Goal: Transaction & Acquisition: Purchase product/service

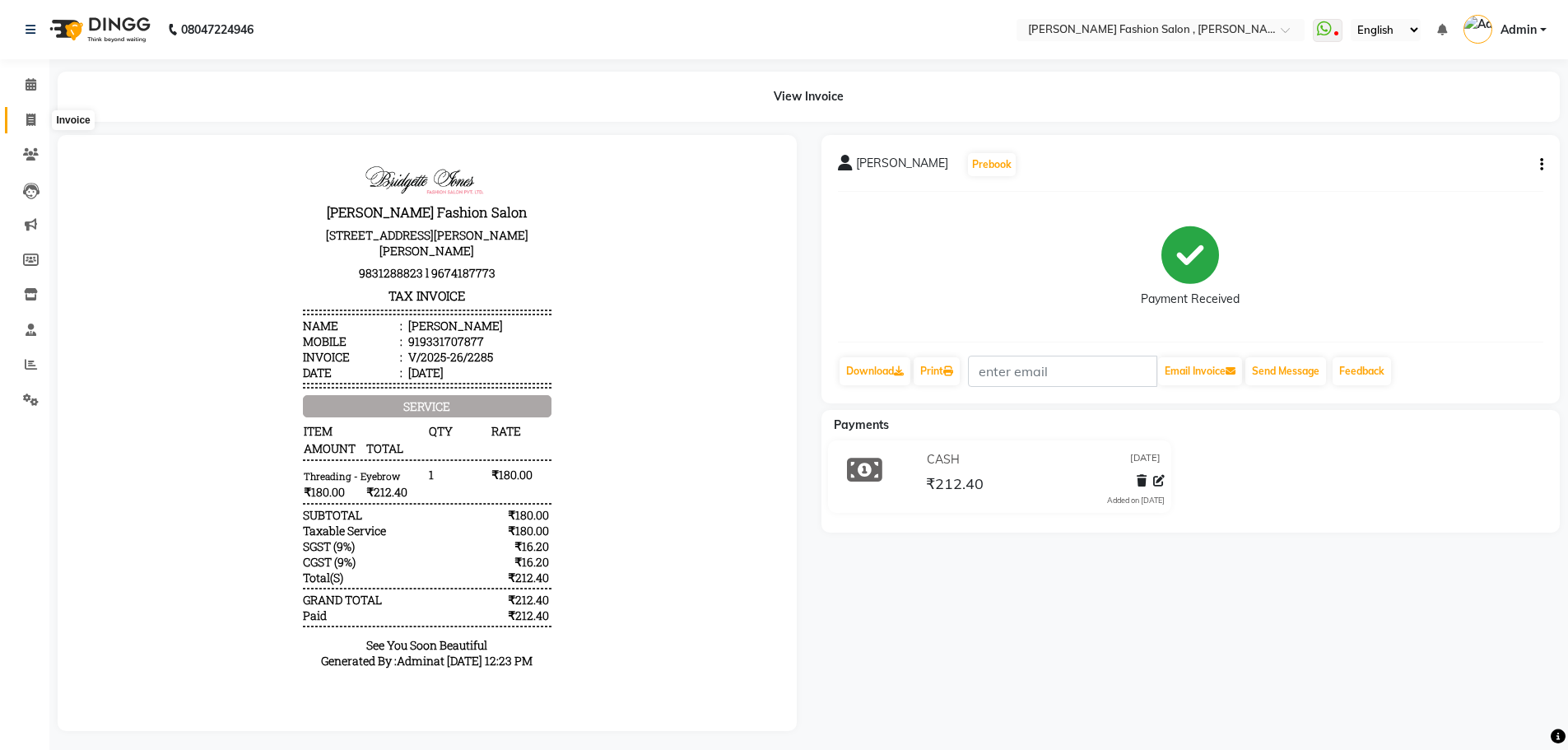
click at [25, 115] on span at bounding box center [31, 121] width 29 height 19
select select "5233"
select select "service"
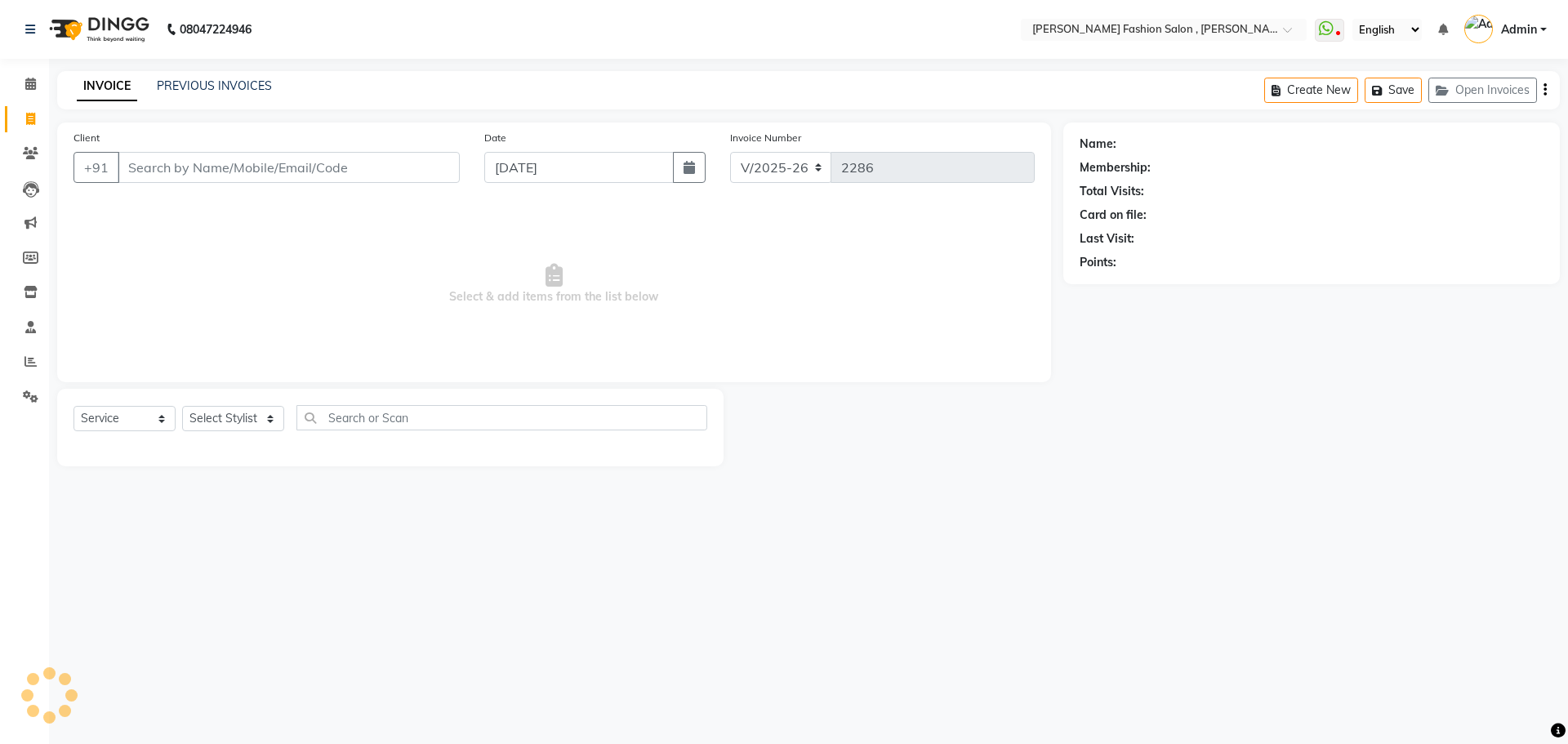
click at [136, 171] on input "Client" at bounding box center [289, 168] width 342 height 31
click at [237, 411] on select "Select Stylist [PERSON_NAME] [PERSON_NAME] [PERSON_NAME] Babu [PERSON_NAME] [PE…" at bounding box center [233, 418] width 102 height 25
select select "77788"
click at [183, 406] on select "Select Stylist [PERSON_NAME] [PERSON_NAME] [PERSON_NAME] Babu [PERSON_NAME] [PE…" at bounding box center [233, 418] width 102 height 25
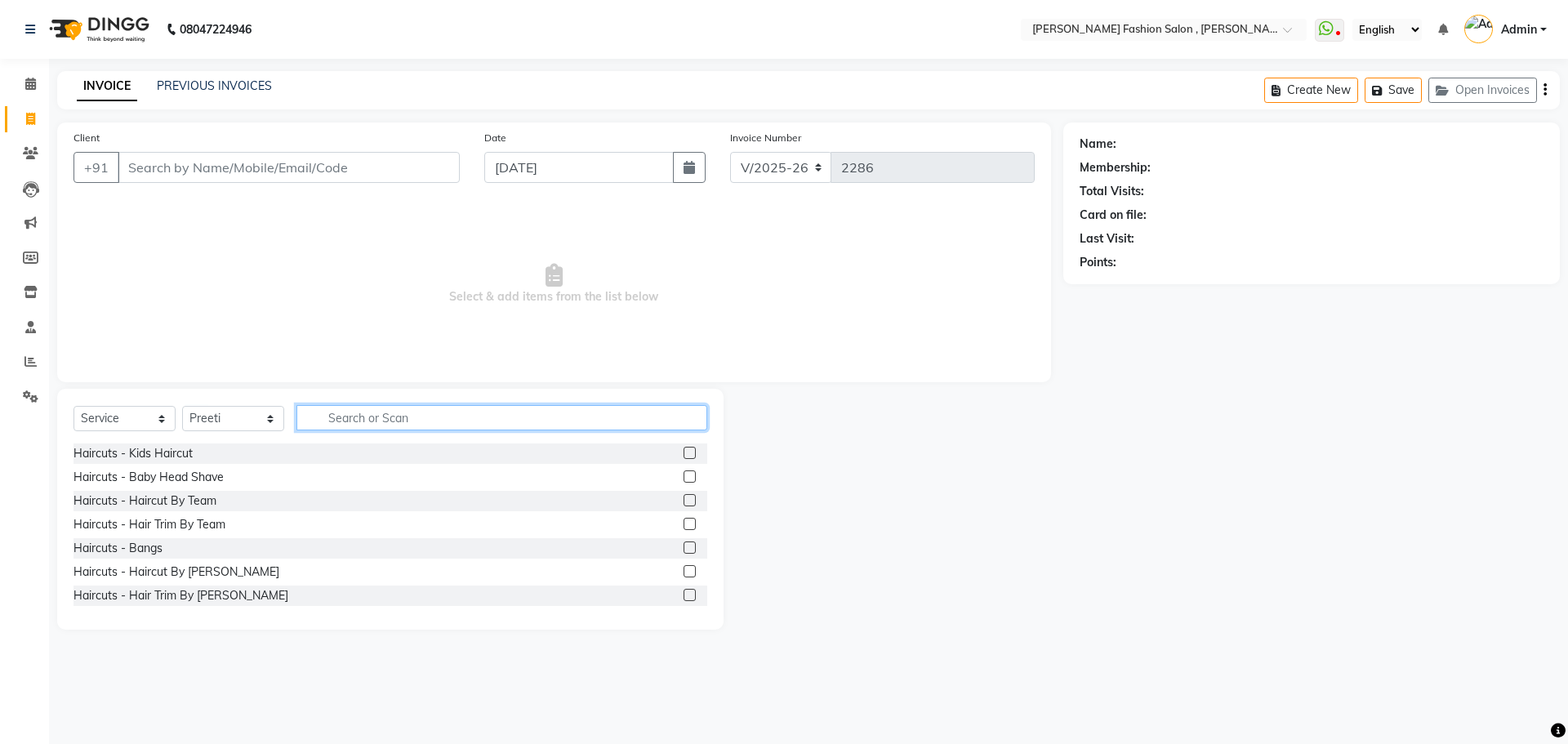
click at [327, 427] on input "text" at bounding box center [502, 417] width 411 height 25
type input "shampoo"
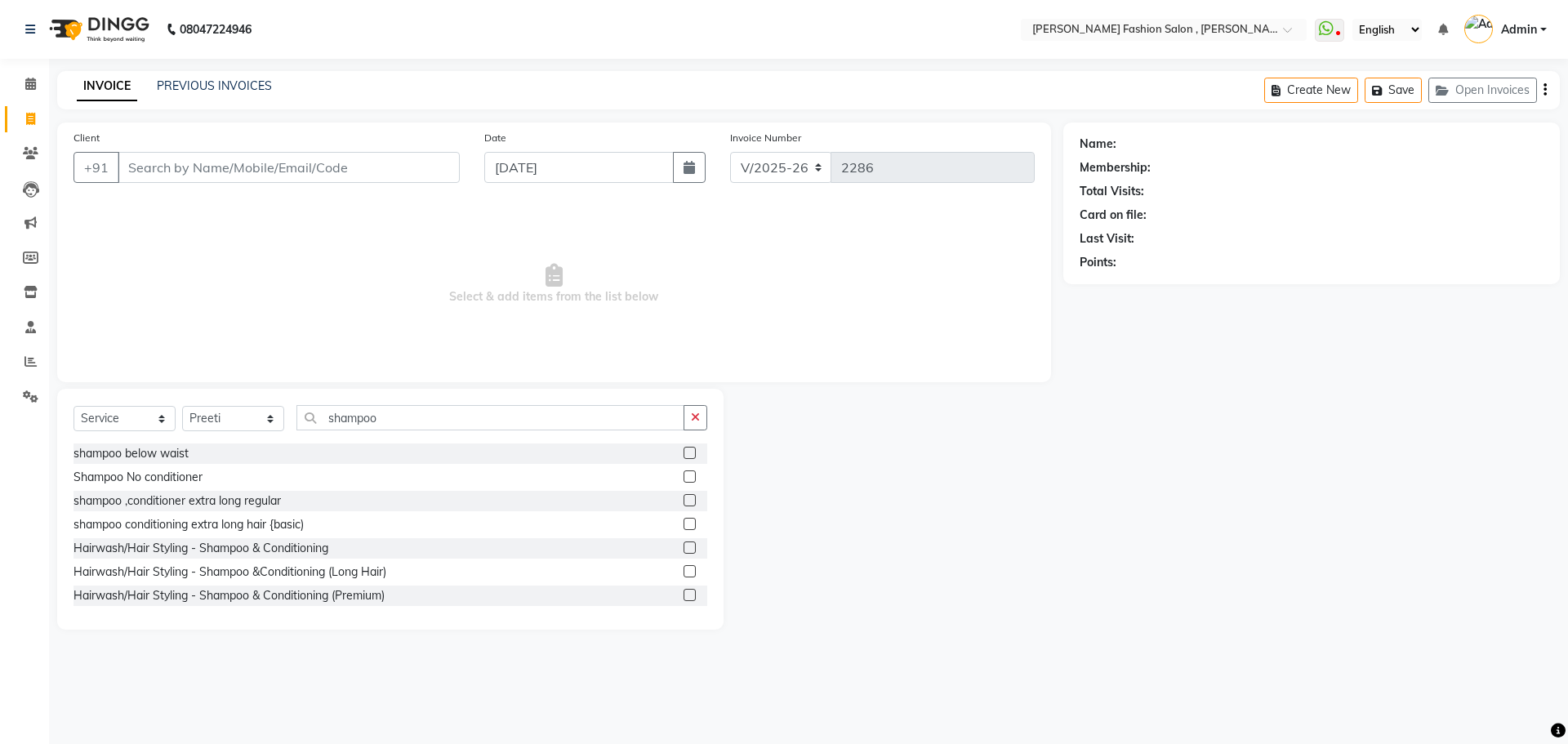
click at [683, 547] on label at bounding box center [689, 547] width 12 height 12
click at [683, 547] on input "checkbox" at bounding box center [689, 549] width 11 height 11
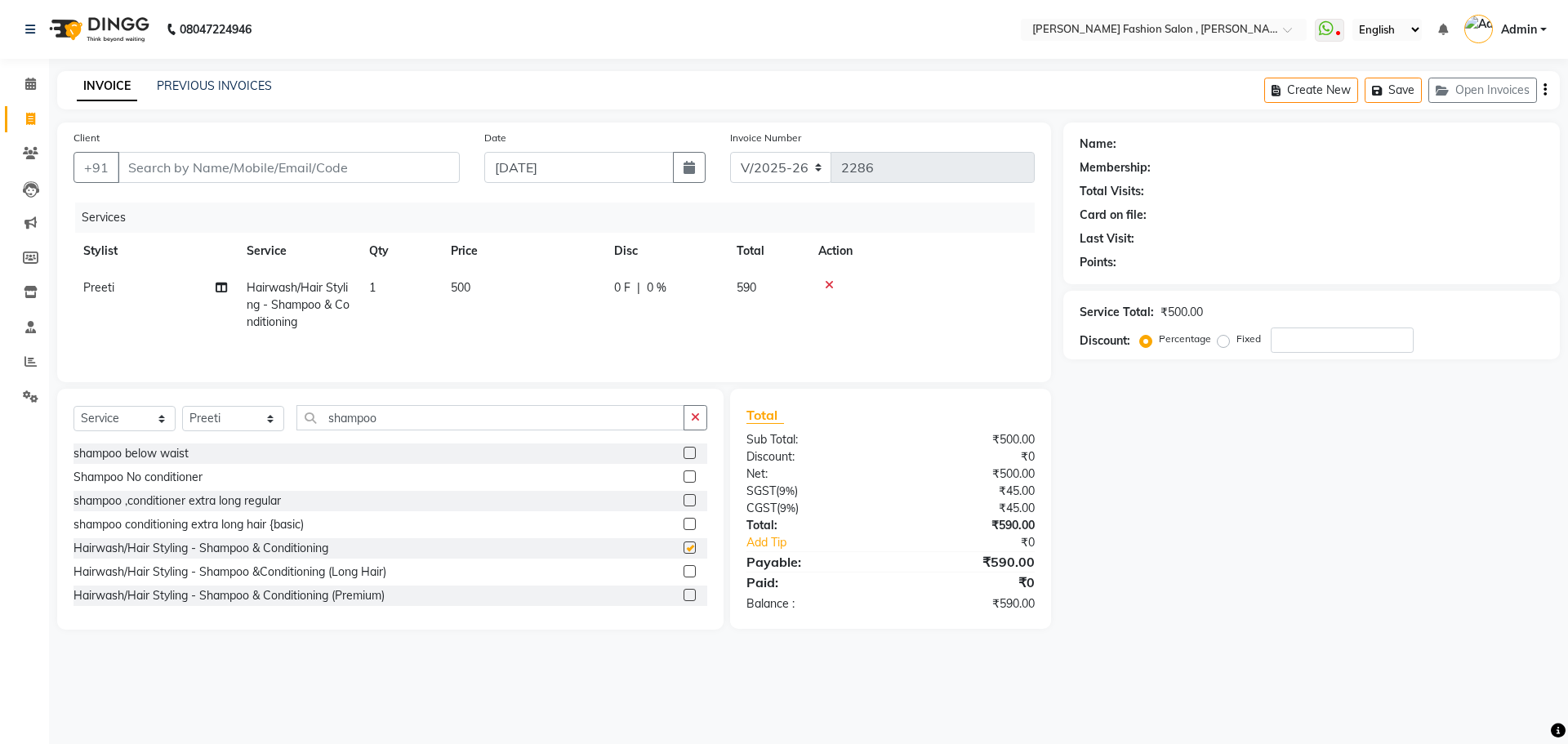
checkbox input "false"
drag, startPoint x: 384, startPoint y: 422, endPoint x: 274, endPoint y: 454, distance: 114.6
click at [274, 454] on div "Select Service Product Membership Package Voucher Prepaid Gift Card Select Styl…" at bounding box center [390, 509] width 666 height 241
drag, startPoint x: 256, startPoint y: 419, endPoint x: 250, endPoint y: 413, distance: 8.5
click at [256, 419] on select "Select Stylist [PERSON_NAME] [PERSON_NAME] [PERSON_NAME] Babu [PERSON_NAME] [PE…" at bounding box center [233, 418] width 102 height 25
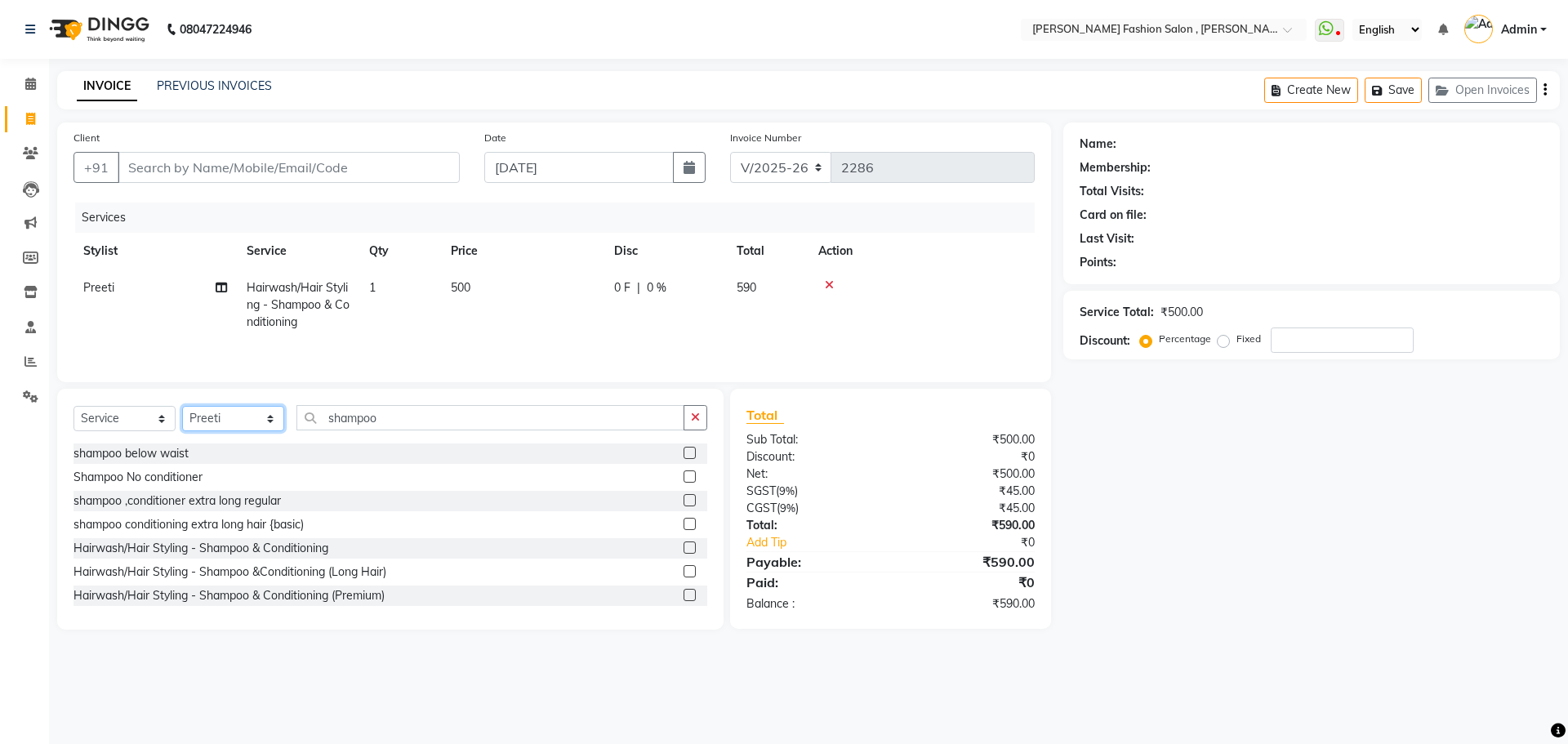
select select "33872"
click at [183, 406] on select "Select Stylist [PERSON_NAME] [PERSON_NAME] [PERSON_NAME] Babu [PERSON_NAME] [PE…" at bounding box center [233, 418] width 102 height 25
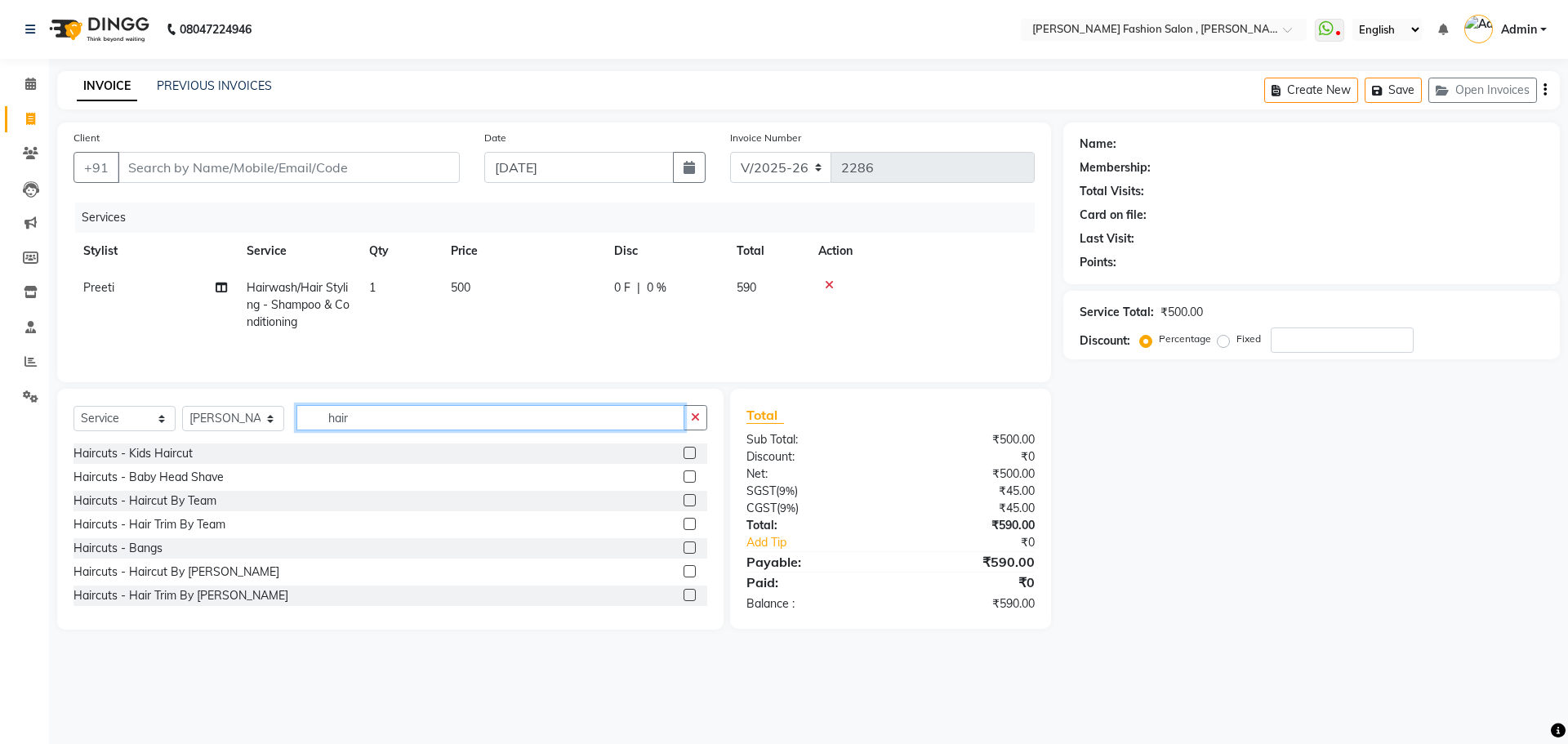
type input "hair"
click at [683, 502] on label at bounding box center [689, 500] width 12 height 12
click at [683, 502] on input "checkbox" at bounding box center [689, 502] width 11 height 11
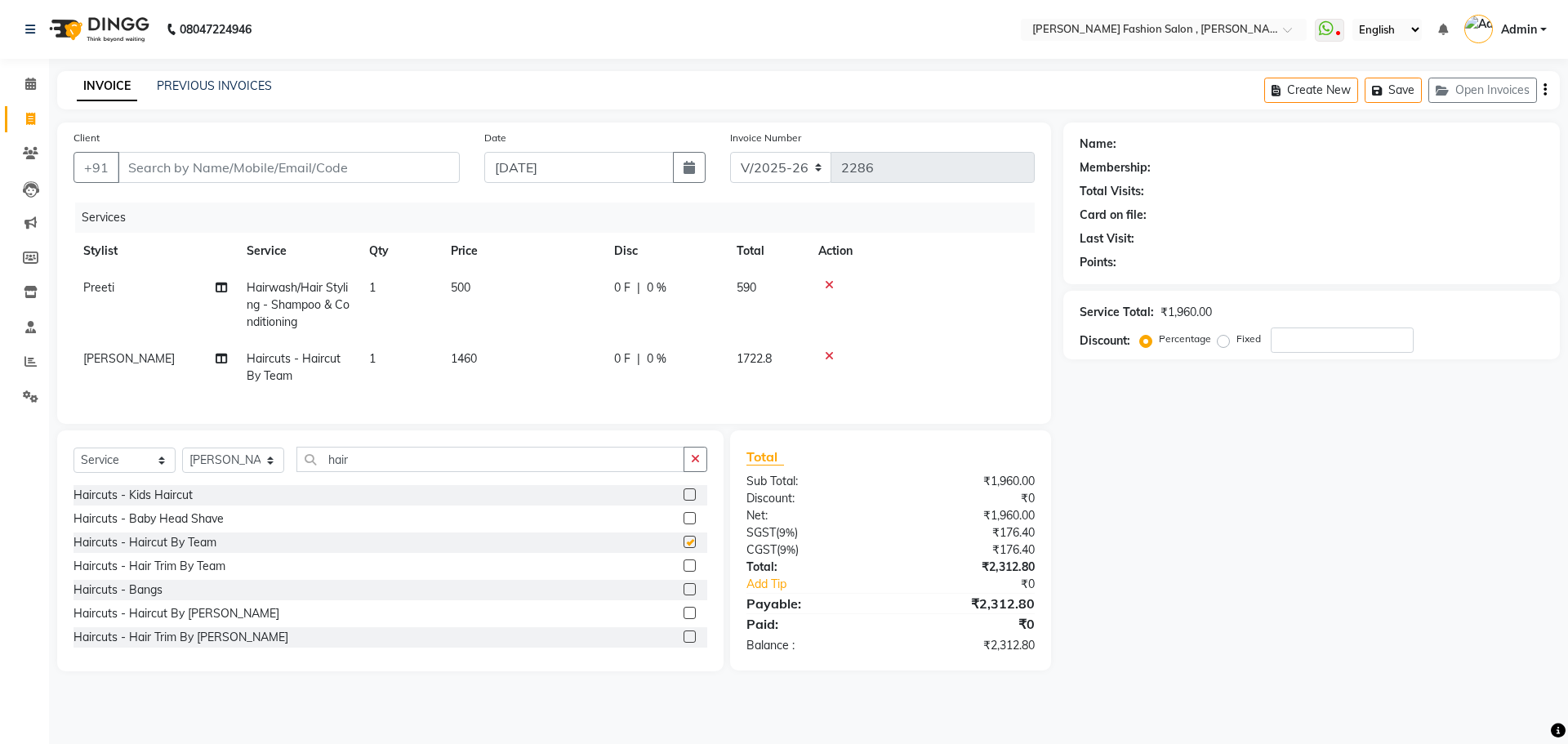
checkbox input "false"
click at [178, 167] on input "Client" at bounding box center [289, 168] width 342 height 31
type input "9"
type input "0"
type input "9830887601"
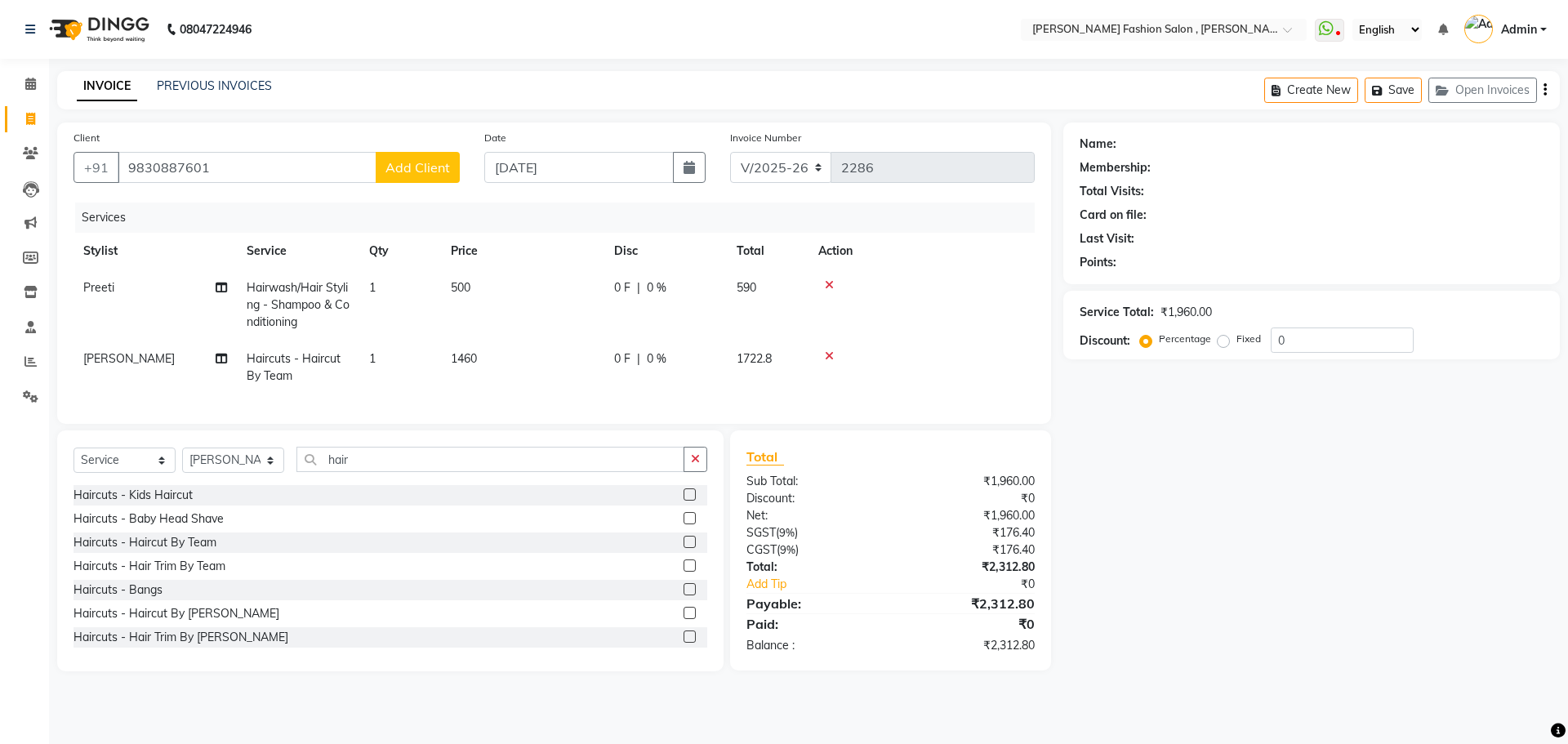
click at [420, 170] on span "Add Client" at bounding box center [418, 168] width 65 height 17
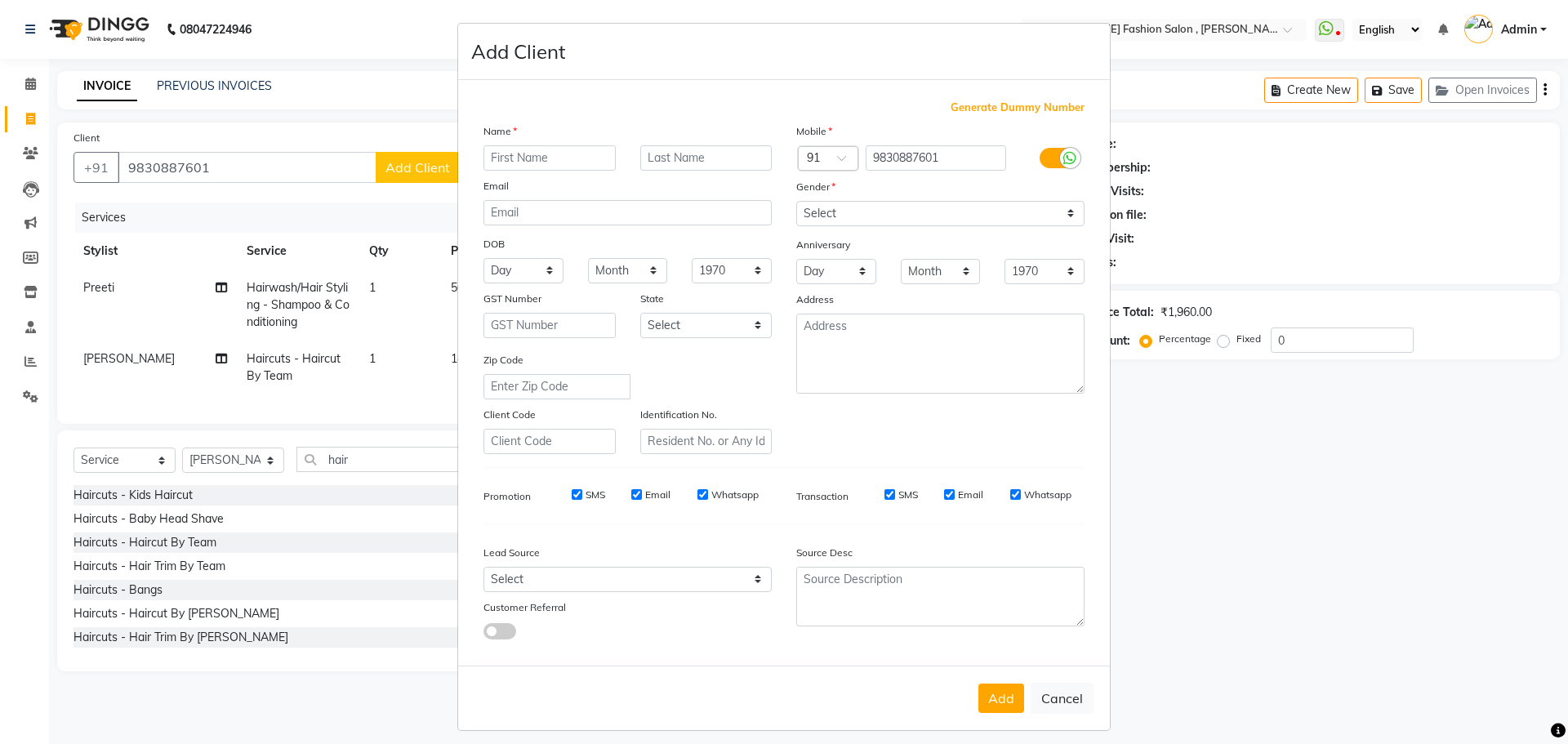
click at [520, 165] on input "text" at bounding box center [548, 158] width 132 height 25
type input "[PERSON_NAME]"
click at [747, 158] on input "text" at bounding box center [705, 158] width 132 height 25
type input "[PERSON_NAME]"
click at [1062, 214] on select "Select Male Female Other Prefer Not To Say" at bounding box center [940, 213] width 289 height 25
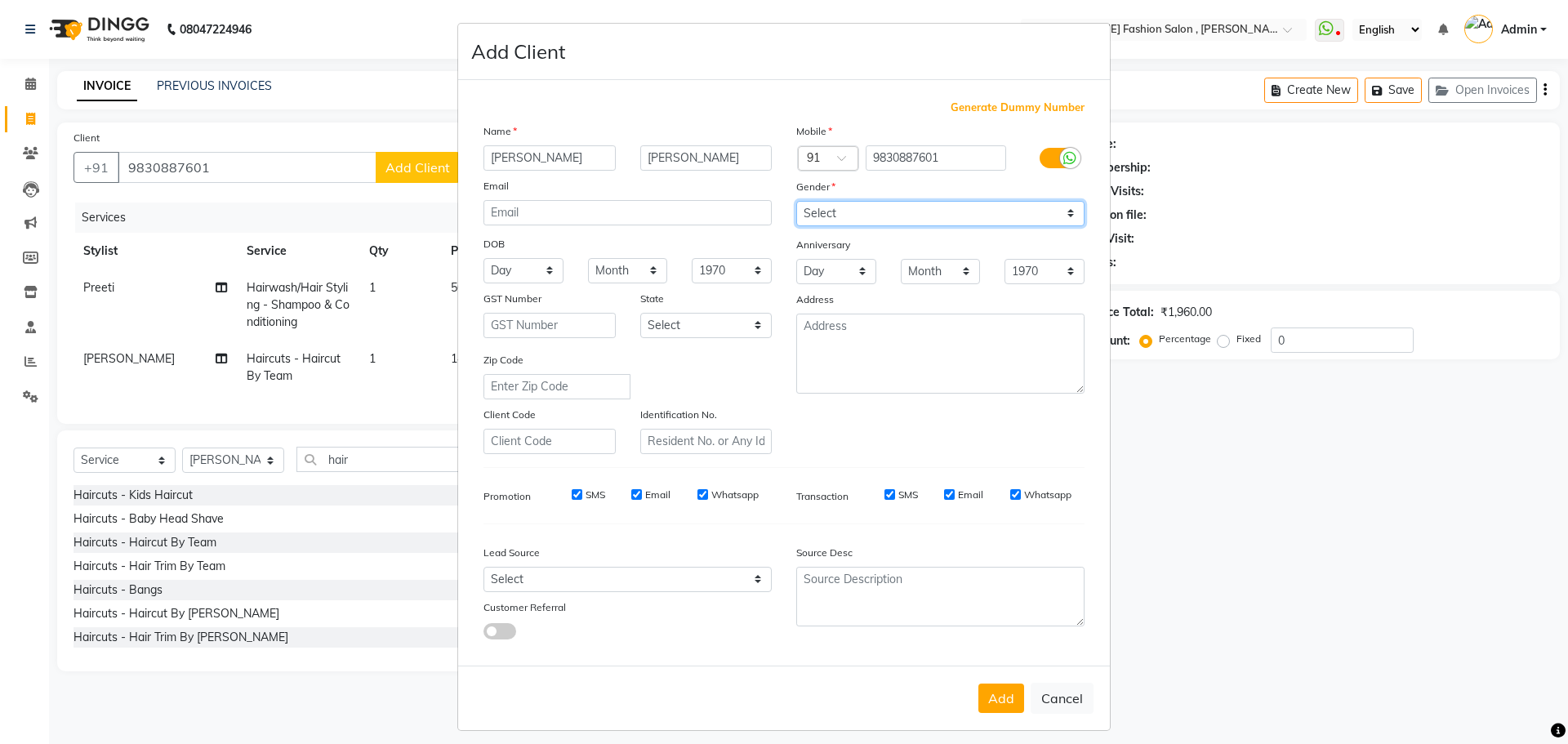
select select "[DEMOGRAPHIC_DATA]"
click at [796, 201] on select "Select Male Female Other Prefer Not To Say" at bounding box center [940, 213] width 289 height 25
click at [1006, 700] on button "Add" at bounding box center [1001, 698] width 46 height 30
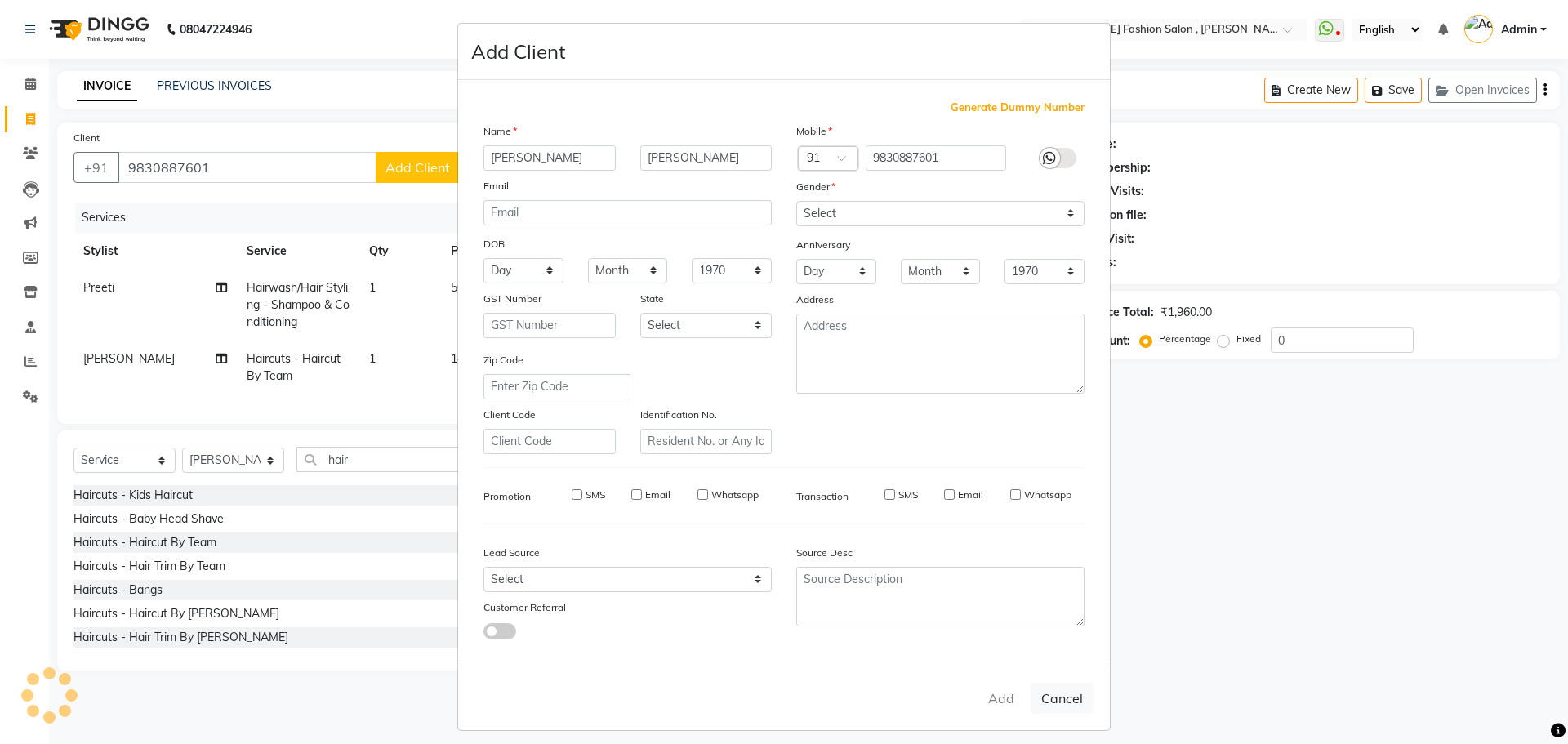
select select
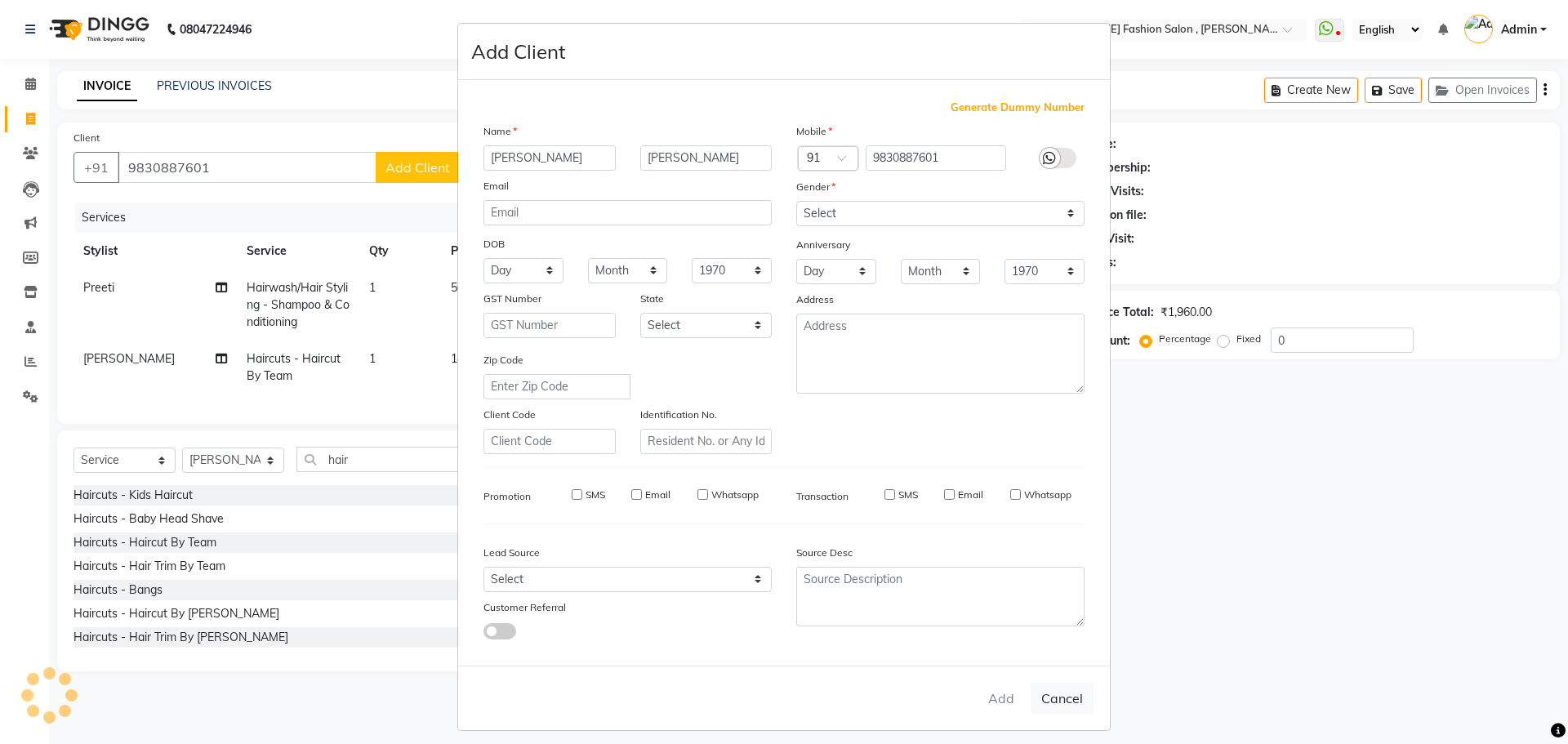
select select
checkbox input "false"
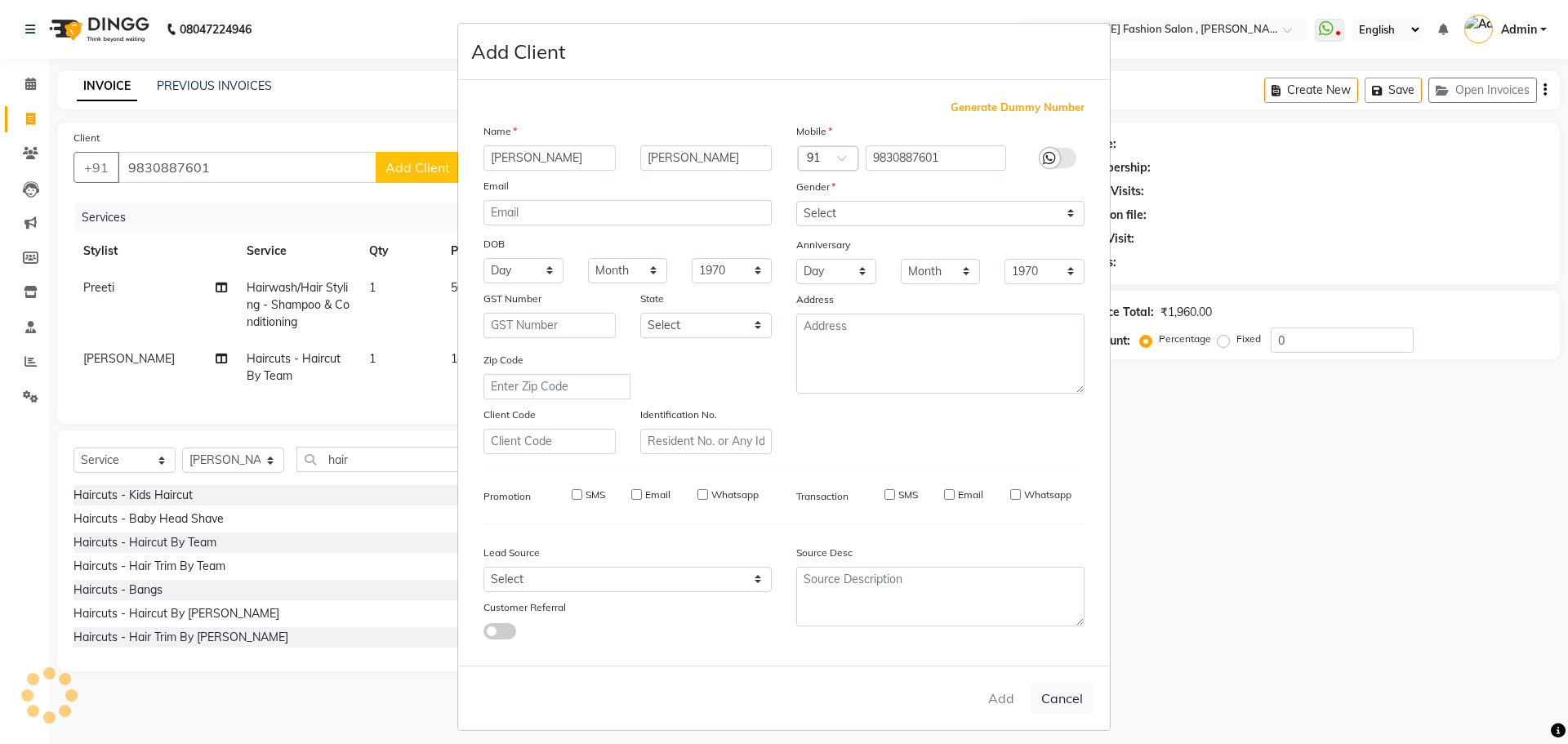
checkbox input "false"
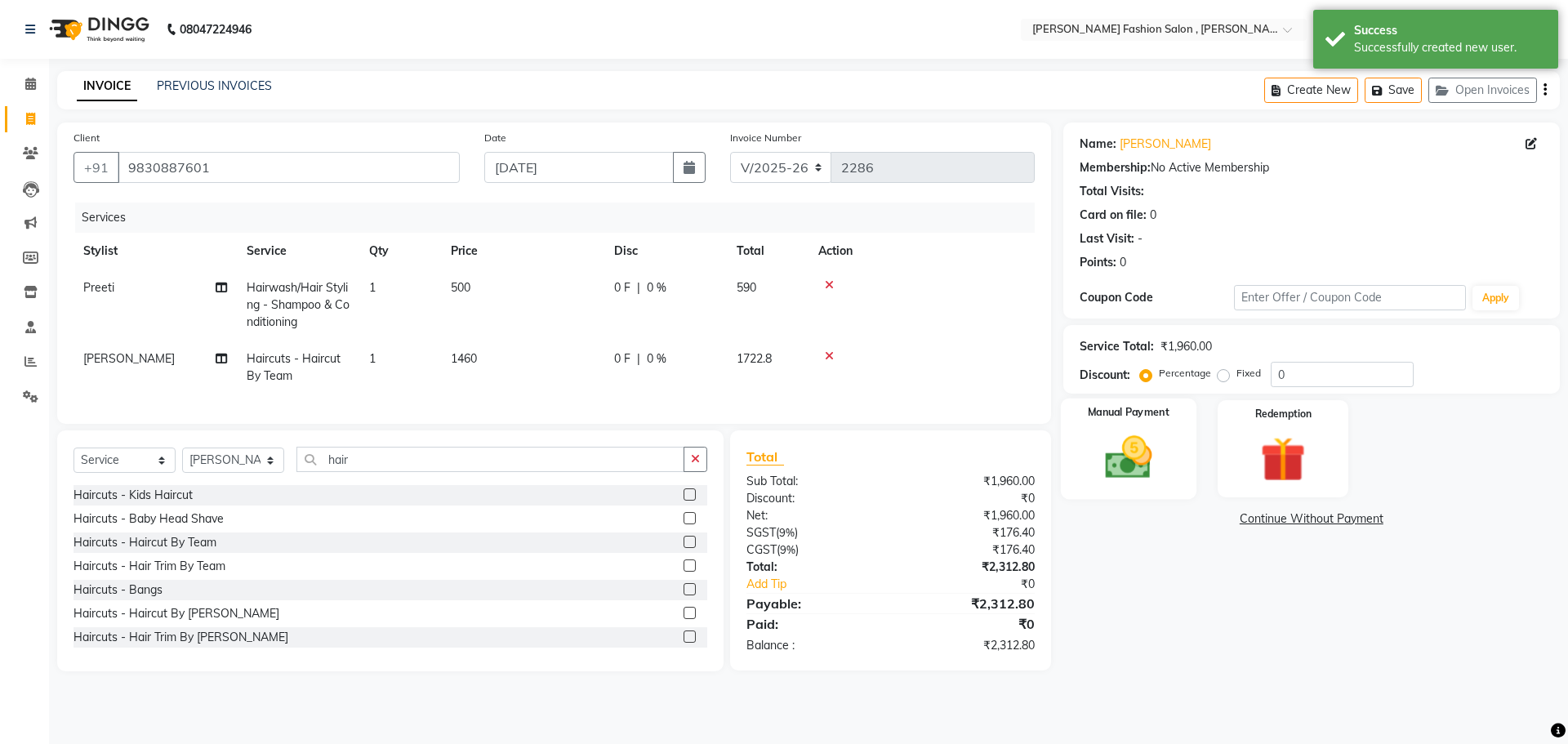
click at [1123, 479] on img at bounding box center [1127, 457] width 76 height 53
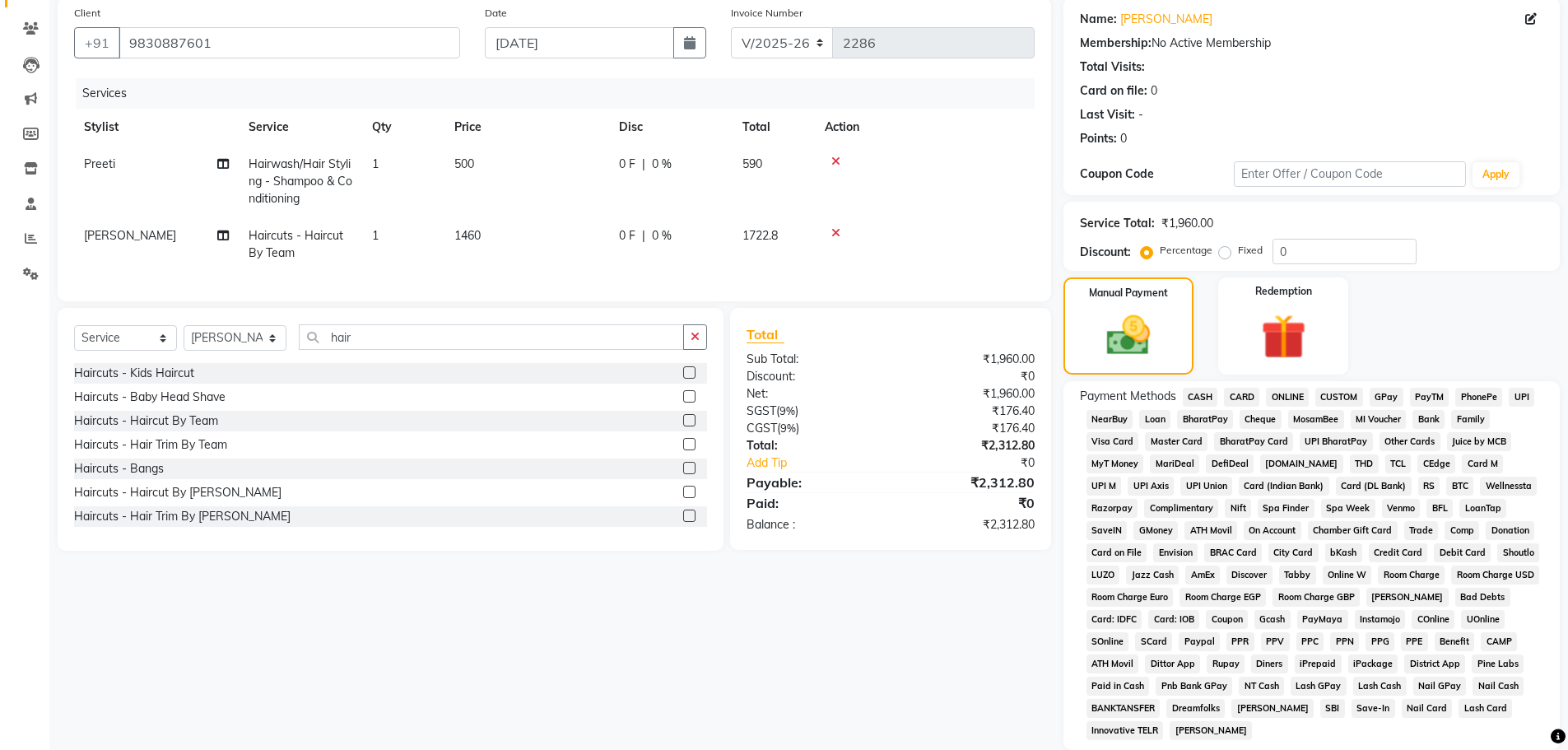
scroll to position [247, 0]
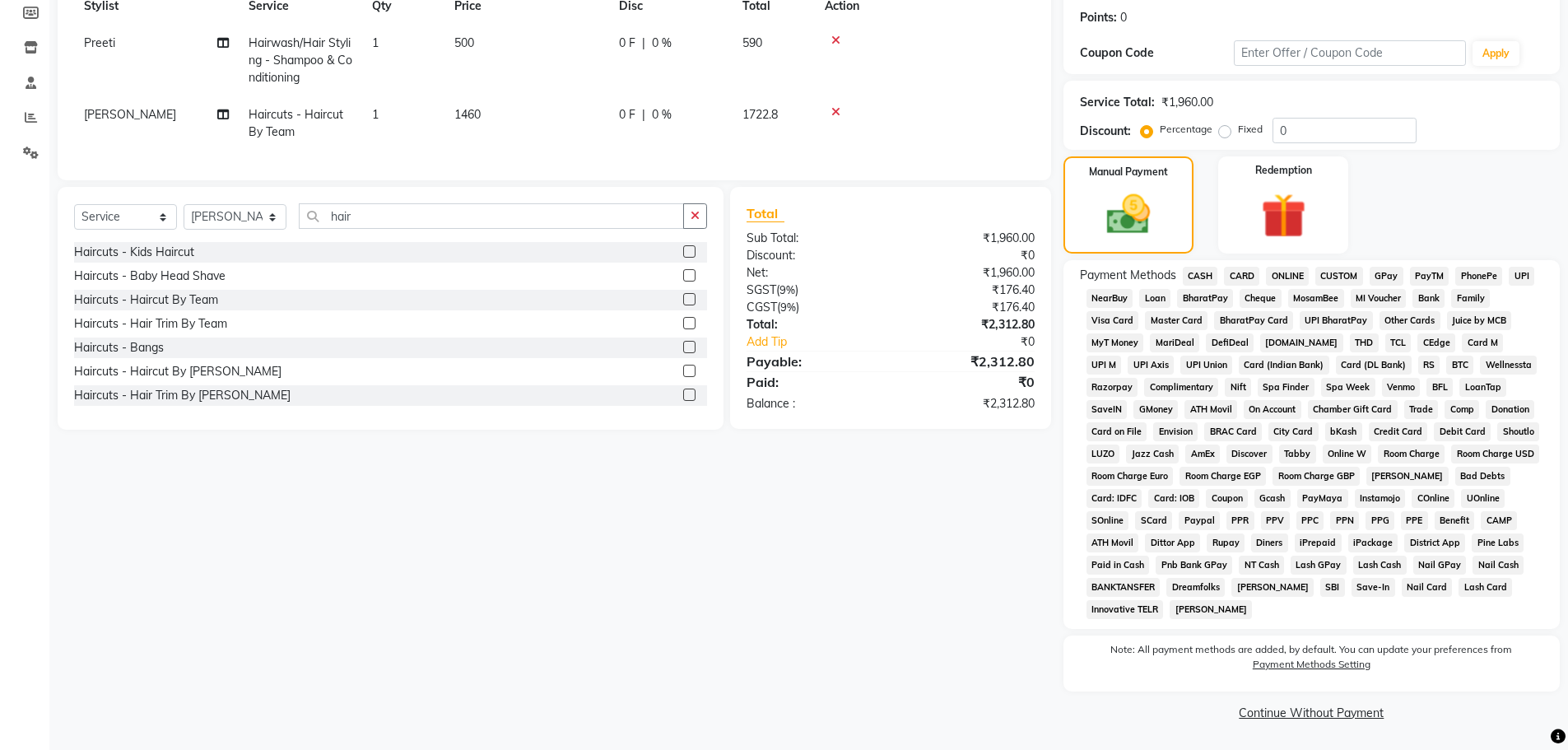
click at [1275, 278] on span "ONLINE" at bounding box center [1287, 276] width 43 height 19
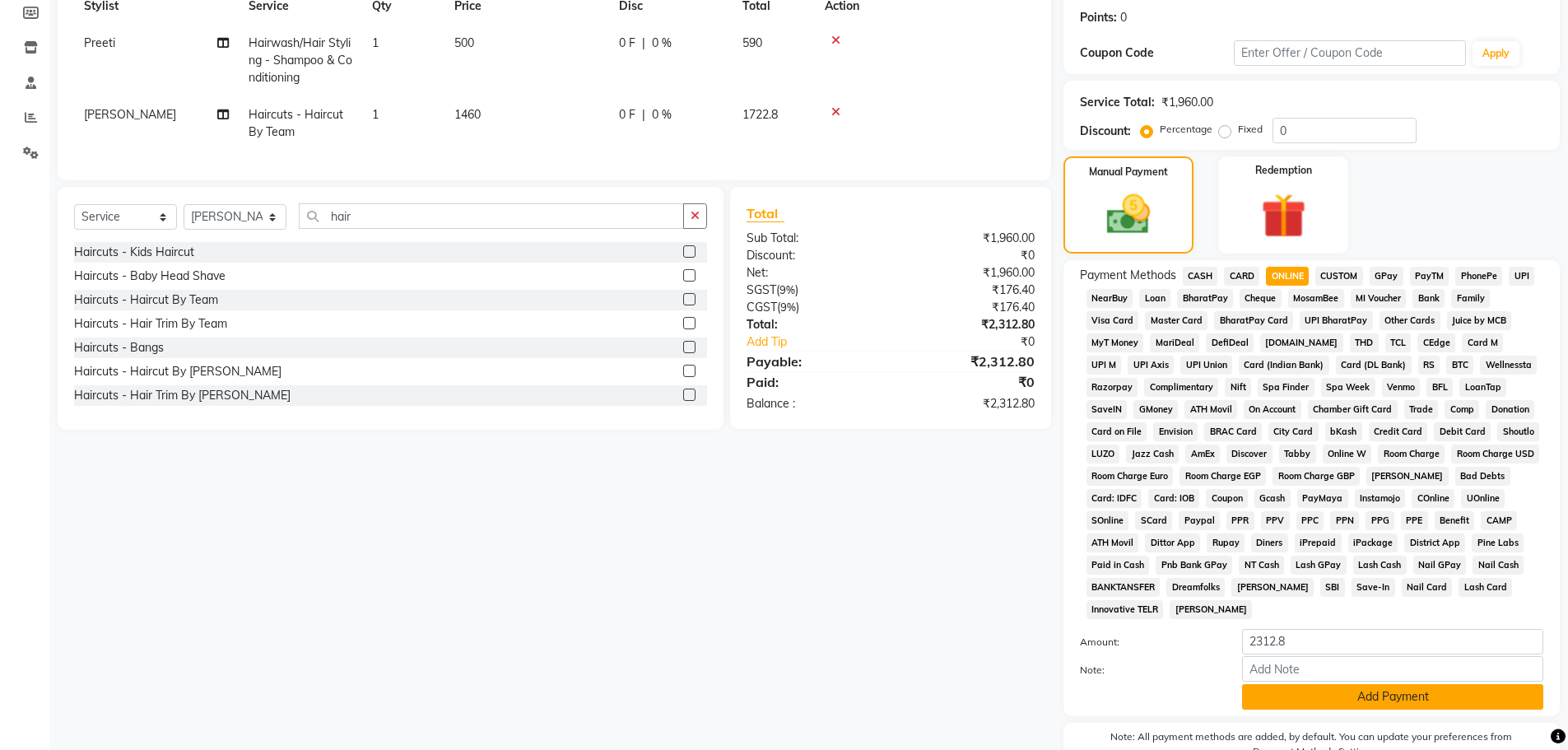
click at [1302, 703] on button "Add Payment" at bounding box center [1393, 696] width 301 height 25
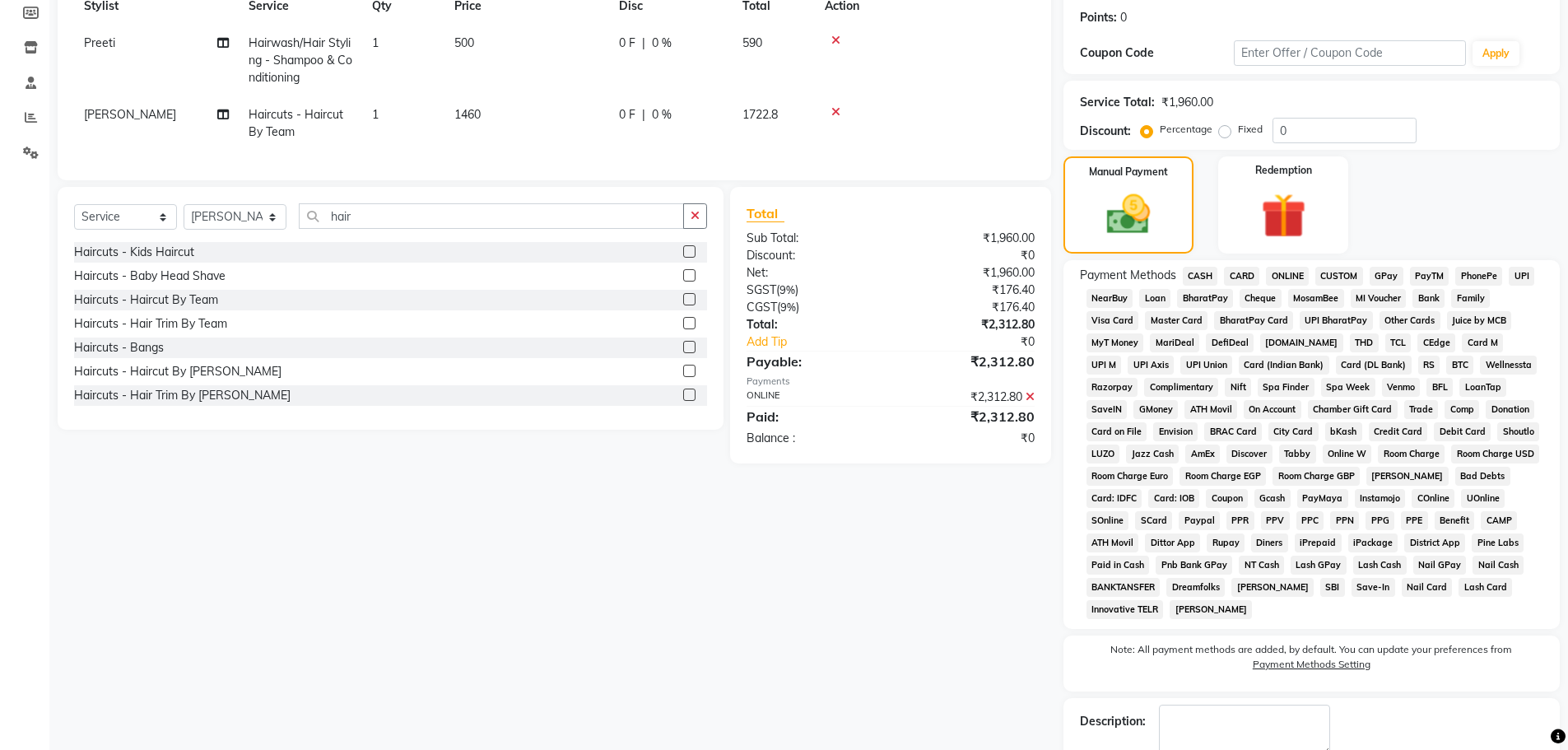
scroll to position [340, 0]
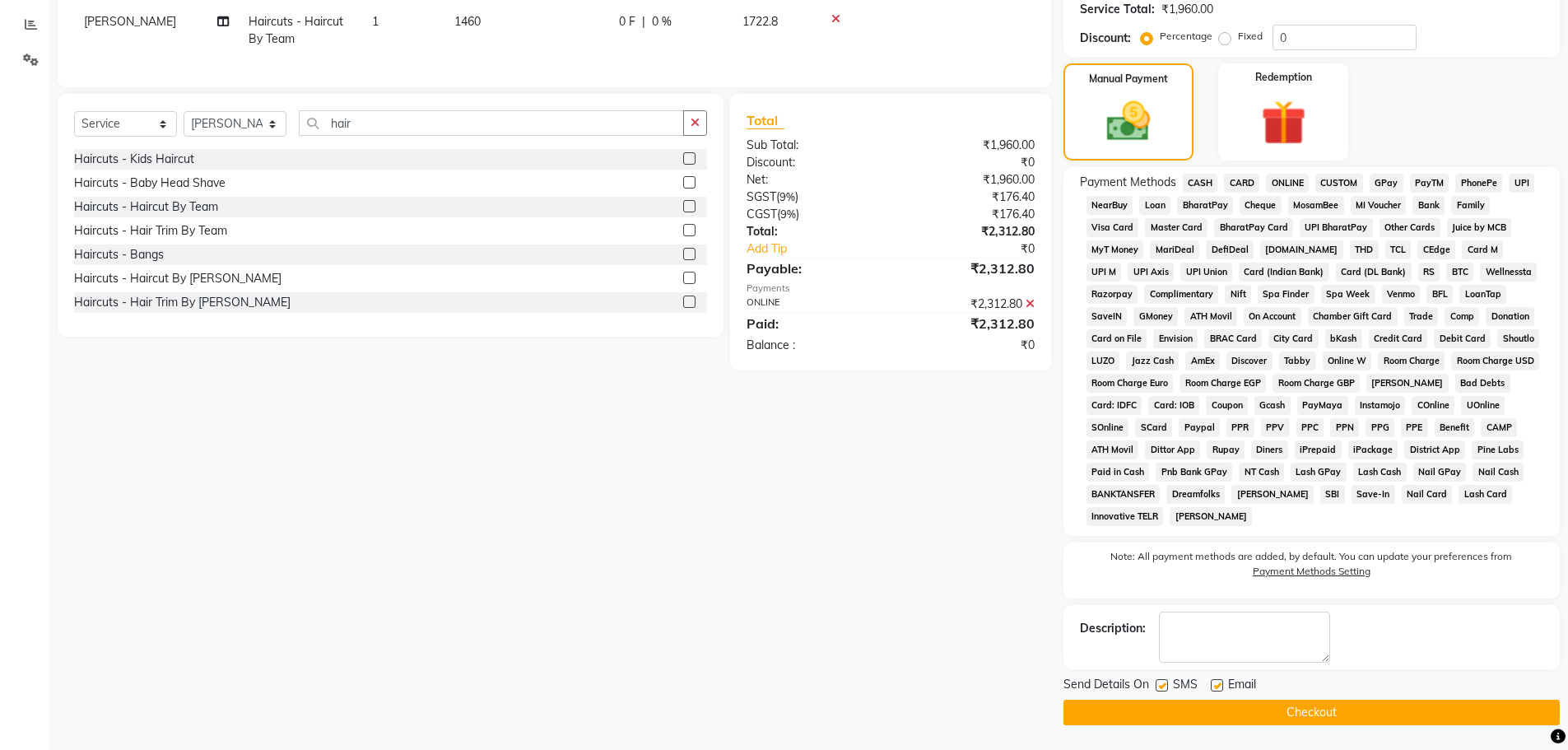
click at [1343, 712] on button "Checkout" at bounding box center [1311, 712] width 496 height 25
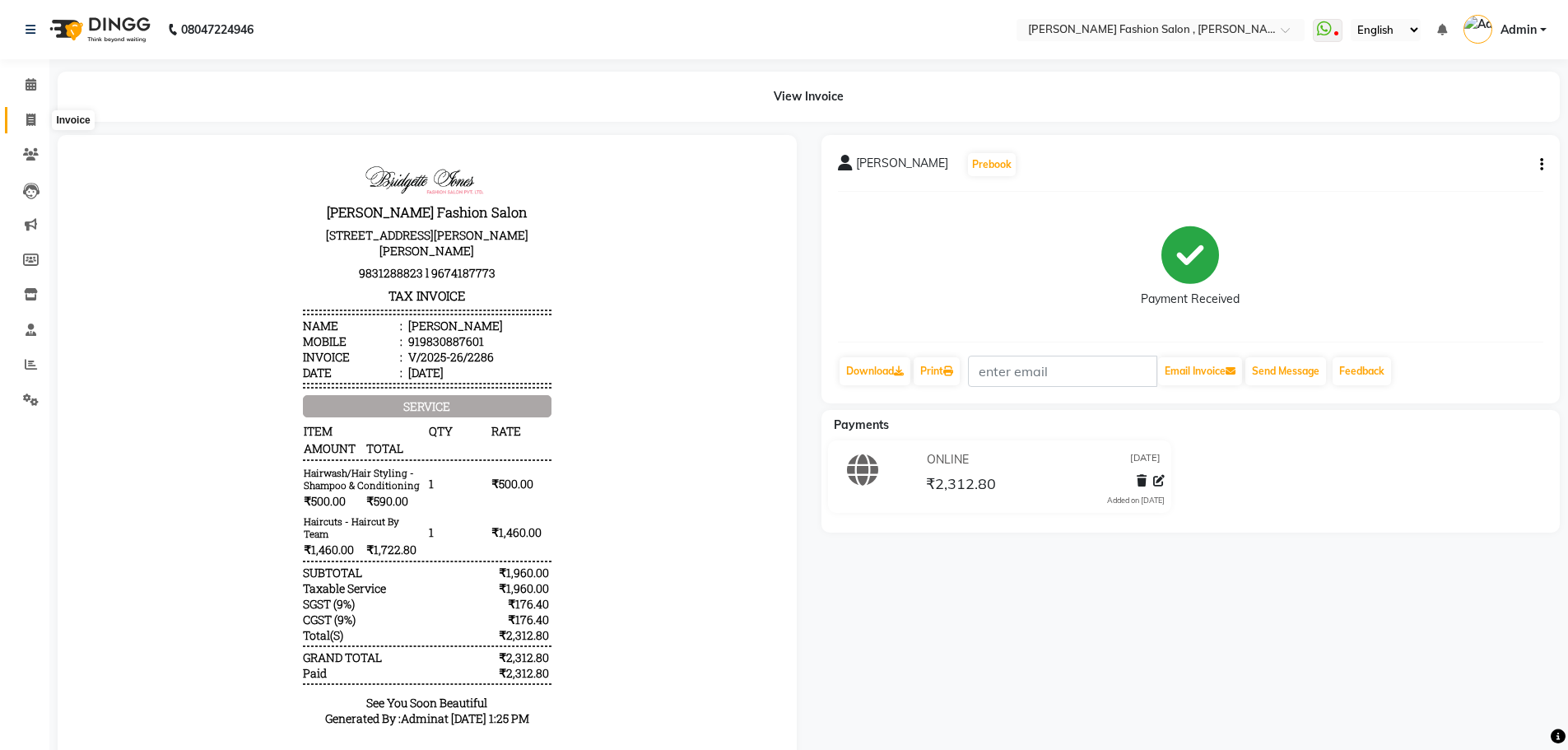
click at [26, 119] on icon at bounding box center [31, 119] width 9 height 12
select select "5233"
select select "service"
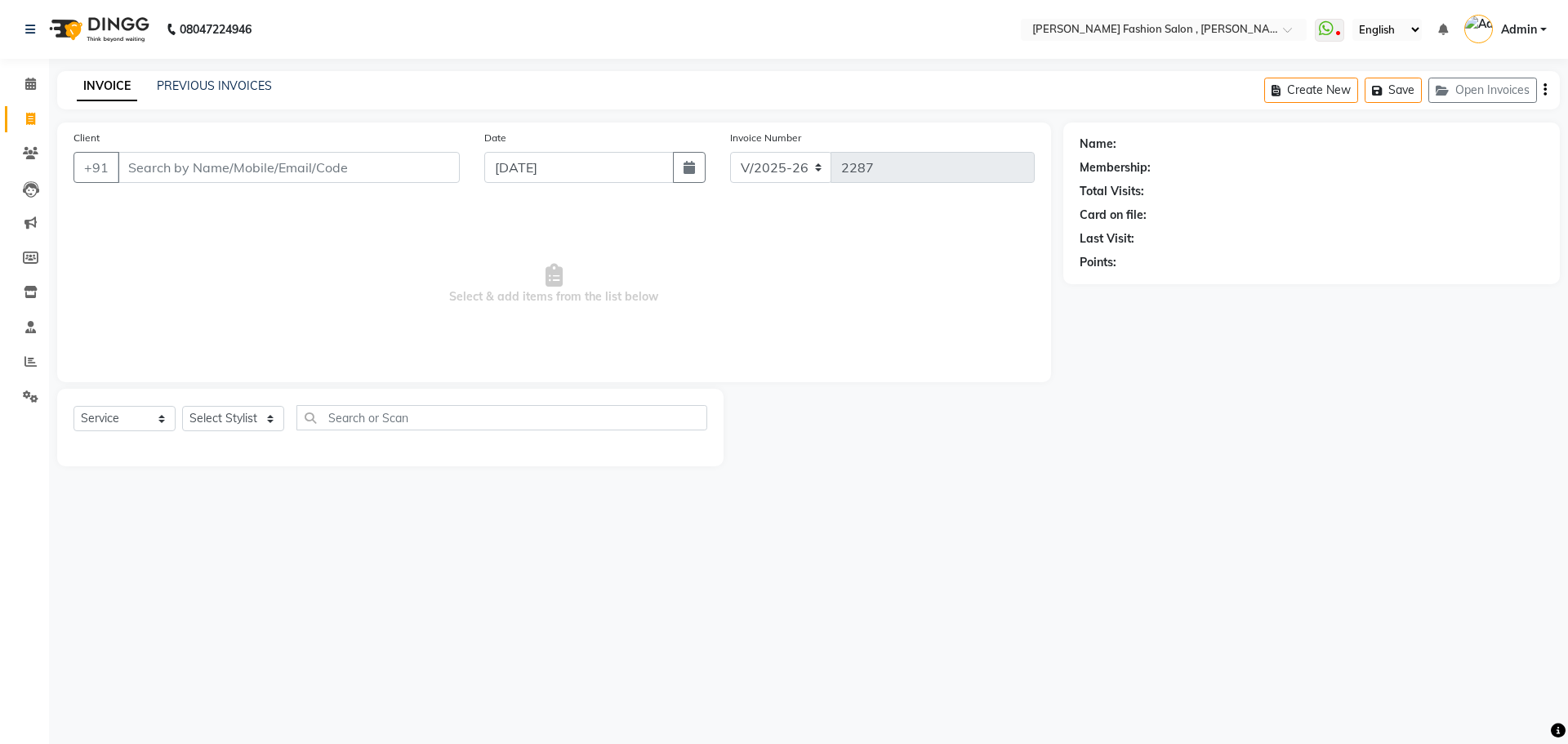
click at [174, 171] on input "Client" at bounding box center [289, 168] width 342 height 31
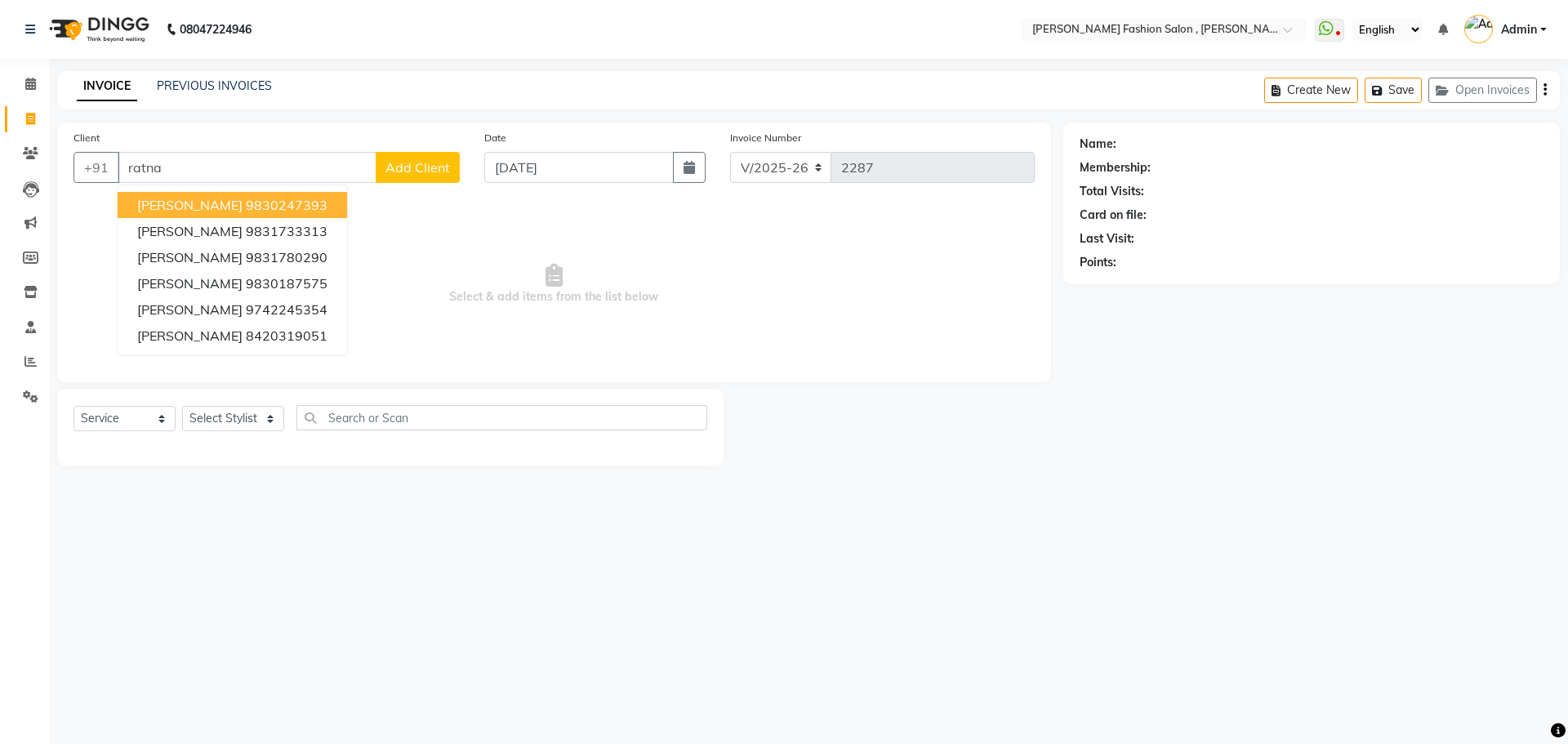
click at [250, 209] on ngb-highlight "9830247393" at bounding box center [287, 205] width 82 height 17
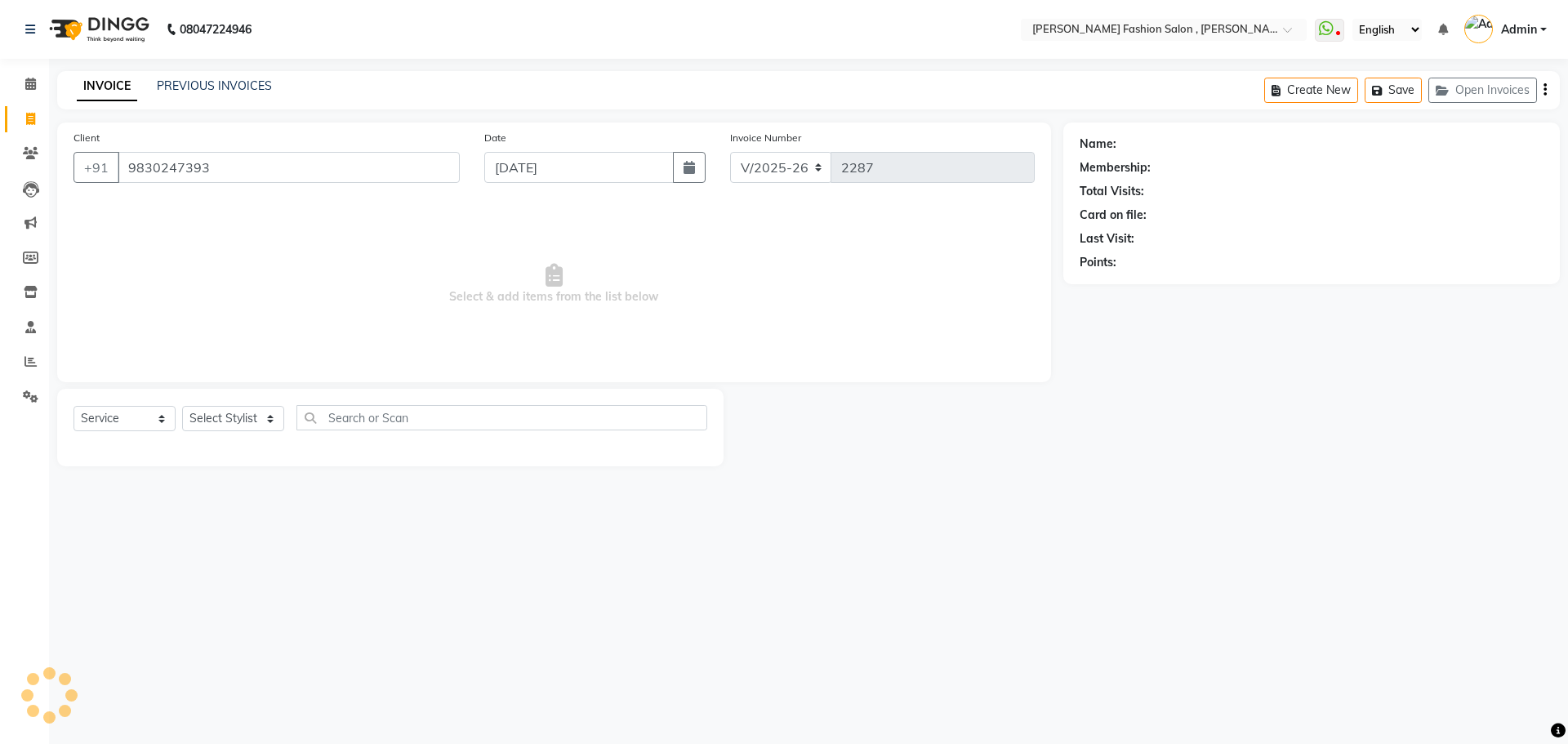
type input "9830247393"
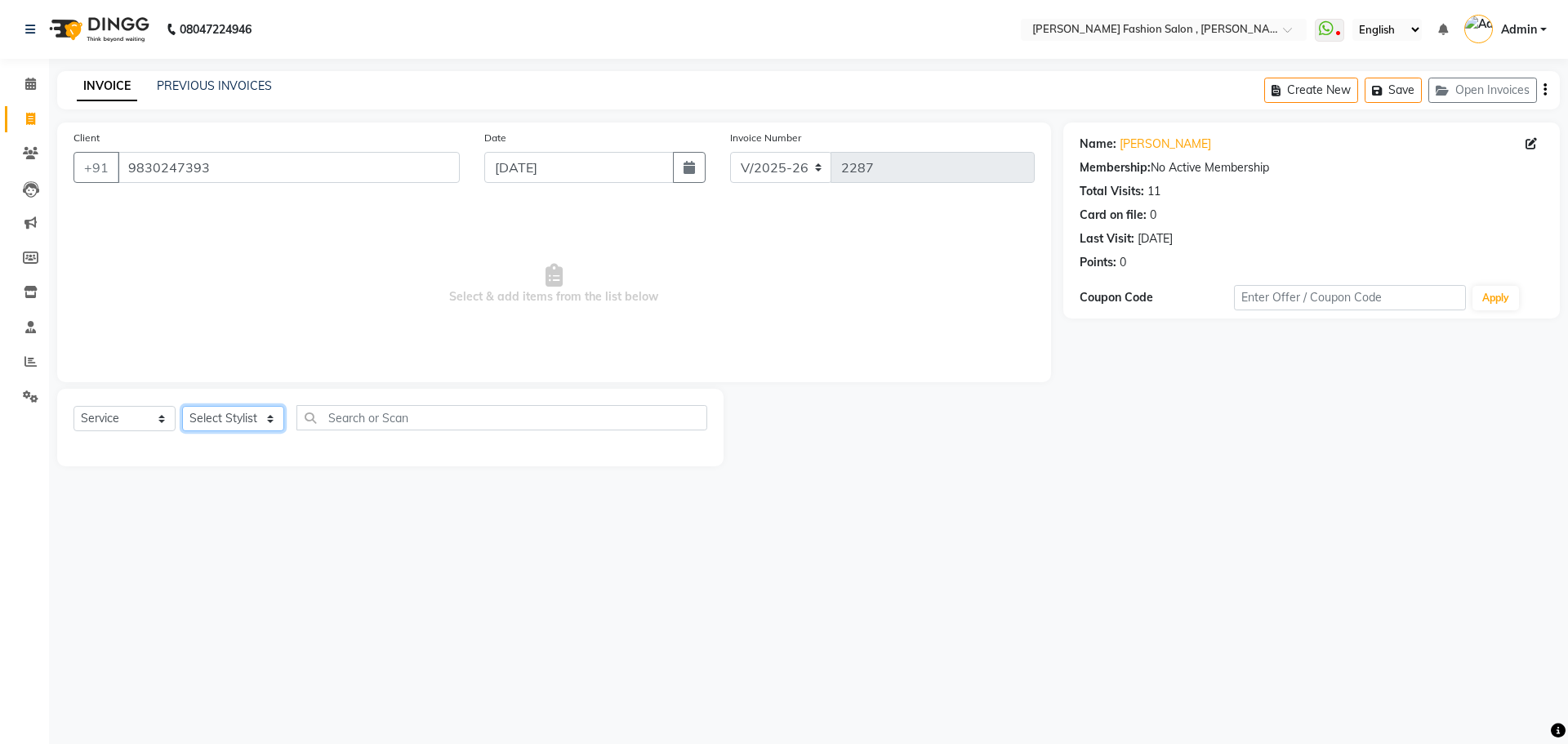
click at [248, 417] on select "Select Stylist [PERSON_NAME] [PERSON_NAME] [PERSON_NAME] Babu [PERSON_NAME] [PE…" at bounding box center [233, 418] width 102 height 25
select select "33869"
click at [183, 406] on select "Select Stylist [PERSON_NAME] [PERSON_NAME] [PERSON_NAME] Babu [PERSON_NAME] [PE…" at bounding box center [233, 418] width 102 height 25
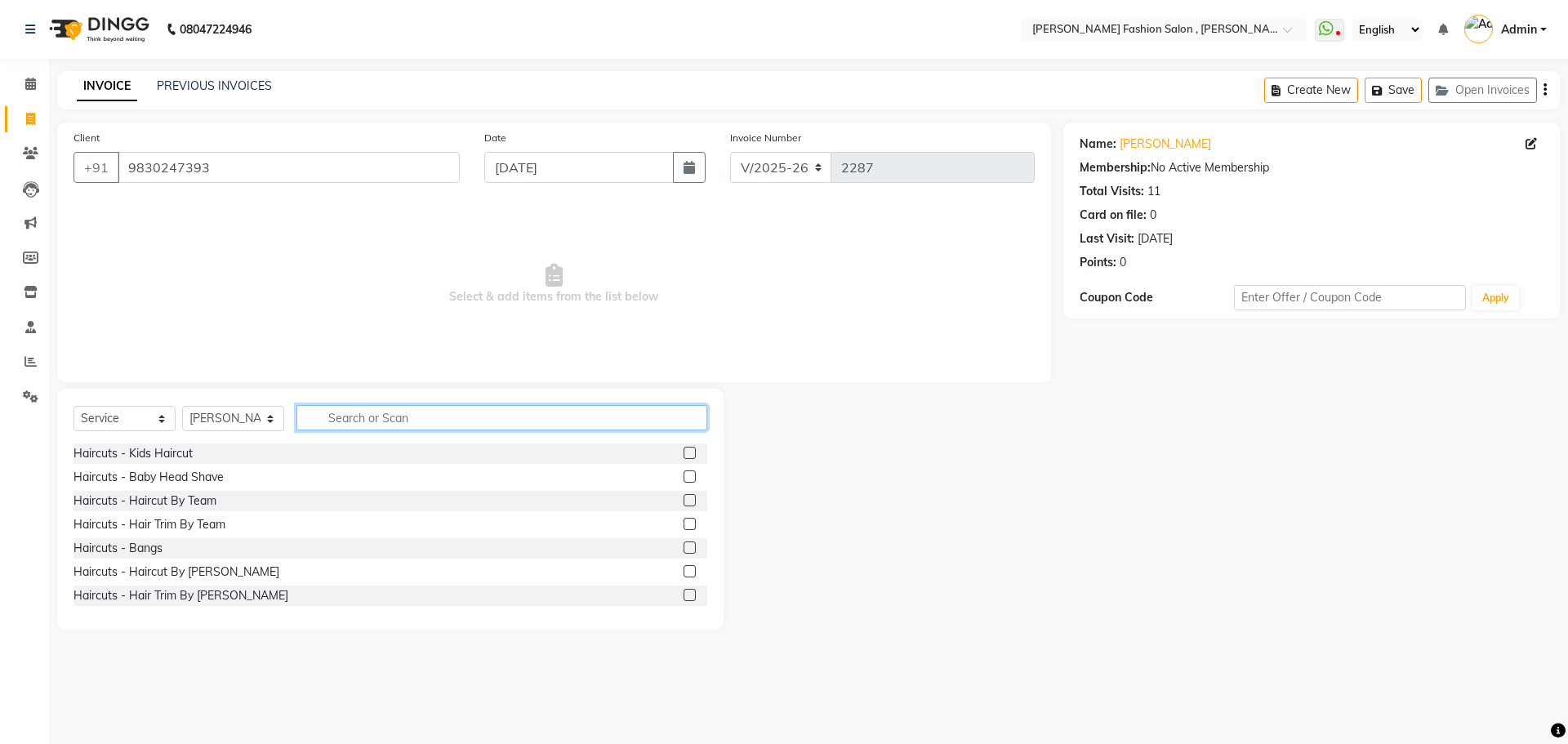
click at [375, 416] on input "text" at bounding box center [502, 417] width 411 height 25
type input "root"
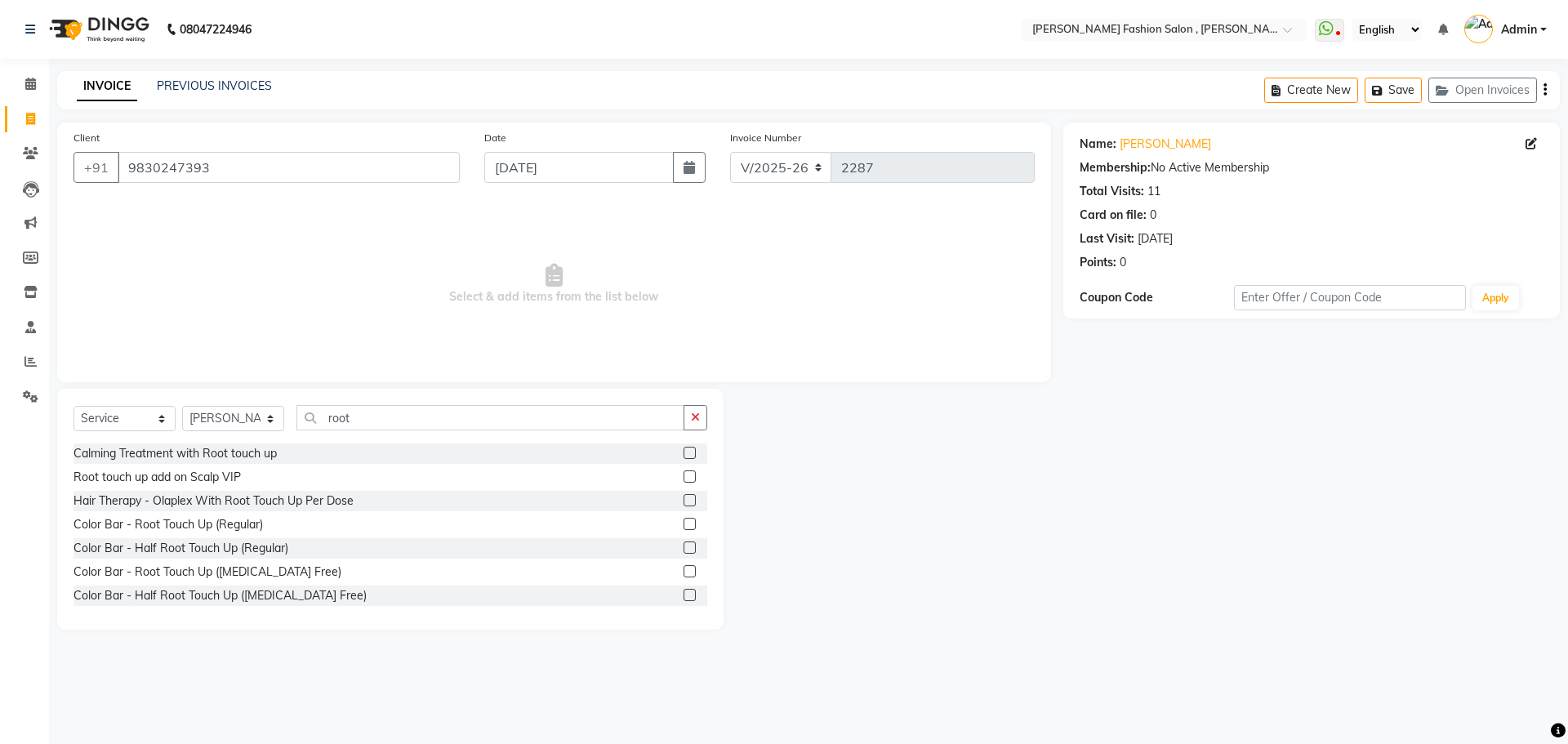
click at [683, 573] on label at bounding box center [689, 571] width 12 height 12
click at [683, 573] on input "checkbox" at bounding box center [689, 573] width 11 height 11
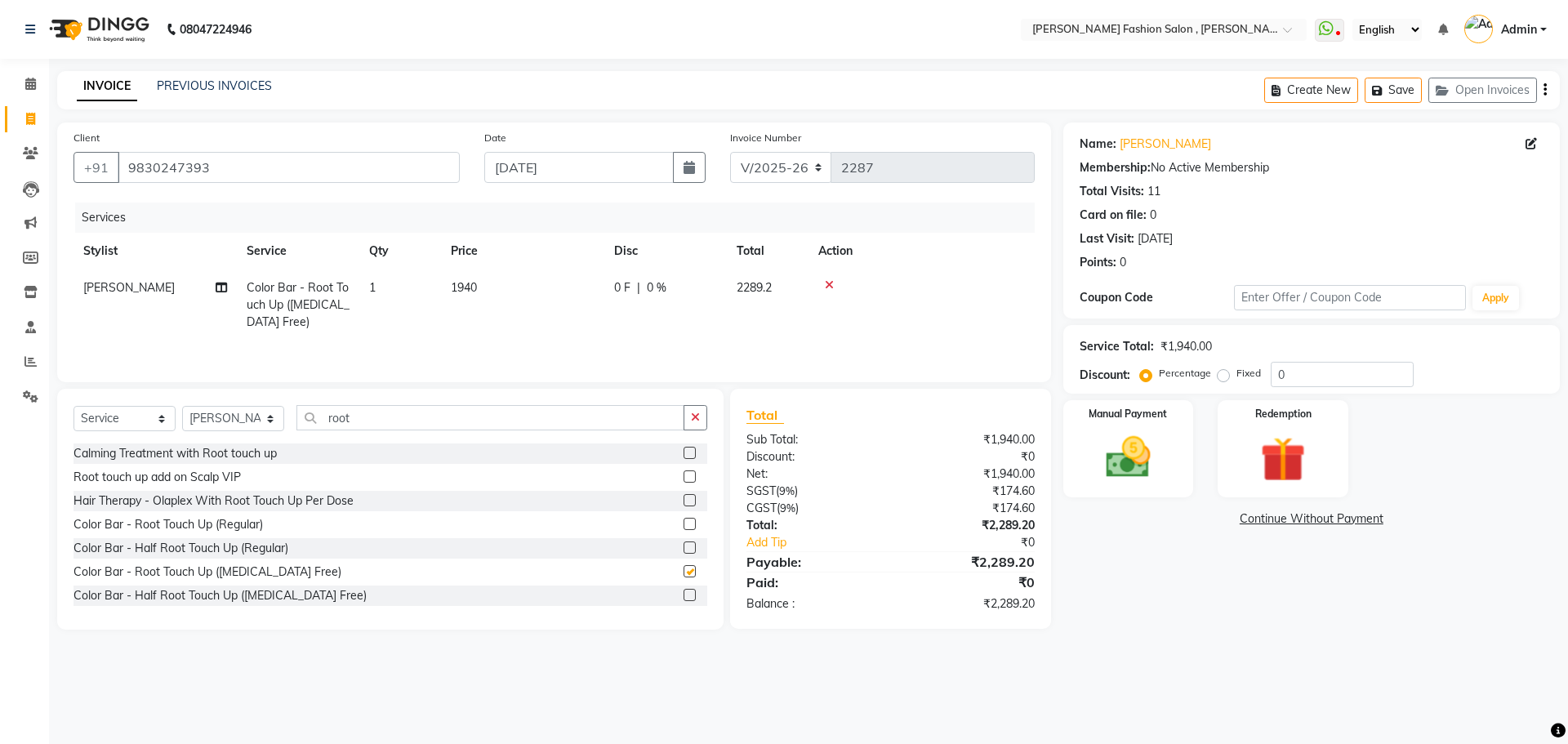
checkbox input "false"
click at [265, 425] on select "Select Stylist Alice Anita Archana Minni Babu Das Bindu Bridgette Jones Daniell…" at bounding box center [233, 418] width 102 height 25
select select "75490"
click at [183, 406] on select "Select Stylist Alice Anita Archana Minni Babu Das Bindu Bridgette Jones Daniell…" at bounding box center [233, 418] width 102 height 25
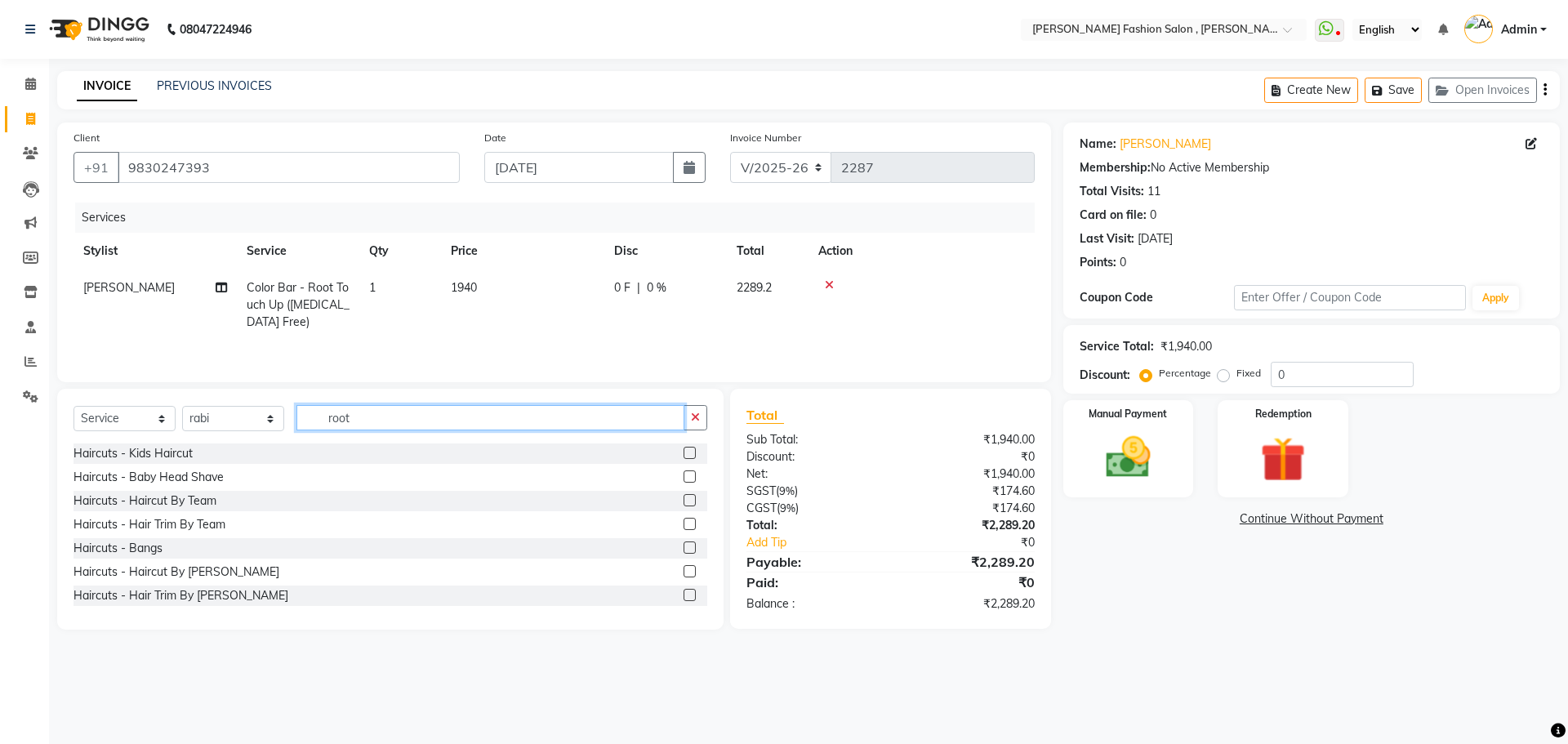
drag, startPoint x: 372, startPoint y: 419, endPoint x: 225, endPoint y: 452, distance: 150.7
click at [225, 452] on div "Select Service Product Membership Package Voucher Prepaid Gift Card Select Styl…" at bounding box center [390, 509] width 666 height 241
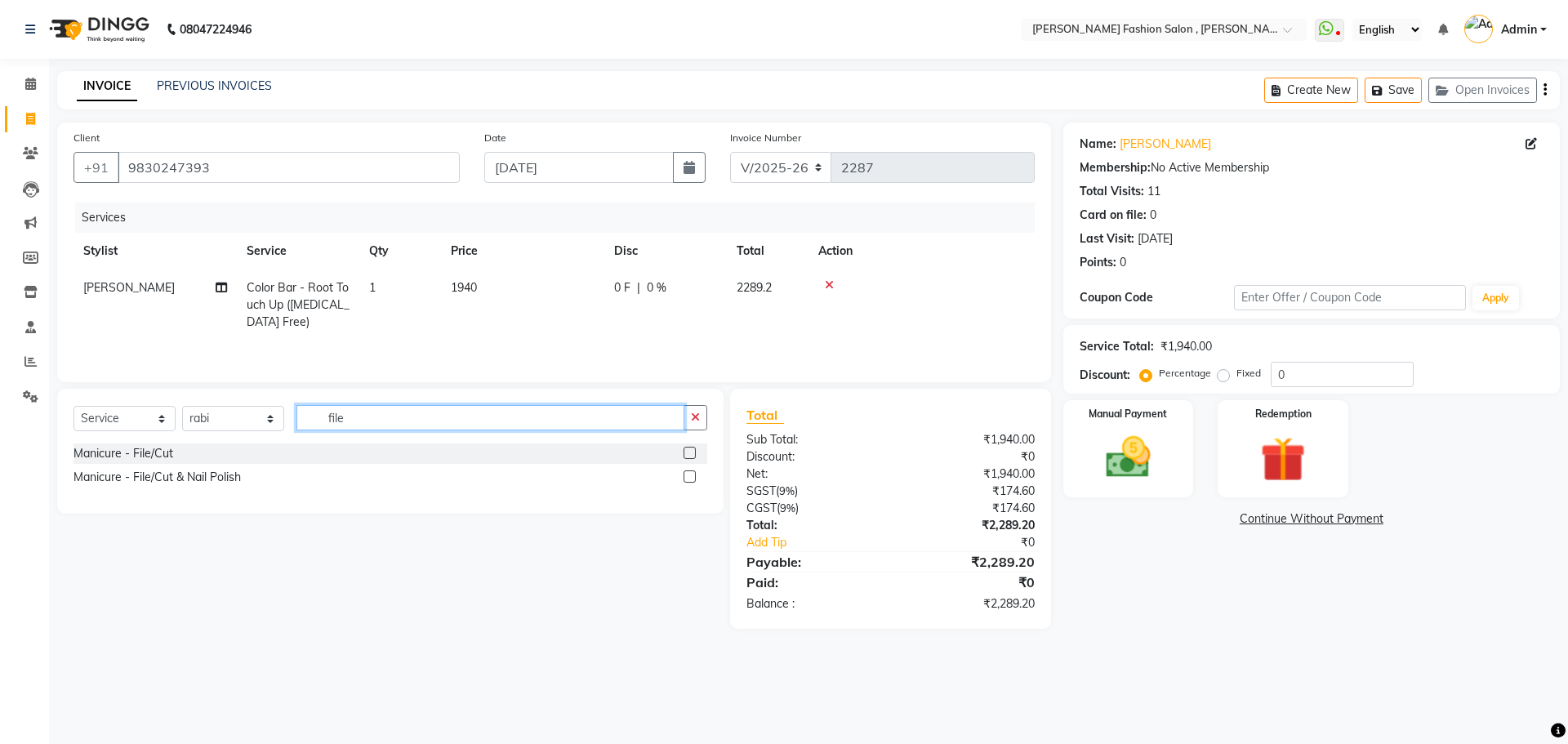
type input "file"
click at [688, 479] on label at bounding box center [689, 476] width 12 height 12
click at [688, 479] on input "checkbox" at bounding box center [689, 478] width 11 height 11
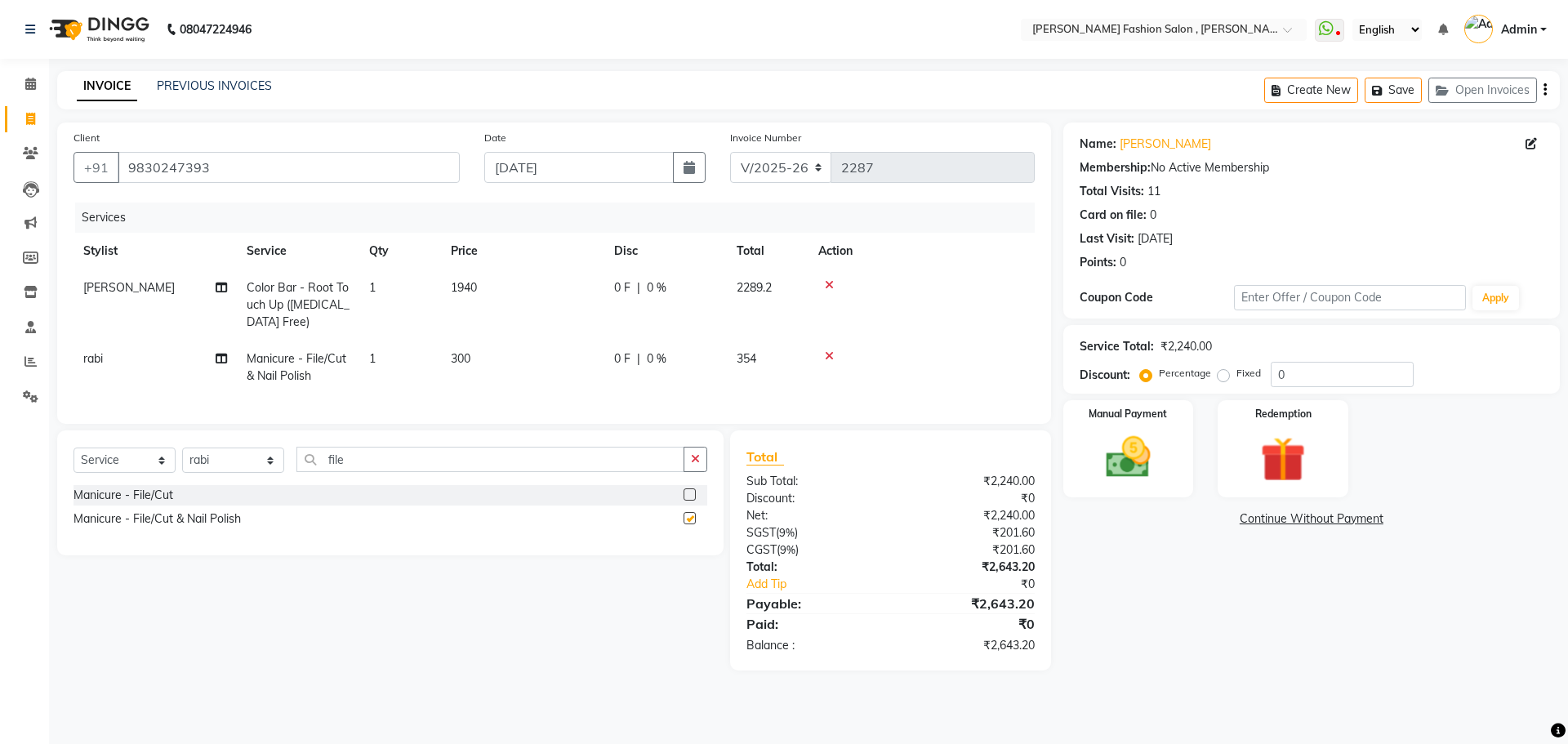
checkbox input "false"
click at [243, 473] on select "Select Stylist [PERSON_NAME] [PERSON_NAME] [PERSON_NAME] Babu [PERSON_NAME] [PE…" at bounding box center [233, 459] width 102 height 25
select select "33873"
click at [183, 460] on select "Select Stylist [PERSON_NAME] [PERSON_NAME] [PERSON_NAME] Babu [PERSON_NAME] [PE…" at bounding box center [233, 459] width 102 height 25
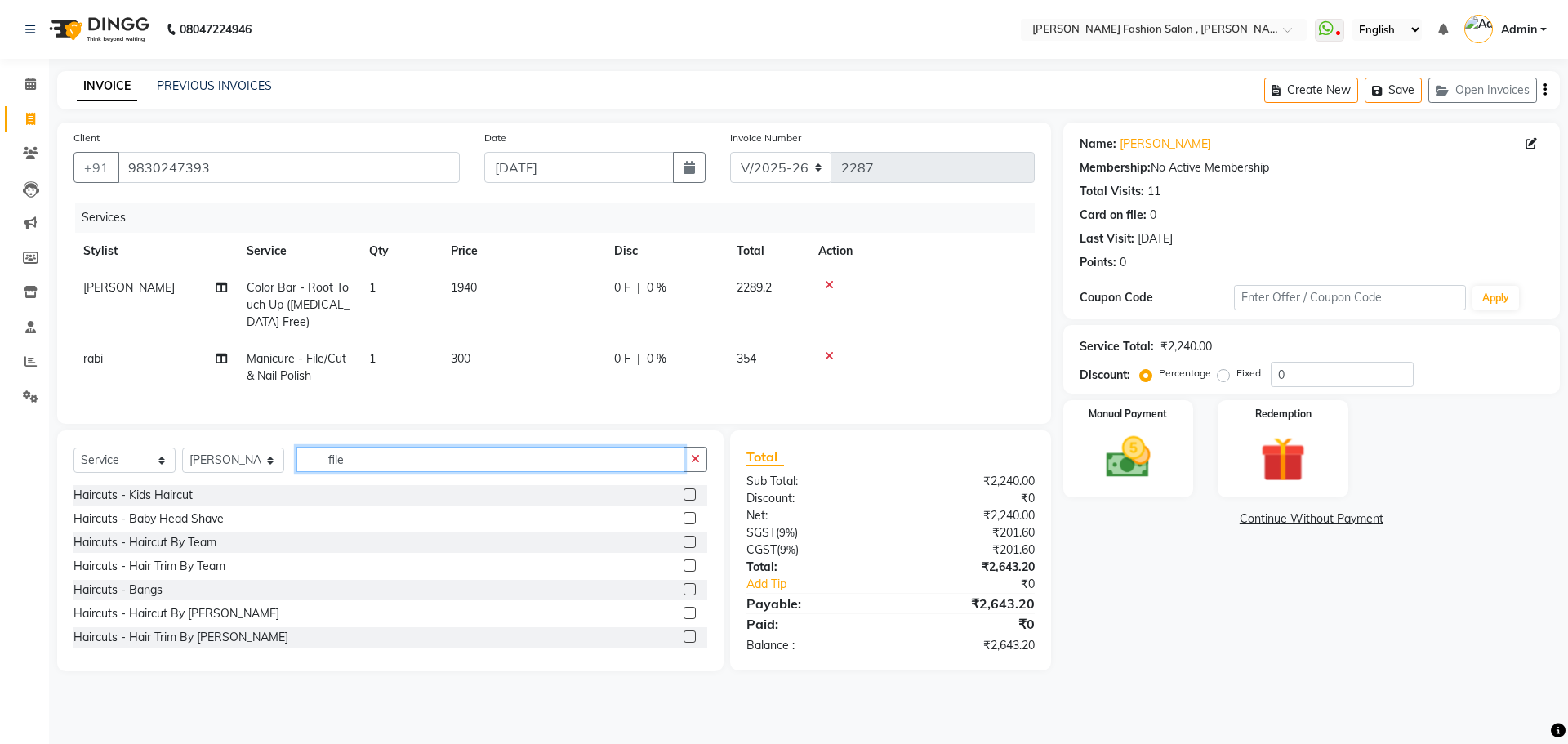
drag, startPoint x: 360, startPoint y: 478, endPoint x: 279, endPoint y: 518, distance: 90.3
click at [279, 518] on div "Select Service Product Membership Package Voucher Prepaid Gift Card Select Styl…" at bounding box center [390, 550] width 666 height 241
type input "thread"
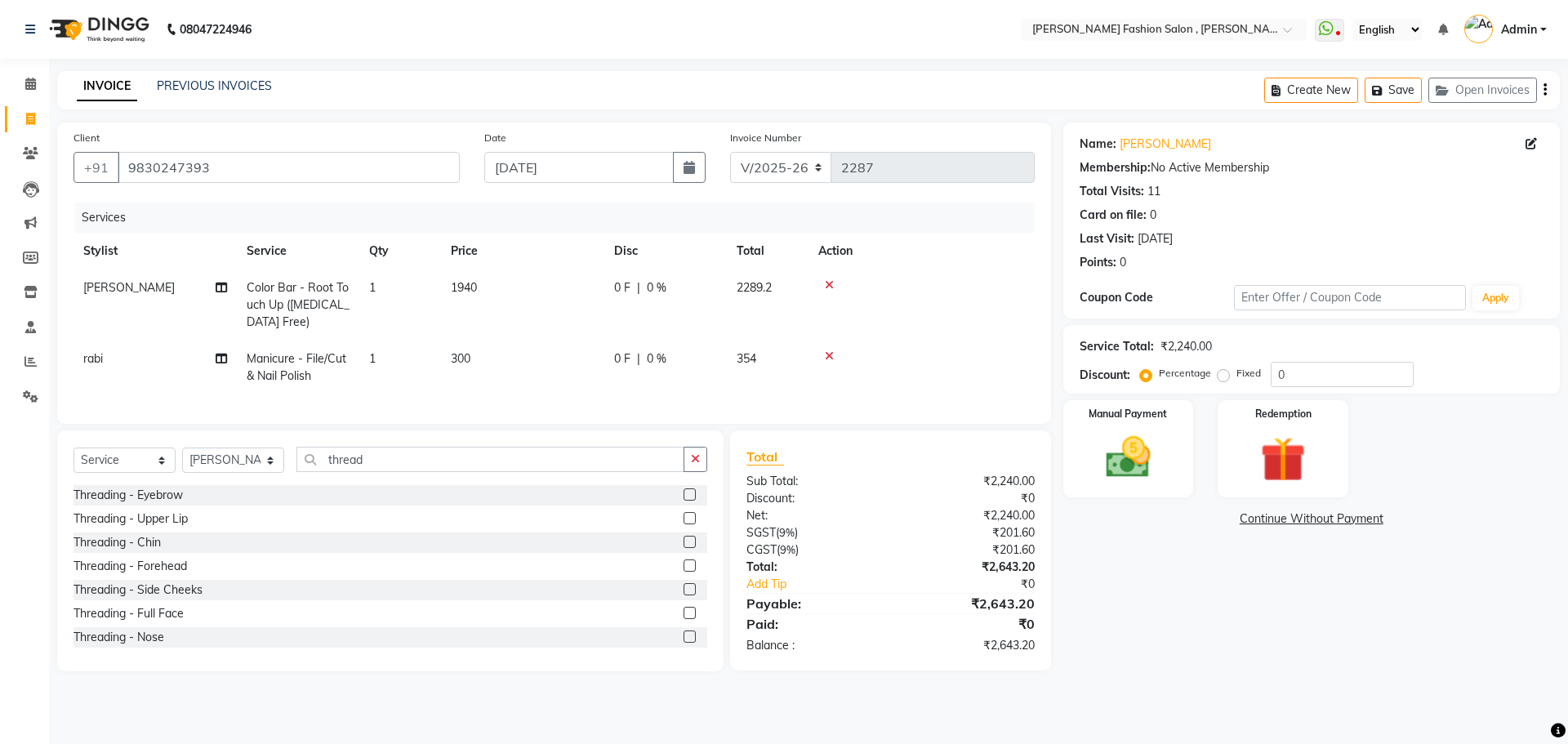
click at [683, 501] on label at bounding box center [689, 494] width 12 height 12
click at [683, 501] on input "checkbox" at bounding box center [689, 495] width 11 height 11
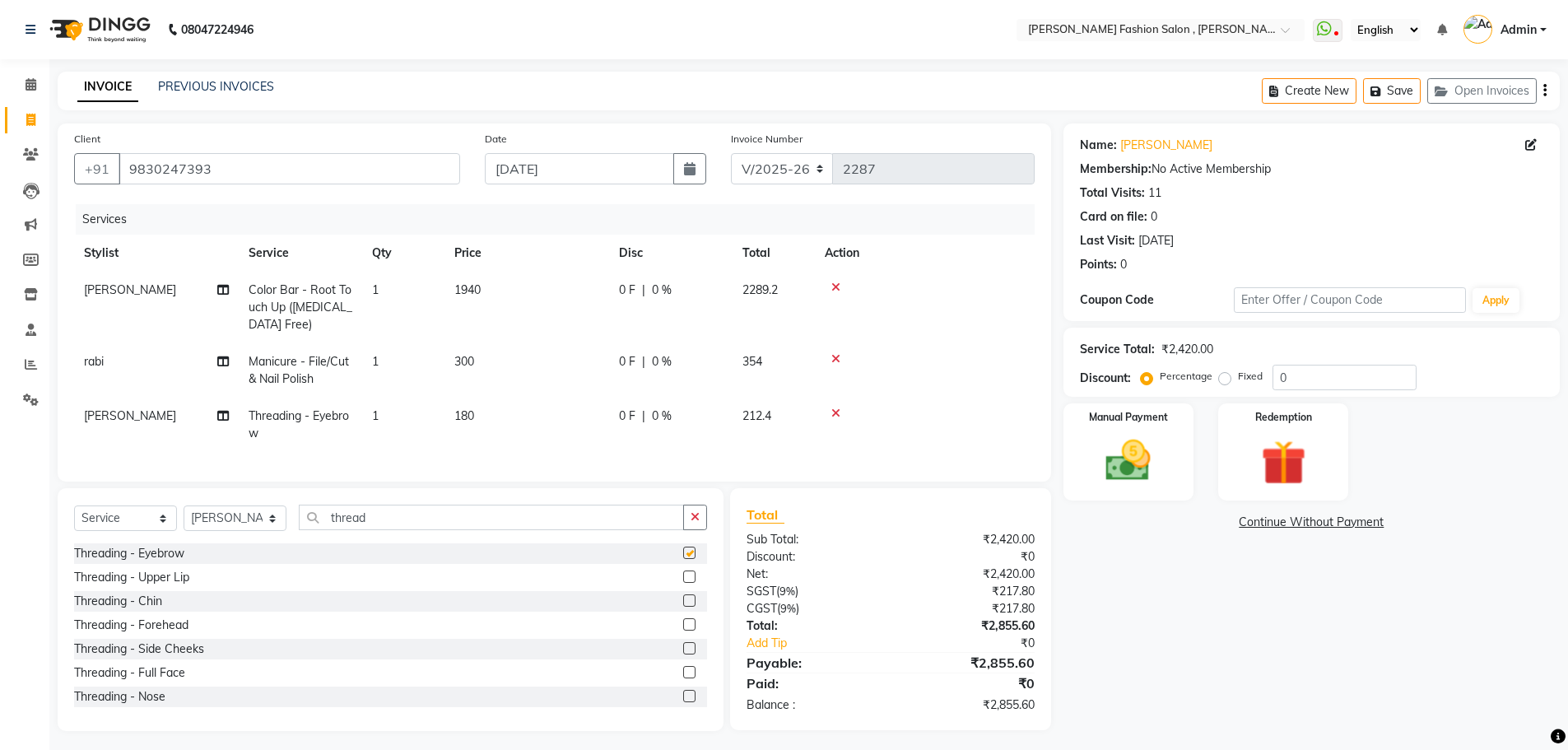
checkbox input "false"
click at [1136, 487] on img at bounding box center [1128, 461] width 75 height 54
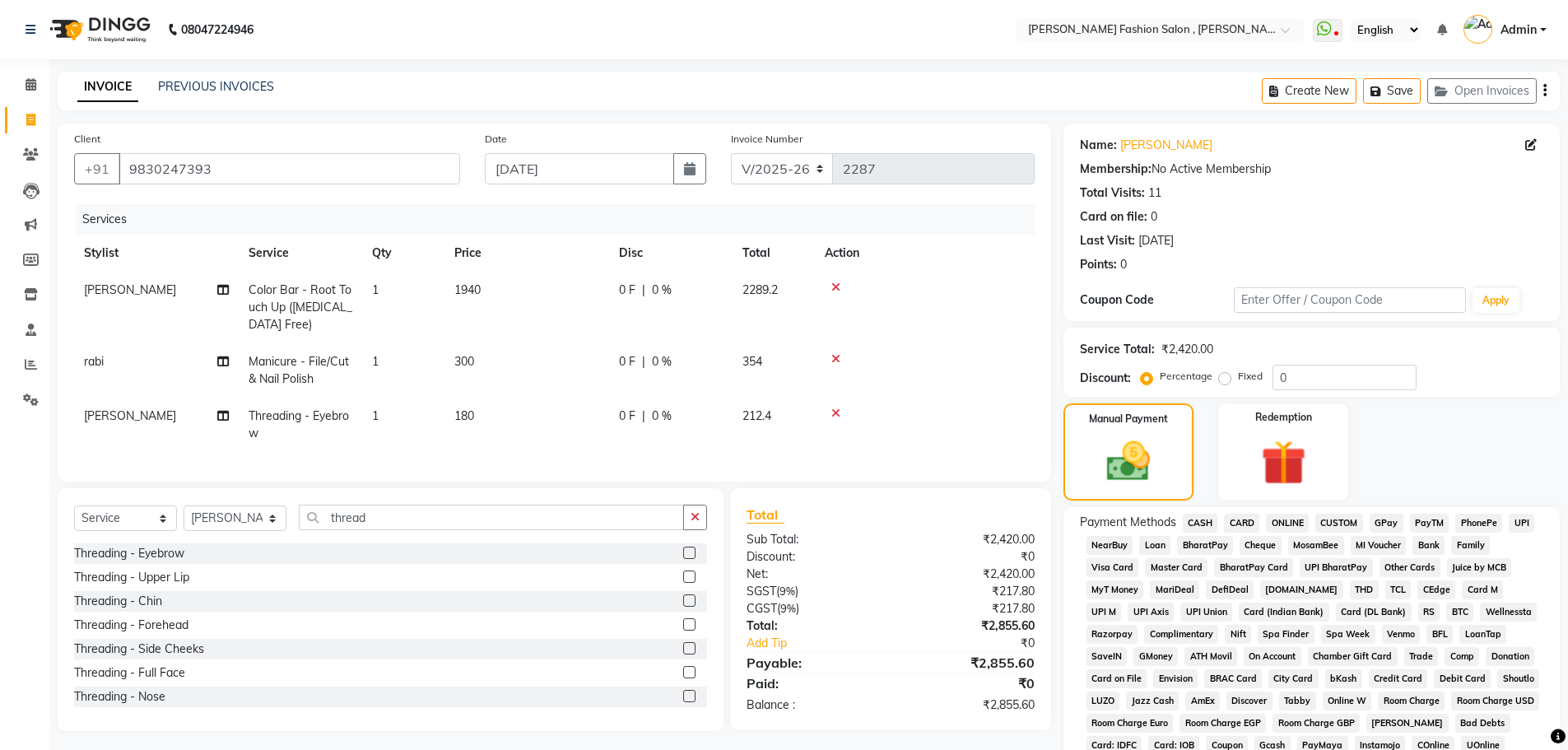
click at [1278, 520] on span "ONLINE" at bounding box center [1287, 523] width 43 height 19
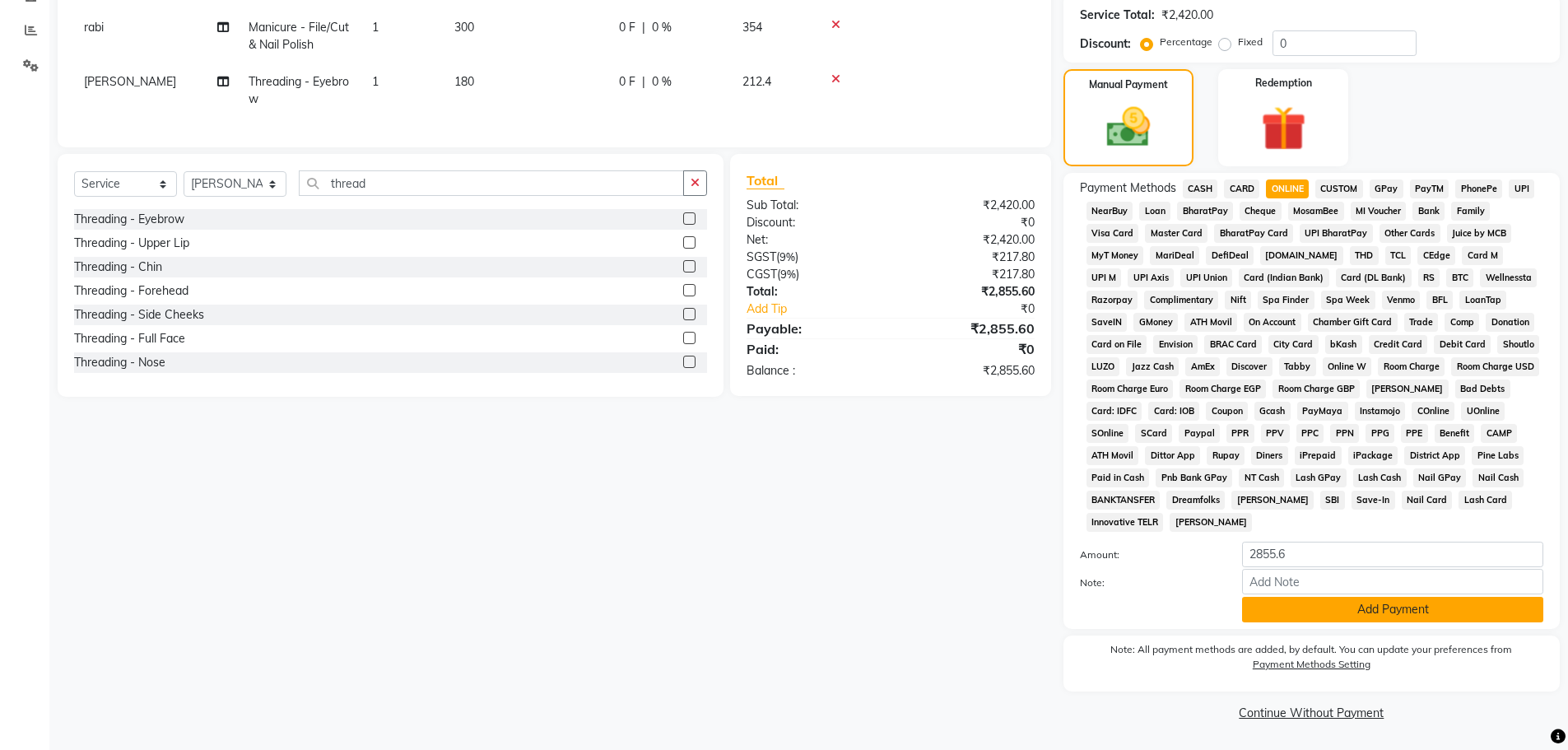
click at [1433, 607] on button "Add Payment" at bounding box center [1393, 609] width 301 height 25
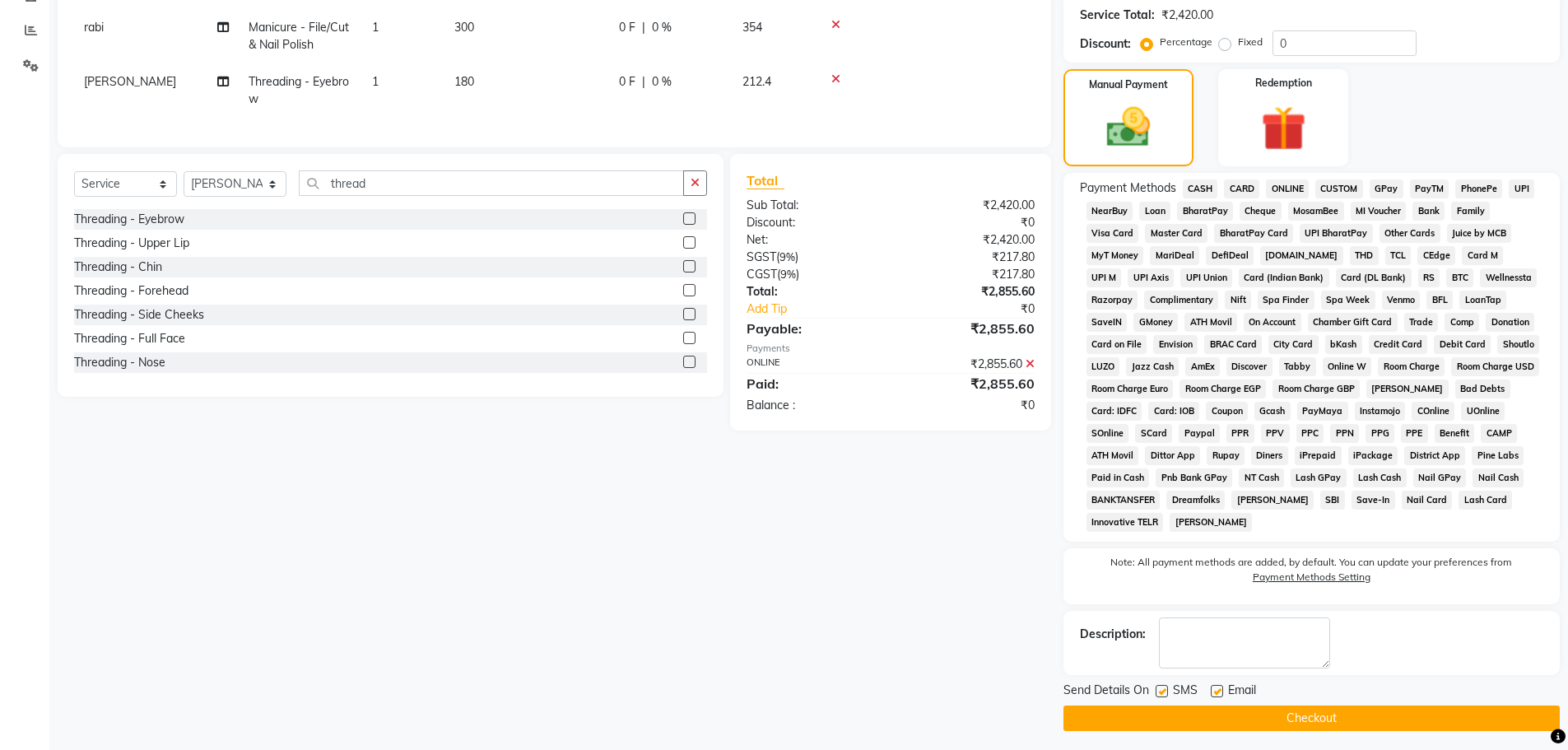
click at [1380, 723] on button "Checkout" at bounding box center [1311, 717] width 496 height 25
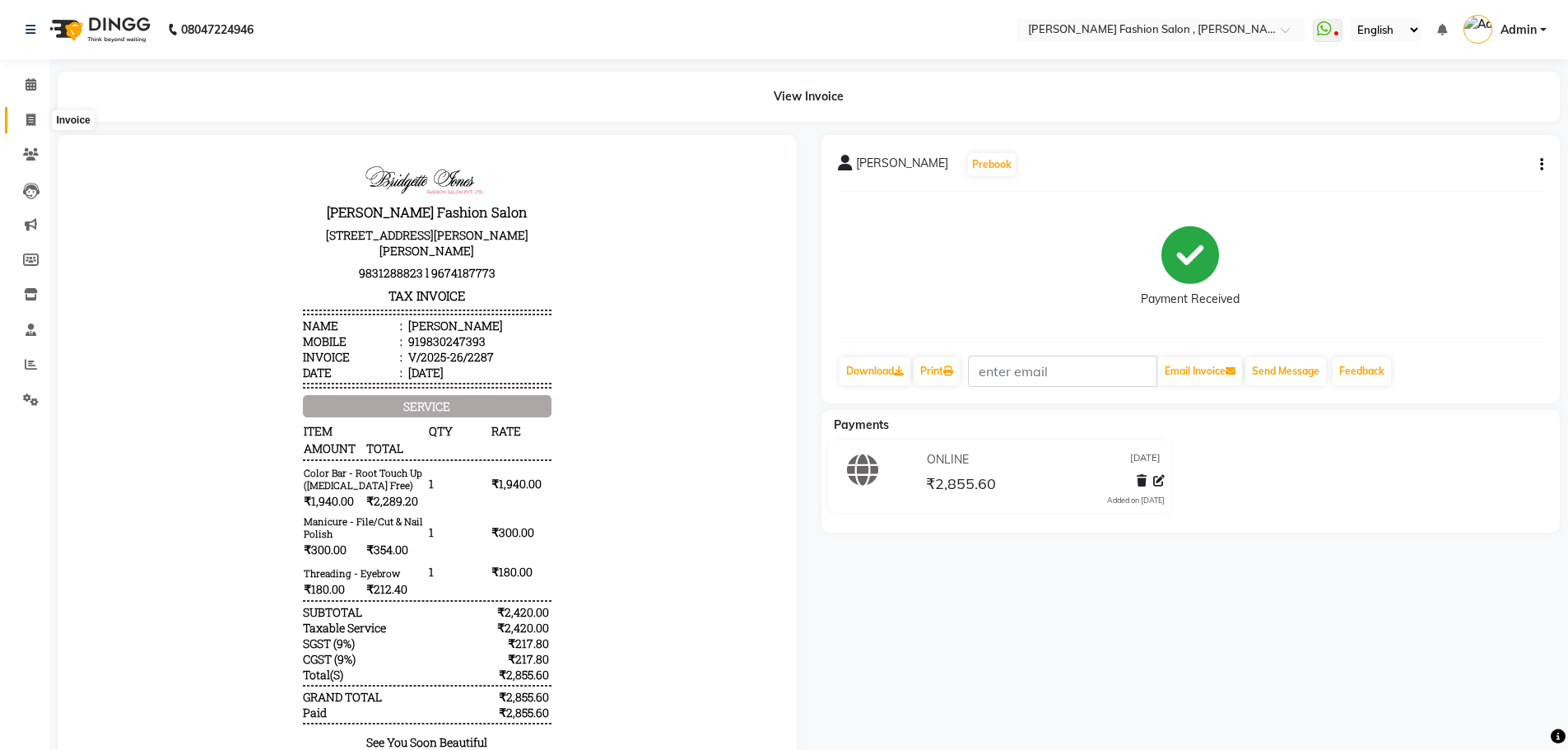
click at [25, 119] on span at bounding box center [31, 121] width 29 height 19
select select "5233"
select select "service"
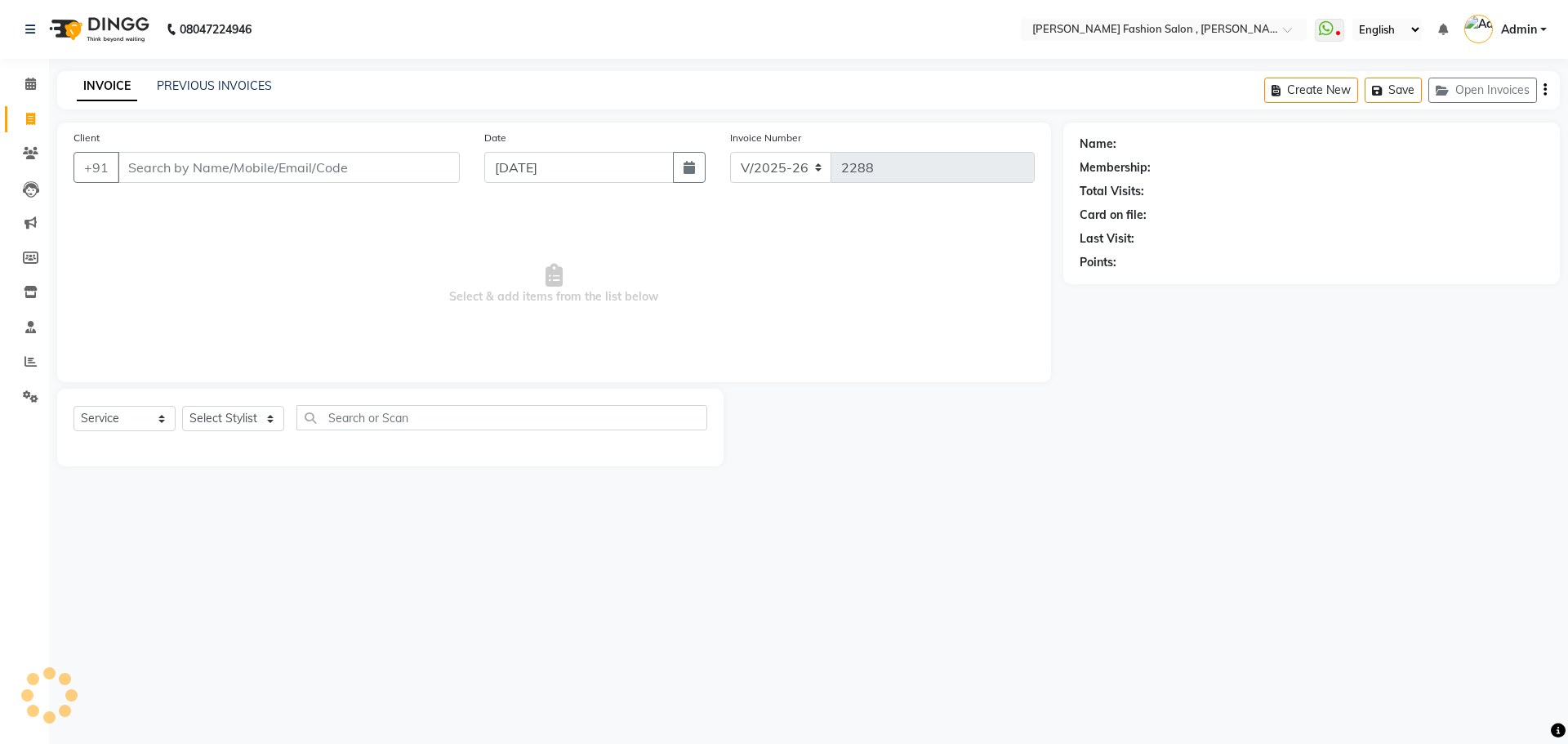
click at [156, 164] on input "Client" at bounding box center [289, 168] width 342 height 31
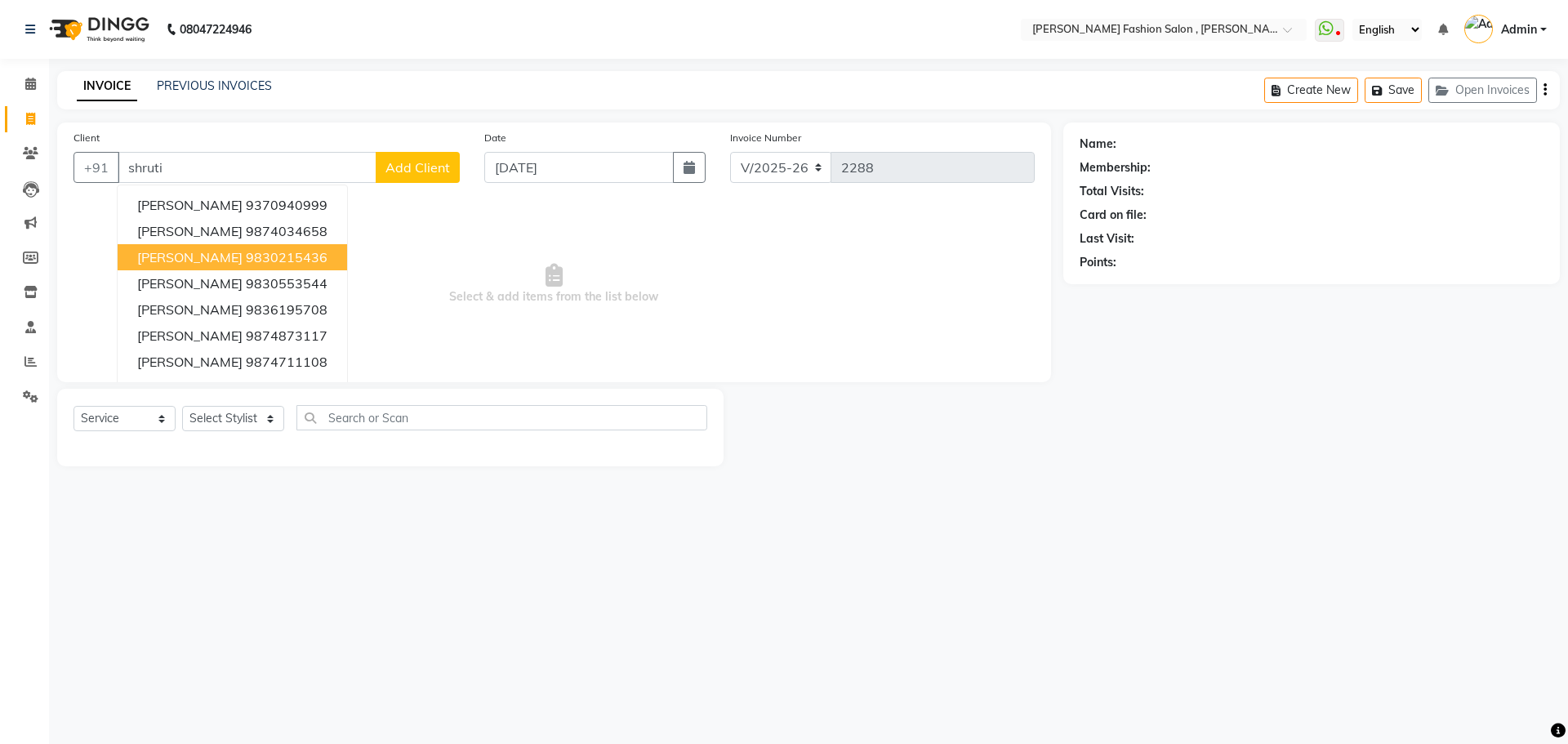
click at [246, 257] on ngb-highlight "9830215436" at bounding box center [287, 257] width 82 height 17
type input "9830215436"
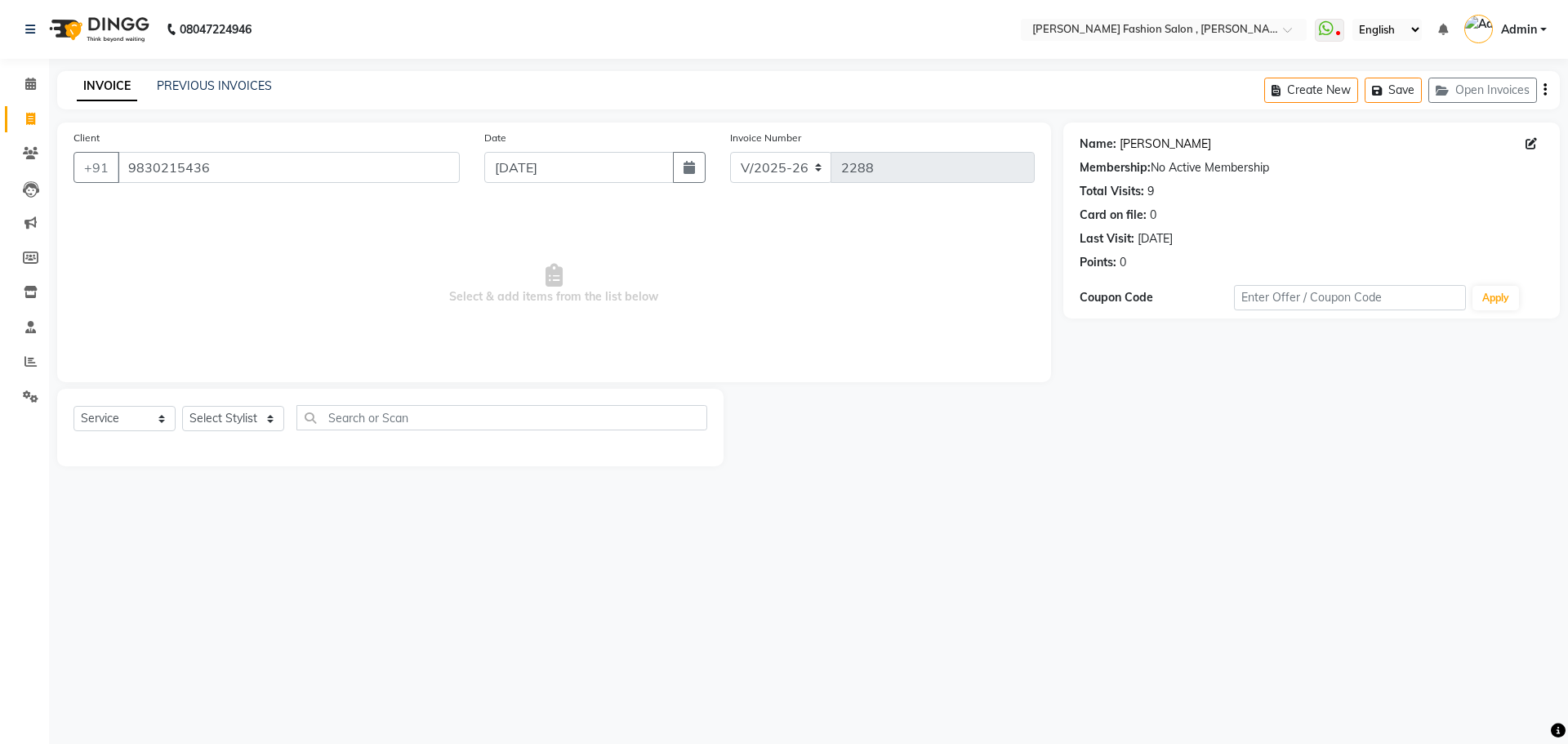
click at [1166, 142] on link "Shruti Seth" at bounding box center [1164, 144] width 91 height 18
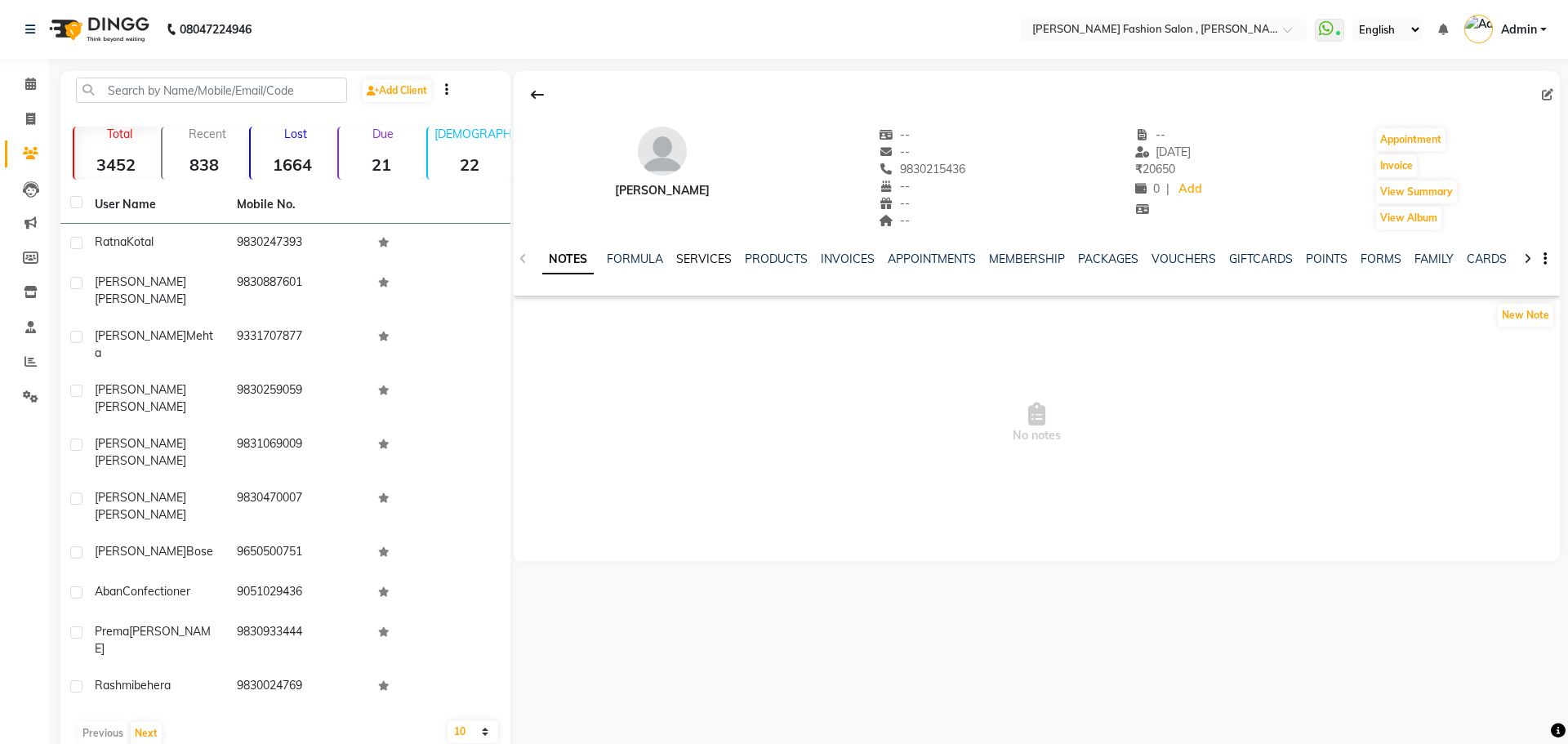
click at [725, 259] on link "SERVICES" at bounding box center [703, 259] width 55 height 15
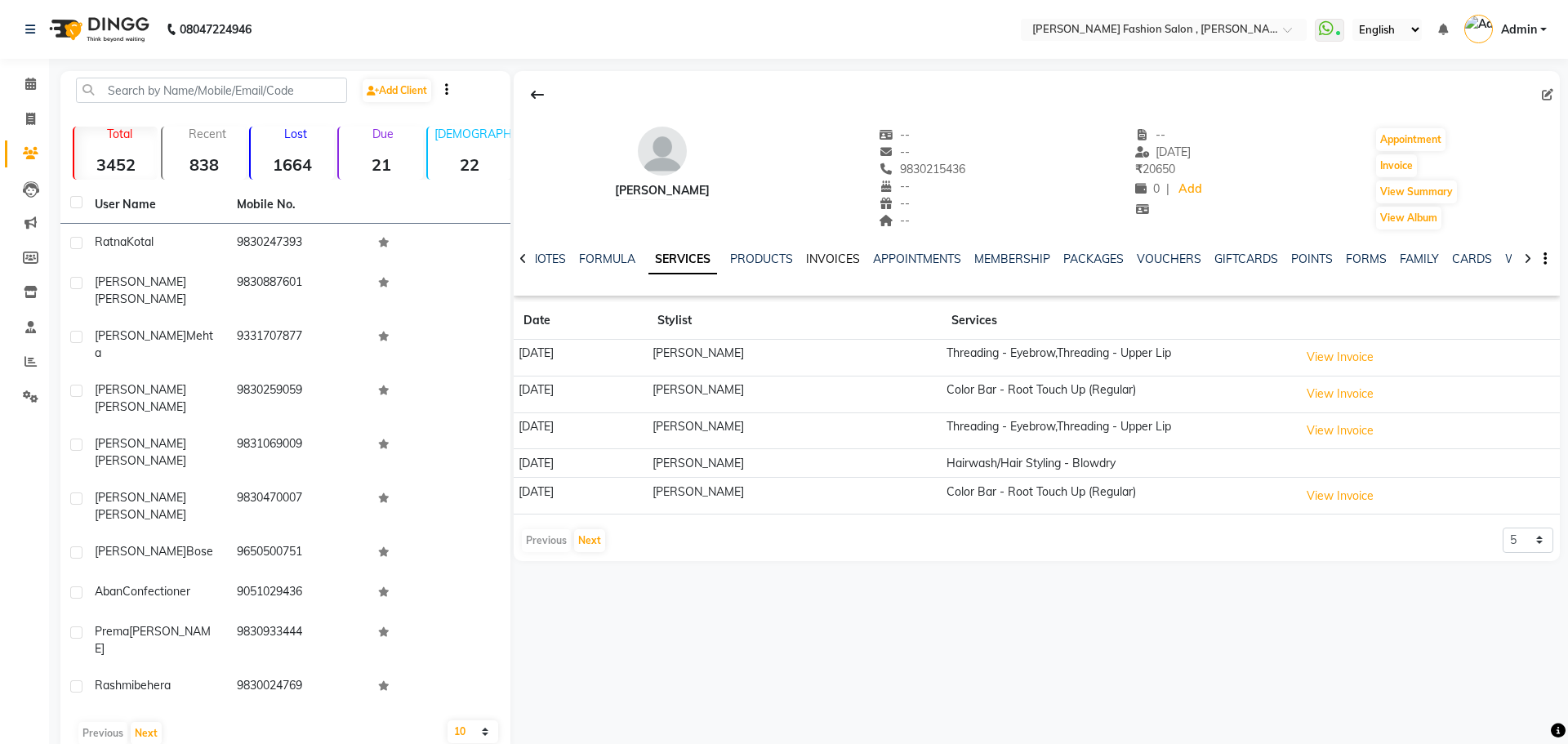
click at [831, 260] on link "INVOICES" at bounding box center [832, 259] width 53 height 15
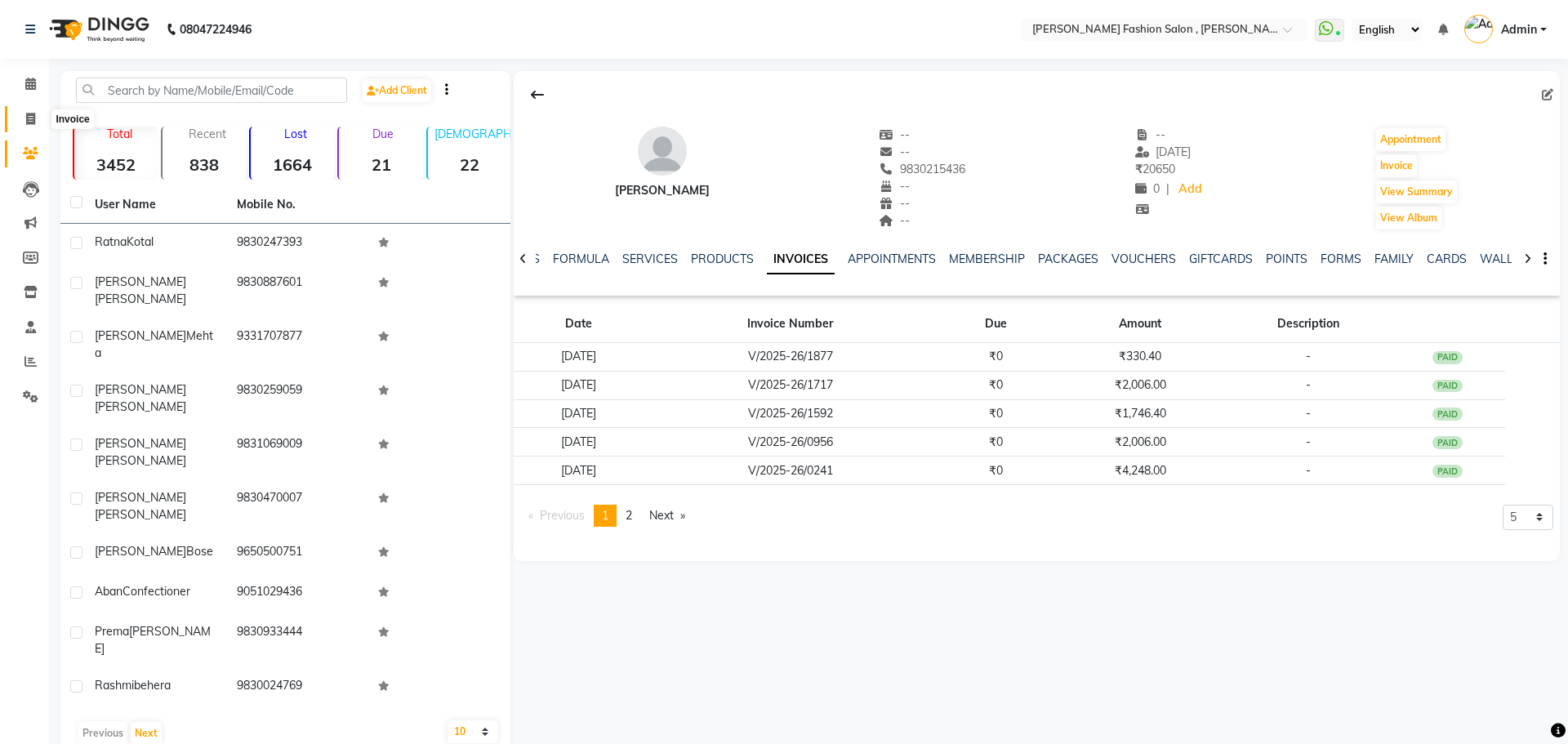
click at [26, 115] on icon at bounding box center [30, 118] width 9 height 12
select select "5233"
select select "service"
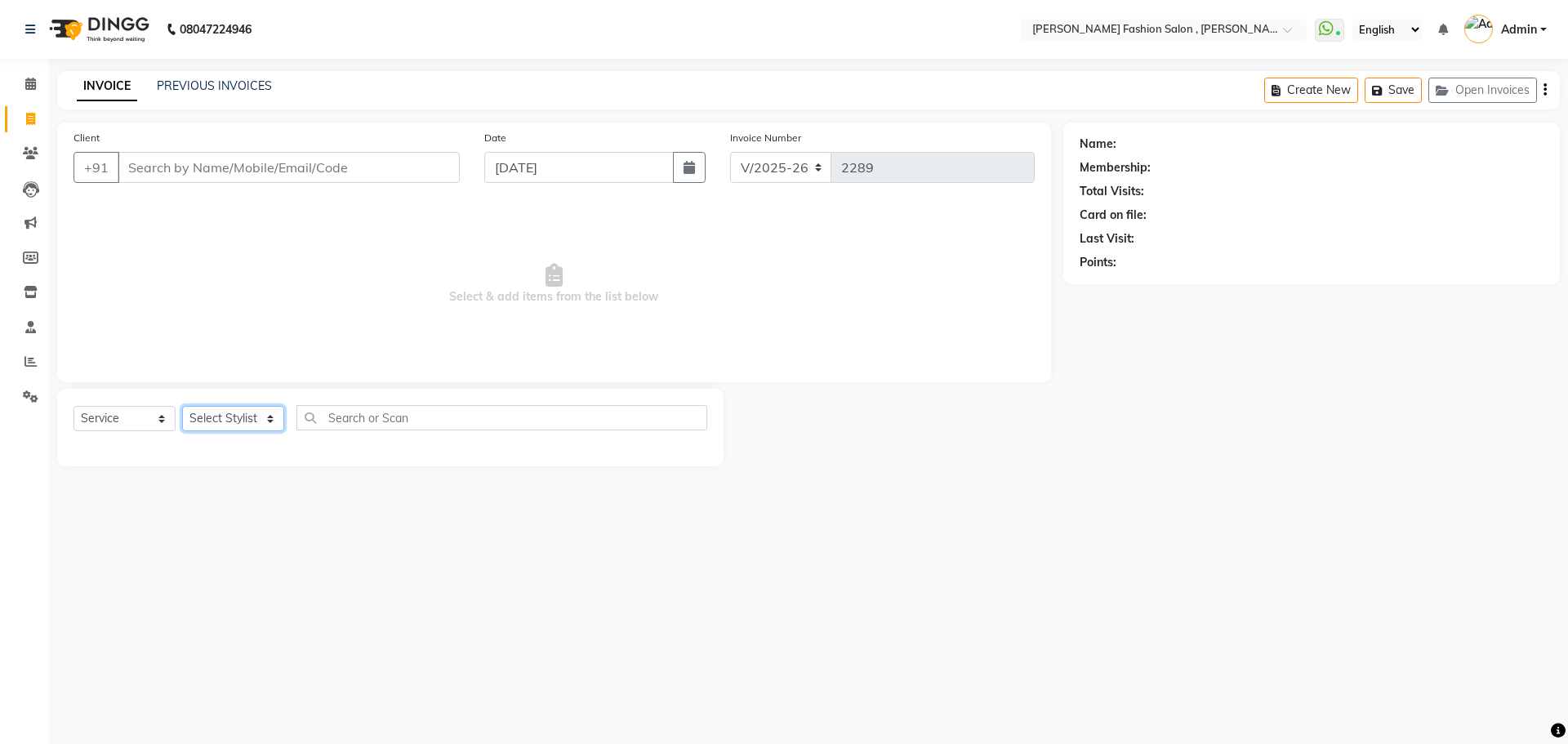
click at [255, 418] on select "Select Stylist Alice Anita Archana Minni Babu Das Bindu Bridgette Jones Daniell…" at bounding box center [233, 418] width 102 height 25
select select "84147"
click at [183, 406] on select "Select Stylist [PERSON_NAME] [PERSON_NAME] [PERSON_NAME] Babu [PERSON_NAME] [PE…" at bounding box center [233, 418] width 102 height 25
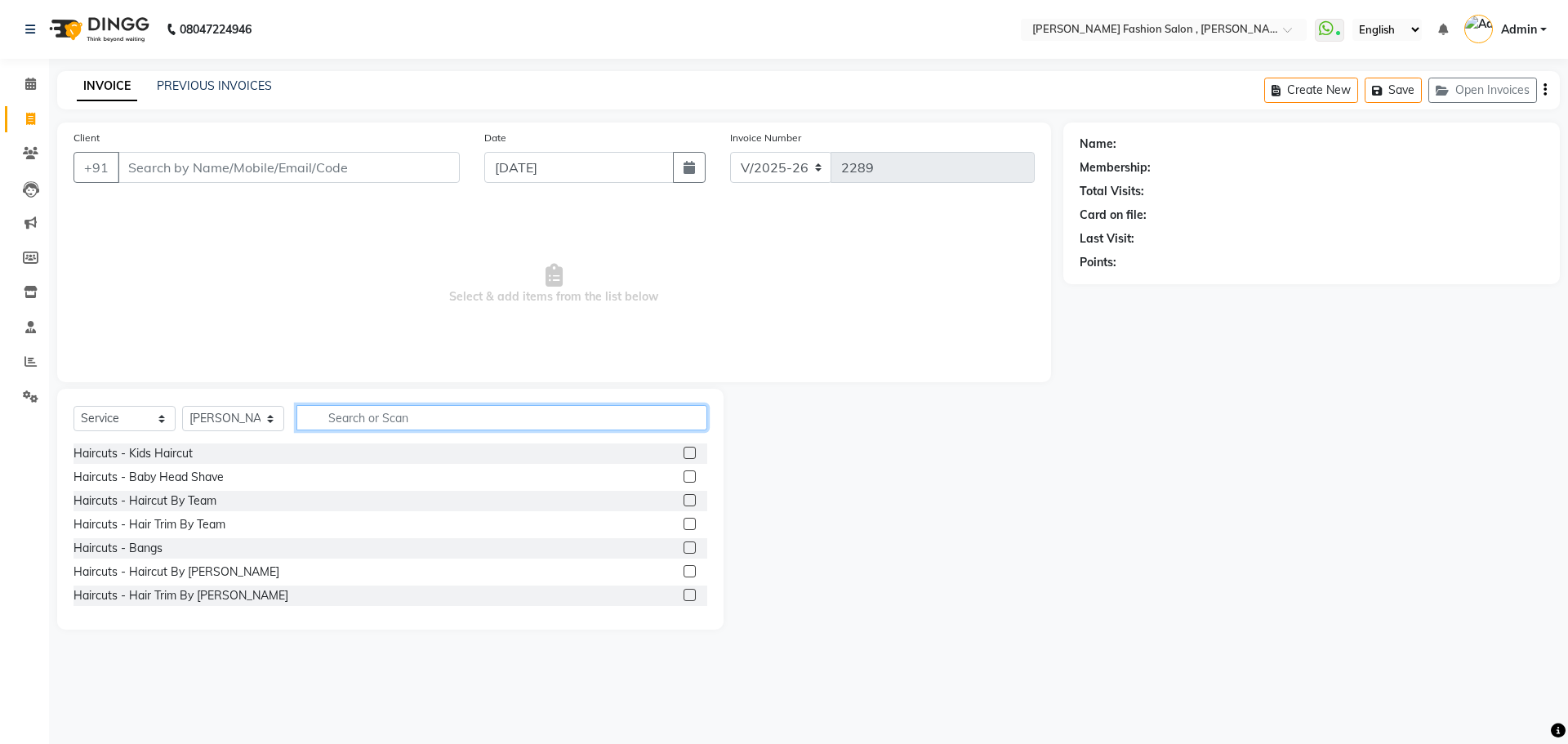
click at [344, 406] on input "text" at bounding box center [502, 417] width 411 height 25
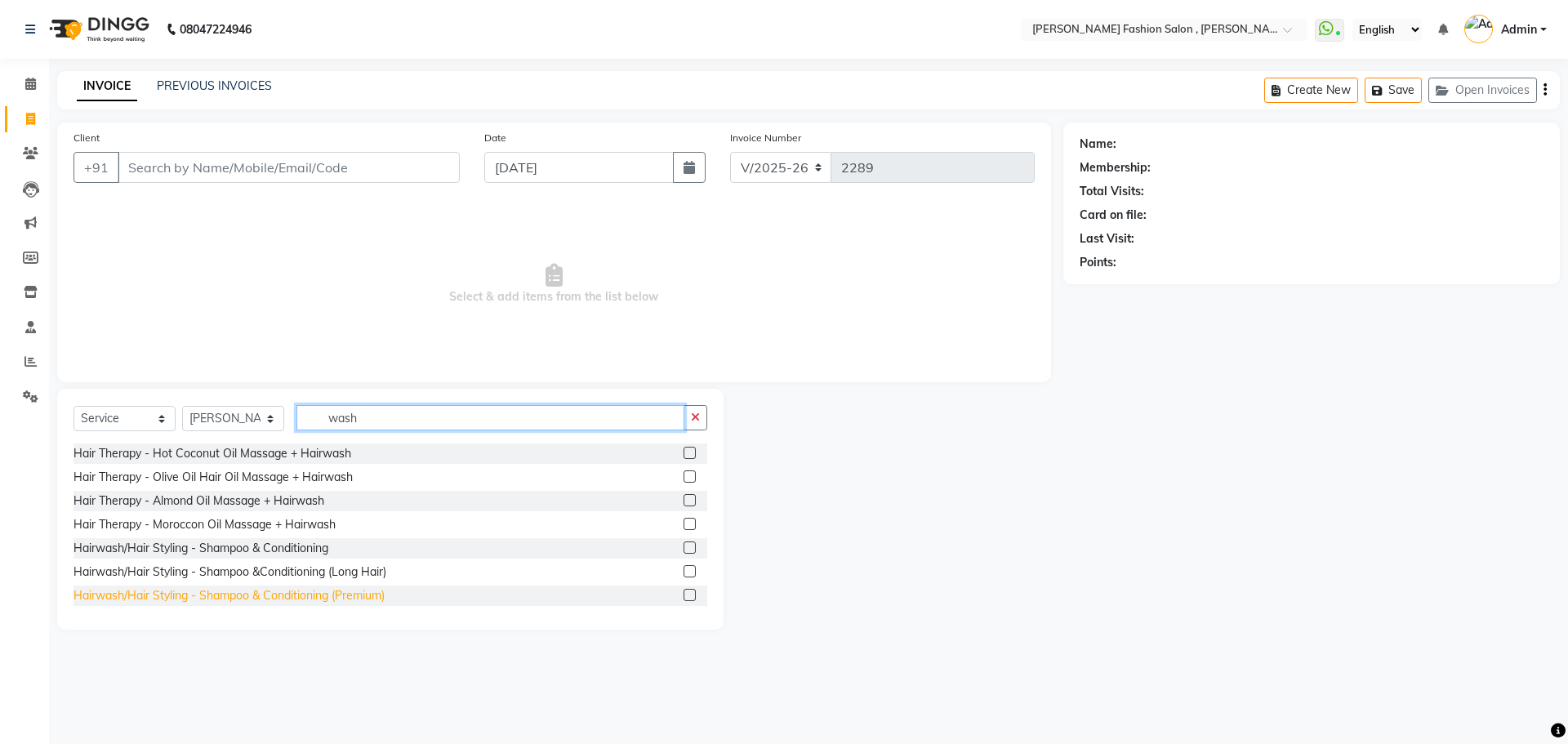
type input "wash"
click at [235, 598] on div "Hairwash/Hair Styling - Shampoo & Conditioning (Premium)" at bounding box center [229, 596] width 311 height 18
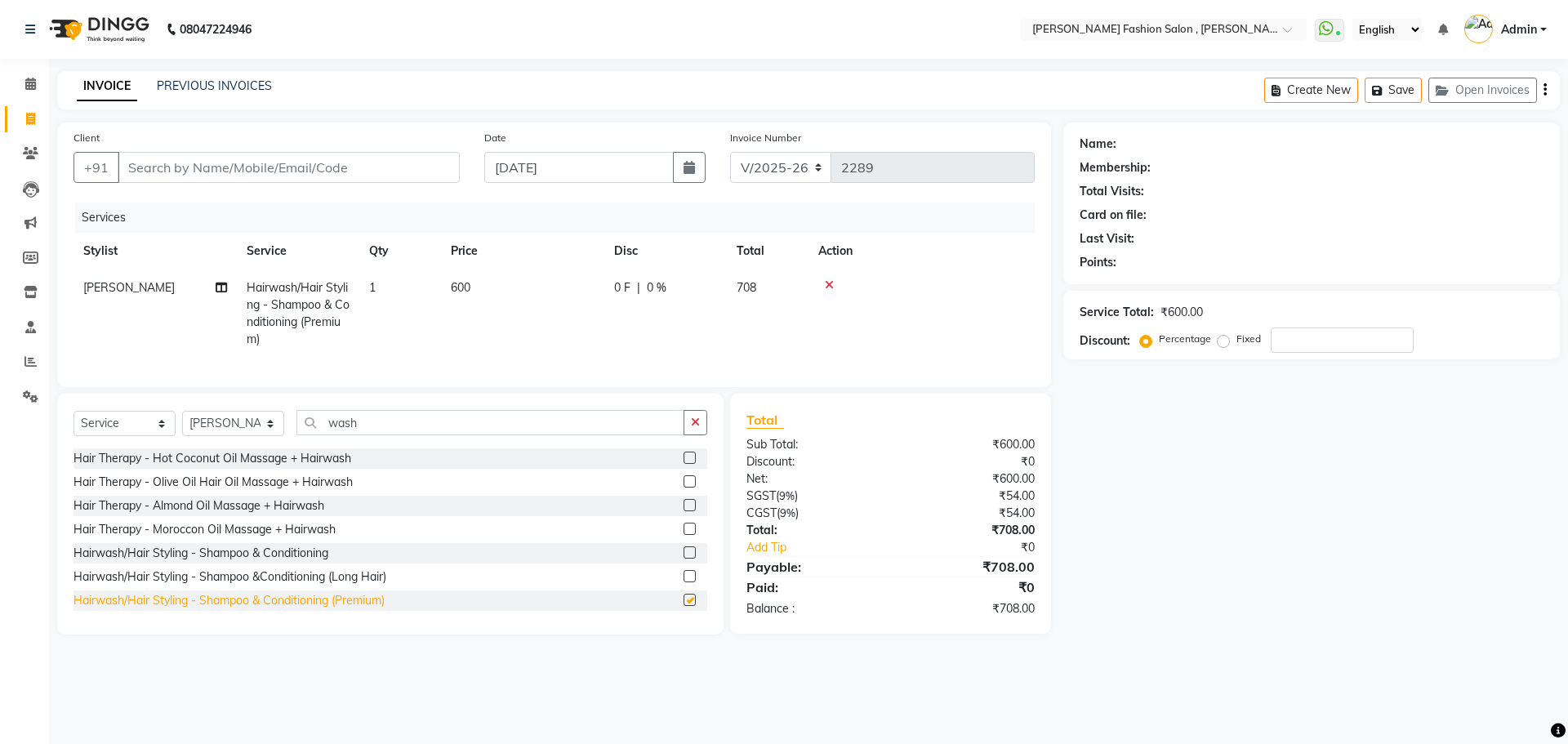
checkbox input "false"
click at [273, 431] on select "Select Stylist [PERSON_NAME] [PERSON_NAME] [PERSON_NAME] Babu [PERSON_NAME] [PE…" at bounding box center [233, 423] width 102 height 25
select select "58096"
click at [183, 423] on select "Select Stylist [PERSON_NAME] [PERSON_NAME] [PERSON_NAME] Babu [PERSON_NAME] [PE…" at bounding box center [233, 423] width 102 height 25
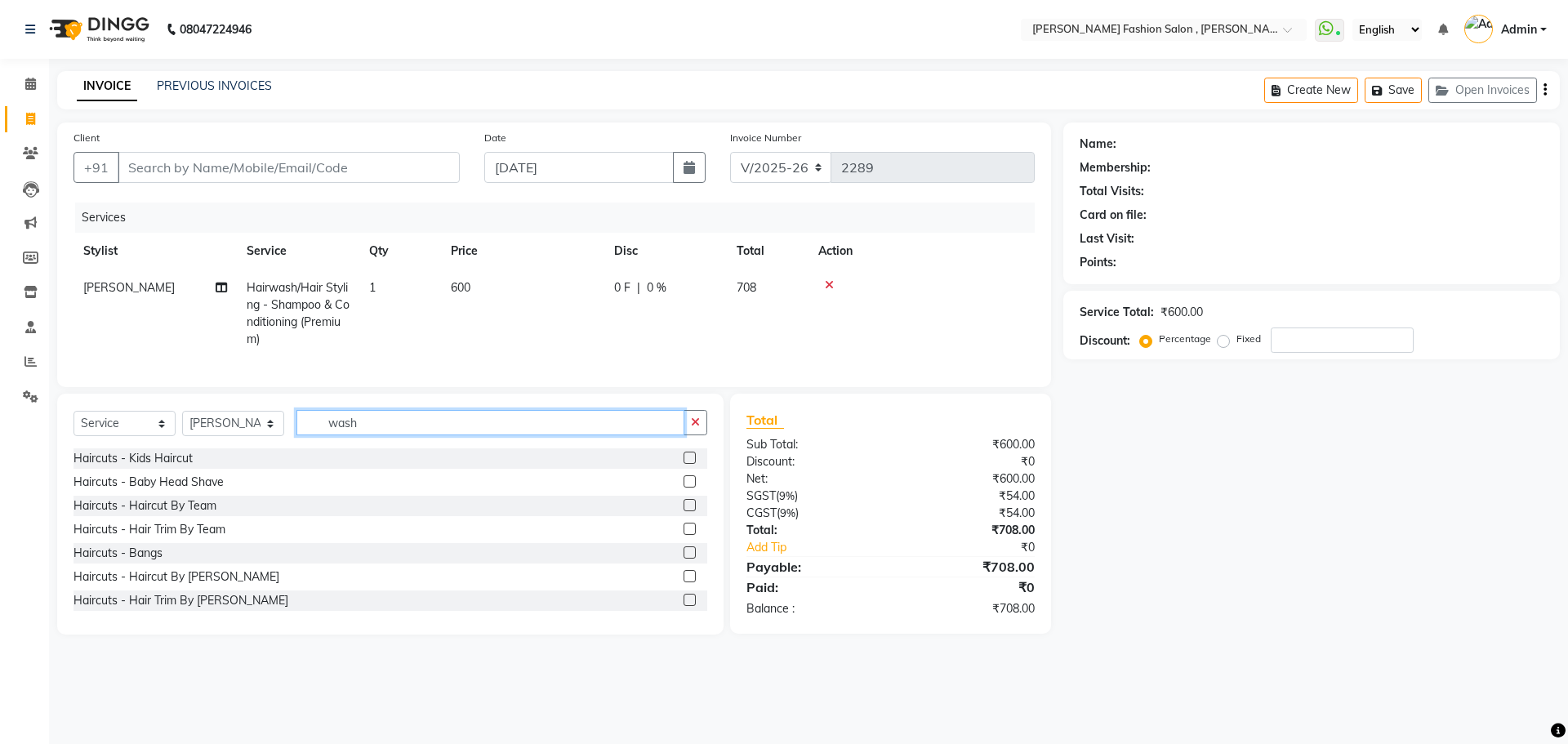
drag, startPoint x: 368, startPoint y: 431, endPoint x: 222, endPoint y: 414, distance: 147.0
click at [222, 414] on div "Select Service Product Membership Package Voucher Prepaid Gift Card Select Styl…" at bounding box center [390, 514] width 666 height 241
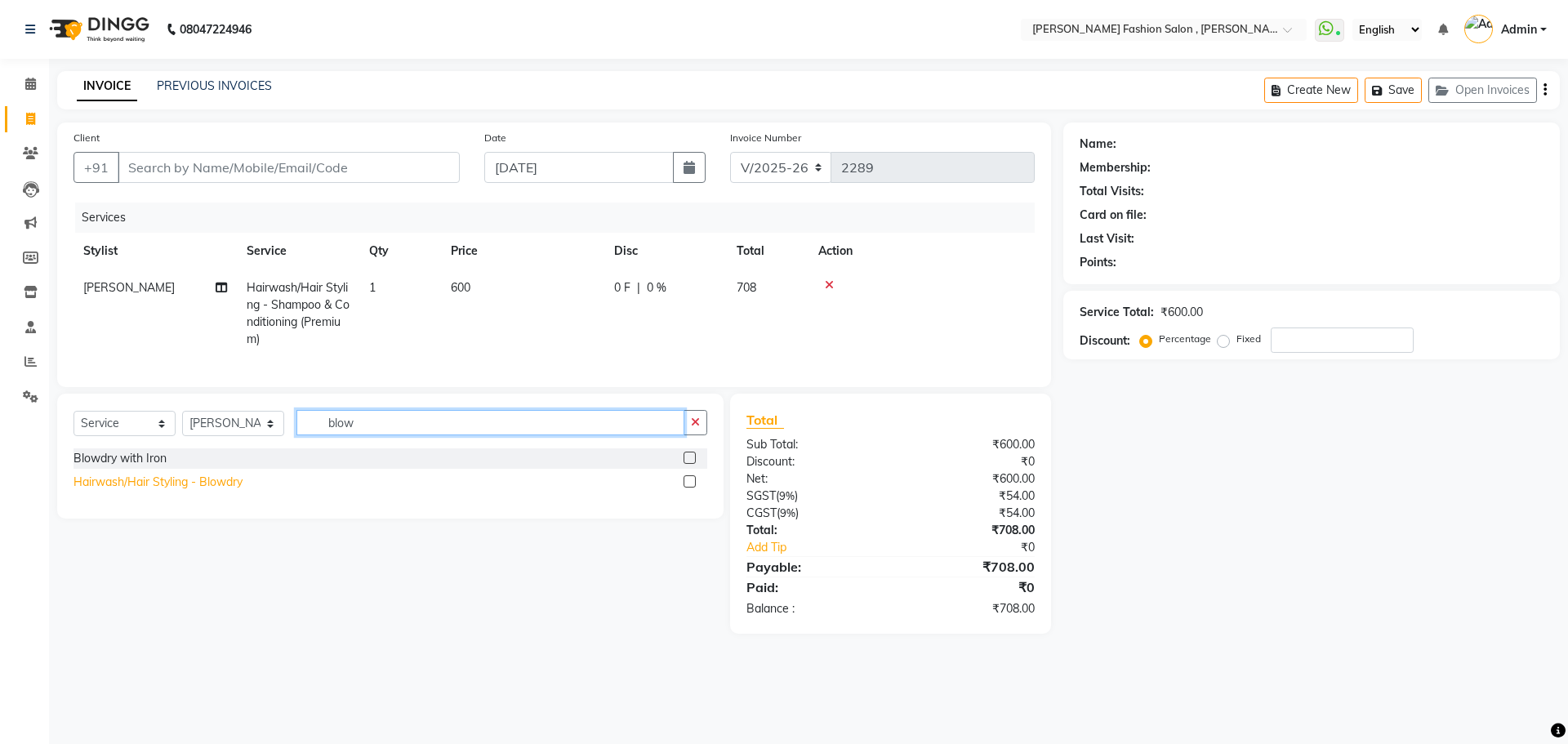
type input "blow"
click at [176, 490] on div "Hairwash/Hair Styling - Blowdry" at bounding box center [158, 482] width 169 height 18
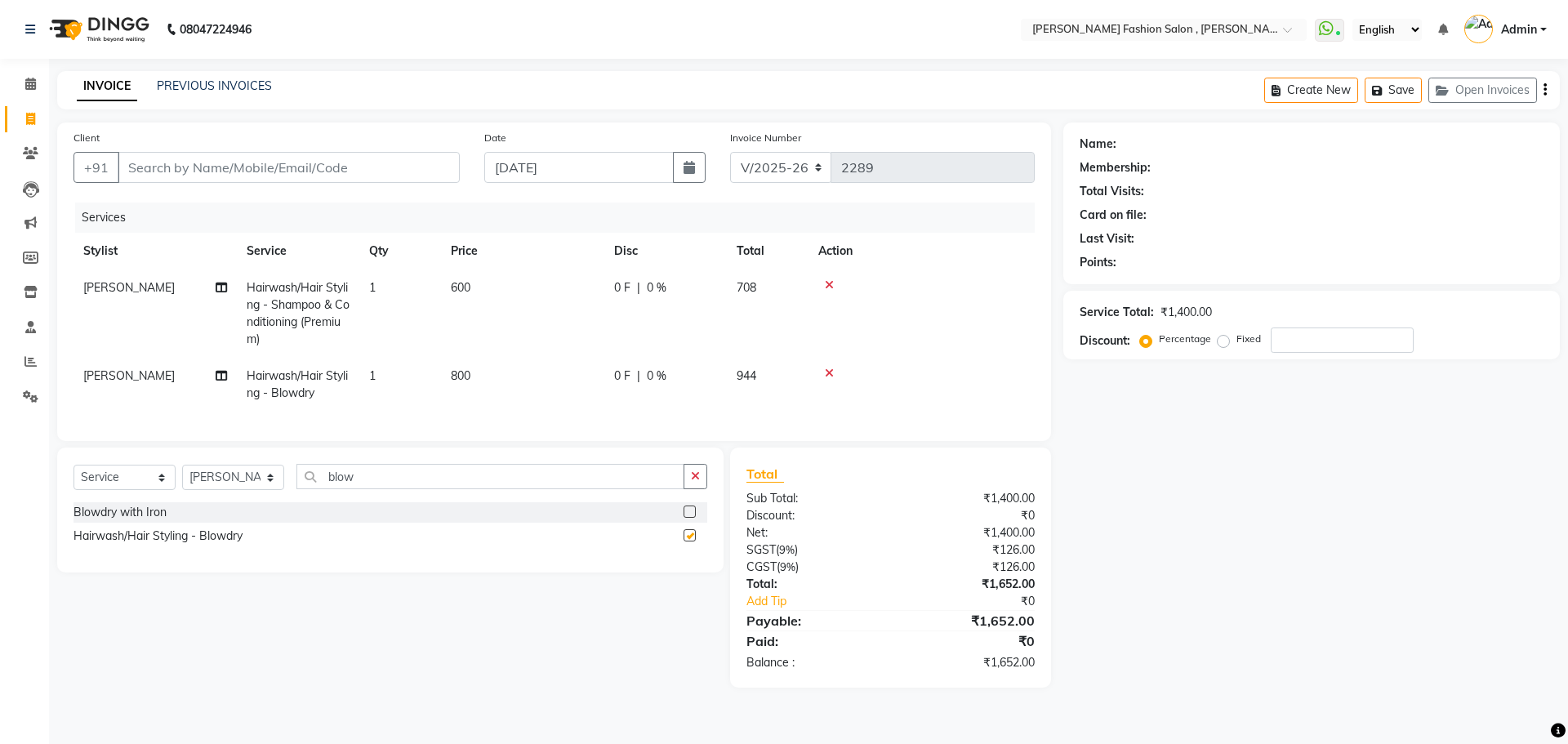
checkbox input "false"
click at [475, 375] on td "800" at bounding box center [522, 384] width 163 height 53
select select "58096"
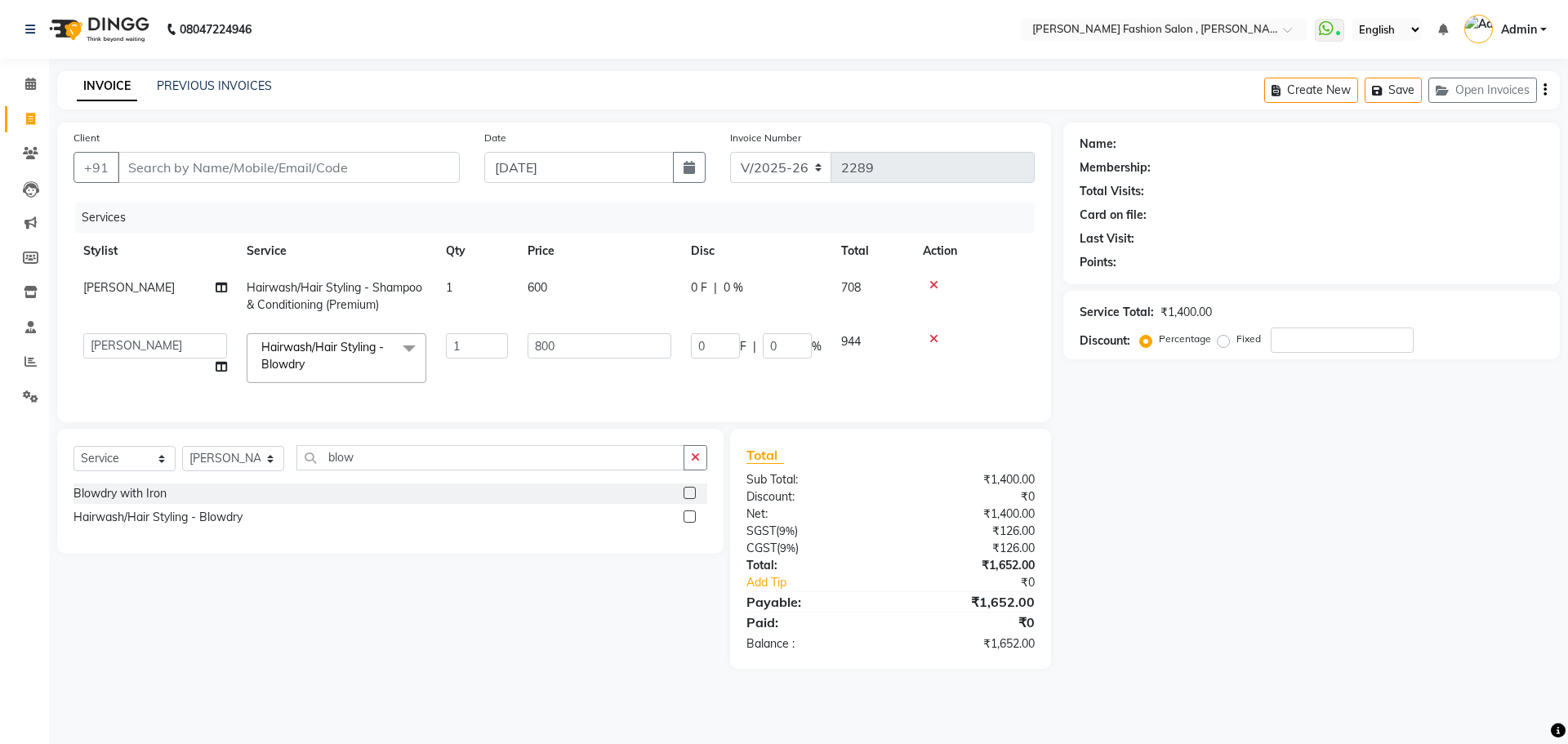
drag, startPoint x: 539, startPoint y: 325, endPoint x: 408, endPoint y: 315, distance: 131.4
click at [408, 315] on tbody "Reshmi Hairwash/Hair Styling - Shampoo & Conditioning (Premium) 1 600 0 F | 0 %…" at bounding box center [554, 331] width 961 height 124
drag, startPoint x: 561, startPoint y: 347, endPoint x: 409, endPoint y: 331, distance: 152.8
click at [409, 331] on tr "Alice Anita Archana Minni Babu Das Bindu Bridgette Jones Danielle Jones Daniell…" at bounding box center [554, 358] width 961 height 69
type input "1000"
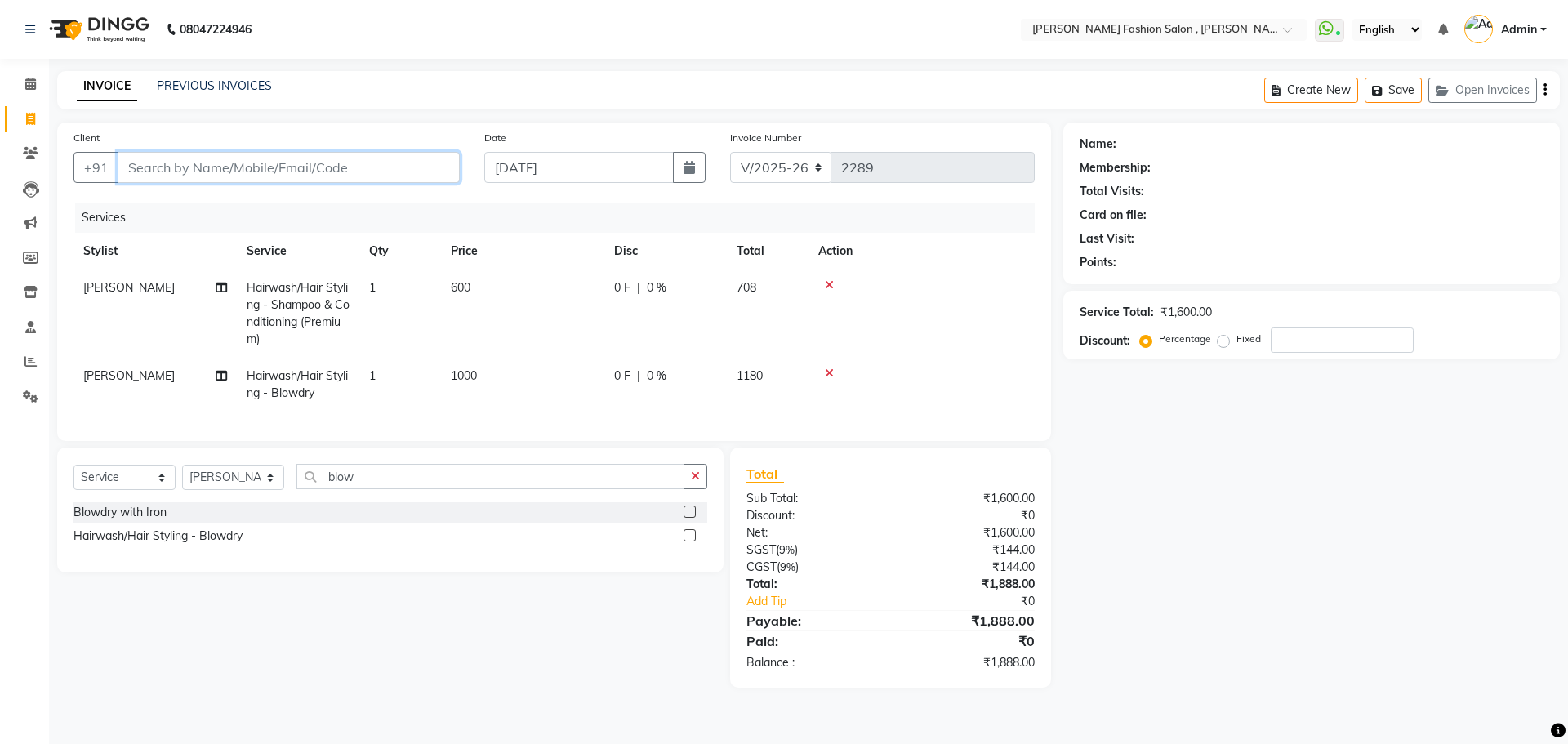
click at [361, 159] on input "Client" at bounding box center [289, 168] width 342 height 31
type input "9"
type input "0"
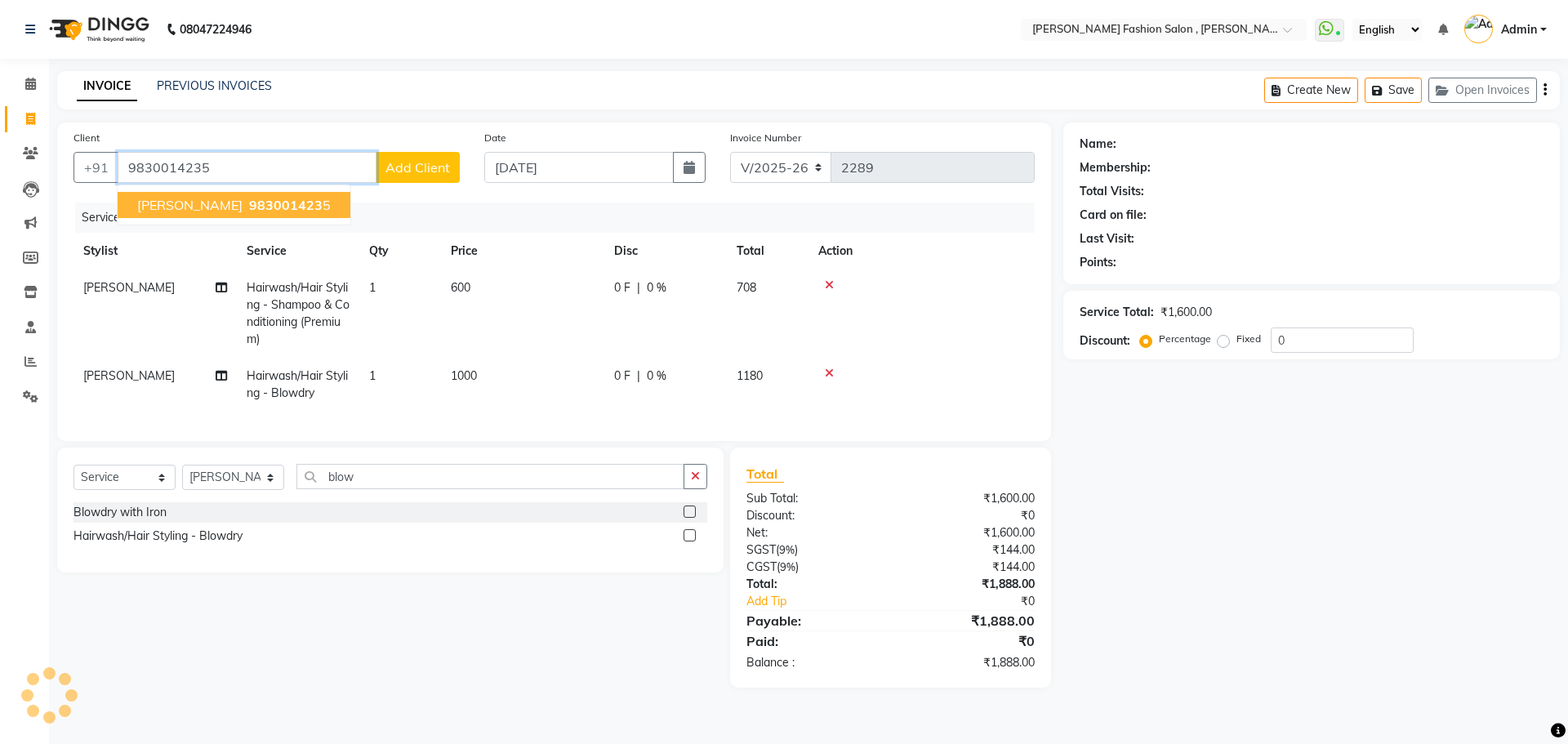
type input "9830014235"
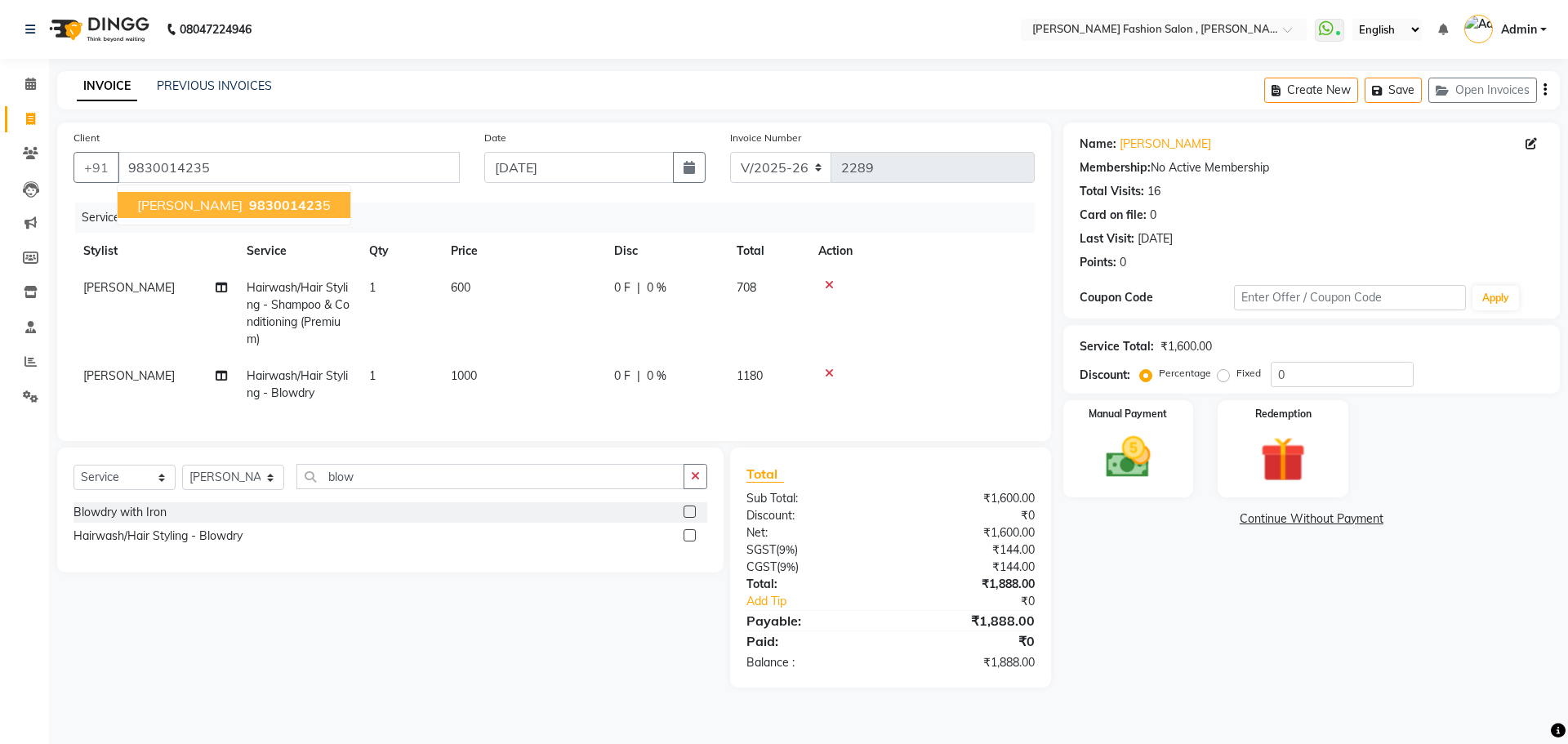
click at [276, 205] on span "983001423" at bounding box center [286, 205] width 74 height 17
click at [1160, 420] on div "Manual Payment" at bounding box center [1127, 448] width 136 height 100
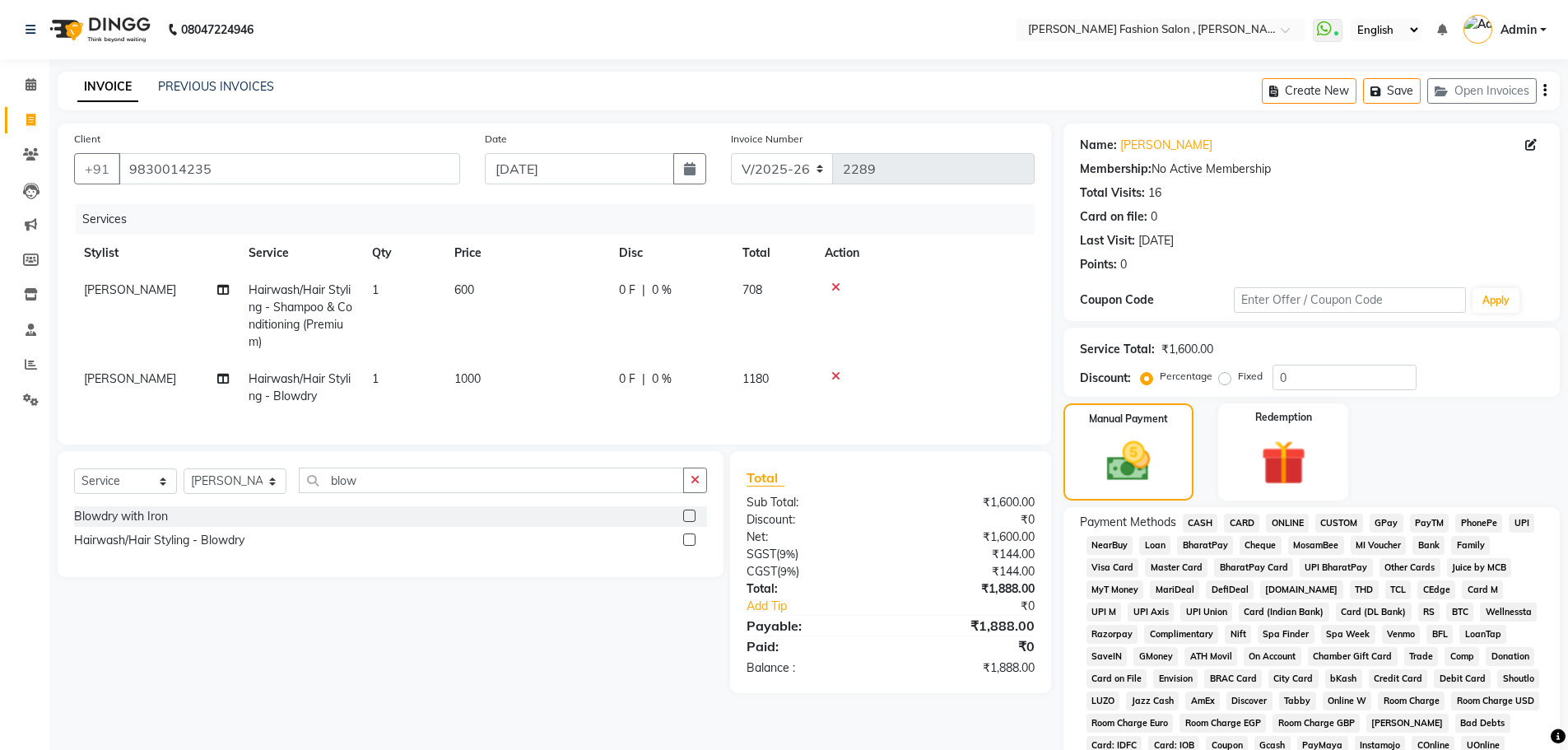
click at [1200, 528] on span "CASH" at bounding box center [1201, 523] width 35 height 19
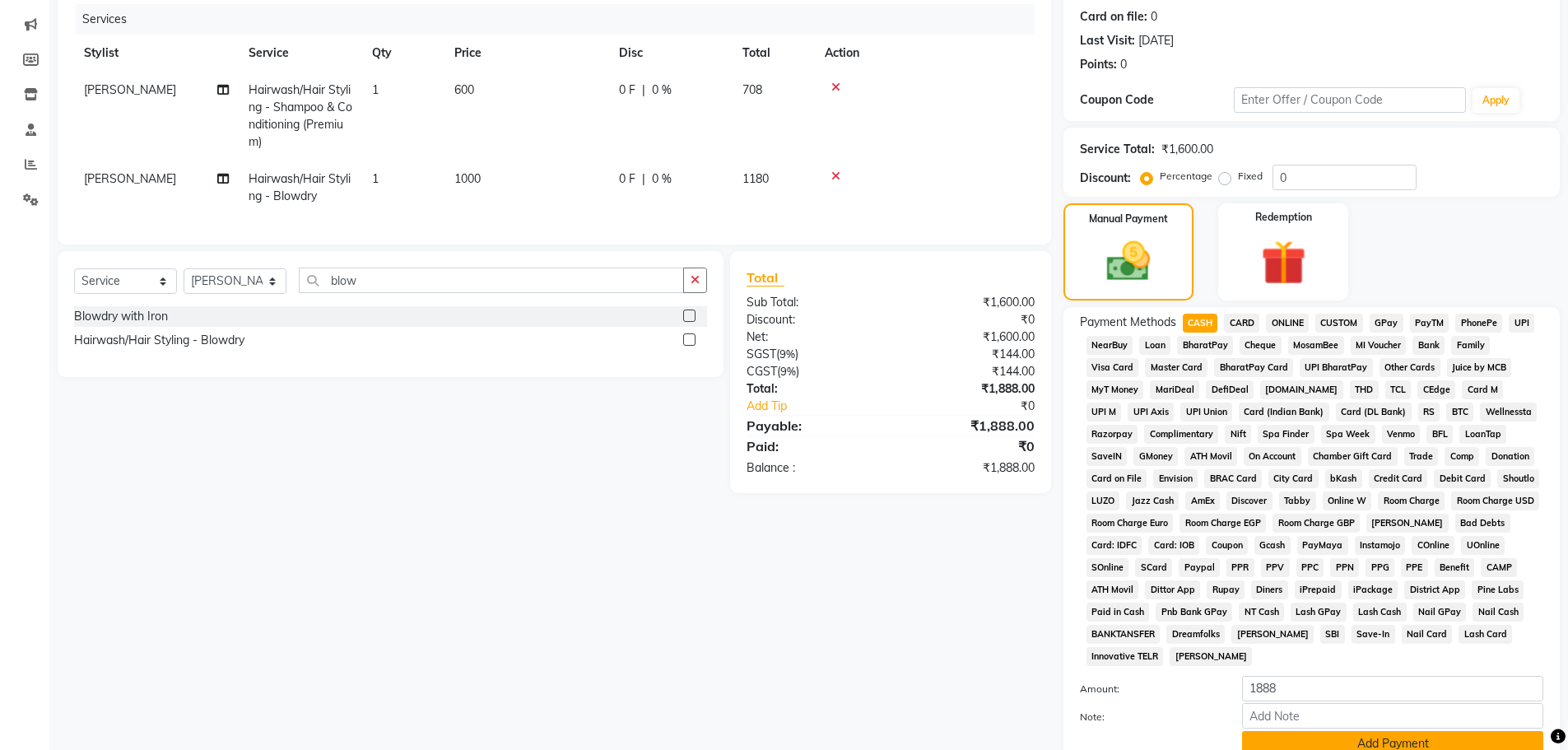
scroll to position [335, 0]
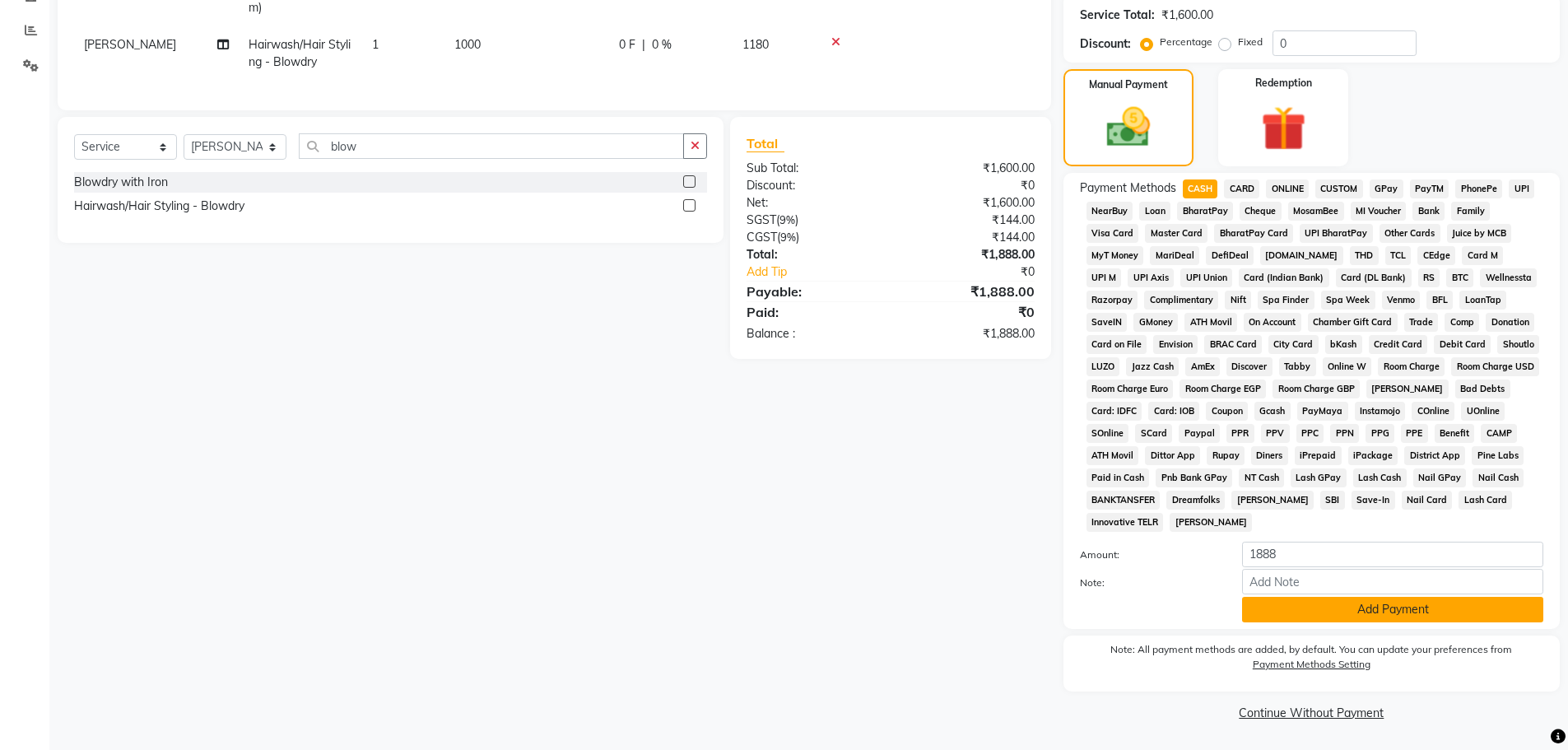
click at [1282, 601] on button "Add Payment" at bounding box center [1393, 609] width 301 height 25
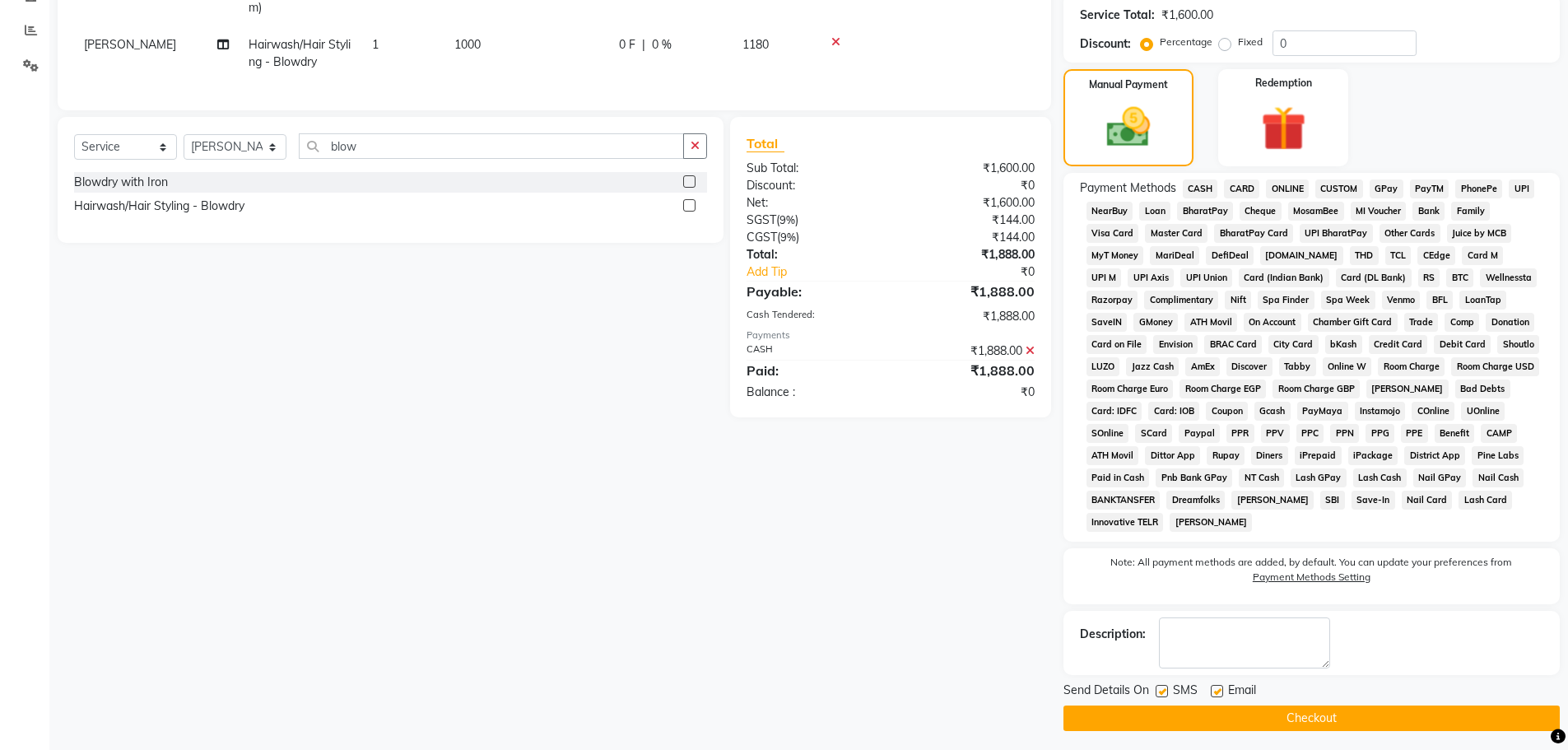
click at [1286, 720] on button "Checkout" at bounding box center [1311, 717] width 496 height 25
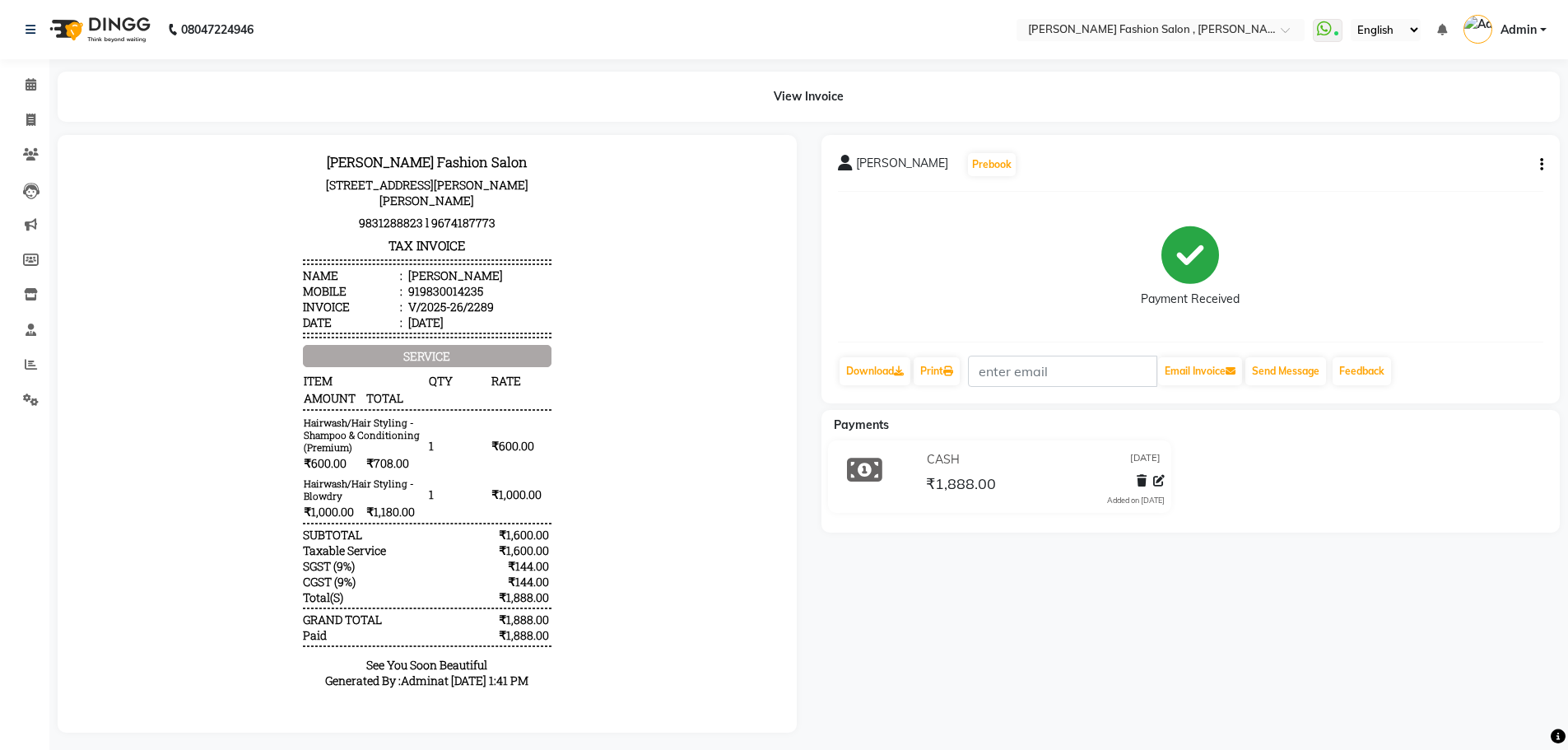
scroll to position [82, 0]
click at [27, 119] on icon at bounding box center [31, 119] width 9 height 12
select select "5233"
select select "service"
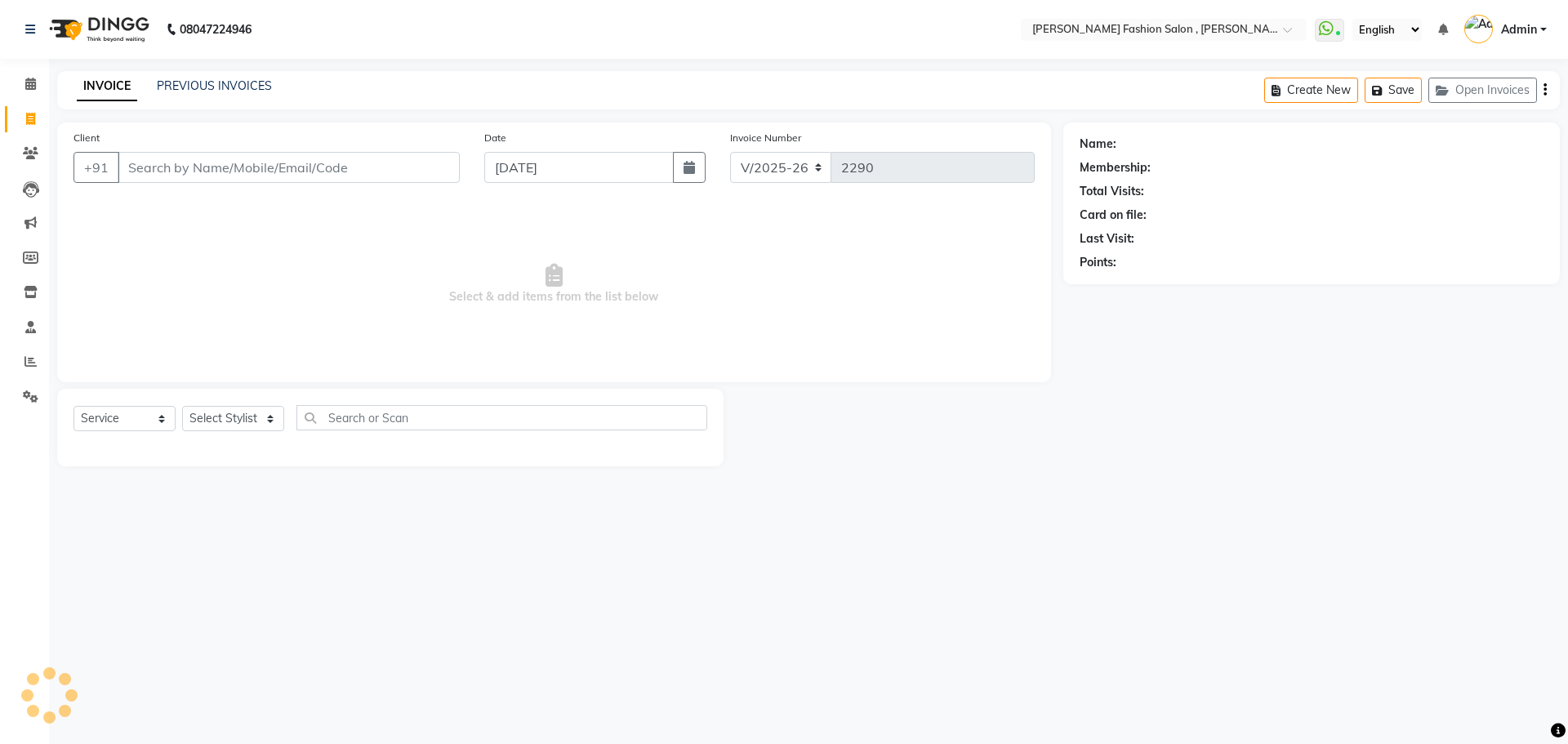
click at [203, 179] on input "Client" at bounding box center [289, 168] width 342 height 31
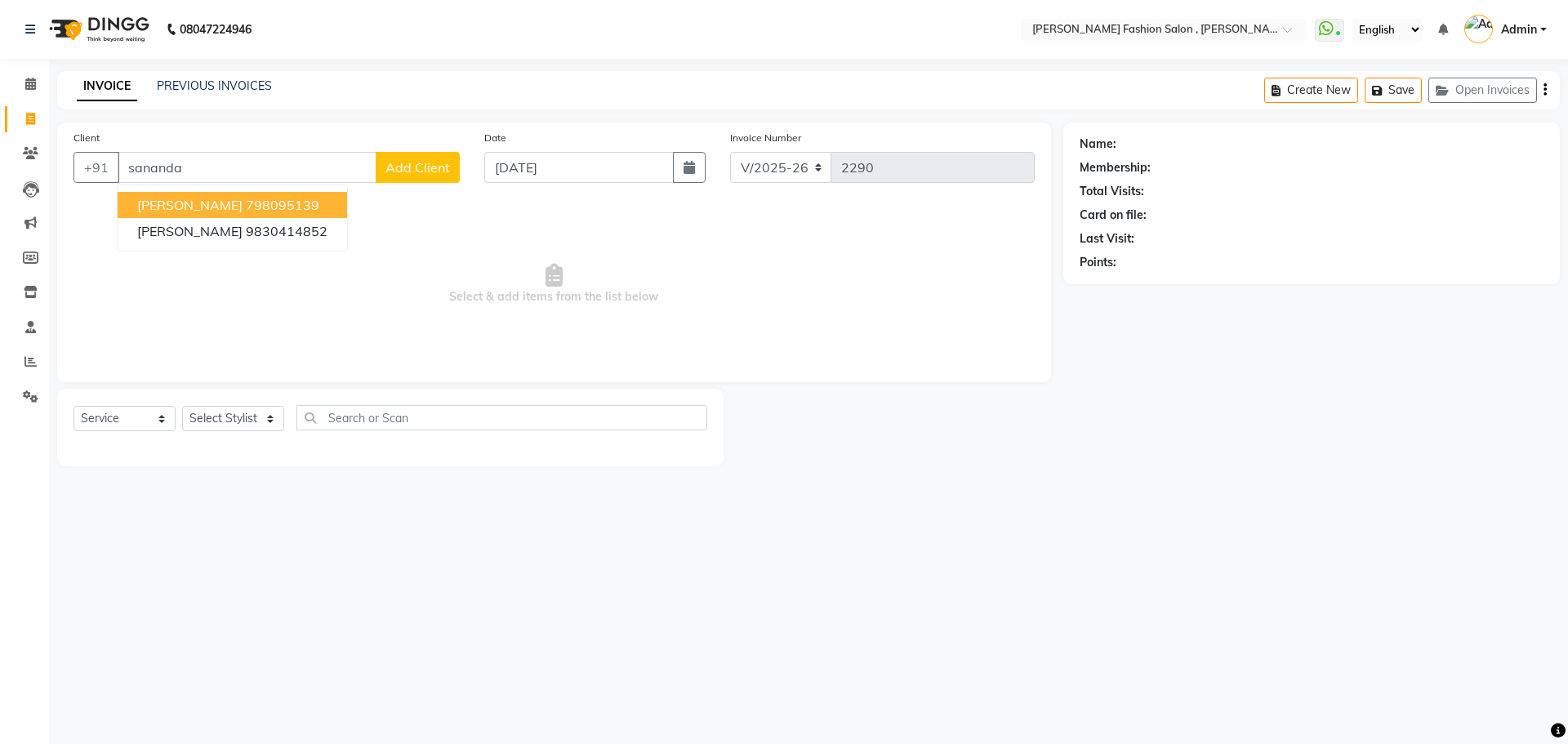
click at [242, 198] on span "Sananda Mukherjee" at bounding box center [190, 205] width 105 height 17
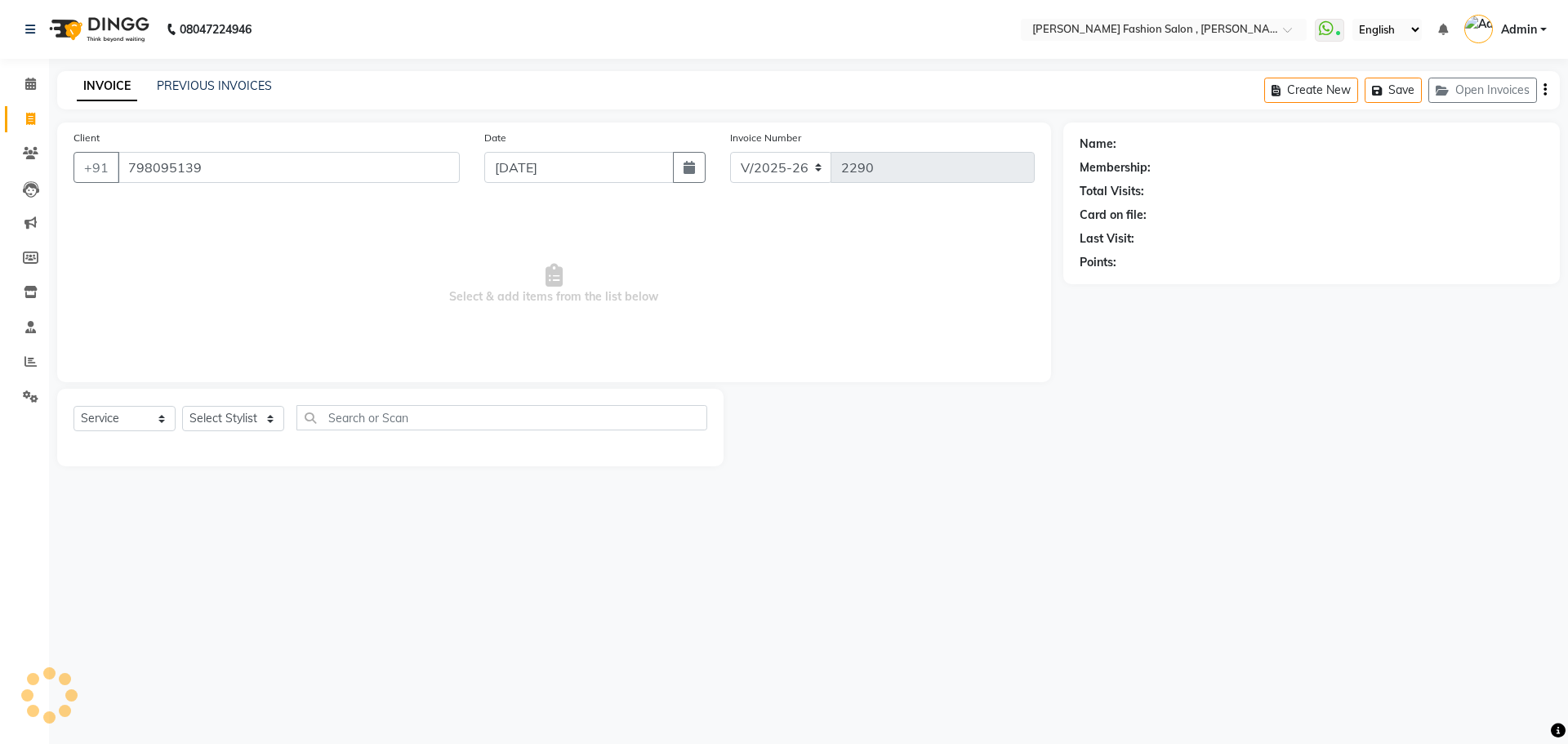
type input "798095139"
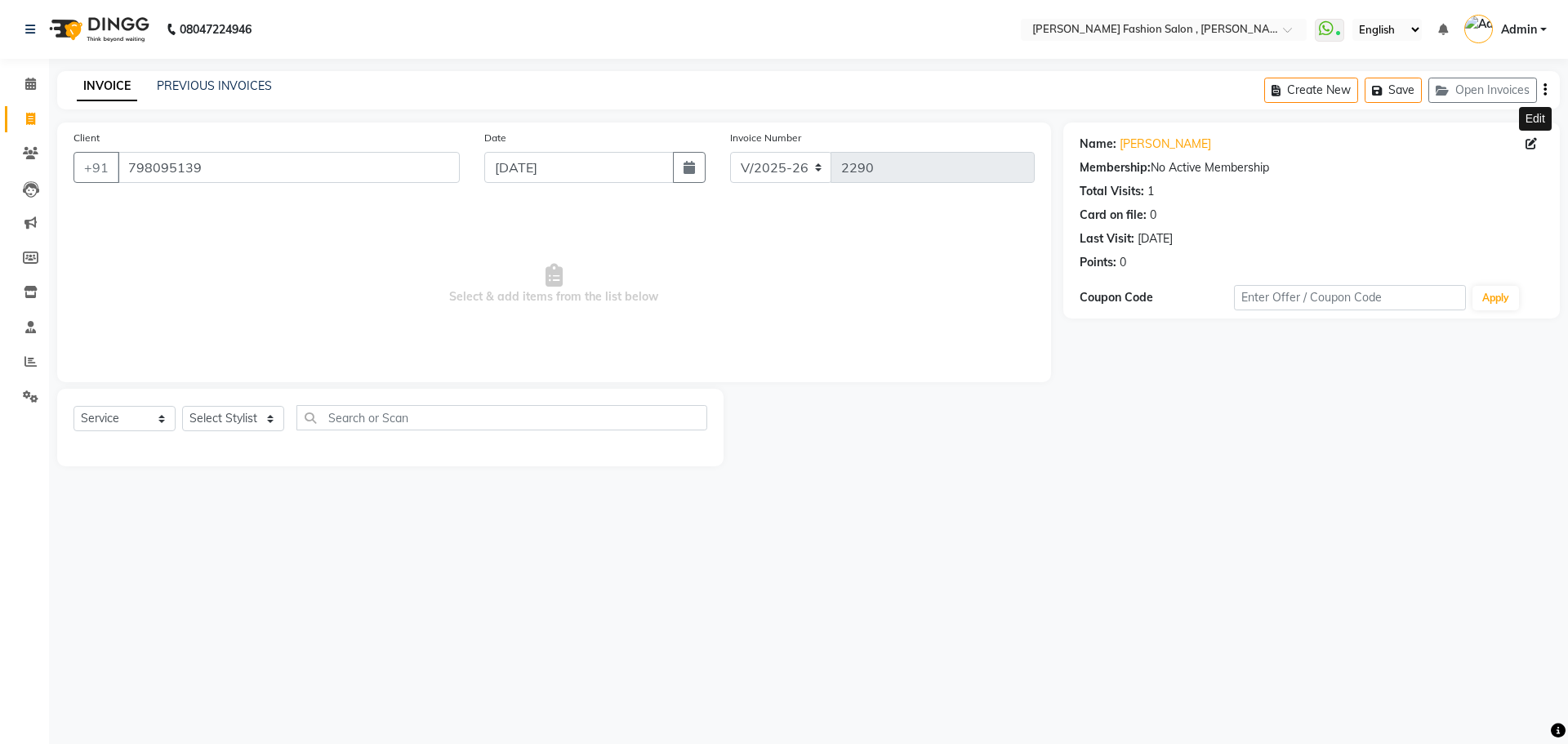
click at [1536, 141] on icon at bounding box center [1531, 144] width 11 height 11
select select "[DEMOGRAPHIC_DATA]"
select select
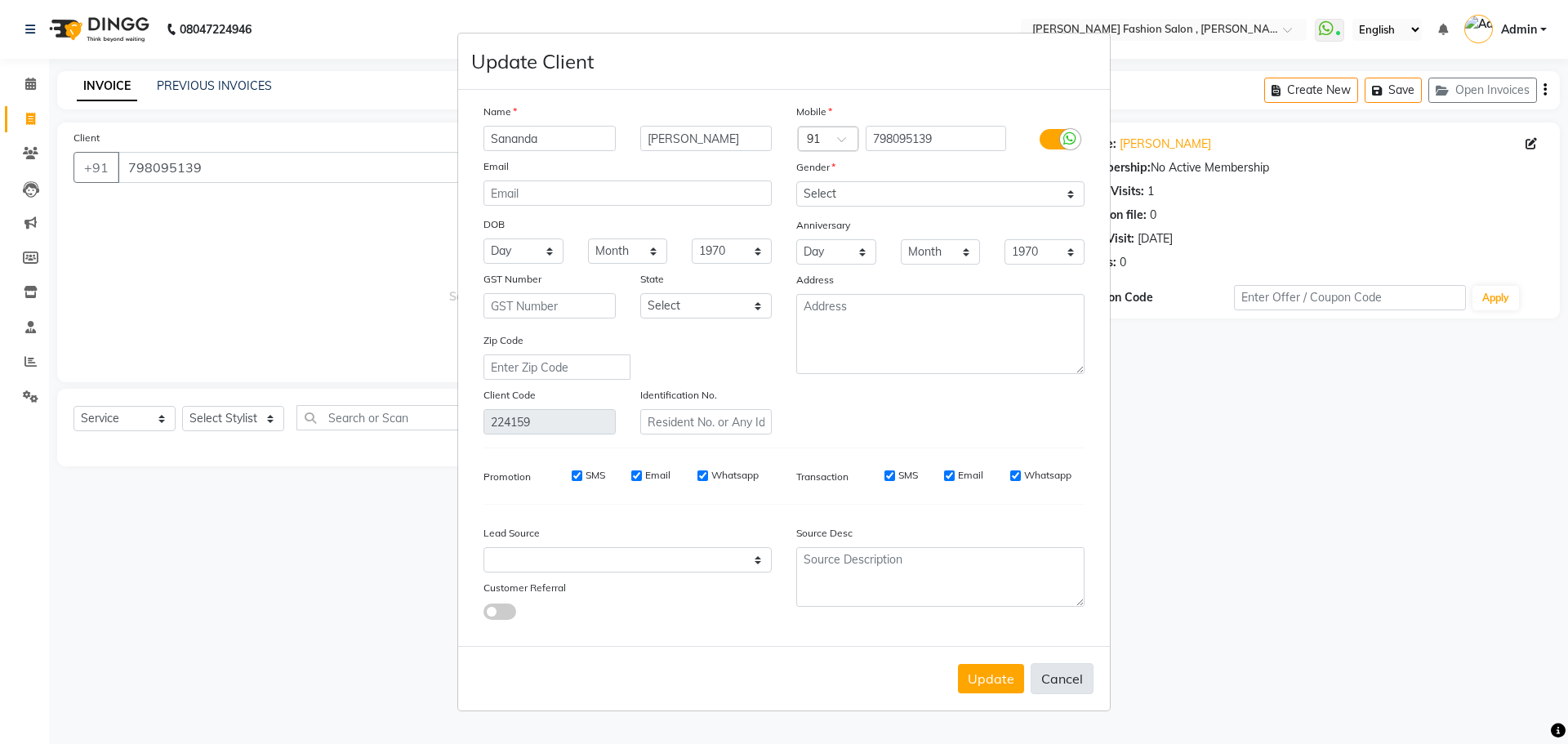
click at [1058, 678] on button "Cancel" at bounding box center [1062, 679] width 63 height 31
select select
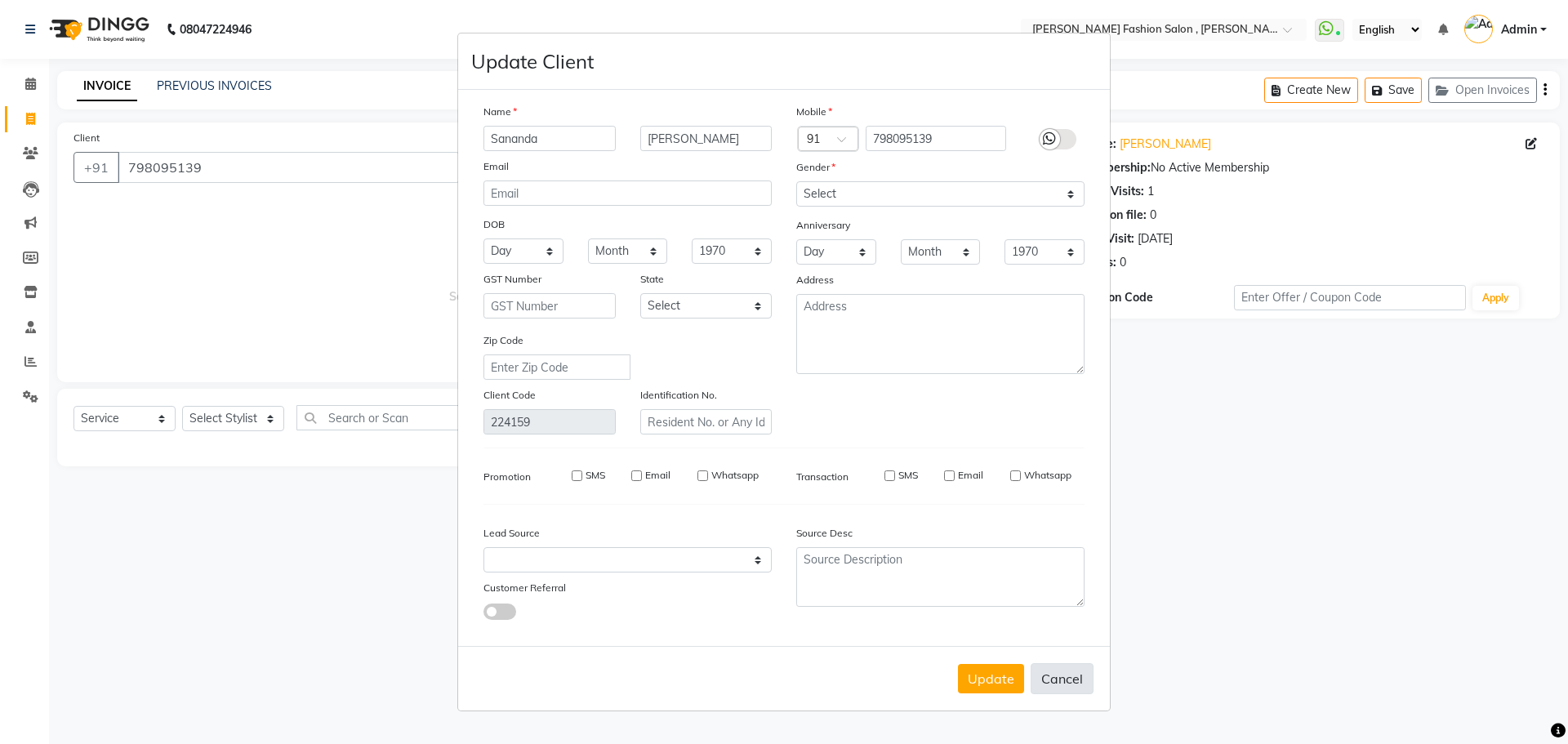
select select
checkbox input "false"
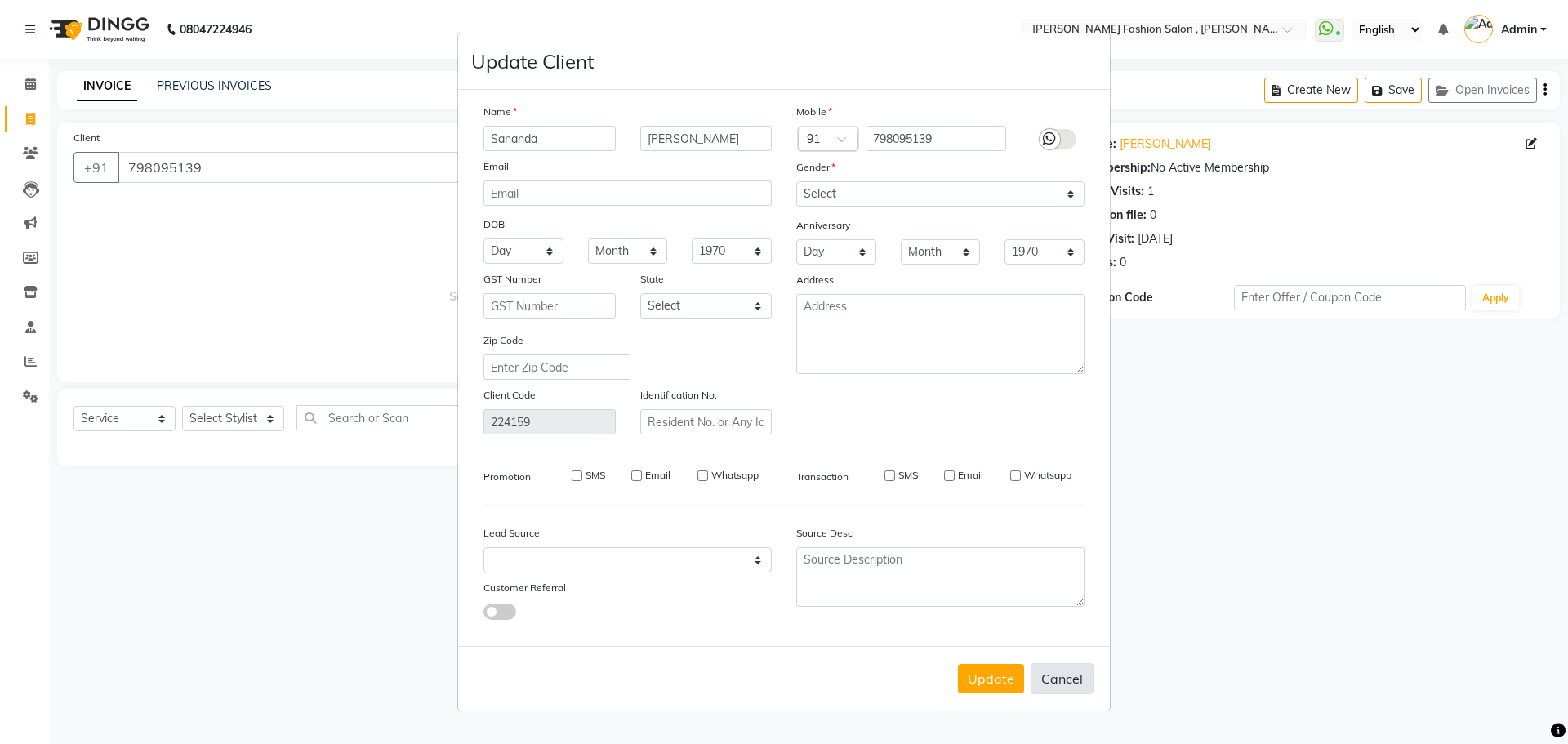
checkbox input "false"
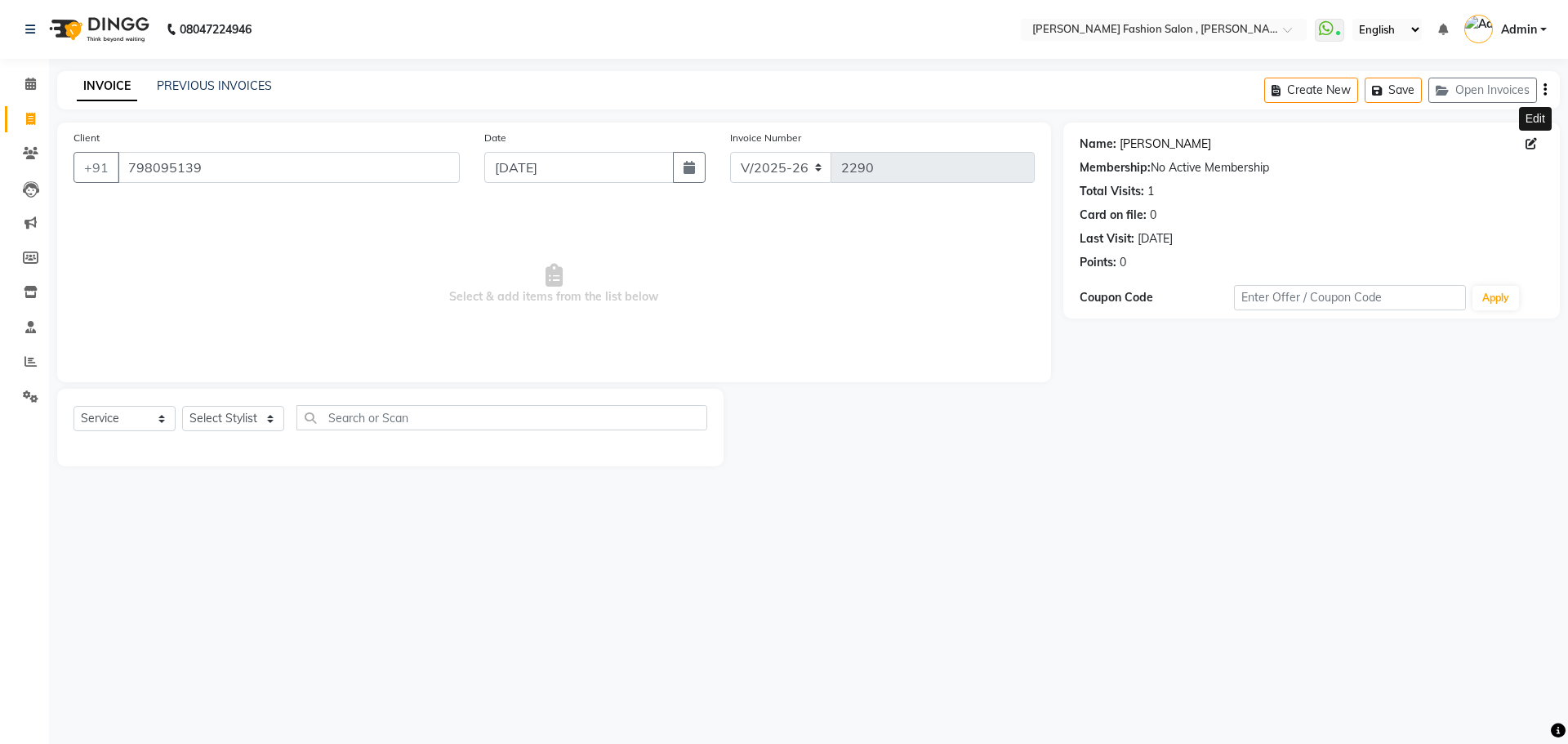
click at [1136, 141] on link "Sananda Mukherjee" at bounding box center [1164, 144] width 91 height 18
drag, startPoint x: 198, startPoint y: 163, endPoint x: 49, endPoint y: 132, distance: 152.2
click at [49, 132] on div "Client +91 798095139 Date 04-09-2025 Invoice Number V/2025 V/2025-26 2290 Selec…" at bounding box center [554, 294] width 1019 height 344
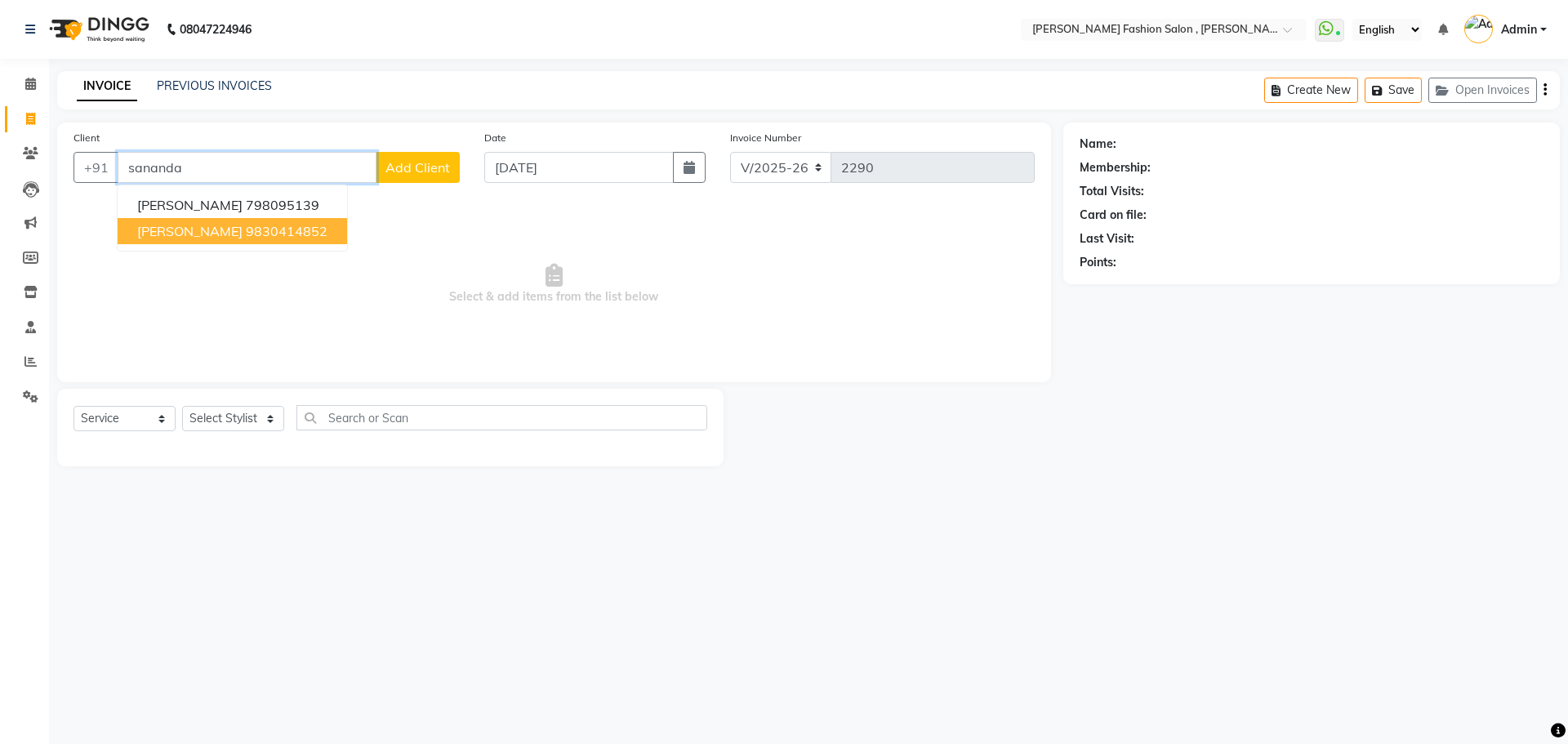
click at [242, 232] on span "[PERSON_NAME]" at bounding box center [190, 231] width 105 height 17
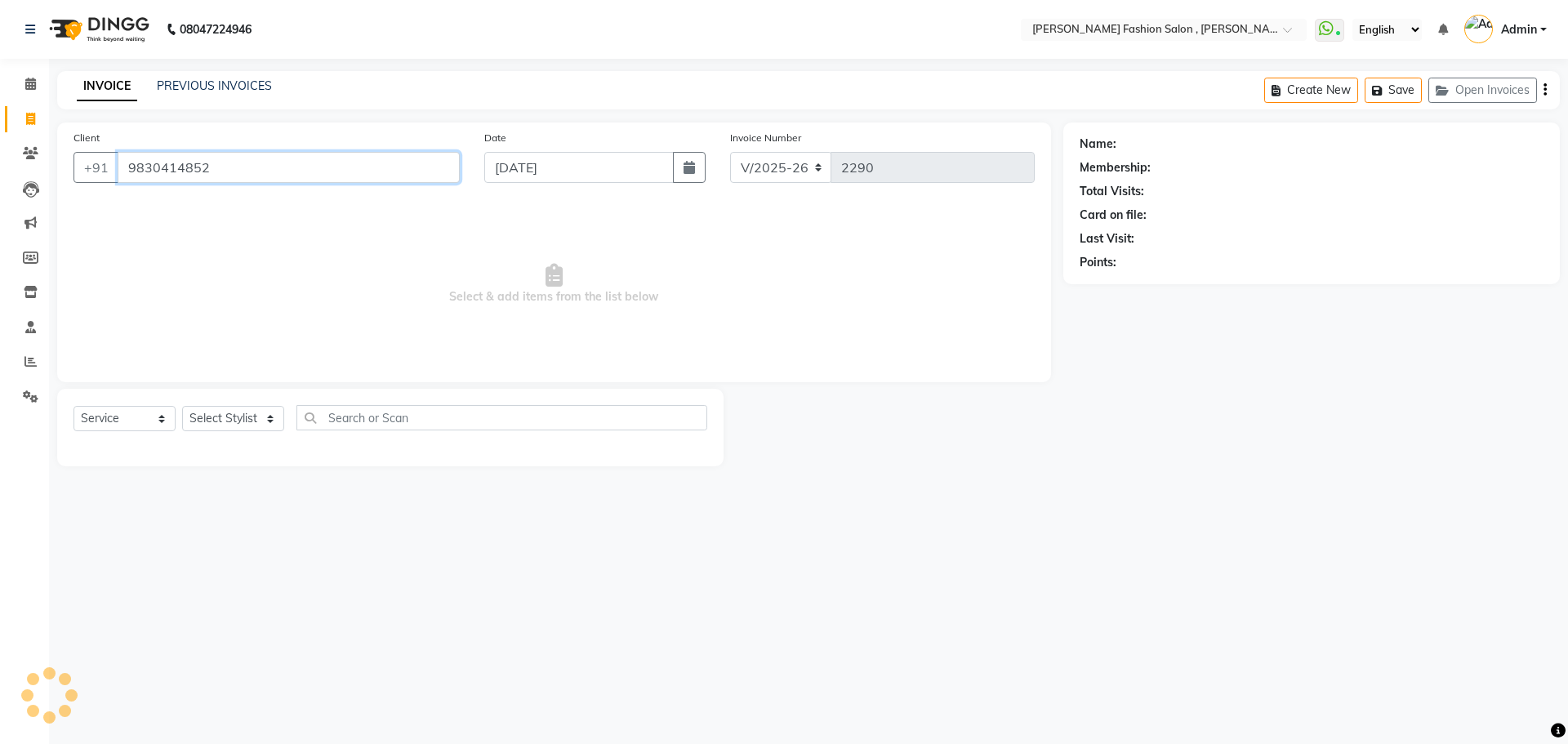
type input "9830414852"
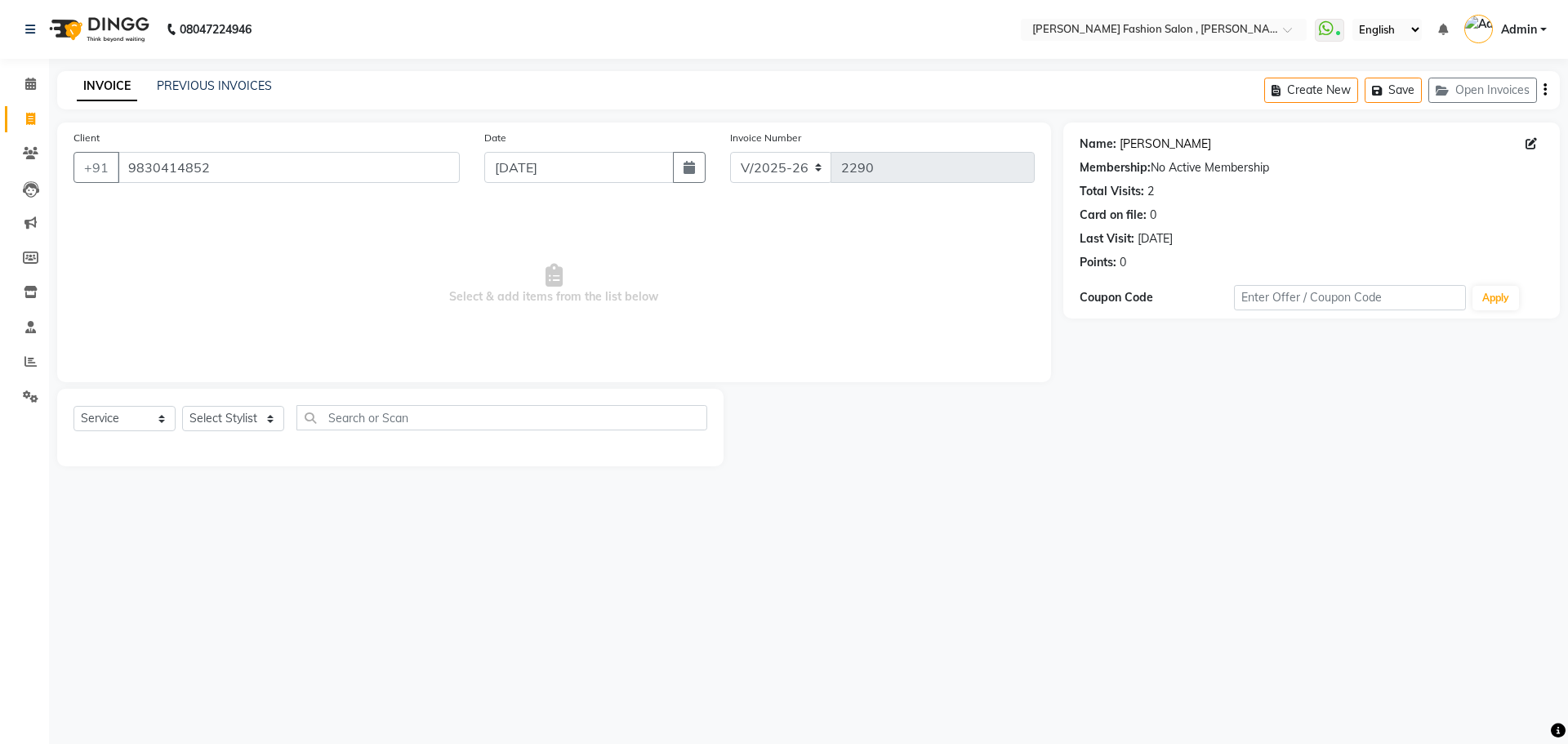
click at [1211, 146] on link "[PERSON_NAME]" at bounding box center [1164, 144] width 91 height 18
click at [1167, 138] on link "[PERSON_NAME]" at bounding box center [1164, 144] width 91 height 18
click at [32, 121] on icon at bounding box center [30, 118] width 9 height 12
select select "service"
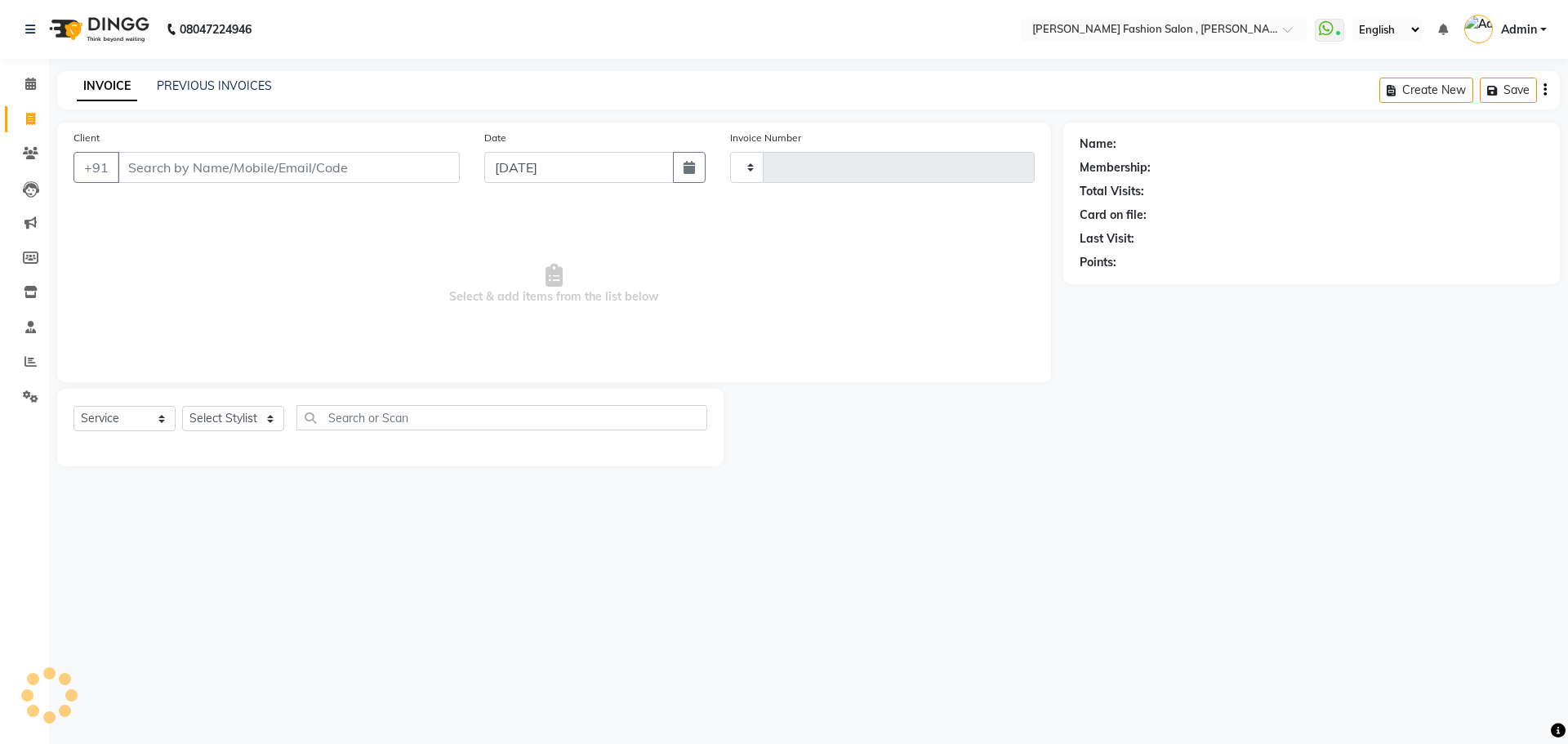
type input "2291"
select select "5233"
click at [349, 162] on input "Client" at bounding box center [289, 168] width 342 height 31
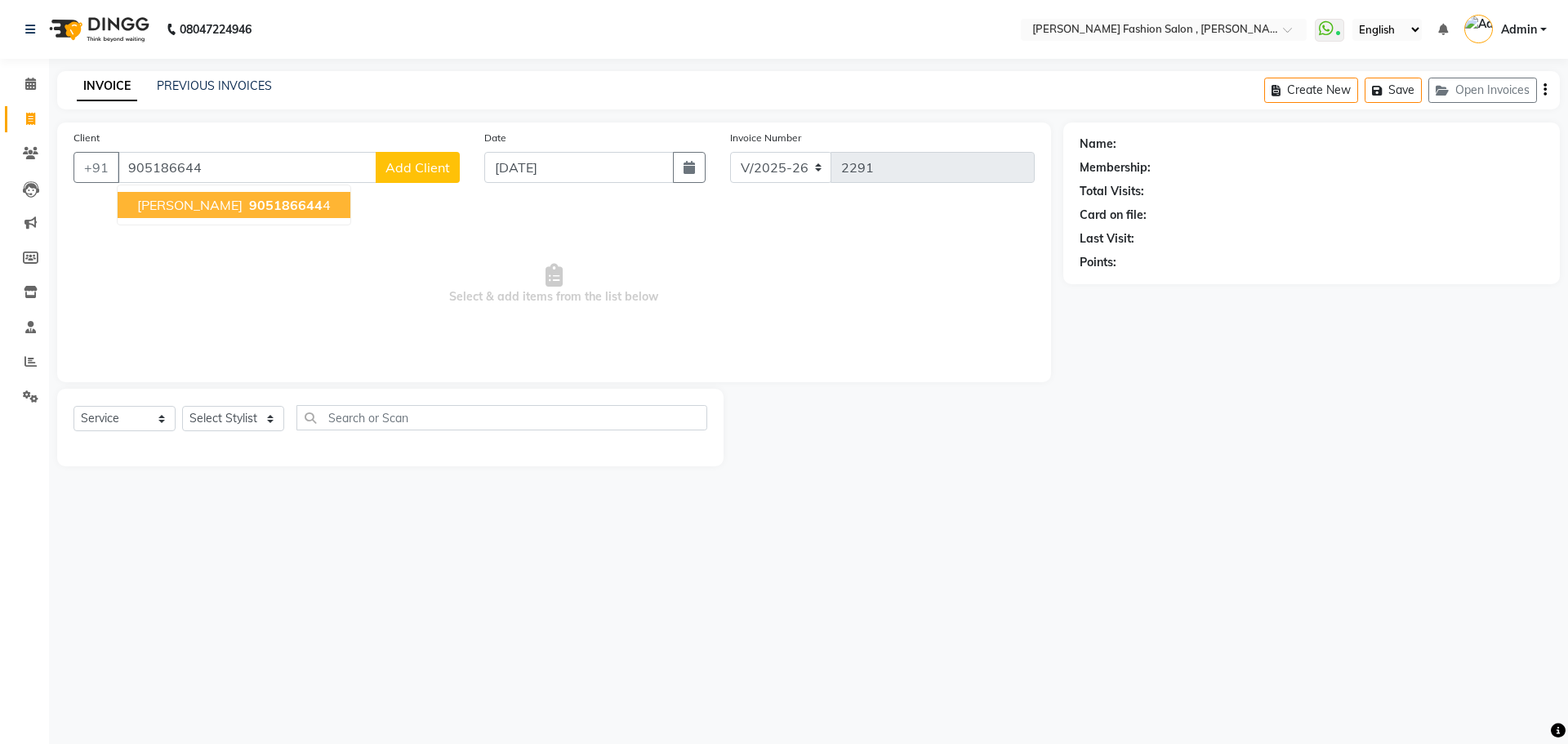
click at [269, 208] on span "905186644" at bounding box center [286, 205] width 74 height 17
type input "9051866444"
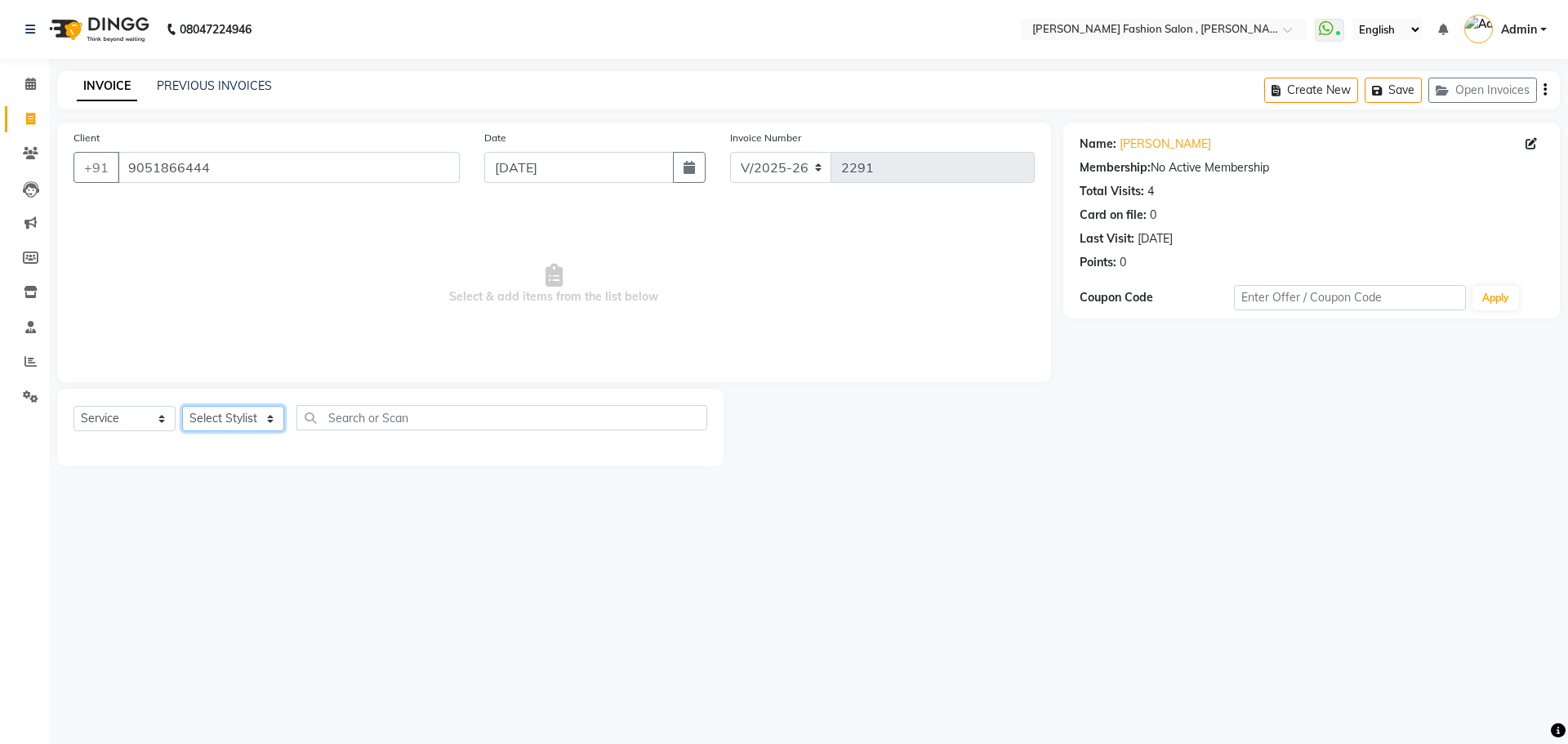
click at [241, 409] on select "Select Stylist [PERSON_NAME] [PERSON_NAME] [PERSON_NAME] Babu [PERSON_NAME] [PE…" at bounding box center [233, 418] width 102 height 25
select select "33868"
click at [183, 406] on select "Select Stylist [PERSON_NAME] [PERSON_NAME] [PERSON_NAME] Babu [PERSON_NAME] [PE…" at bounding box center [233, 418] width 102 height 25
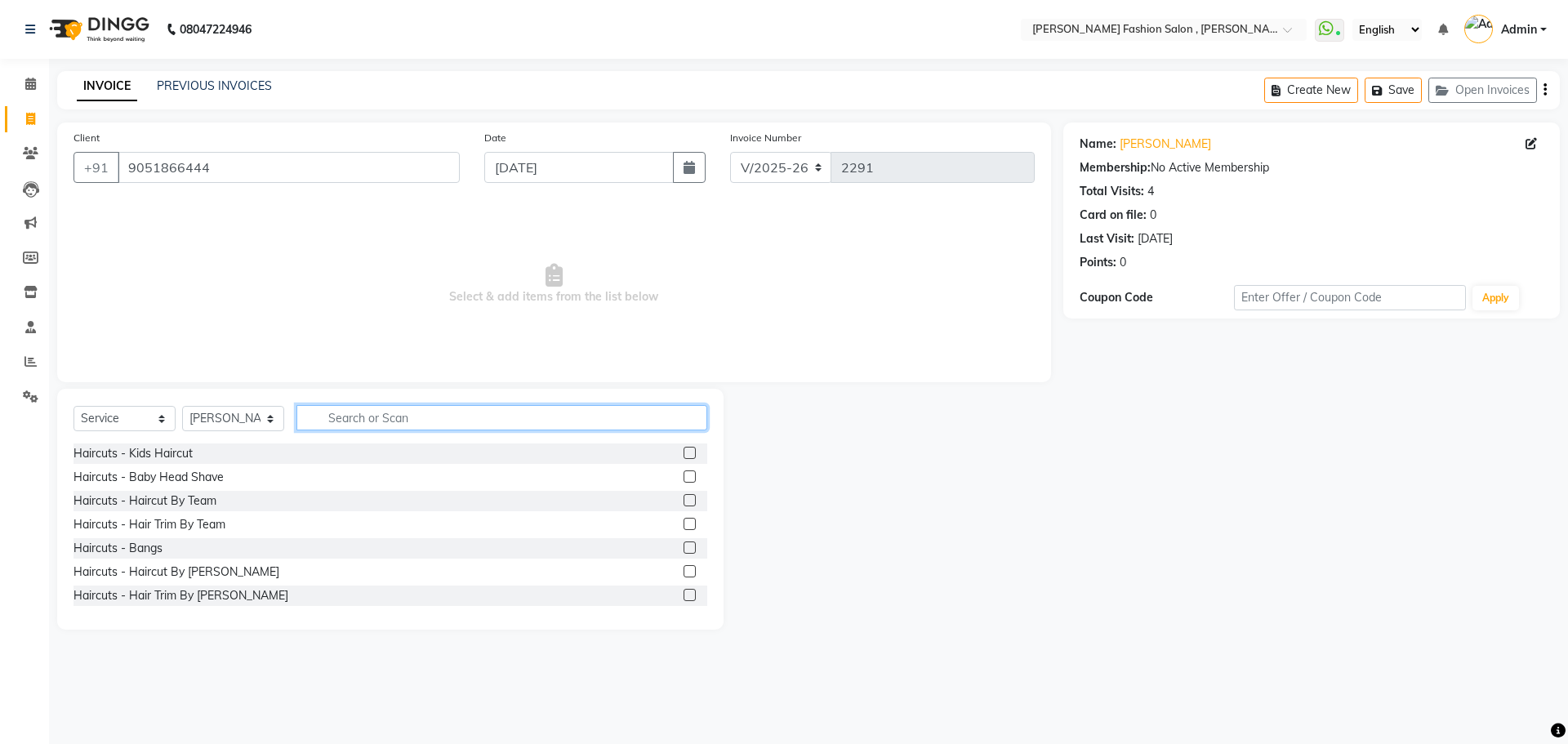
click at [426, 417] on input "text" at bounding box center [502, 417] width 411 height 25
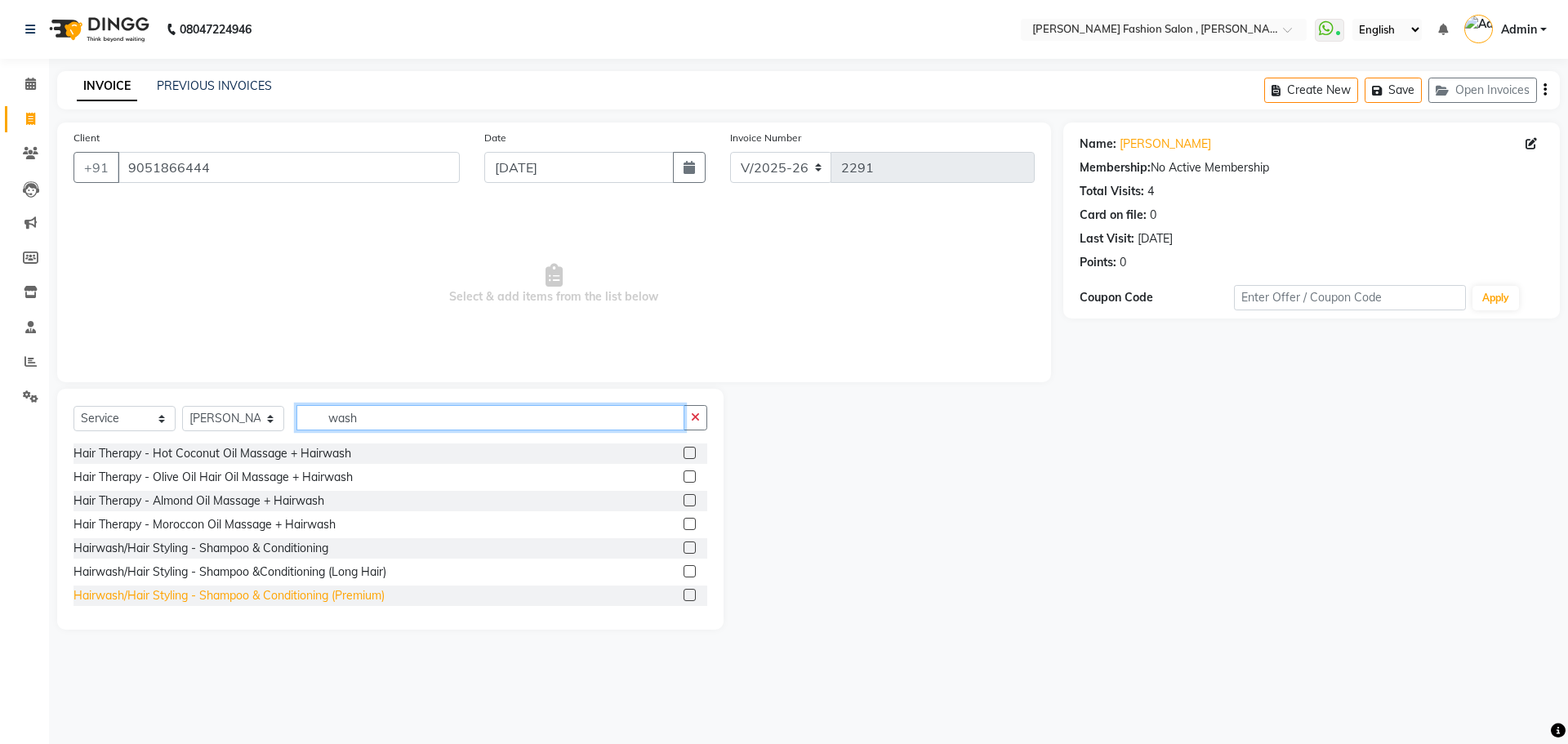
type input "wash"
click at [255, 598] on div "Hairwash/Hair Styling - Shampoo & Conditioning (Premium)" at bounding box center [229, 596] width 311 height 18
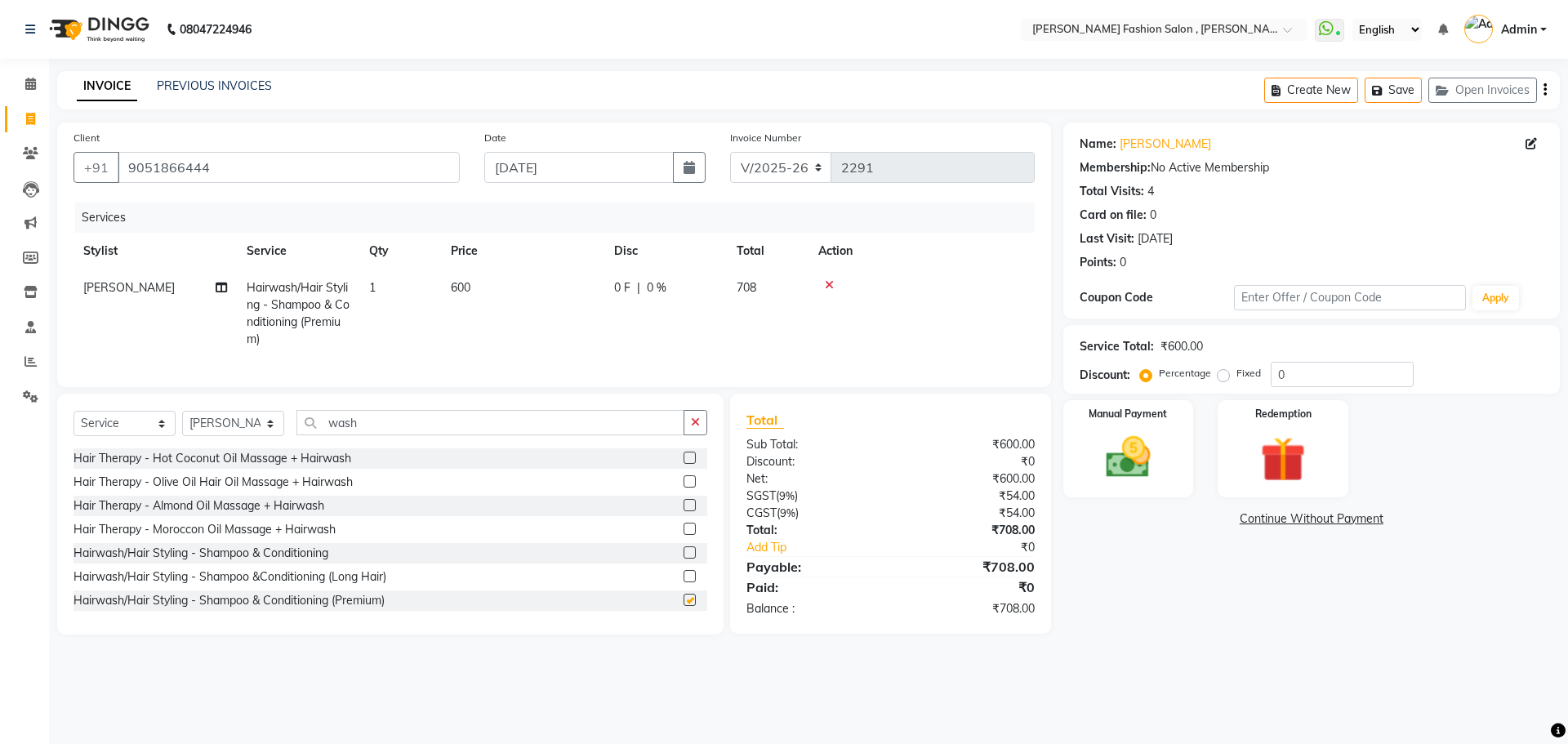
checkbox input "false"
click at [1104, 434] on img at bounding box center [1127, 457] width 76 height 53
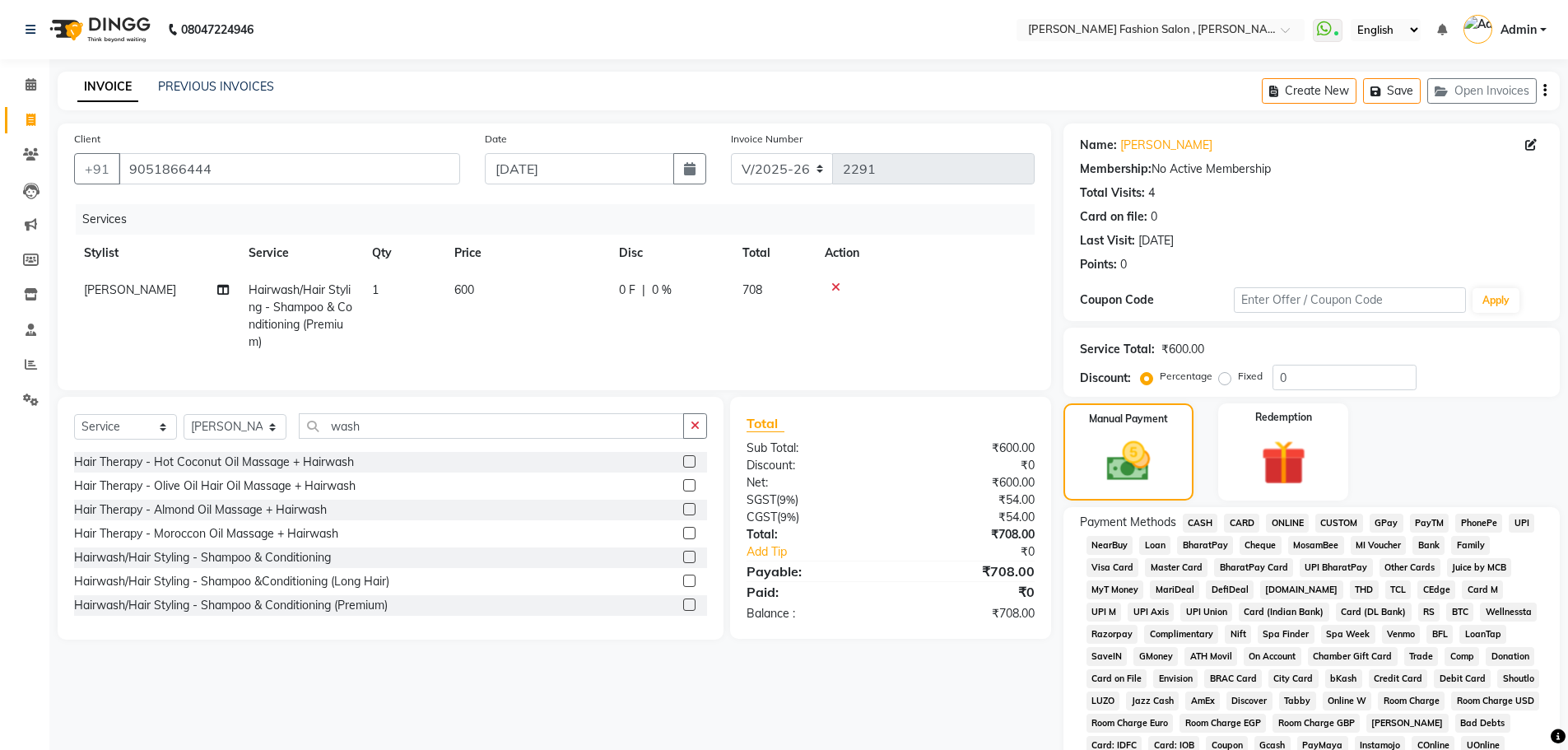
click at [1185, 524] on span "CASH" at bounding box center [1201, 523] width 35 height 19
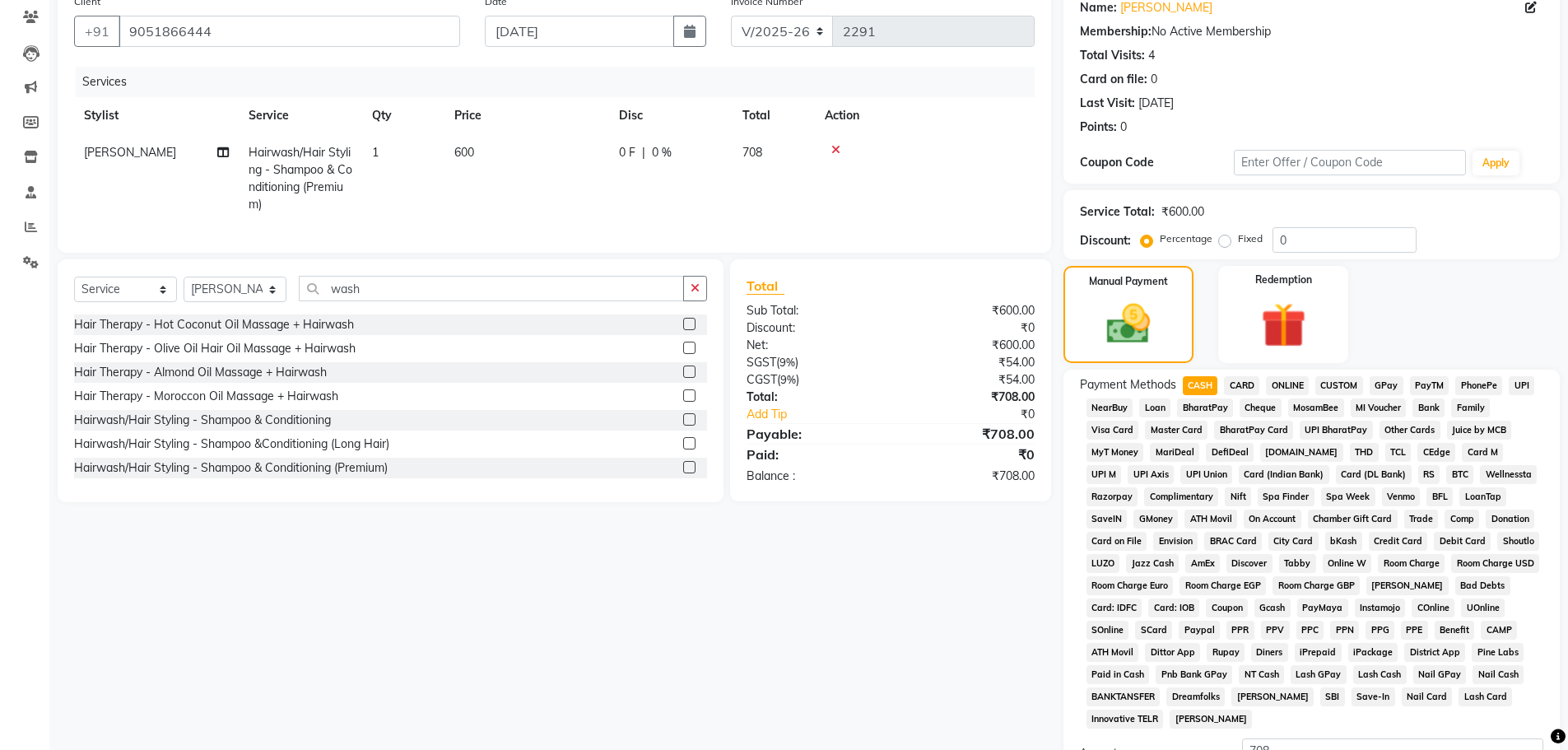
scroll to position [329, 0]
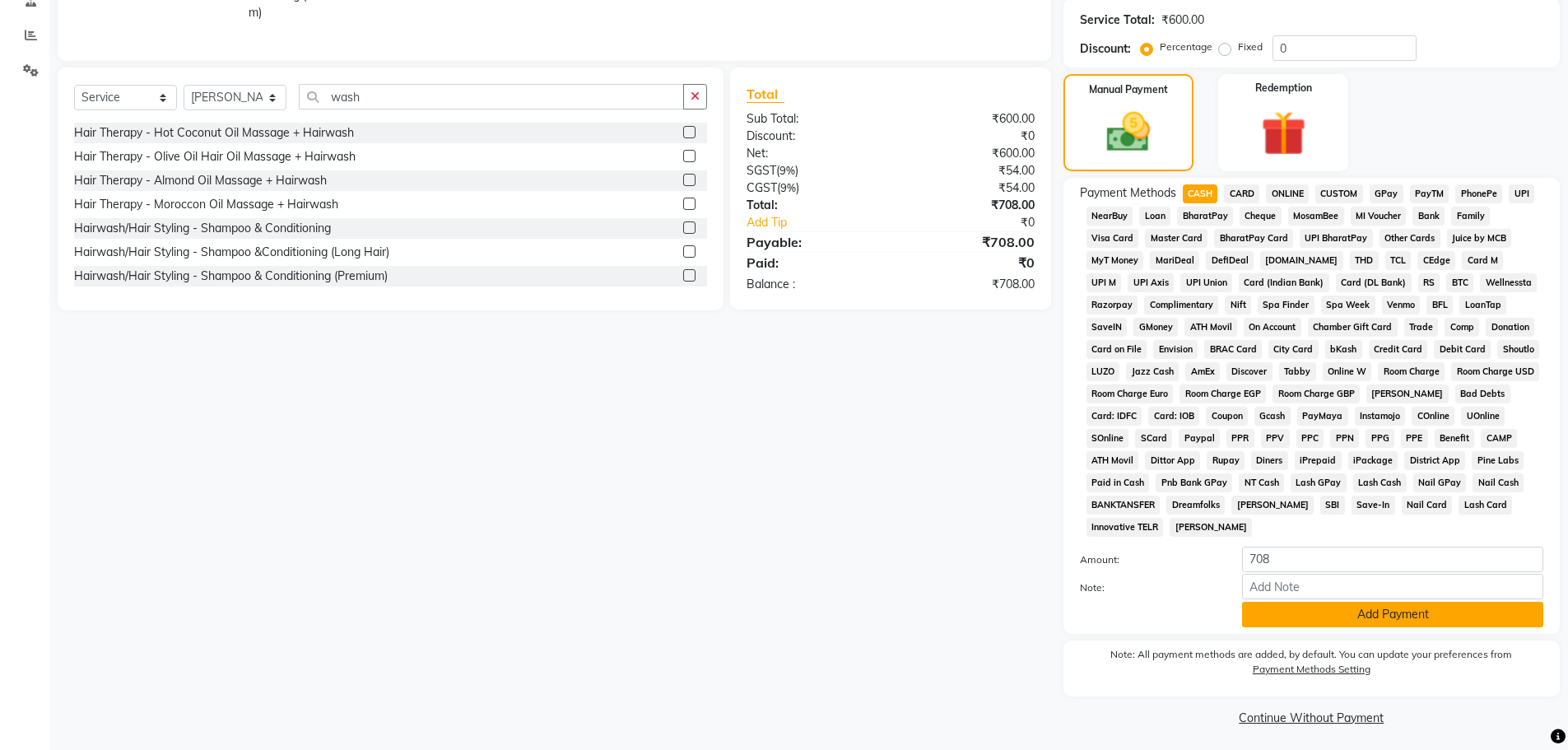
click at [1258, 611] on button "Add Payment" at bounding box center [1393, 613] width 301 height 25
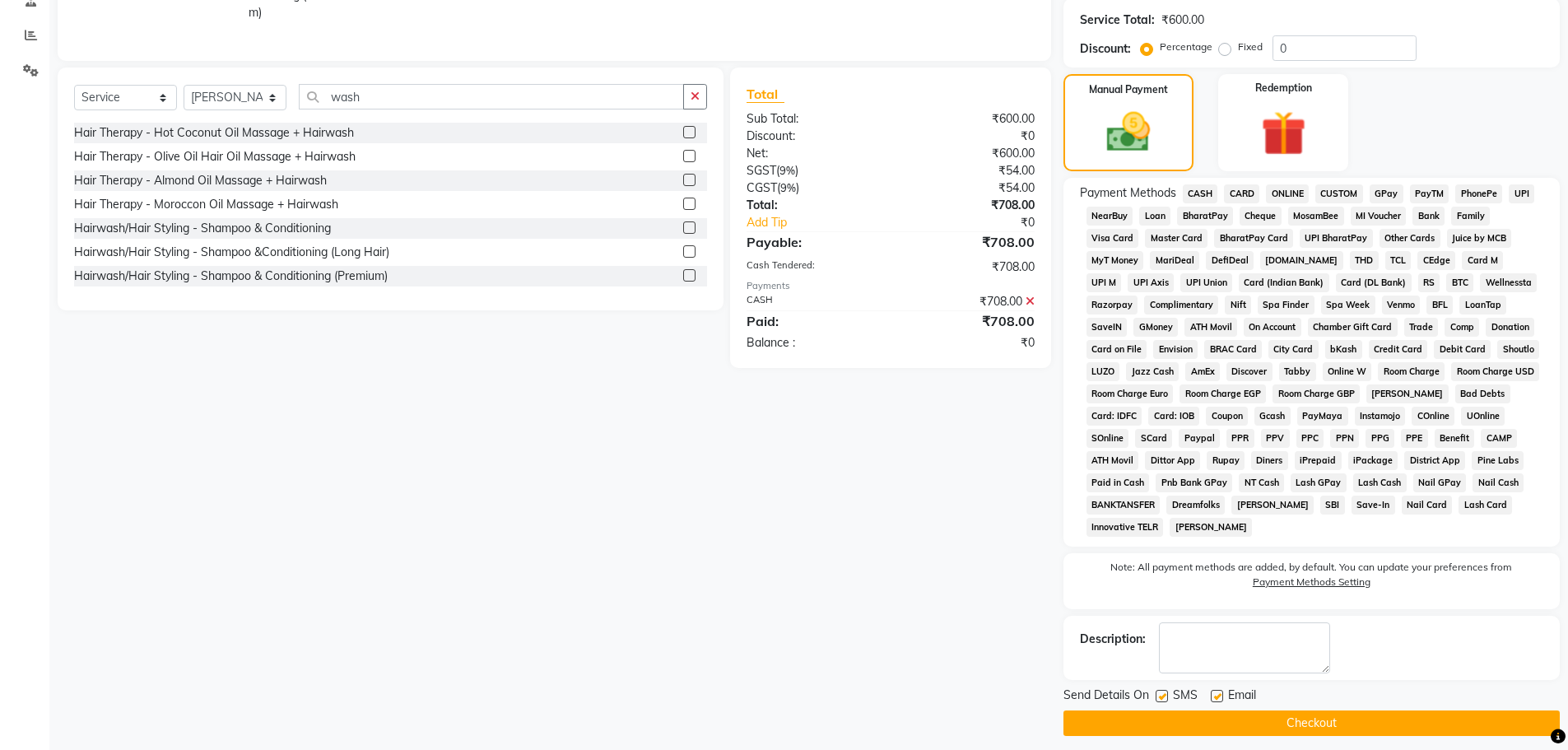
click at [1234, 717] on button "Checkout" at bounding box center [1311, 722] width 496 height 25
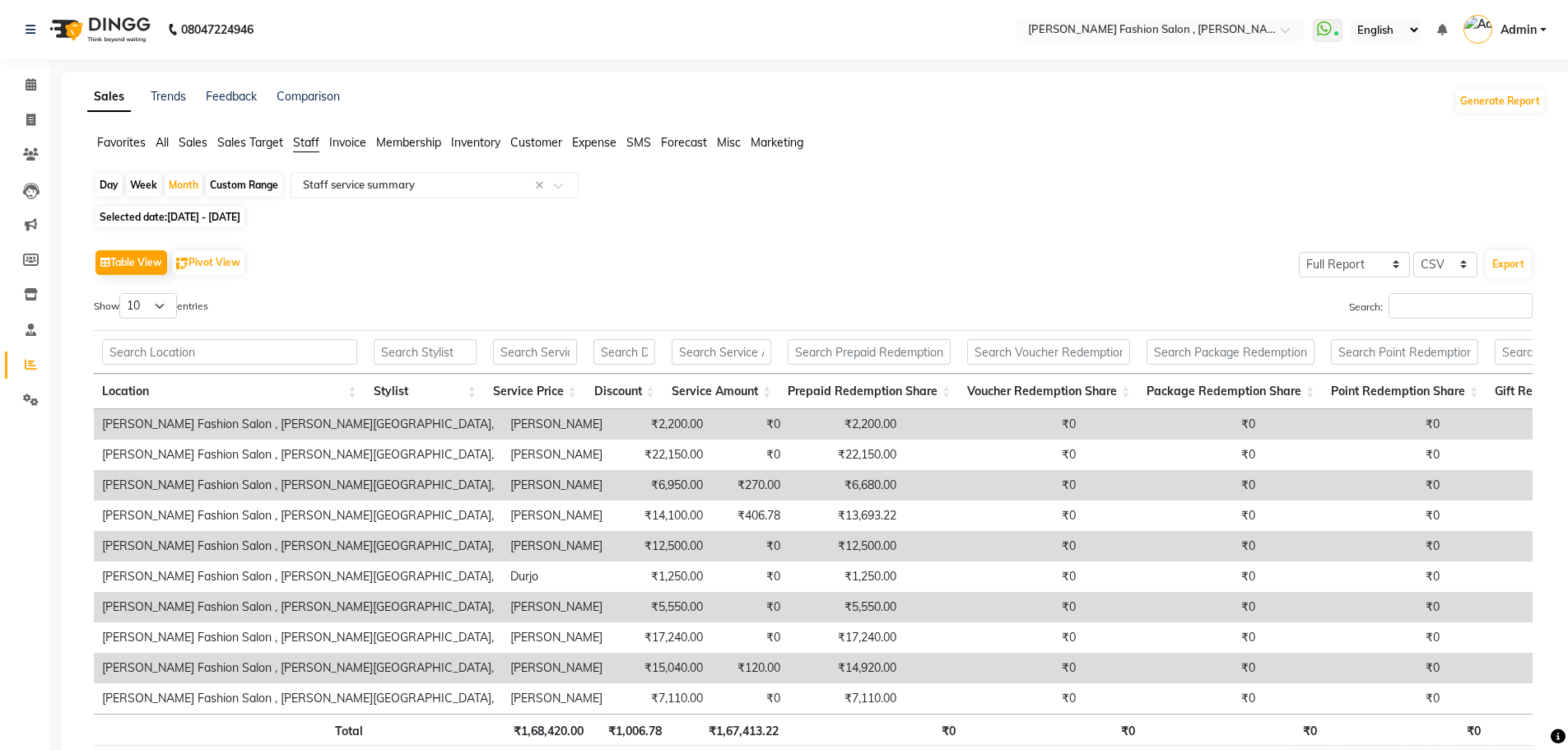
select select "full_report"
select select "csv"
click at [24, 118] on span at bounding box center [31, 121] width 29 height 19
select select "service"
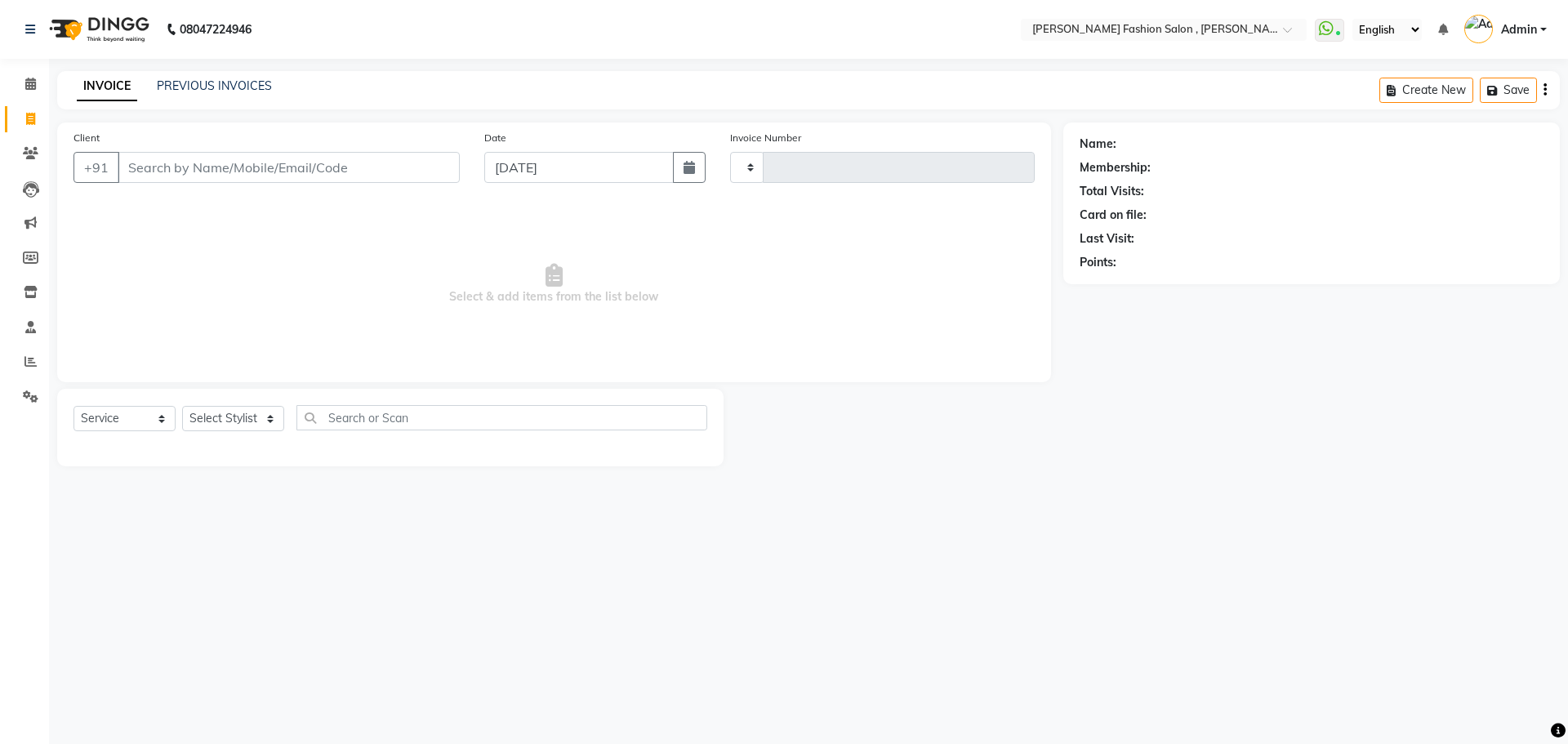
type input "2288"
select select "5233"
click at [230, 419] on select "Select Stylist [PERSON_NAME] [PERSON_NAME] [PERSON_NAME] Babu [PERSON_NAME] [PE…" at bounding box center [233, 418] width 102 height 25
select select "33871"
click at [183, 406] on select "Select Stylist [PERSON_NAME] [PERSON_NAME] [PERSON_NAME] Babu [PERSON_NAME] [PE…" at bounding box center [233, 418] width 102 height 25
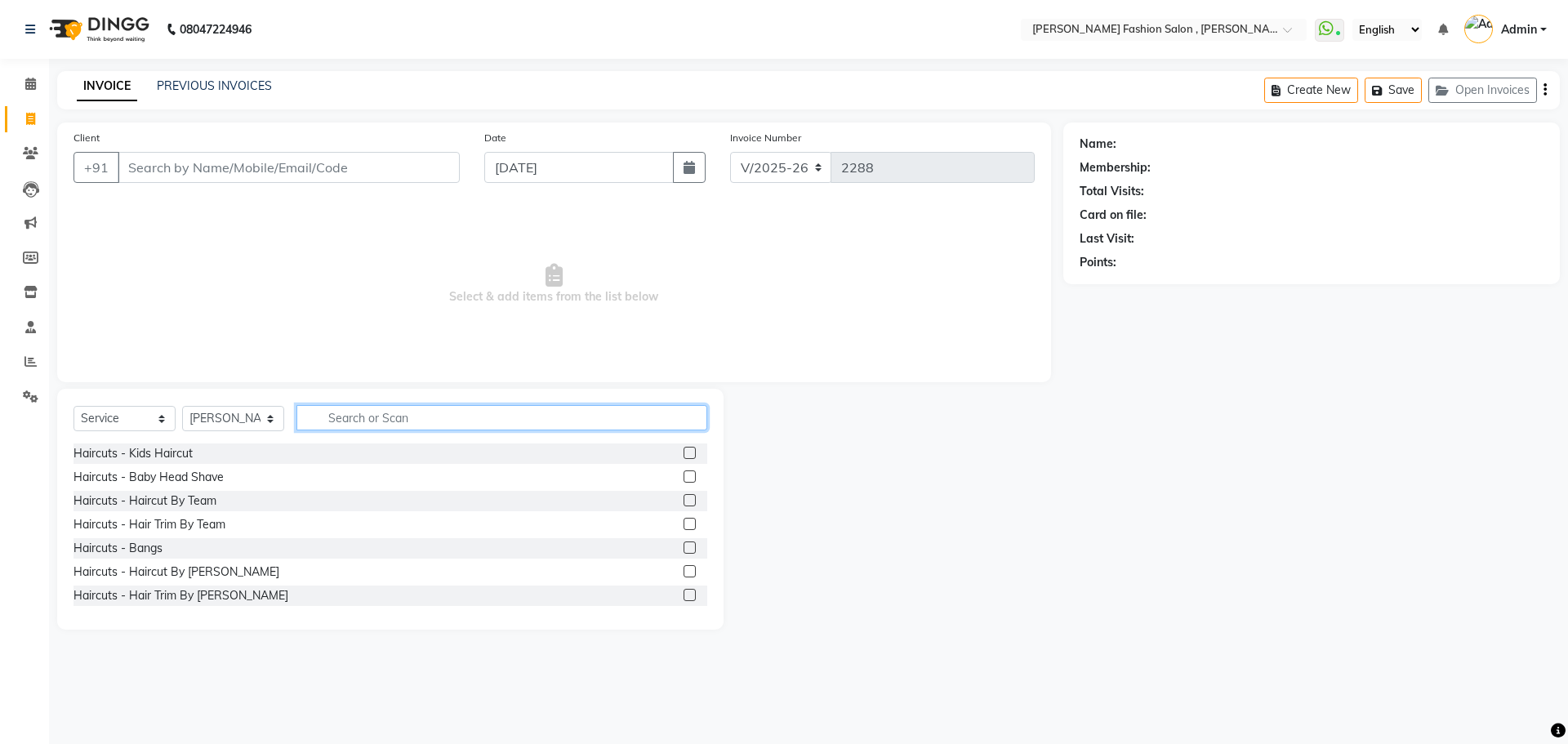
click at [368, 418] on input "text" at bounding box center [502, 417] width 411 height 25
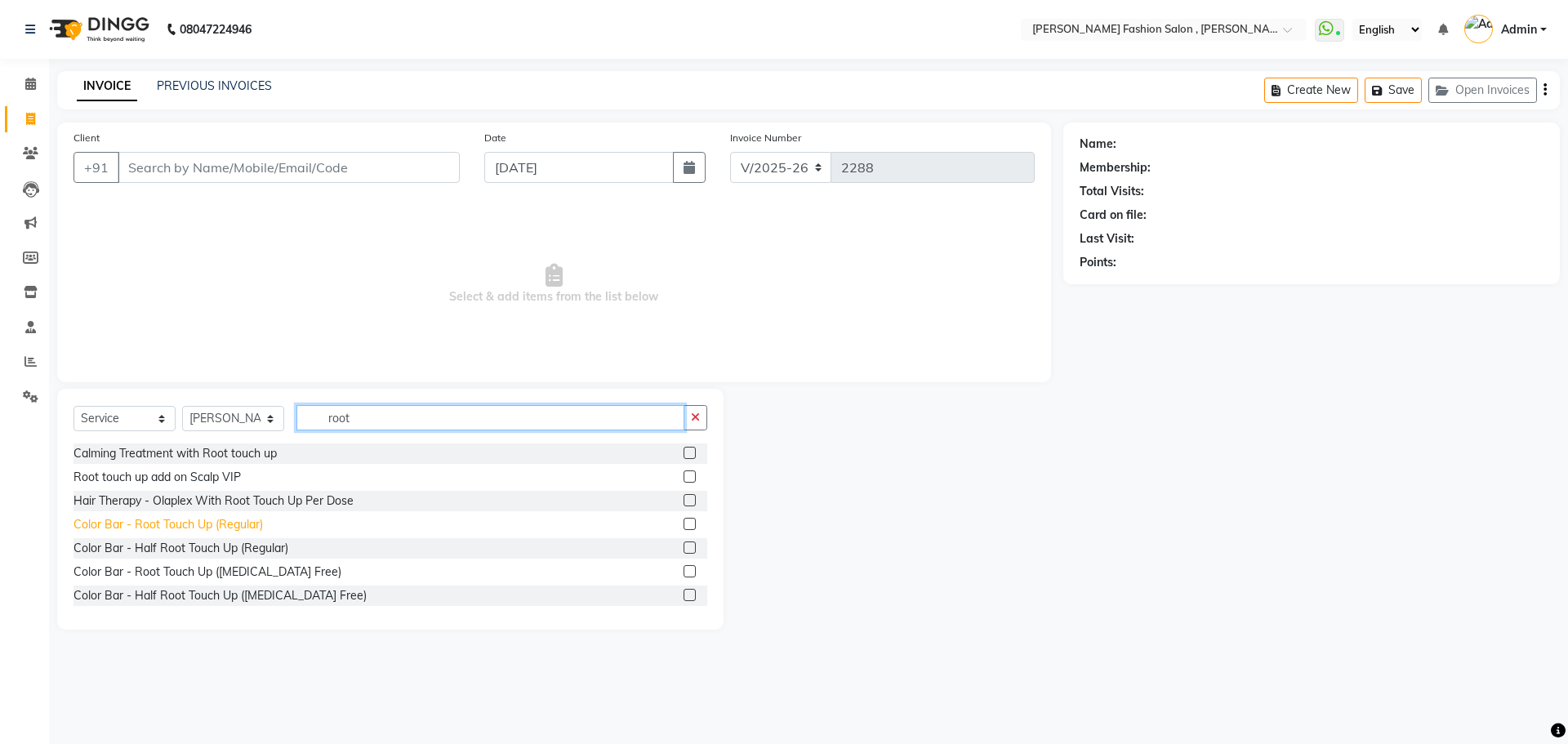
type input "root"
click at [157, 527] on div "Color Bar - Root Touch Up (Regular)" at bounding box center [168, 525] width 189 height 18
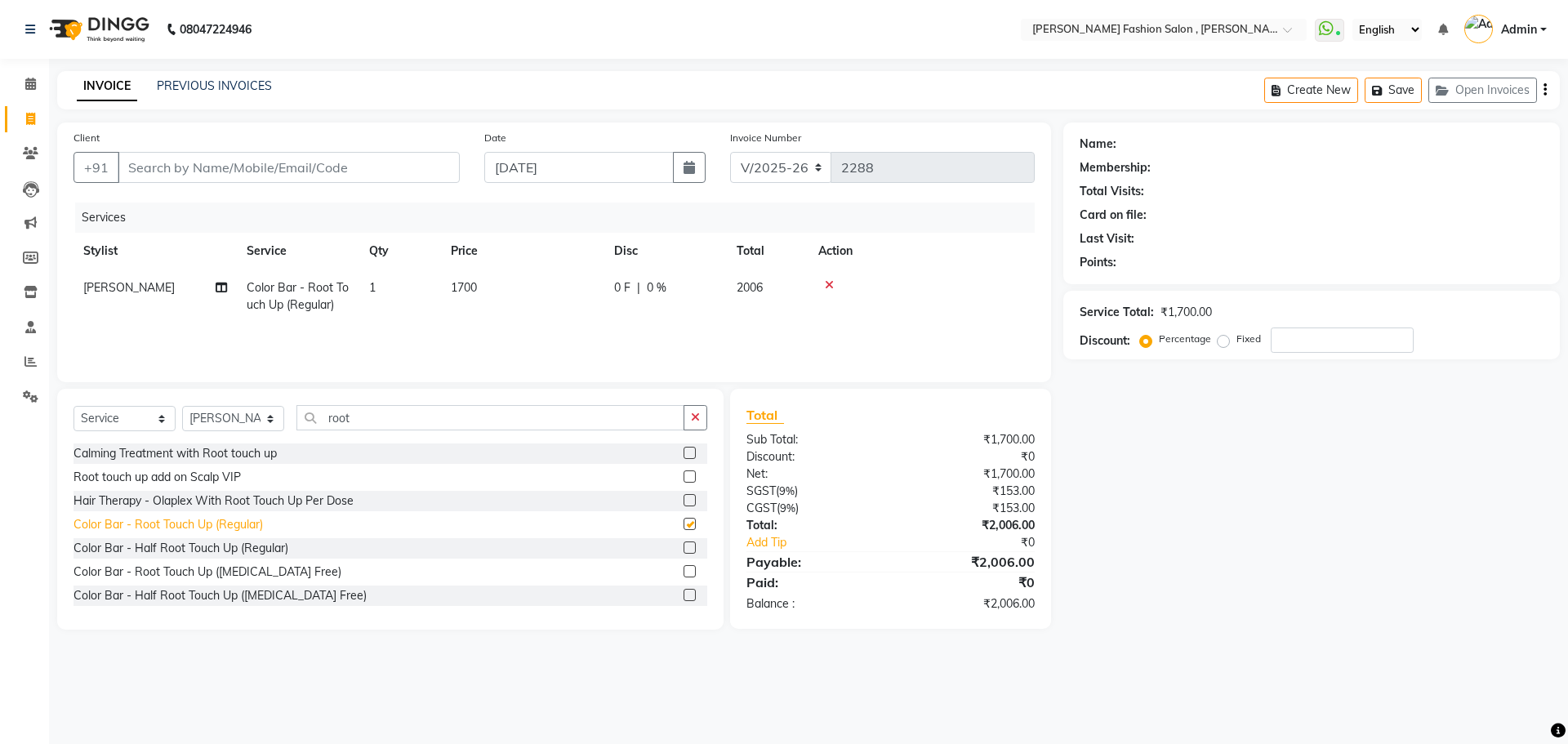
checkbox input "false"
click at [266, 410] on select "Select Stylist [PERSON_NAME] [PERSON_NAME] [PERSON_NAME] Babu [PERSON_NAME] [PE…" at bounding box center [233, 418] width 102 height 25
select select "33868"
click at [183, 406] on select "Select Stylist Alice Anita Archana Minni Babu Das Bindu Bridgette Jones Daniell…" at bounding box center [233, 418] width 102 height 25
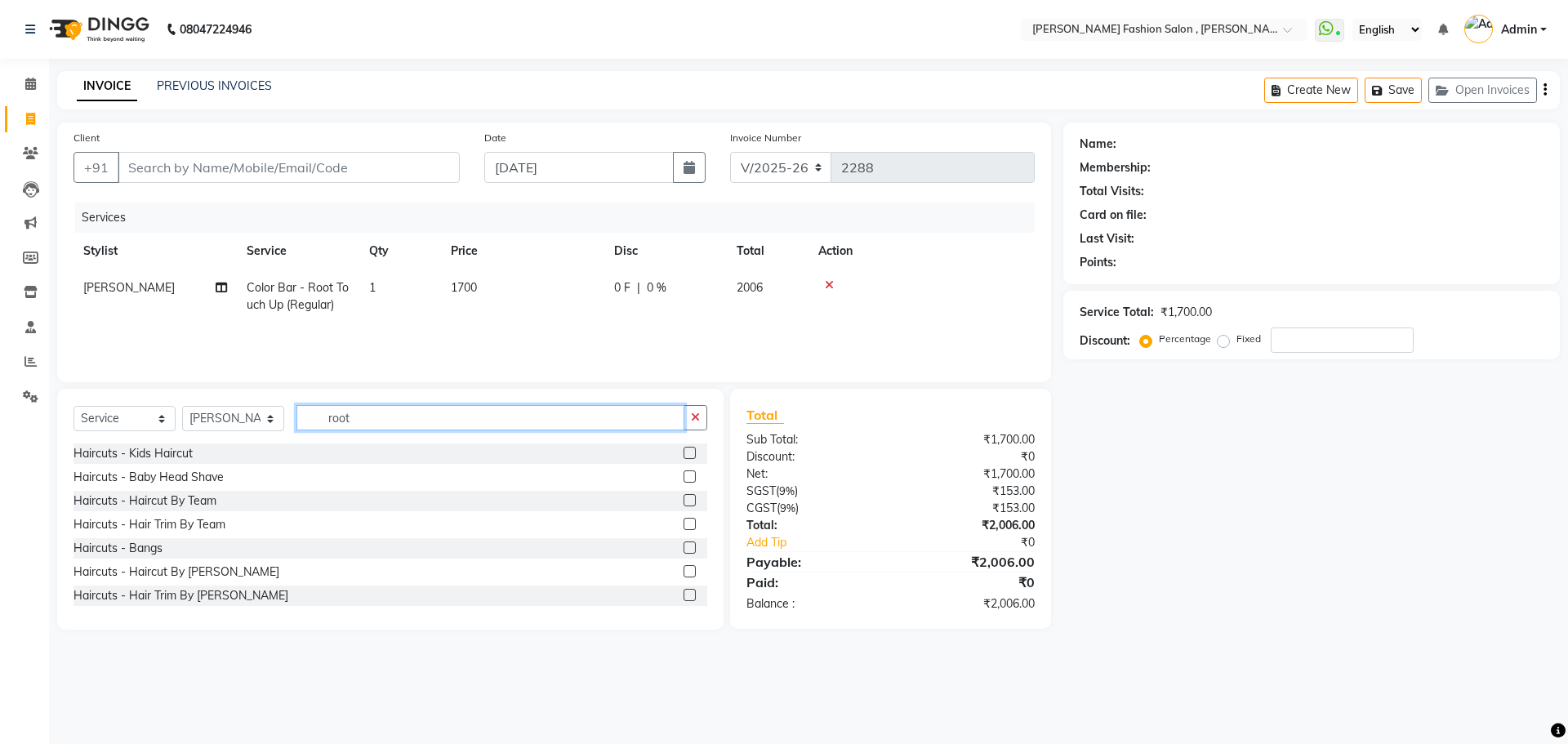
drag, startPoint x: 358, startPoint y: 419, endPoint x: 147, endPoint y: 413, distance: 211.1
click at [147, 413] on div "Select Service Product Membership Package Voucher Prepaid Gift Card Select Styl…" at bounding box center [390, 424] width 633 height 39
drag, startPoint x: 333, startPoint y: 405, endPoint x: 77, endPoint y: 399, distance: 256.1
click at [77, 399] on div "Select Service Product Membership Package Voucher Prepaid Gift Card Select Styl…" at bounding box center [390, 499] width 666 height 219
type input "threa"
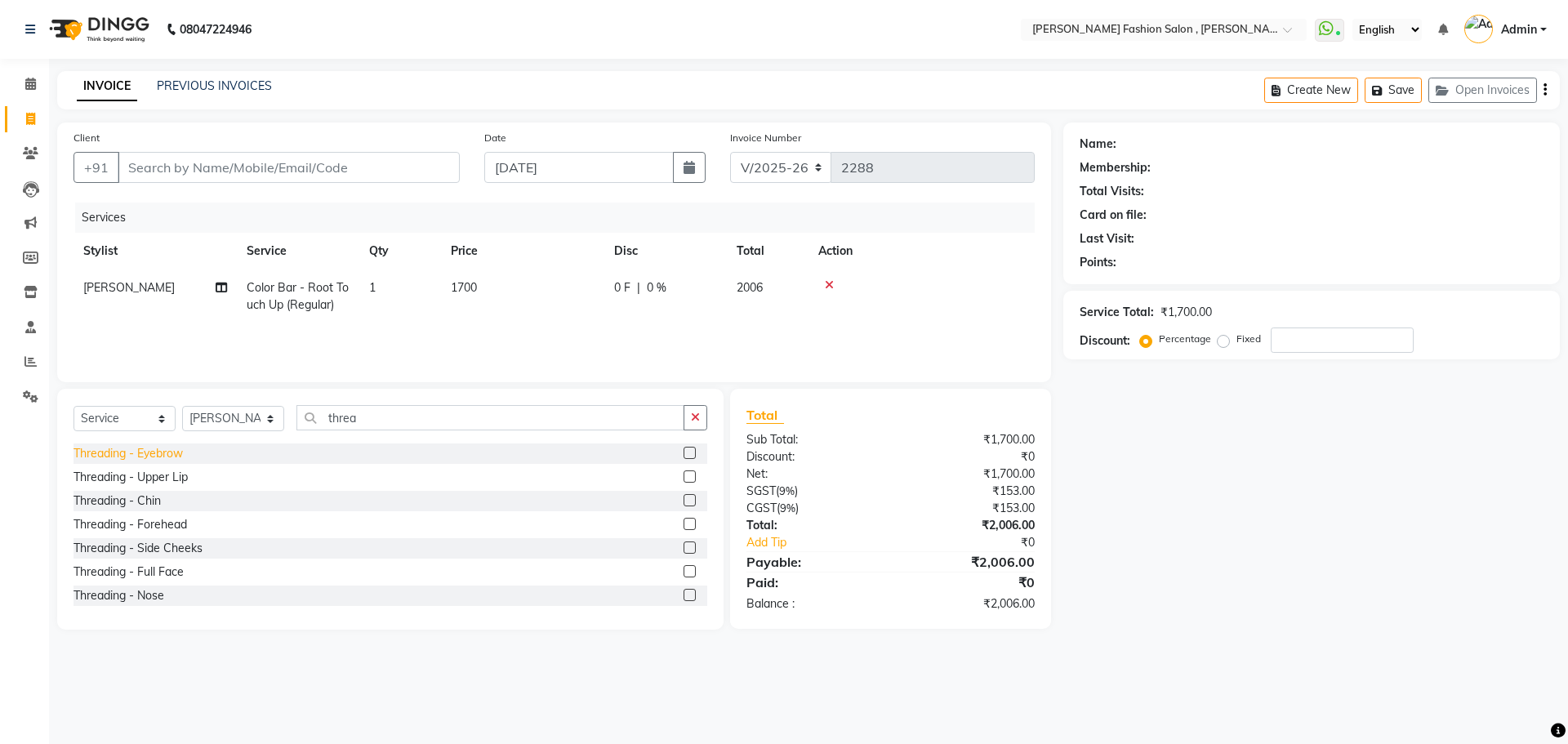
click at [168, 453] on div "Threading - Eyebrow" at bounding box center [128, 454] width 110 height 18
checkbox input "false"
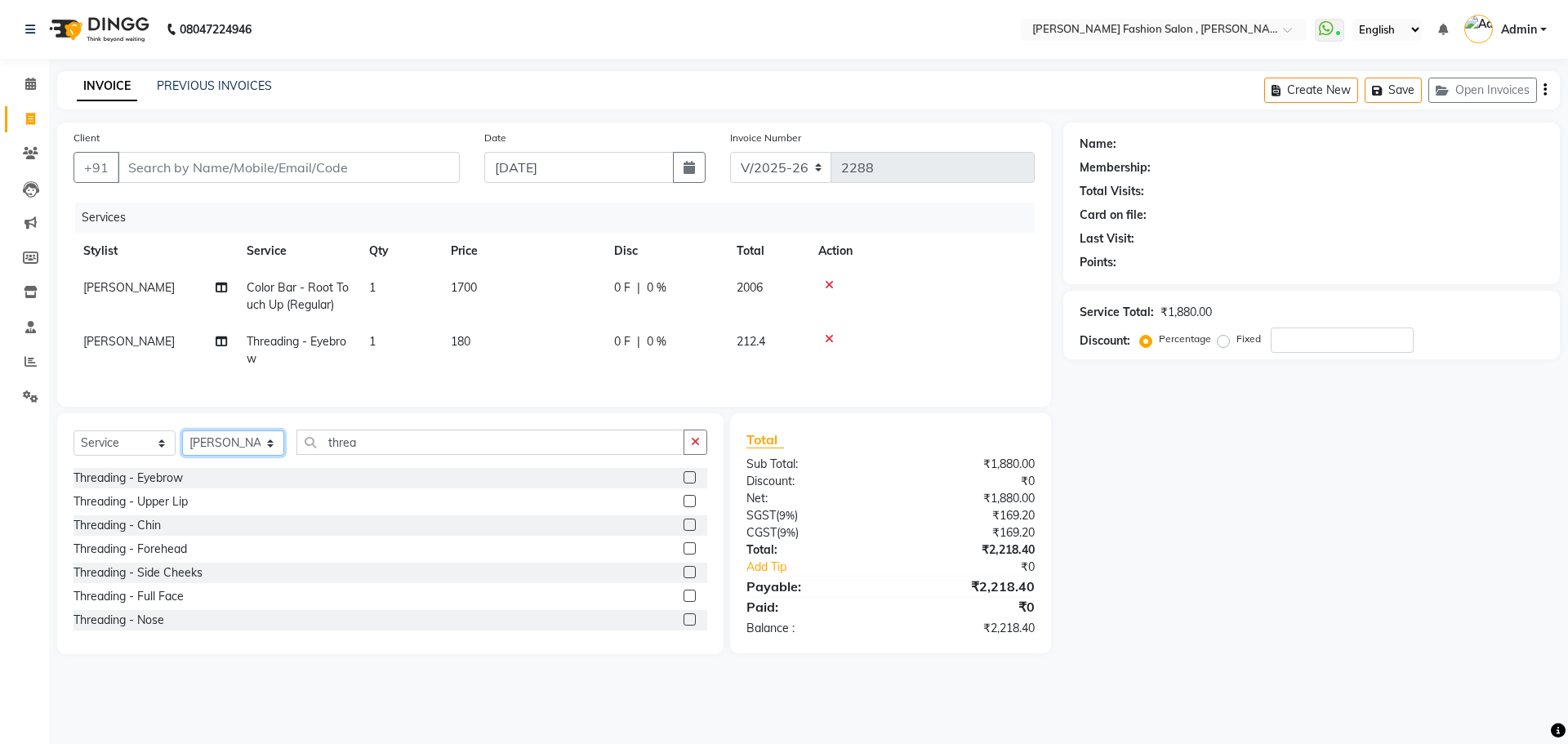
click at [204, 455] on select "Select Stylist [PERSON_NAME] [PERSON_NAME] [PERSON_NAME] Babu [PERSON_NAME] [PE…" at bounding box center [233, 443] width 102 height 25
select select "33871"
click at [183, 443] on select "Select Stylist [PERSON_NAME] [PERSON_NAME] [PERSON_NAME] Babu [PERSON_NAME] [PE…" at bounding box center [233, 443] width 102 height 25
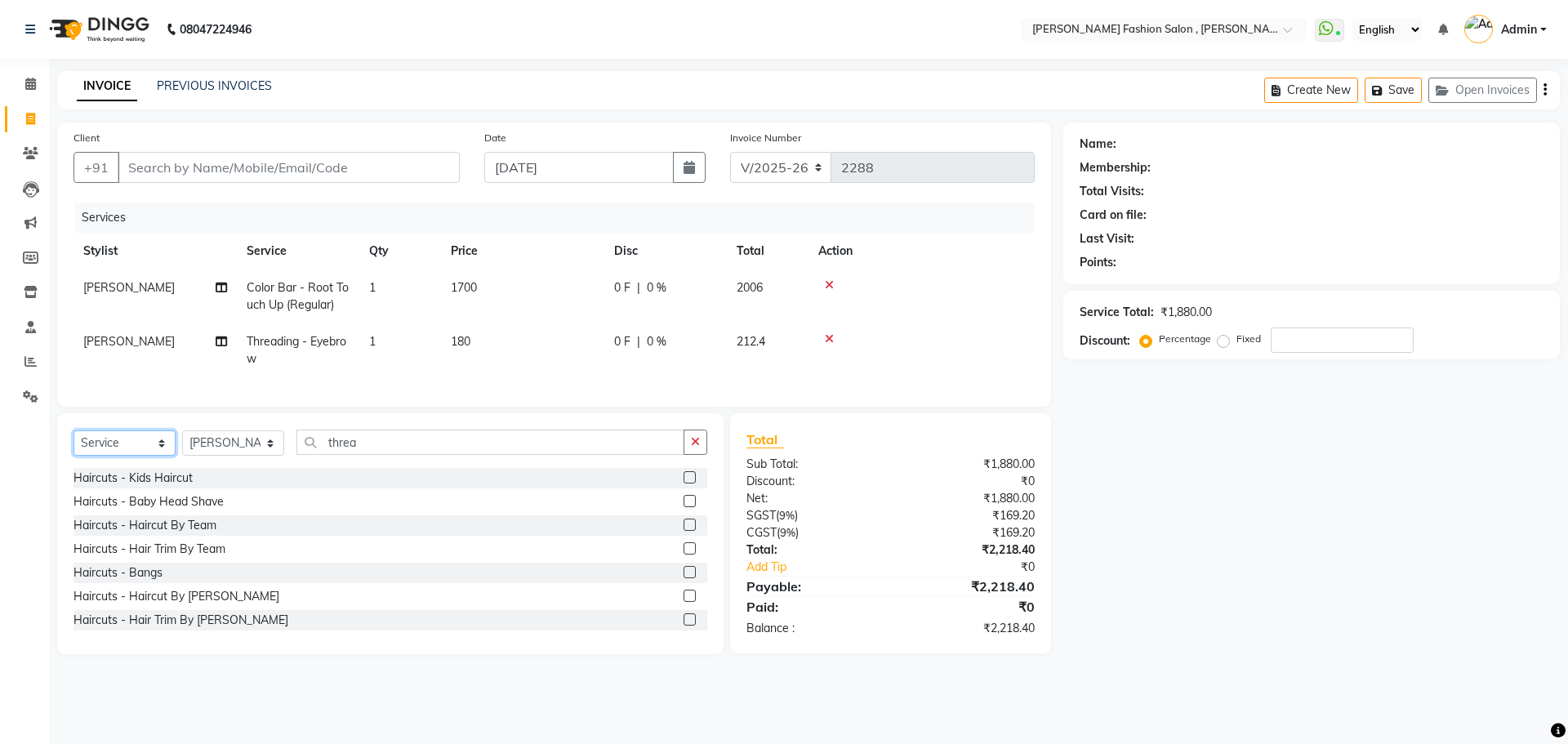
click at [137, 453] on select "Select Service Product Membership Package Voucher Prepaid Gift Card" at bounding box center [124, 443] width 102 height 25
select select "product"
click at [74, 443] on select "Select Service Product Membership Package Voucher Prepaid Gift Card" at bounding box center [124, 443] width 102 height 25
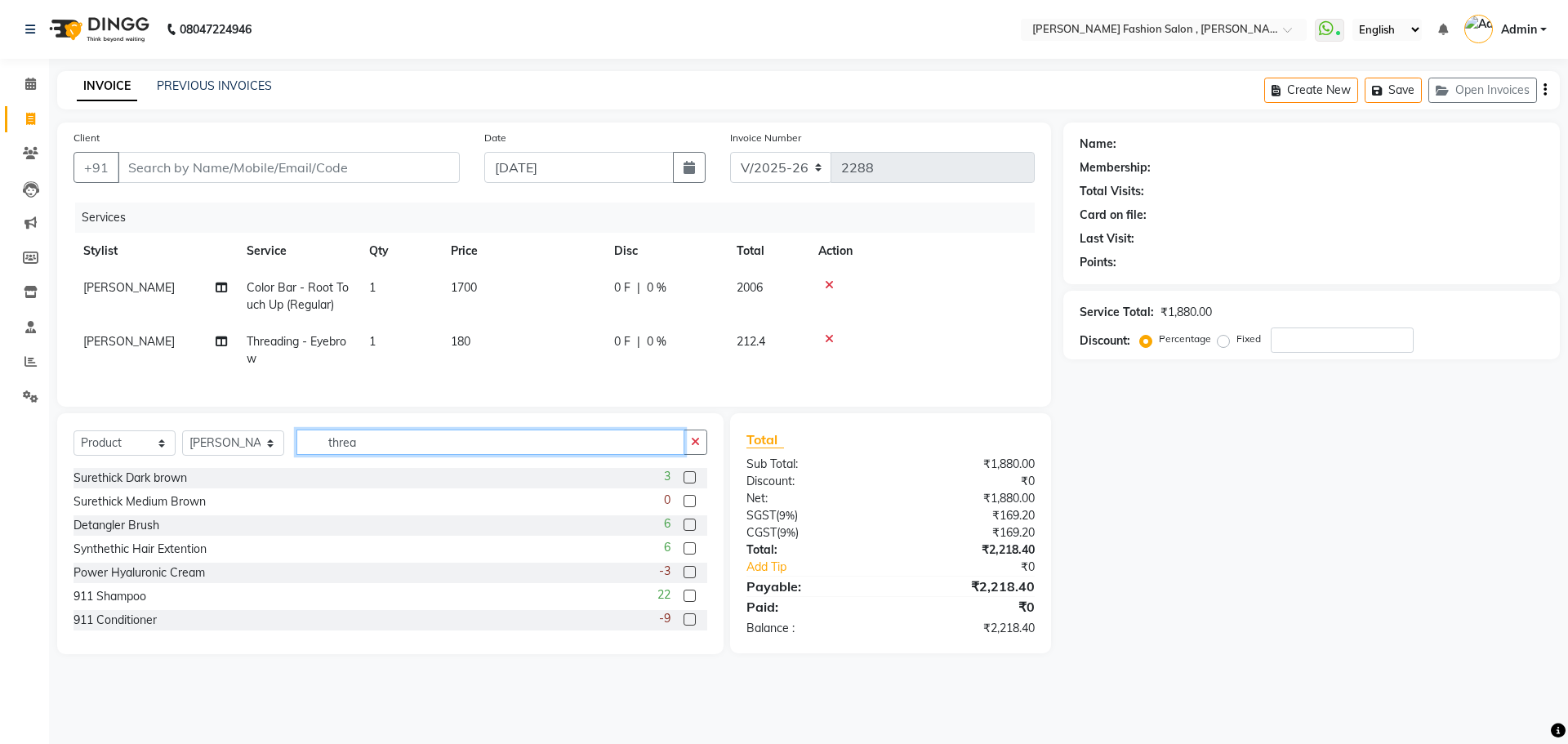
drag, startPoint x: 377, startPoint y: 458, endPoint x: 189, endPoint y: 453, distance: 188.1
click at [189, 453] on div "Select Service Product Membership Package Voucher Prepaid Gift Card Select Styl…" at bounding box center [390, 449] width 633 height 39
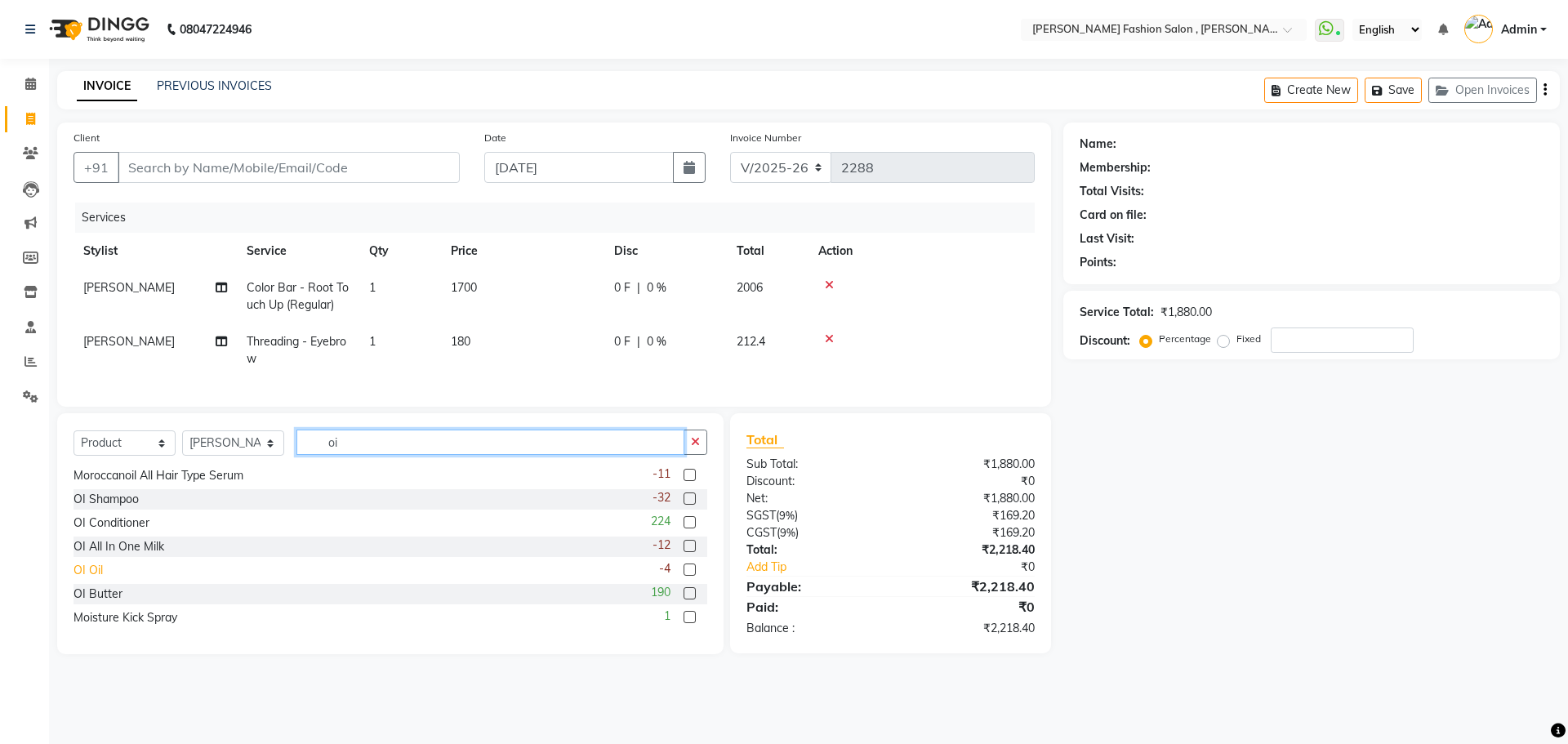
type input "oi"
click at [89, 579] on div "OI Oil" at bounding box center [88, 570] width 29 height 18
checkbox input "false"
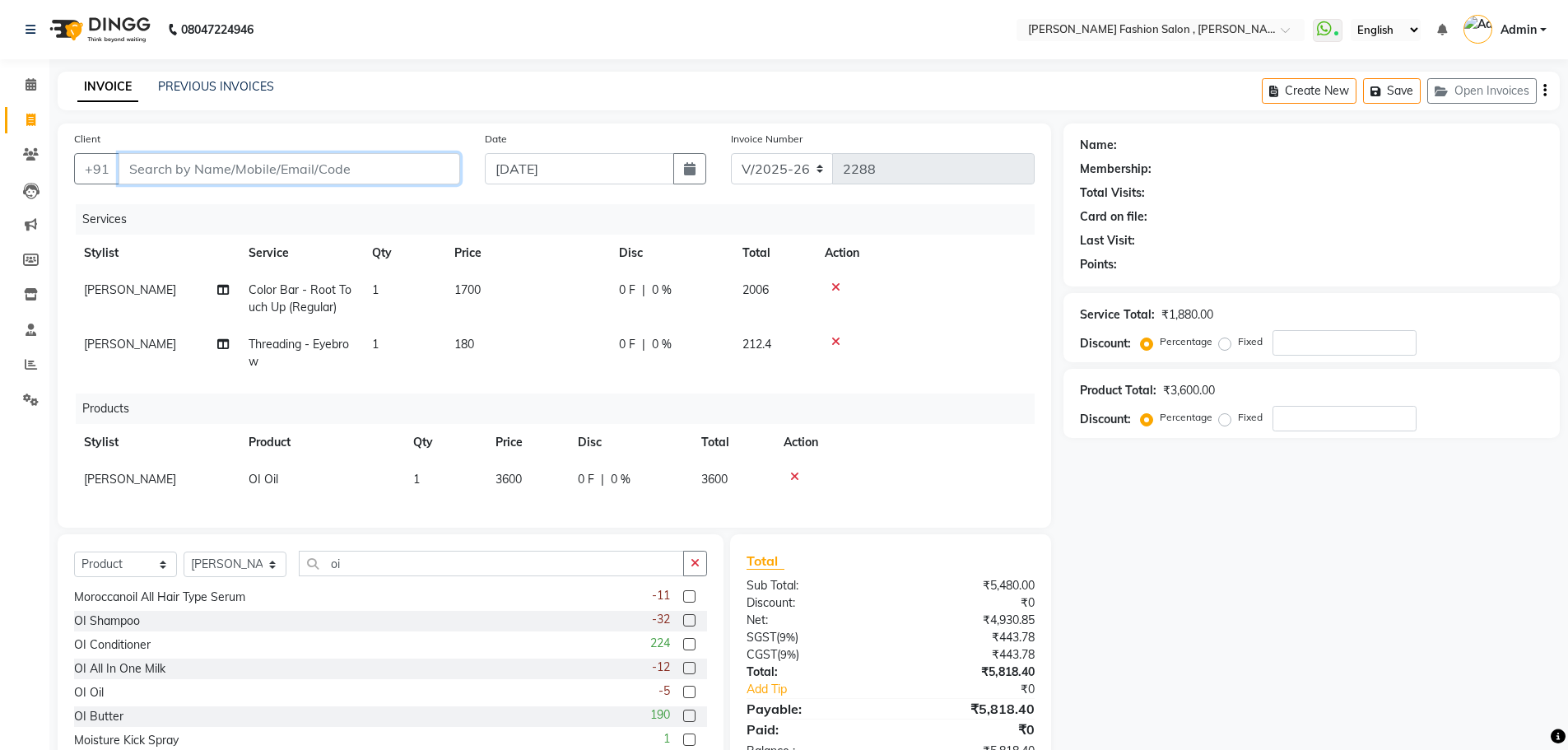
click at [209, 170] on input "Client" at bounding box center [290, 169] width 342 height 32
type input "s"
type input "0"
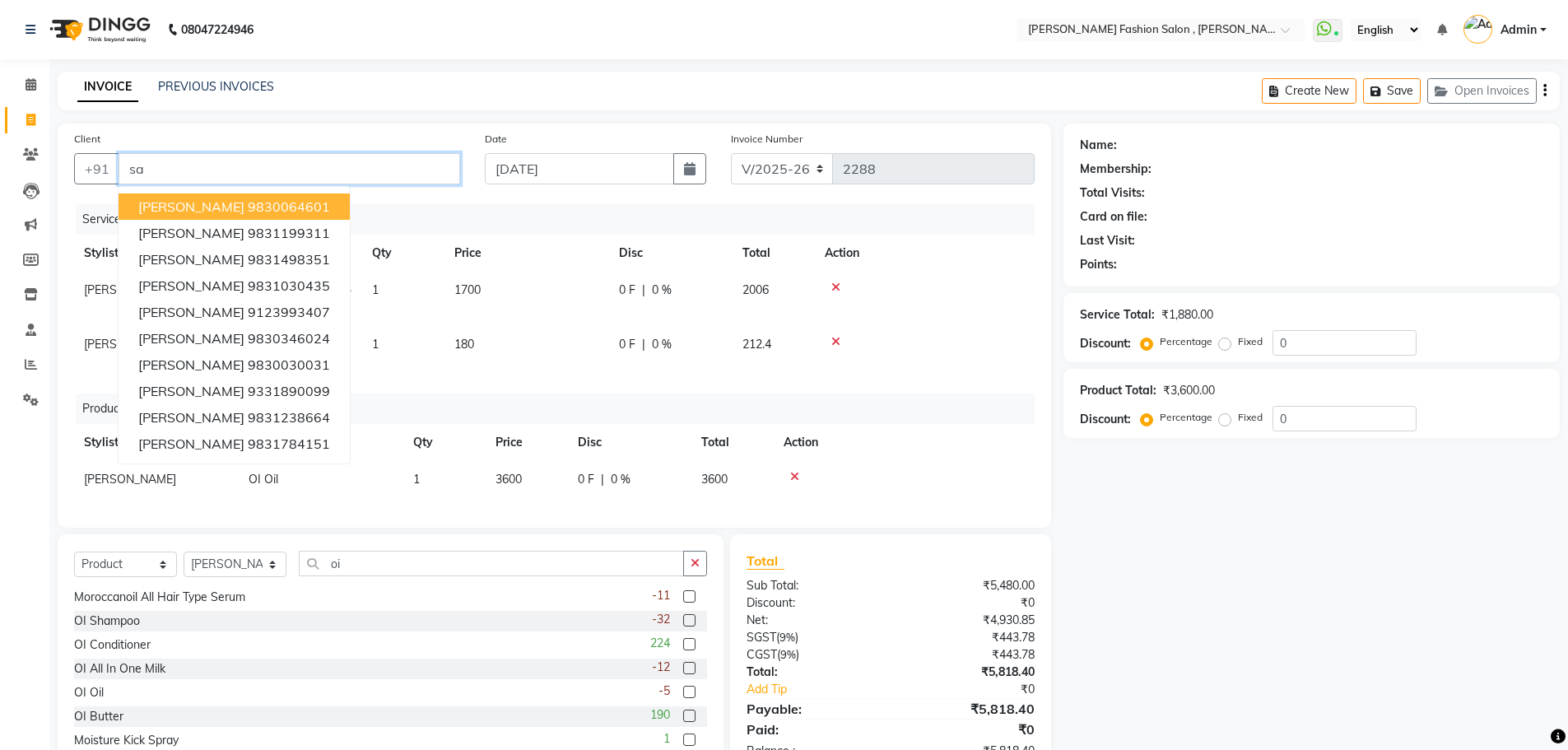
type input "s"
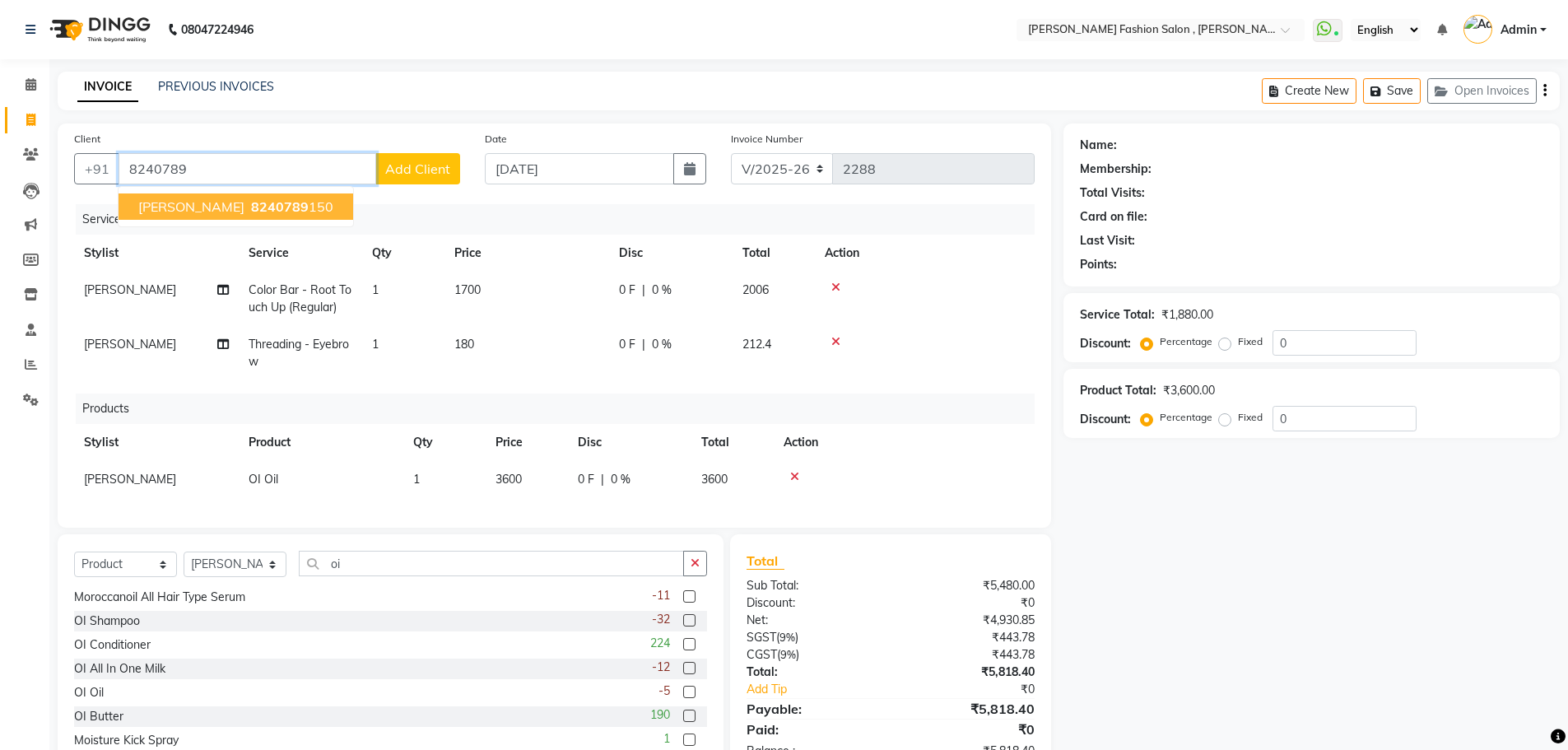
click at [251, 205] on span "8240789" at bounding box center [280, 206] width 58 height 17
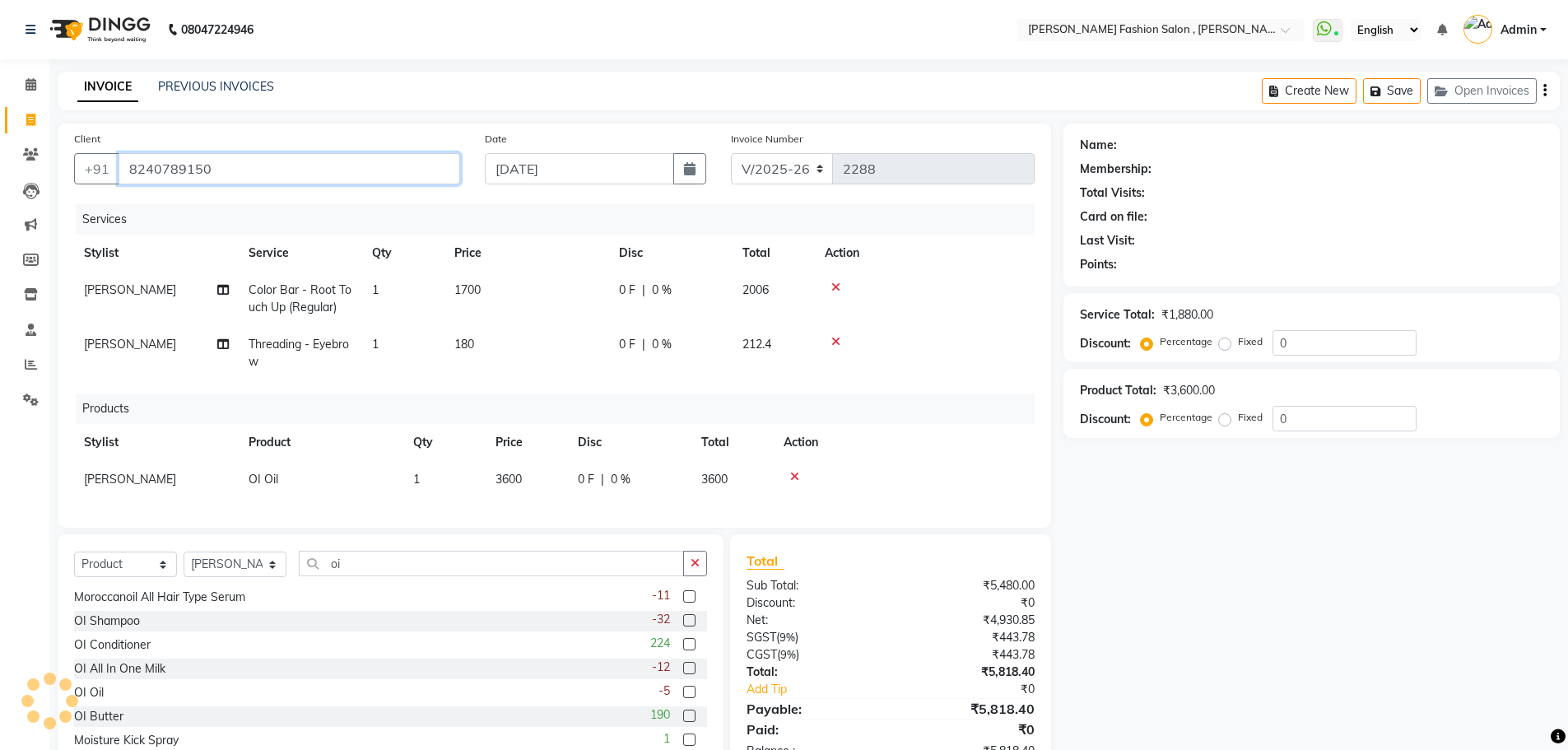
type input "8240789150"
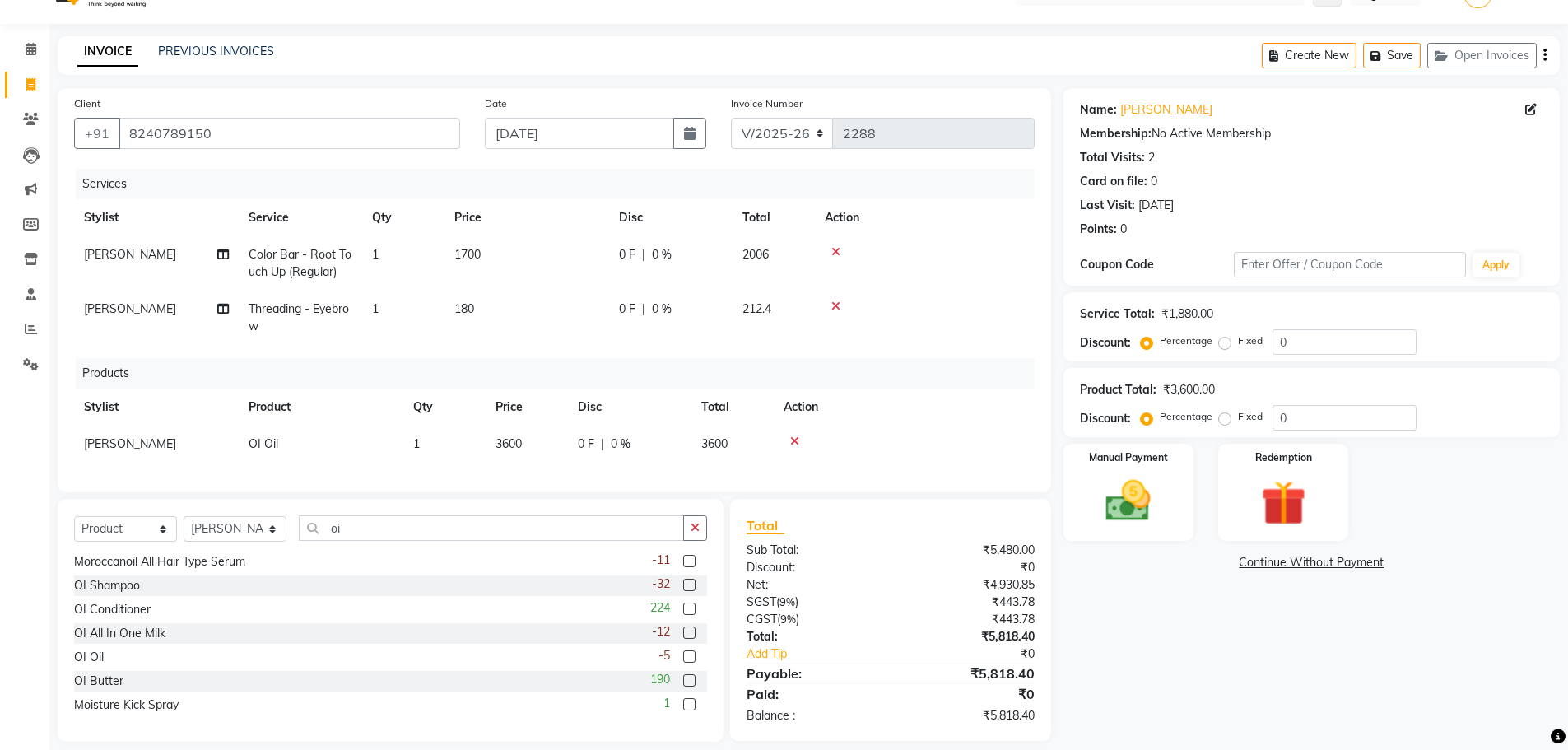
scroll to position [64, 0]
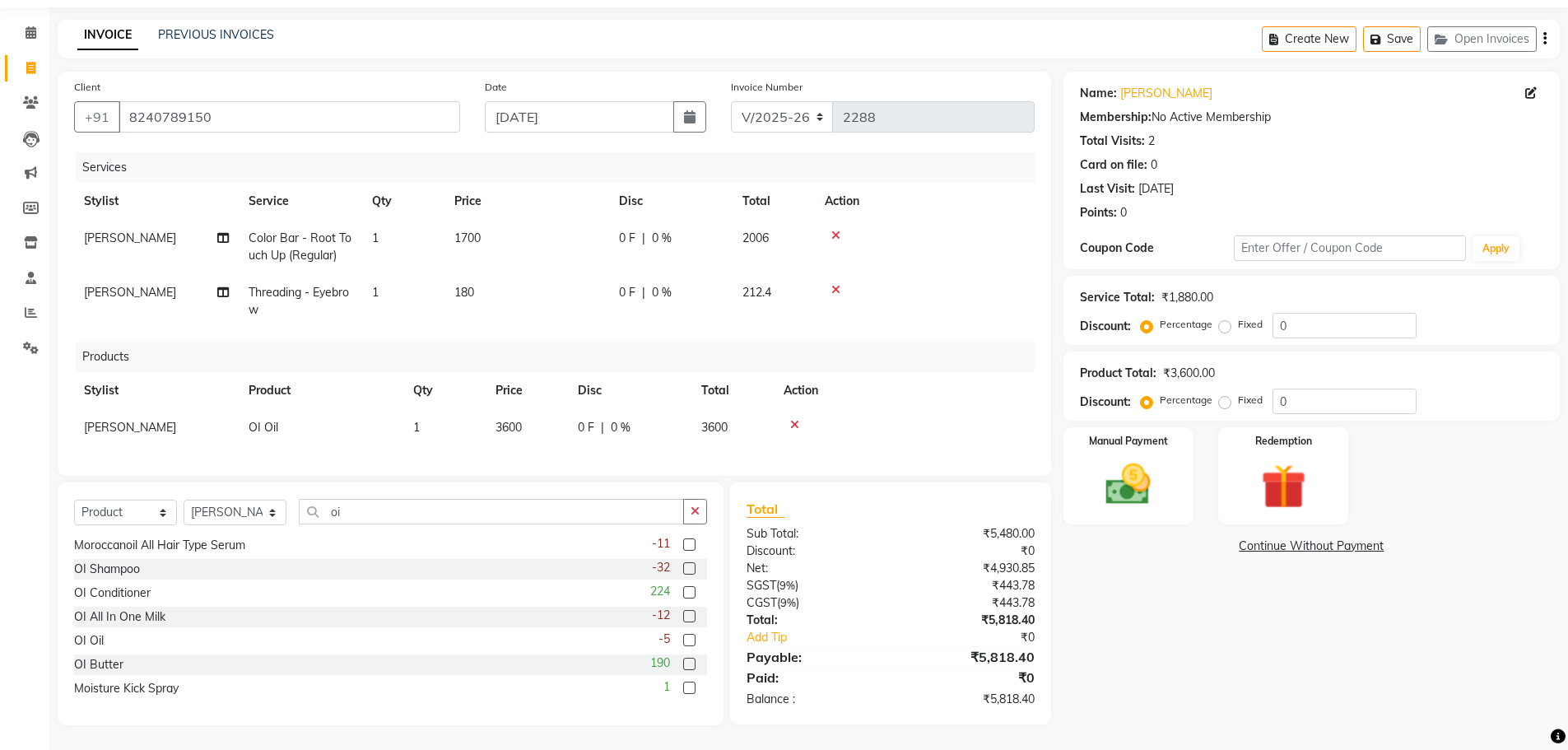
click at [839, 230] on icon at bounding box center [837, 235] width 9 height 11
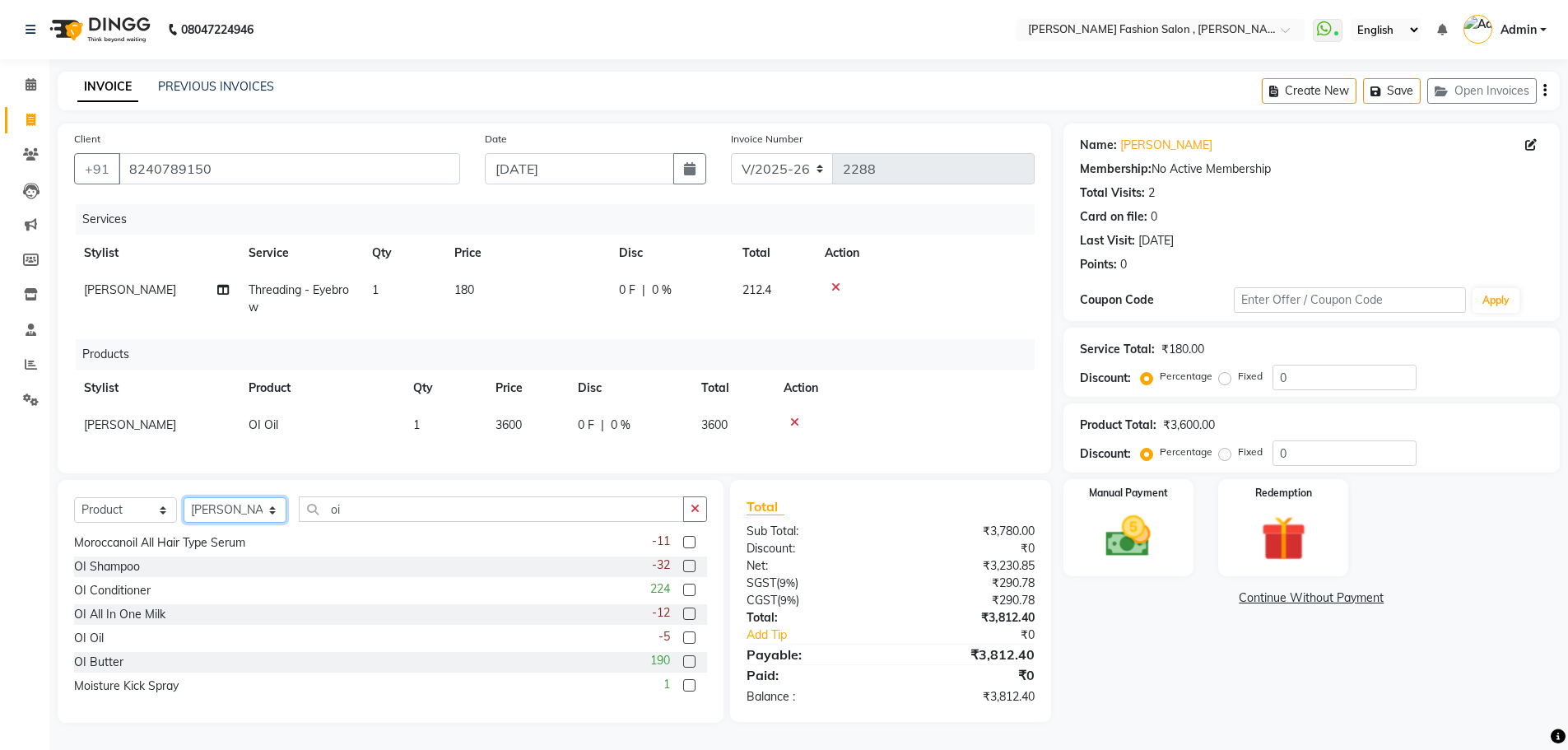
click at [245, 515] on select "Select Stylist Alice Anita Archana Minni Babu Das Bindu Bridgette Jones Daniell…" at bounding box center [235, 509] width 103 height 25
select select "33868"
click at [184, 500] on select "Select Stylist Alice Anita Archana Minni Babu Das Bindu Bridgette Jones Daniell…" at bounding box center [235, 509] width 103 height 25
drag, startPoint x: 362, startPoint y: 515, endPoint x: 238, endPoint y: 501, distance: 124.8
click at [239, 501] on div "Select Service Product Membership Package Voucher Prepaid Gift Card Select Styl…" at bounding box center [390, 516] width 633 height 39
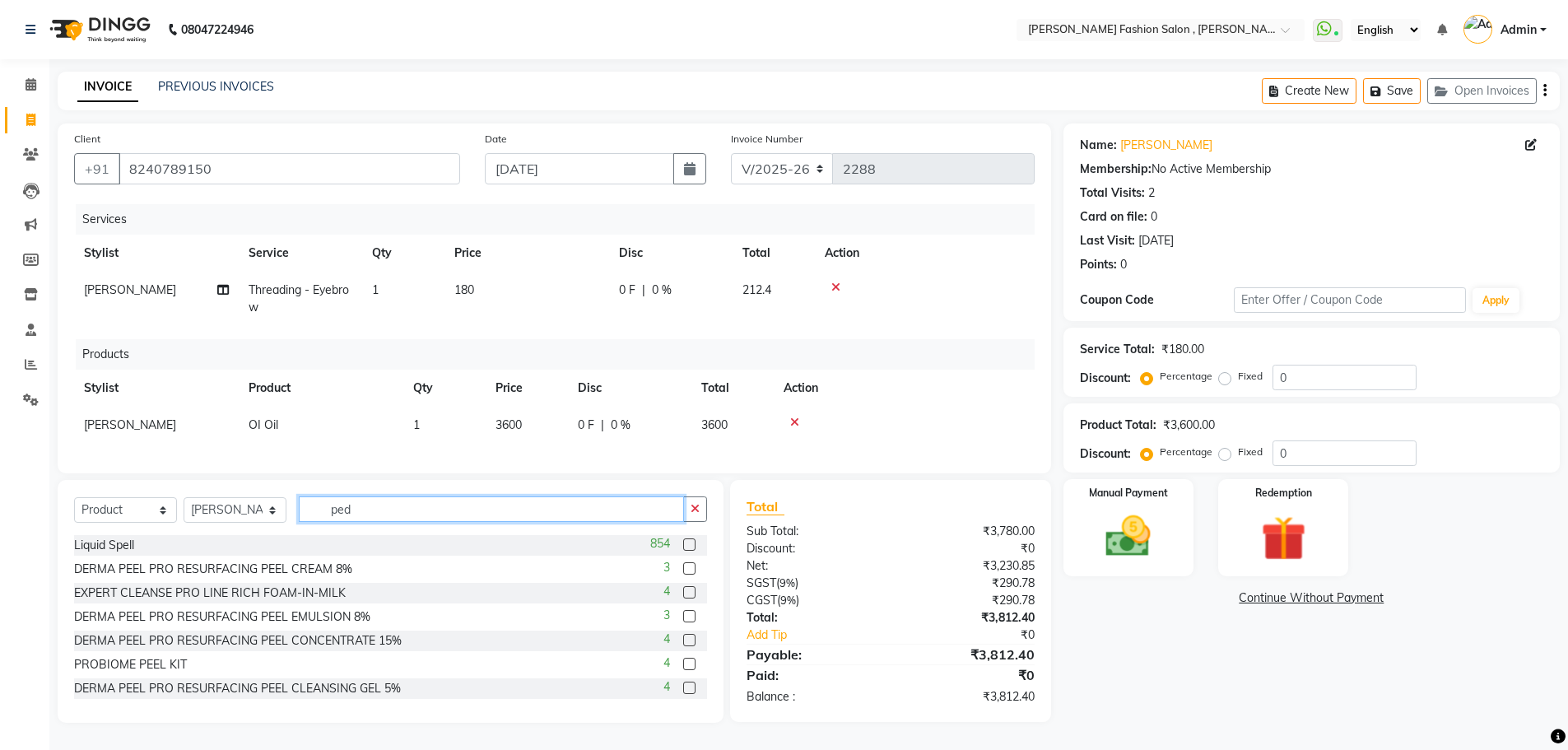
scroll to position [9, 0]
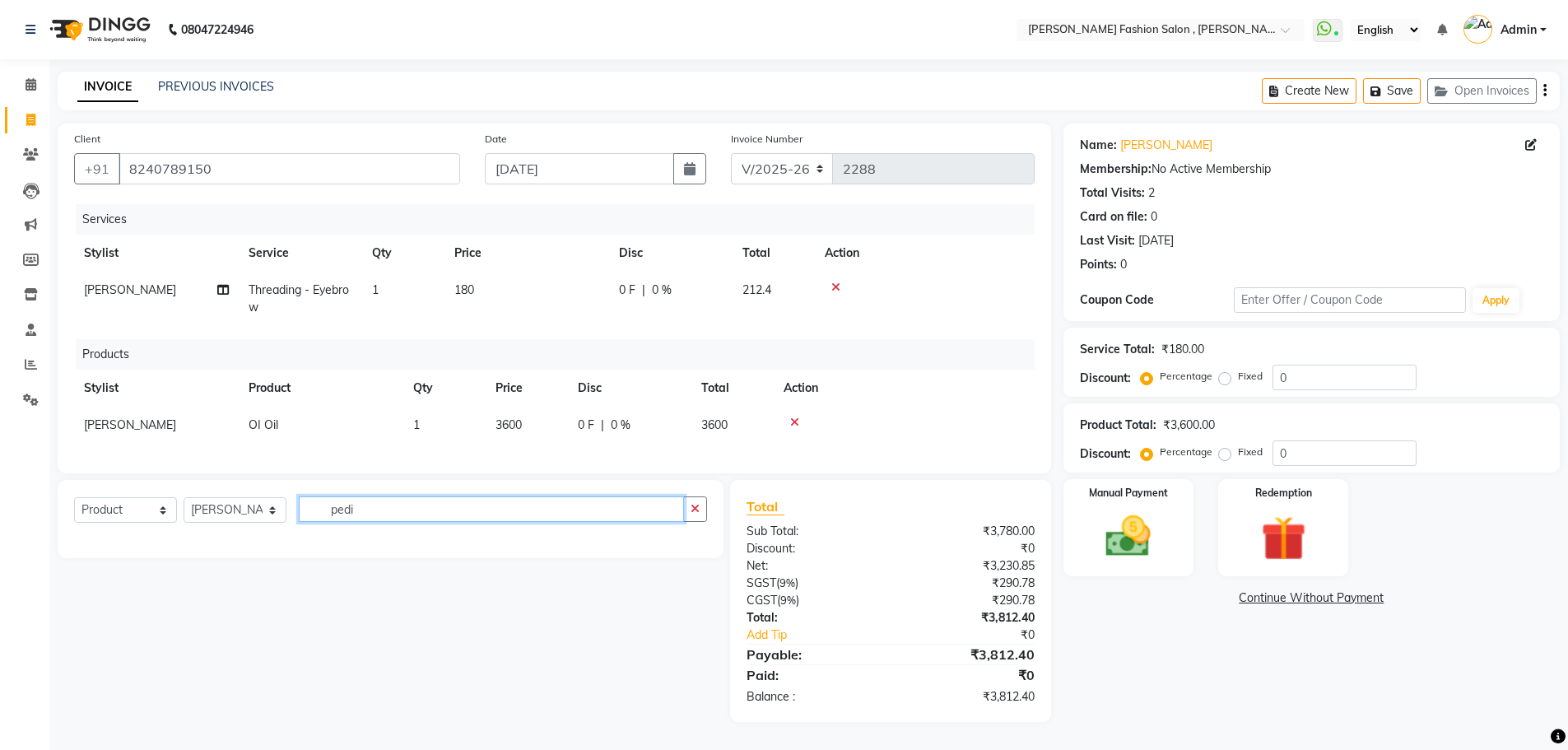
type input "pedi"
click at [133, 508] on select "Select Service Product Membership Package Voucher Prepaid Gift Card" at bounding box center [125, 509] width 103 height 25
select select "service"
click at [74, 501] on select "Select Service Product Membership Package Voucher Prepaid Gift Card" at bounding box center [125, 509] width 103 height 25
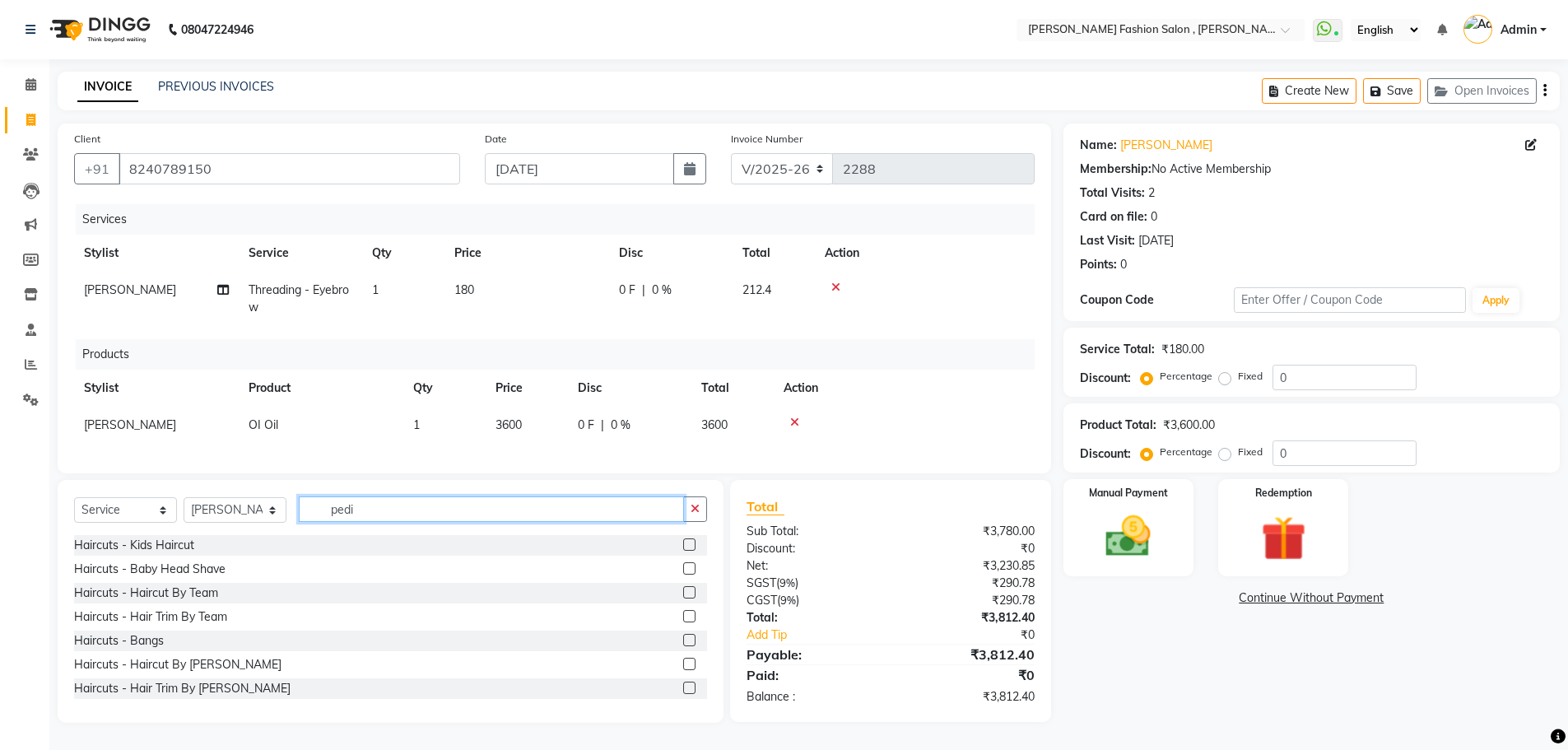
click at [379, 507] on input "pedi" at bounding box center [492, 508] width 386 height 25
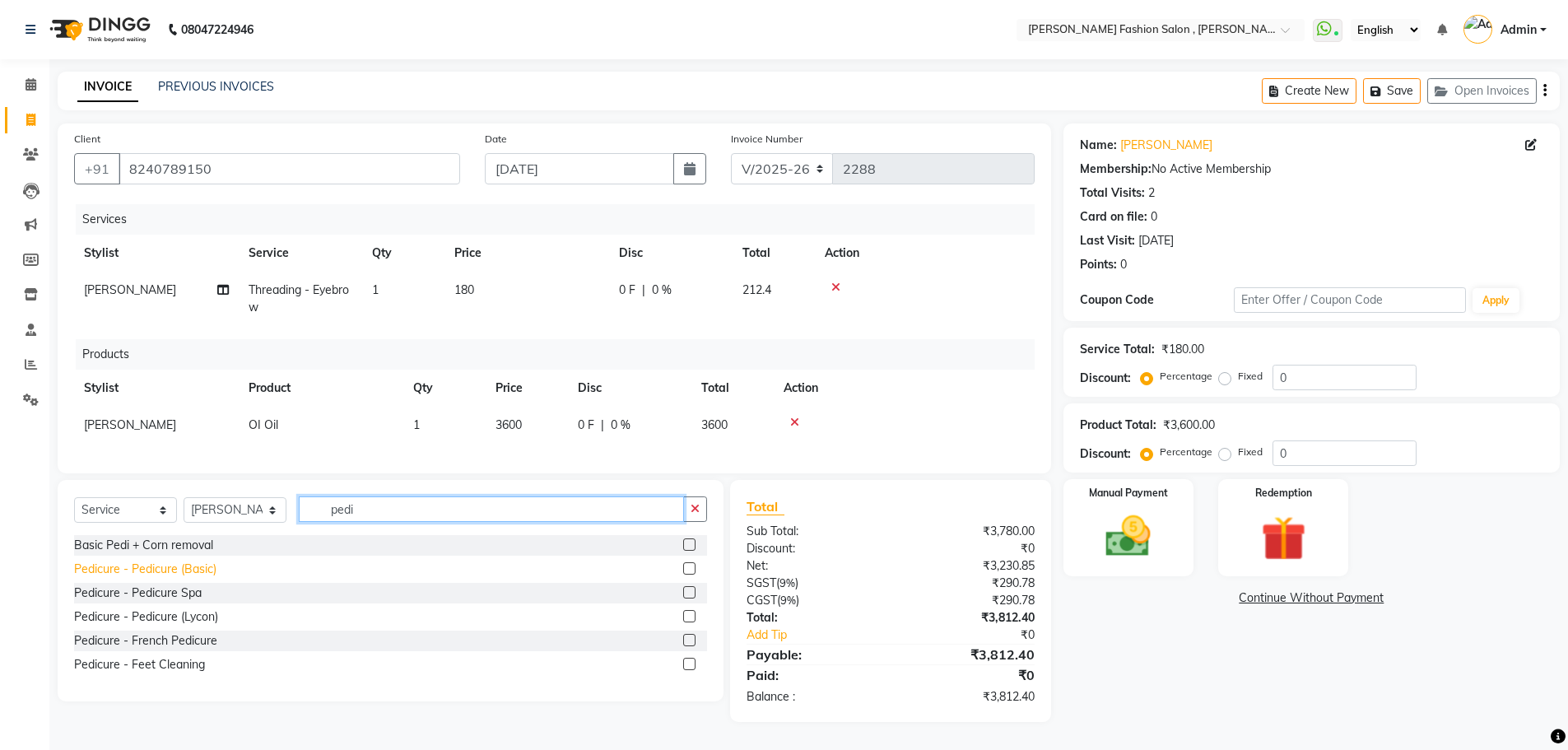
type input "pedi"
click at [190, 572] on div "Pedicure - Pedicure (Basic)" at bounding box center [145, 569] width 142 height 18
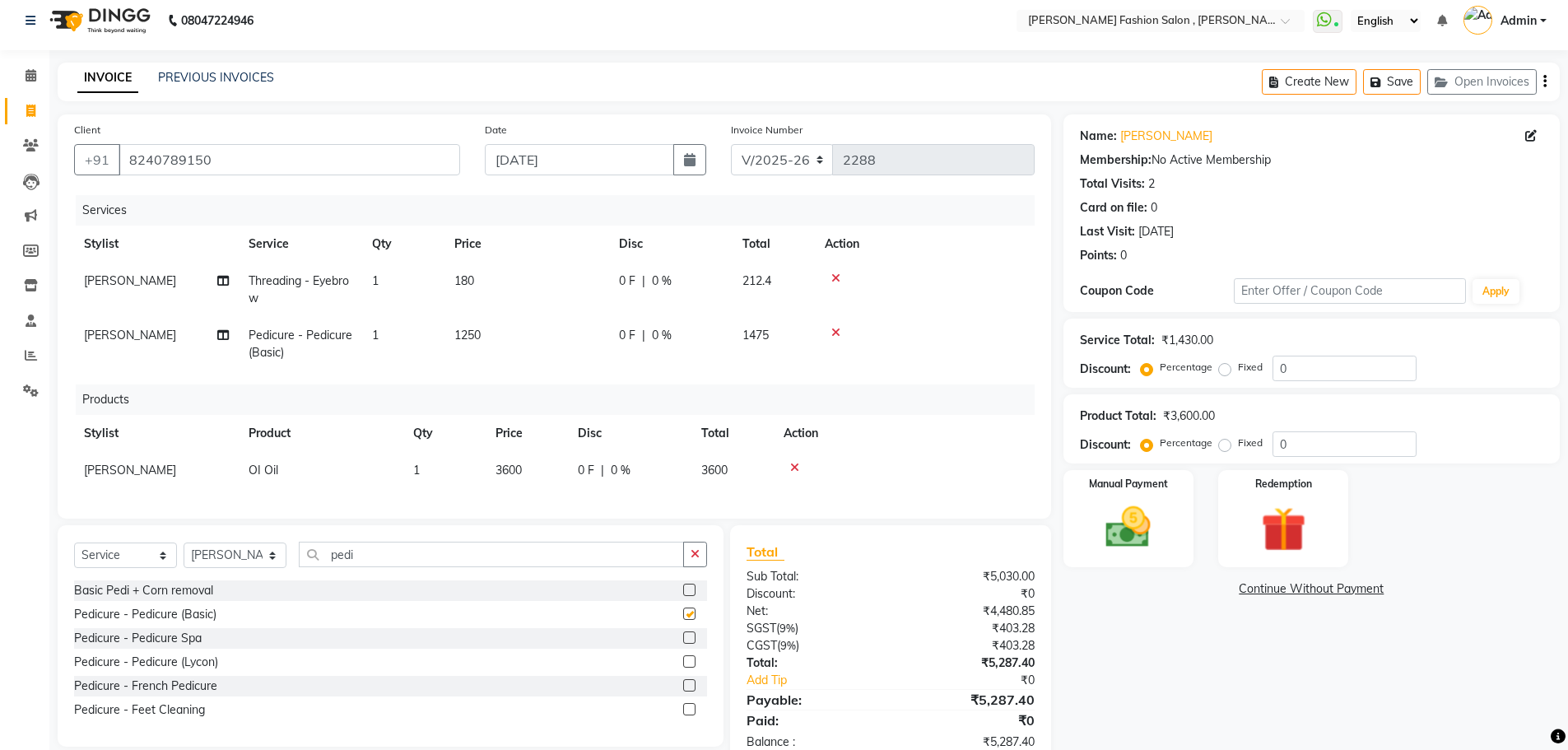
checkbox input "false"
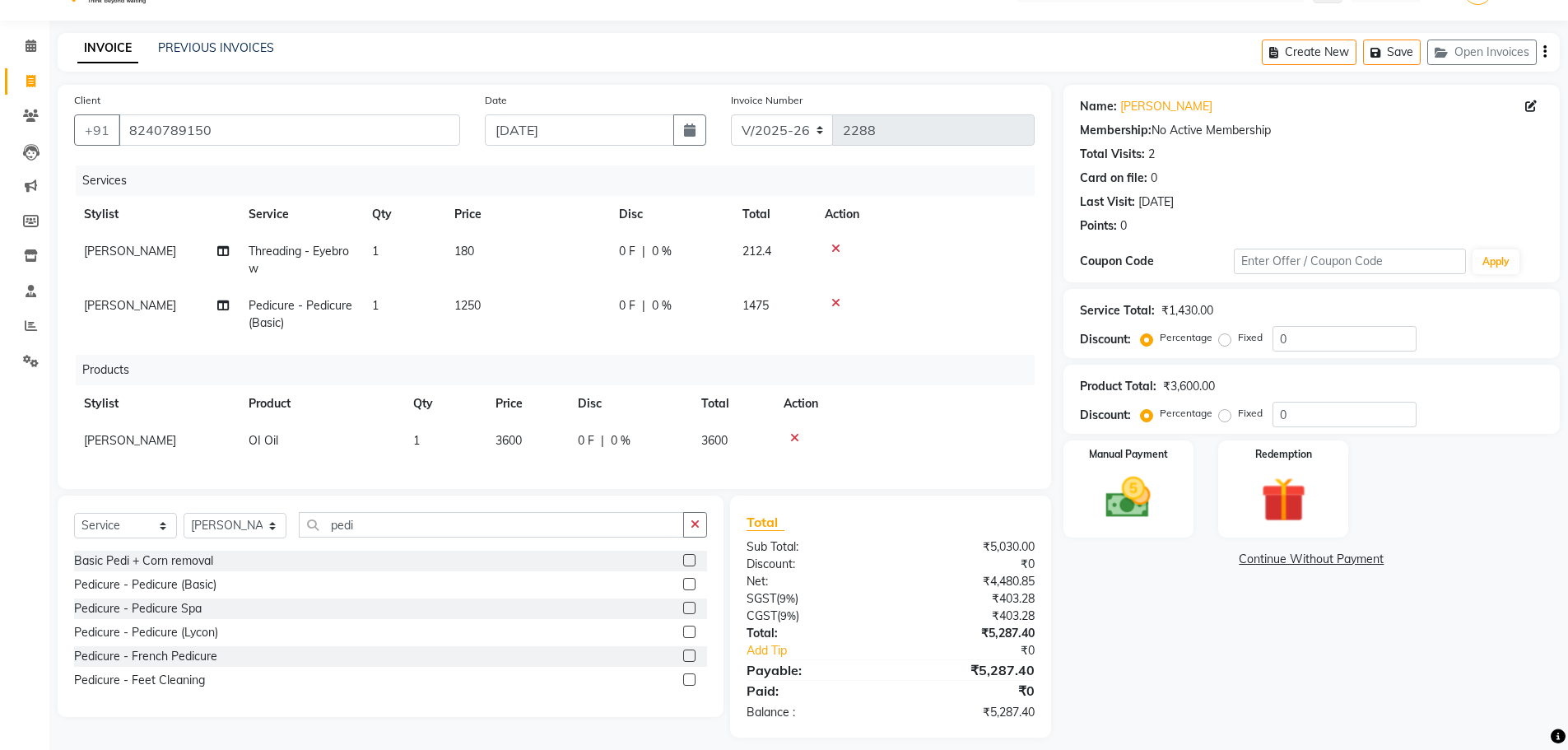
scroll to position [63, 0]
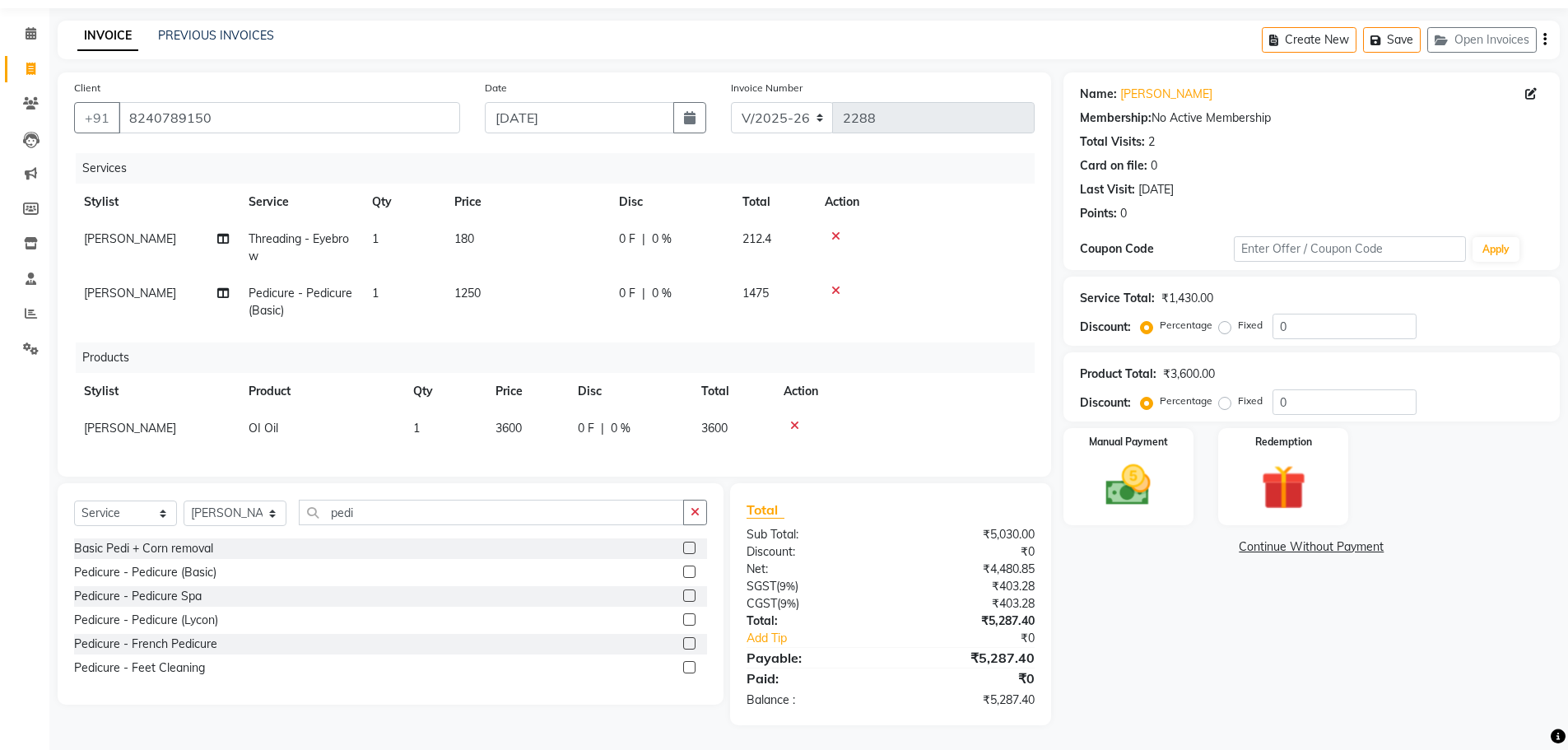
drag, startPoint x: 695, startPoint y: 242, endPoint x: 668, endPoint y: 256, distance: 30.4
drag, startPoint x: 668, startPoint y: 256, endPoint x: 1160, endPoint y: 465, distance: 534.6
click at [1160, 465] on img at bounding box center [1128, 485] width 75 height 54
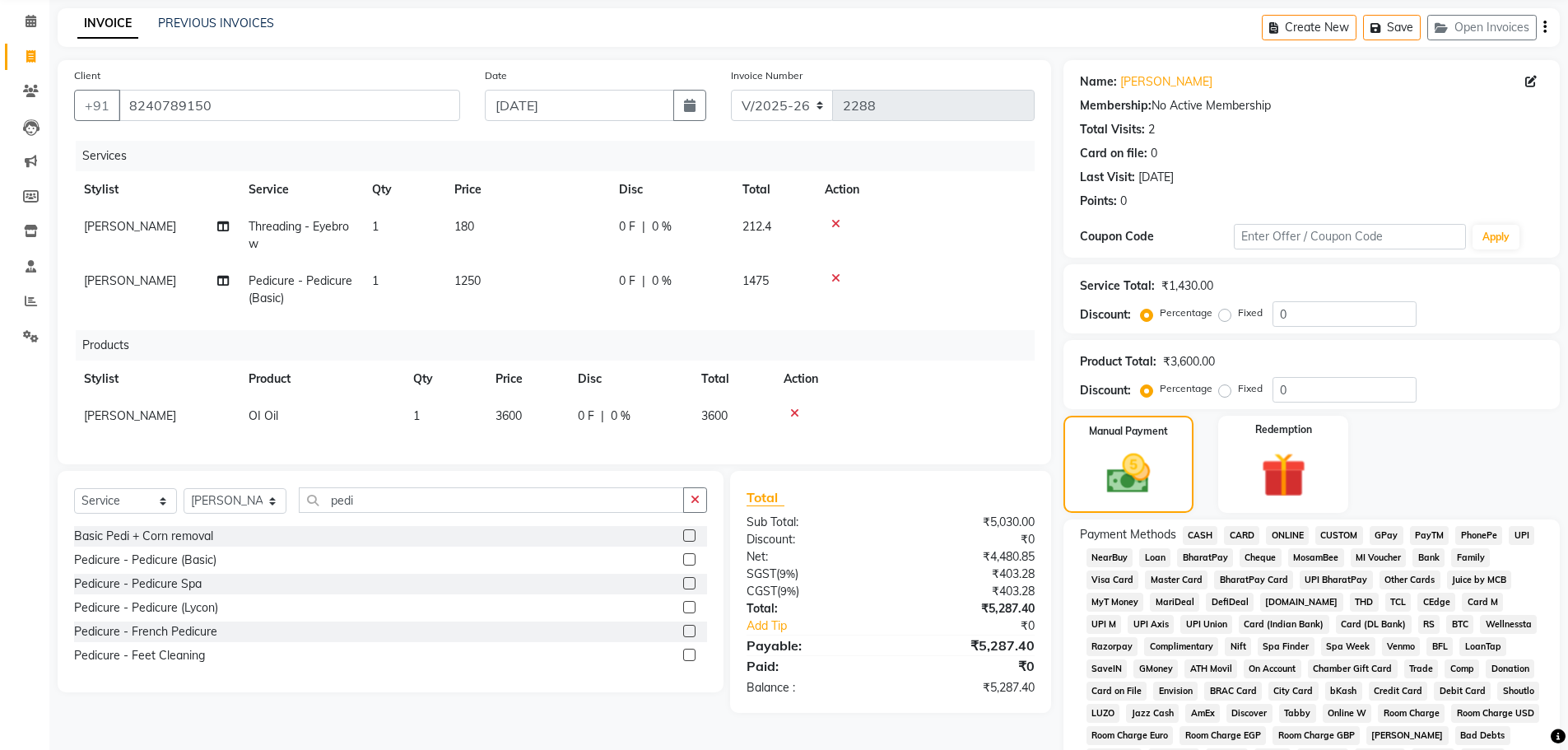
click at [1529, 531] on span "UPI" at bounding box center [1522, 535] width 25 height 19
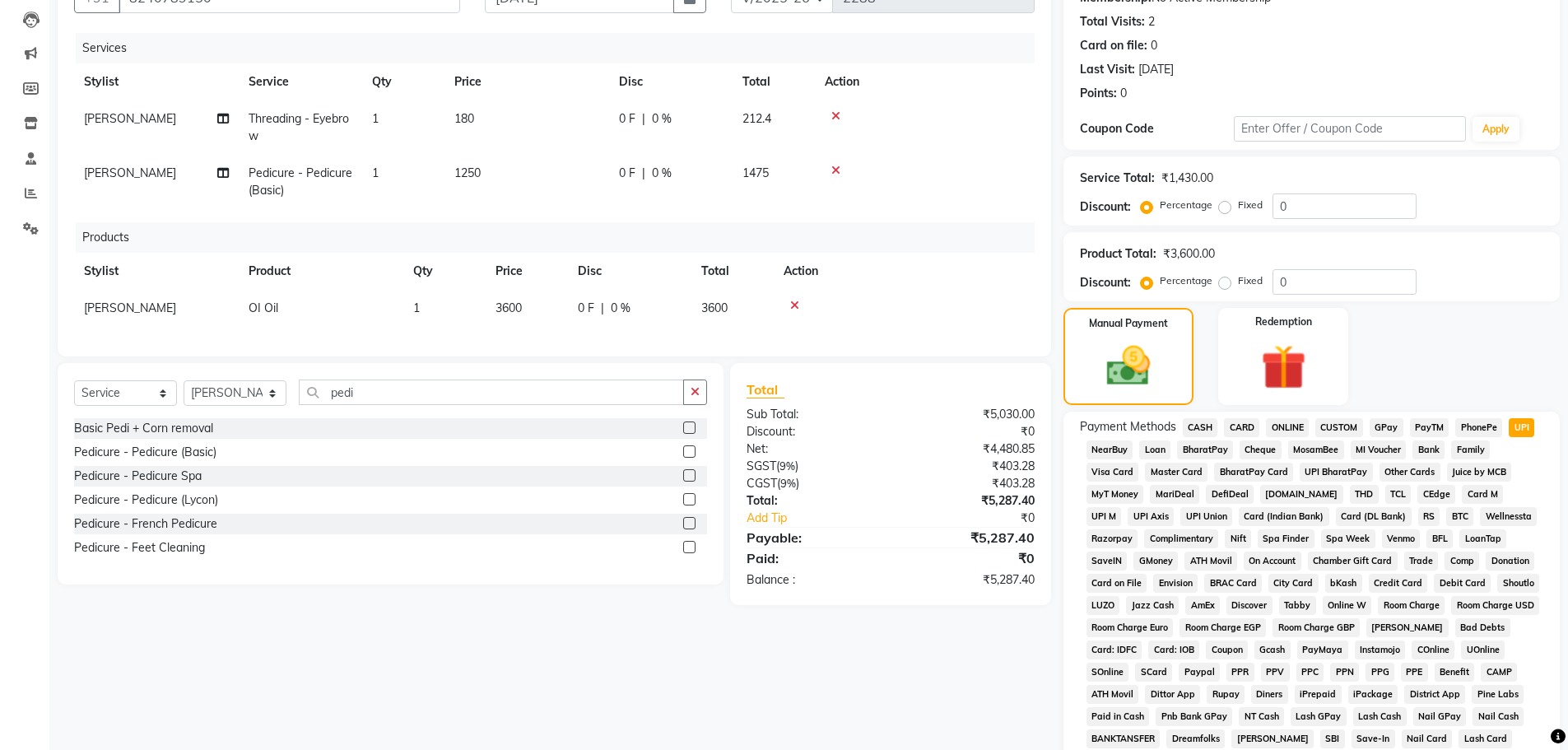
scroll to position [410, 0]
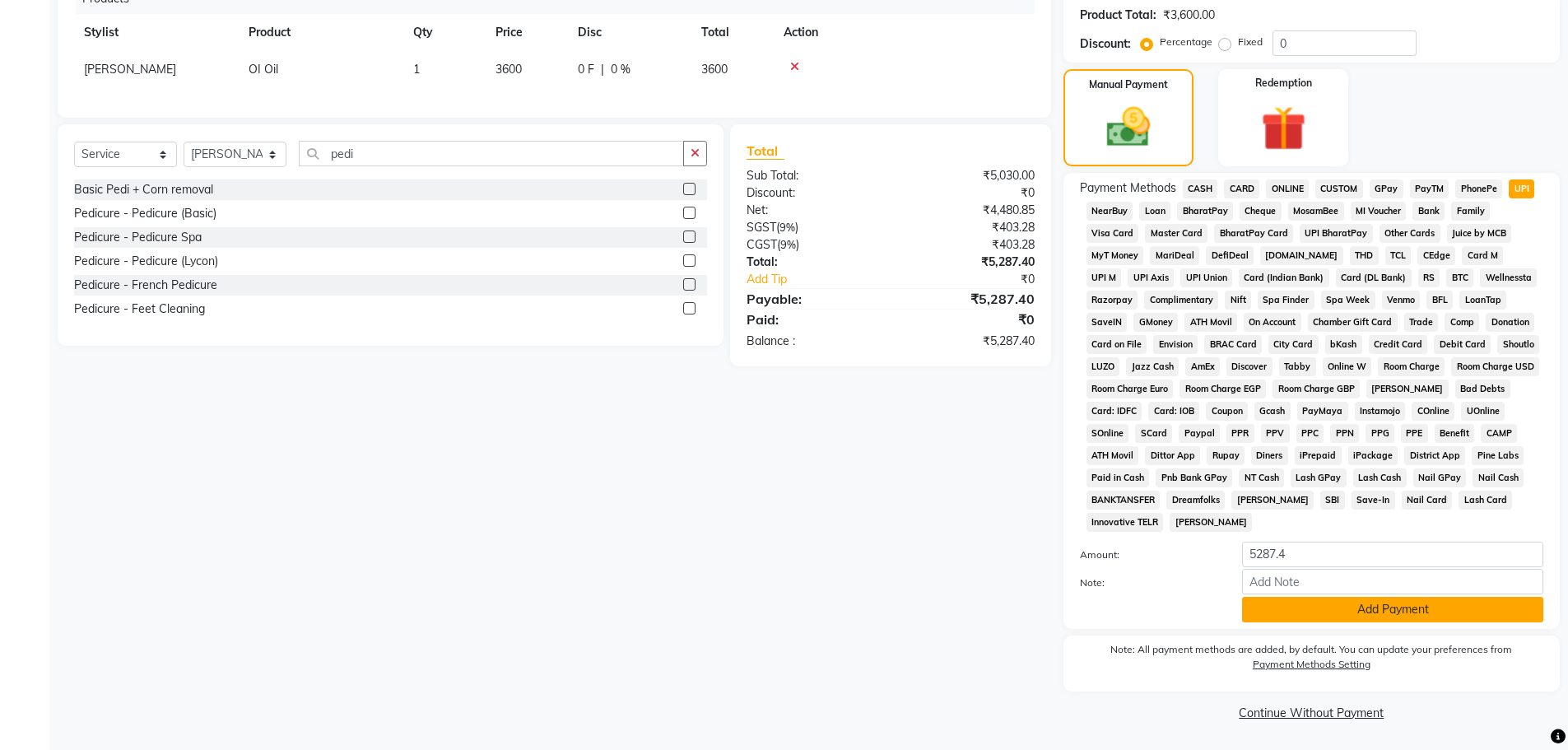
click at [1454, 616] on button "Add Payment" at bounding box center [1393, 609] width 301 height 25
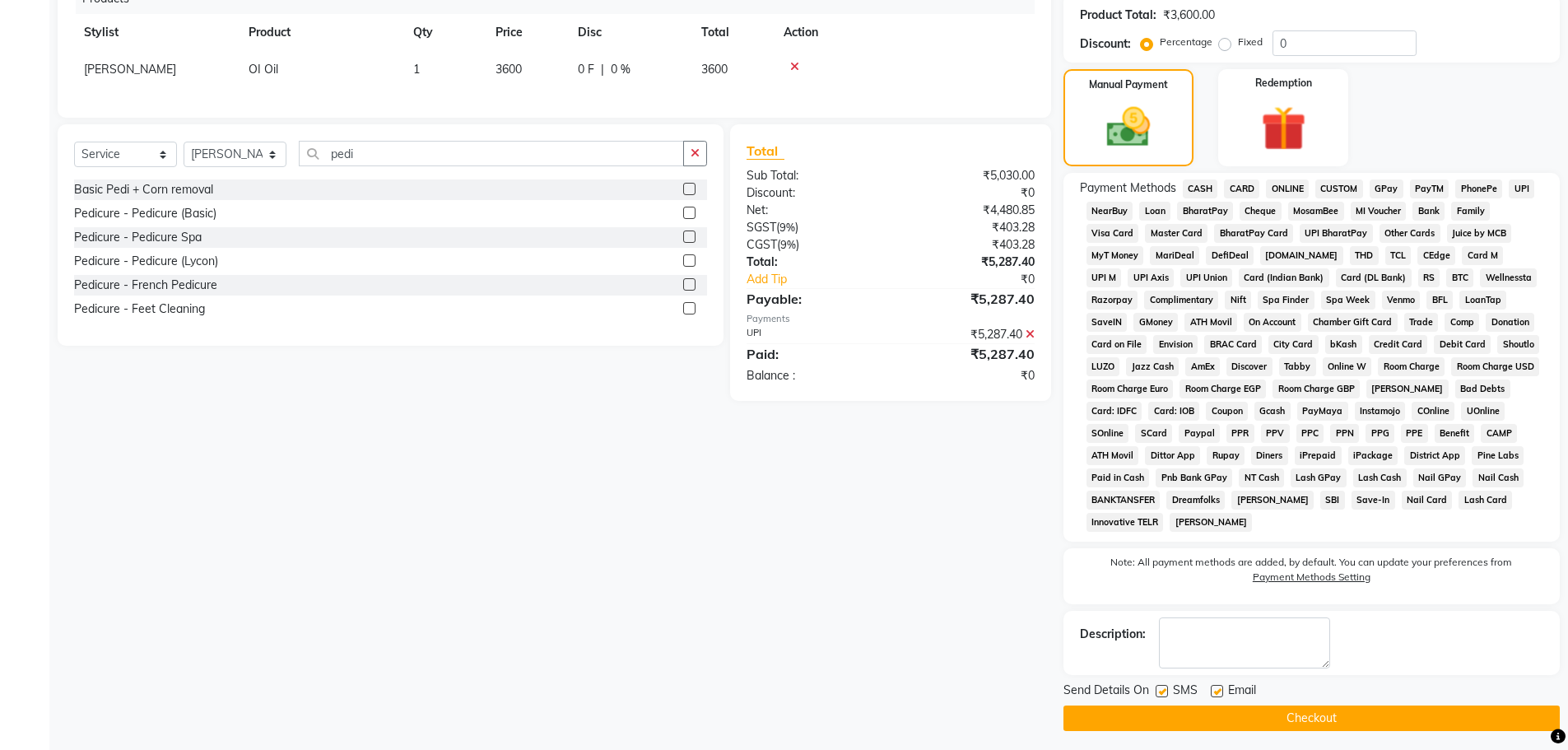
click at [1452, 723] on button "Checkout" at bounding box center [1311, 717] width 496 height 25
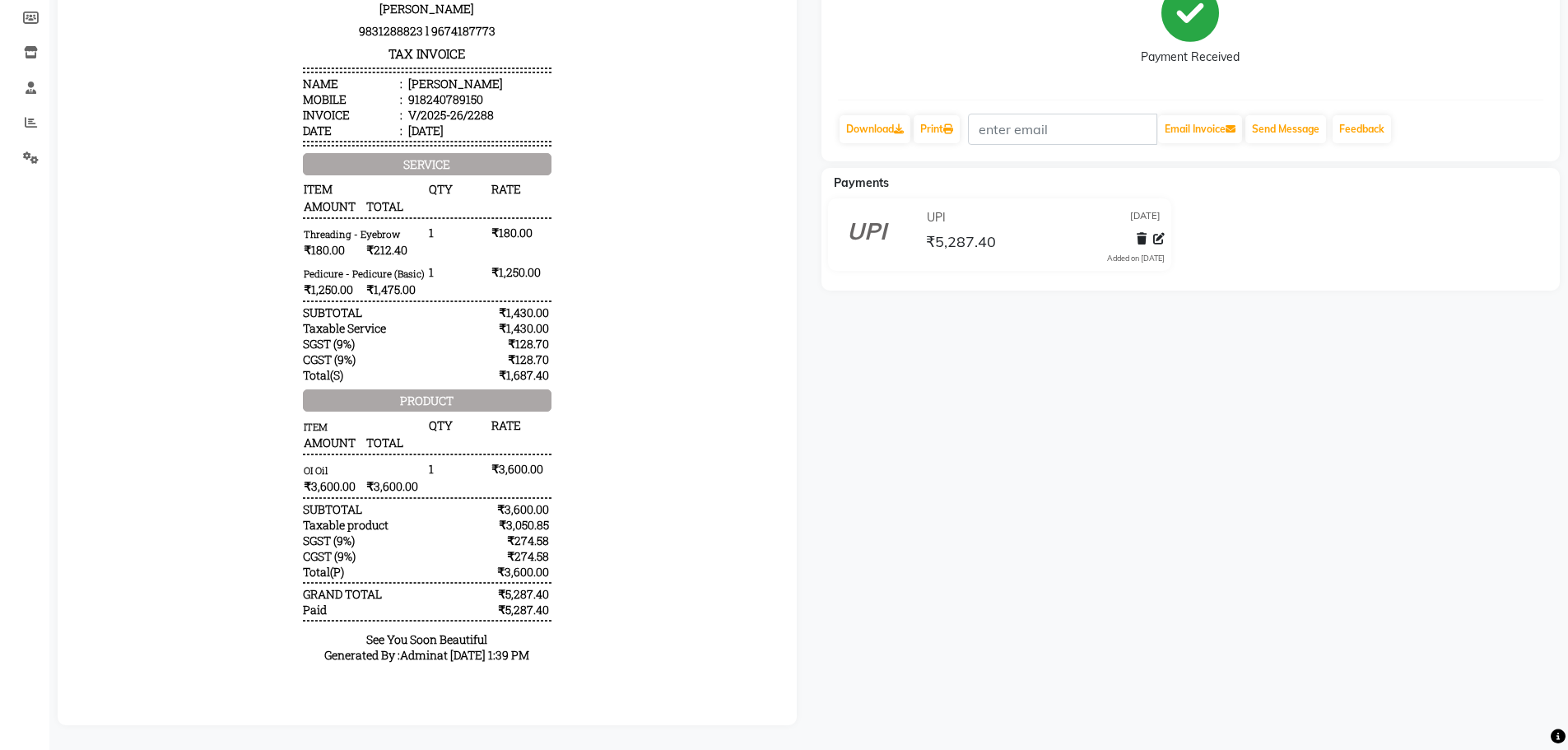
scroll to position [247, 0]
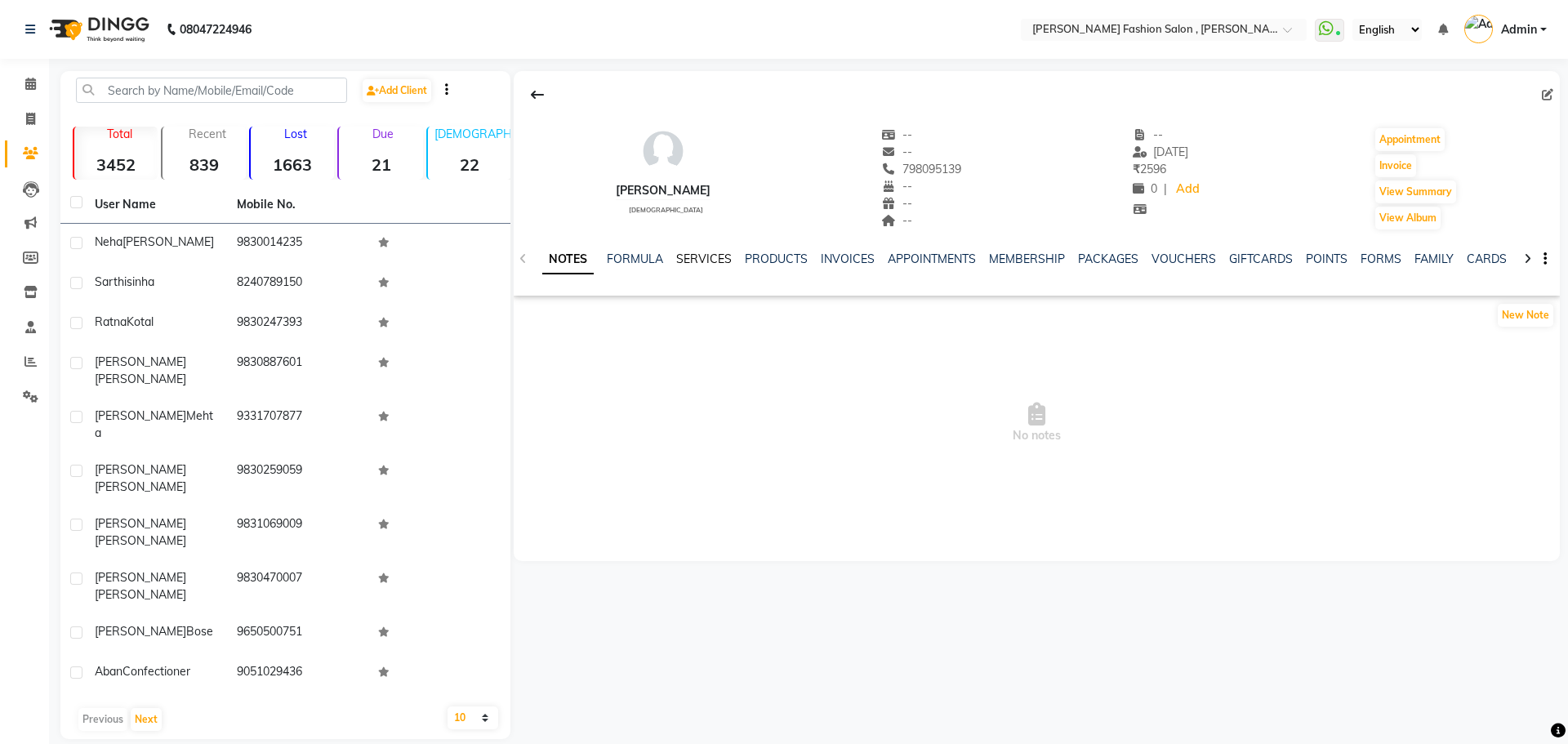
click at [679, 265] on link "SERVICES" at bounding box center [703, 259] width 55 height 15
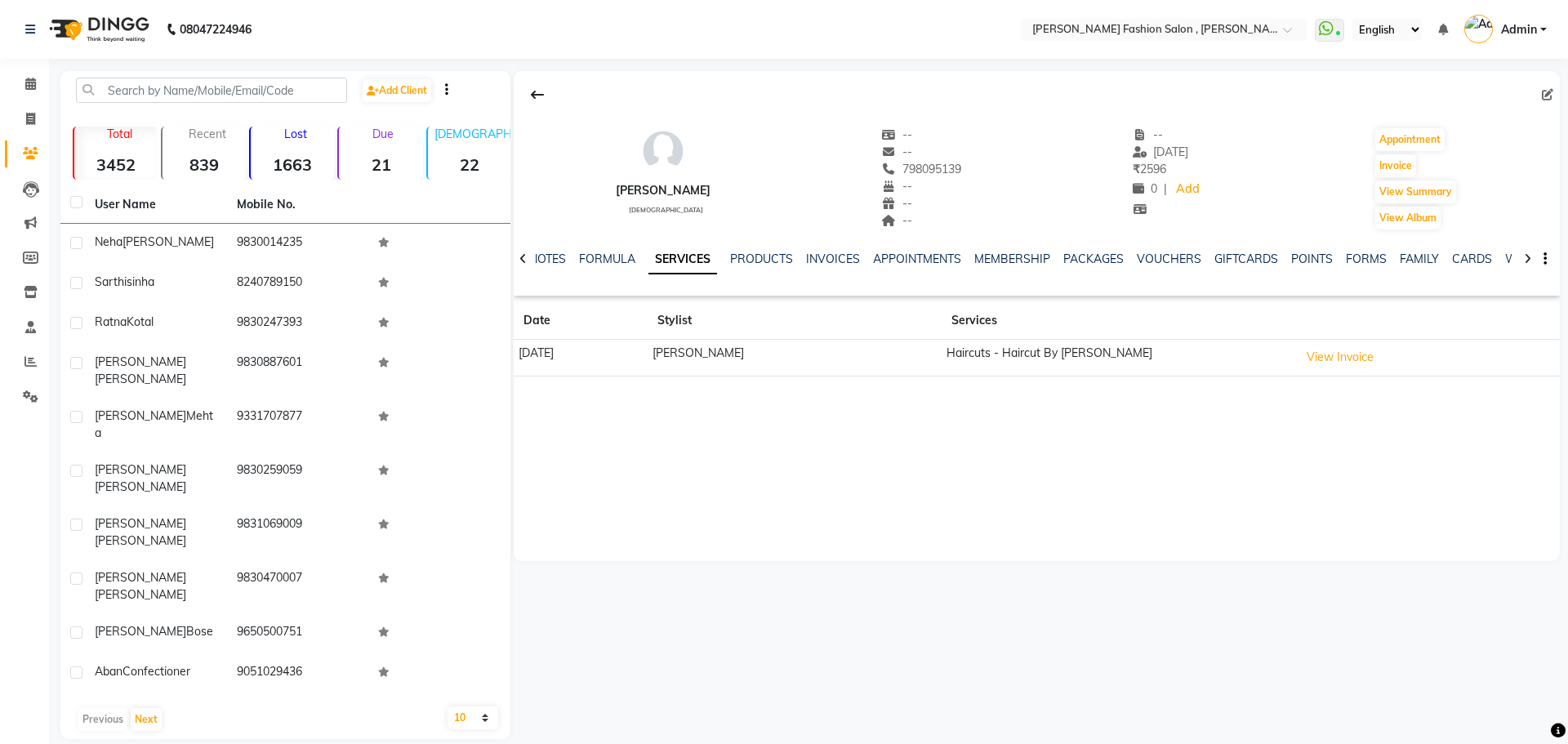
click at [750, 268] on div "NOTES FORMULA SERVICES PRODUCTS INVOICES APPOINTMENTS MEMBERSHIP PACKAGES VOUCH…" at bounding box center [1017, 266] width 949 height 30
click at [751, 257] on link "PRODUCTS" at bounding box center [761, 259] width 63 height 15
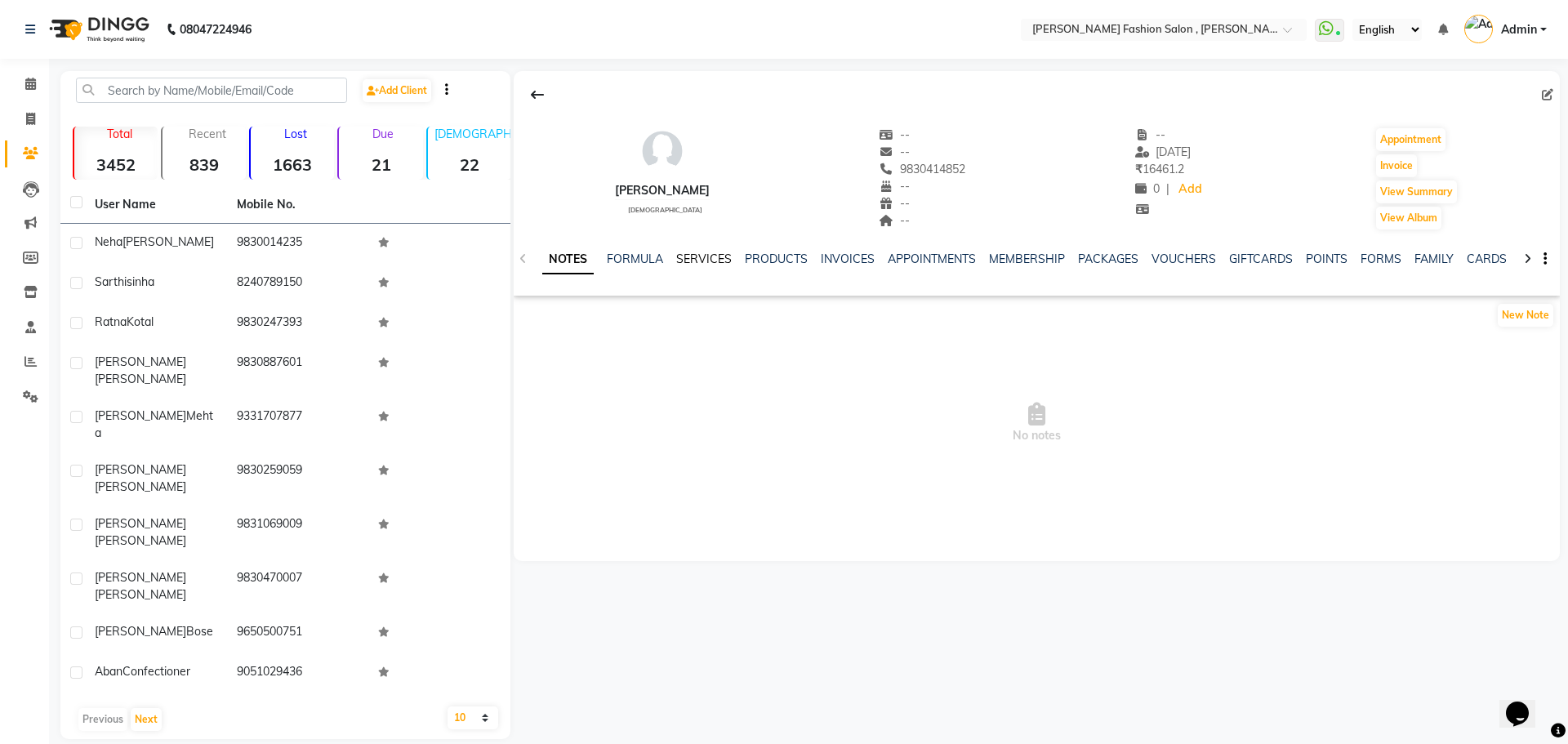
click at [678, 260] on link "SERVICES" at bounding box center [703, 259] width 55 height 15
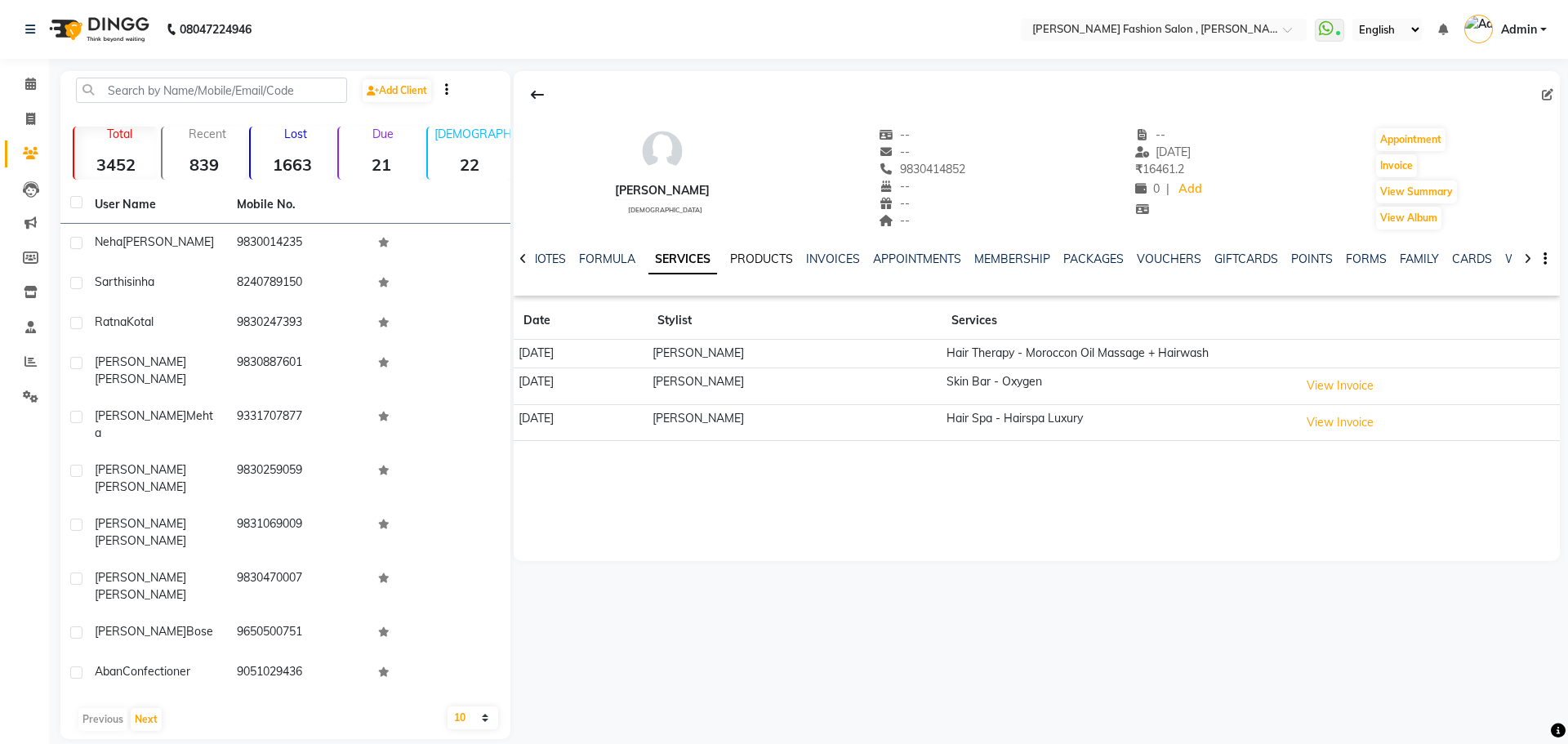
click at [760, 253] on link "PRODUCTS" at bounding box center [761, 259] width 63 height 15
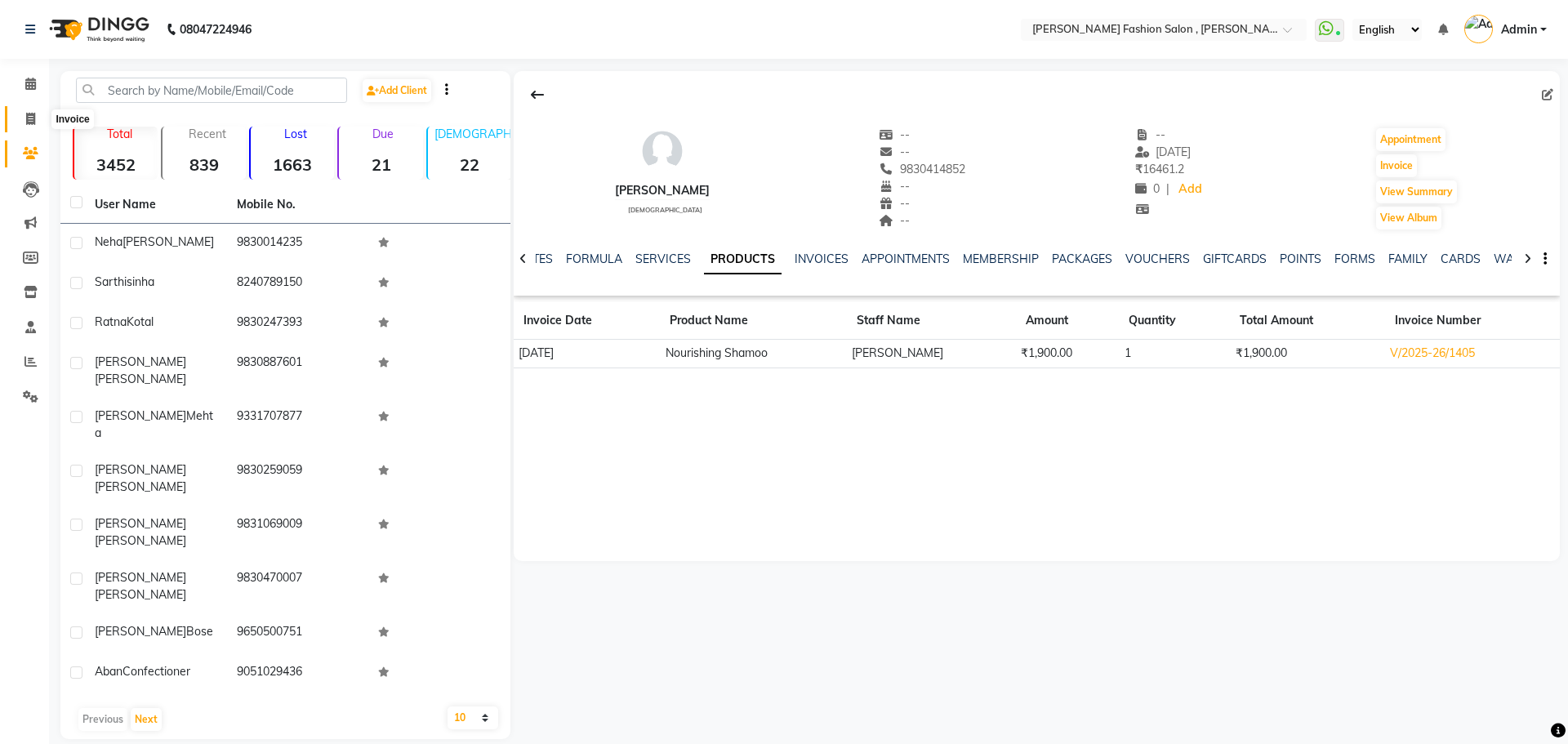
click at [32, 119] on icon at bounding box center [30, 118] width 9 height 12
select select "5233"
select select "service"
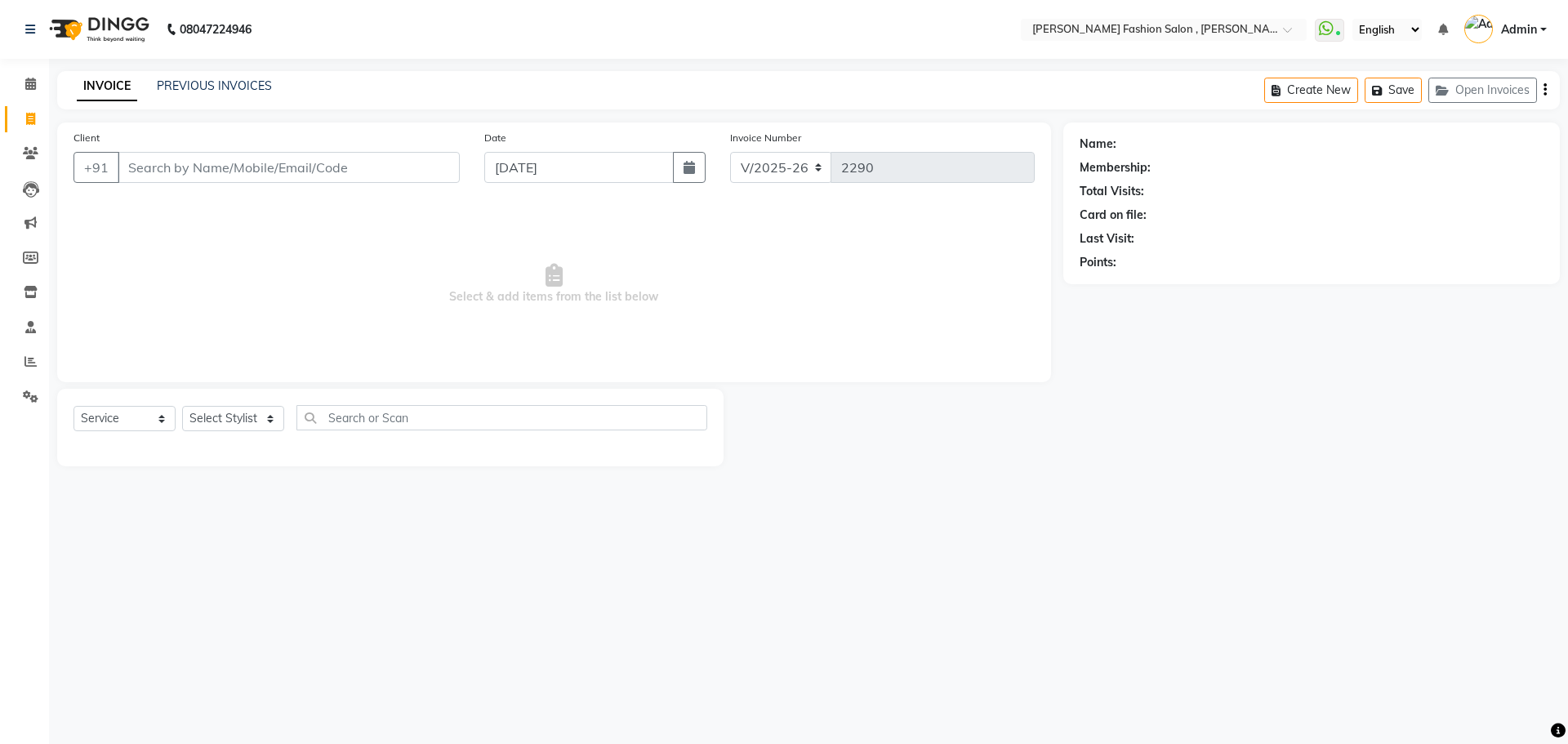
click at [213, 167] on input "Client" at bounding box center [289, 168] width 342 height 31
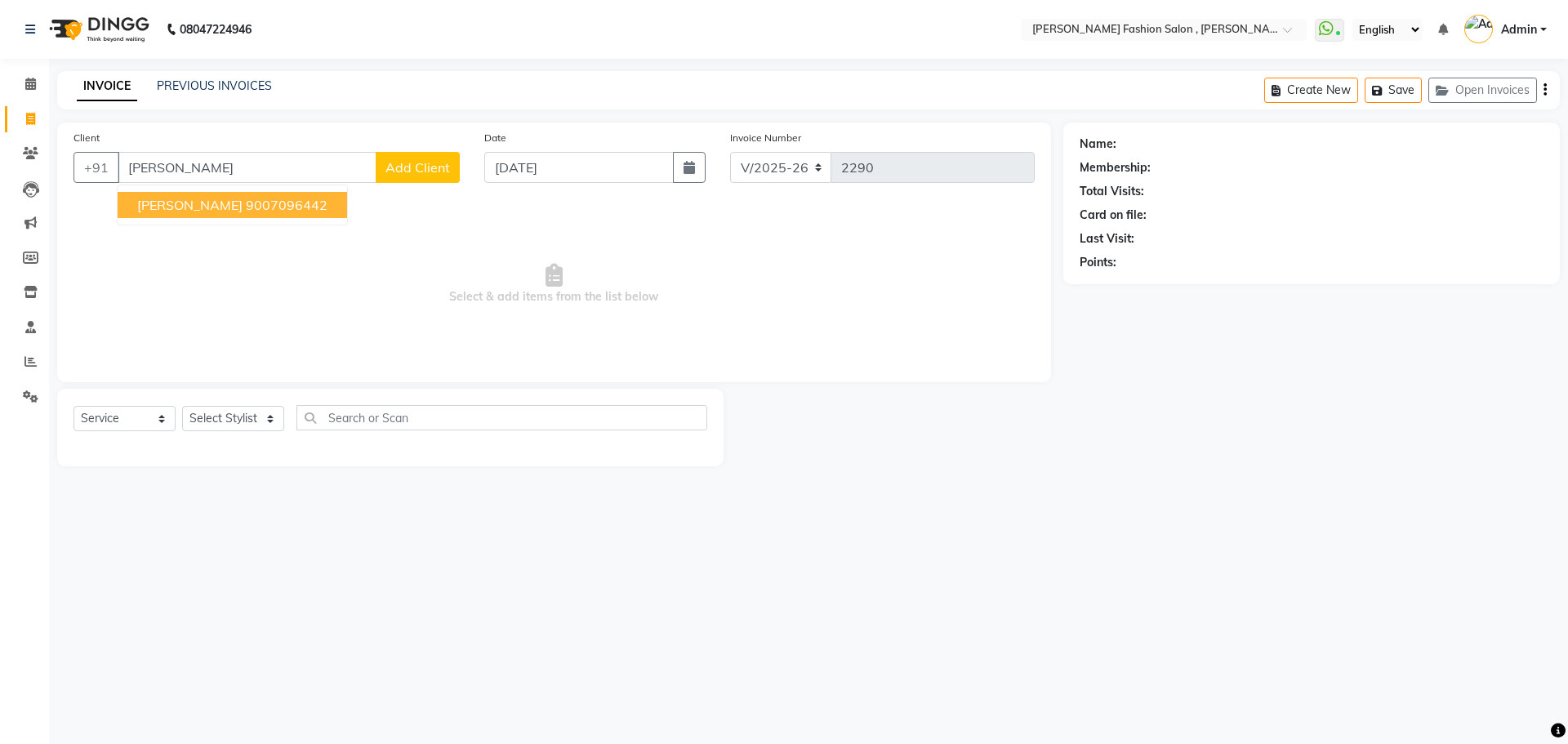
click at [201, 207] on span "[PERSON_NAME]" at bounding box center [190, 205] width 105 height 17
type input "9007096442"
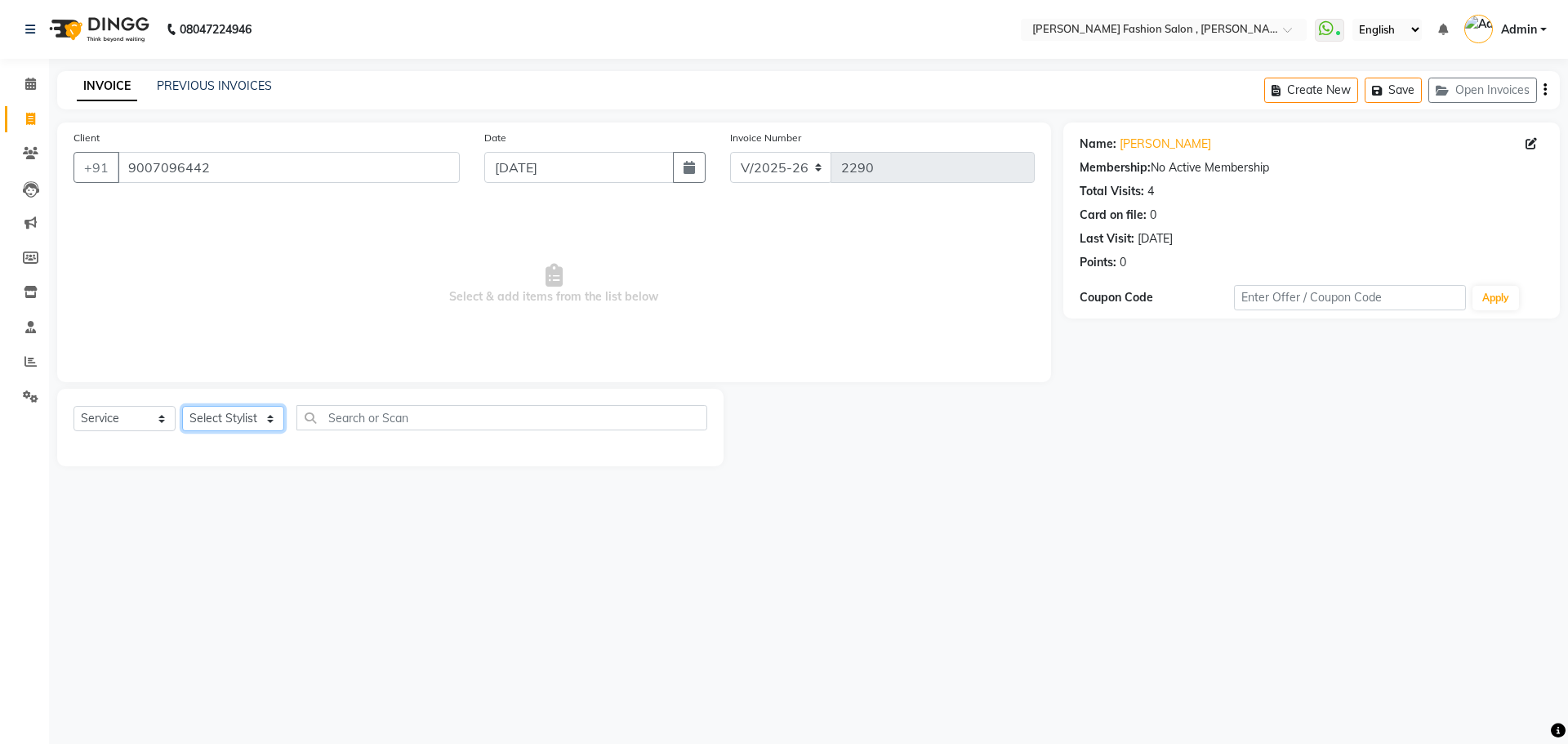
click at [226, 411] on select "Select Stylist [PERSON_NAME] [PERSON_NAME] [PERSON_NAME] Babu [PERSON_NAME] [PE…" at bounding box center [233, 418] width 102 height 25
select select "33869"
click at [183, 406] on select "Select Stylist [PERSON_NAME] [PERSON_NAME] [PERSON_NAME] Babu [PERSON_NAME] [PE…" at bounding box center [233, 418] width 102 height 25
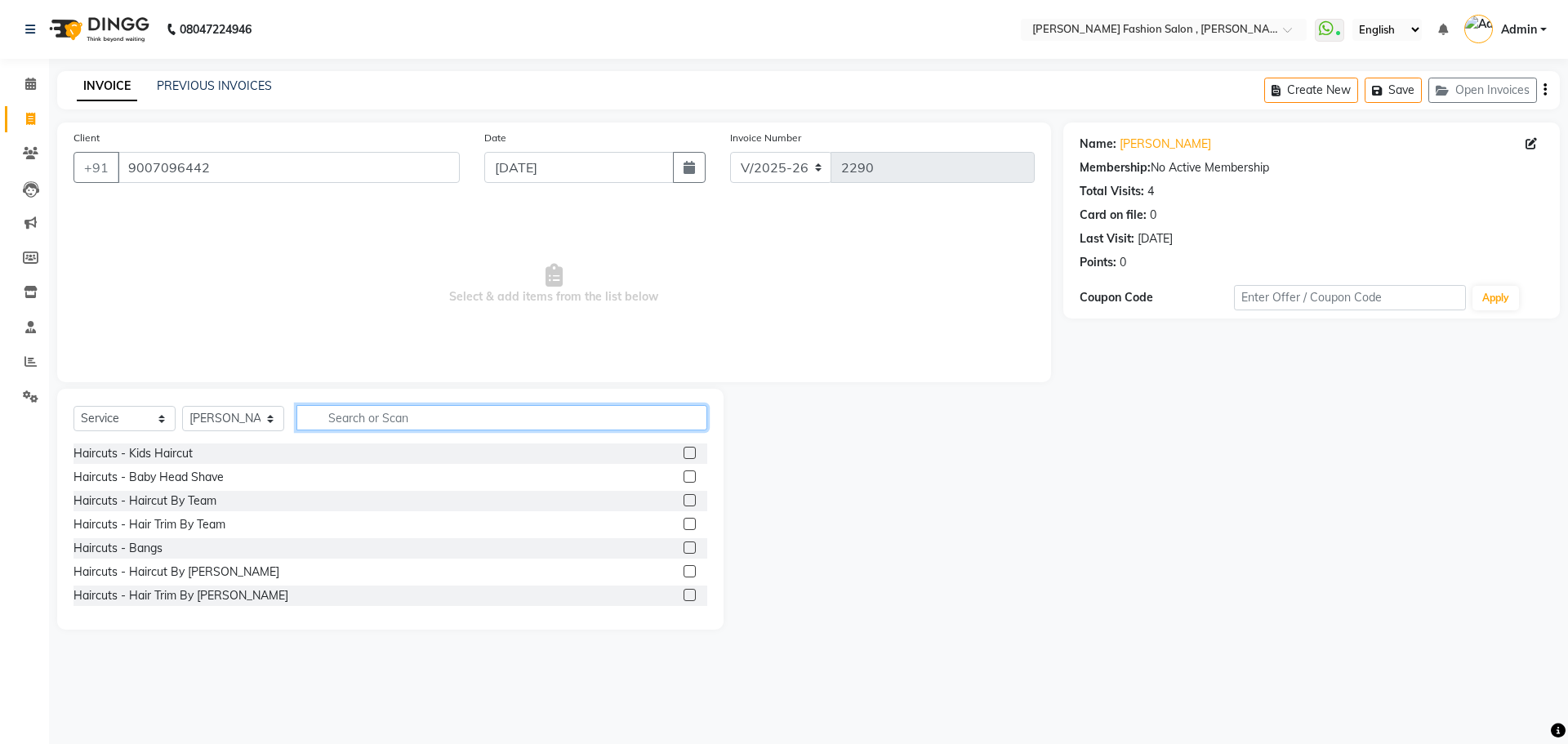
click at [410, 414] on input "text" at bounding box center [502, 417] width 411 height 25
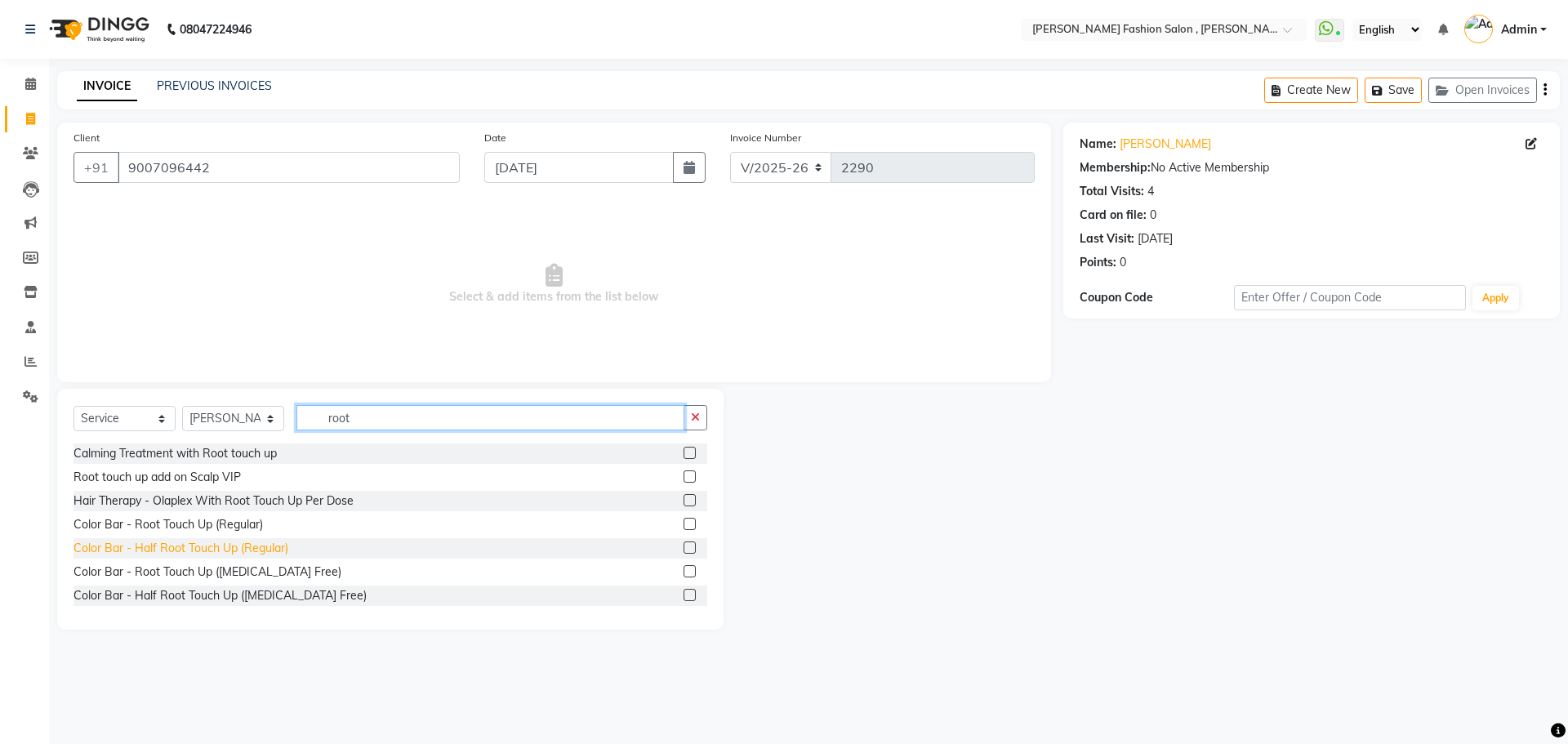
type input "root"
click at [232, 554] on div "Color Bar - Half Root Touch Up (Regular)" at bounding box center [181, 548] width 215 height 18
checkbox input "false"
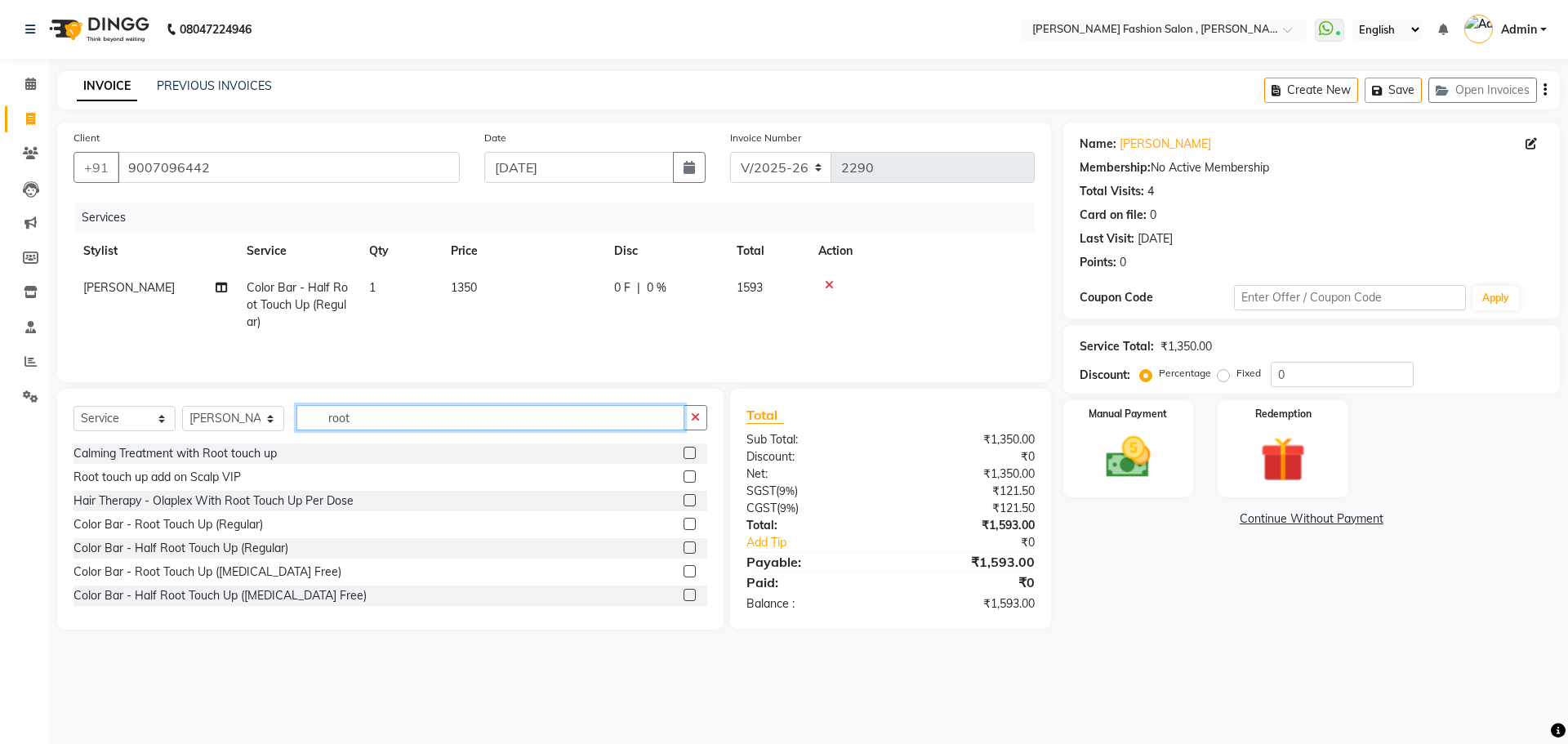
drag, startPoint x: 371, startPoint y: 420, endPoint x: 217, endPoint y: 419, distance: 154.0
click at [217, 419] on div "Select Service Product Membership Package Voucher Prepaid Gift Card Select Styl…" at bounding box center [390, 424] width 633 height 39
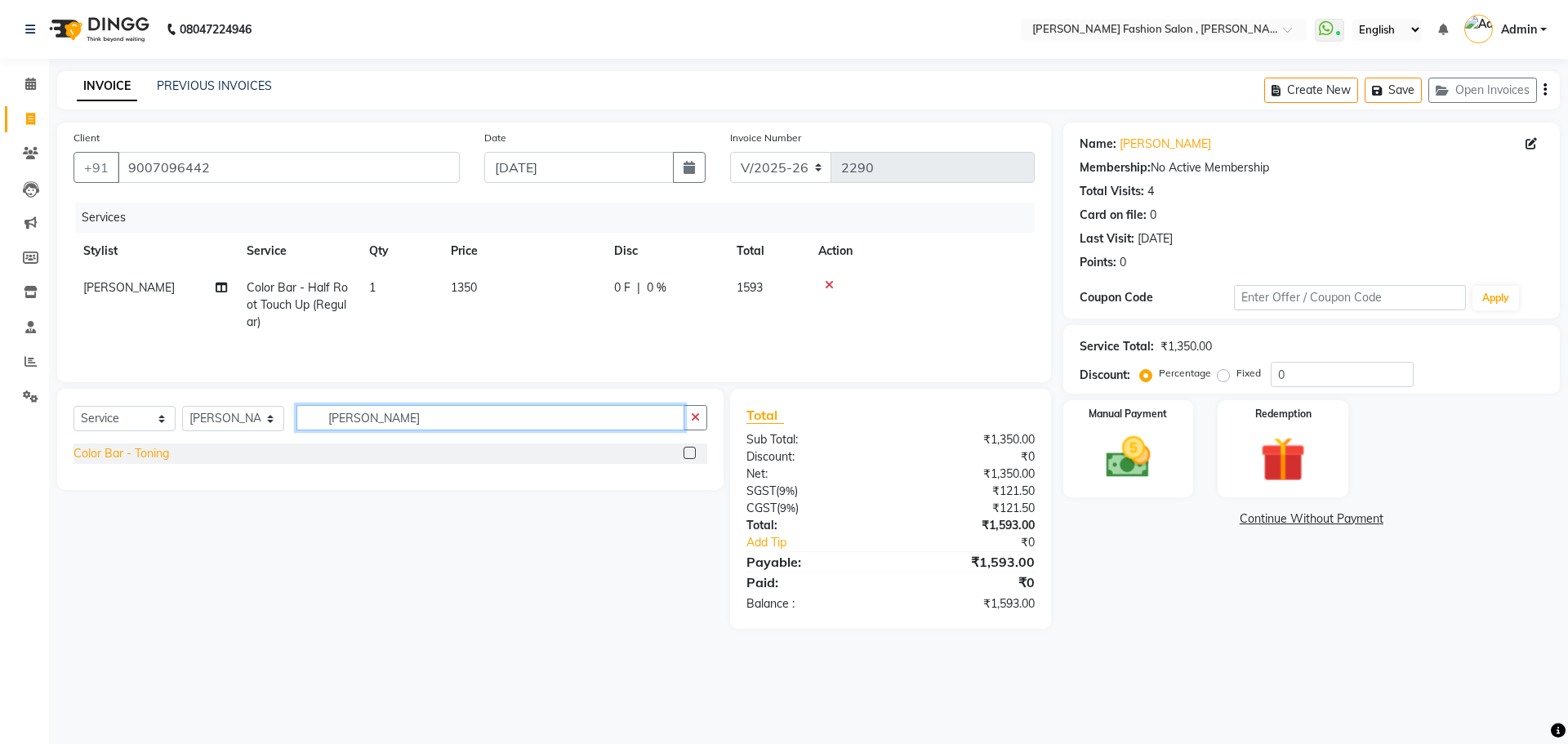
type input "[PERSON_NAME]"
click at [154, 450] on div "Color Bar - Toning" at bounding box center [122, 454] width 96 height 18
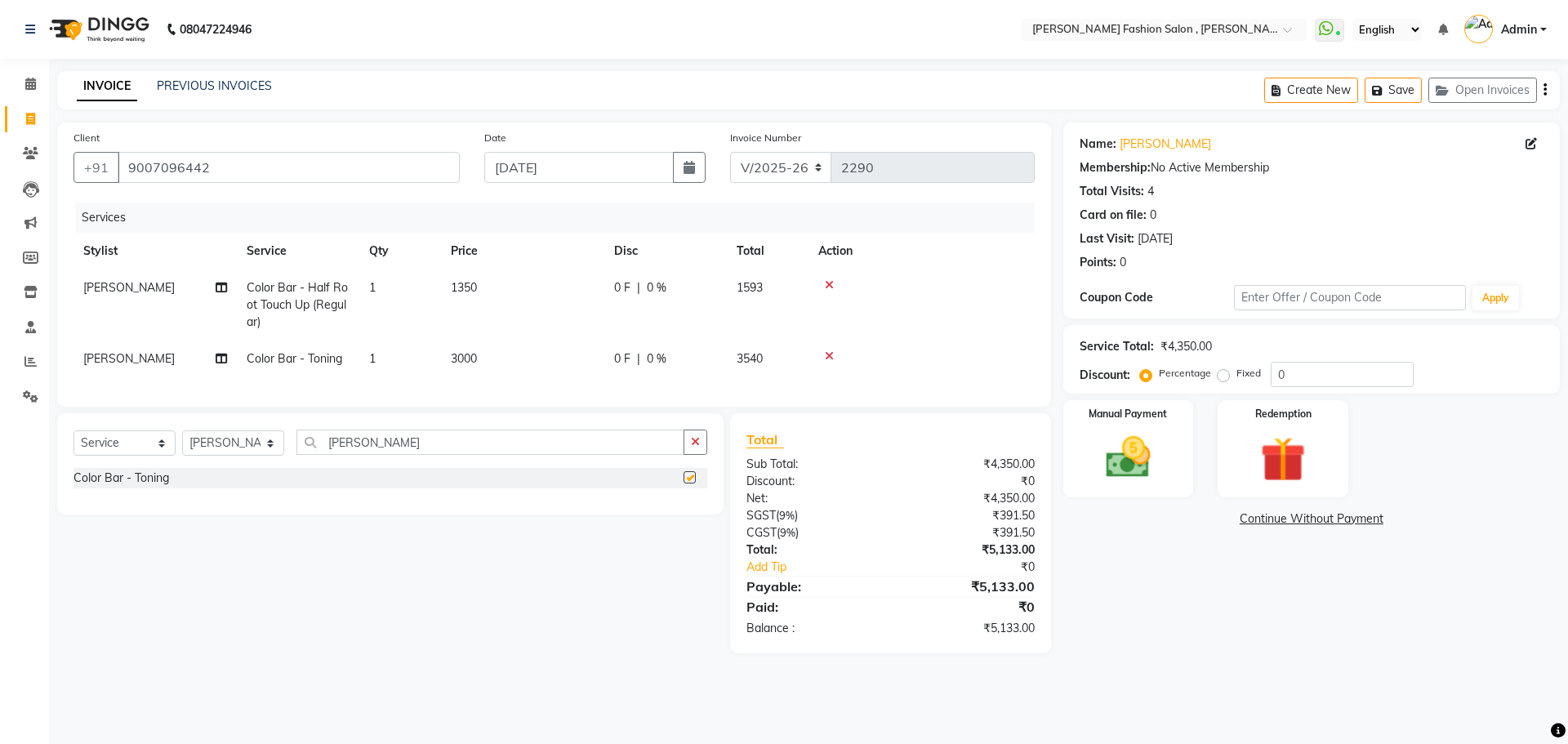
checkbox input "false"
click at [469, 362] on span "3000" at bounding box center [464, 359] width 26 height 15
select select "33869"
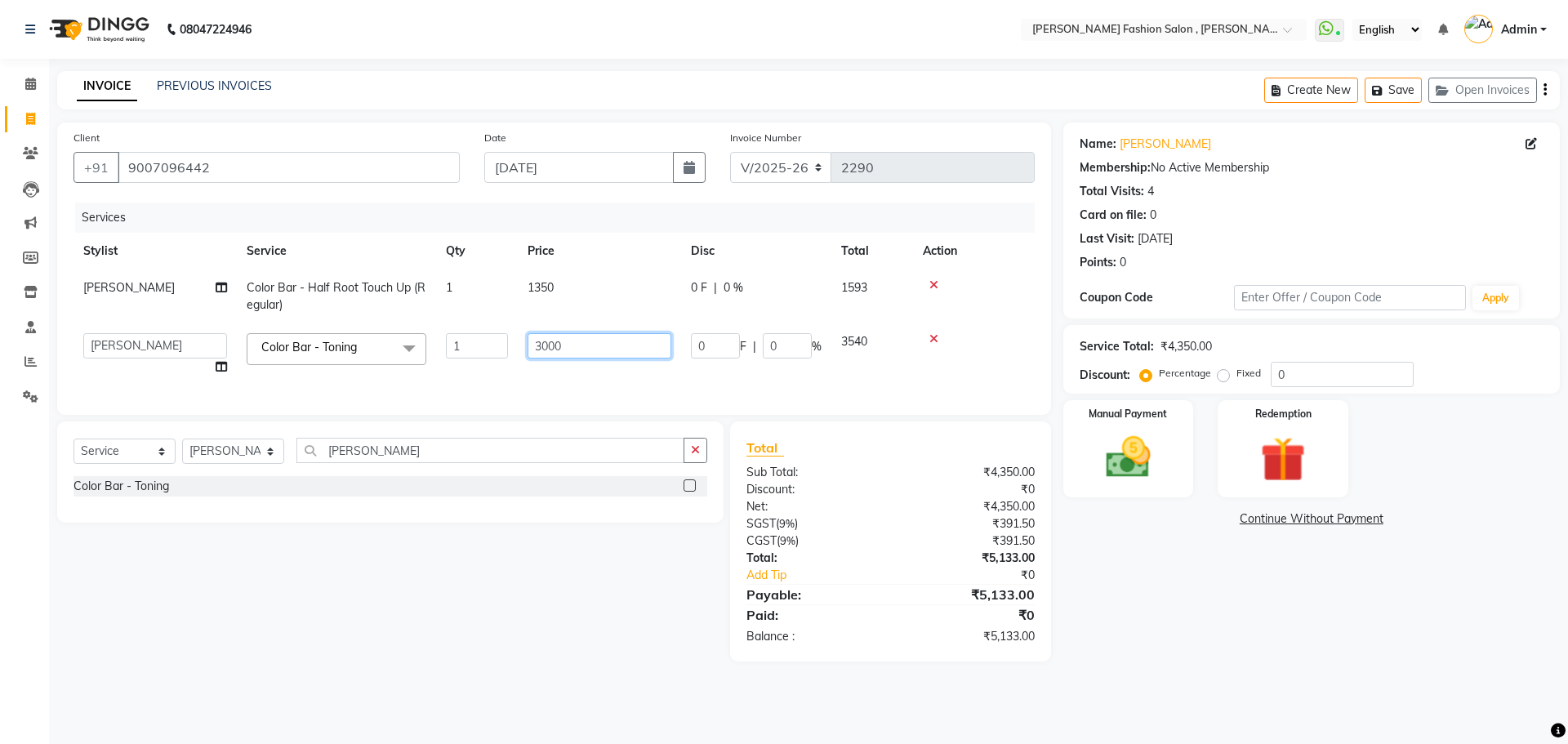
drag, startPoint x: 569, startPoint y: 347, endPoint x: 331, endPoint y: 340, distance: 238.1
click at [331, 340] on tr "[PERSON_NAME] [PERSON_NAME] [PERSON_NAME] Babu [PERSON_NAME] [PERSON_NAME] [PER…" at bounding box center [554, 354] width 961 height 62
type input "2000"
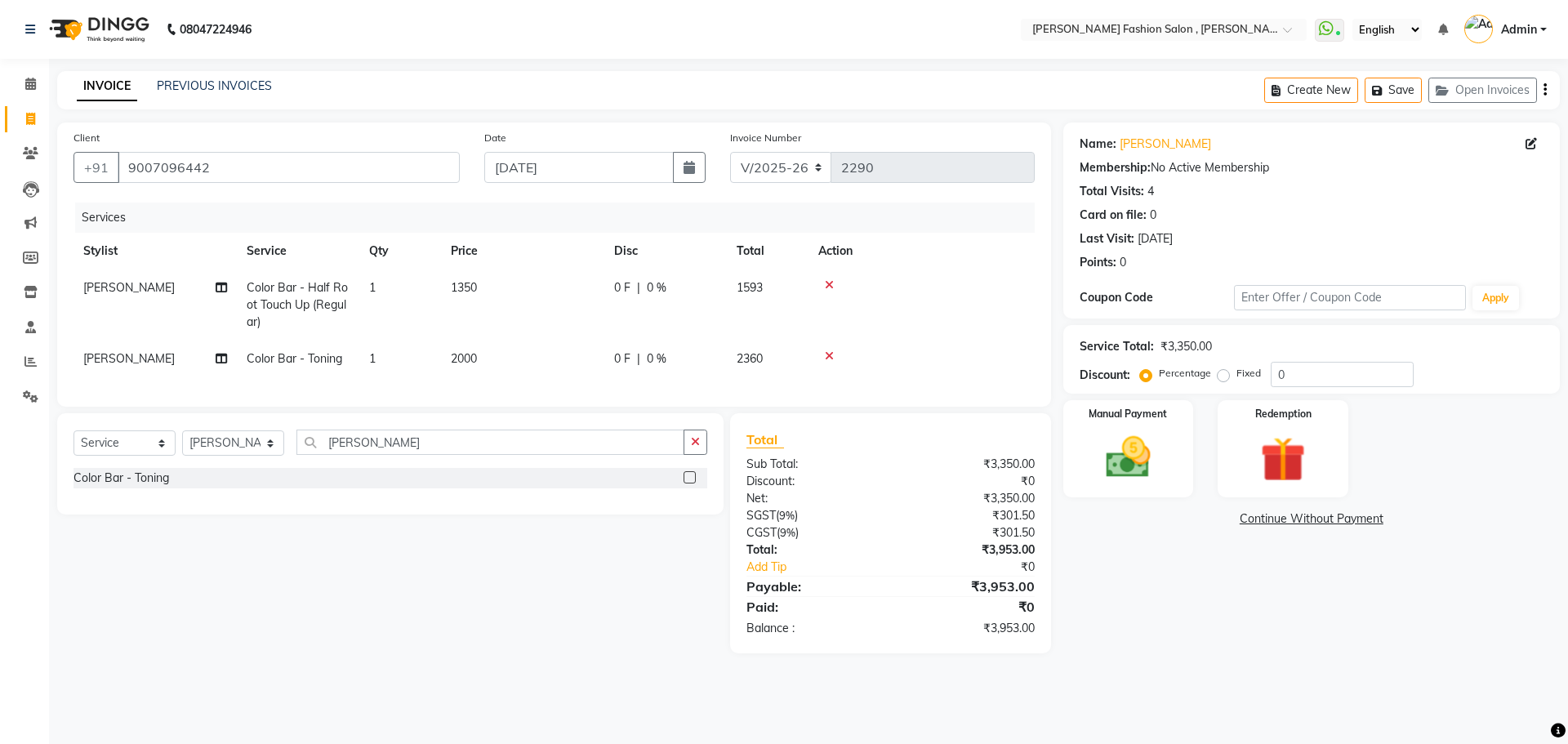
click at [354, 375] on td "Color Bar - Toning" at bounding box center [298, 359] width 123 height 37
select select "33869"
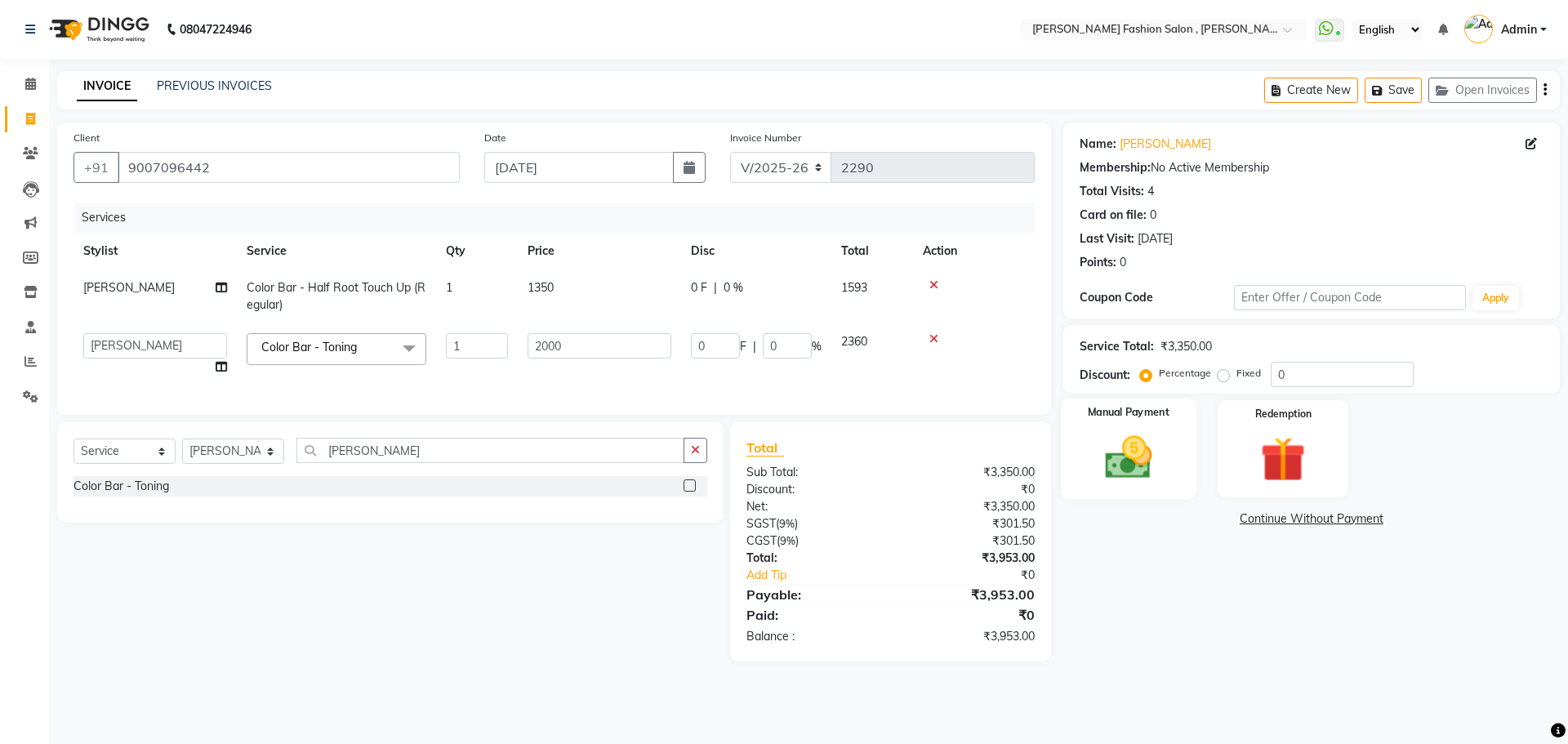
click at [1160, 454] on img at bounding box center [1127, 457] width 76 height 53
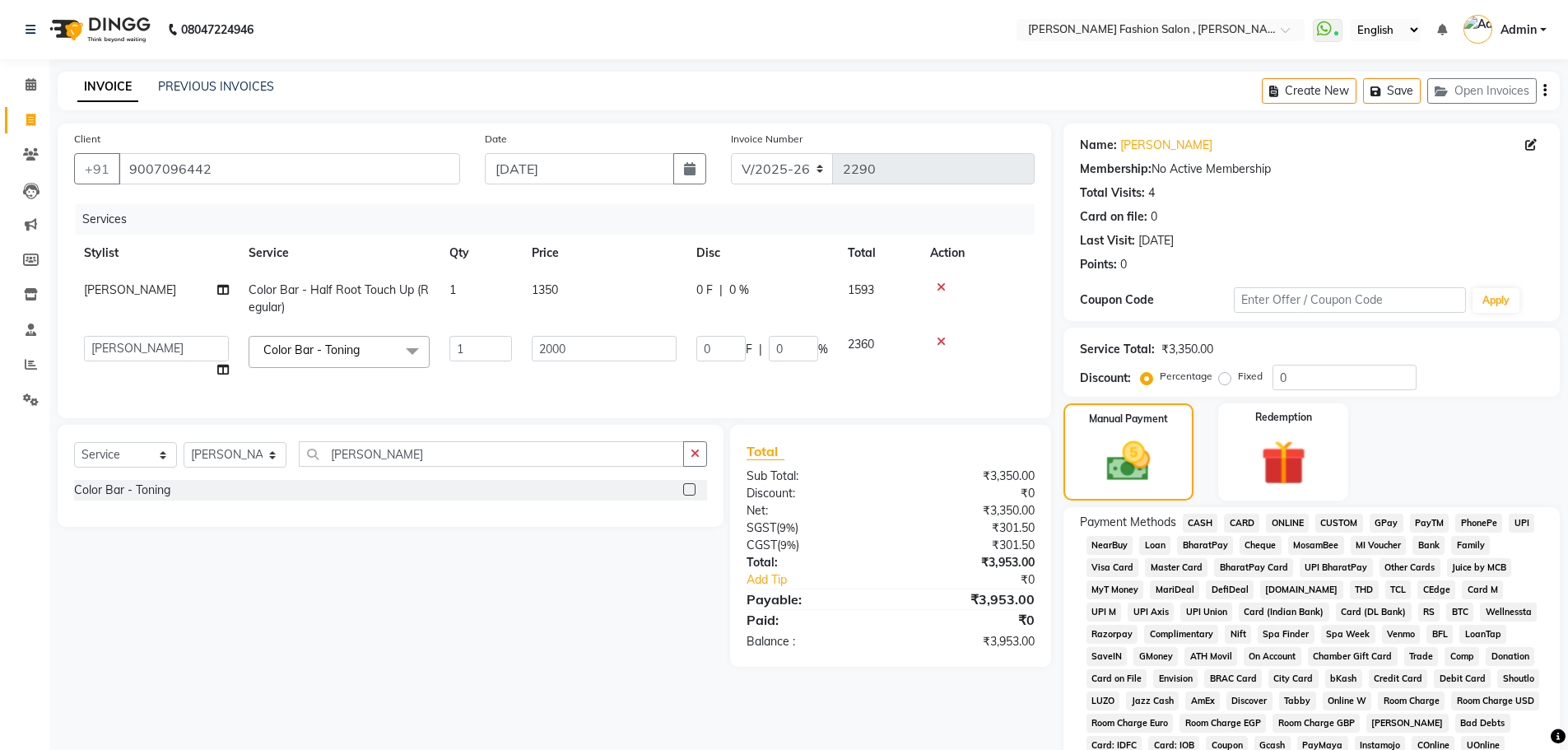
click at [1517, 528] on span "UPI" at bounding box center [1522, 523] width 25 height 19
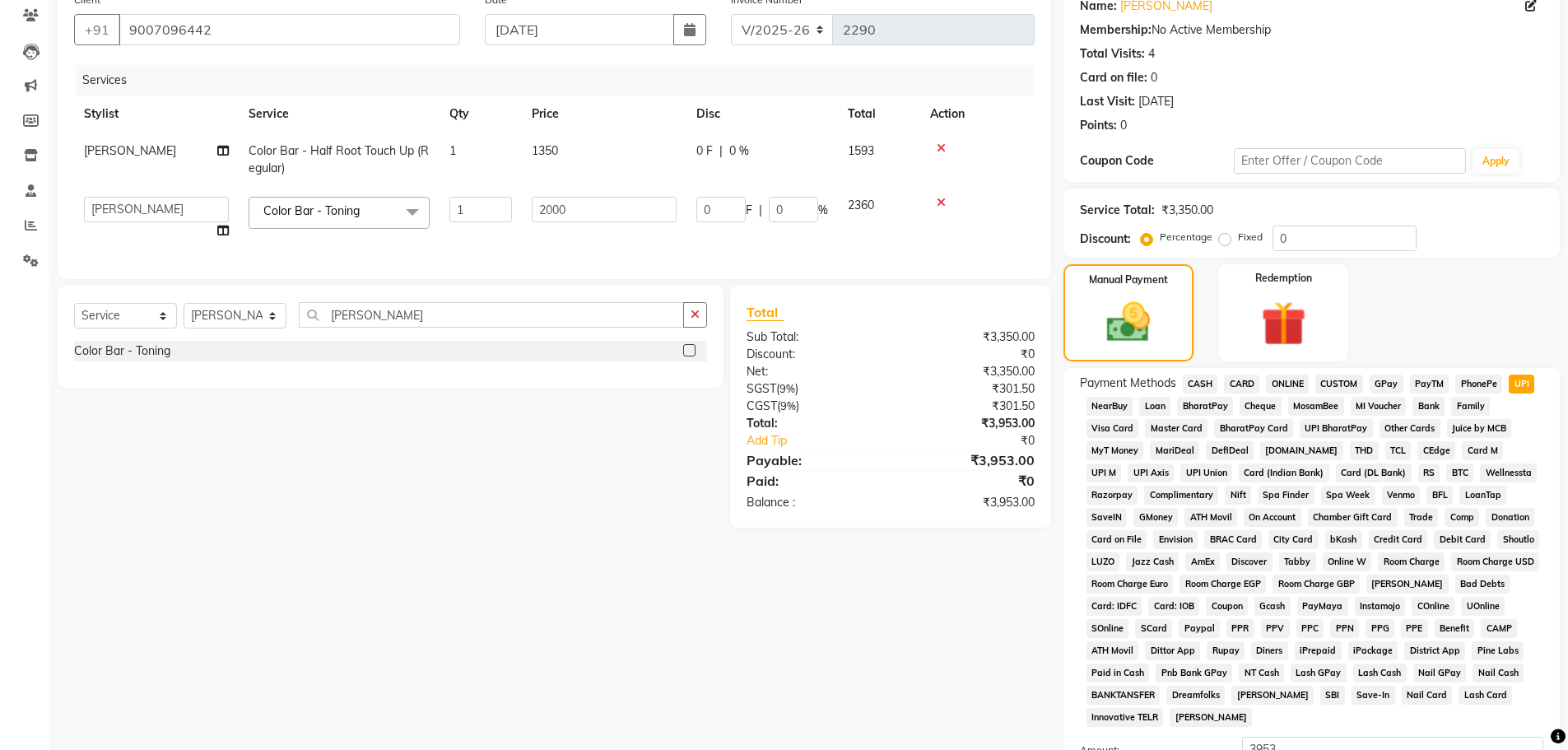
scroll to position [335, 0]
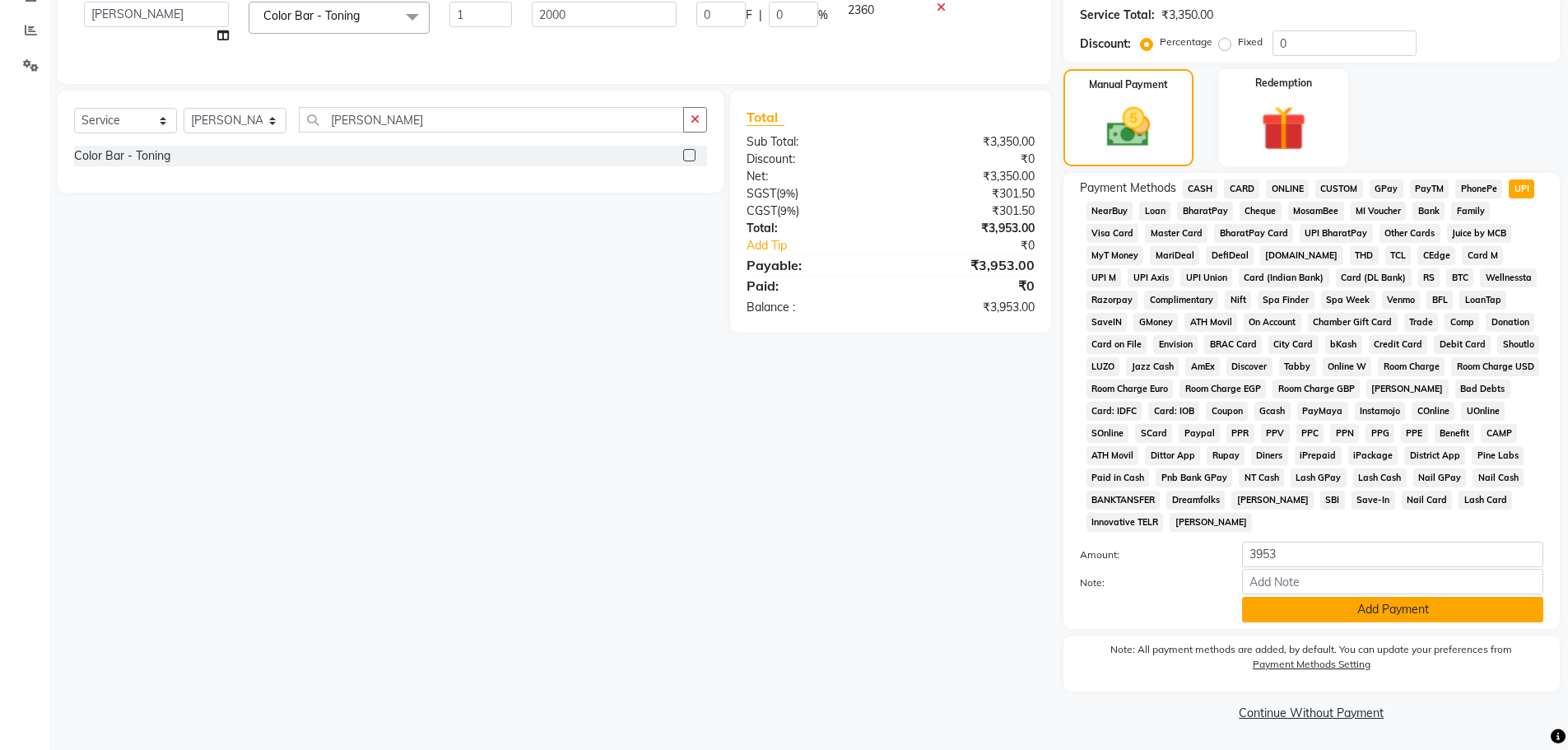
click at [1380, 613] on button "Add Payment" at bounding box center [1393, 609] width 301 height 25
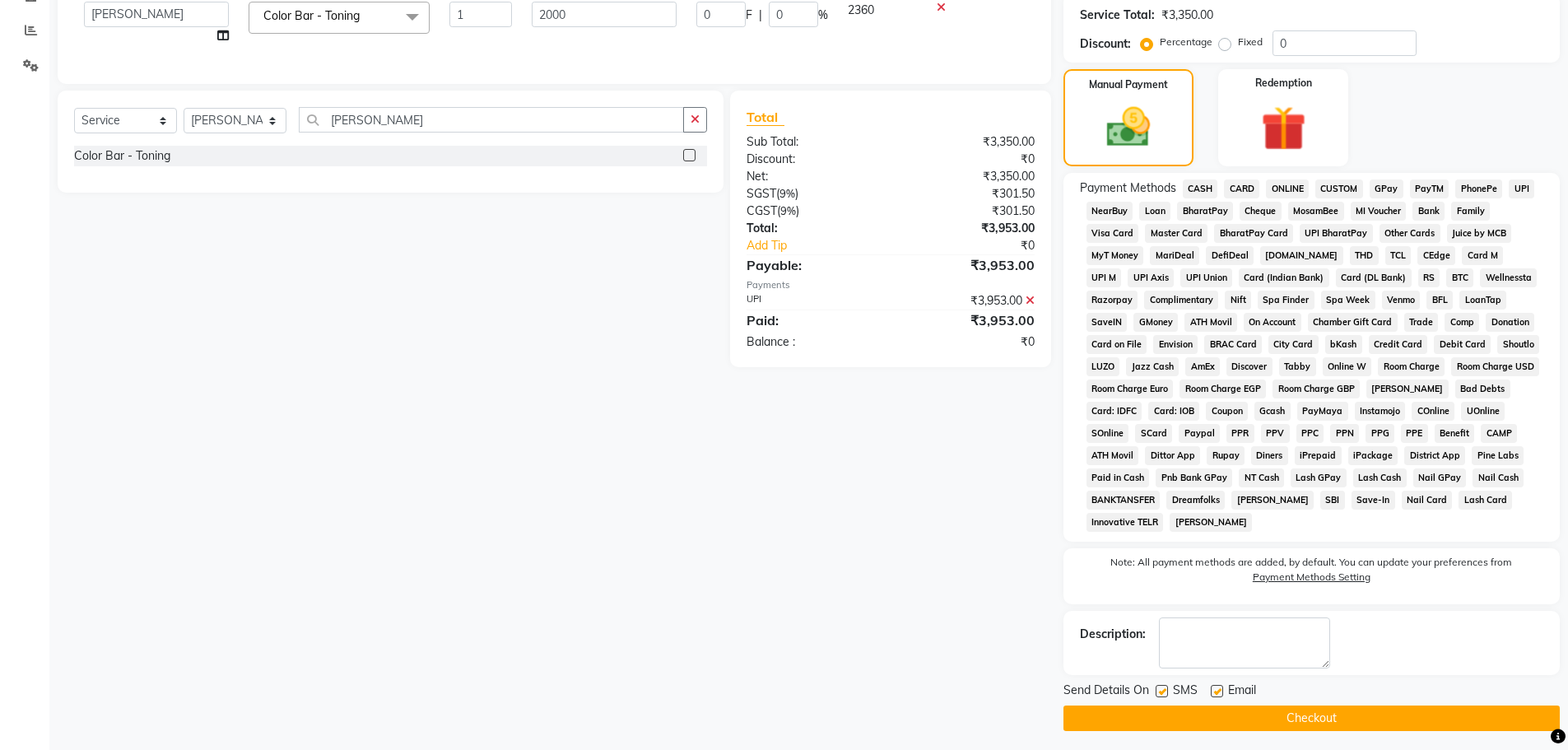
click at [1213, 715] on button "Checkout" at bounding box center [1311, 717] width 496 height 25
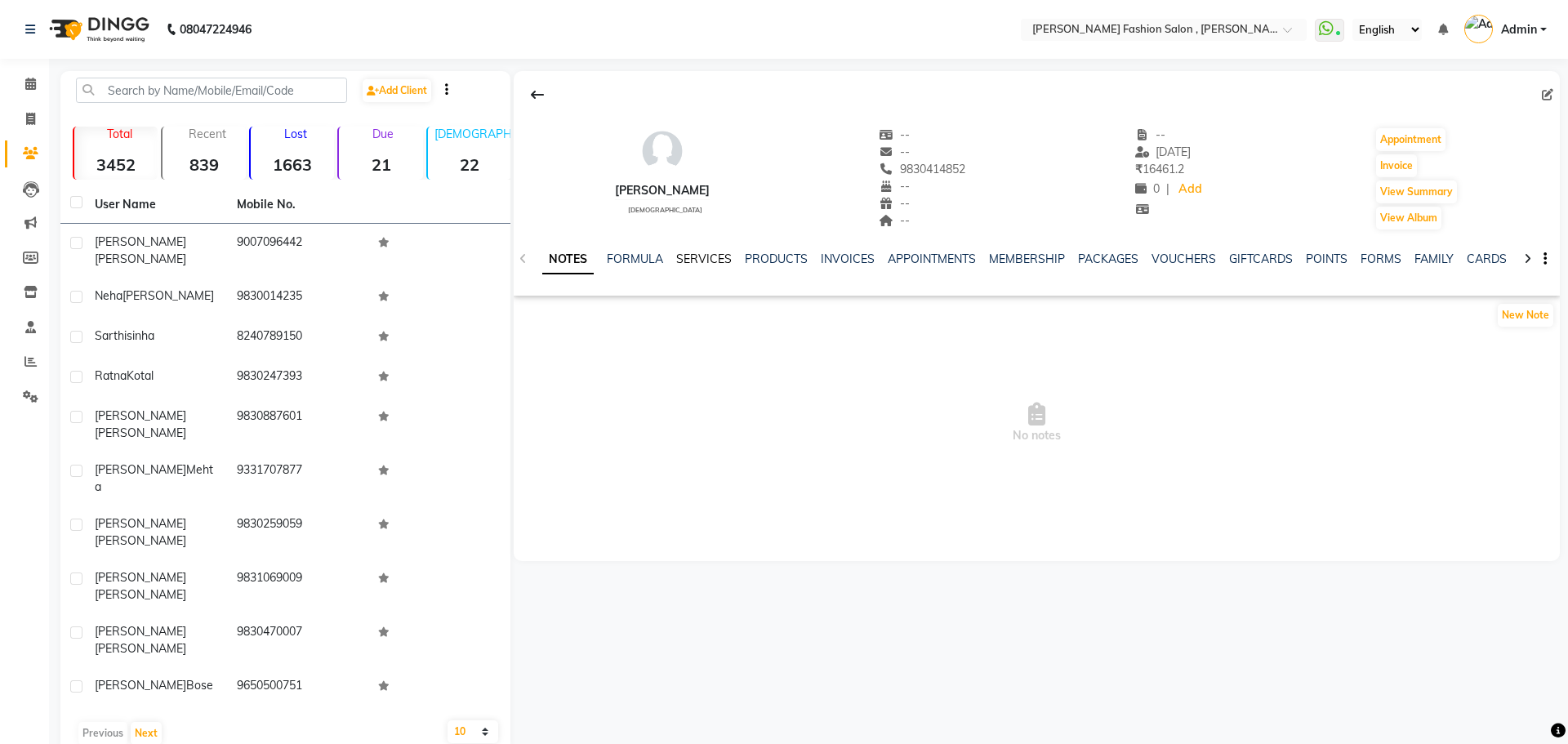
click at [724, 261] on link "SERVICES" at bounding box center [703, 259] width 55 height 15
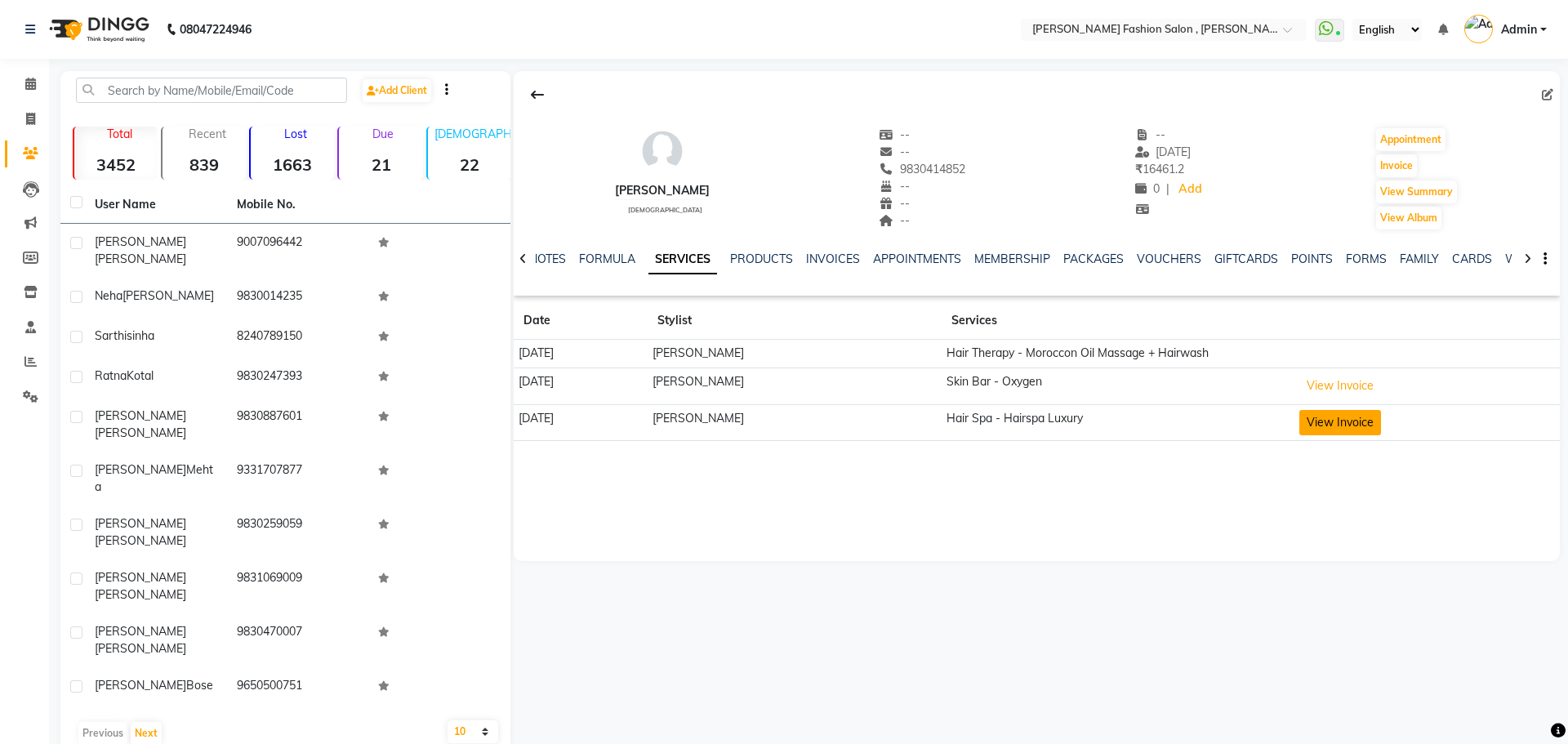
click at [1333, 411] on button "View Invoice" at bounding box center [1339, 422] width 82 height 25
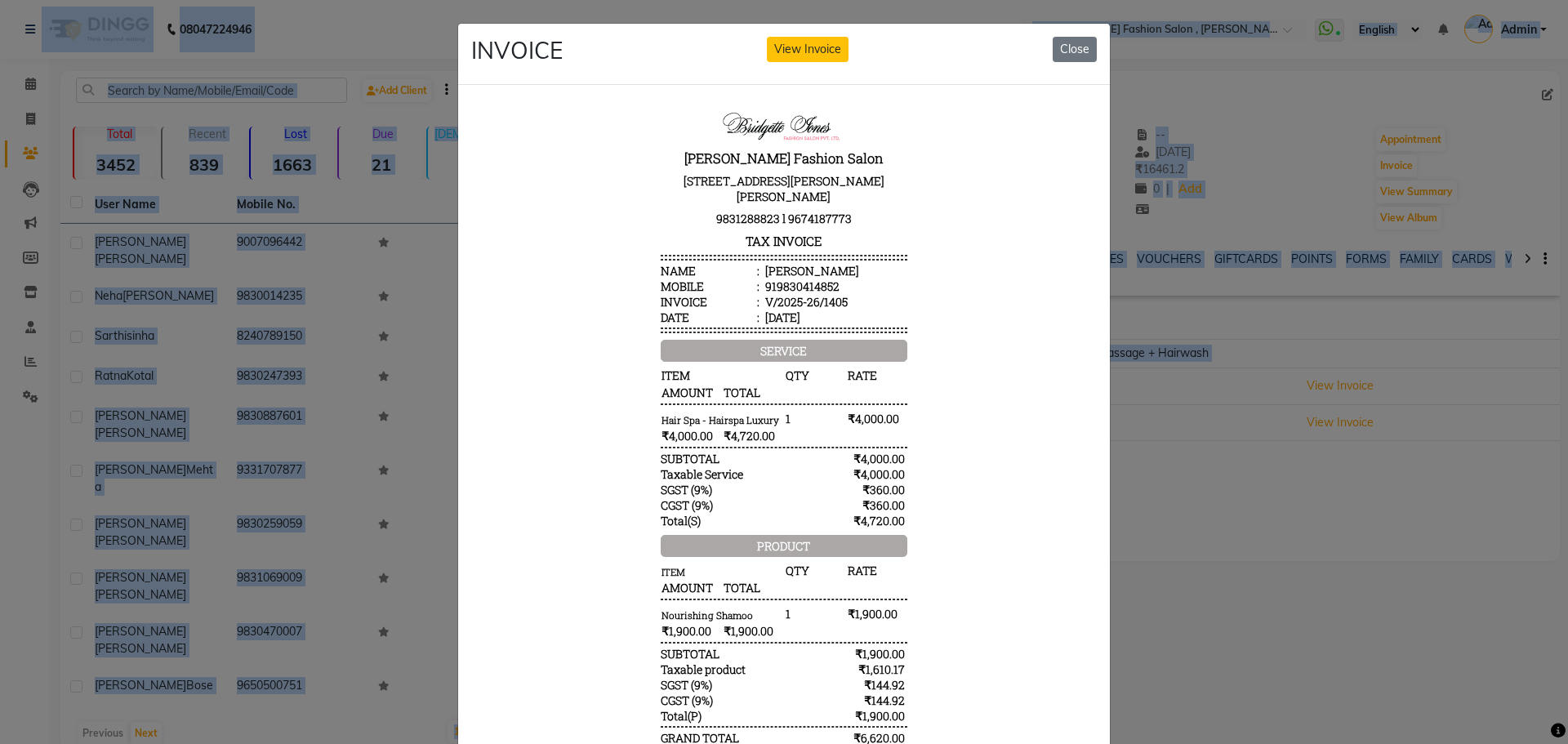
click at [0, 0] on html "08047224946 Select Location × [PERSON_NAME] Fashion Salon , [PERSON_NAME][GEOGR…" at bounding box center [784, 372] width 1568 height 744
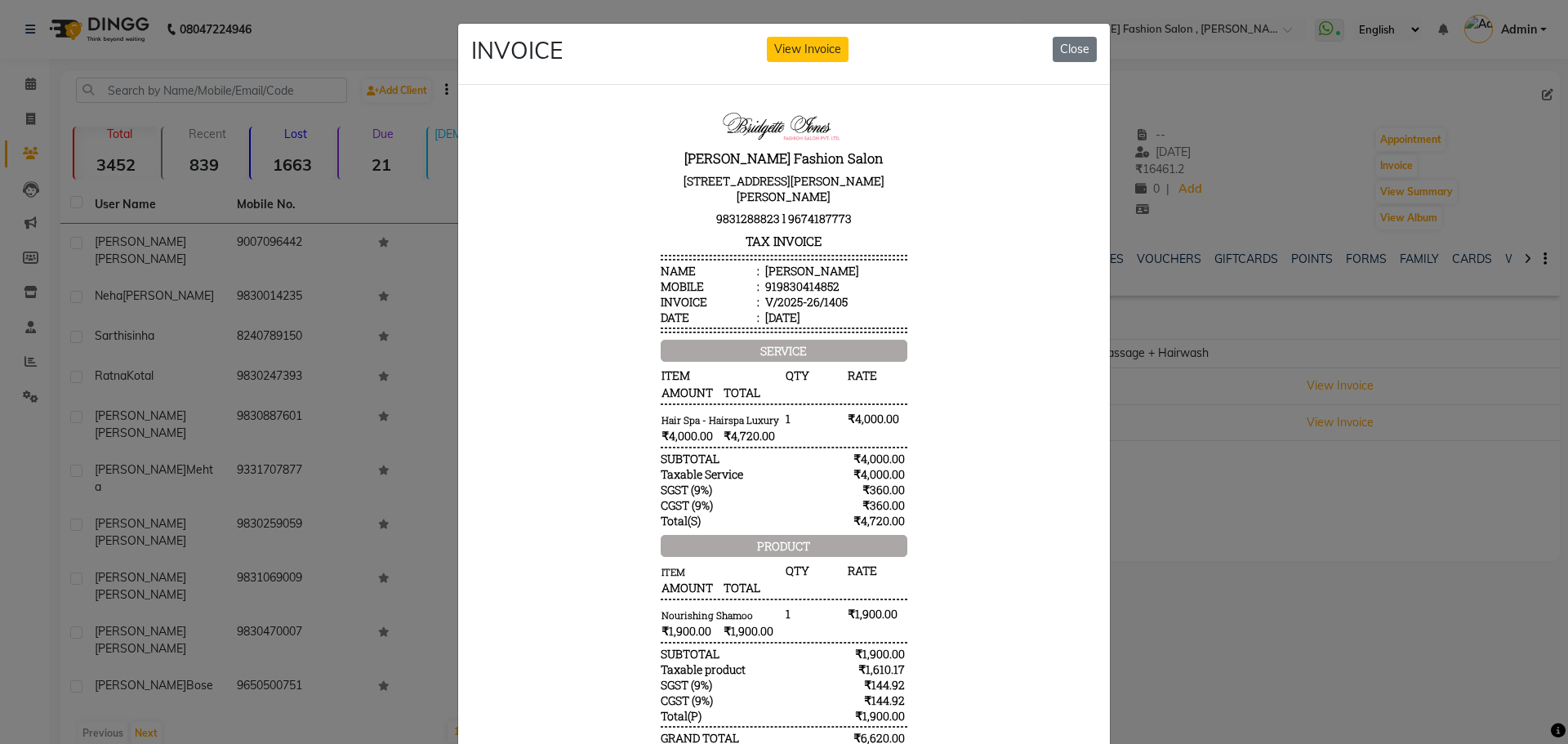
click at [1093, 49] on div "INVOICE View Invoice Close" at bounding box center [784, 54] width 652 height 61
click at [1054, 54] on button "Close" at bounding box center [1075, 49] width 44 height 25
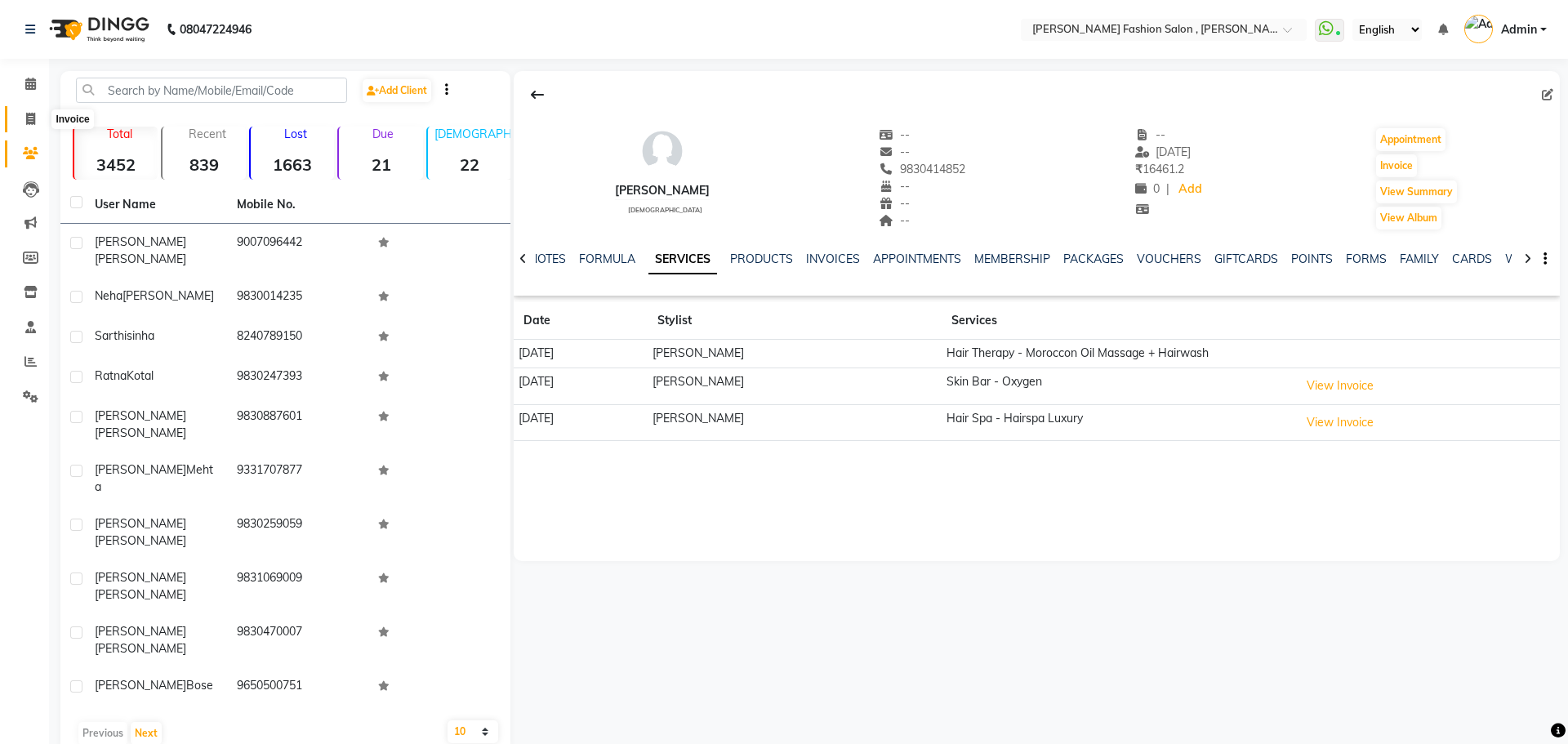
click at [33, 118] on icon at bounding box center [30, 118] width 9 height 12
select select "service"
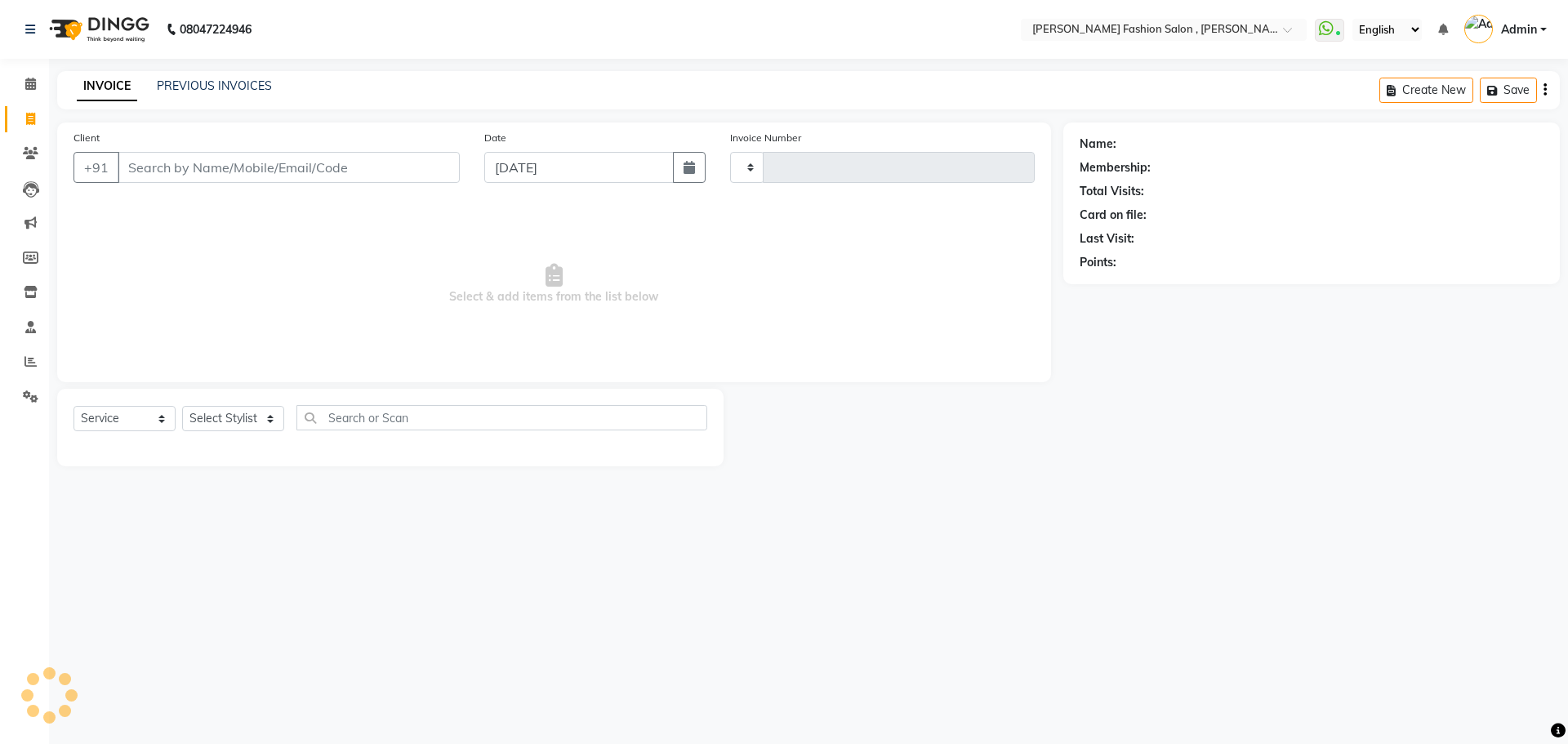
type input "2291"
select select "5233"
click at [232, 421] on select "Select Stylist Alice Anita Archana Minni Babu Das Bindu Bridgette Jones Daniell…" at bounding box center [233, 418] width 102 height 25
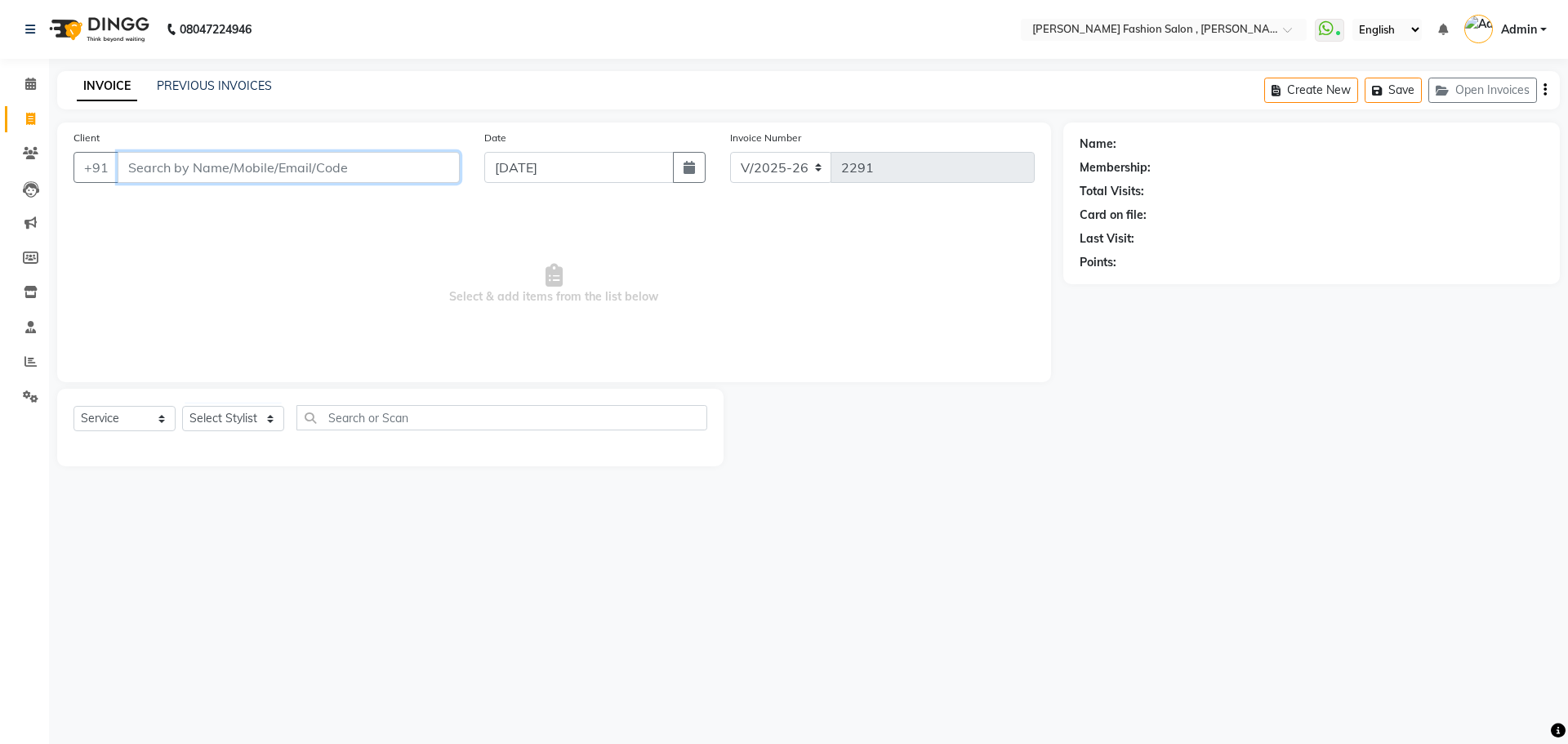
click at [338, 162] on input "Client" at bounding box center [289, 168] width 342 height 31
click at [218, 172] on input "madhu jaria" at bounding box center [247, 168] width 259 height 31
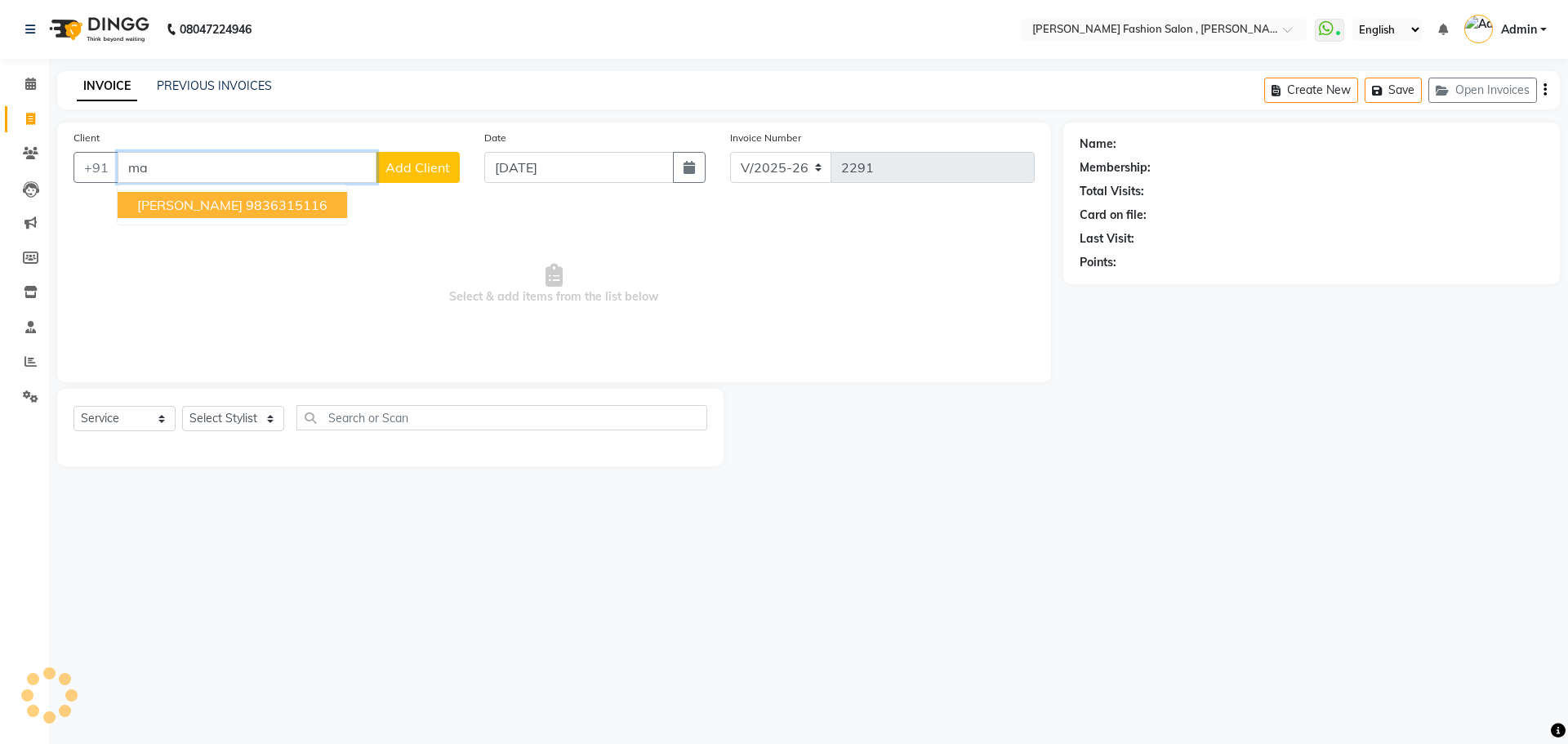
type input "m"
click at [246, 202] on ngb-highlight "9836315116" at bounding box center [287, 205] width 82 height 17
type input "9836315116"
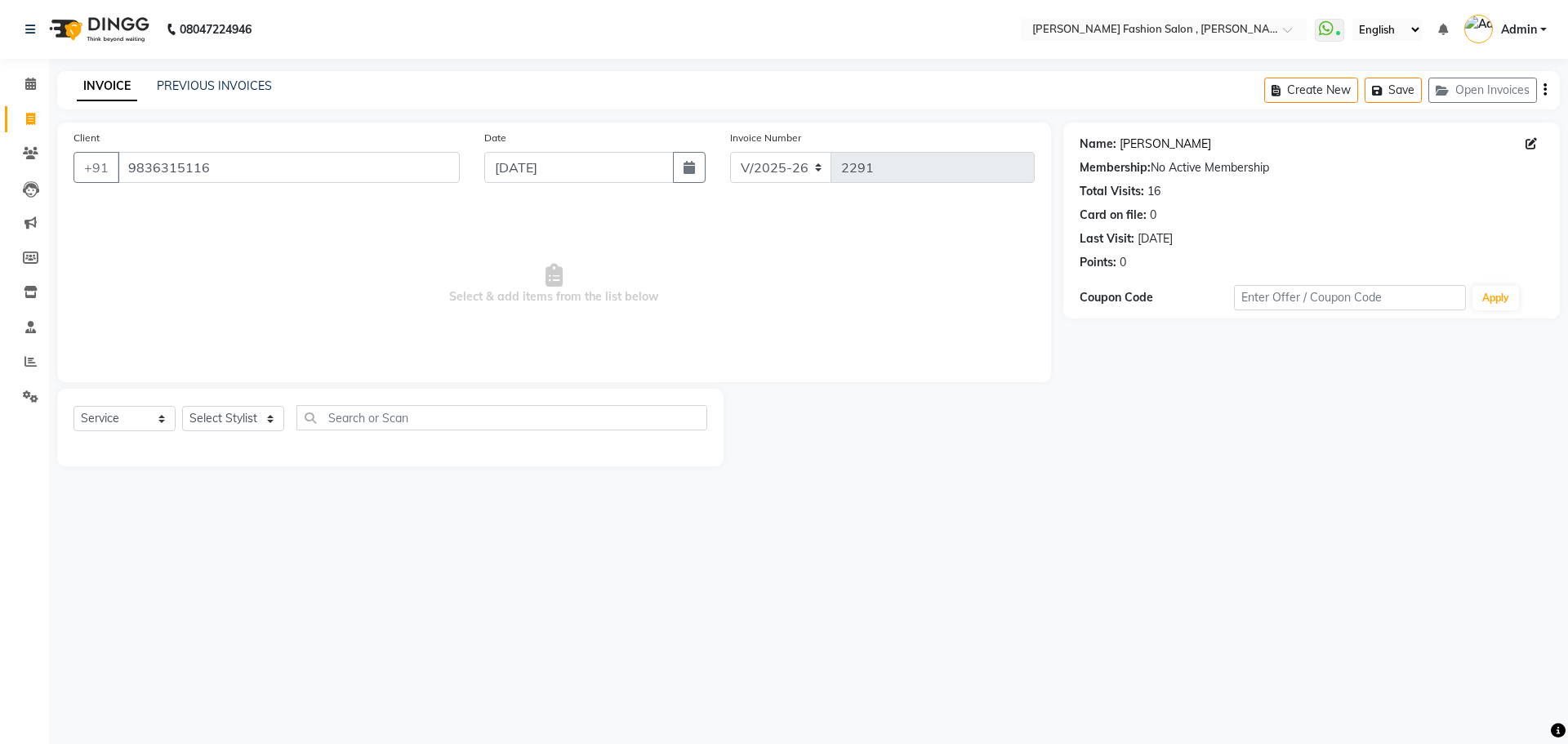
click at [1138, 146] on link "[PERSON_NAME]" at bounding box center [1164, 144] width 91 height 18
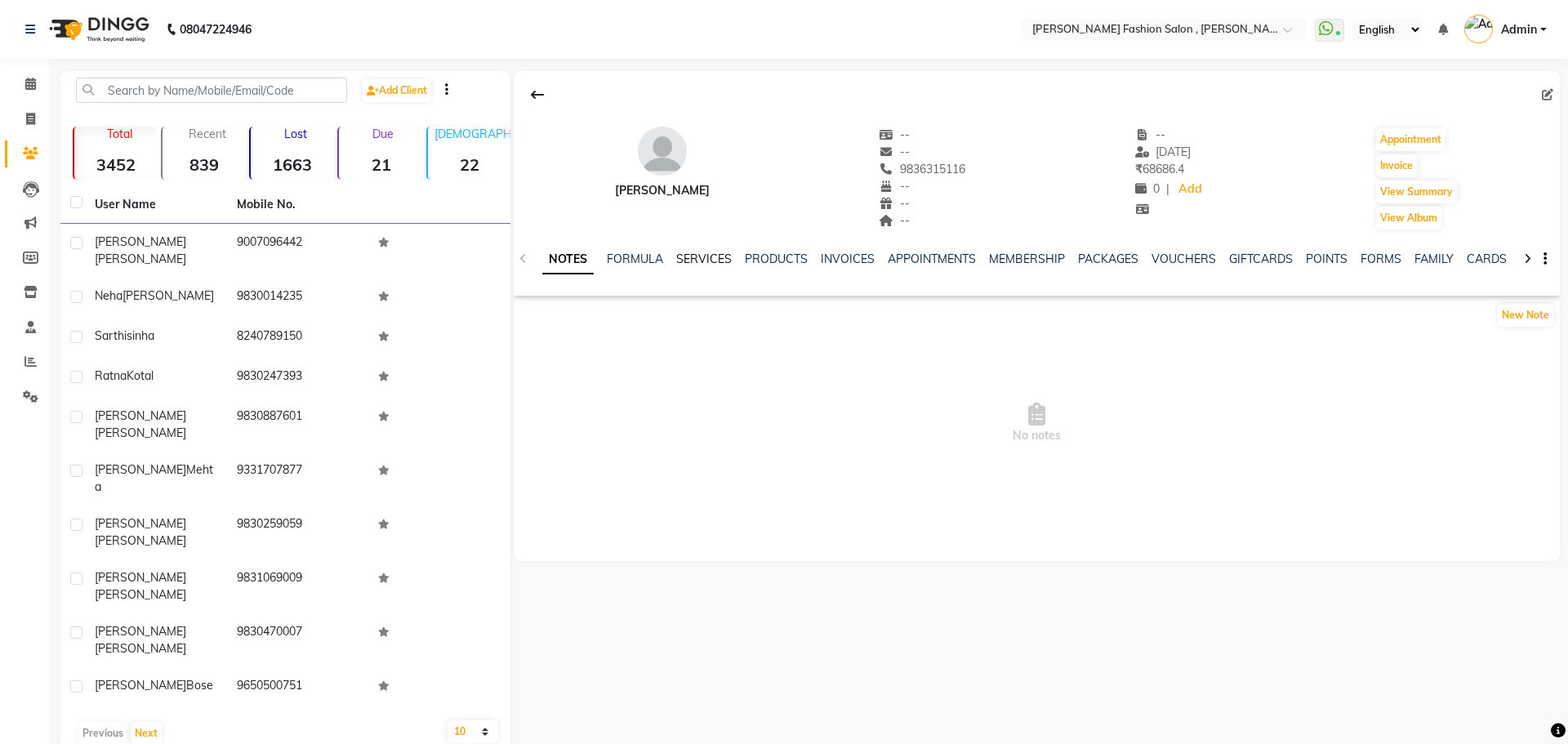
click at [680, 261] on link "SERVICES" at bounding box center [703, 259] width 55 height 15
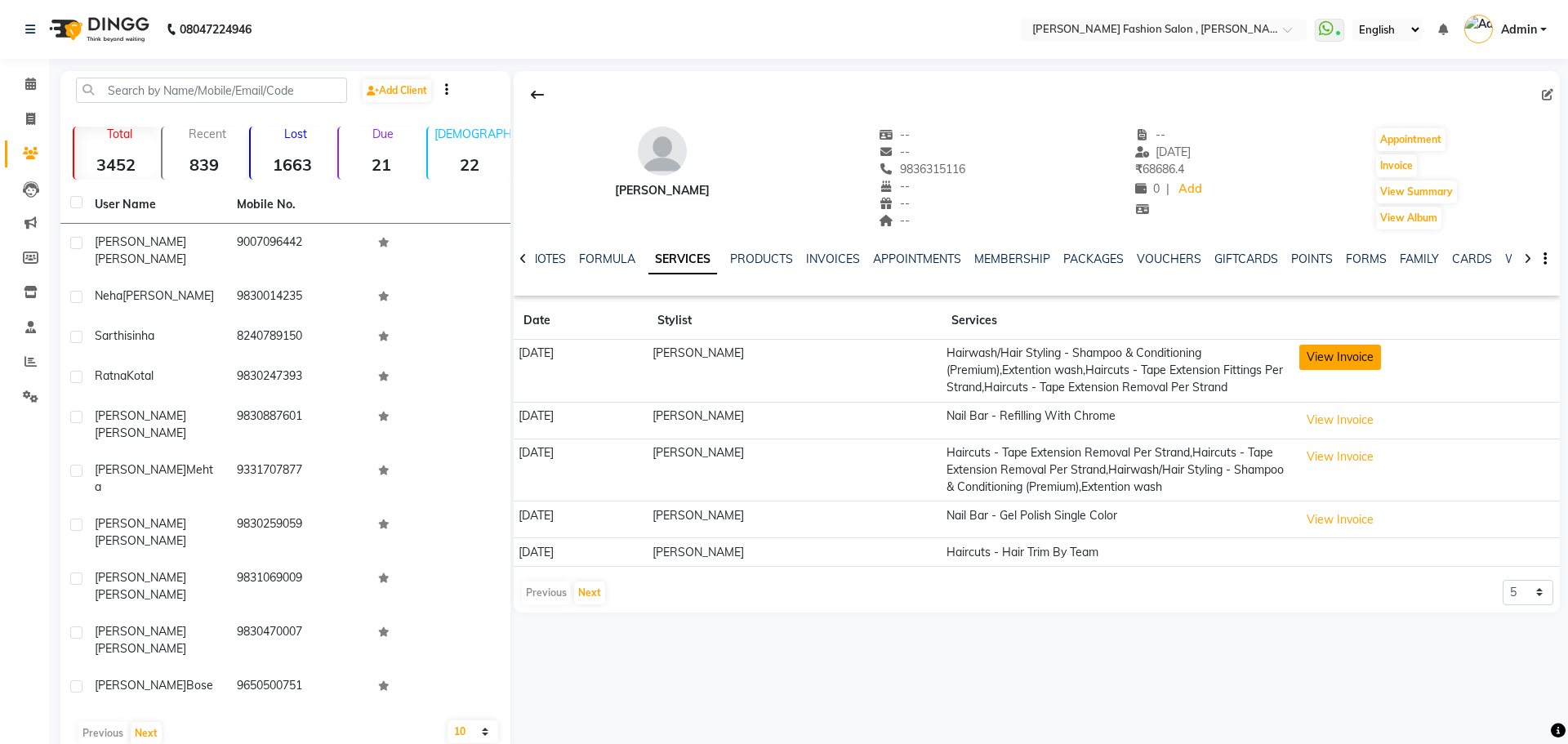
click at [1325, 353] on button "View Invoice" at bounding box center [1339, 357] width 82 height 25
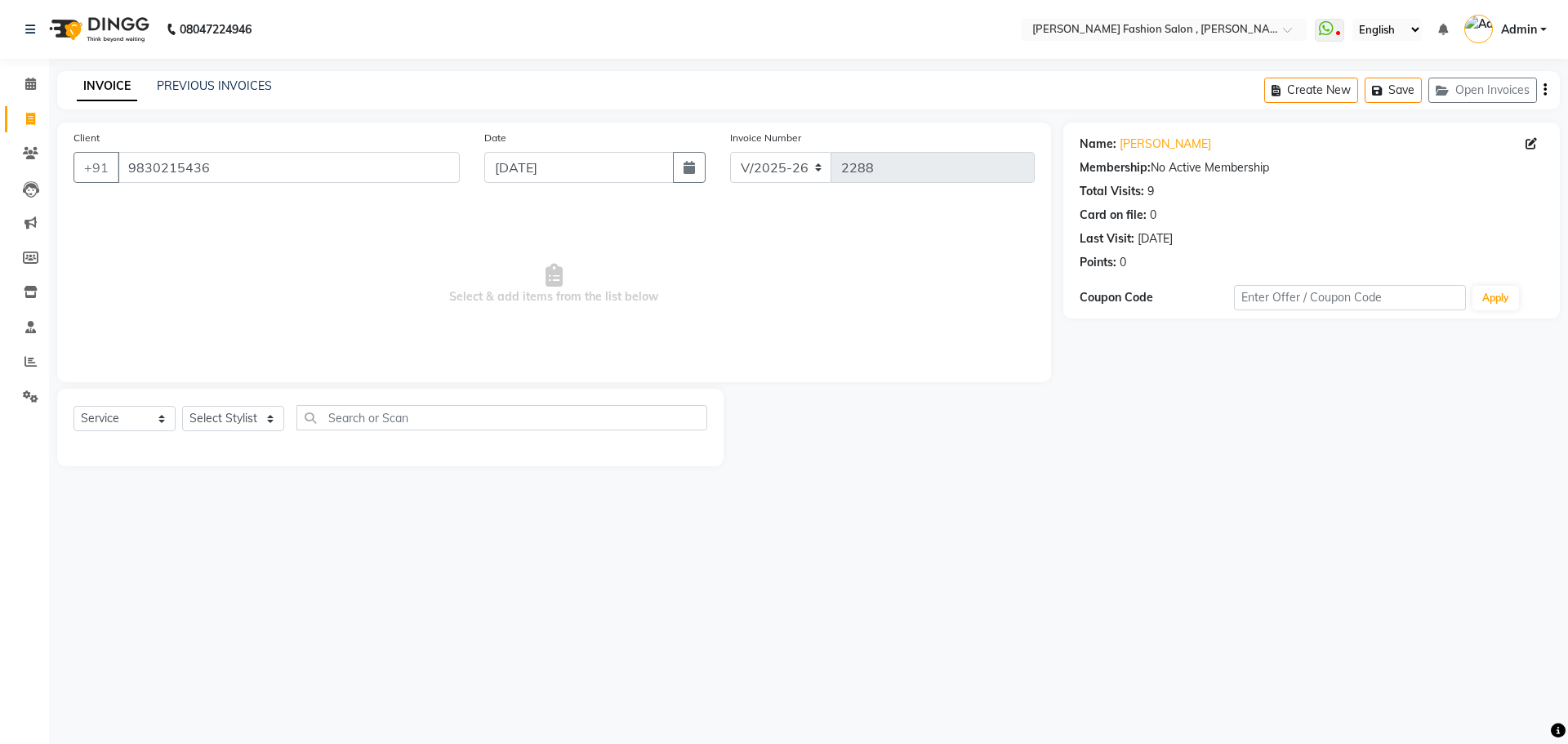
select select "5233"
select select "service"
click at [26, 122] on icon at bounding box center [30, 118] width 9 height 12
select select "service"
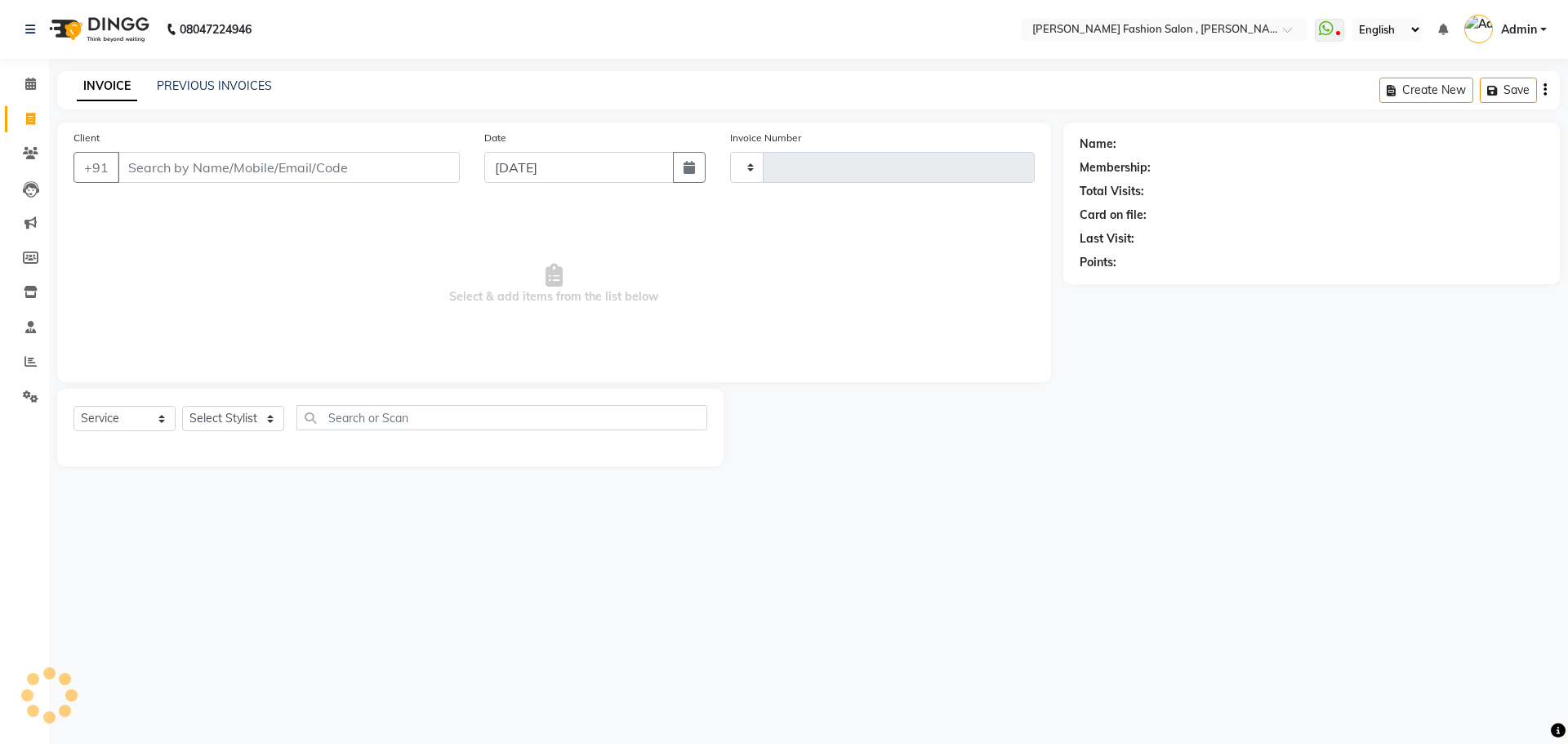
type input "2291"
select select "5233"
click at [320, 157] on input "Client" at bounding box center [289, 168] width 342 height 31
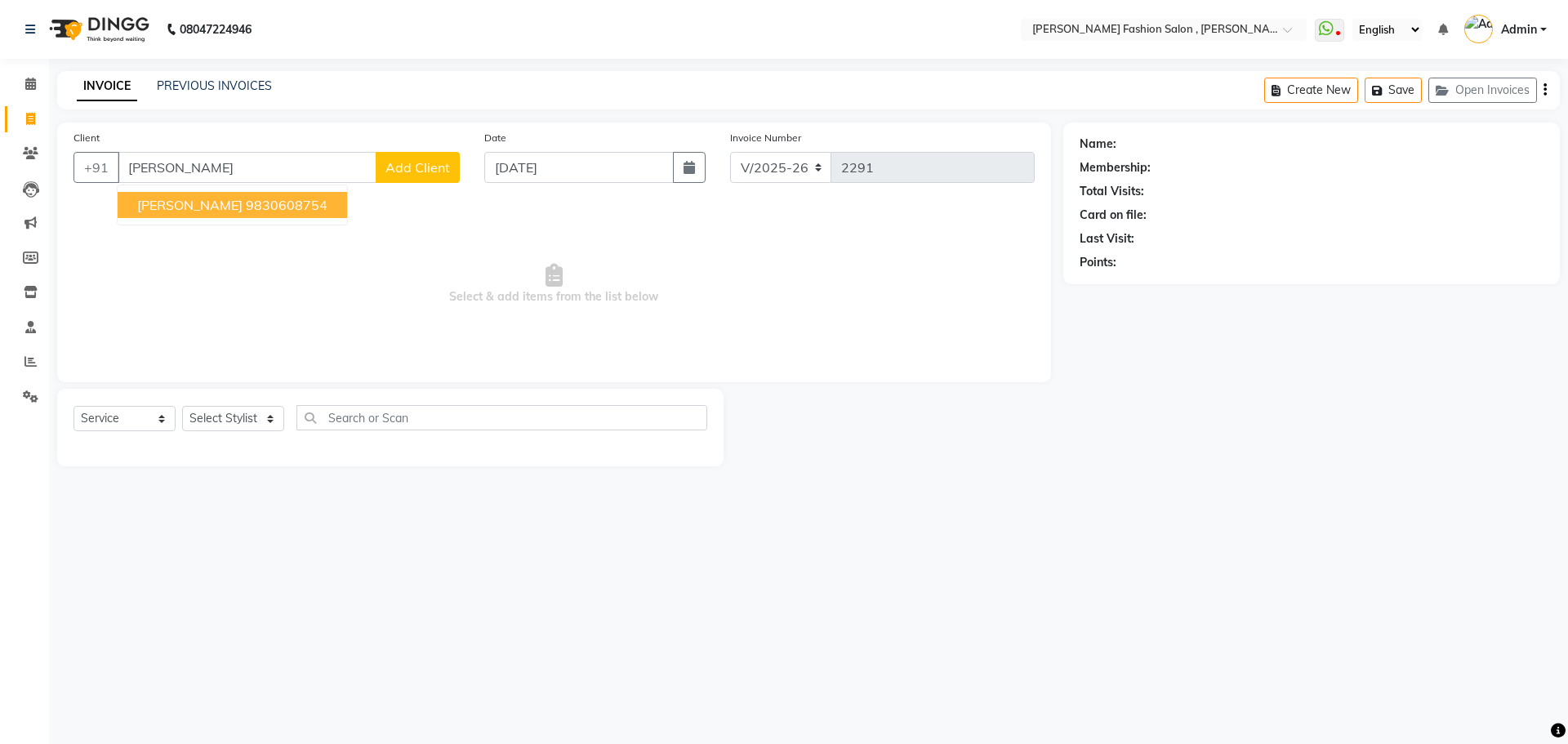
click at [265, 206] on ngb-highlight "9830608754" at bounding box center [287, 205] width 82 height 17
type input "9830608754"
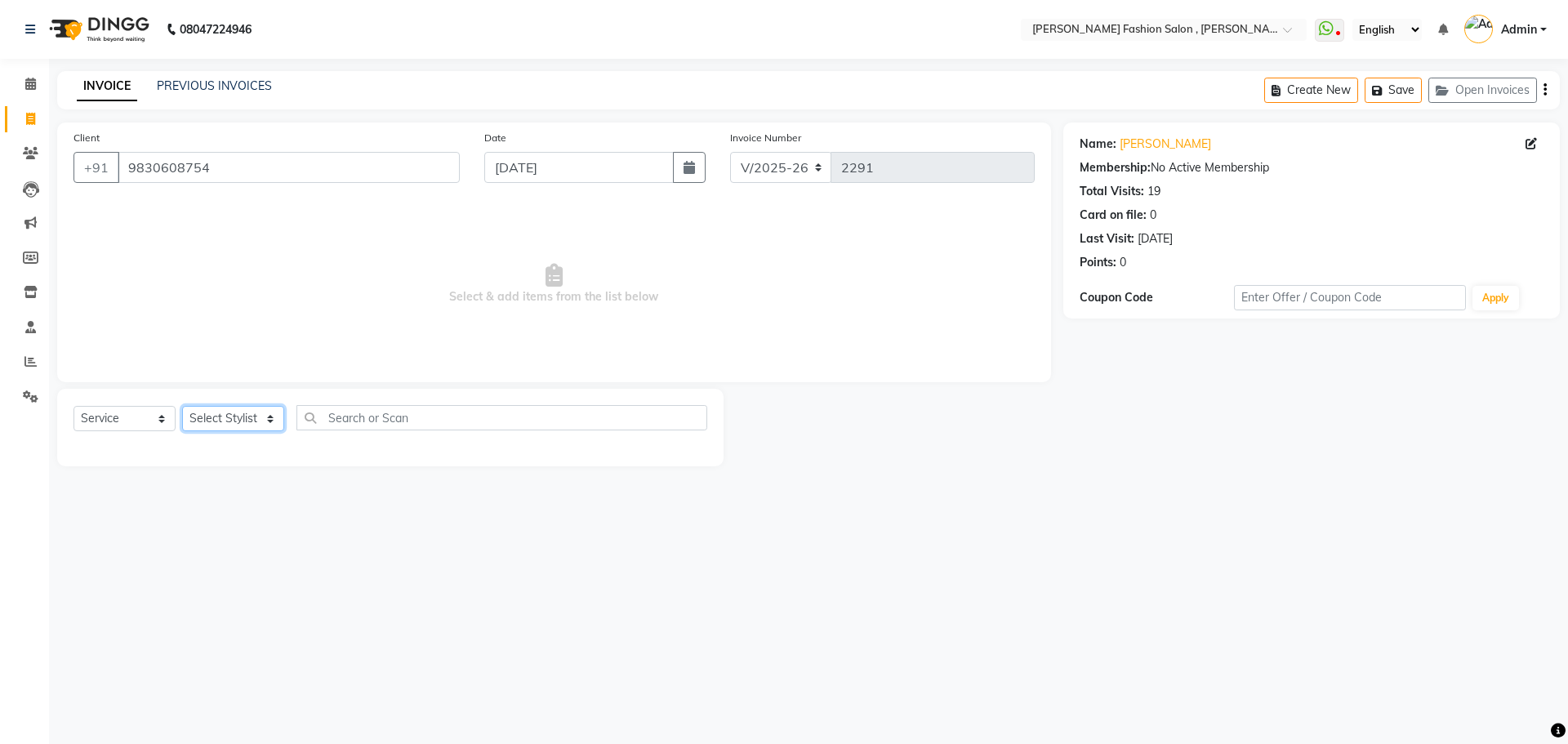
click at [258, 411] on select "Select Stylist [PERSON_NAME] [PERSON_NAME] [PERSON_NAME] Babu [PERSON_NAME] [PE…" at bounding box center [233, 418] width 102 height 25
select select "33867"
click at [183, 406] on select "Select Stylist [PERSON_NAME] [PERSON_NAME] [PERSON_NAME] Babu [PERSON_NAME] [PE…" at bounding box center [233, 418] width 102 height 25
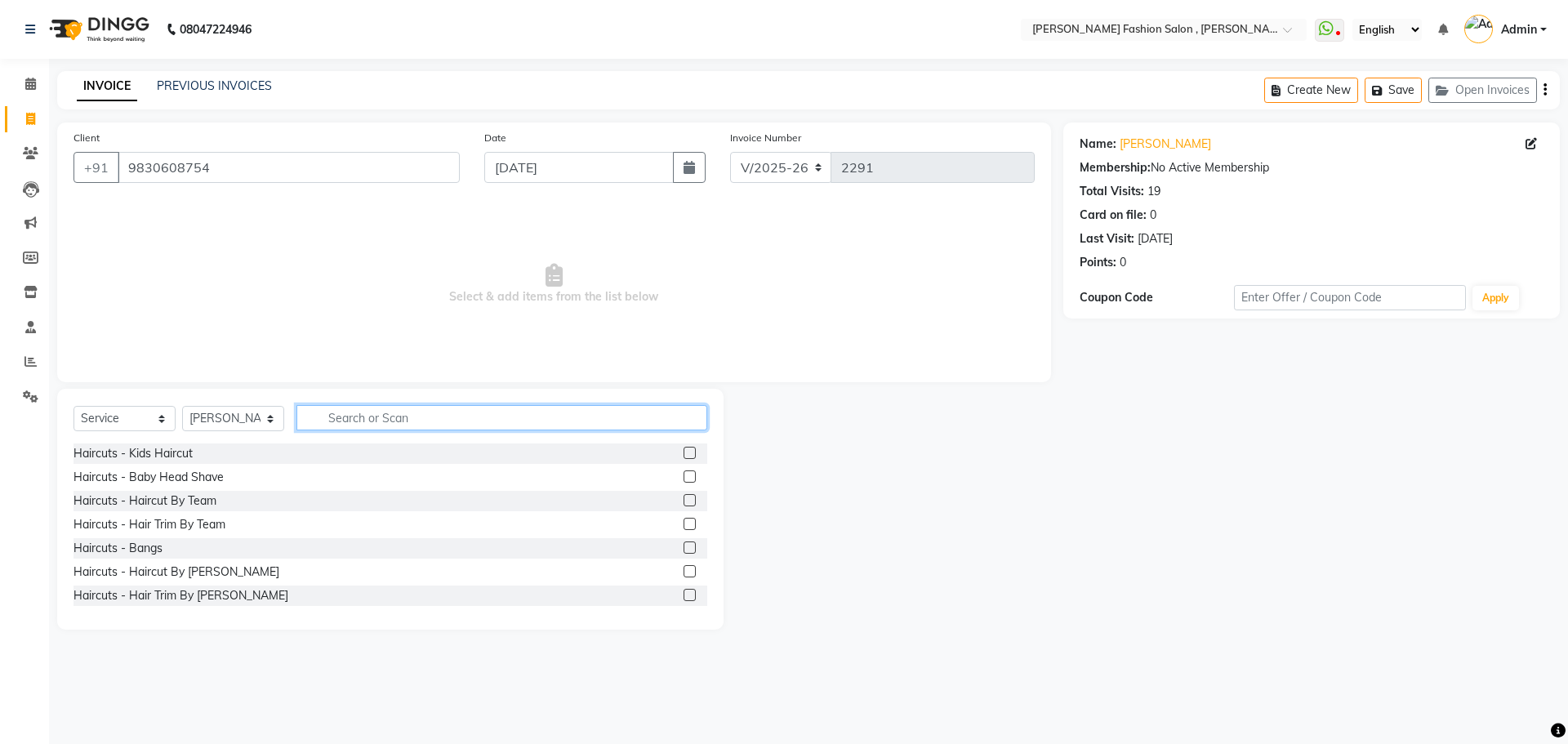
click at [400, 409] on input "text" at bounding box center [502, 417] width 411 height 25
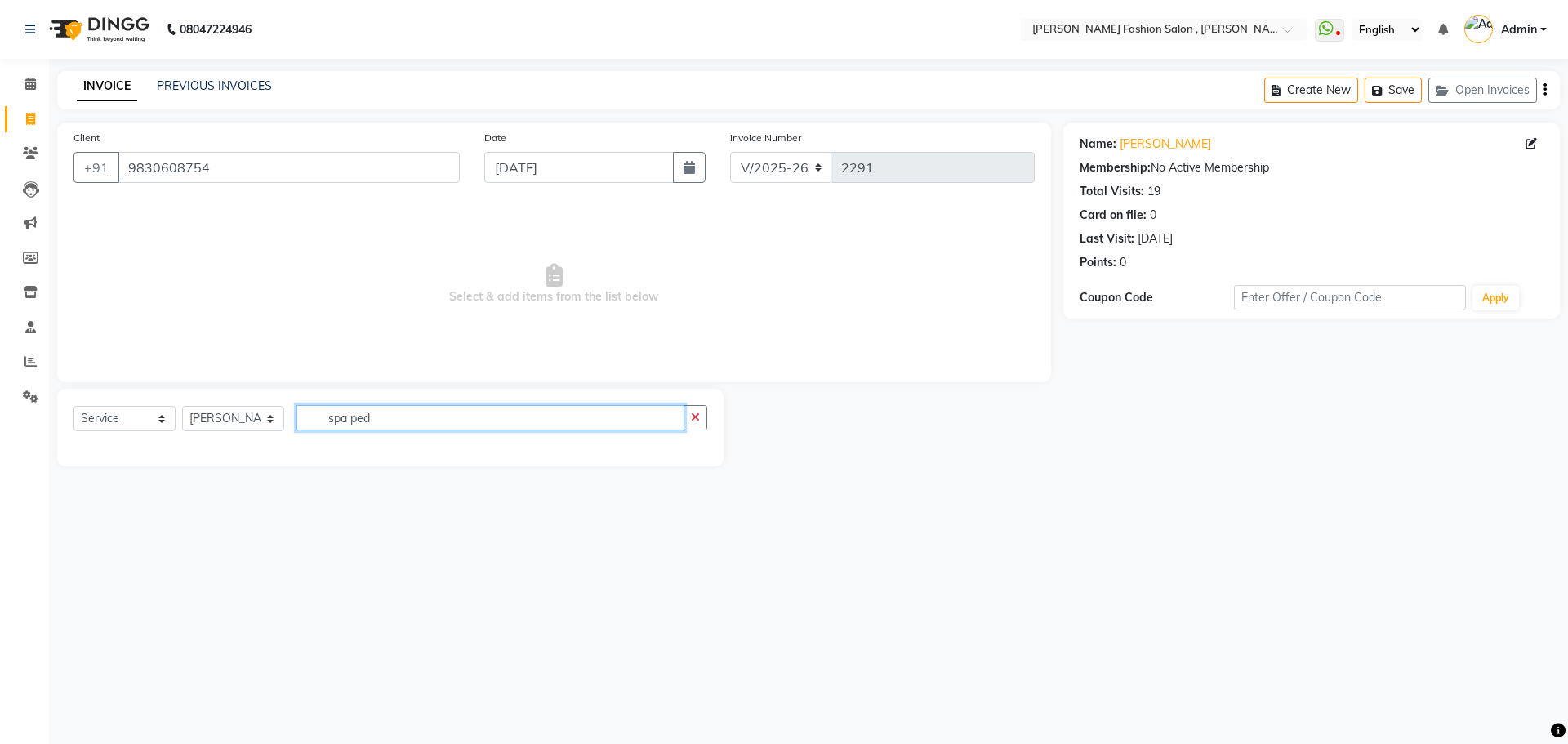
drag, startPoint x: 376, startPoint y: 411, endPoint x: 236, endPoint y: 424, distance: 140.6
click at [237, 421] on div "Select Service Product Membership Package Voucher Prepaid Gift Card Select Styl…" at bounding box center [390, 424] width 633 height 39
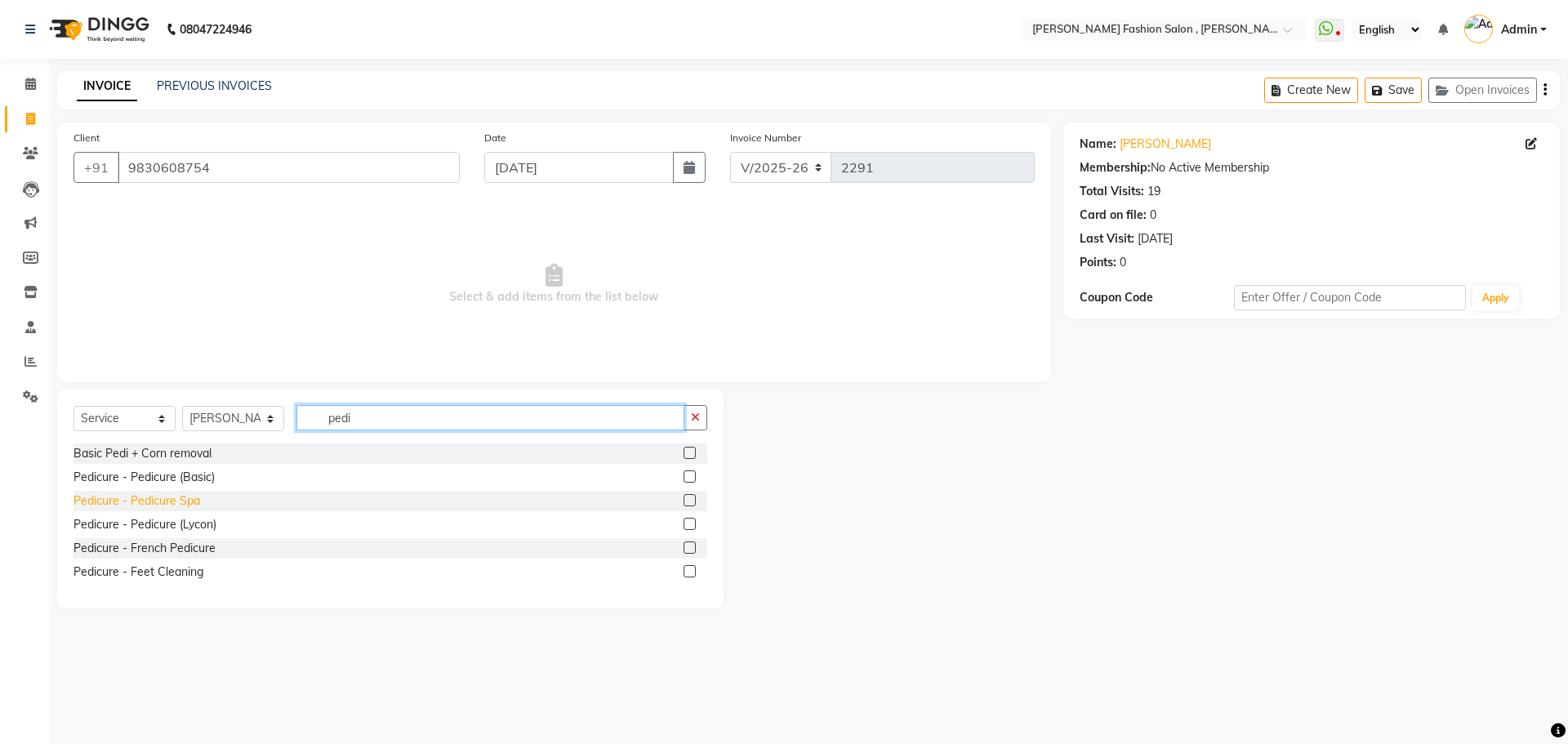
type input "pedi"
click at [144, 502] on div "Pedicure - Pedicure Spa" at bounding box center [136, 501] width 126 height 18
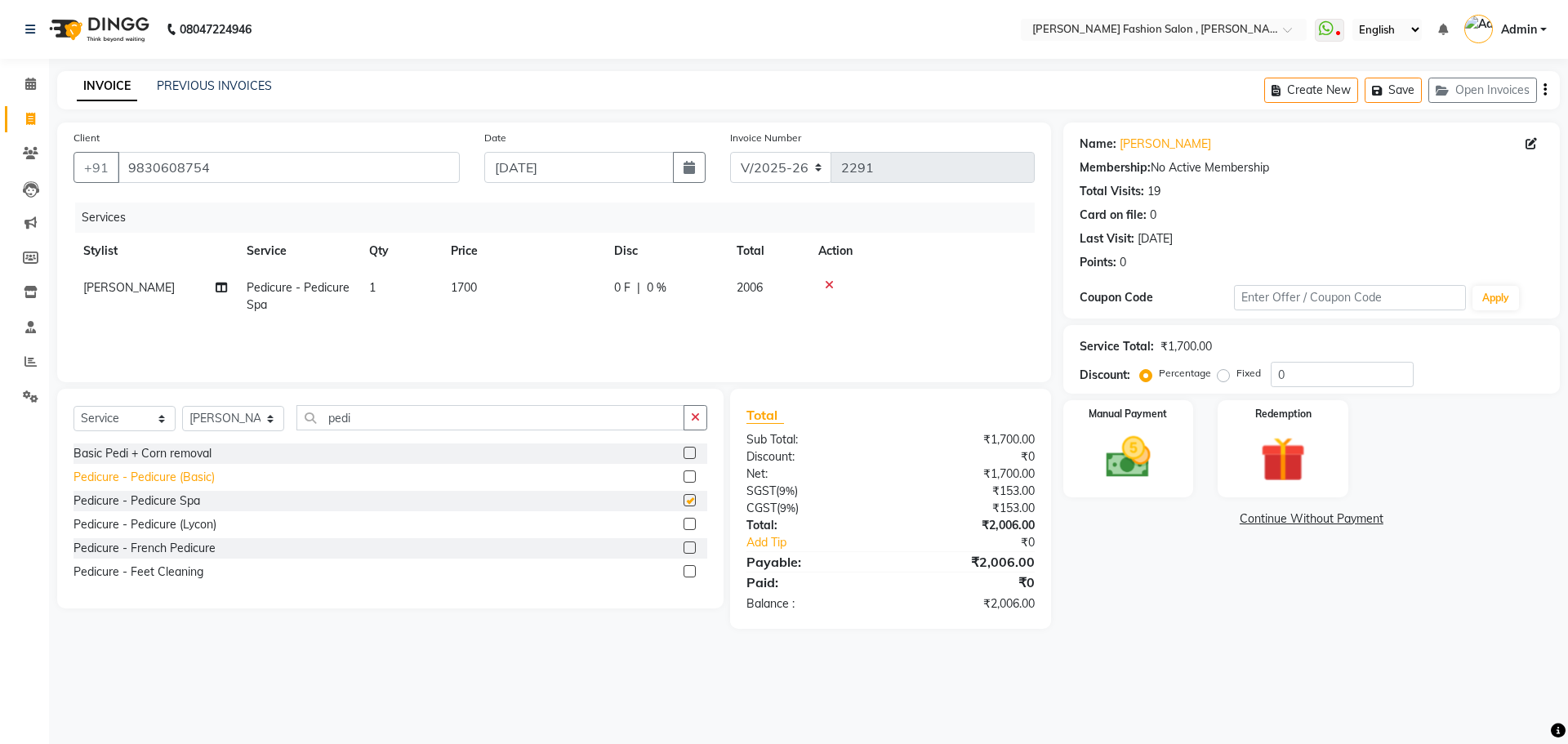
checkbox input "false"
click at [241, 408] on select "Select Stylist [PERSON_NAME] [PERSON_NAME] [PERSON_NAME] Babu [PERSON_NAME] [PE…" at bounding box center [233, 418] width 102 height 25
select select "33869"
click at [183, 406] on select "Select Stylist [PERSON_NAME] [PERSON_NAME] [PERSON_NAME] Babu [PERSON_NAME] [PE…" at bounding box center [233, 418] width 102 height 25
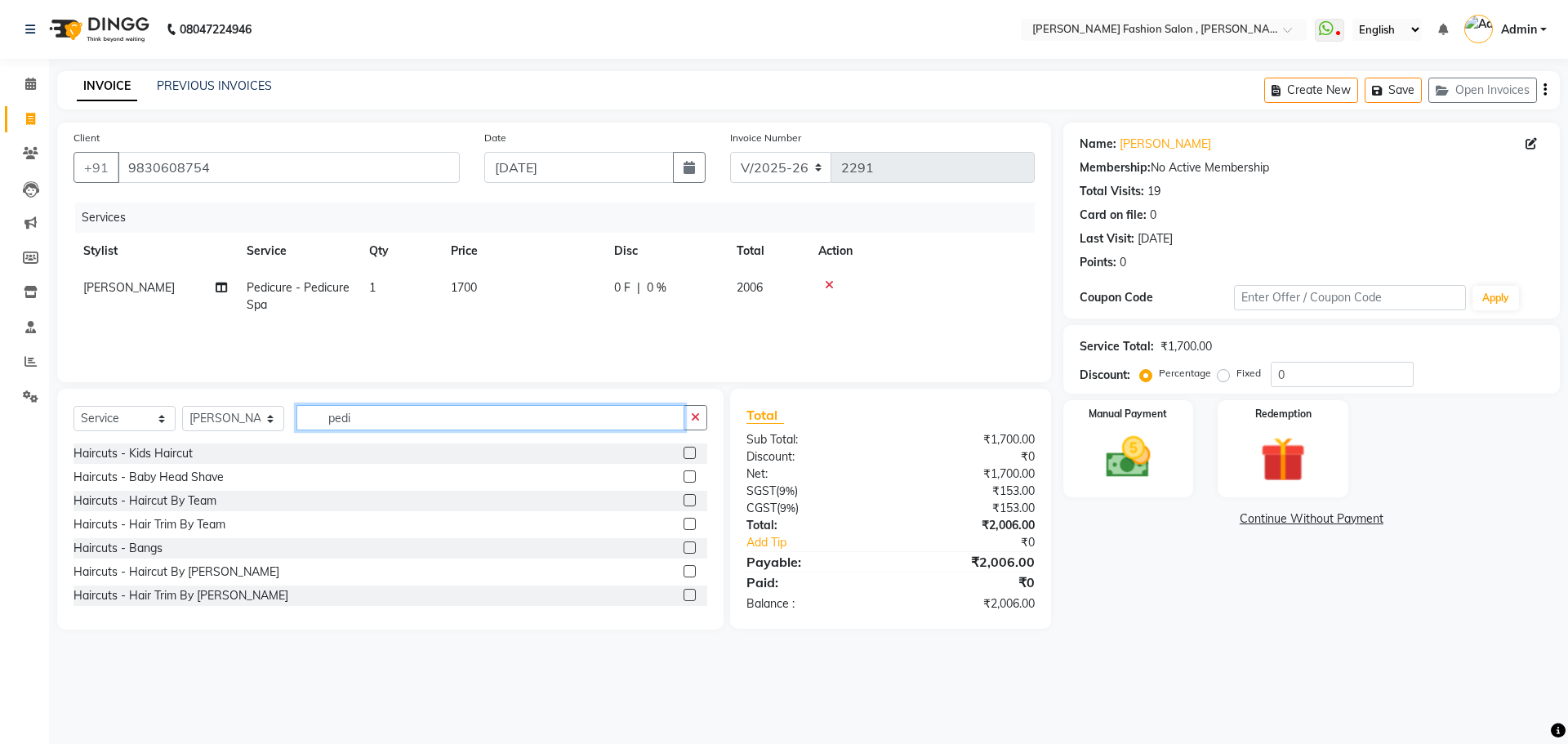
drag, startPoint x: 363, startPoint y: 425, endPoint x: 192, endPoint y: 427, distance: 171.0
click at [192, 427] on div "Select Service Product Membership Package Voucher Prepaid Gift Card Select Styl…" at bounding box center [390, 424] width 633 height 39
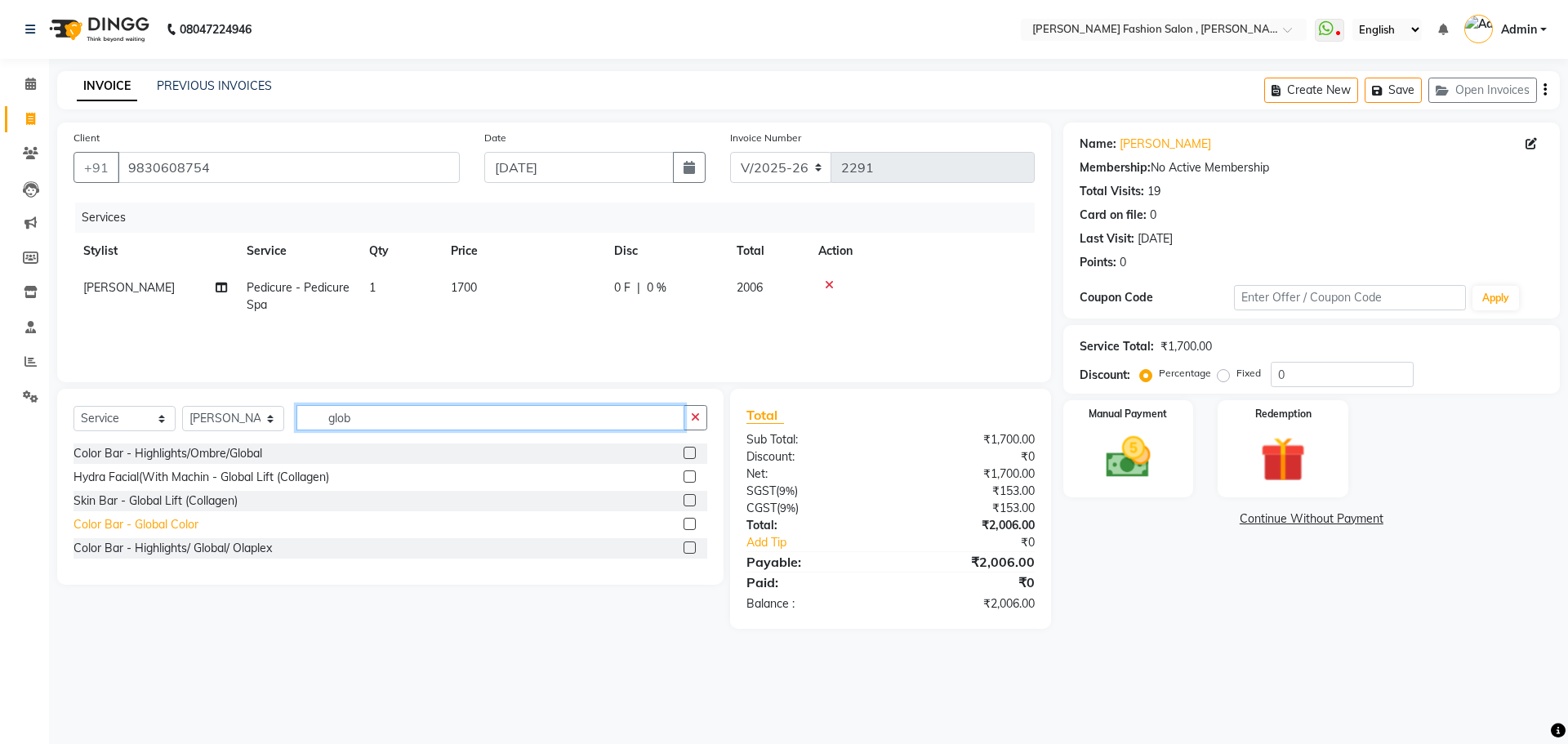
type input "glob"
click at [169, 527] on div "Color Bar - Global Color" at bounding box center [136, 525] width 125 height 18
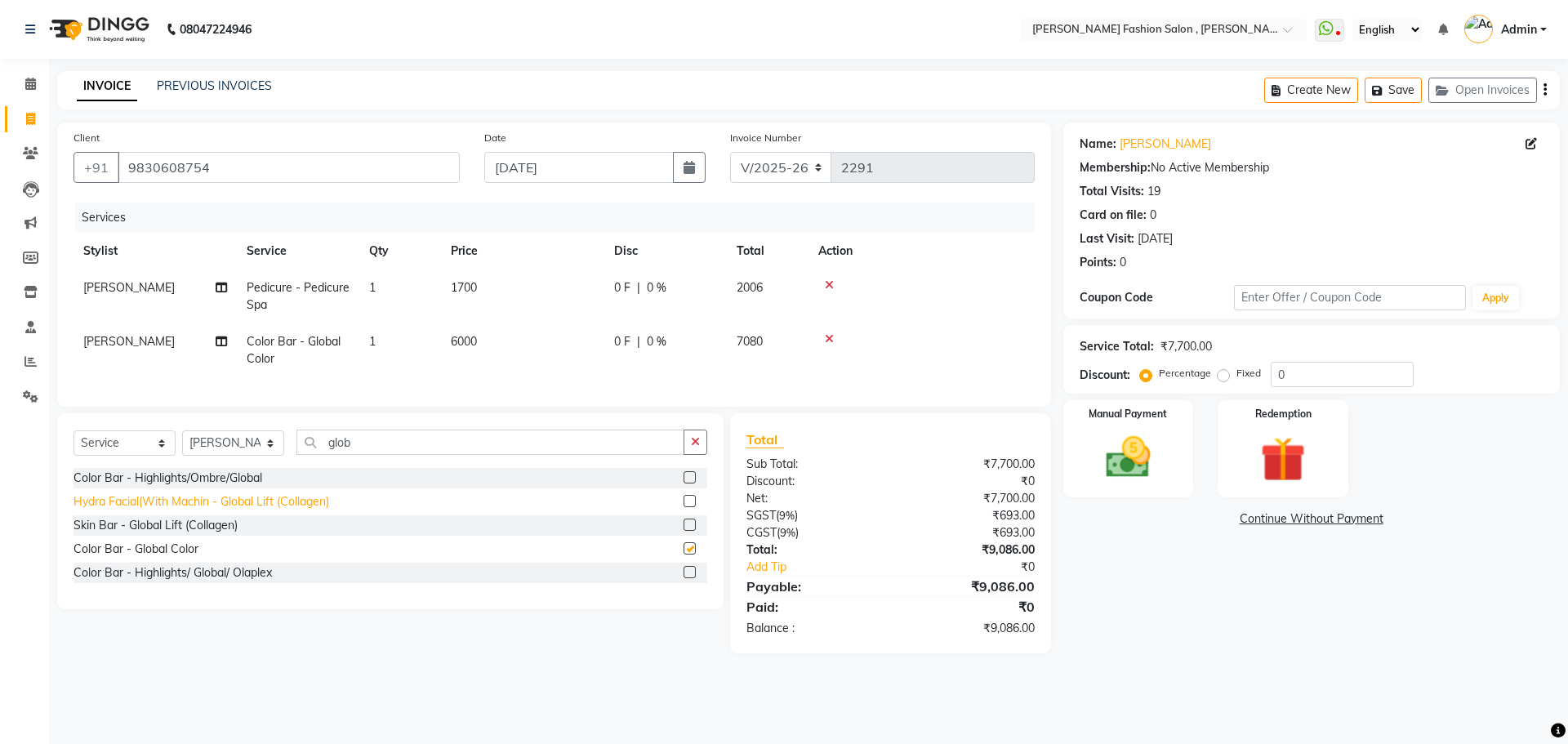
checkbox input "false"
click at [474, 347] on span "6000" at bounding box center [464, 341] width 26 height 15
select select "33869"
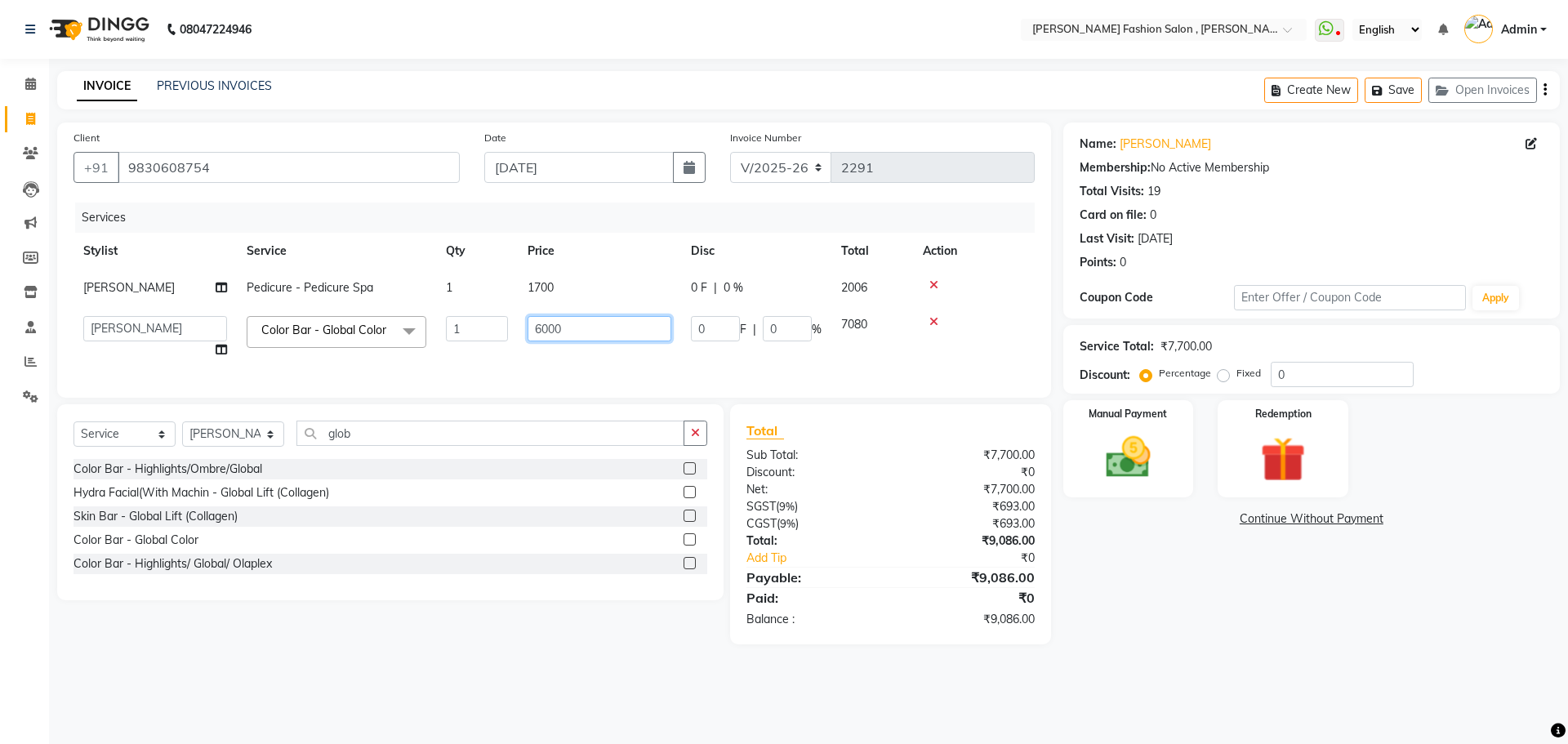
drag, startPoint x: 580, startPoint y: 332, endPoint x: 429, endPoint y: 334, distance: 151.0
click at [430, 334] on tr "Alice Anita Archana Minni Babu Das Bindu Bridgette Jones Danielle Jones Daniell…" at bounding box center [554, 337] width 961 height 62
type input "7000"
click at [543, 361] on td "7000" at bounding box center [599, 337] width 163 height 62
select select "33869"
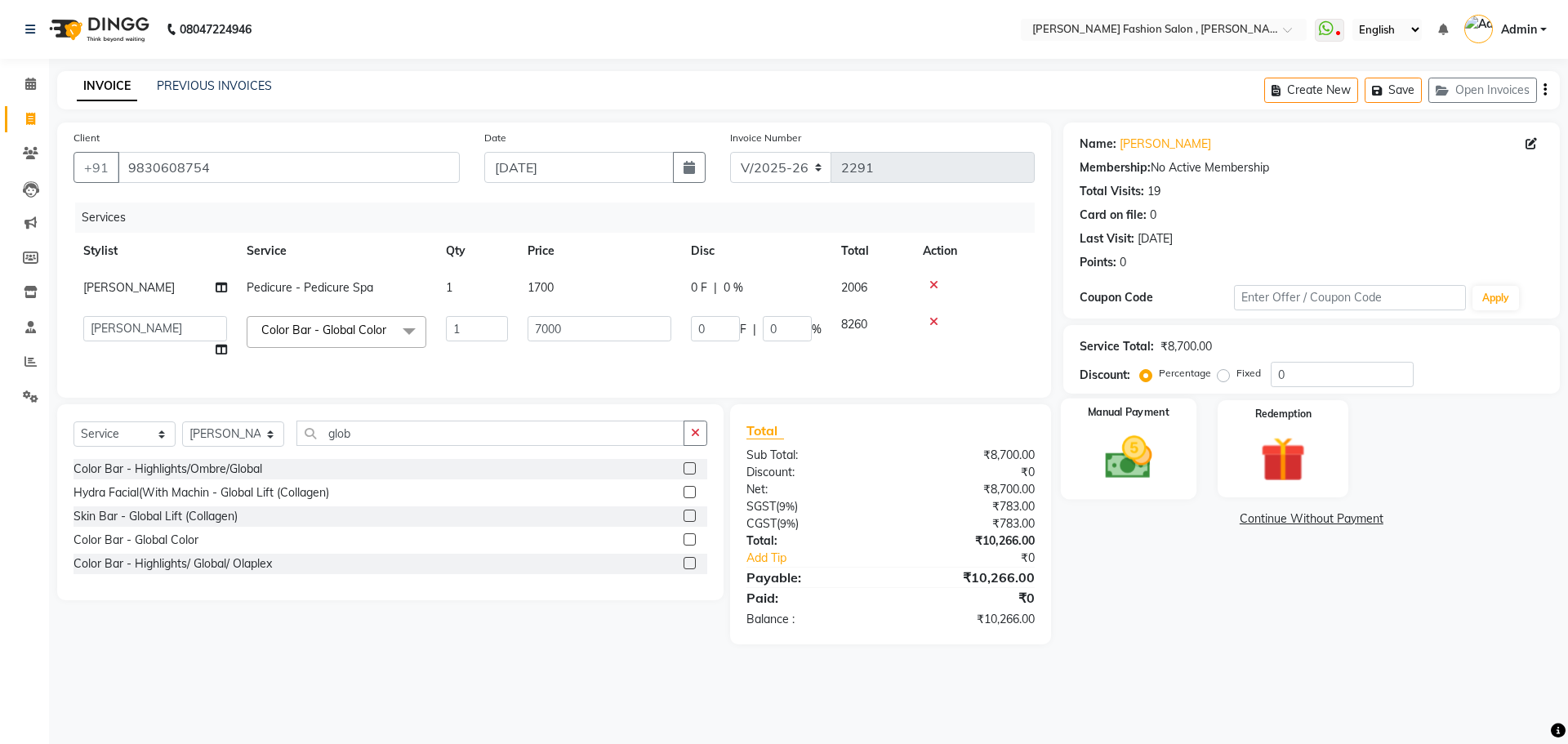
click at [1142, 438] on img at bounding box center [1127, 457] width 76 height 53
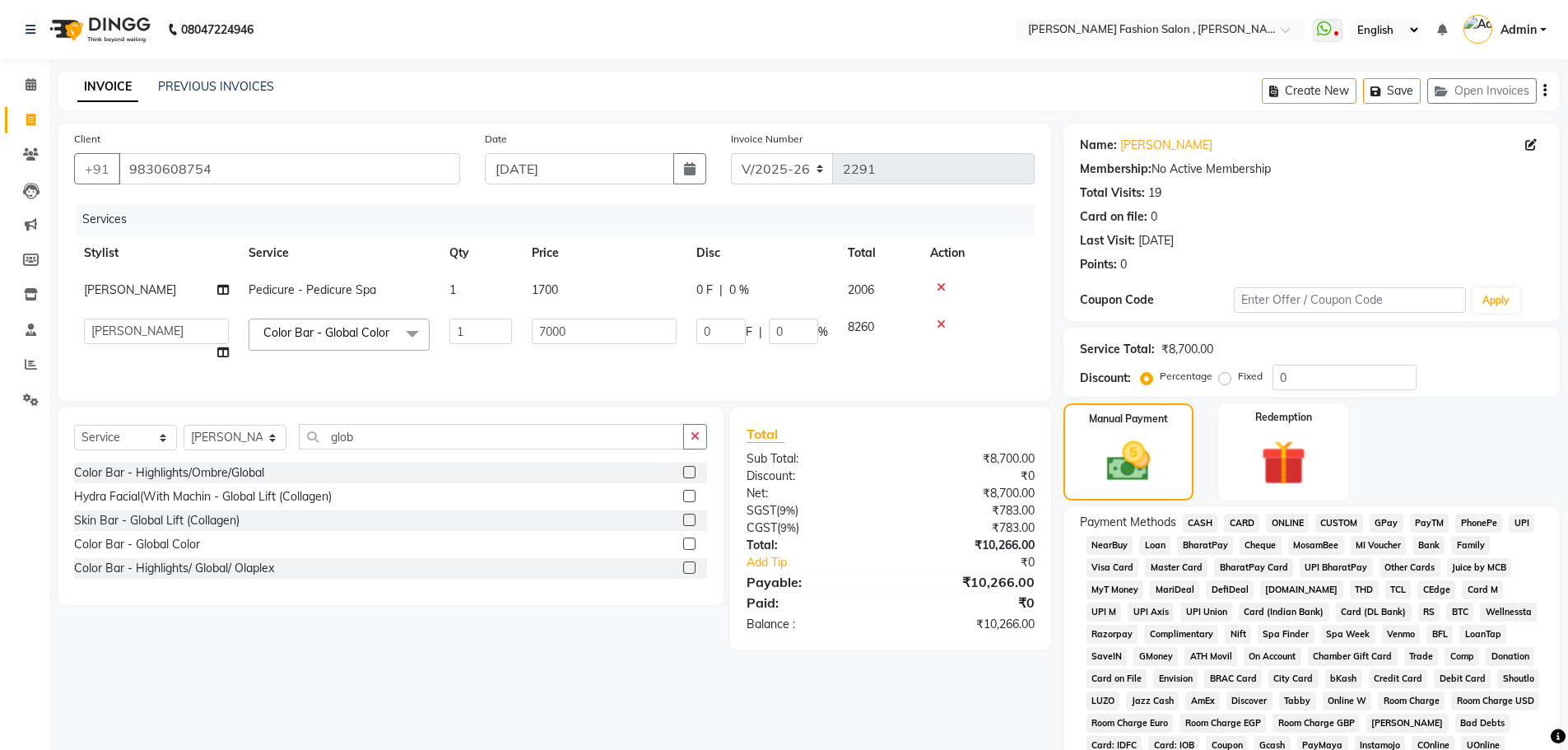
click at [1197, 522] on span "CASH" at bounding box center [1201, 523] width 35 height 19
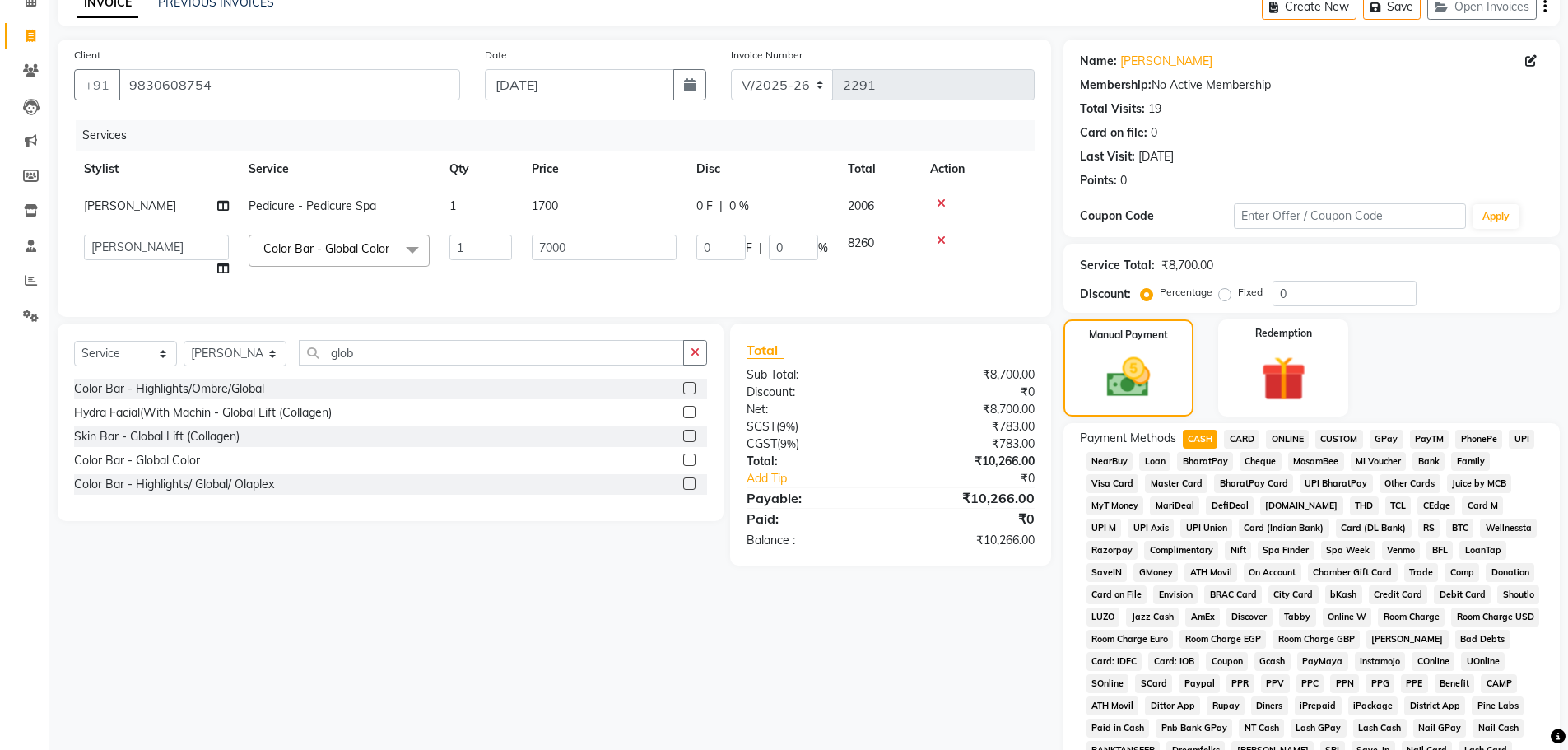
scroll to position [329, 0]
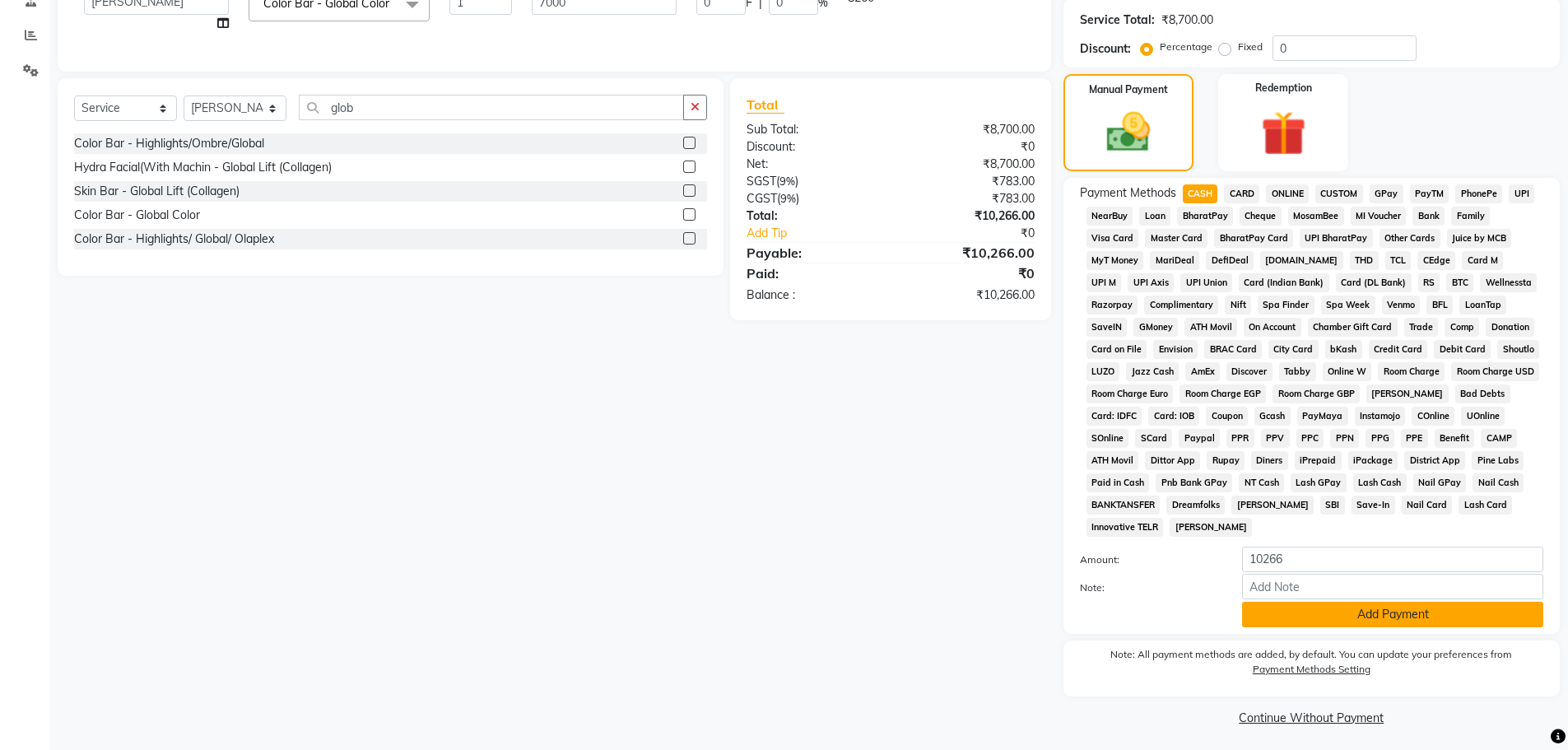
click at [1373, 613] on button "Add Payment" at bounding box center [1393, 613] width 301 height 25
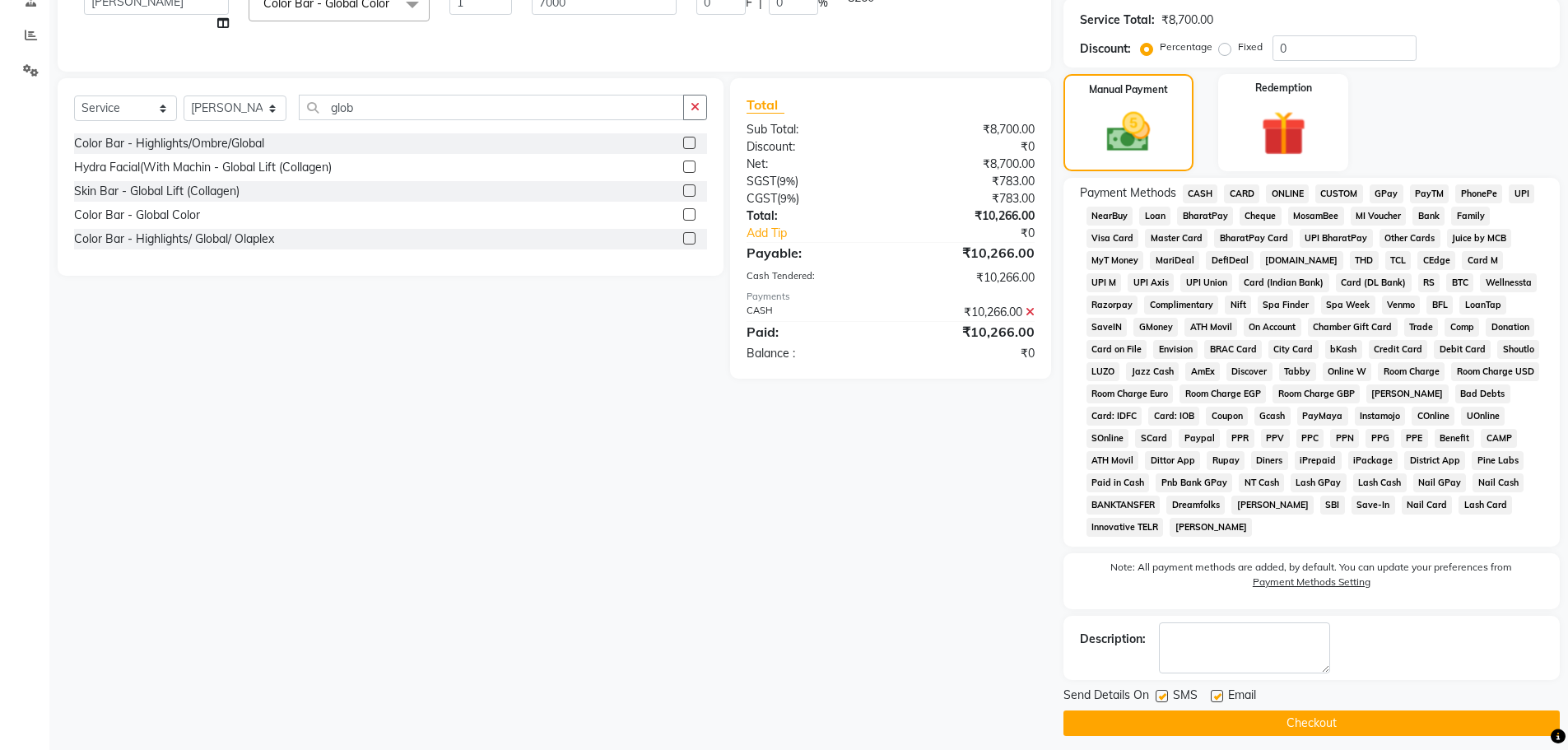
click at [1350, 716] on button "Checkout" at bounding box center [1311, 722] width 496 height 25
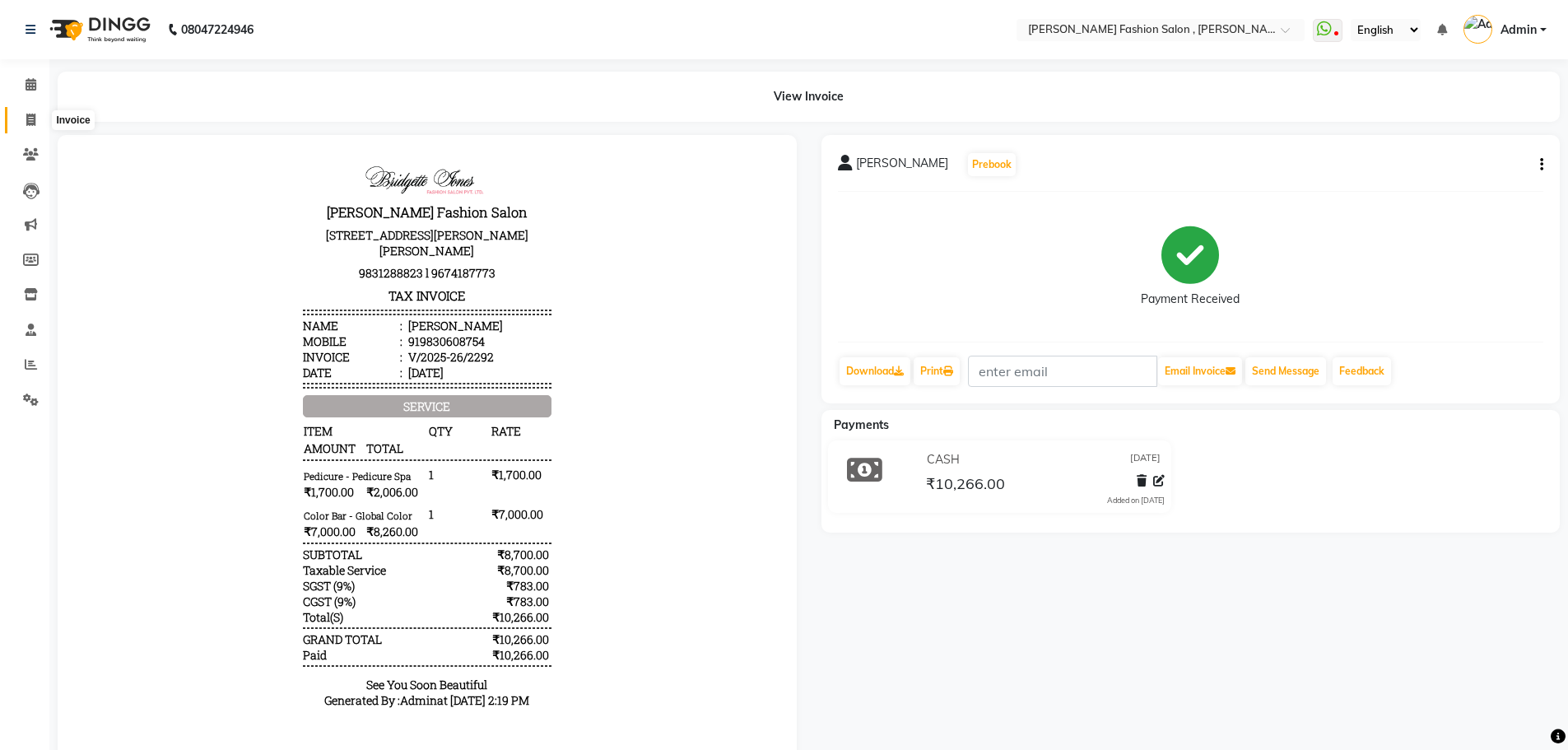
click at [32, 114] on icon at bounding box center [31, 119] width 9 height 12
select select "service"
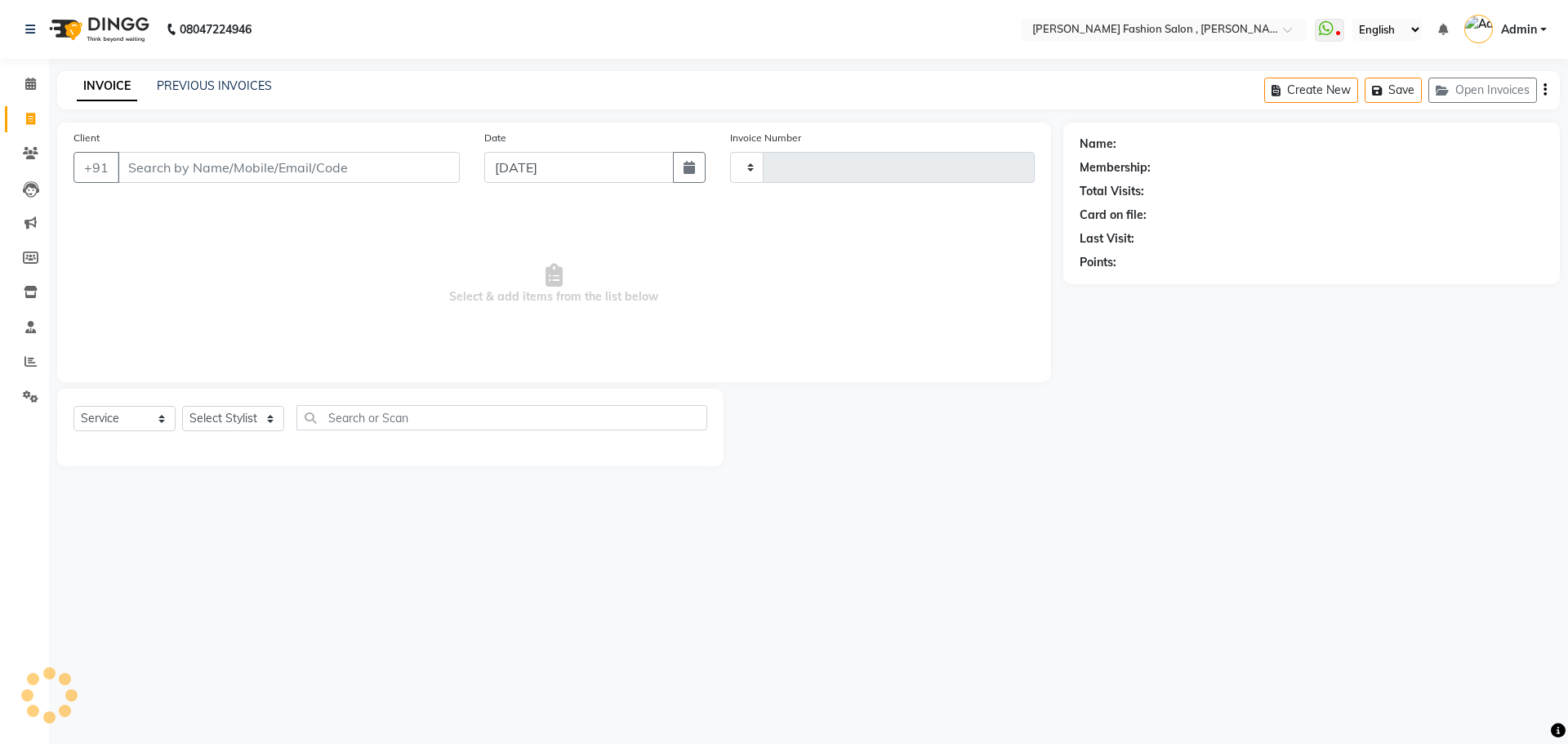
type input "2293"
select select "5233"
click at [322, 168] on input "Client" at bounding box center [289, 168] width 342 height 31
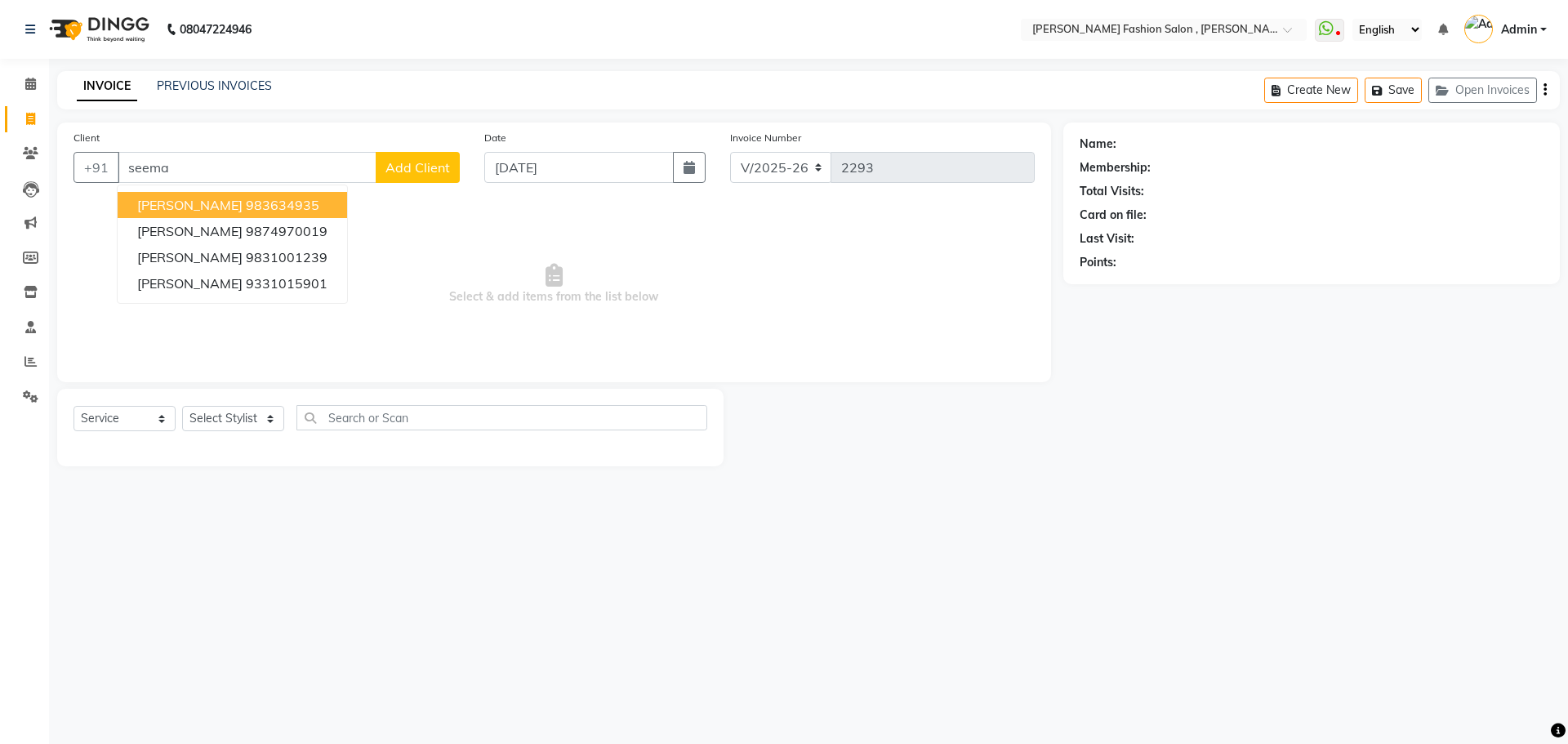
click at [278, 198] on ngb-highlight "983634935" at bounding box center [283, 205] width 74 height 17
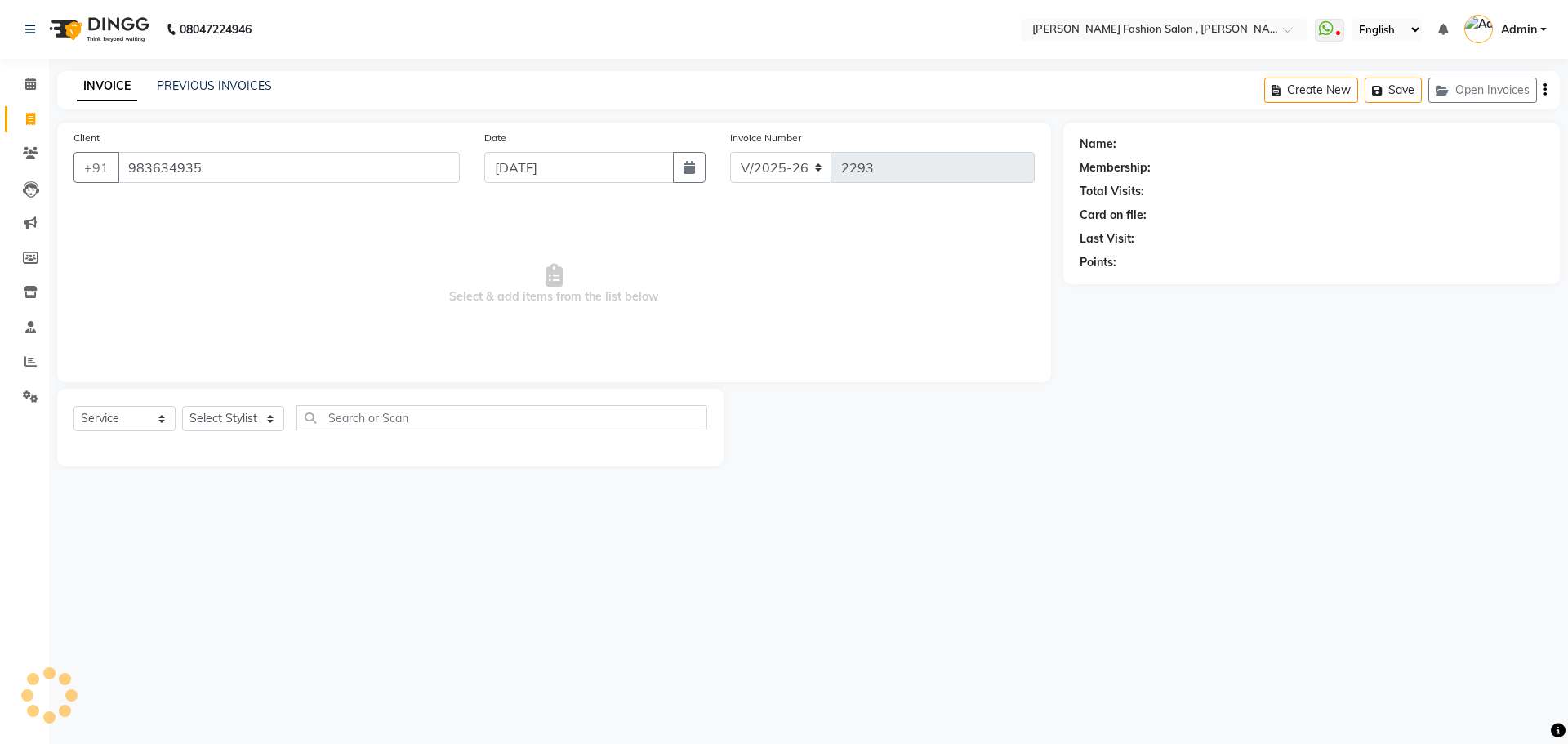
type input "983634935"
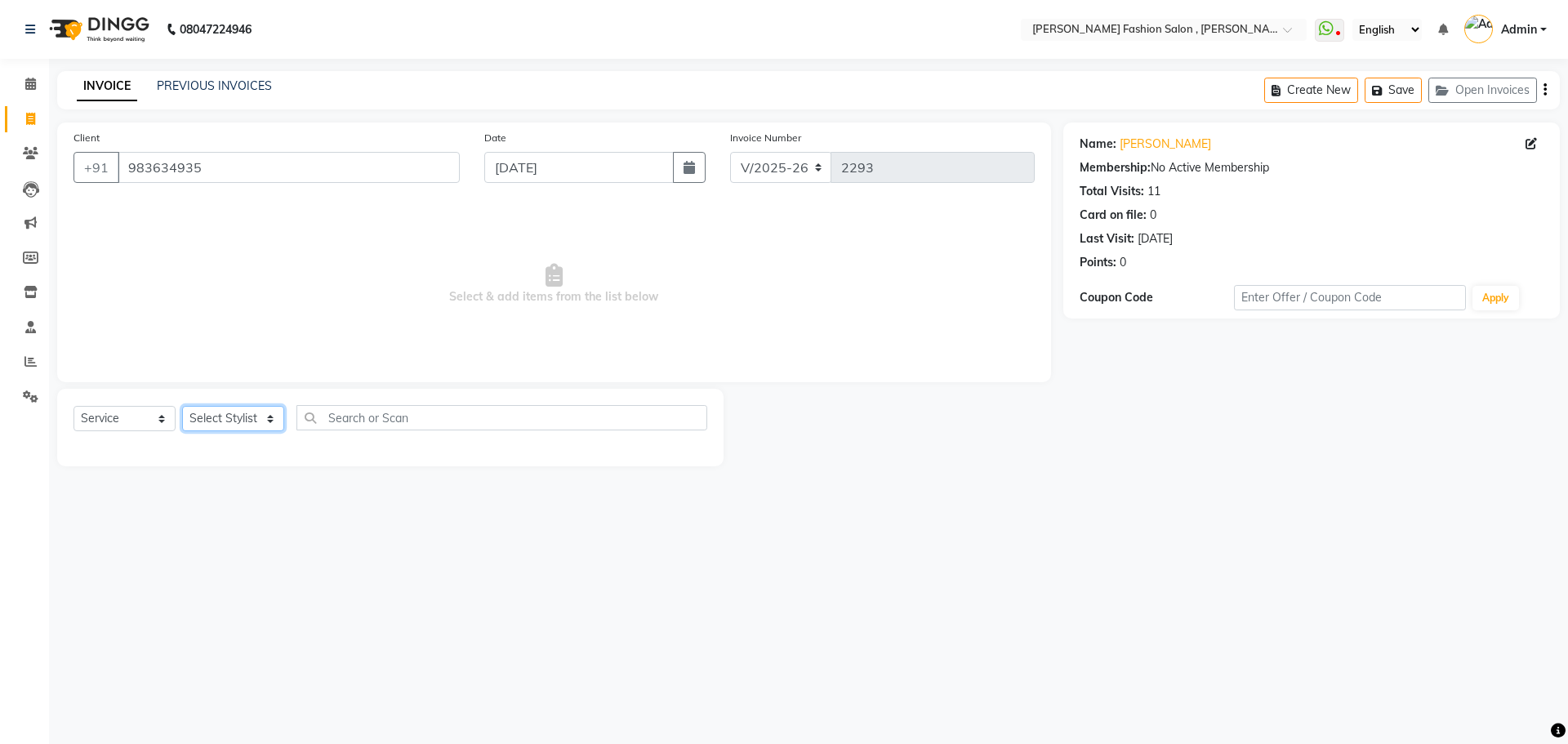
click at [266, 425] on select "Select Stylist [PERSON_NAME] [PERSON_NAME] [PERSON_NAME] Babu [PERSON_NAME] [PE…" at bounding box center [233, 418] width 102 height 25
select select "33867"
click at [183, 406] on select "Select Stylist [PERSON_NAME] [PERSON_NAME] [PERSON_NAME] Babu [PERSON_NAME] [PE…" at bounding box center [233, 418] width 102 height 25
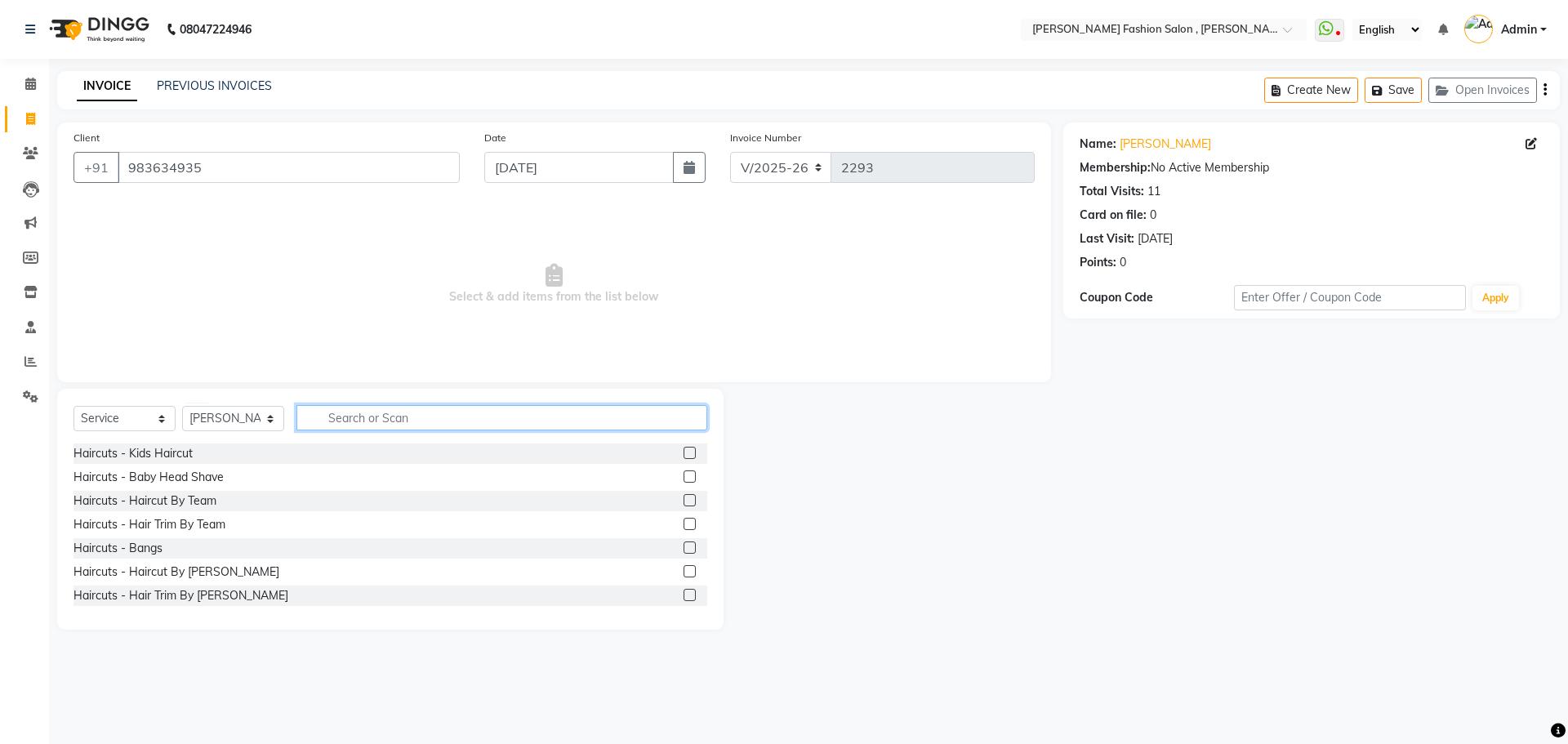
click at [356, 427] on input "text" at bounding box center [502, 417] width 411 height 25
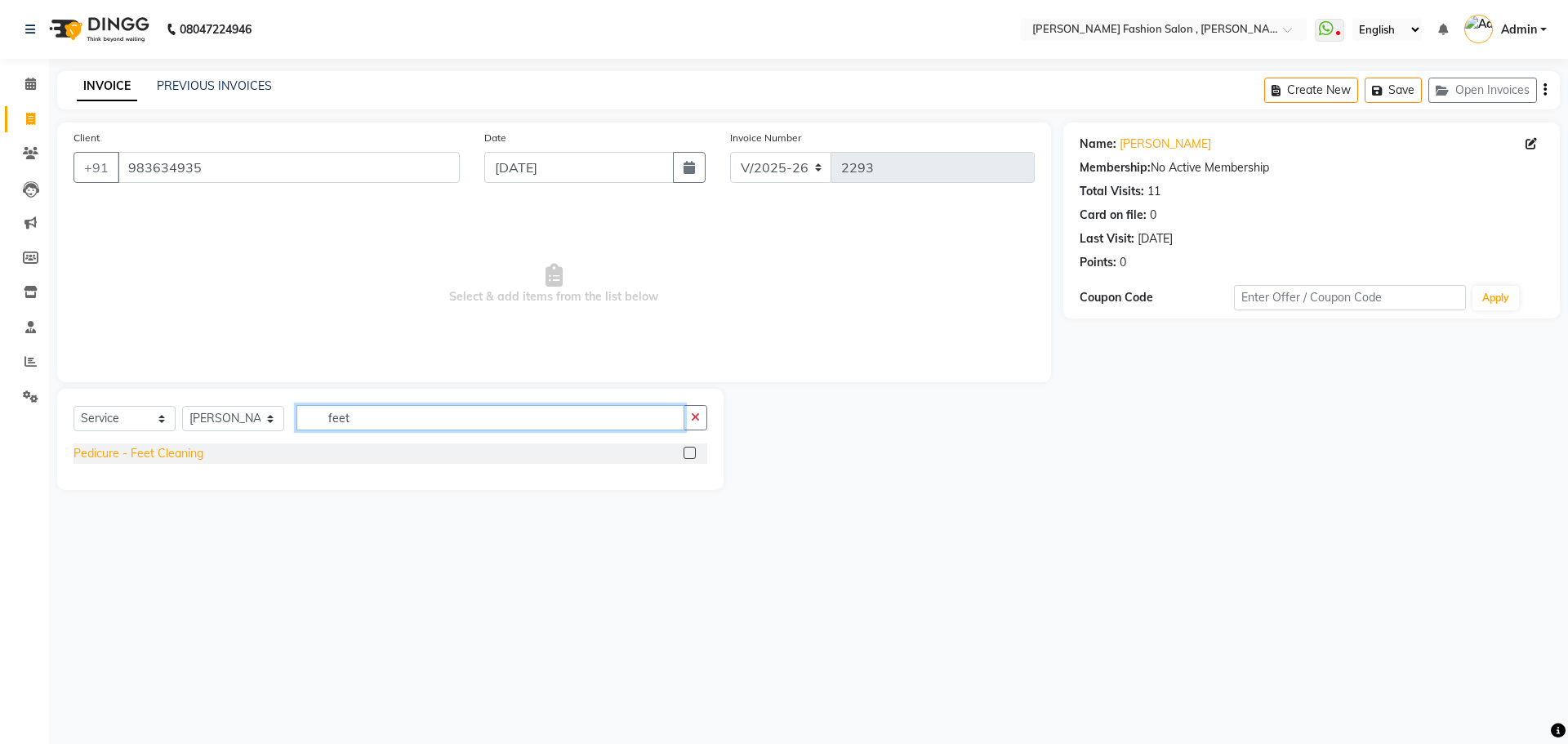
type input "feet"
click at [189, 449] on div "Pedicure - Feet Cleaning" at bounding box center [138, 454] width 130 height 18
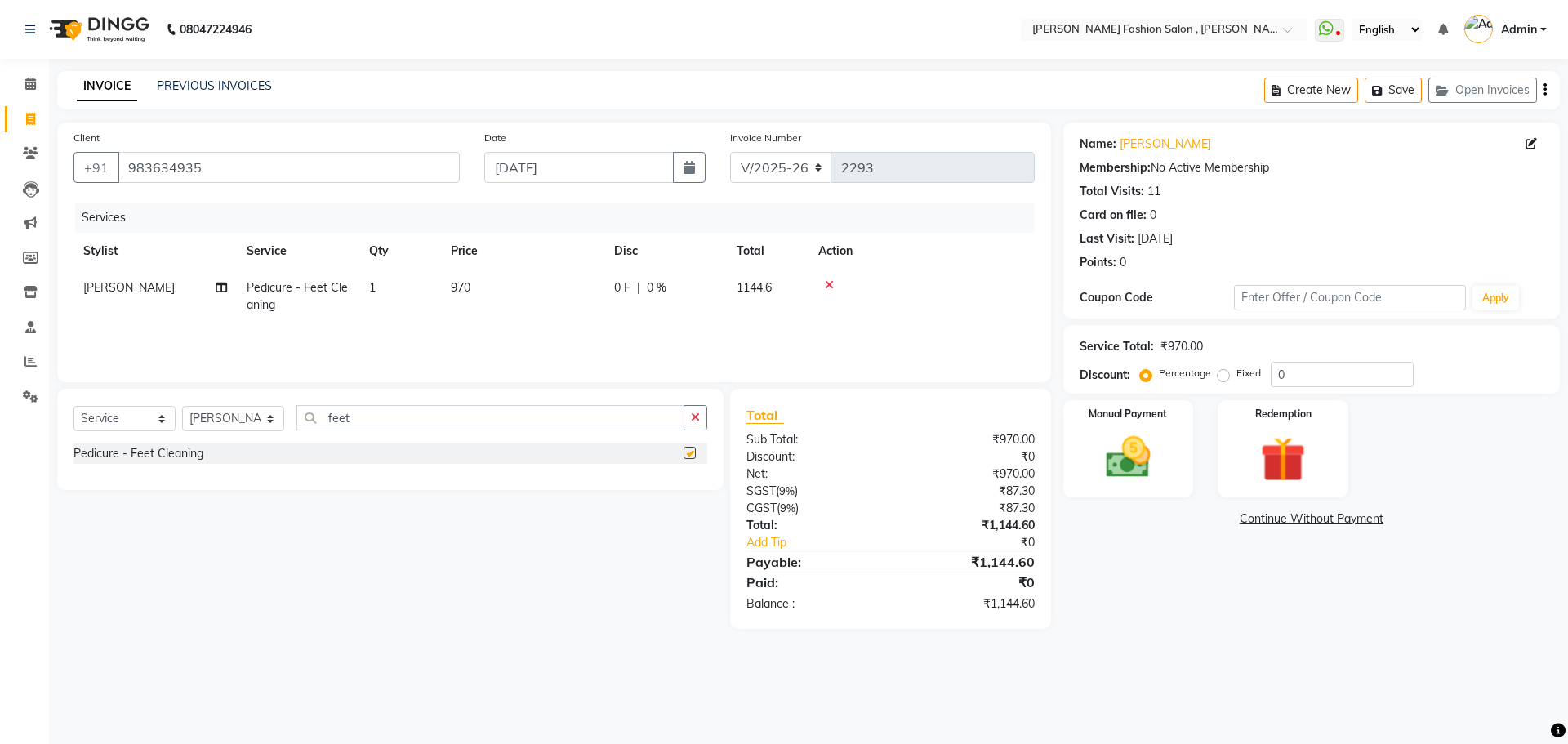
checkbox input "false"
click at [447, 298] on td "970" at bounding box center [522, 296] width 163 height 53
select select "33867"
drag, startPoint x: 567, startPoint y: 298, endPoint x: 468, endPoint y: 300, distance: 99.0
click at [468, 300] on tr "Alice Anita Archana Minni Babu Das Bindu Bridgette Jones Danielle Jones Daniell…" at bounding box center [554, 303] width 961 height 69
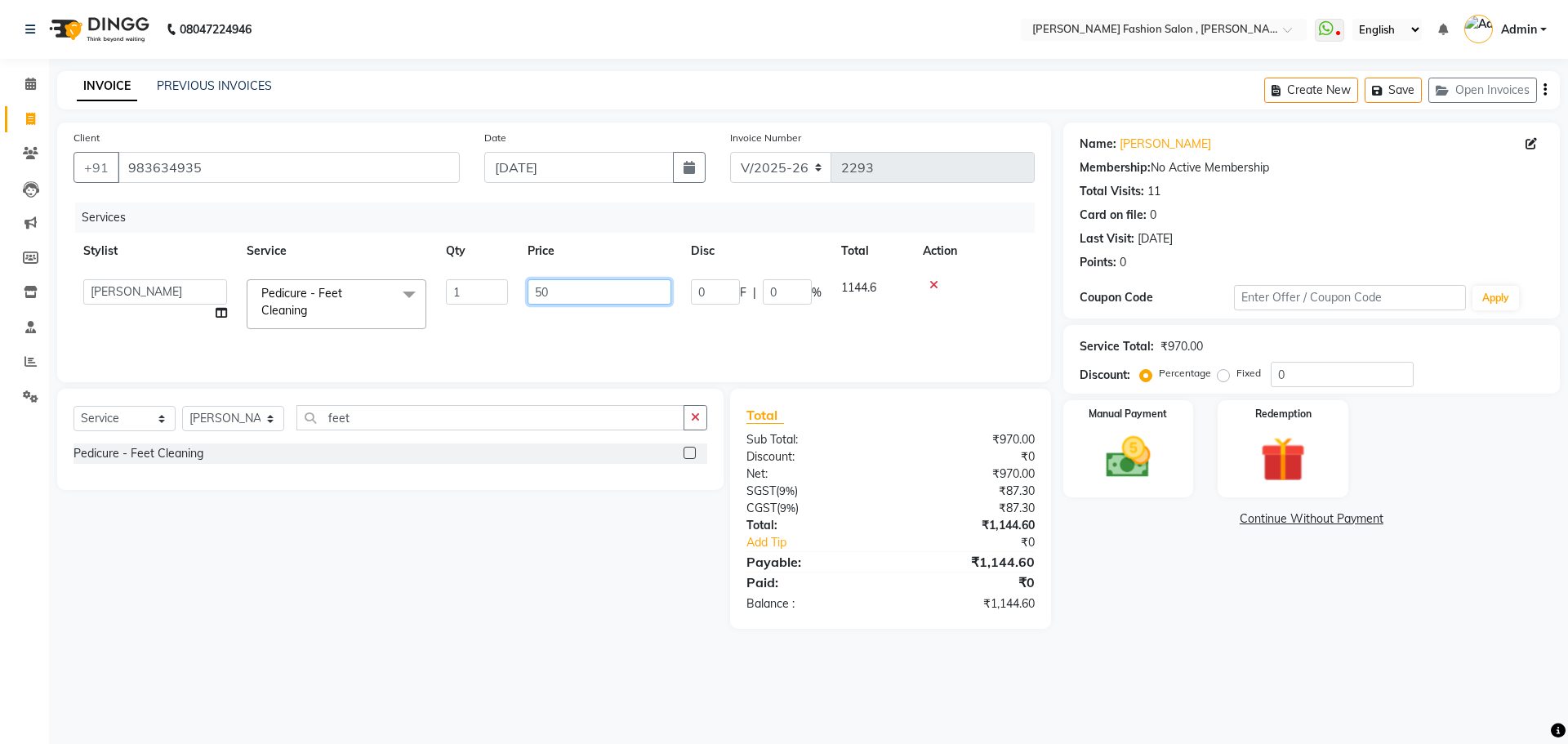
type input "500"
click at [476, 310] on tr "Alice Anita Archana Minni Babu Das Bindu Bridgette Jones Danielle Jones Daniell…" at bounding box center [554, 303] width 961 height 69
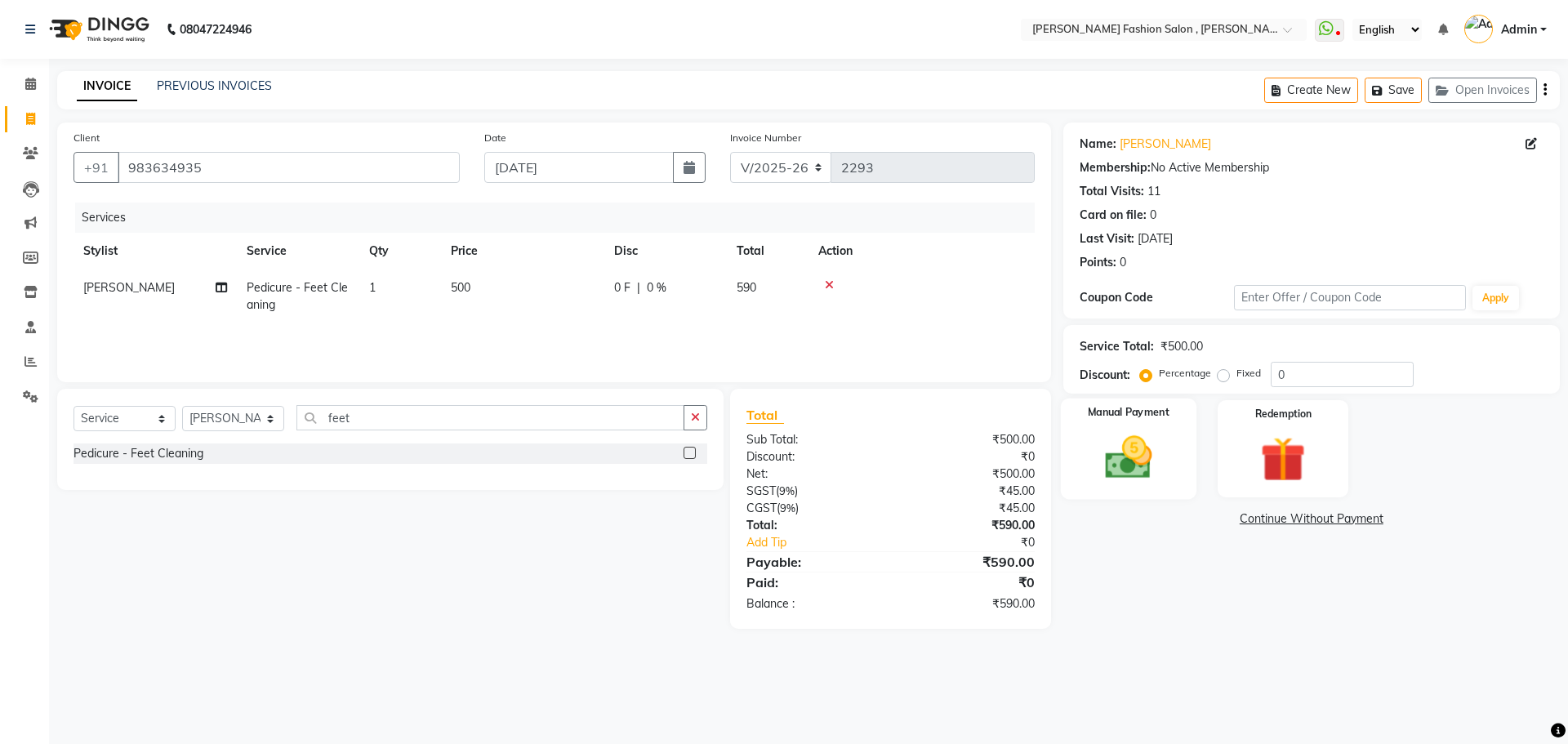
click at [1125, 487] on div "Manual Payment" at bounding box center [1127, 448] width 136 height 100
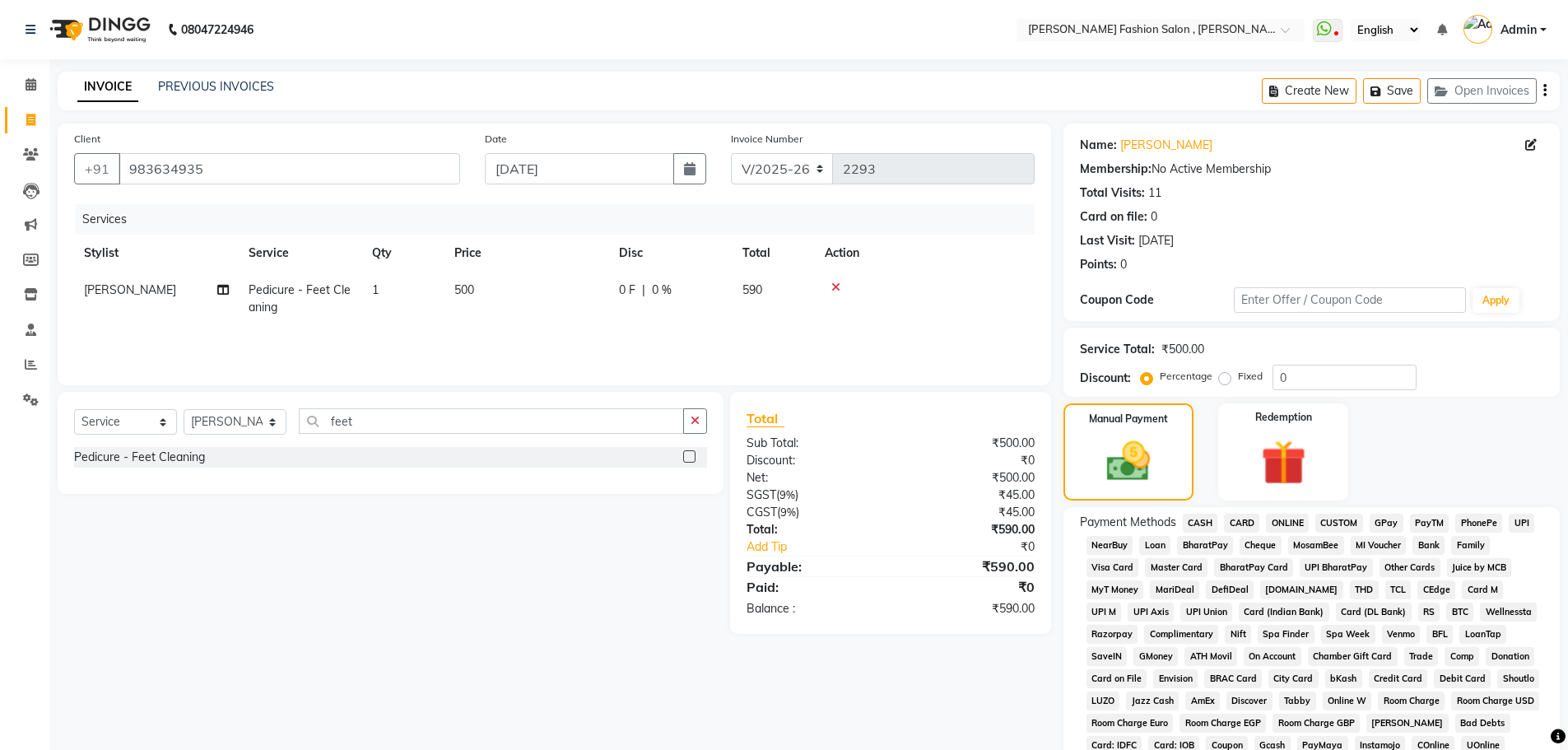
click at [1207, 525] on span "CASH" at bounding box center [1201, 523] width 35 height 19
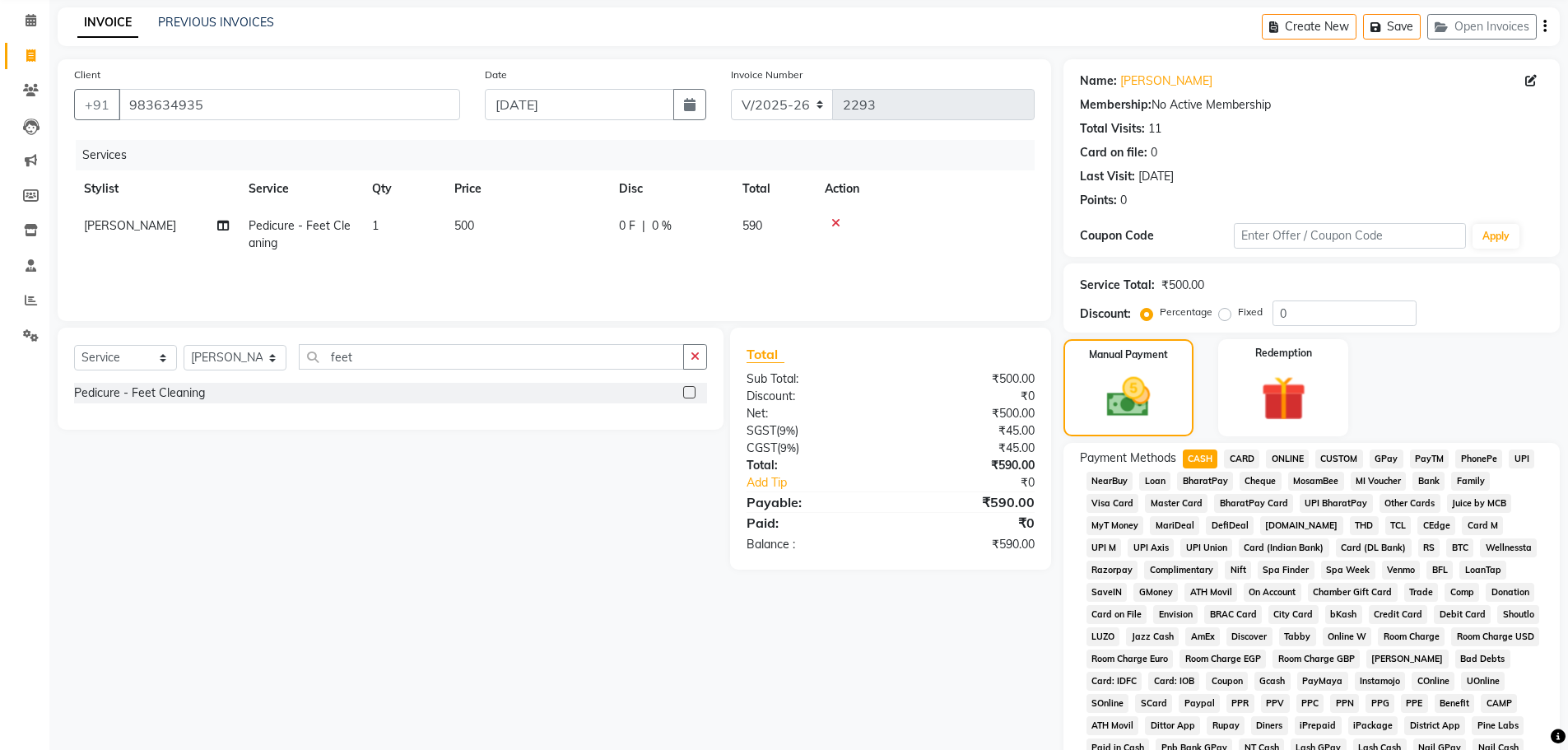
scroll to position [335, 0]
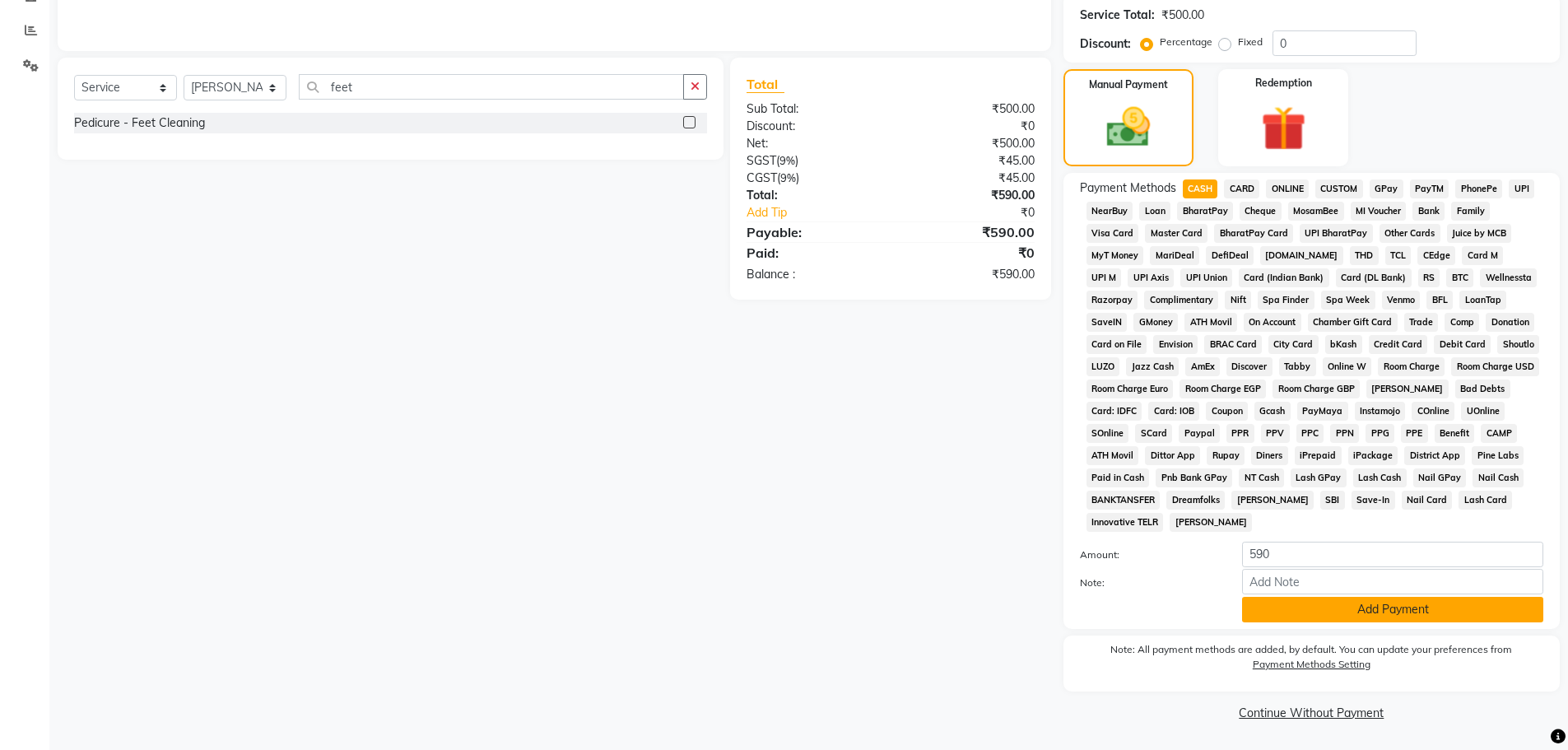
click at [1276, 603] on button "Add Payment" at bounding box center [1393, 609] width 301 height 25
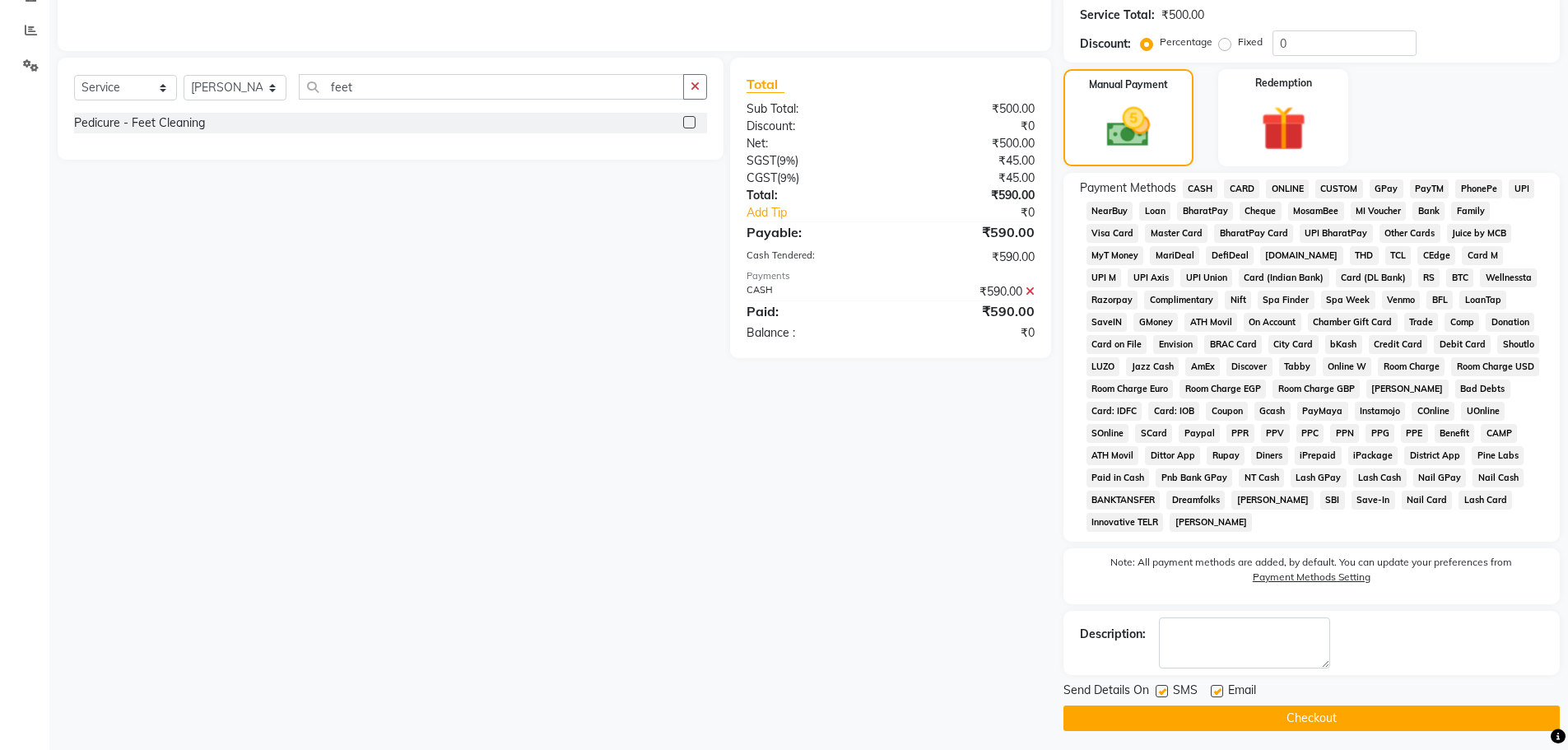
click at [1318, 723] on button "Checkout" at bounding box center [1311, 717] width 496 height 25
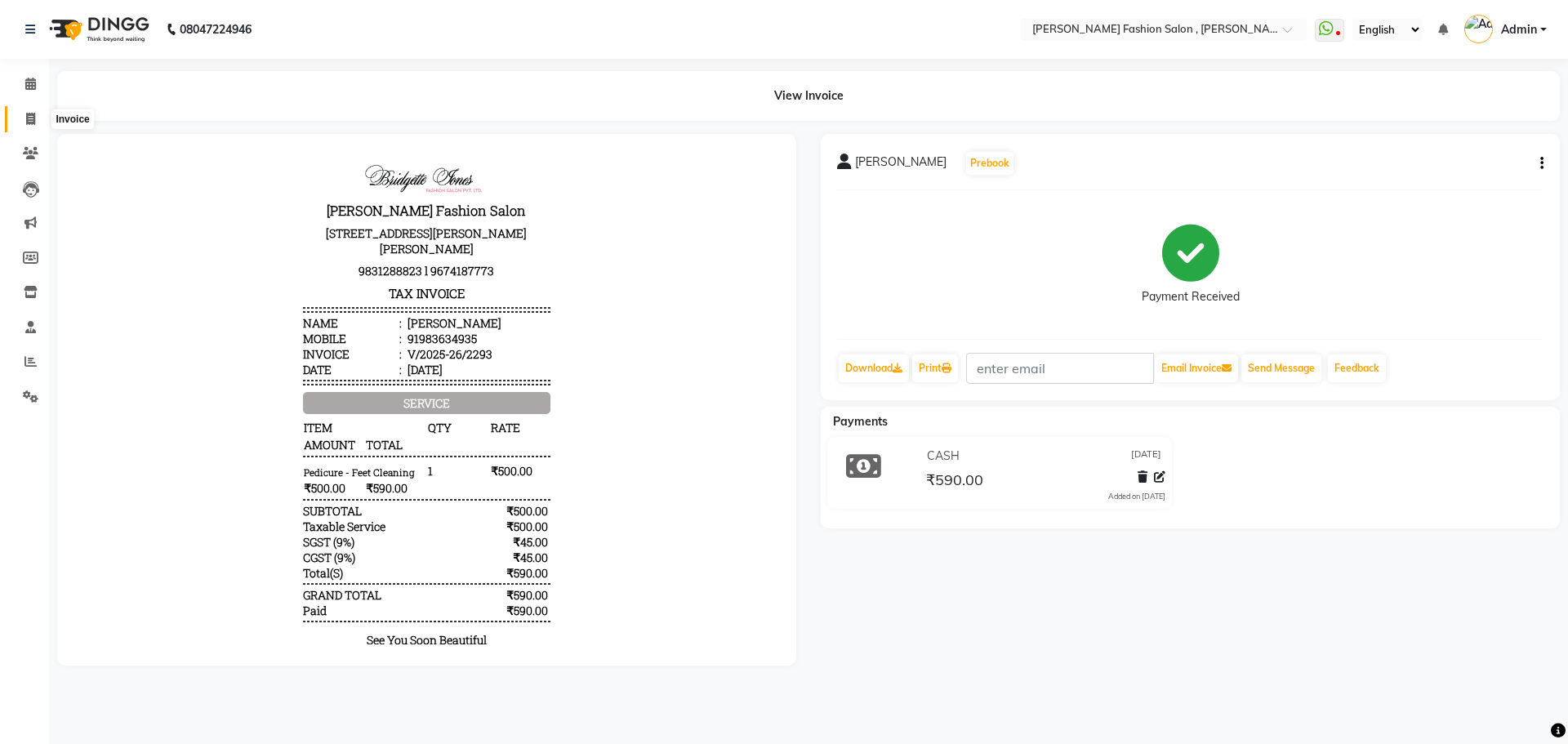
click at [29, 124] on icon at bounding box center [30, 118] width 9 height 12
select select "service"
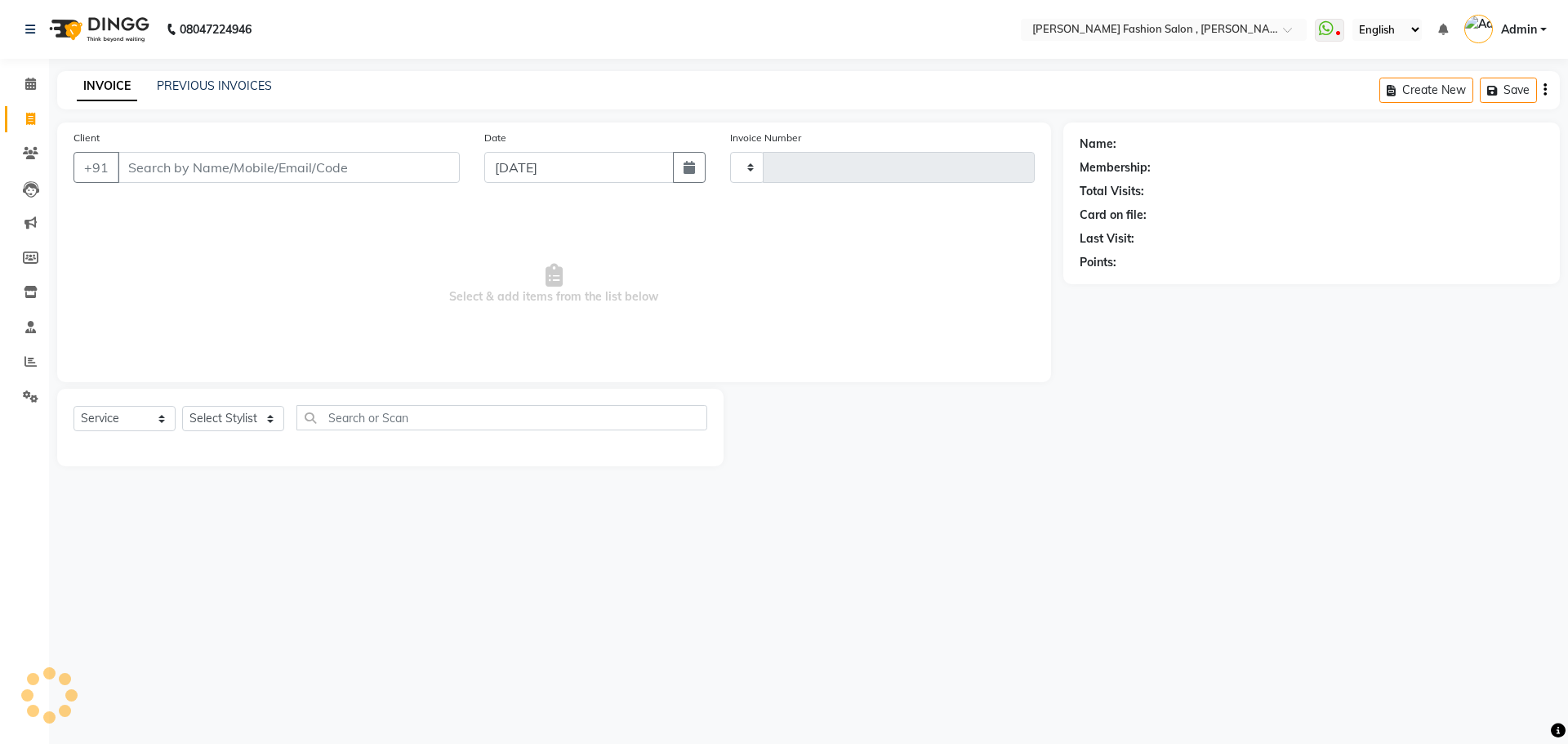
type input "2294"
select select "5233"
click at [244, 419] on select "Select Stylist" at bounding box center [233, 418] width 102 height 25
select select "33882"
click at [183, 406] on select "Select Stylist [PERSON_NAME] [PERSON_NAME] [PERSON_NAME] Babu [PERSON_NAME] [PE…" at bounding box center [233, 418] width 102 height 25
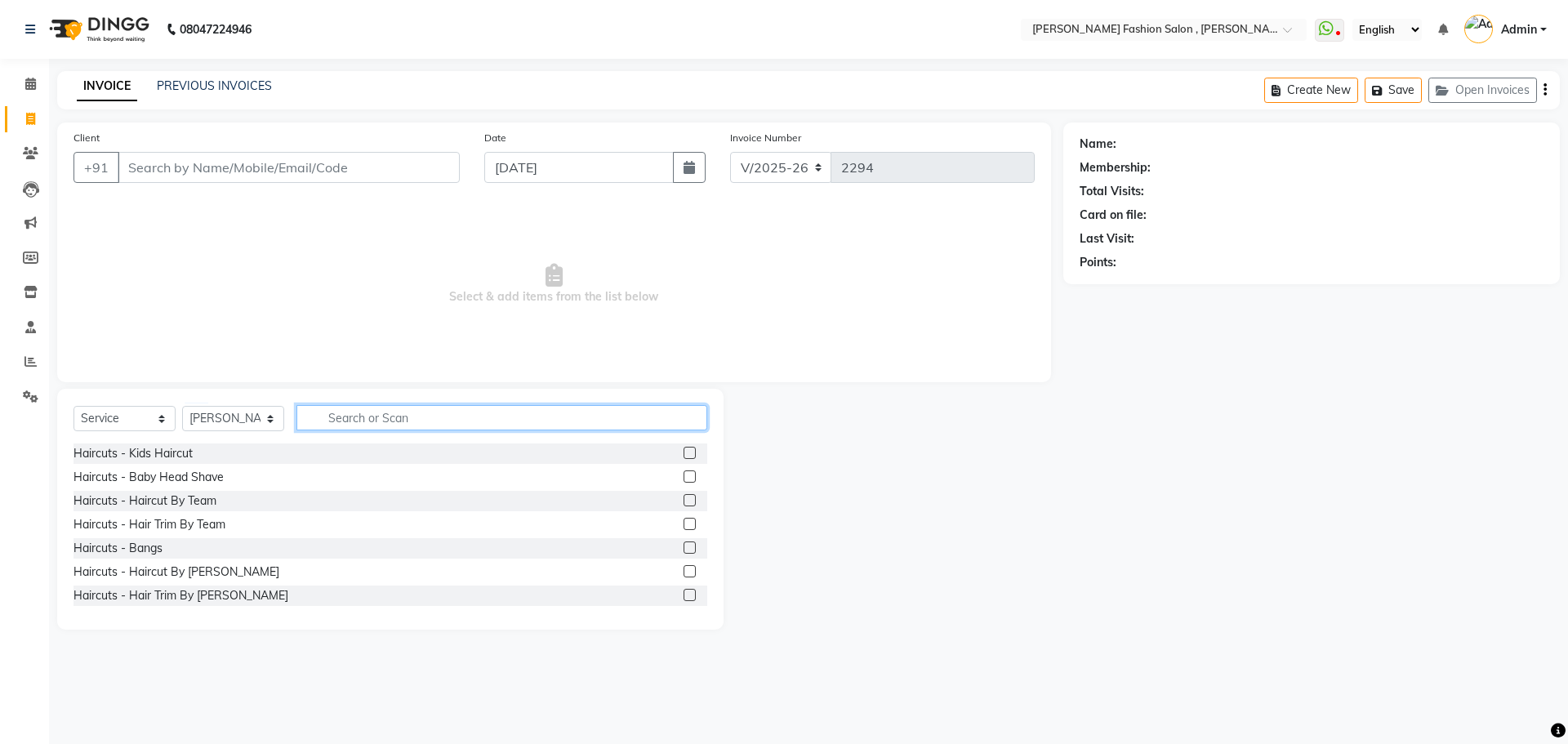
click at [378, 422] on input "text" at bounding box center [502, 417] width 411 height 25
drag, startPoint x: 187, startPoint y: 570, endPoint x: 200, endPoint y: 506, distance: 65.3
click at [187, 568] on div "Haircuts - Haircut By [PERSON_NAME]" at bounding box center [176, 572] width 206 height 18
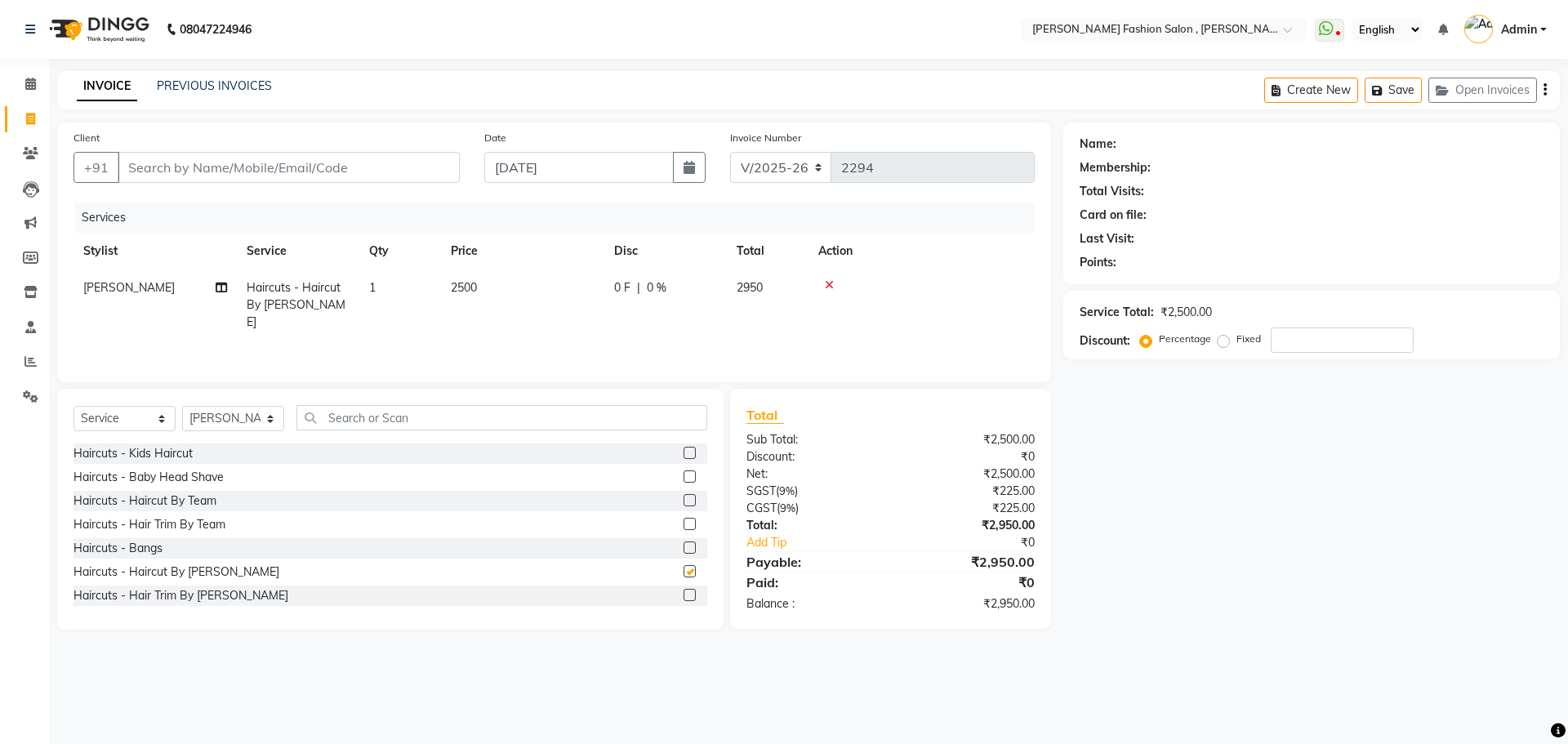
checkbox input "false"
click at [226, 168] on input "Client" at bounding box center [289, 168] width 342 height 31
type input "9"
type input "0"
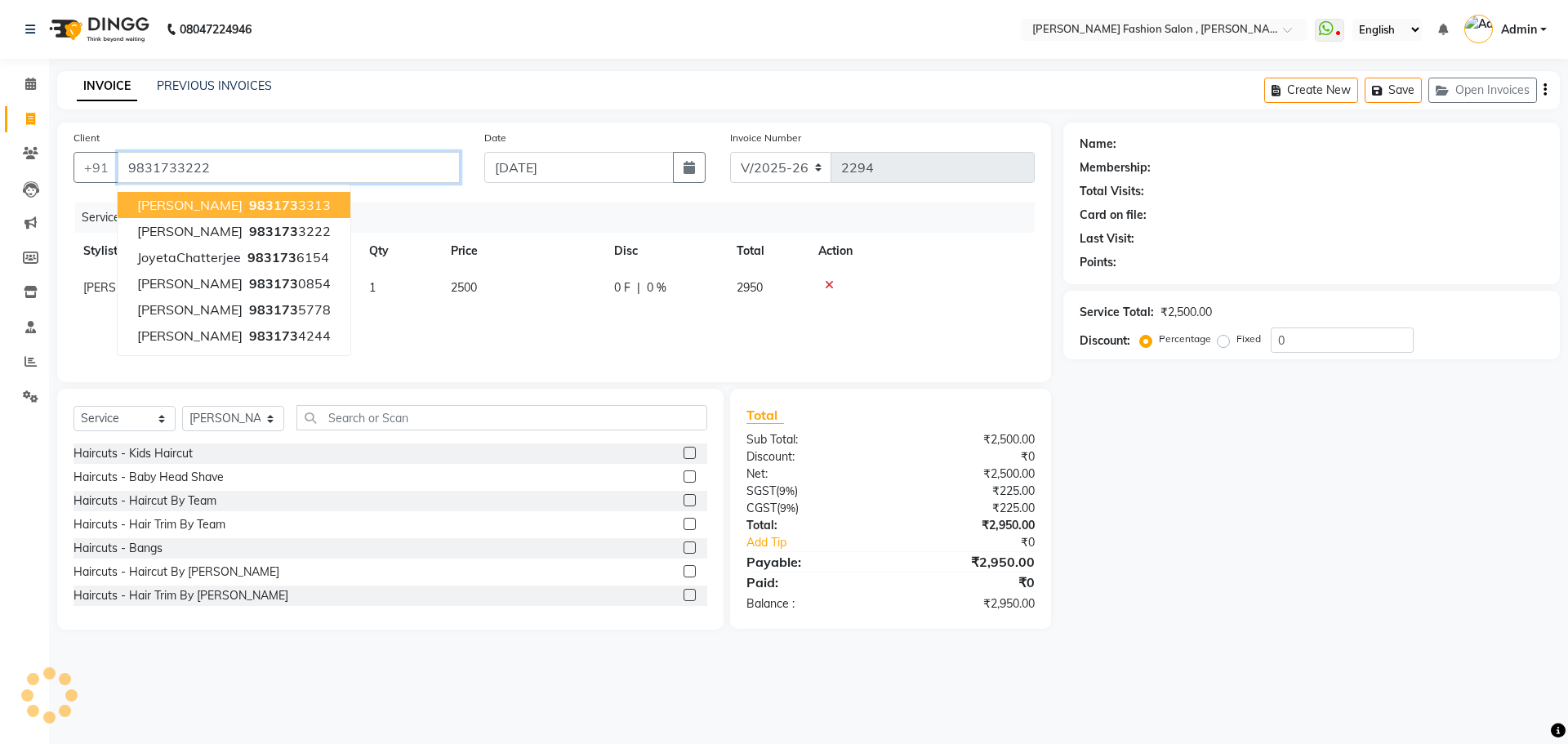
type input "9831733222"
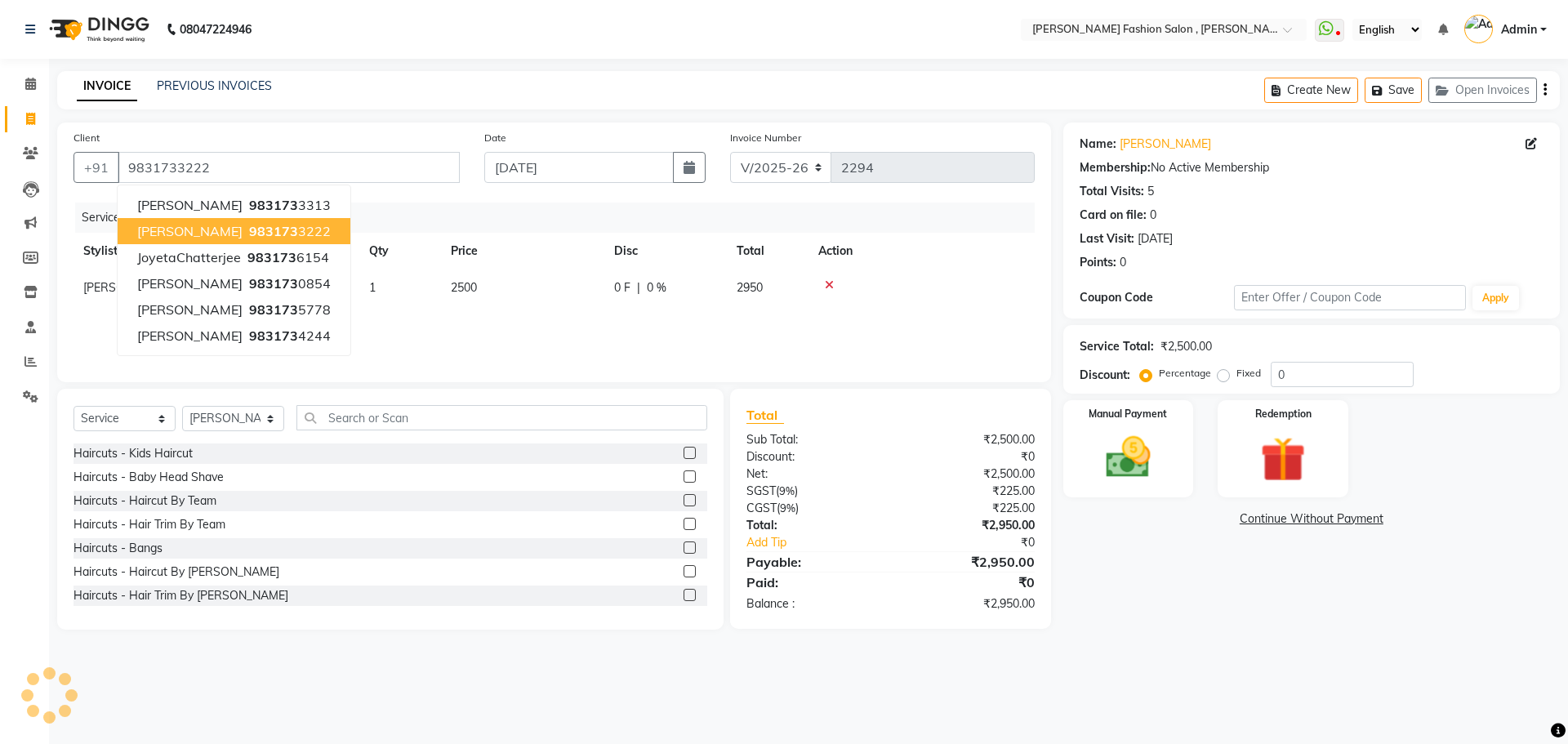
click at [249, 225] on span "983173" at bounding box center [273, 231] width 49 height 17
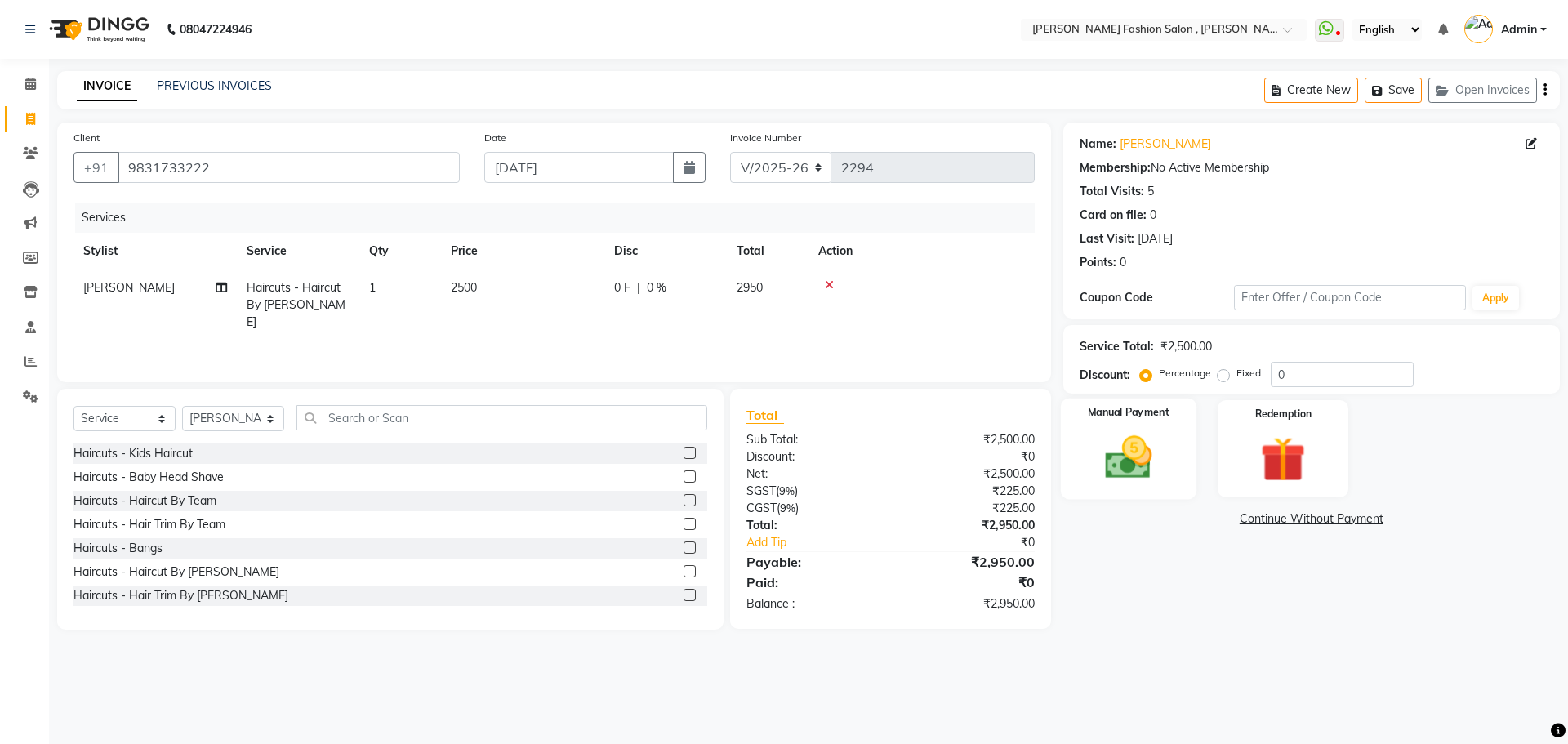
click at [1129, 424] on div "Manual Payment" at bounding box center [1127, 448] width 136 height 100
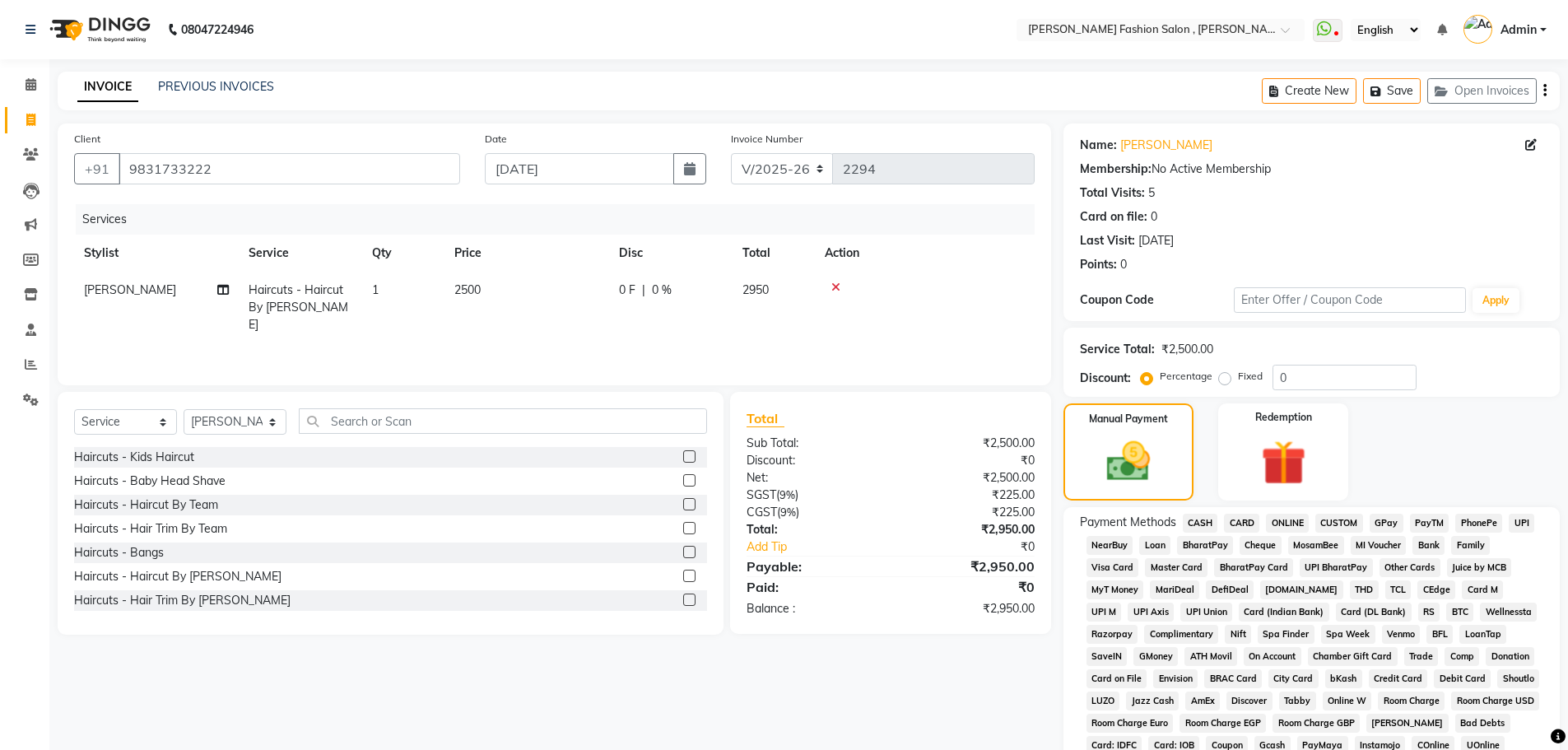
click at [1243, 520] on span "CARD" at bounding box center [1242, 523] width 35 height 19
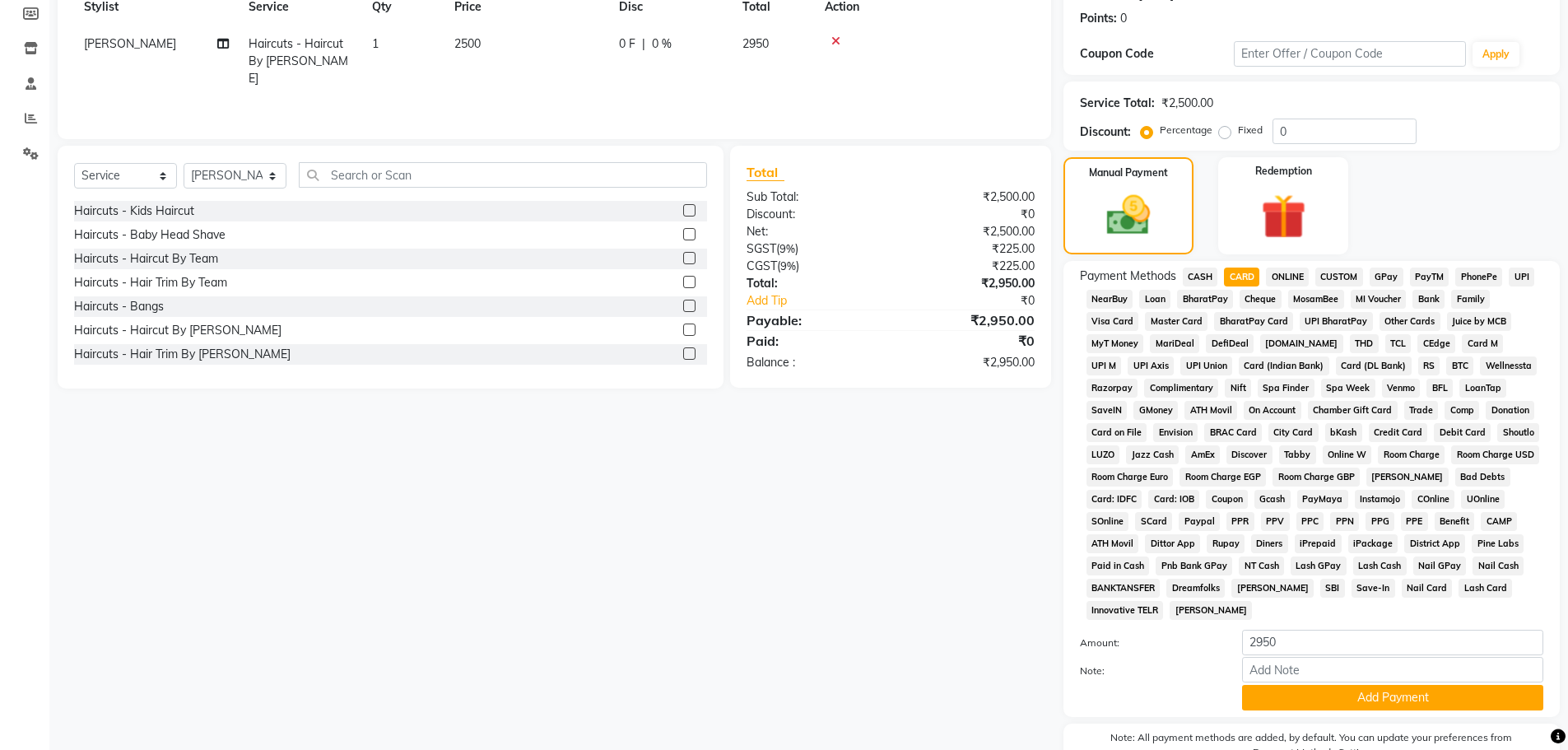
scroll to position [247, 0]
click at [1314, 695] on button "Add Payment" at bounding box center [1393, 696] width 301 height 25
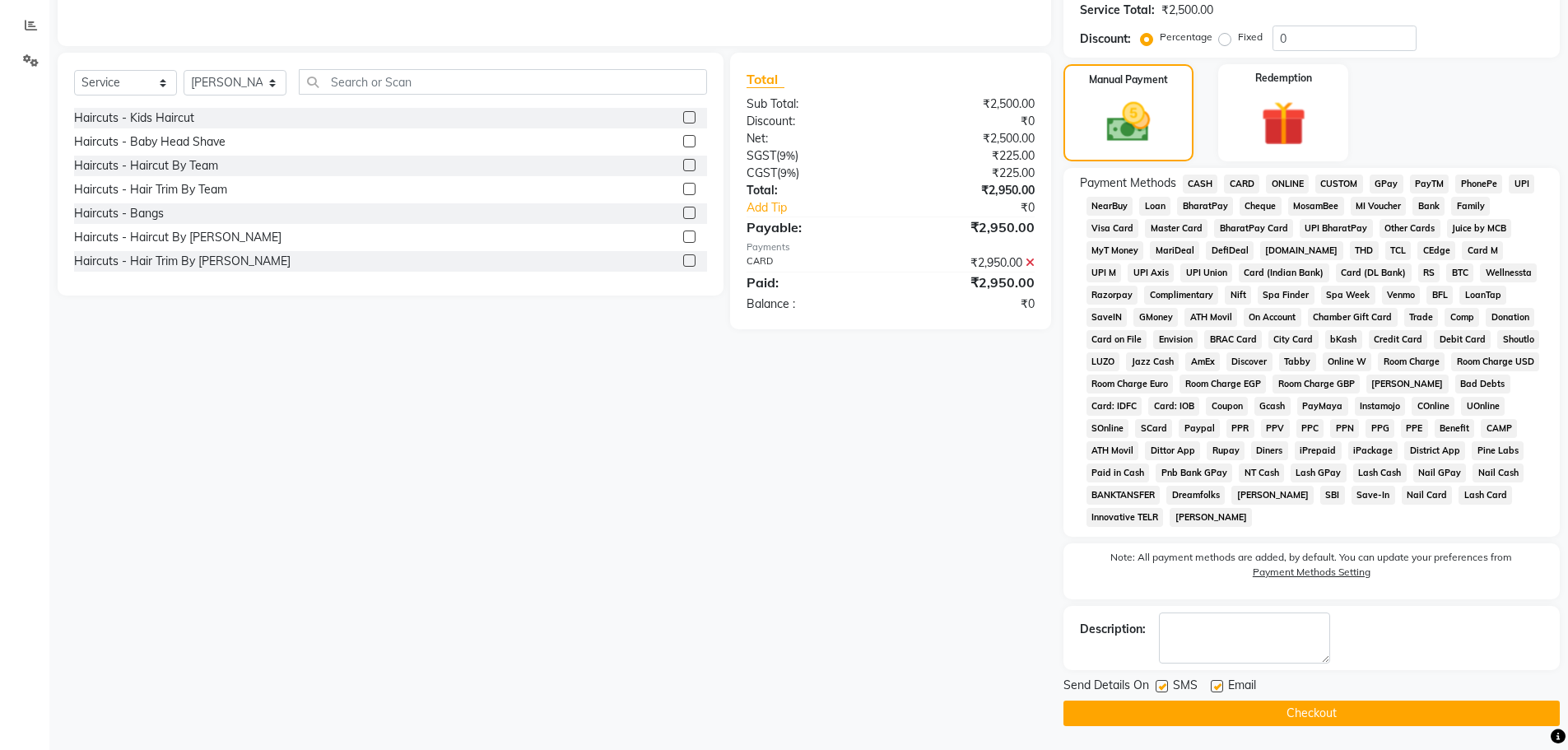
scroll to position [340, 0]
click at [1377, 717] on button "Checkout" at bounding box center [1311, 712] width 496 height 25
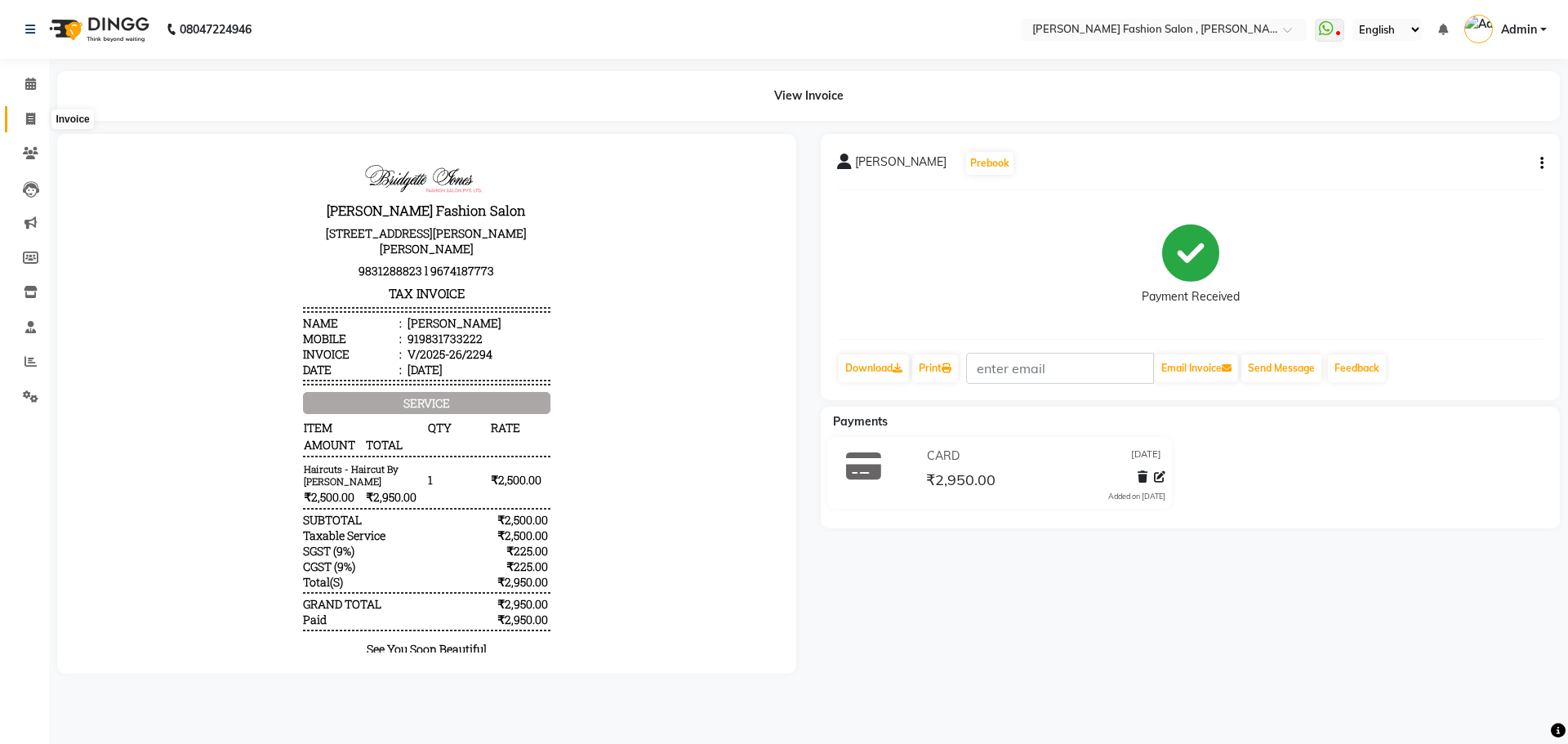
click at [37, 113] on span at bounding box center [30, 120] width 29 height 18
select select "service"
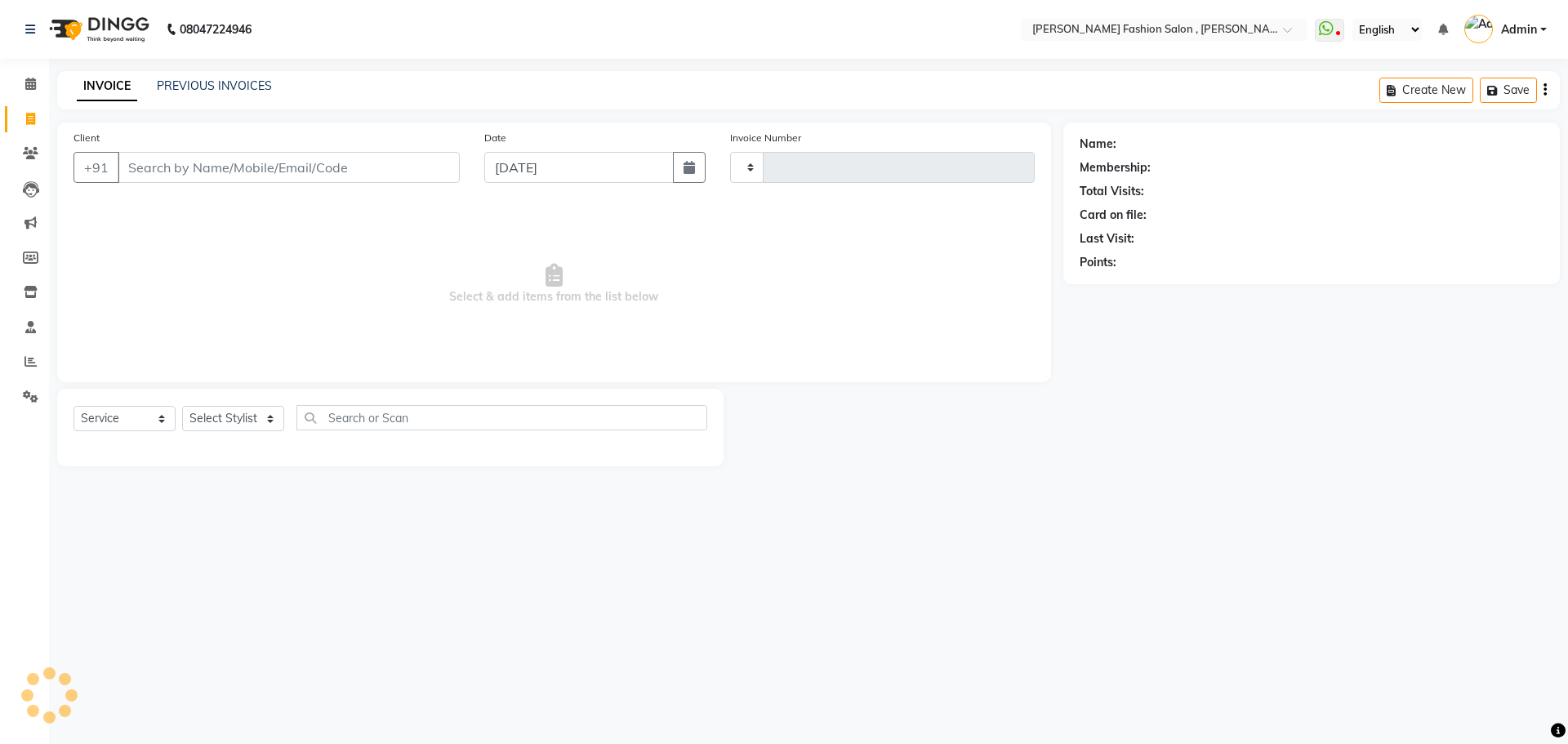
type input "2295"
select select "5233"
click at [263, 425] on select "Select Stylist" at bounding box center [233, 418] width 102 height 25
select select "33867"
click at [183, 406] on select "Select Stylist [PERSON_NAME] [PERSON_NAME] [PERSON_NAME] Babu [PERSON_NAME] [PE…" at bounding box center [233, 418] width 102 height 25
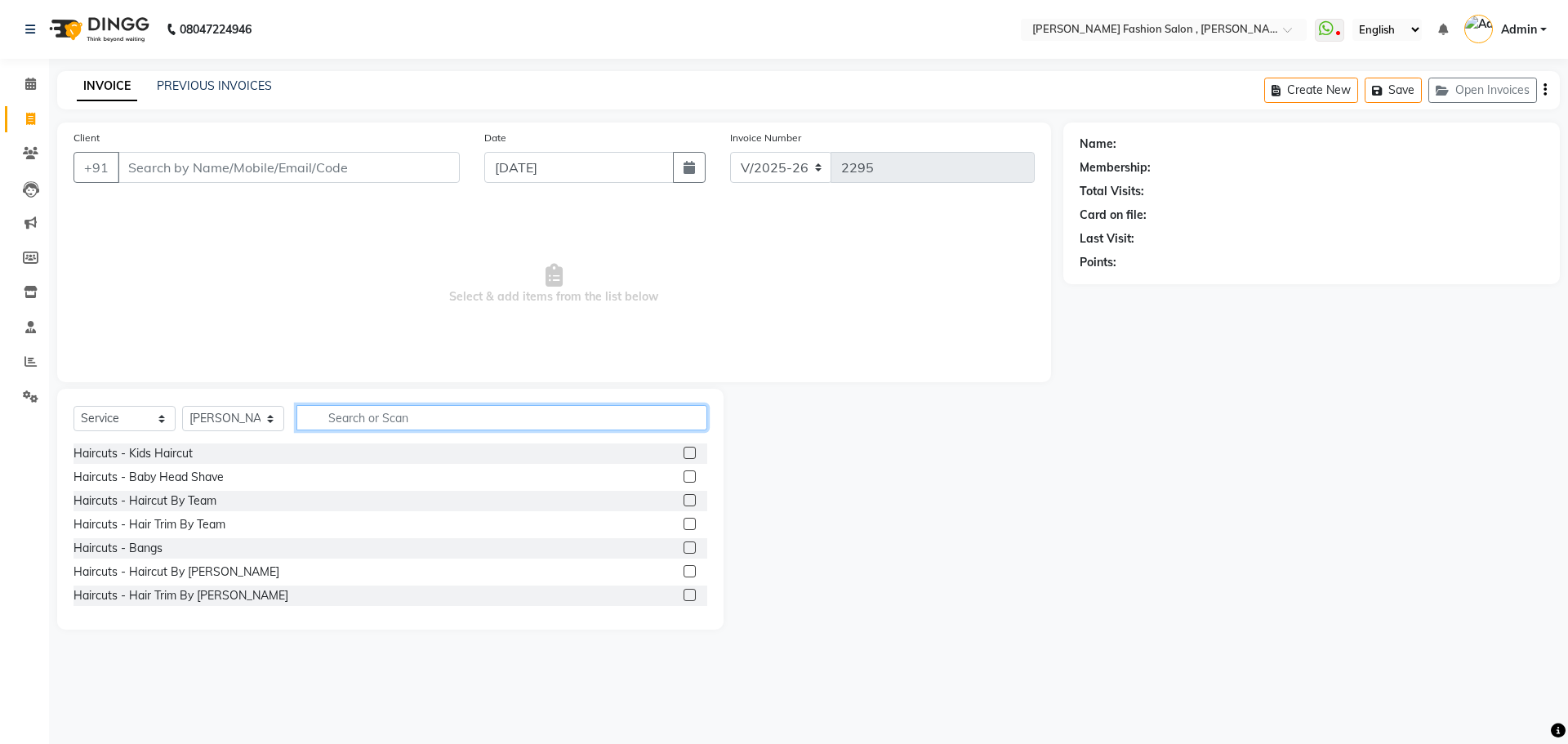
click at [385, 421] on input "text" at bounding box center [502, 417] width 411 height 25
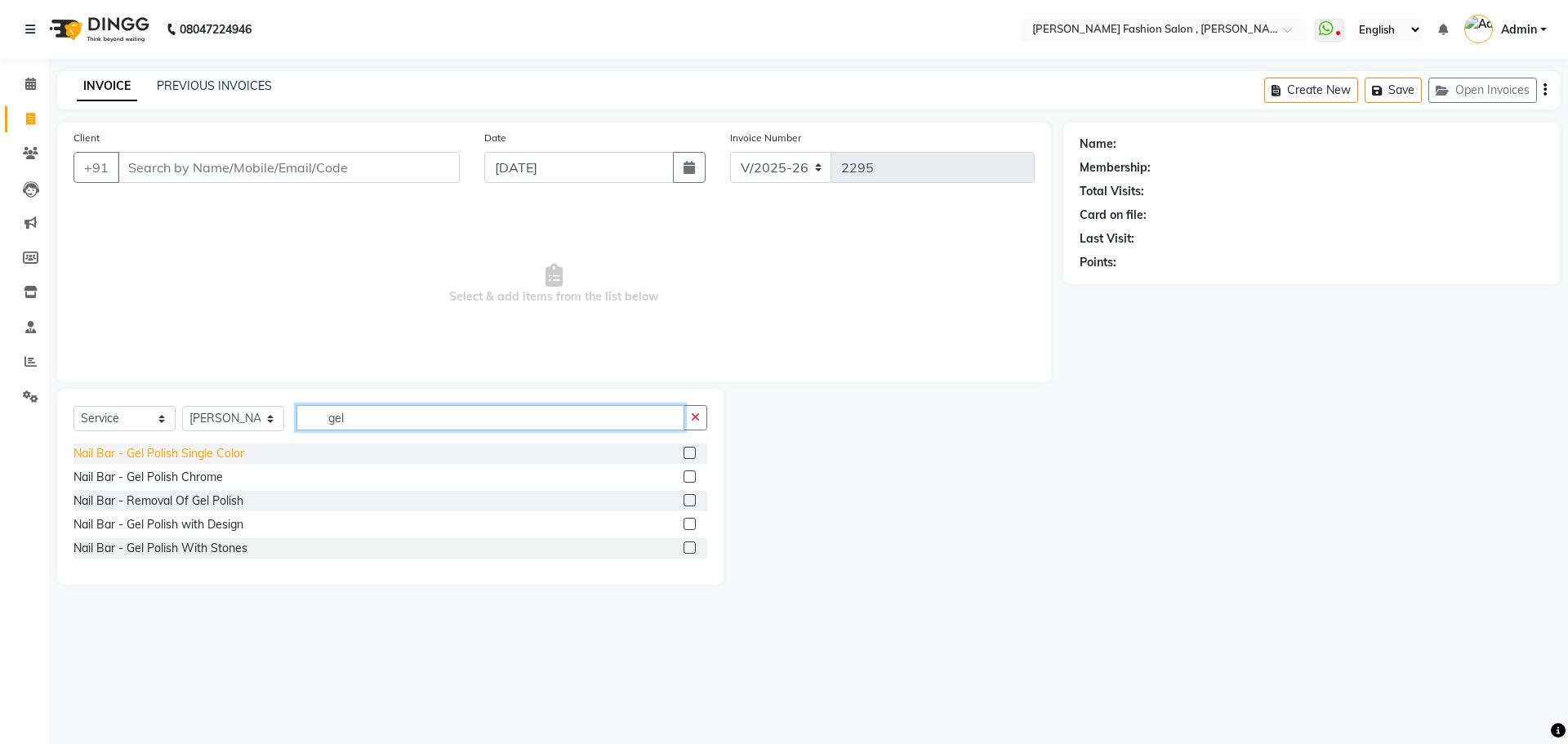
type input "gel"
click at [241, 446] on div "Nail Bar - Gel Polish Single Color" at bounding box center [159, 454] width 171 height 18
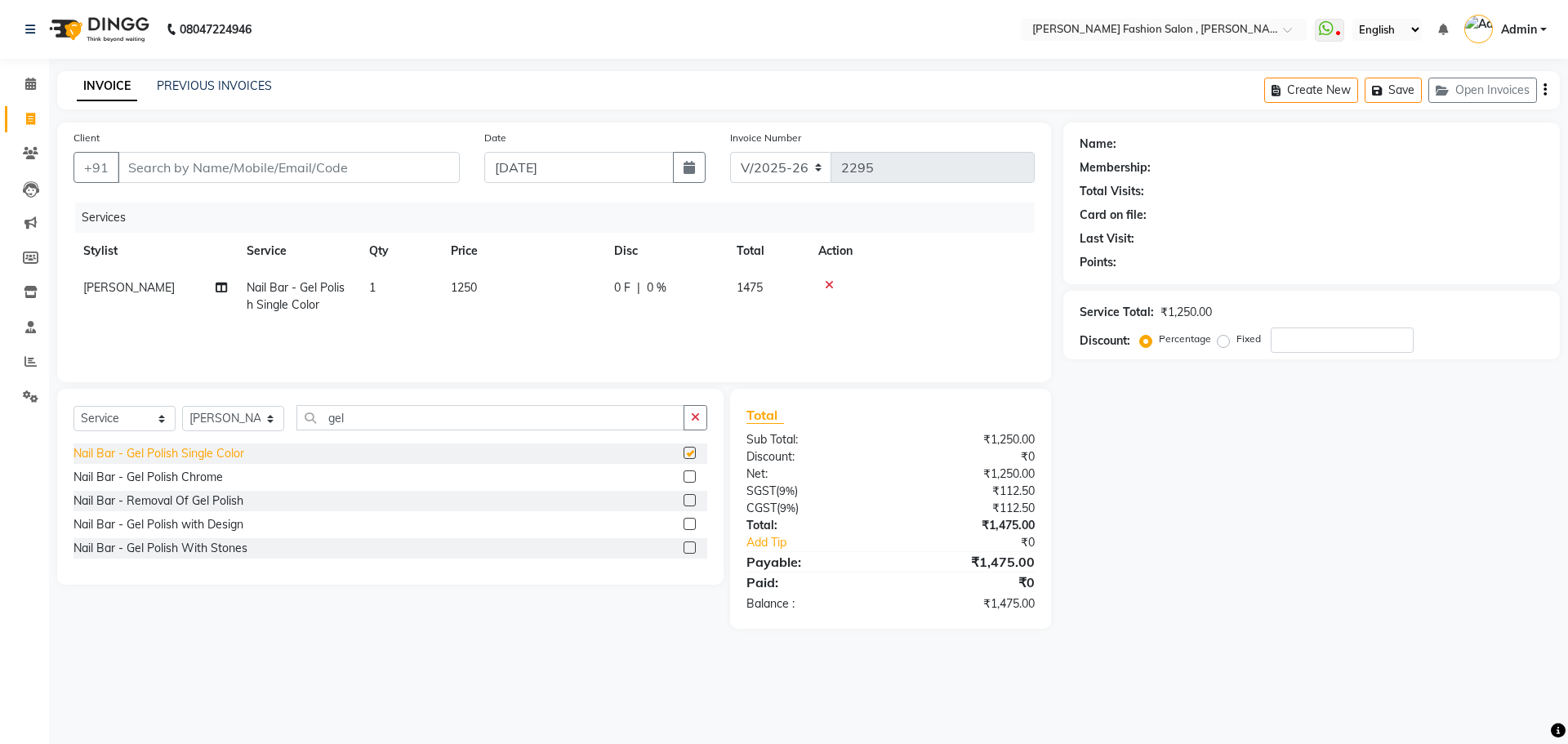
checkbox input "false"
click at [504, 289] on td "1250" at bounding box center [522, 296] width 163 height 53
select select "33867"
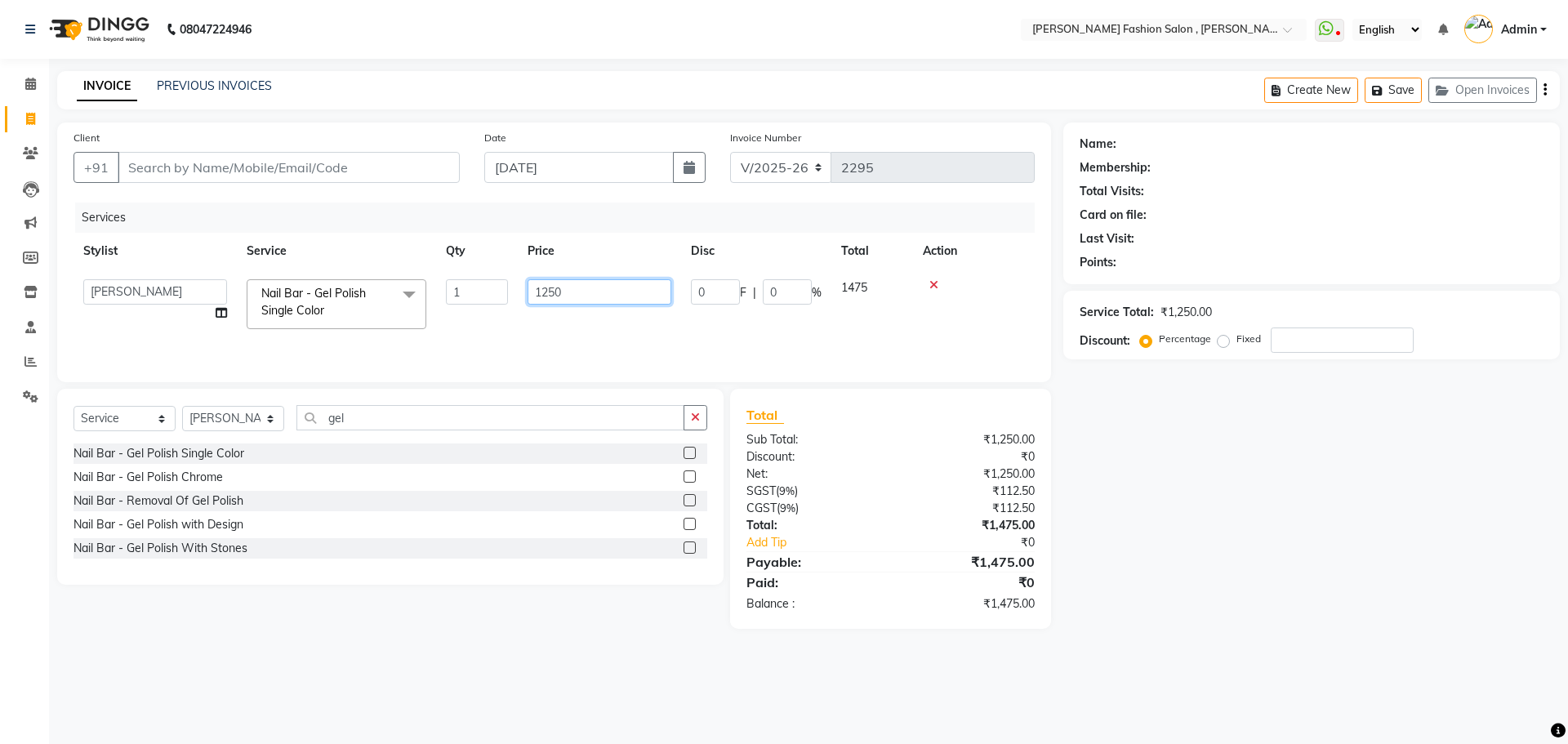
drag, startPoint x: 574, startPoint y: 294, endPoint x: 406, endPoint y: 294, distance: 168.0
click at [406, 294] on tr "Alice Anita Archana Minni Babu Das Bindu Bridgette Jones Danielle Jones Daniell…" at bounding box center [554, 303] width 961 height 69
type input "625"
drag, startPoint x: 486, startPoint y: 327, endPoint x: 471, endPoint y: 322, distance: 15.8
click at [486, 326] on div "Services Stylist Service Qty Price Disc Total Action Alice Anita Archana Minni …" at bounding box center [554, 284] width 961 height 163
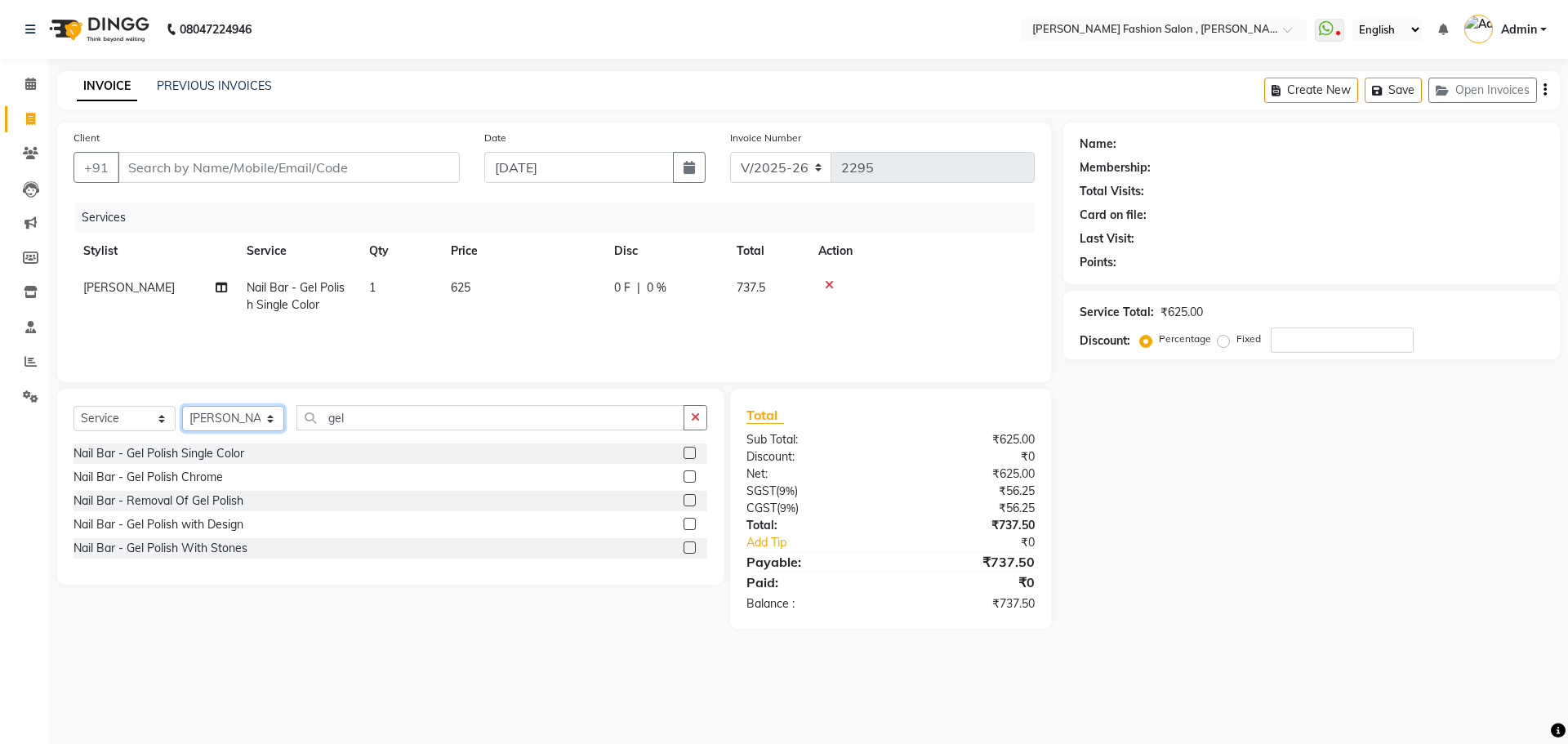
click at [262, 429] on select "Select Stylist [PERSON_NAME] [PERSON_NAME] [PERSON_NAME] Babu [PERSON_NAME] [PE…" at bounding box center [233, 418] width 102 height 25
select select "33883"
click at [183, 406] on select "Select Stylist [PERSON_NAME] [PERSON_NAME] [PERSON_NAME] Babu [PERSON_NAME] [PE…" at bounding box center [233, 418] width 102 height 25
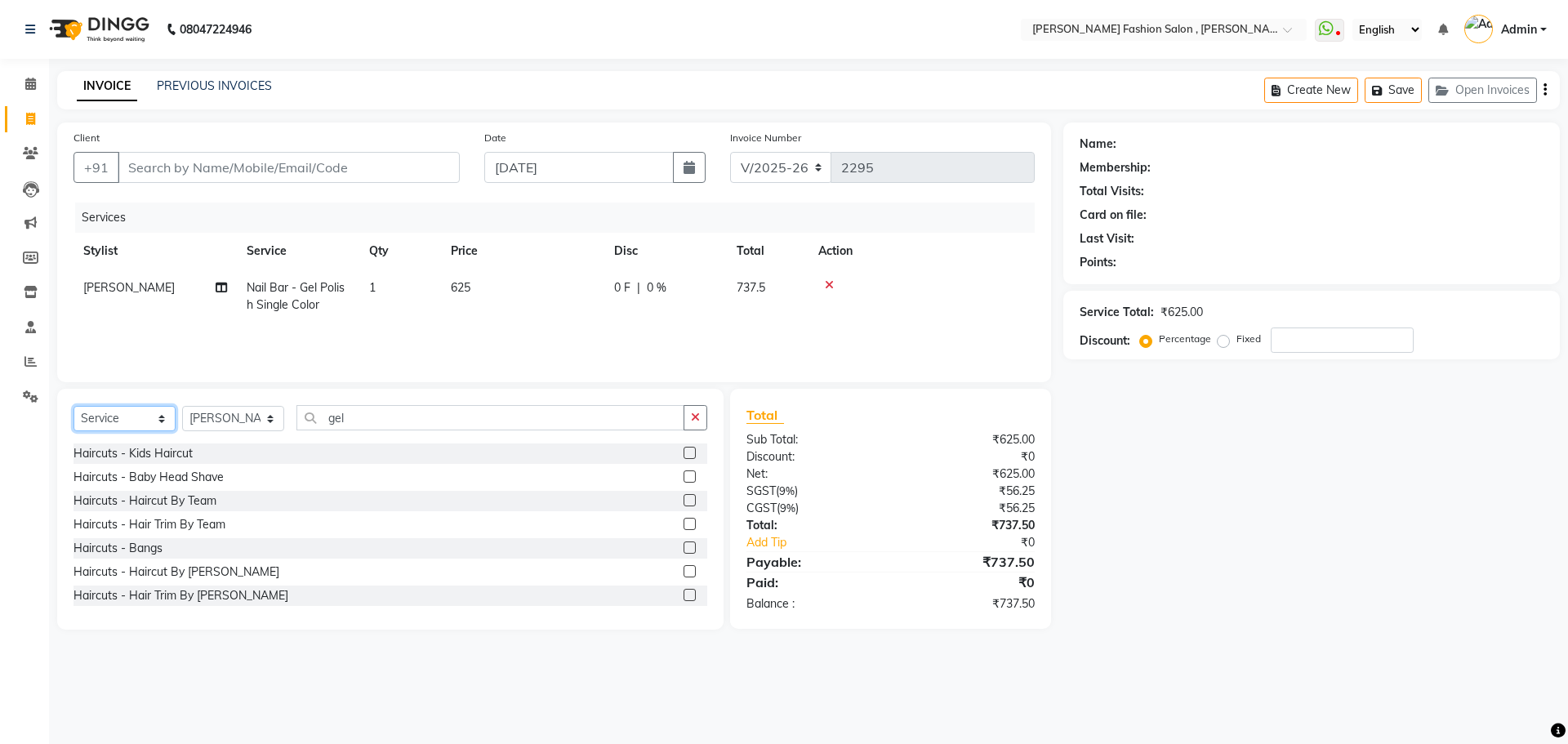
click at [126, 412] on select "Select Service Product Membership Package Voucher Prepaid Gift Card" at bounding box center [124, 418] width 102 height 25
select select "product"
click at [74, 406] on select "Select Service Product Membership Package Voucher Prepaid Gift Card" at bounding box center [124, 418] width 102 height 25
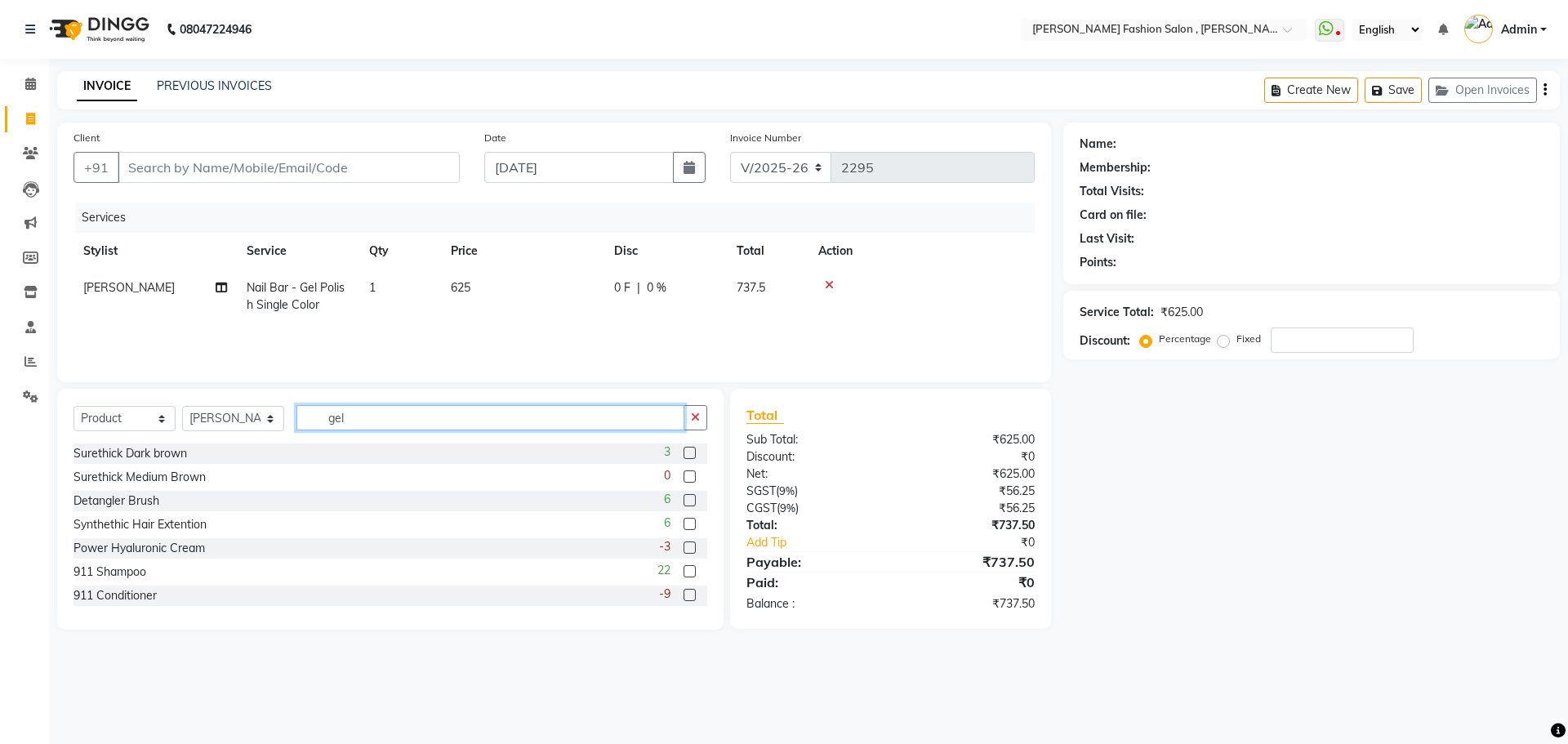
drag, startPoint x: 361, startPoint y: 415, endPoint x: 203, endPoint y: 414, distance: 158.0
click at [203, 414] on div "Select Service Product Membership Package Voucher Prepaid Gift Card Select Styl…" at bounding box center [390, 424] width 633 height 39
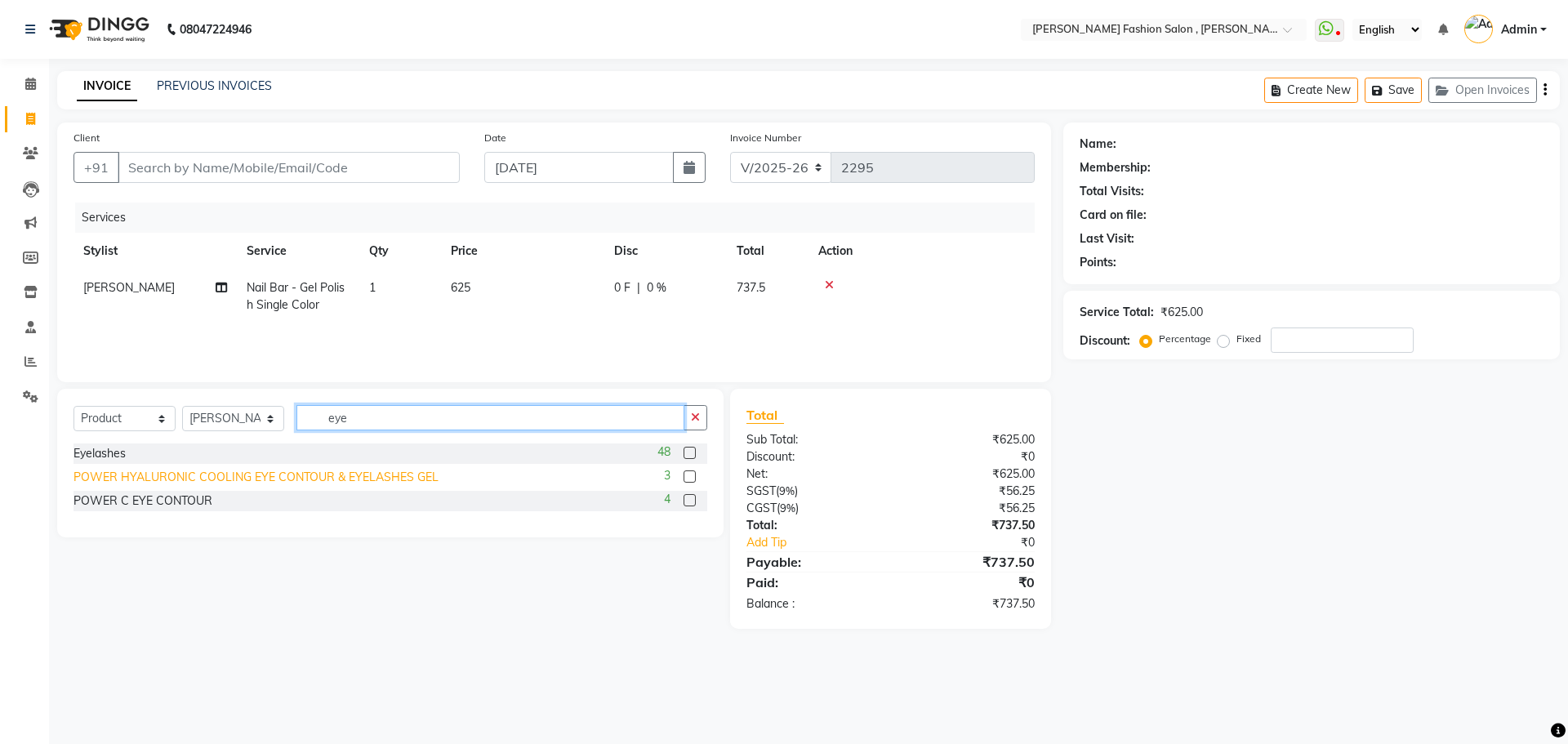
type input "eye"
click at [160, 480] on div "POWER HYALURONIC COOLING EYE CONTOUR & EYELASHES GEL" at bounding box center [256, 477] width 365 height 18
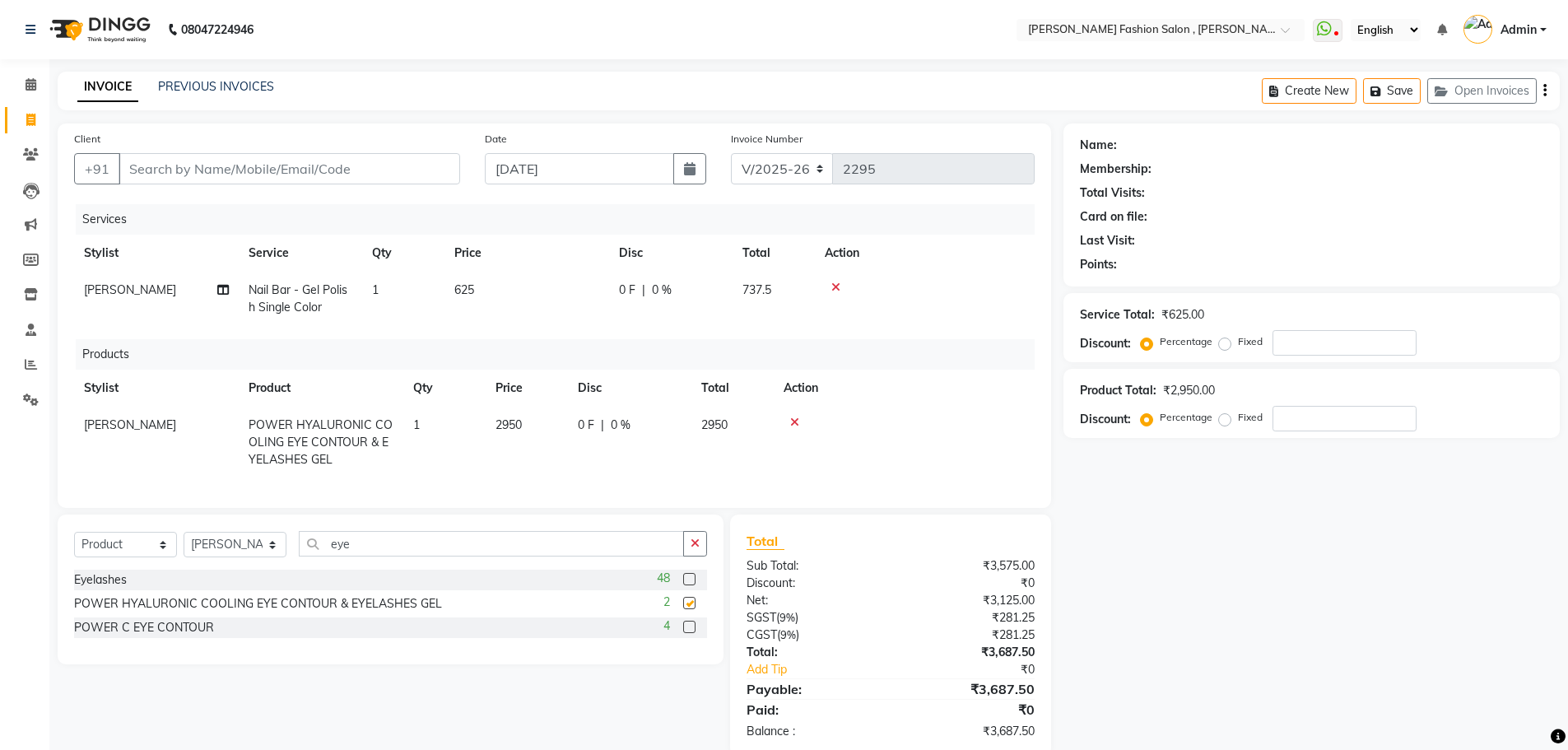
checkbox input "false"
click at [220, 179] on input "Client" at bounding box center [290, 169] width 342 height 32
type input "v"
type input "0"
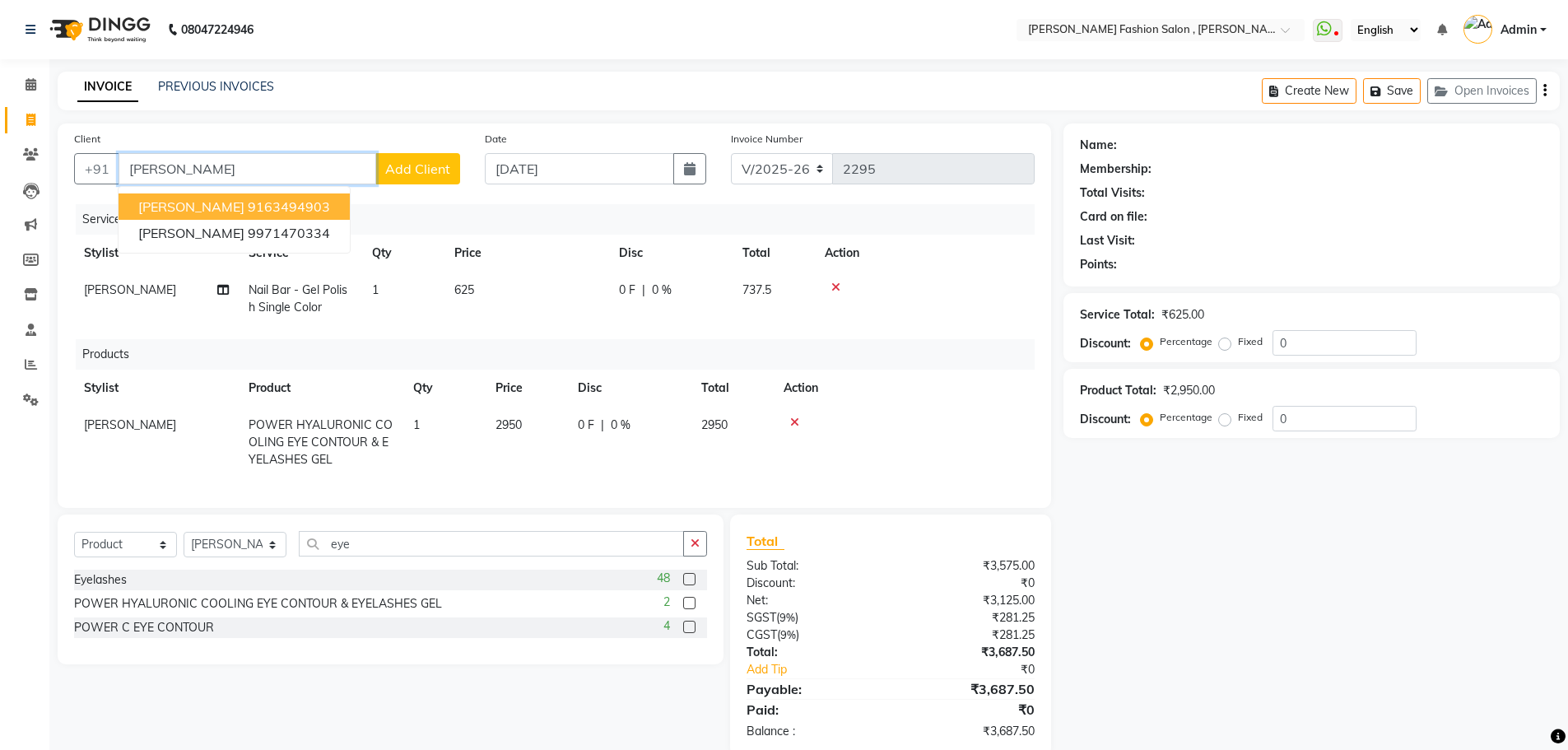
click at [248, 204] on ngb-highlight "9163494903" at bounding box center [289, 206] width 83 height 17
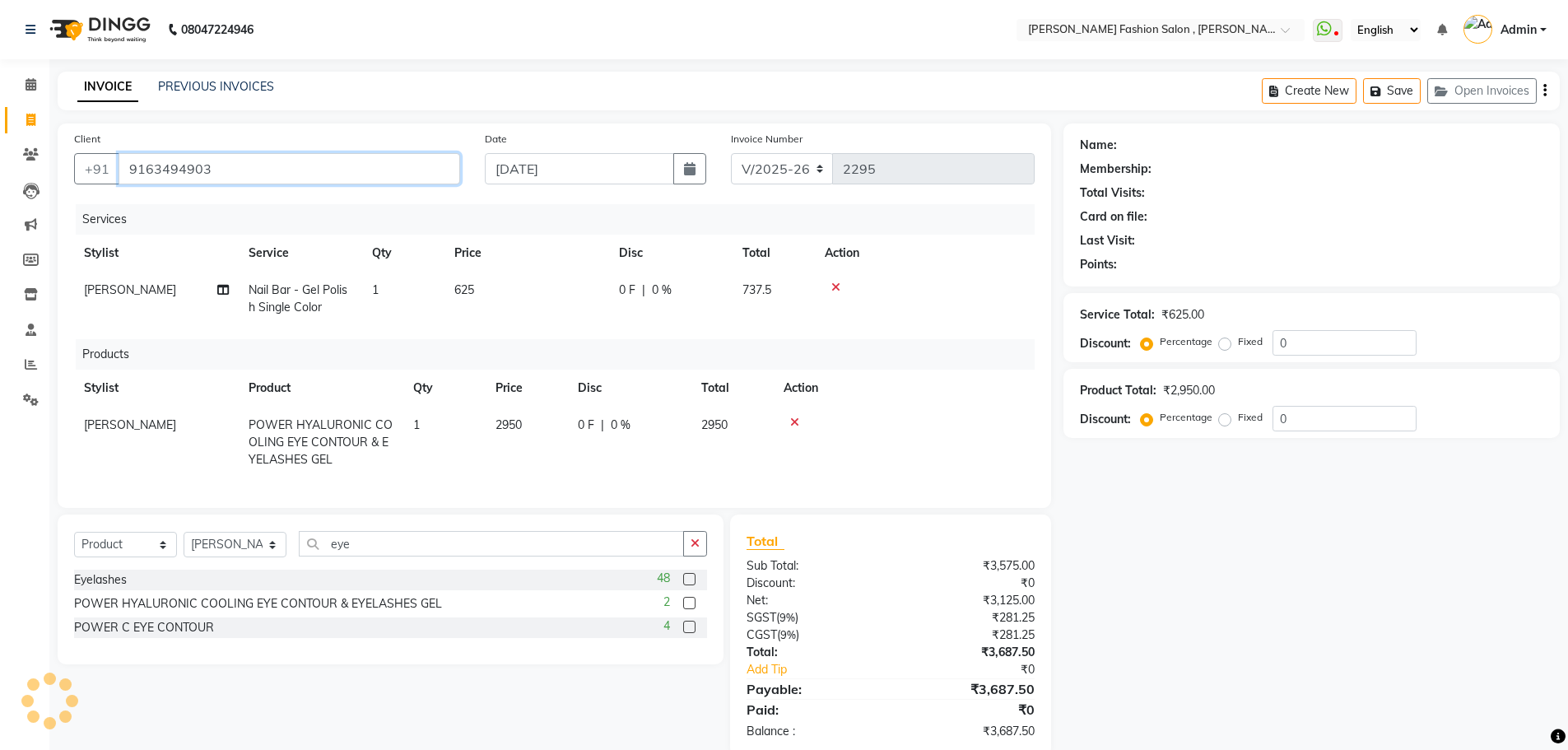
type input "9163494903"
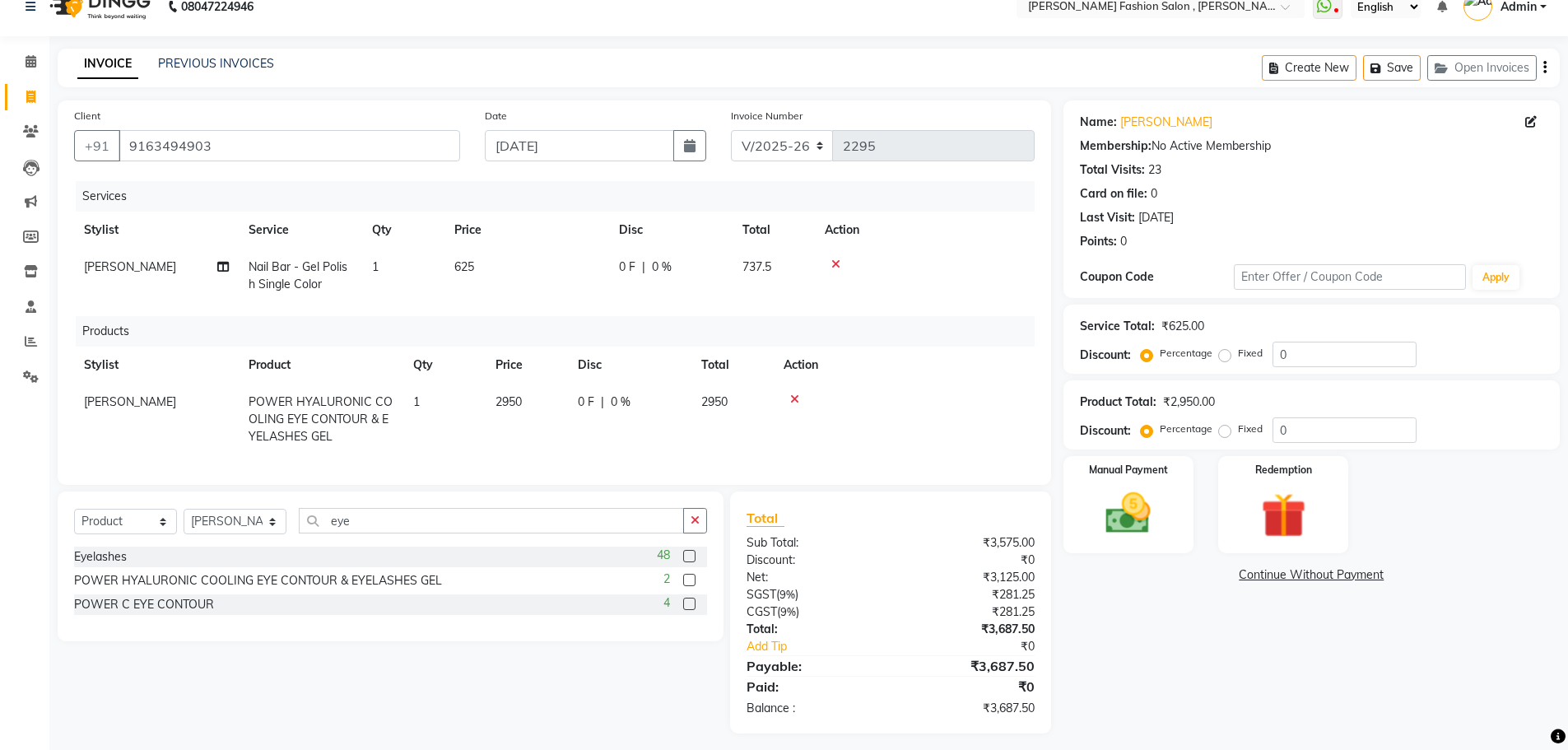
scroll to position [44, 0]
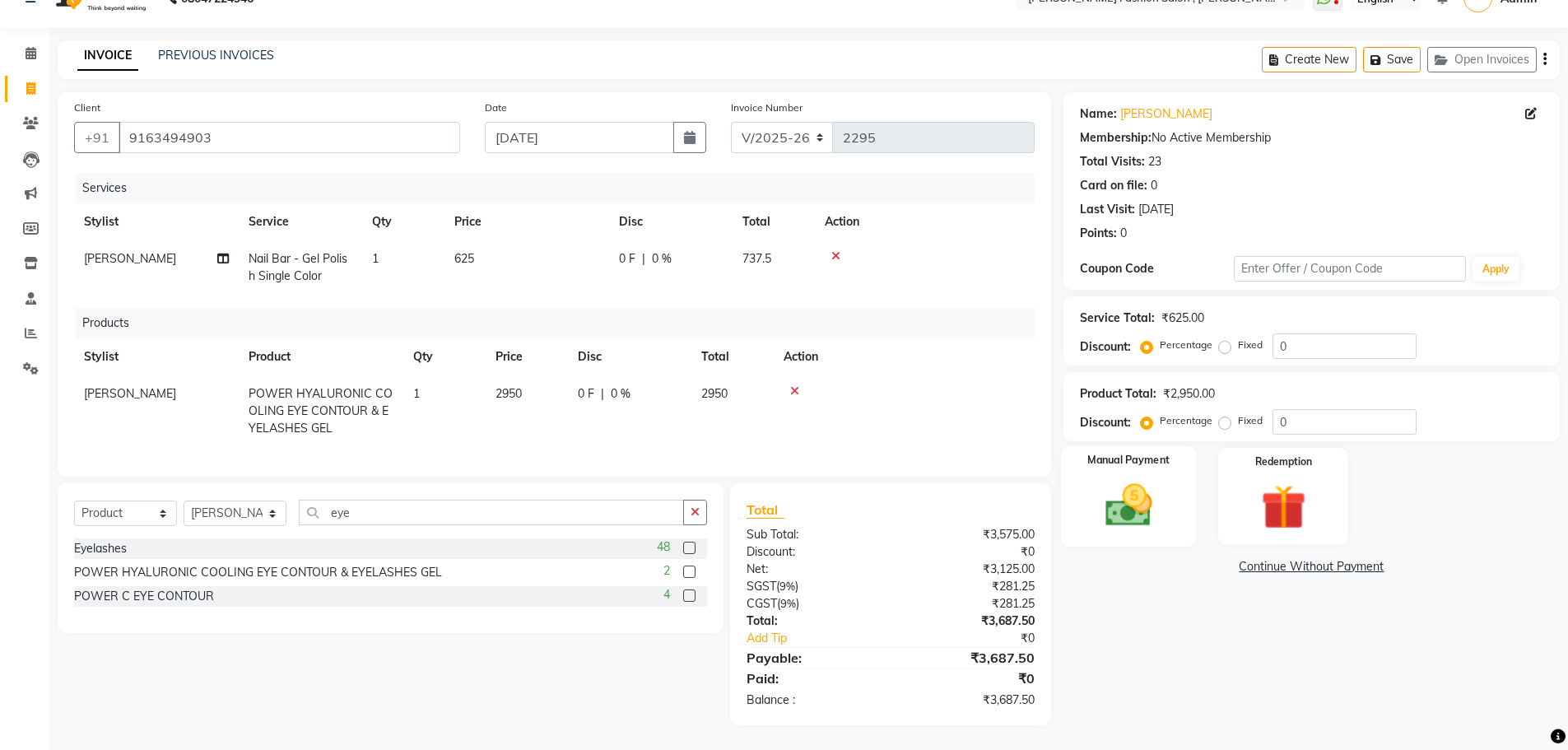
click at [1130, 479] on img at bounding box center [1128, 506] width 75 height 54
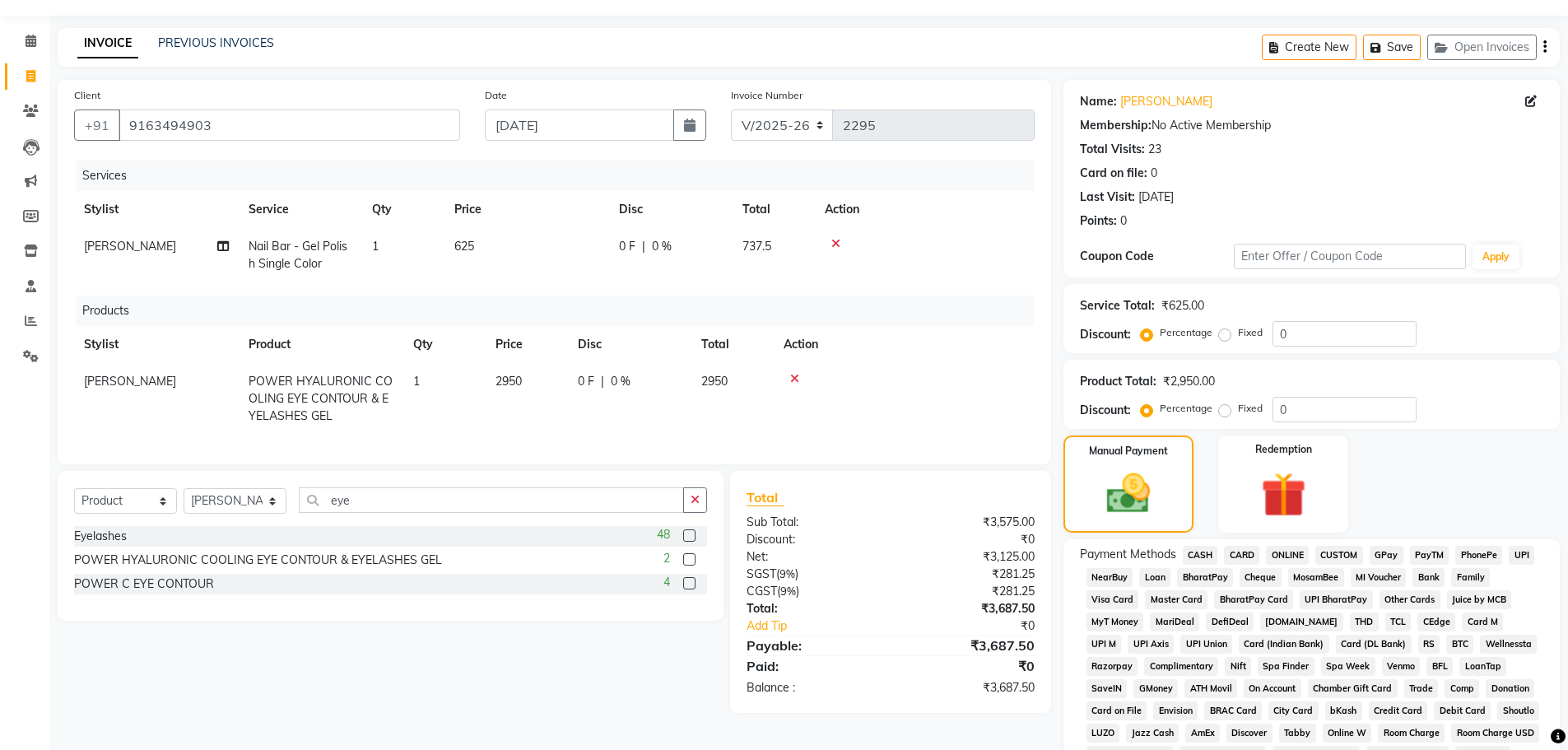
click at [1206, 552] on span "CASH" at bounding box center [1201, 555] width 35 height 19
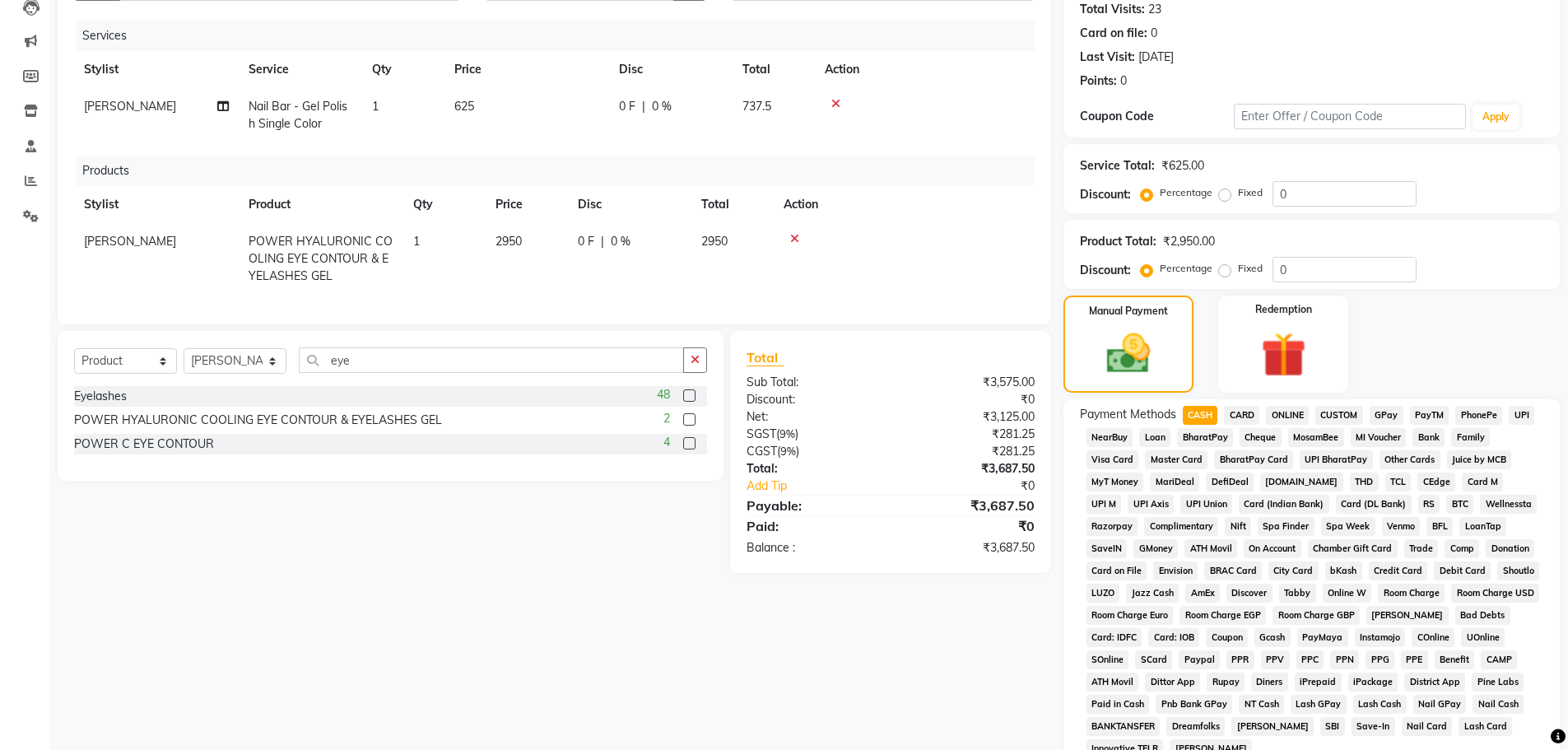
scroll to position [410, 0]
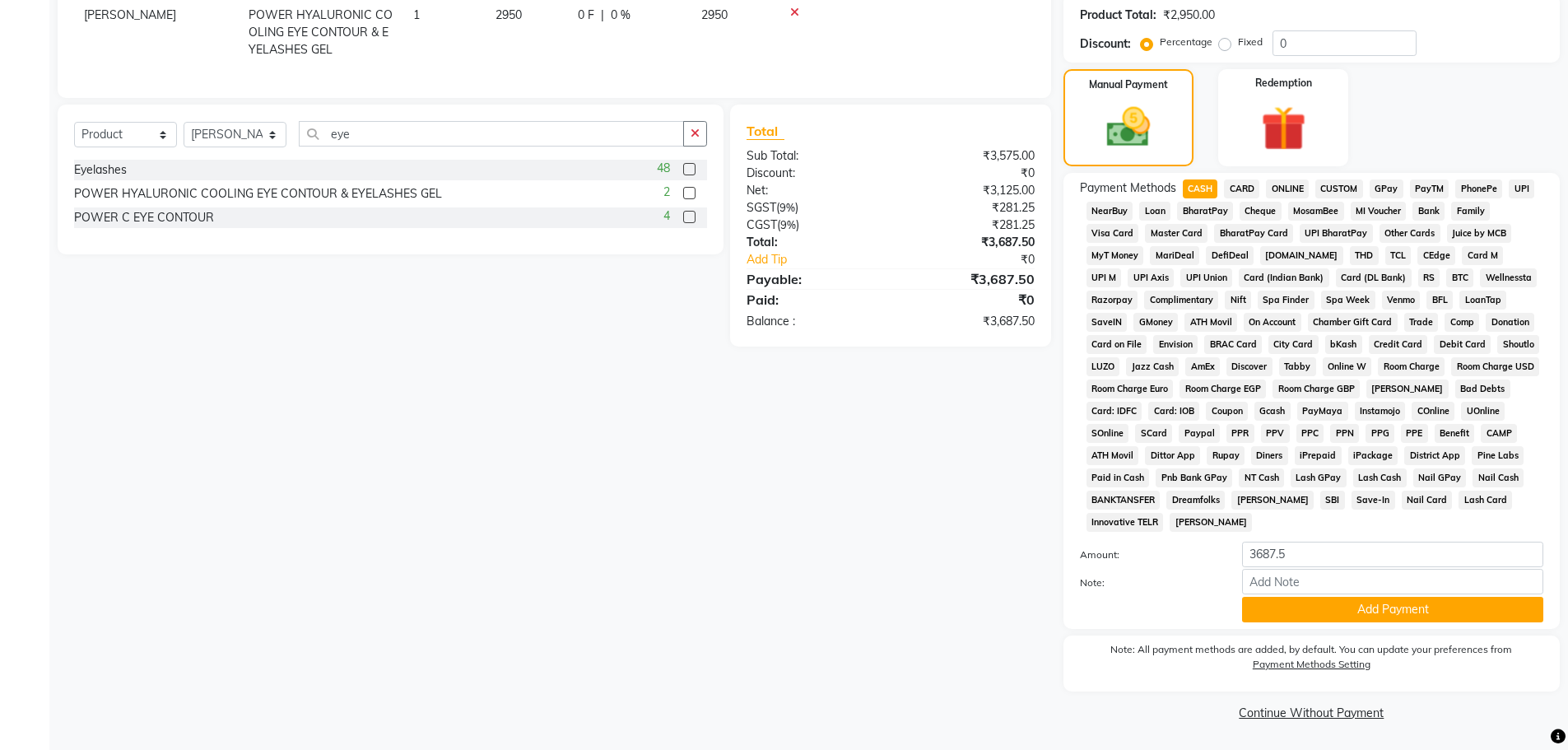
click at [1276, 608] on button "Add Payment" at bounding box center [1393, 609] width 301 height 25
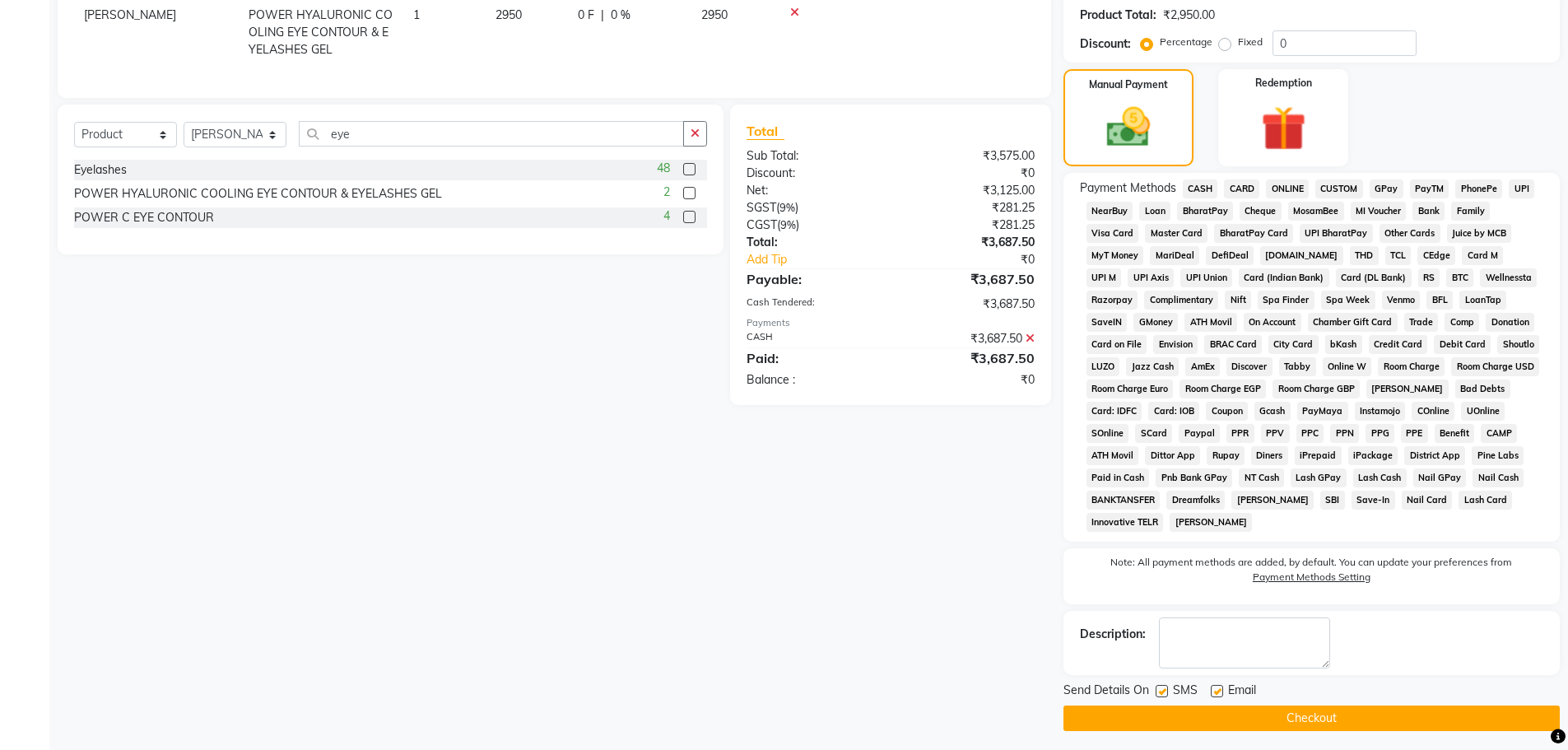
click at [1241, 715] on button "Checkout" at bounding box center [1311, 717] width 496 height 25
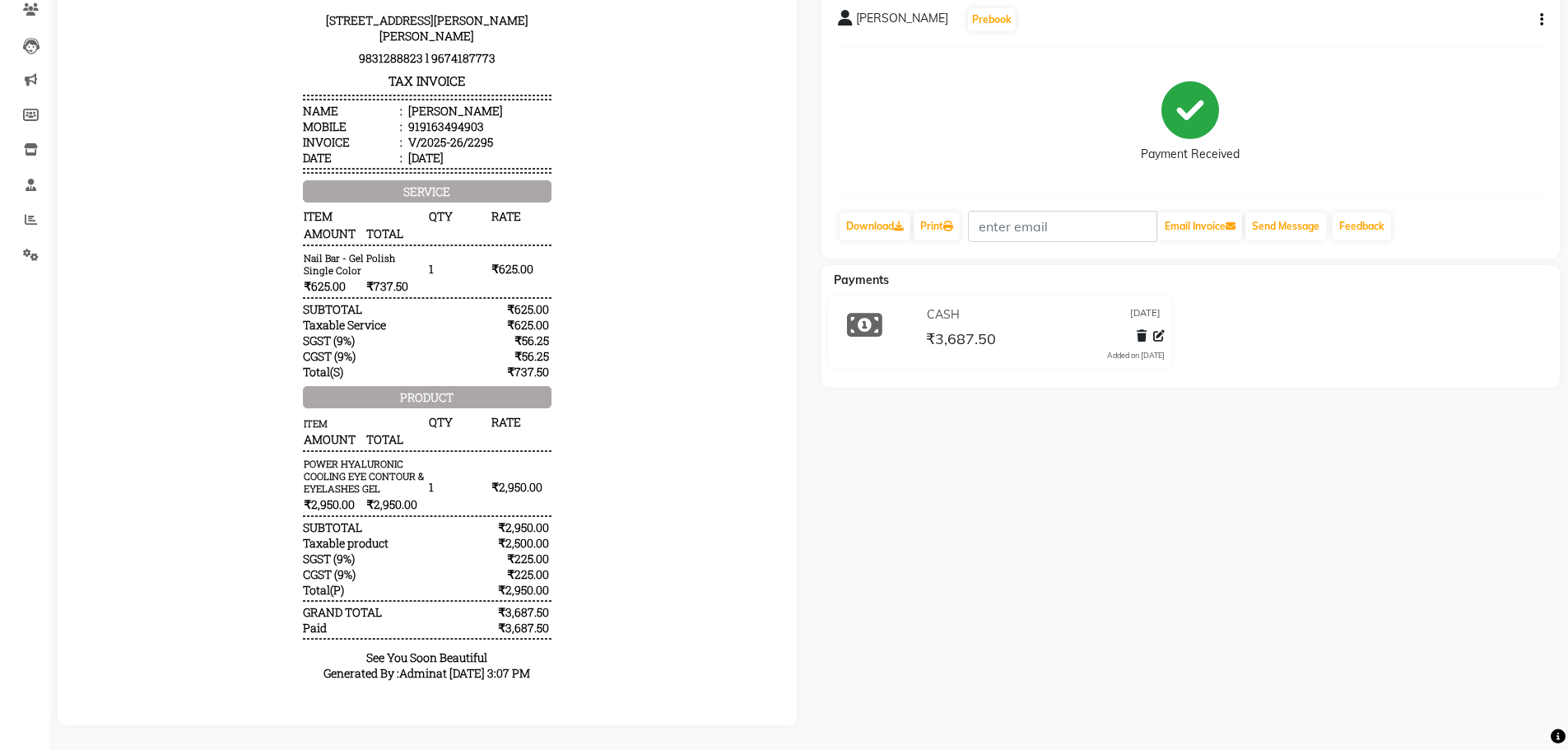
scroll to position [157, 0]
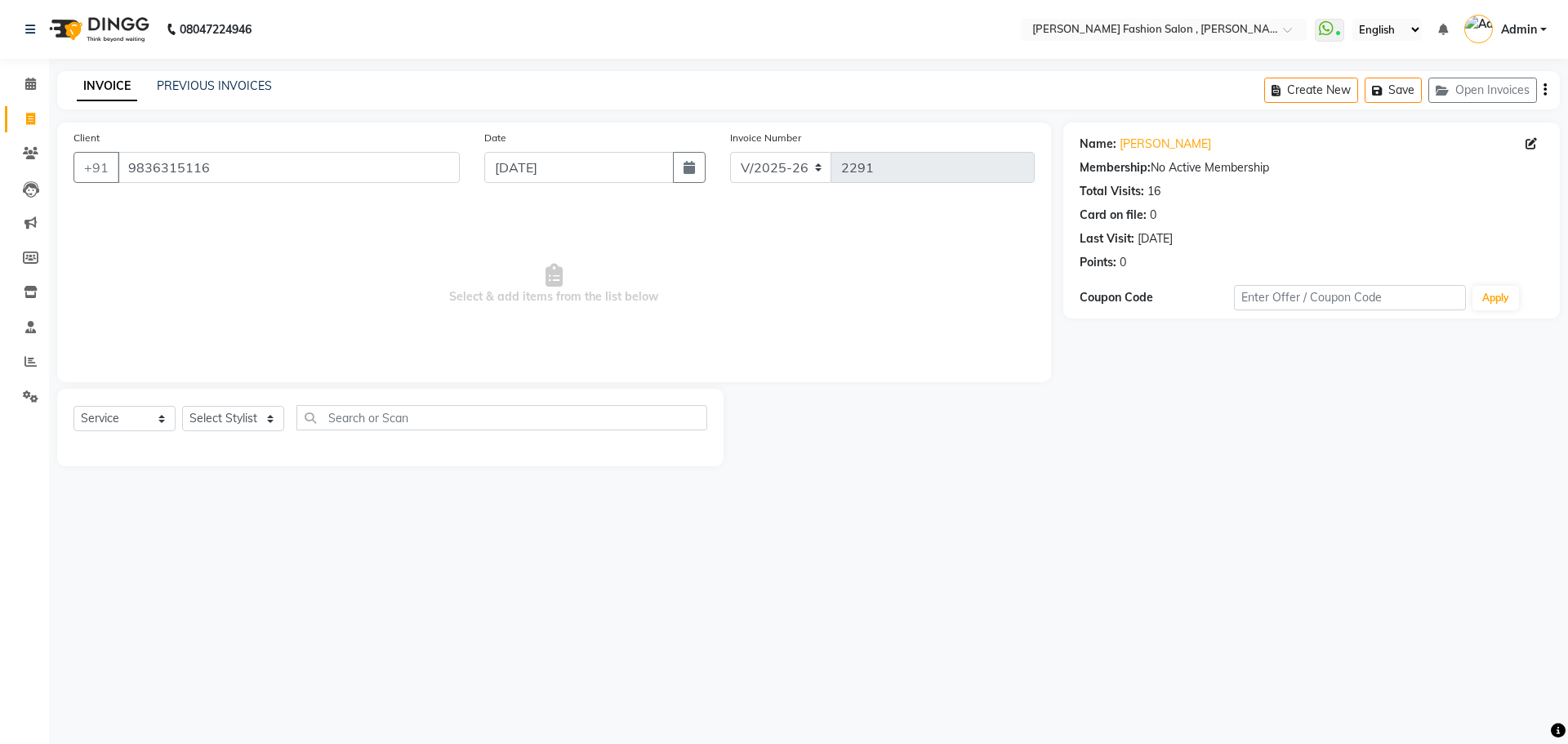
select select "5233"
select select "service"
drag, startPoint x: 222, startPoint y: 168, endPoint x: 124, endPoint y: 196, distance: 101.9
click at [124, 196] on div "Client +91 9836315116 Date 04-09-2025 Invoice Number V/2025 V/2025-26 2291 Sele…" at bounding box center [554, 253] width 994 height 260
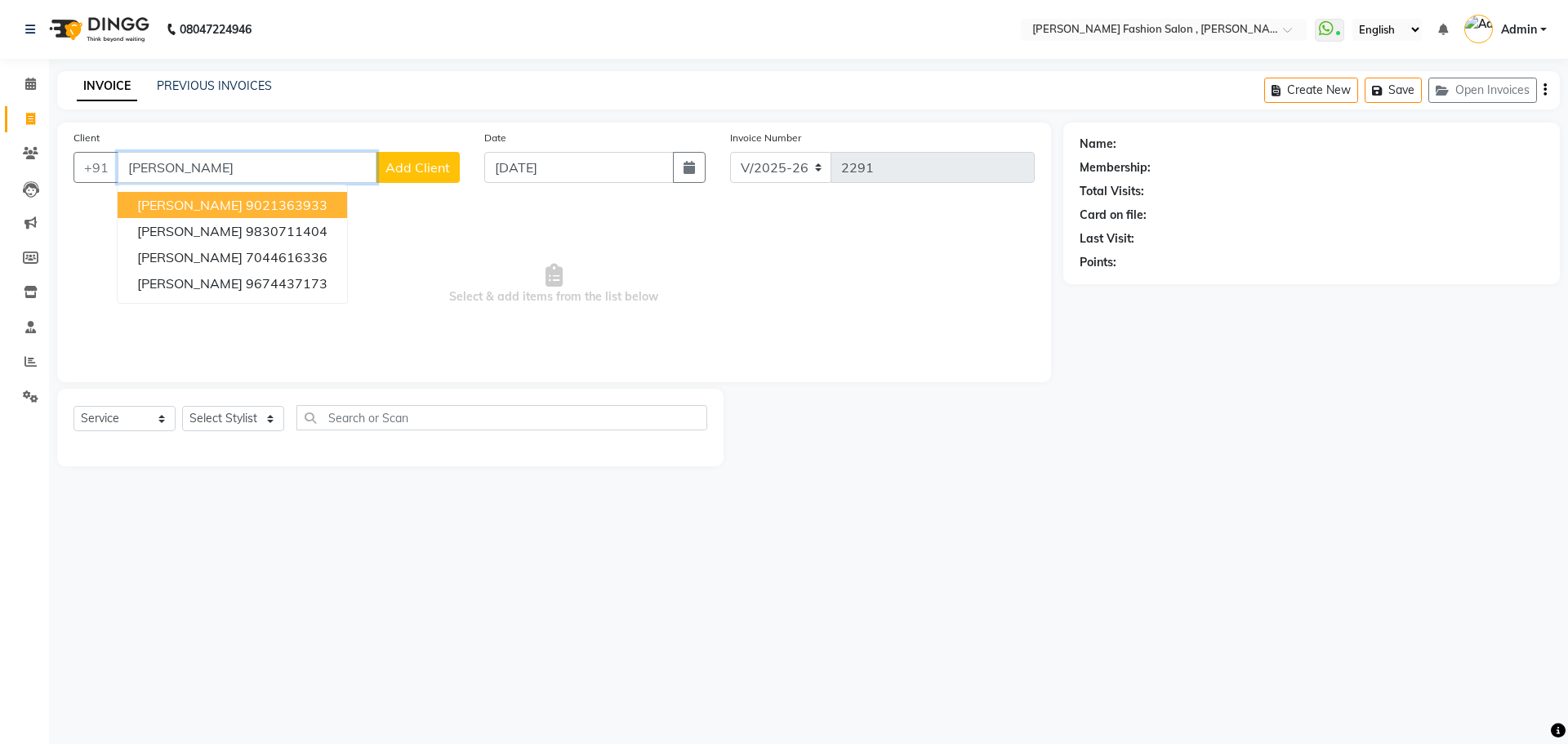
type input "sunanda"
drag, startPoint x: 188, startPoint y: 161, endPoint x: 0, endPoint y: 148, distance: 188.4
click at [0, 148] on app-home "08047224946 Select Location × Bridgette Jones Fashion Salon , Sarat Bose Road, …" at bounding box center [784, 245] width 1568 height 490
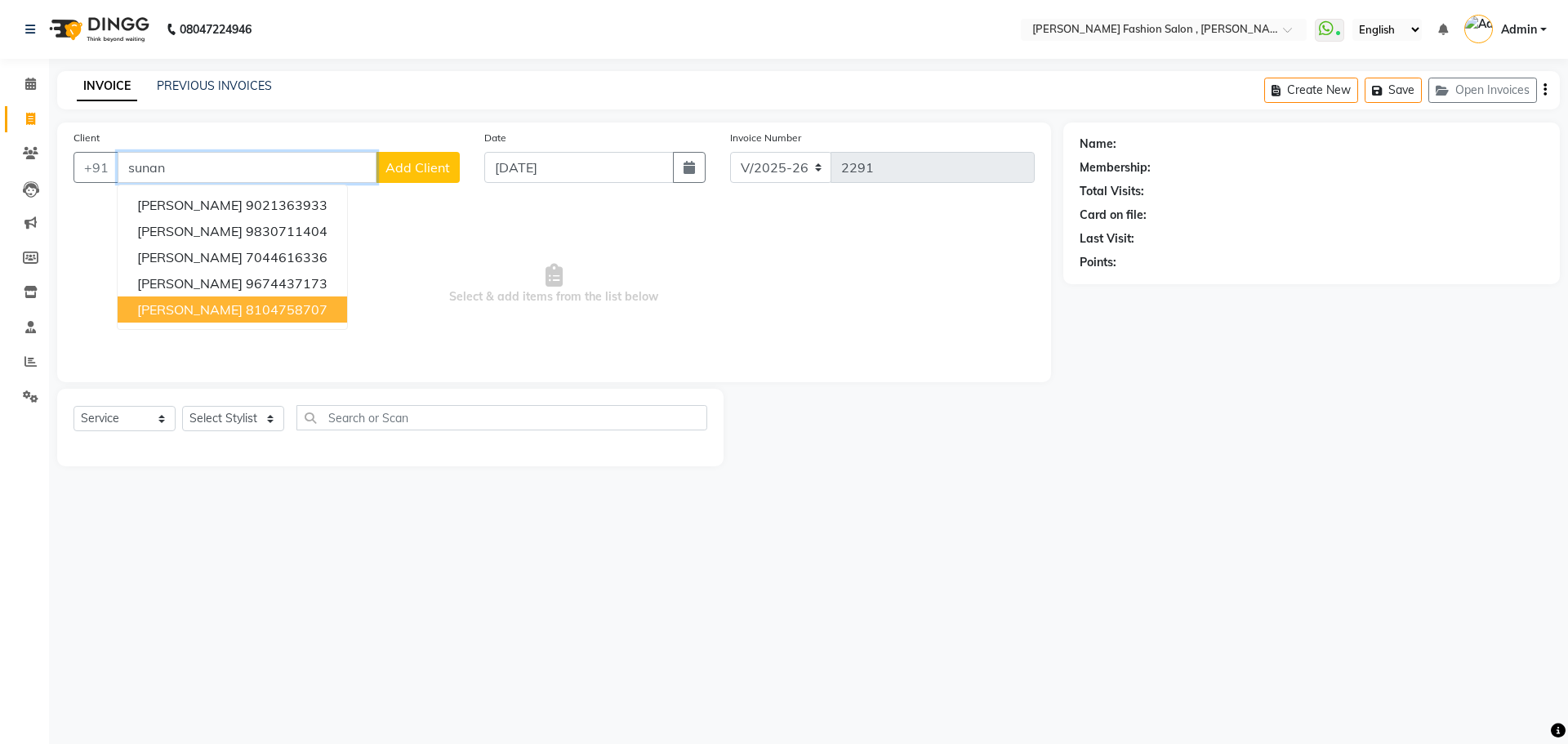
type input "sunan"
click at [237, 425] on select "Select Stylist [PERSON_NAME] [PERSON_NAME] [PERSON_NAME] Babu [PERSON_NAME] [PE…" at bounding box center [233, 418] width 102 height 25
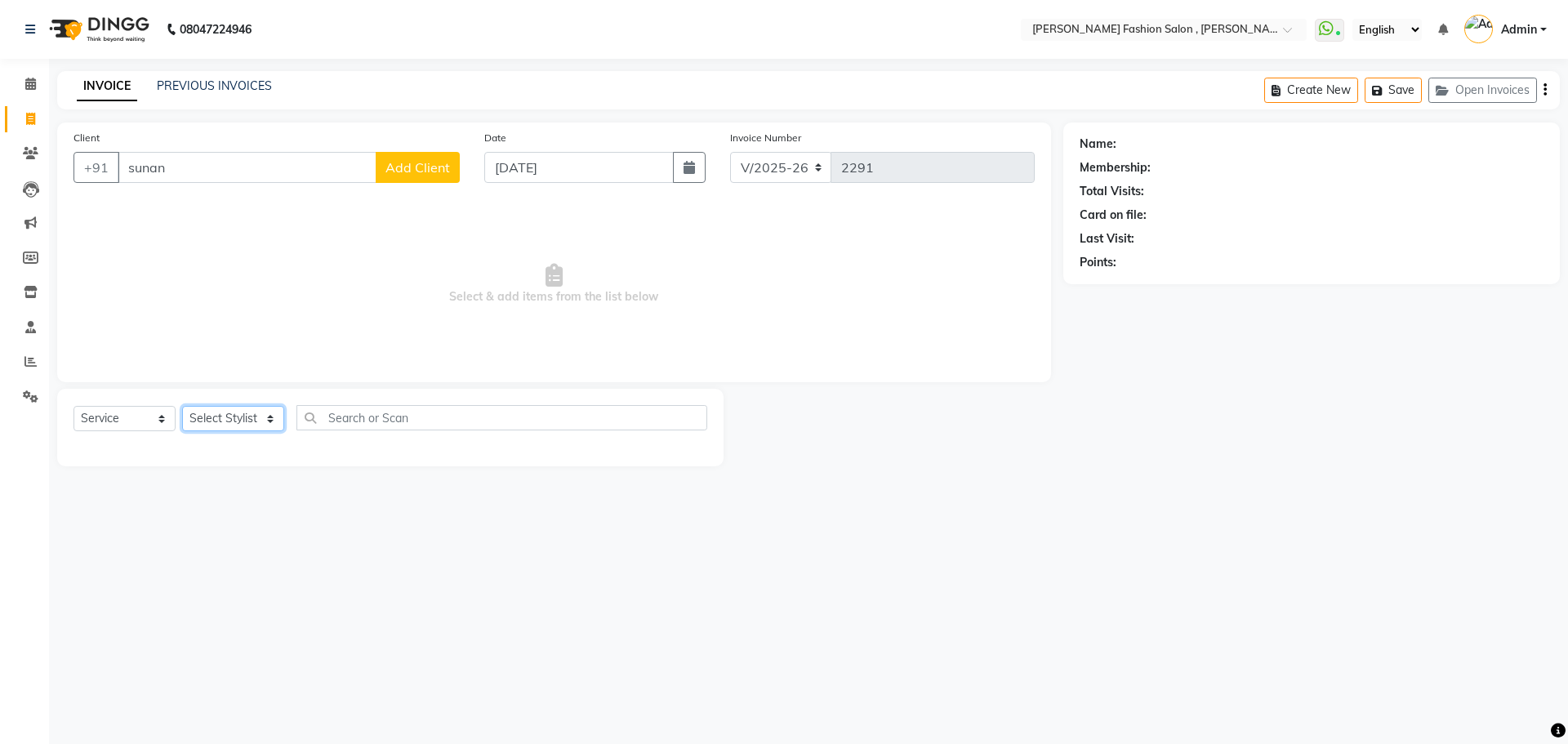
click at [237, 425] on select "Select Stylist [PERSON_NAME] [PERSON_NAME] [PERSON_NAME] Babu [PERSON_NAME] [PE…" at bounding box center [233, 418] width 102 height 25
click at [495, 254] on span "Select & add items from the list below" at bounding box center [554, 284] width 961 height 163
click at [242, 427] on select "Select Stylist [PERSON_NAME] [PERSON_NAME] [PERSON_NAME] Babu [PERSON_NAME] [PE…" at bounding box center [233, 418] width 102 height 25
select select "33870"
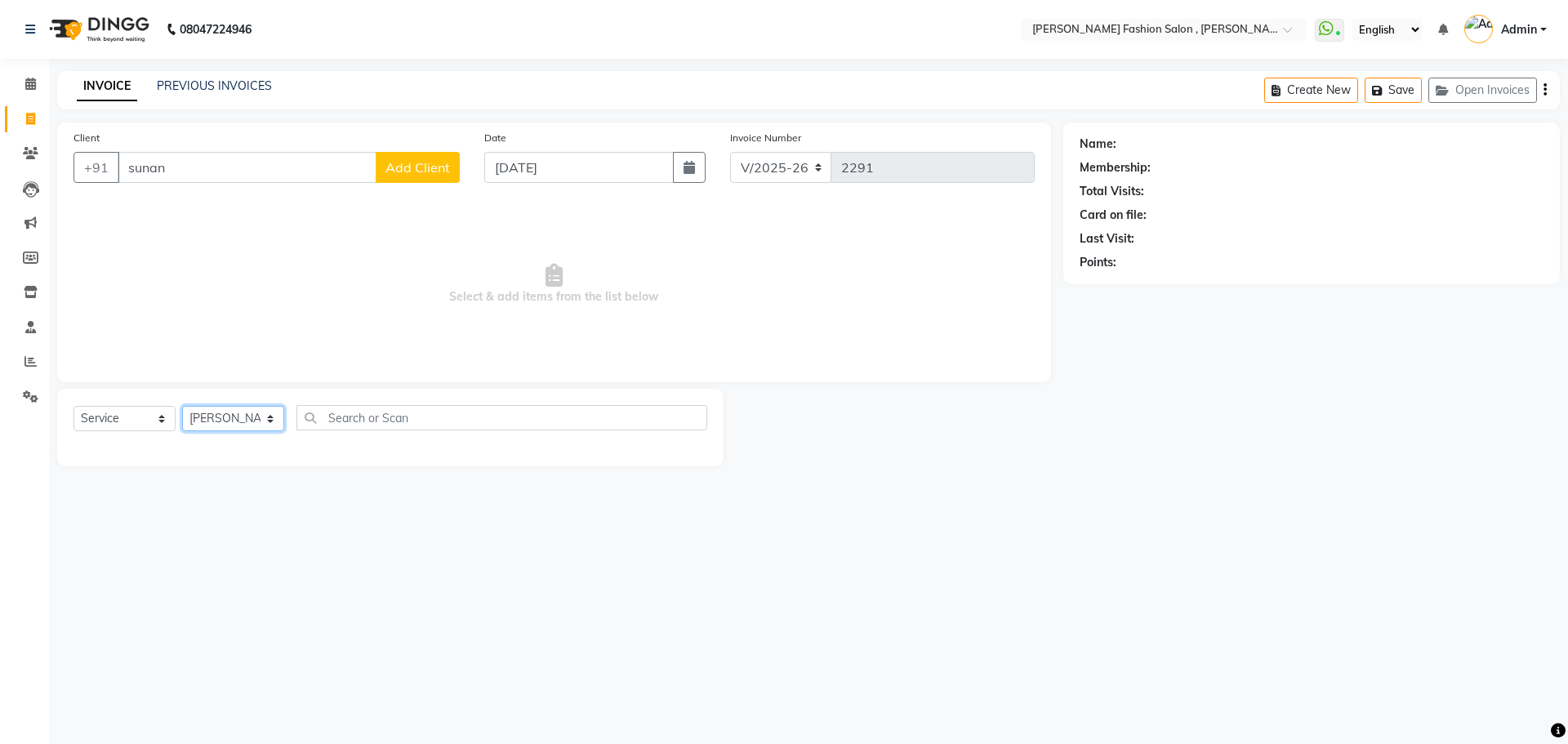
click at [183, 406] on select "Select Stylist [PERSON_NAME] [PERSON_NAME] [PERSON_NAME] Babu [PERSON_NAME] [PE…" at bounding box center [233, 418] width 102 height 25
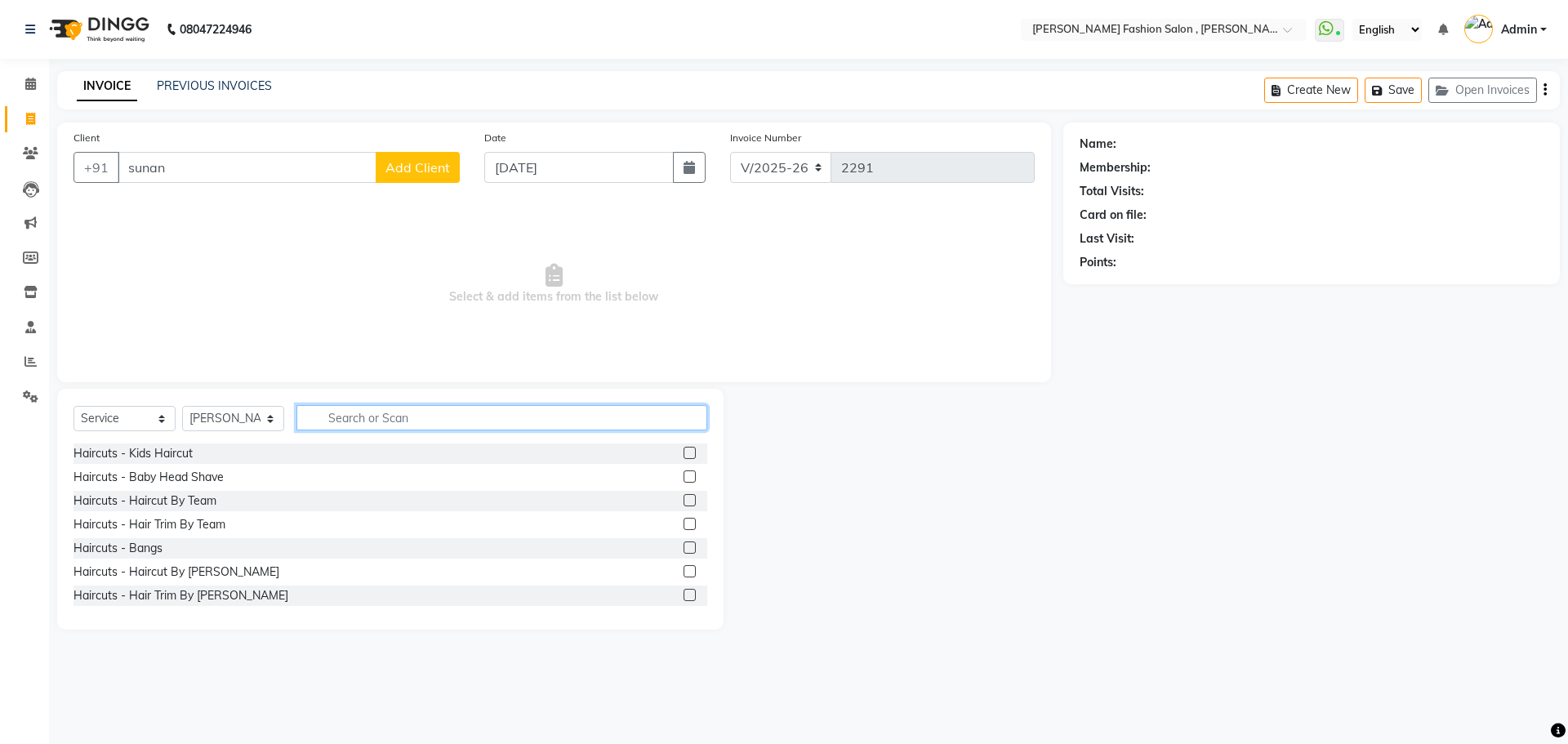
click at [387, 419] on input "text" at bounding box center [502, 417] width 411 height 25
click at [385, 410] on input "text" at bounding box center [502, 417] width 411 height 25
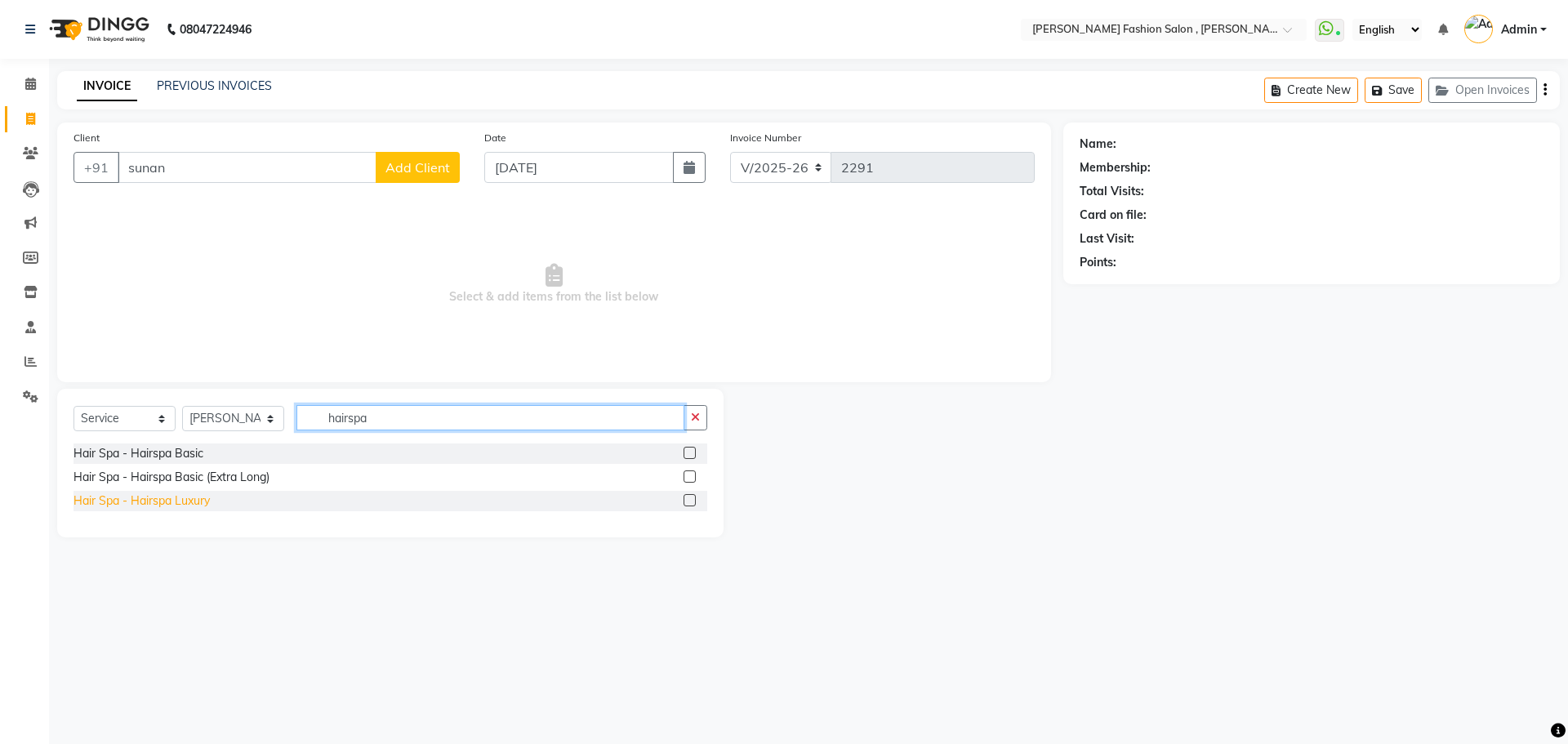
type input "hairspa"
click at [141, 500] on div "Hair Spa - Hairspa Luxury" at bounding box center [142, 501] width 136 height 18
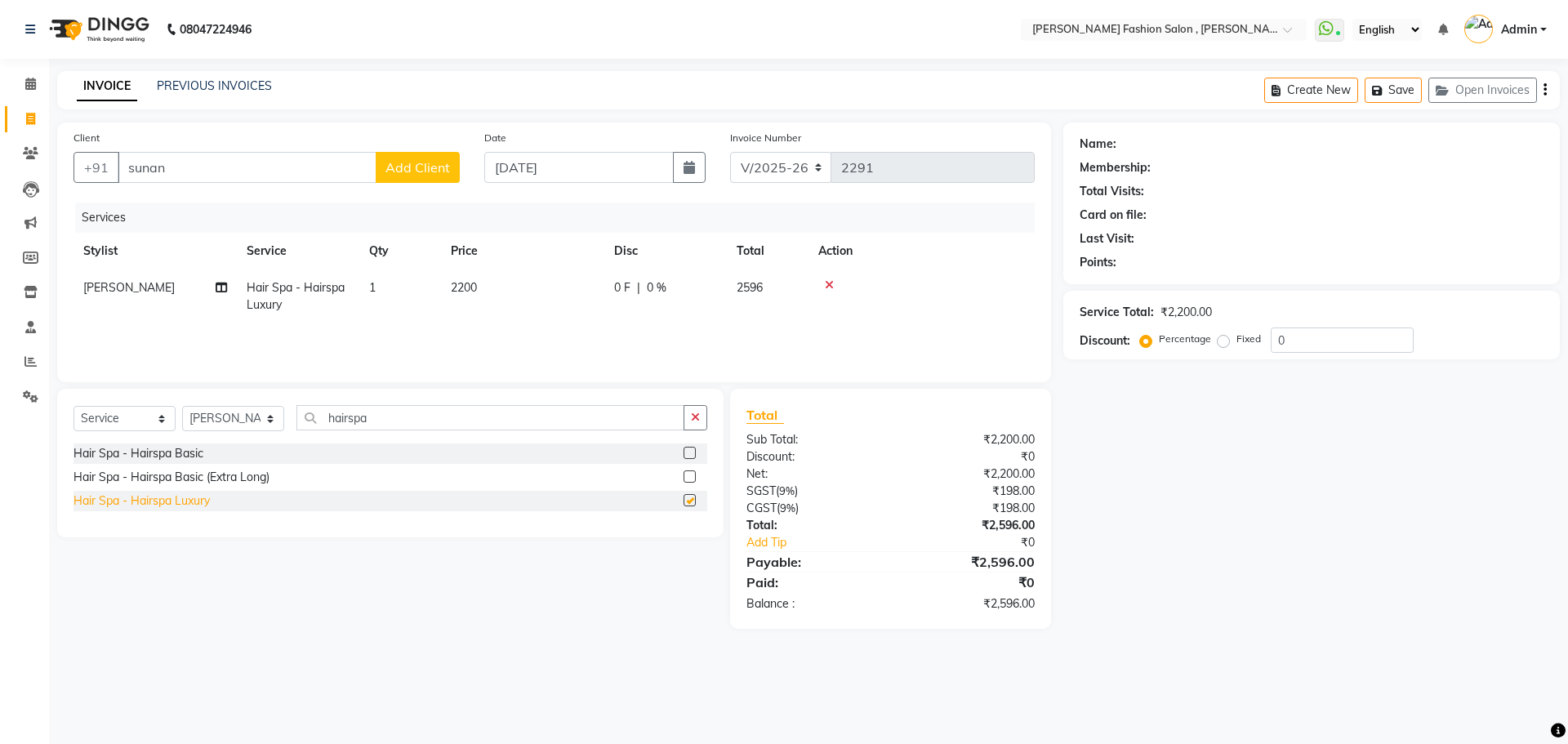
checkbox input "false"
click at [478, 300] on td "2200" at bounding box center [522, 296] width 163 height 53
select select "33870"
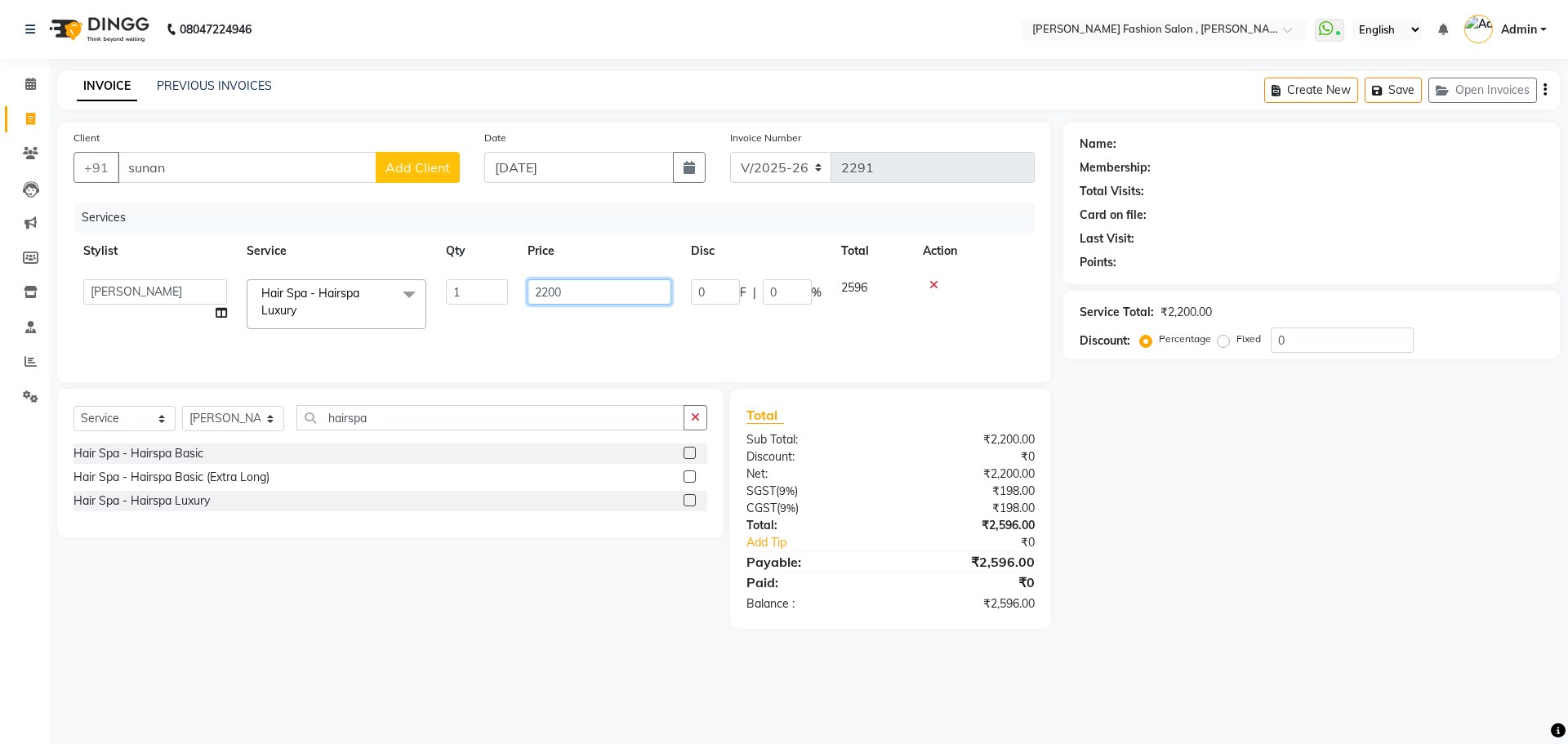
drag, startPoint x: 590, startPoint y: 289, endPoint x: 348, endPoint y: 280, distance: 242.2
click at [348, 280] on tr "Alice Anita Archana Minni Babu Das Bindu Bridgette Jones Danielle Jones Daniell…" at bounding box center [554, 303] width 961 height 69
type input "4000"
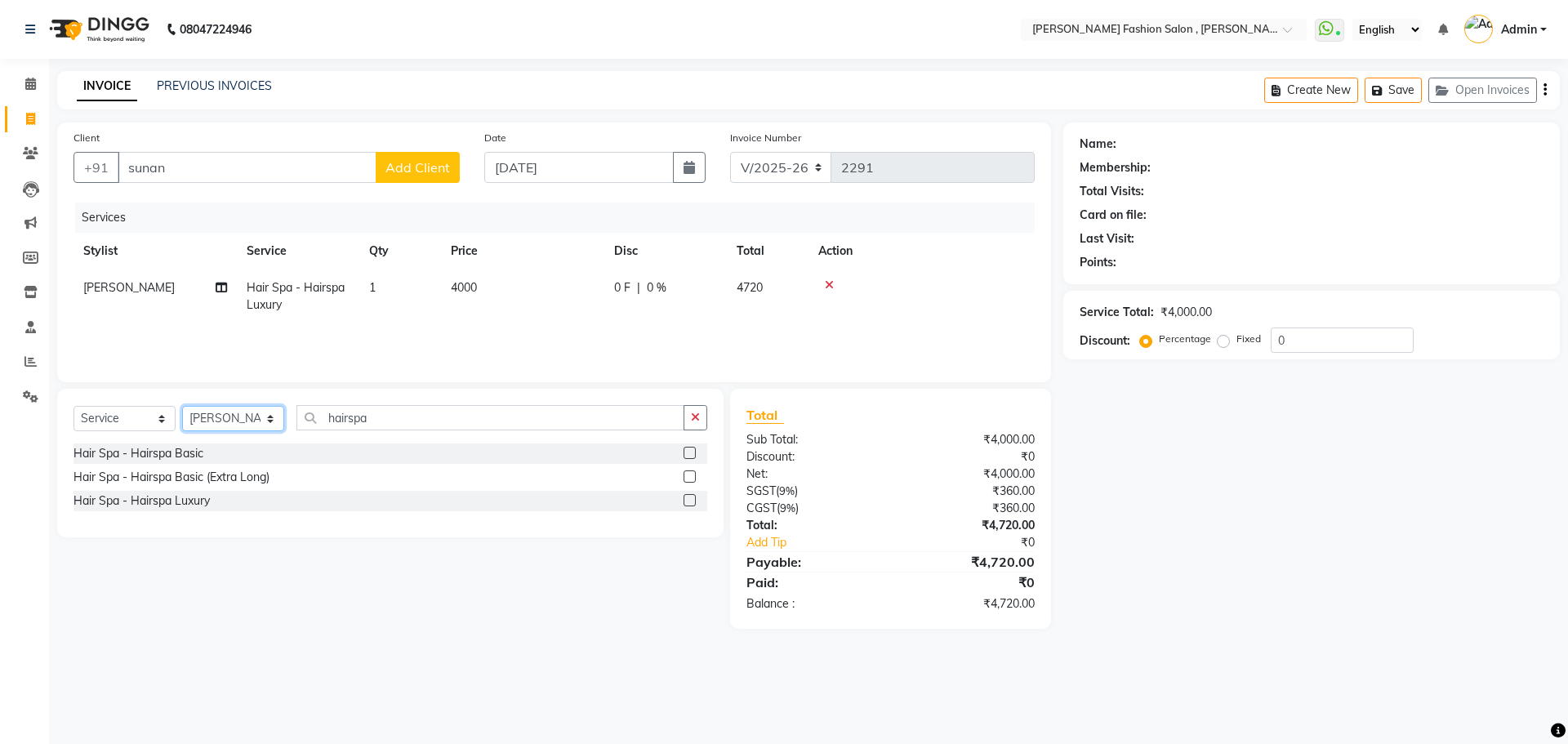
click at [239, 410] on select "Select Stylist Alice Anita Archana Minni Babu Das Bindu Bridgette Jones Daniell…" at bounding box center [233, 418] width 102 height 25
select select "33874"
click at [183, 406] on select "Select Stylist Alice Anita Archana Minni Babu Das Bindu Bridgette Jones Daniell…" at bounding box center [233, 418] width 102 height 25
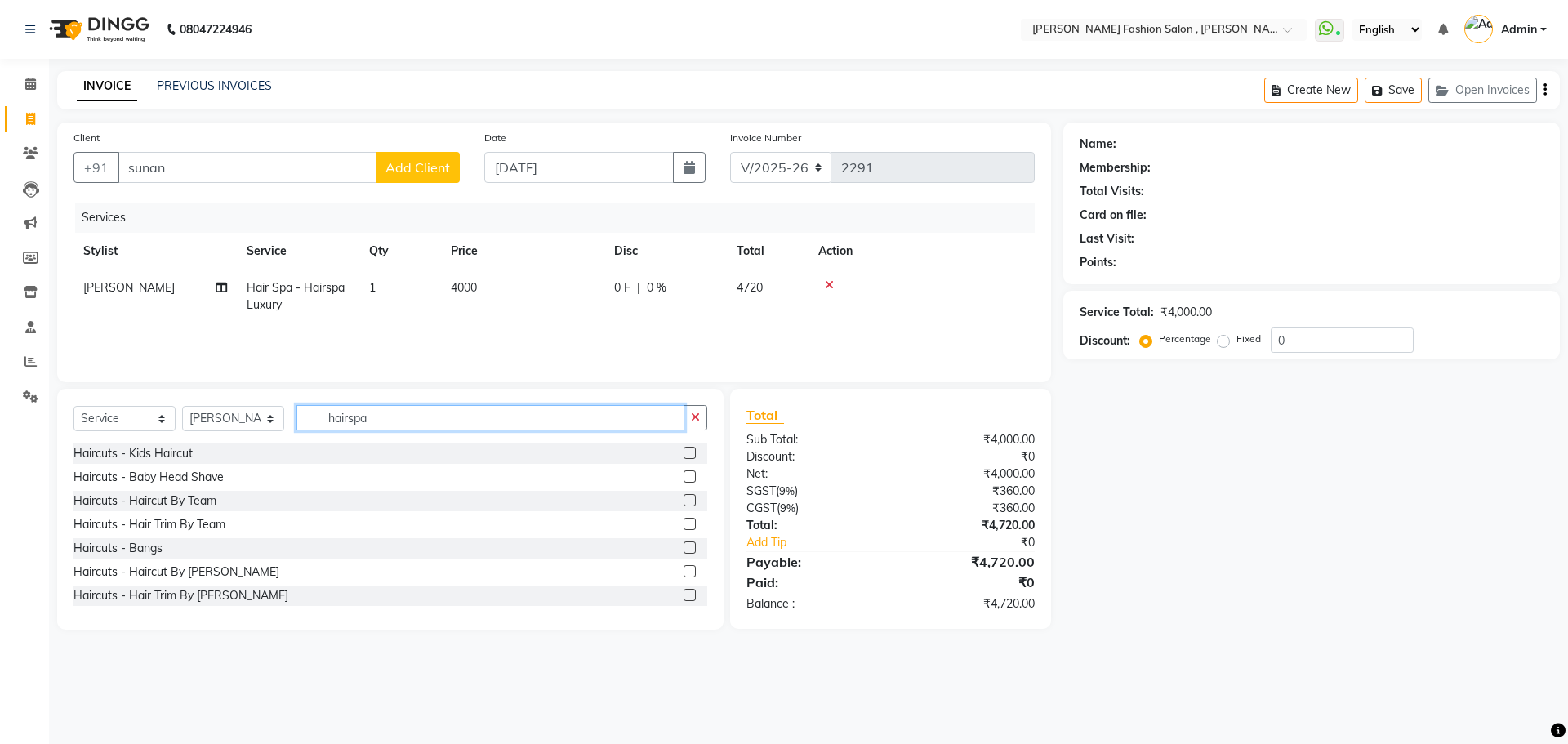
drag, startPoint x: 384, startPoint y: 409, endPoint x: 95, endPoint y: 405, distance: 289.0
click at [95, 405] on div "Select Service Product Membership Package Voucher Prepaid Gift Card Select Styl…" at bounding box center [390, 424] width 633 height 39
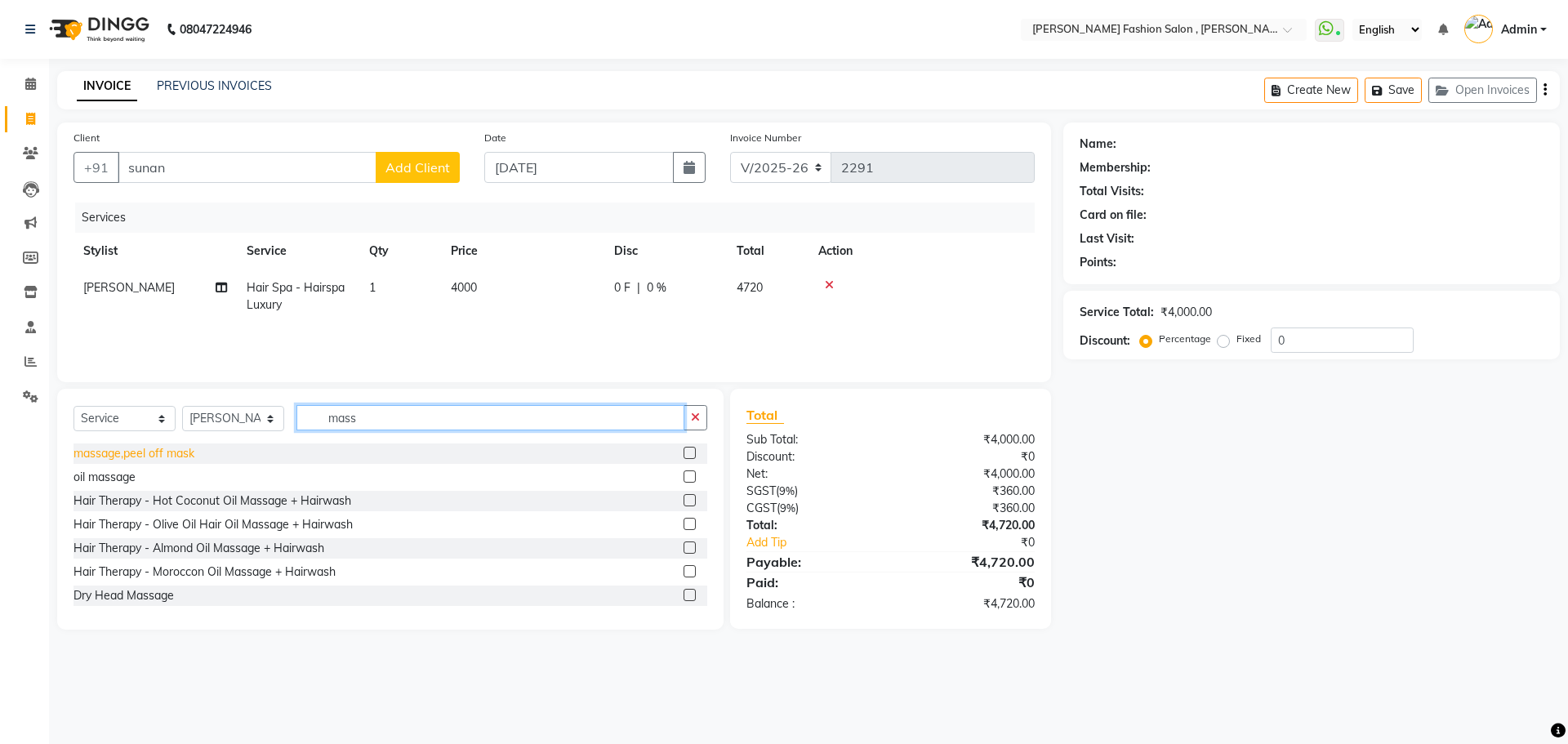
type input "mass"
click at [133, 461] on div "massage,peel off mask" at bounding box center [134, 454] width 121 height 18
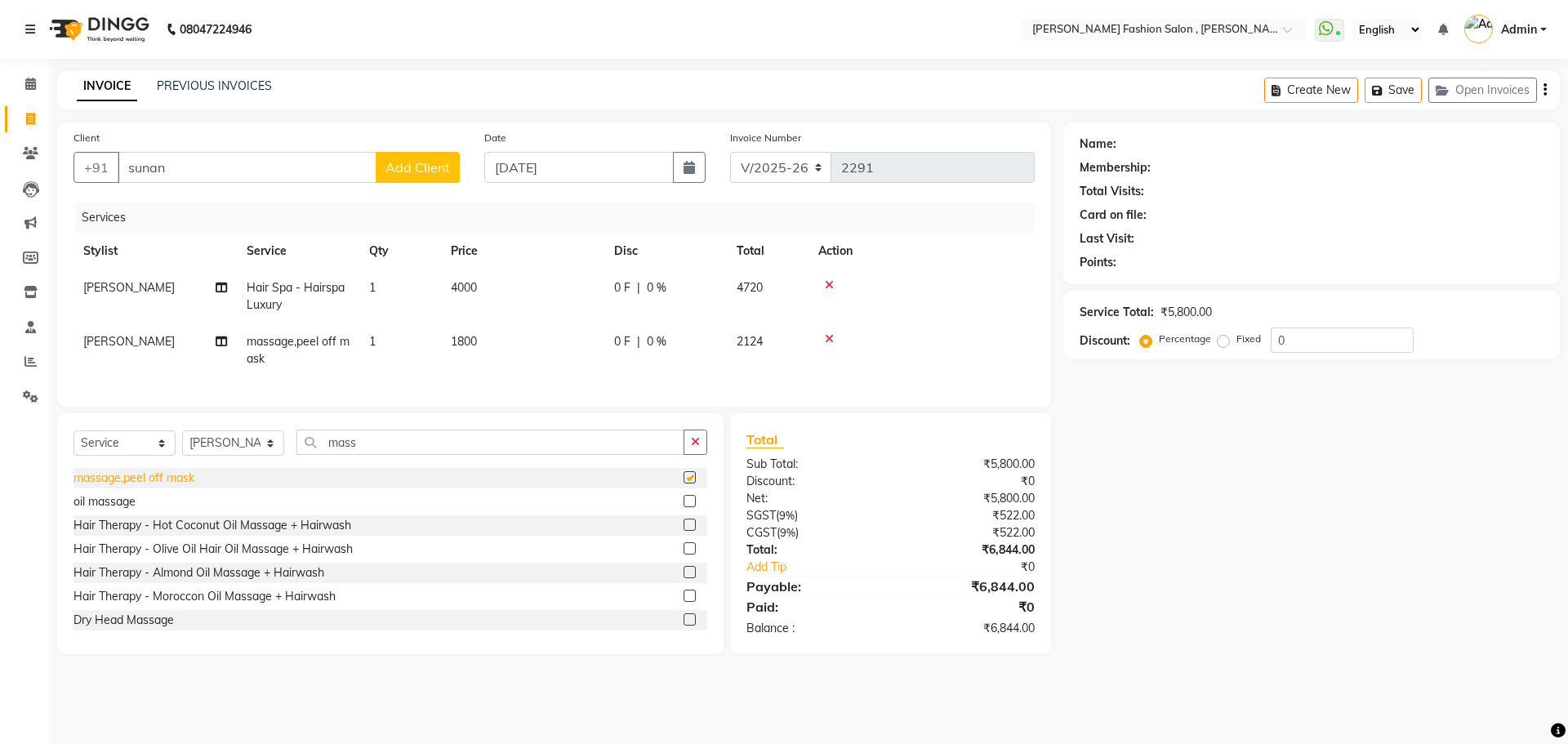
checkbox input "false"
drag, startPoint x: 179, startPoint y: 175, endPoint x: 34, endPoint y: 169, distance: 145.1
click at [34, 169] on app-home "08047224946 Select Location × Bridgette Jones Fashion Salon , Sarat Bose Road, …" at bounding box center [784, 339] width 1568 height 679
type input "su"
click at [832, 286] on icon at bounding box center [830, 285] width 9 height 11
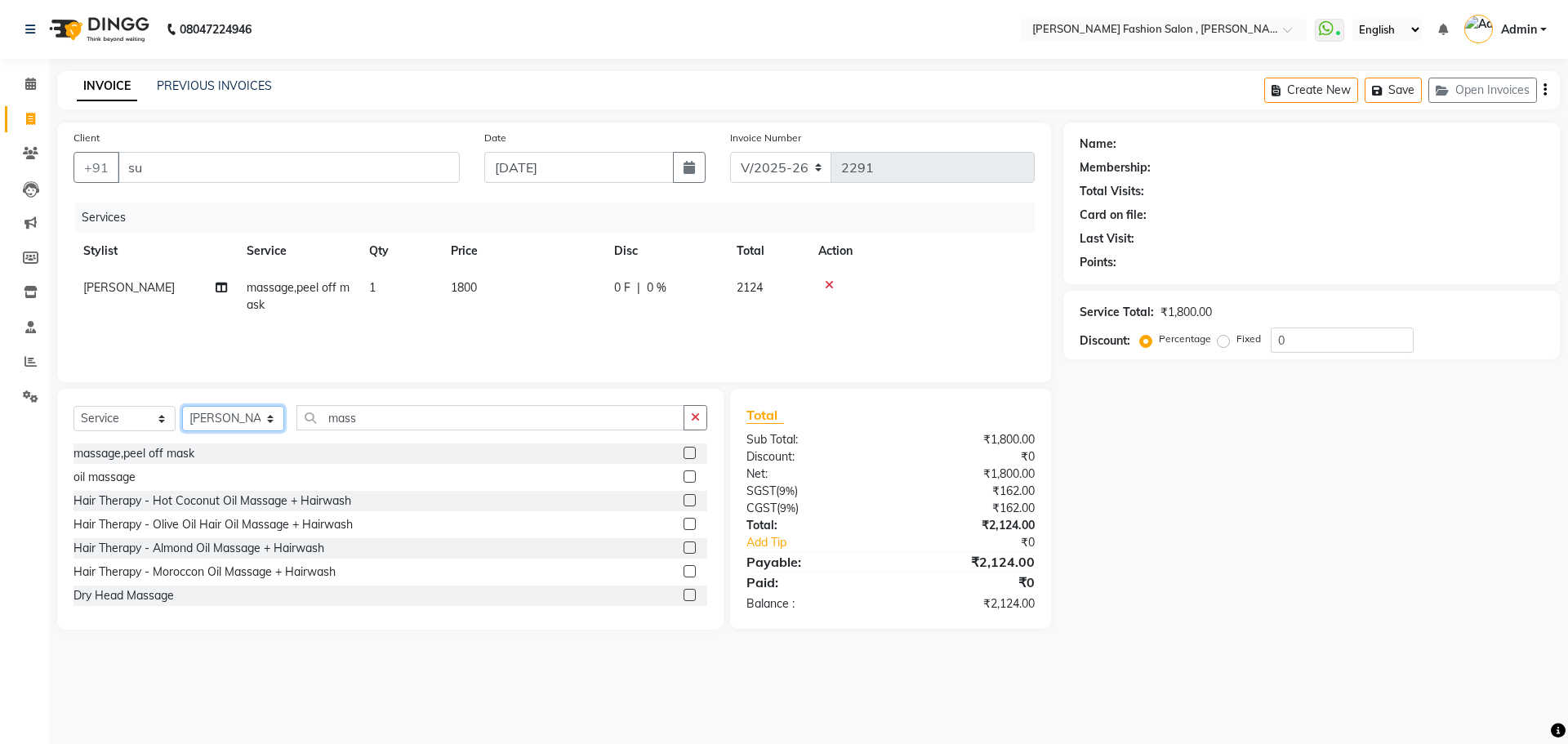
click at [250, 425] on select "Select Stylist Alice Anita Archana Minni Babu Das Bindu Bridgette Jones Daniell…" at bounding box center [233, 418] width 102 height 25
select select "33870"
click at [183, 406] on select "Select Stylist Alice Anita Archana Minni Babu Das Bindu Bridgette Jones Daniell…" at bounding box center [233, 418] width 102 height 25
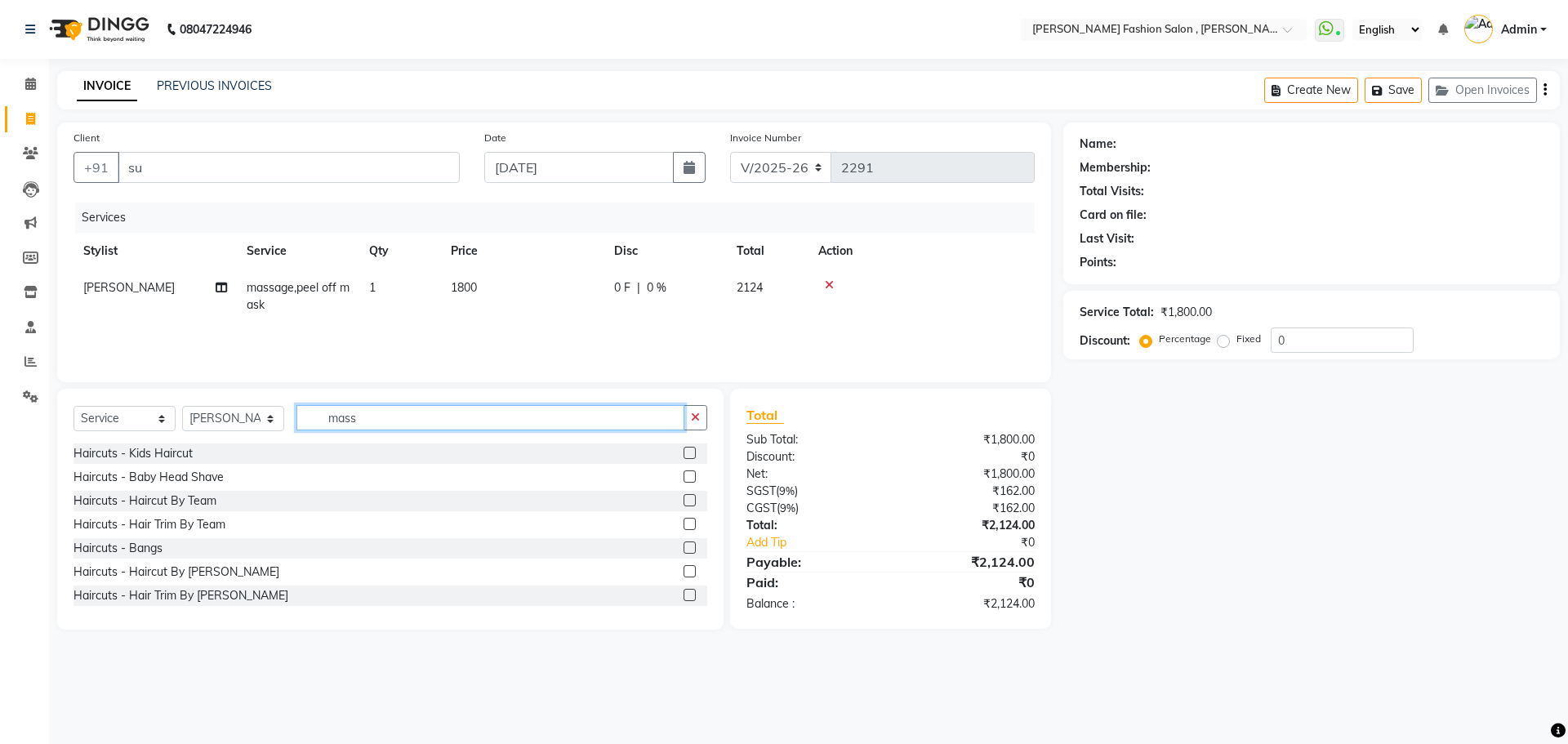
drag, startPoint x: 371, startPoint y: 416, endPoint x: 51, endPoint y: 415, distance: 320.0
click at [51, 415] on div "Select Service Product Membership Package Voucher Prepaid Gift Card Select Styl…" at bounding box center [384, 509] width 678 height 241
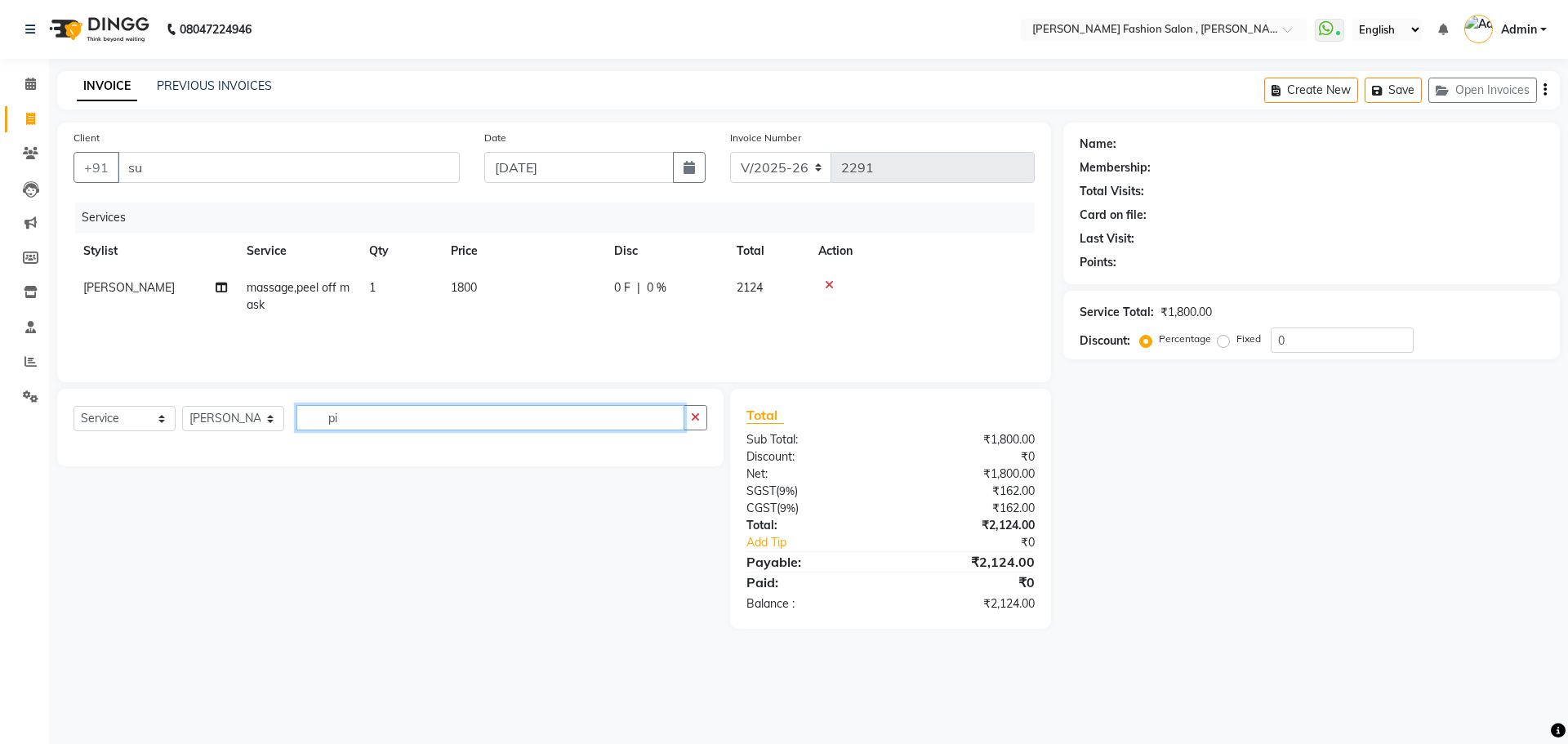
type input "p"
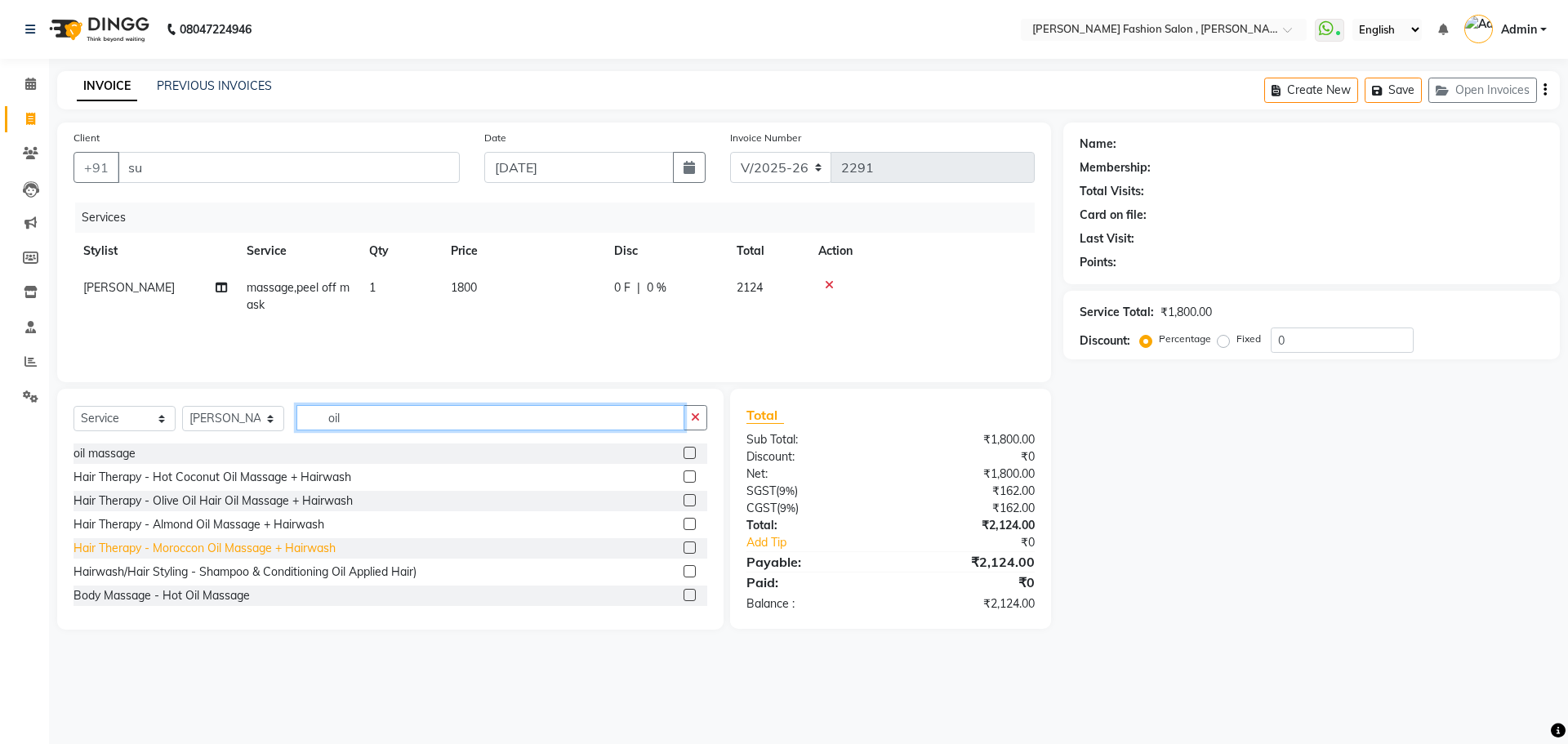
type input "oil"
click at [212, 549] on div "Hair Therapy - Moroccon Oil Massage + Hairwash" at bounding box center [205, 548] width 262 height 18
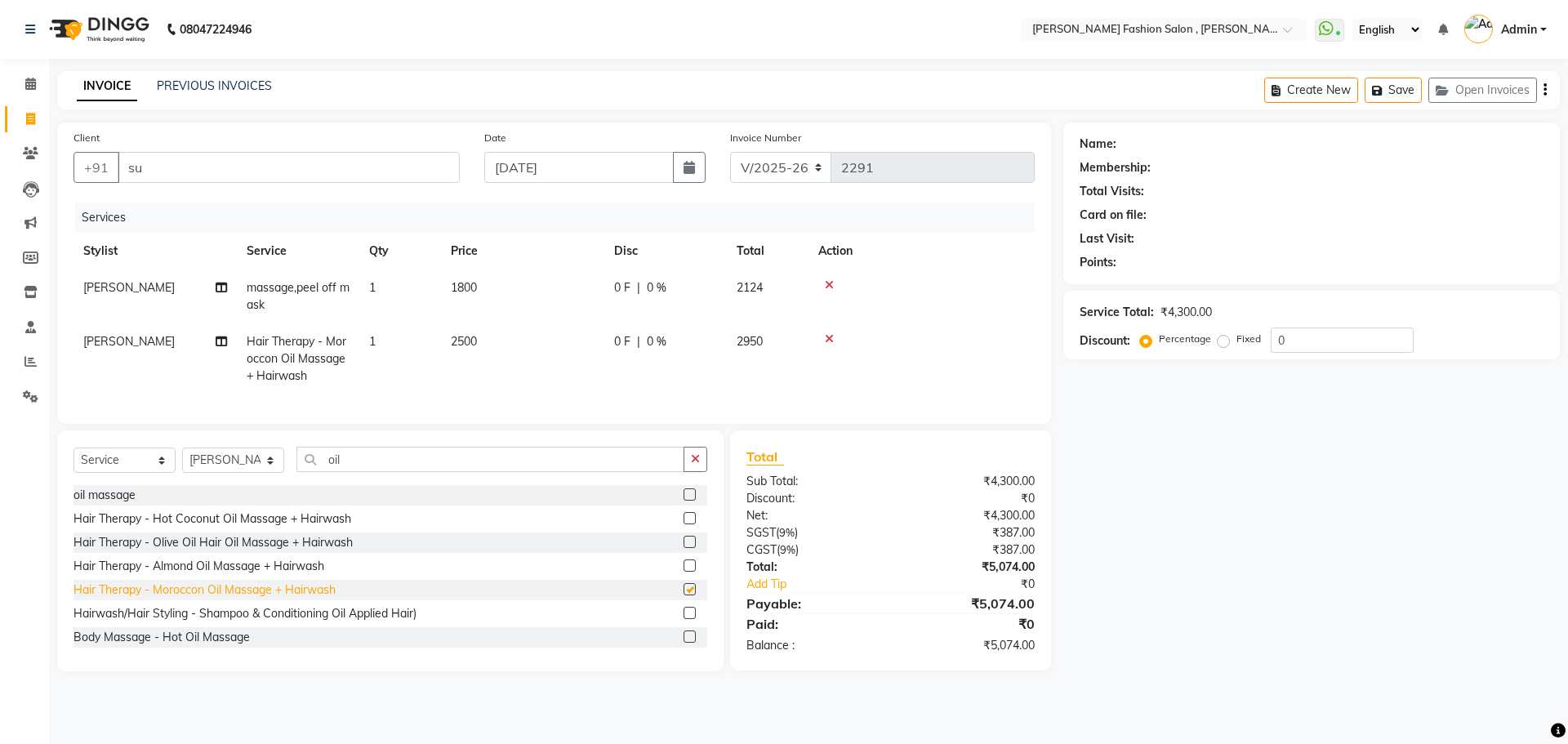
checkbox input "false"
click at [376, 175] on input "su" at bounding box center [289, 168] width 342 height 31
type input "s"
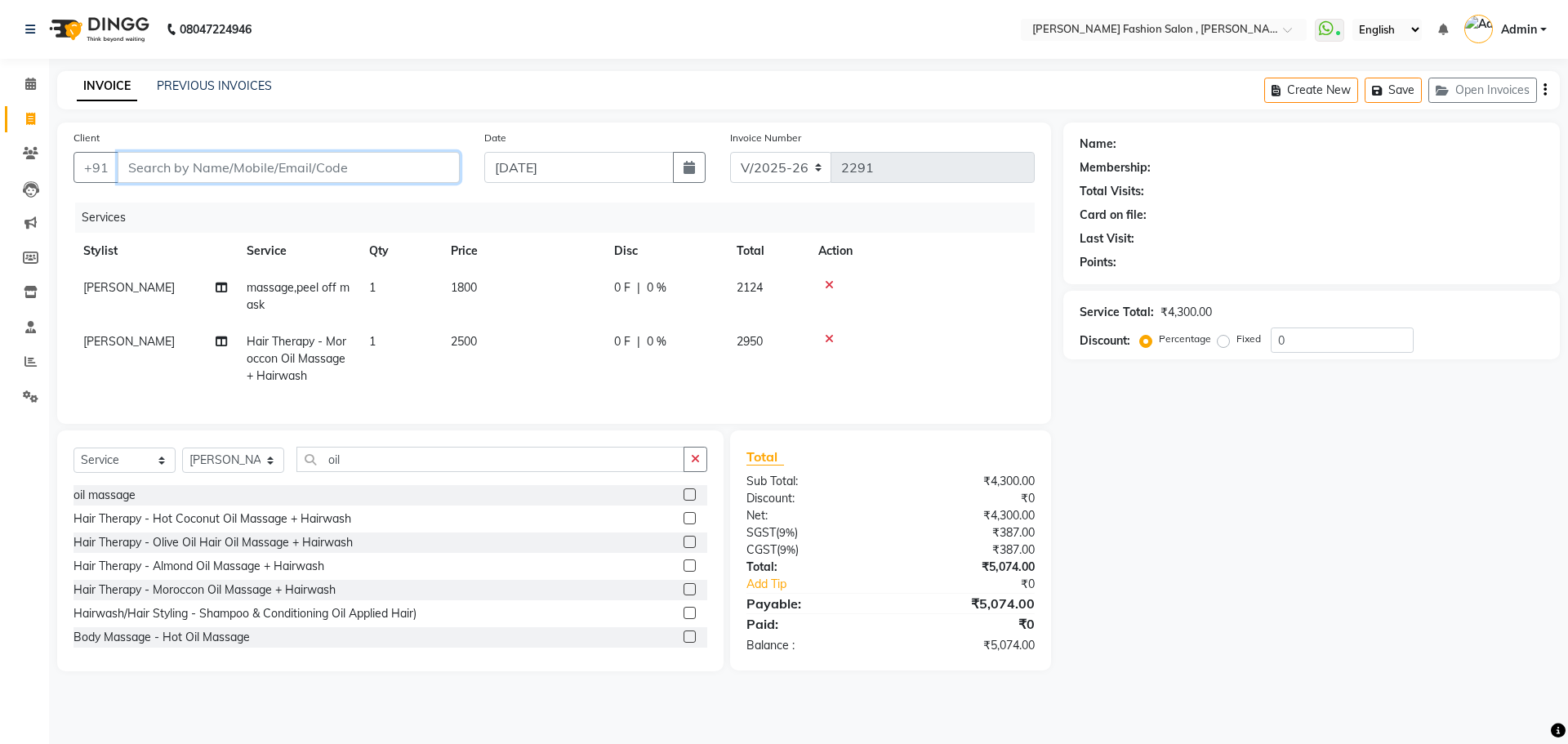
click at [297, 164] on input "Client" at bounding box center [289, 168] width 342 height 31
type input "s"
click at [209, 164] on input "Client" at bounding box center [289, 168] width 342 height 31
type input "9830414852"
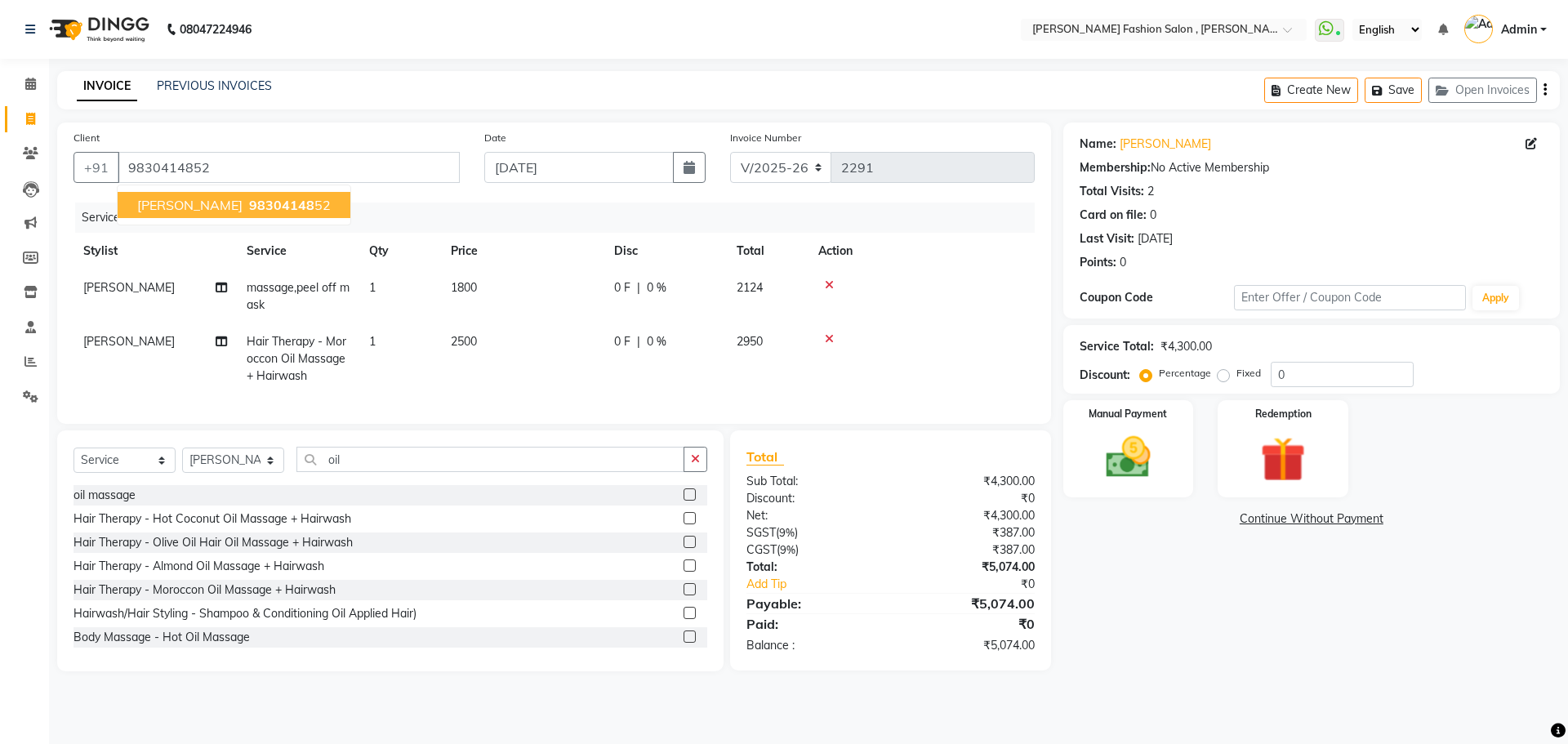
click at [260, 205] on button "Sananda Chatterjee 98304148 52" at bounding box center [234, 205] width 232 height 26
click at [1138, 461] on img at bounding box center [1127, 457] width 76 height 53
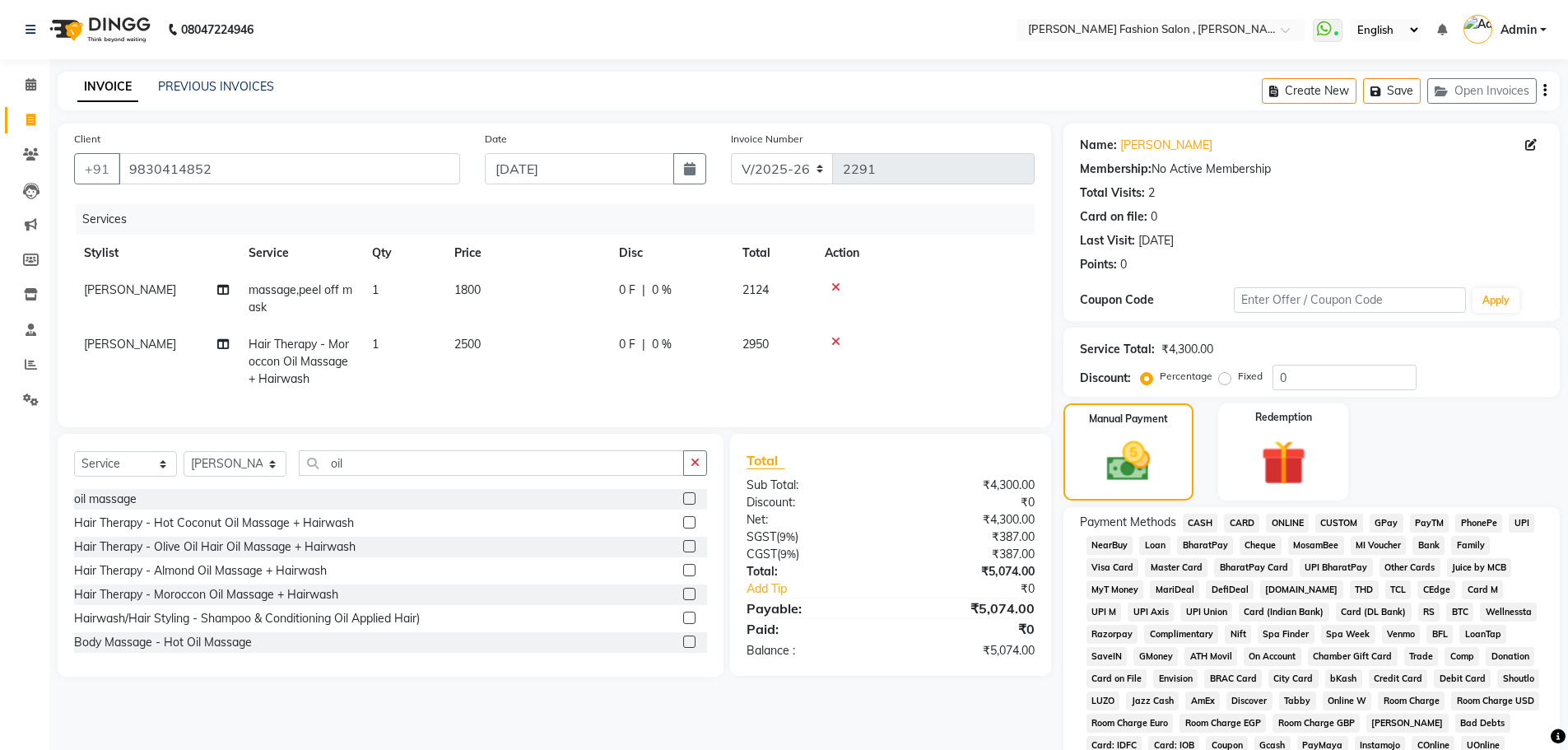
click at [1236, 522] on span "CARD" at bounding box center [1242, 523] width 35 height 19
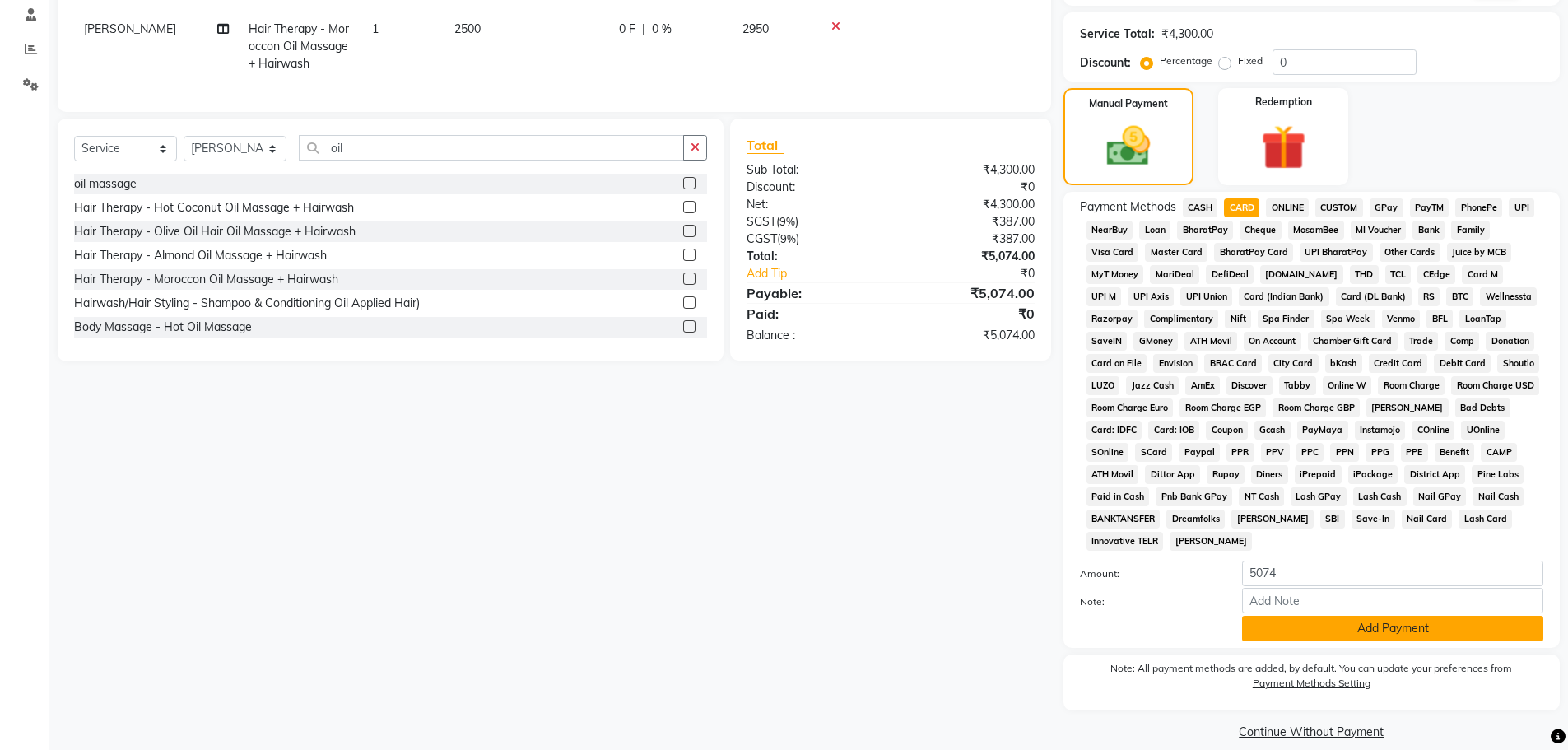
scroll to position [329, 0]
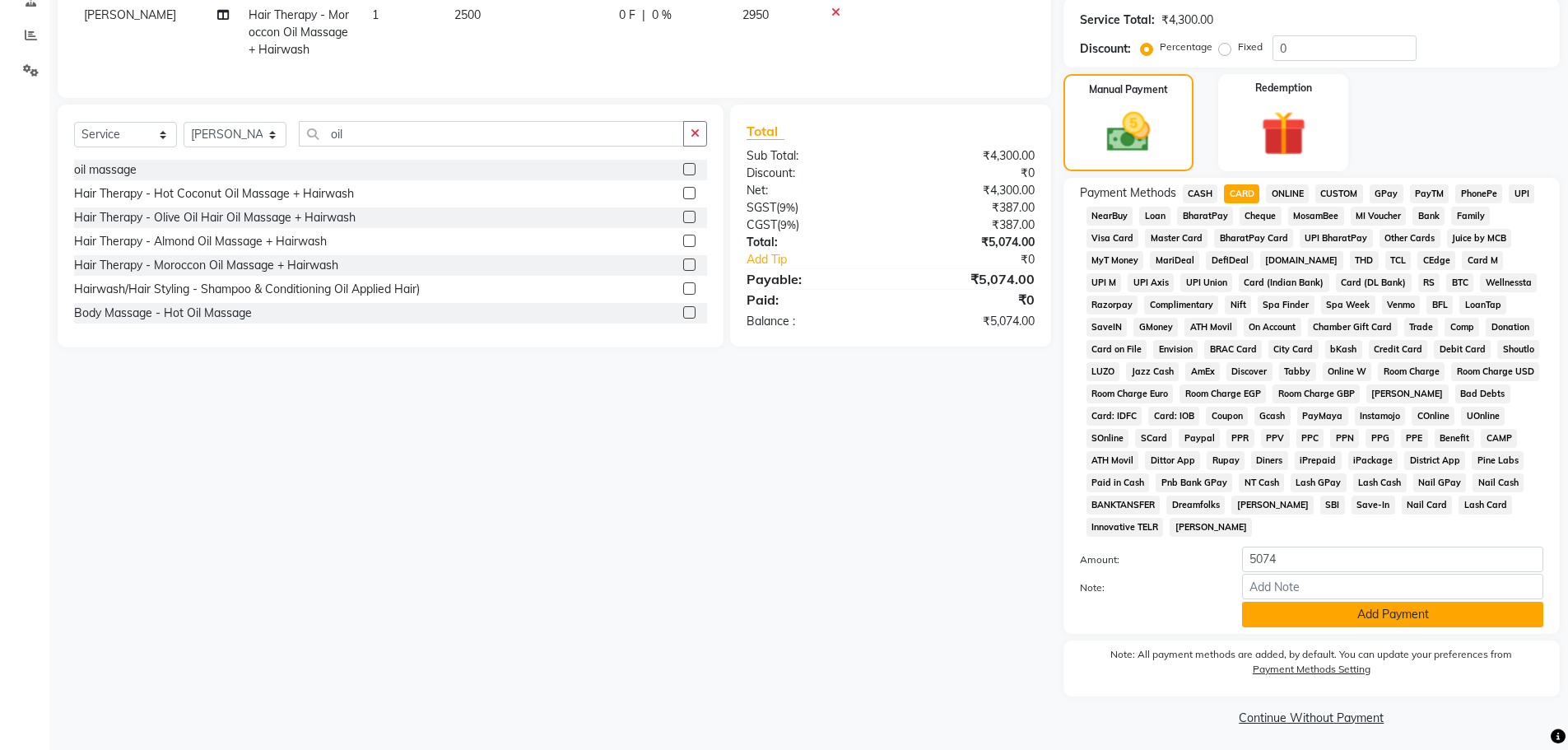
click at [1304, 618] on button "Add Payment" at bounding box center [1393, 613] width 301 height 25
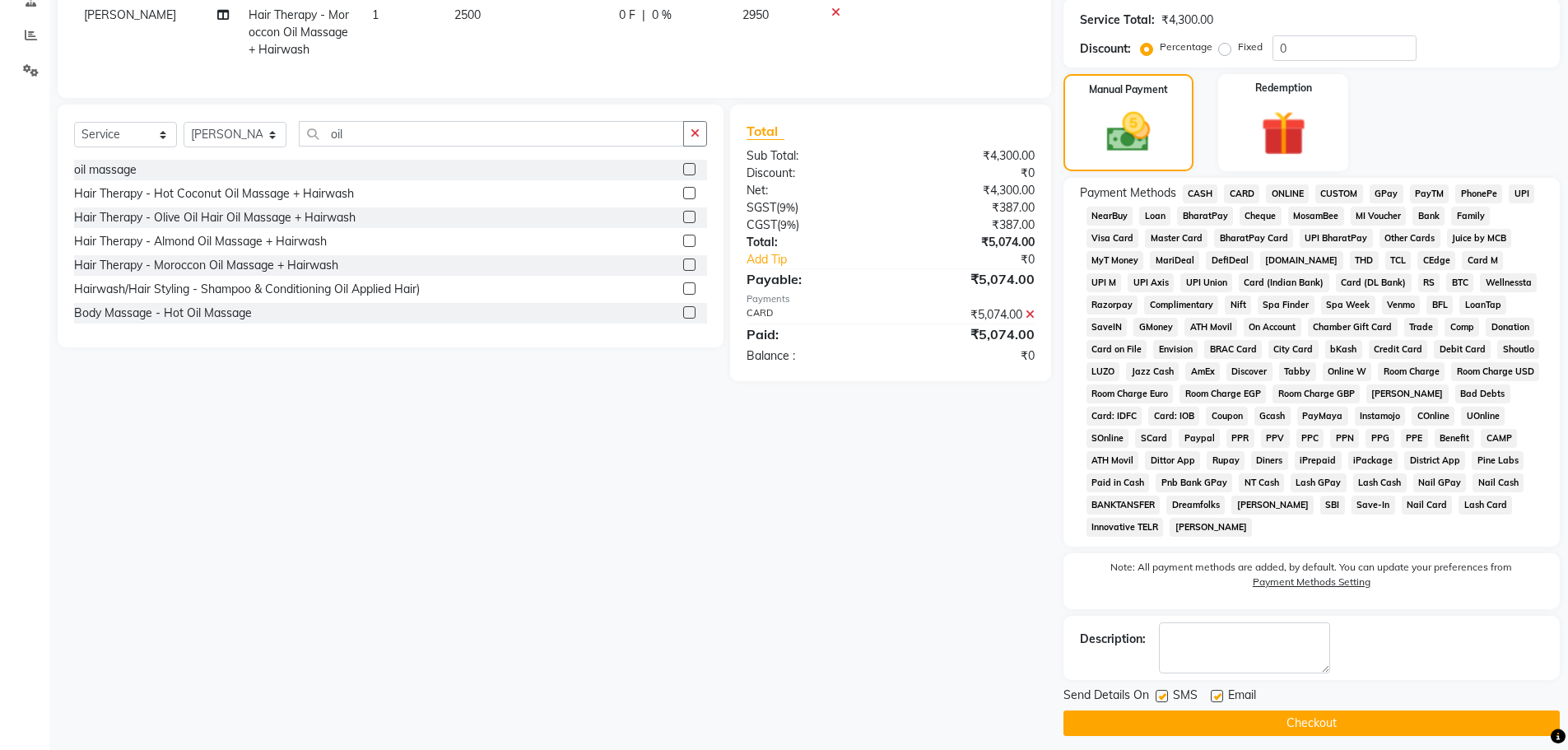
click at [1294, 729] on button "Checkout" at bounding box center [1311, 722] width 496 height 25
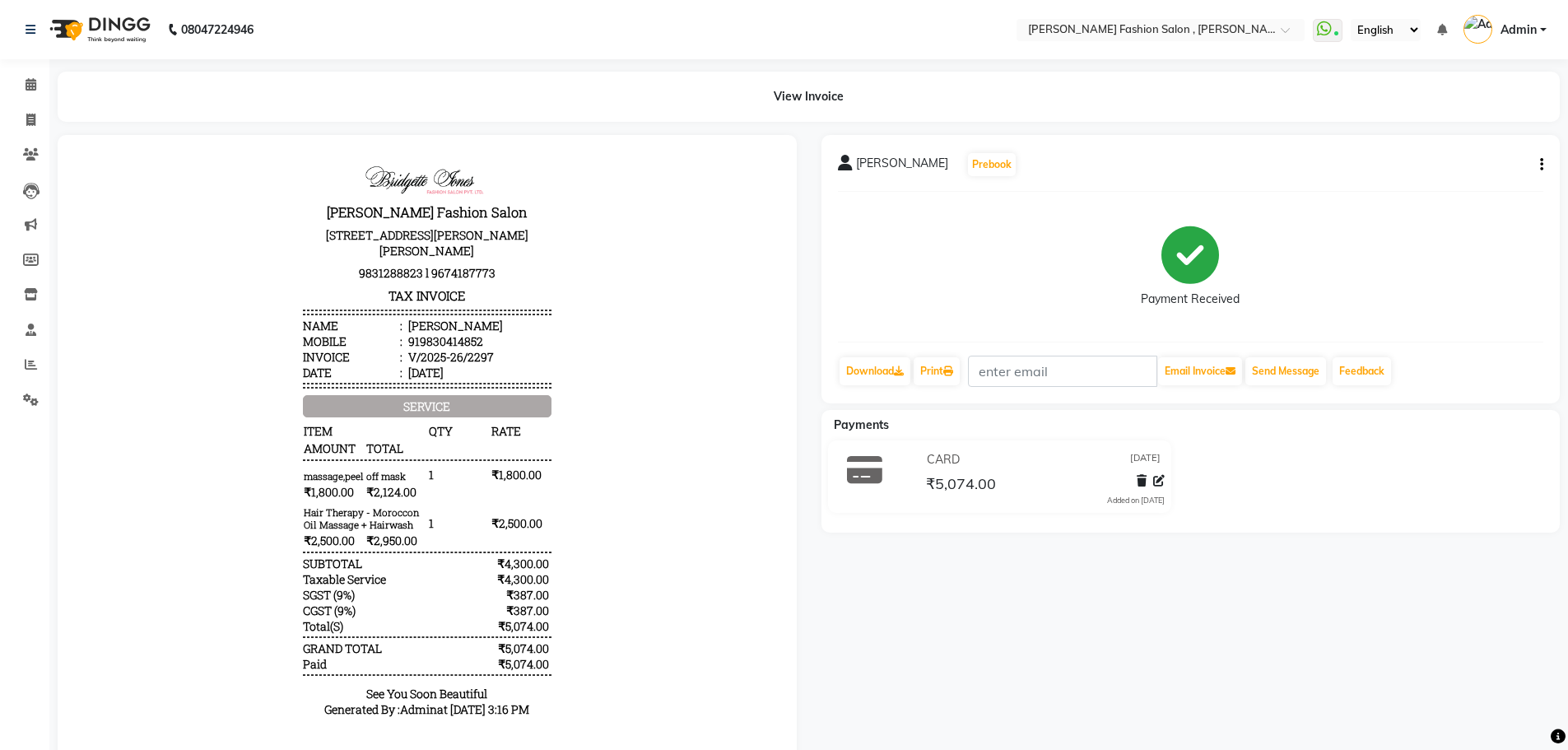
drag, startPoint x: 1294, startPoint y: 729, endPoint x: 1580, endPoint y: 266, distance: 544.2
click at [1568, 428] on html "08047224946 Select Location × Bridgette Jones Fashion Salon , Sarat Bose Road, …" at bounding box center [784, 375] width 1568 height 750
click at [987, 260] on div "Payment Received" at bounding box center [1192, 267] width 706 height 124
click at [36, 124] on span at bounding box center [31, 121] width 29 height 19
select select "service"
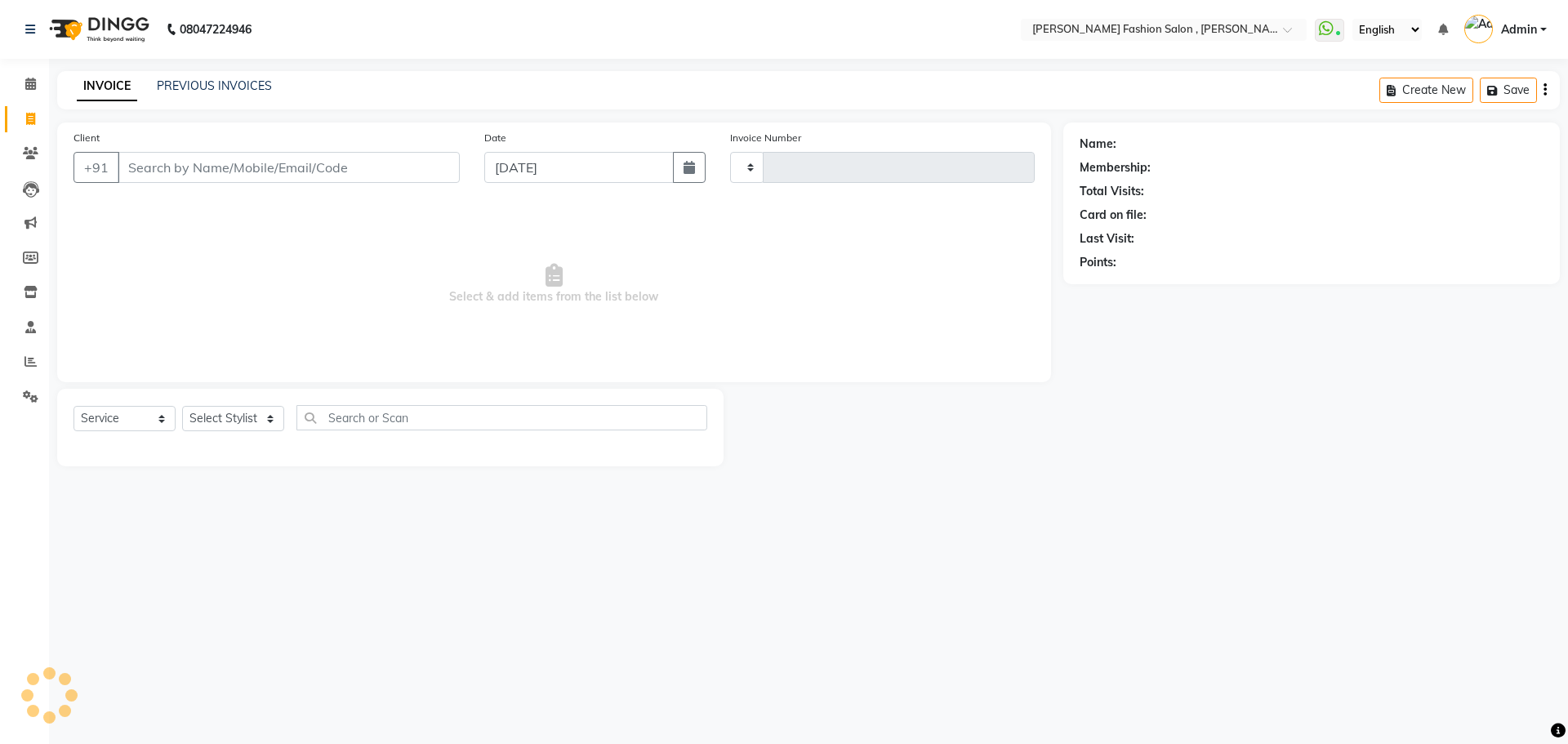
type input "2298"
select select "5233"
click at [159, 177] on input "Client" at bounding box center [289, 168] width 342 height 31
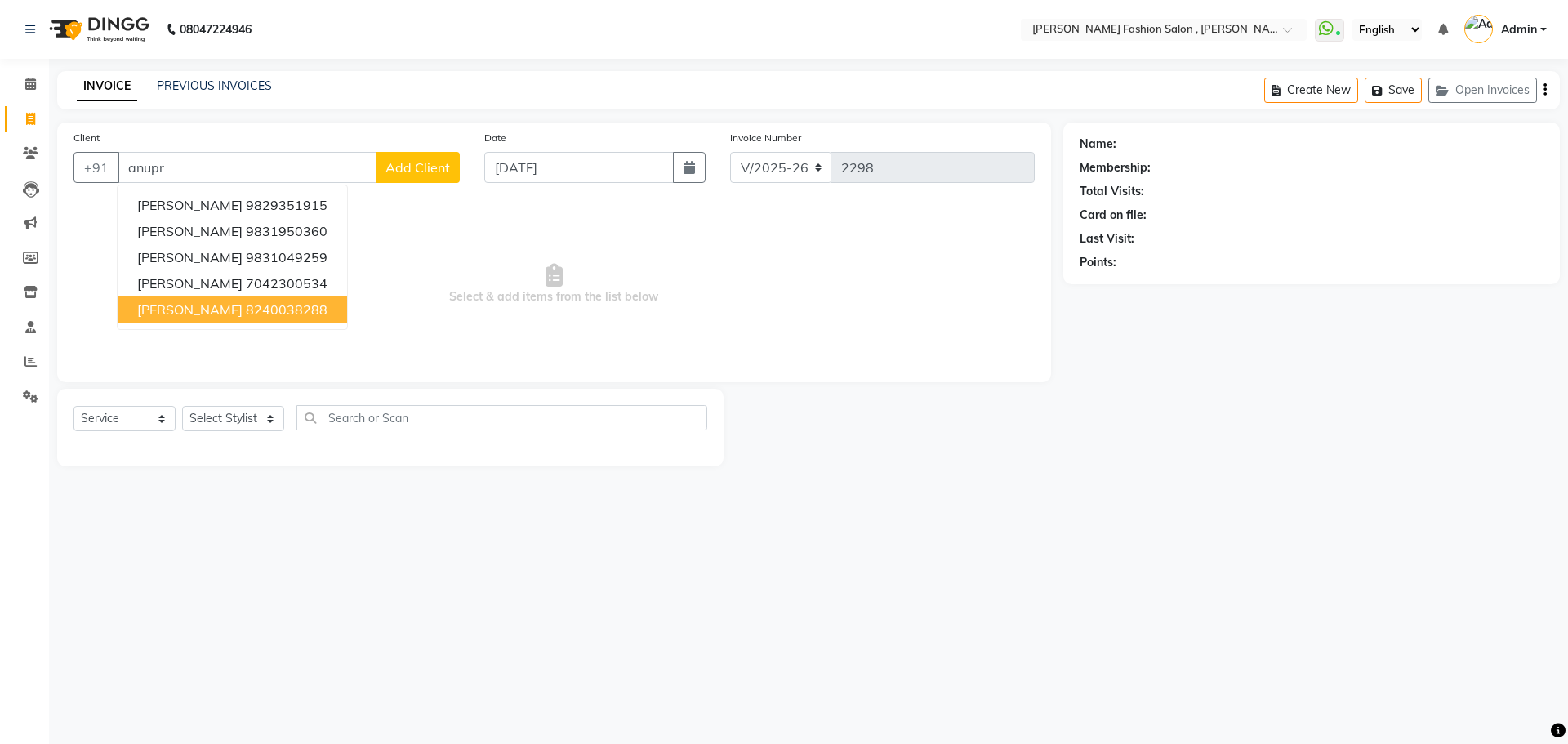
click at [217, 318] on button "anupriya 8240038288" at bounding box center [232, 310] width 230 height 26
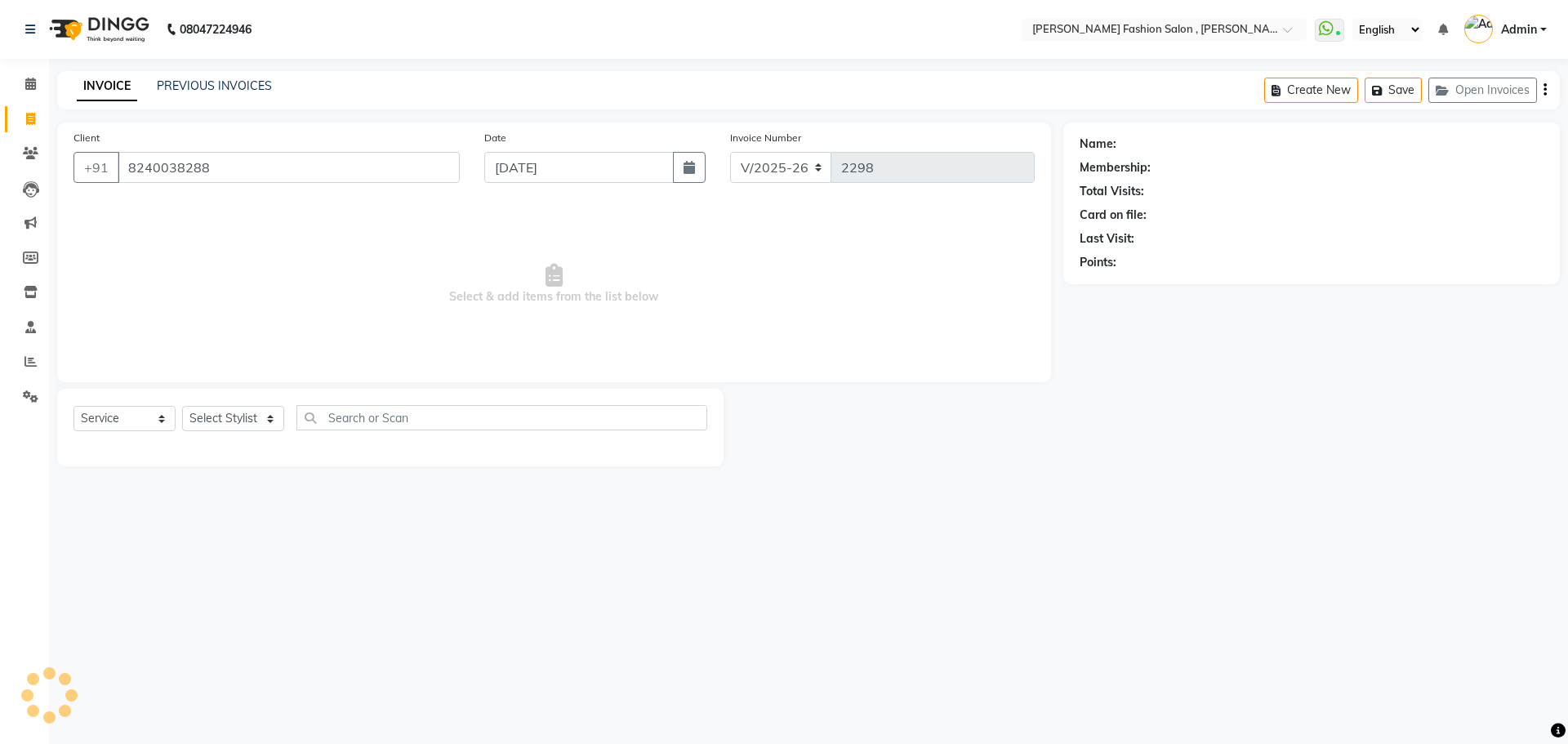
type input "8240038288"
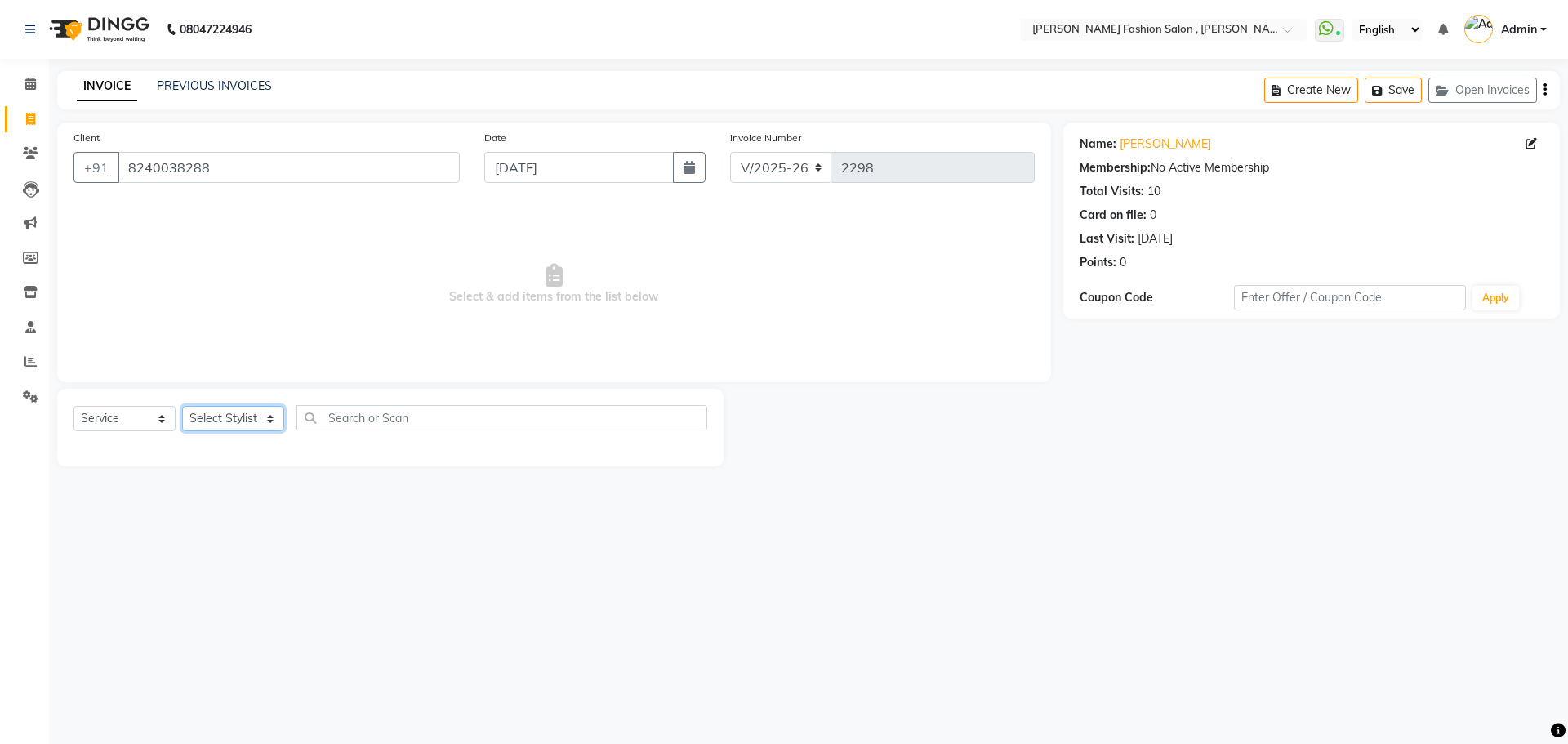
click at [251, 407] on select "Select Stylist Alice Anita Archana Minni Babu Das Bindu Bridgette Jones Daniell…" at bounding box center [233, 418] width 102 height 25
select select "84147"
click at [183, 406] on select "Select Stylist Alice Anita Archana Minni Babu Das Bindu Bridgette Jones Daniell…" at bounding box center [233, 418] width 102 height 25
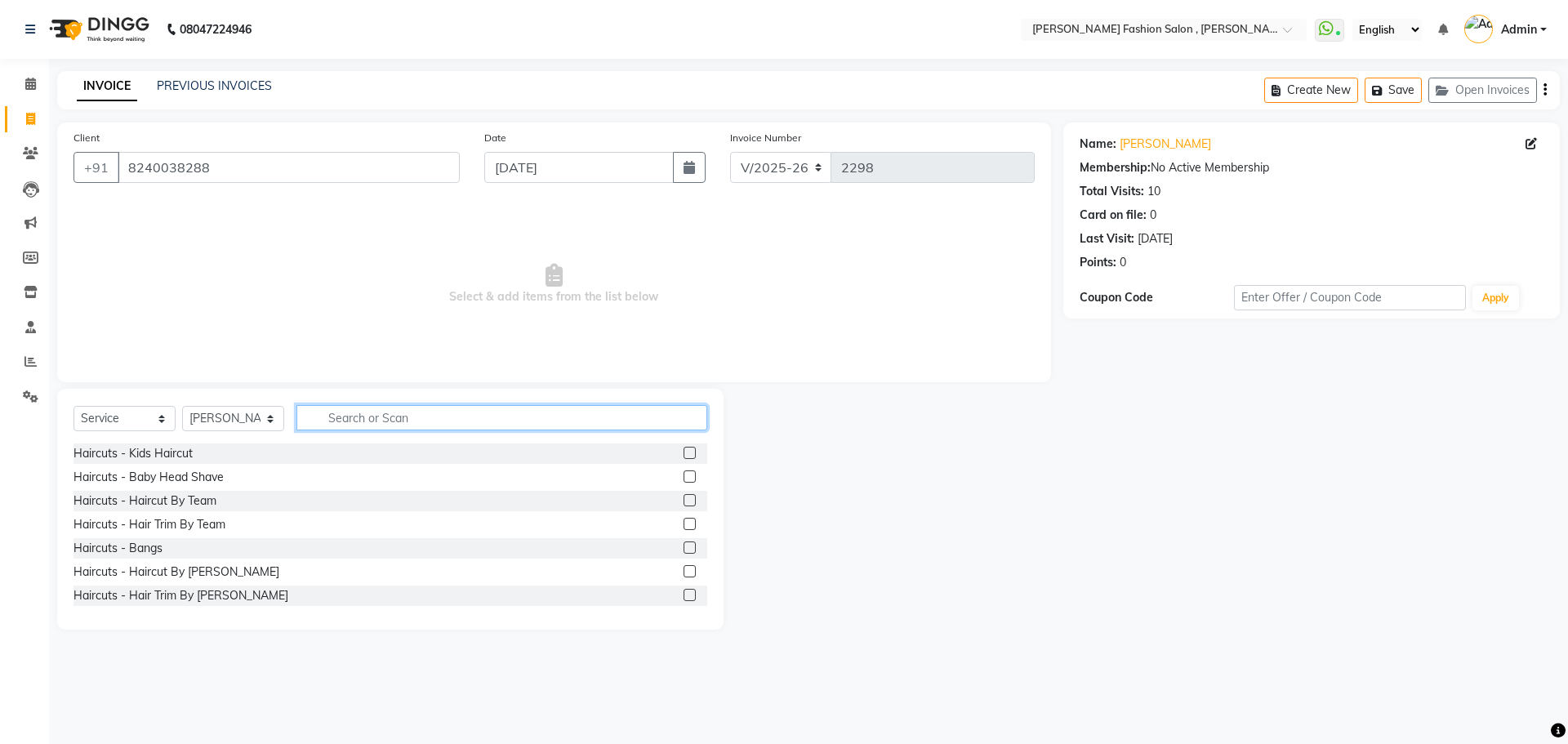
click at [379, 419] on input "text" at bounding box center [502, 417] width 411 height 25
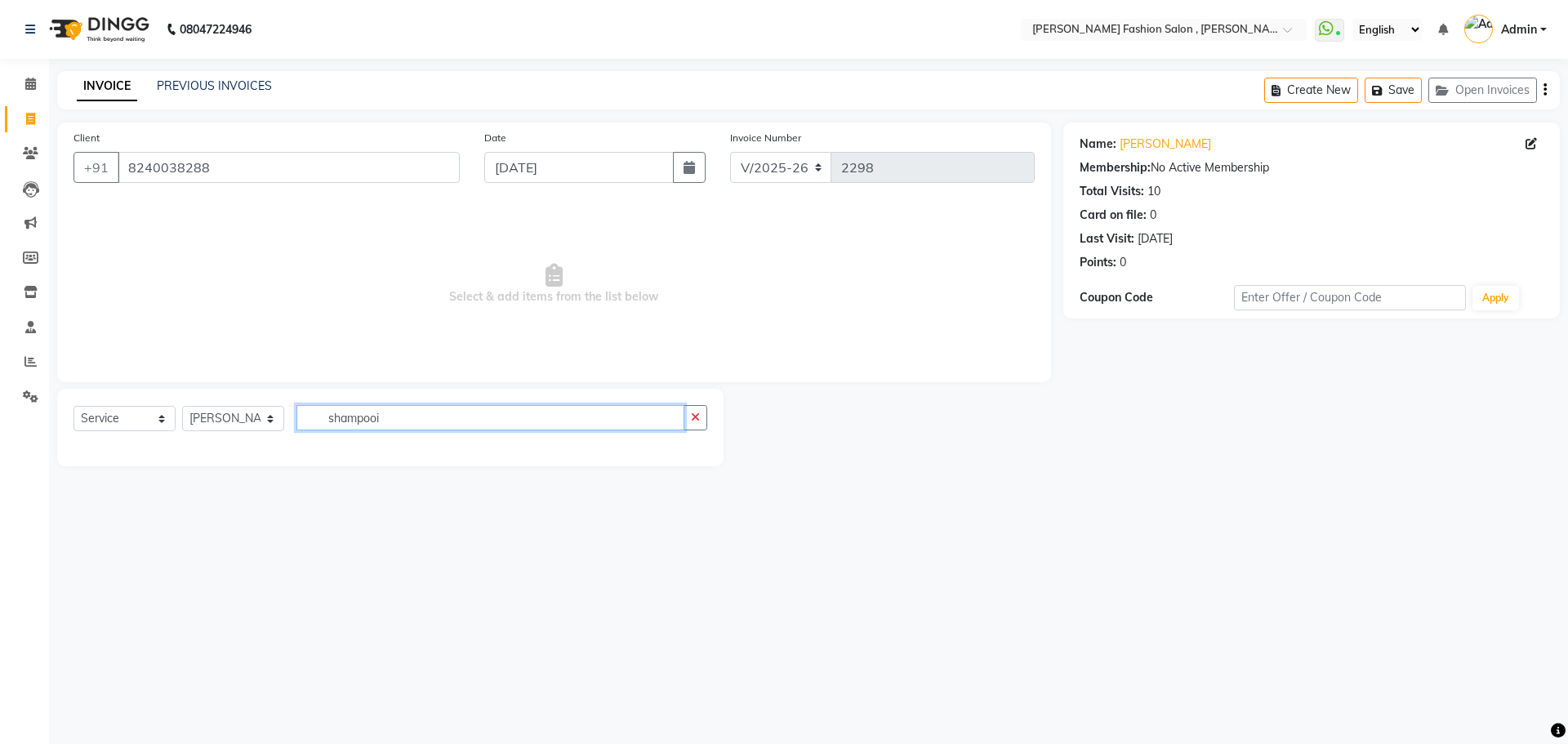
drag, startPoint x: 389, startPoint y: 418, endPoint x: 276, endPoint y: 463, distance: 121.6
click at [276, 463] on div "Select Service Product Membership Package Voucher Prepaid Gift Card Select Styl…" at bounding box center [390, 428] width 666 height 77
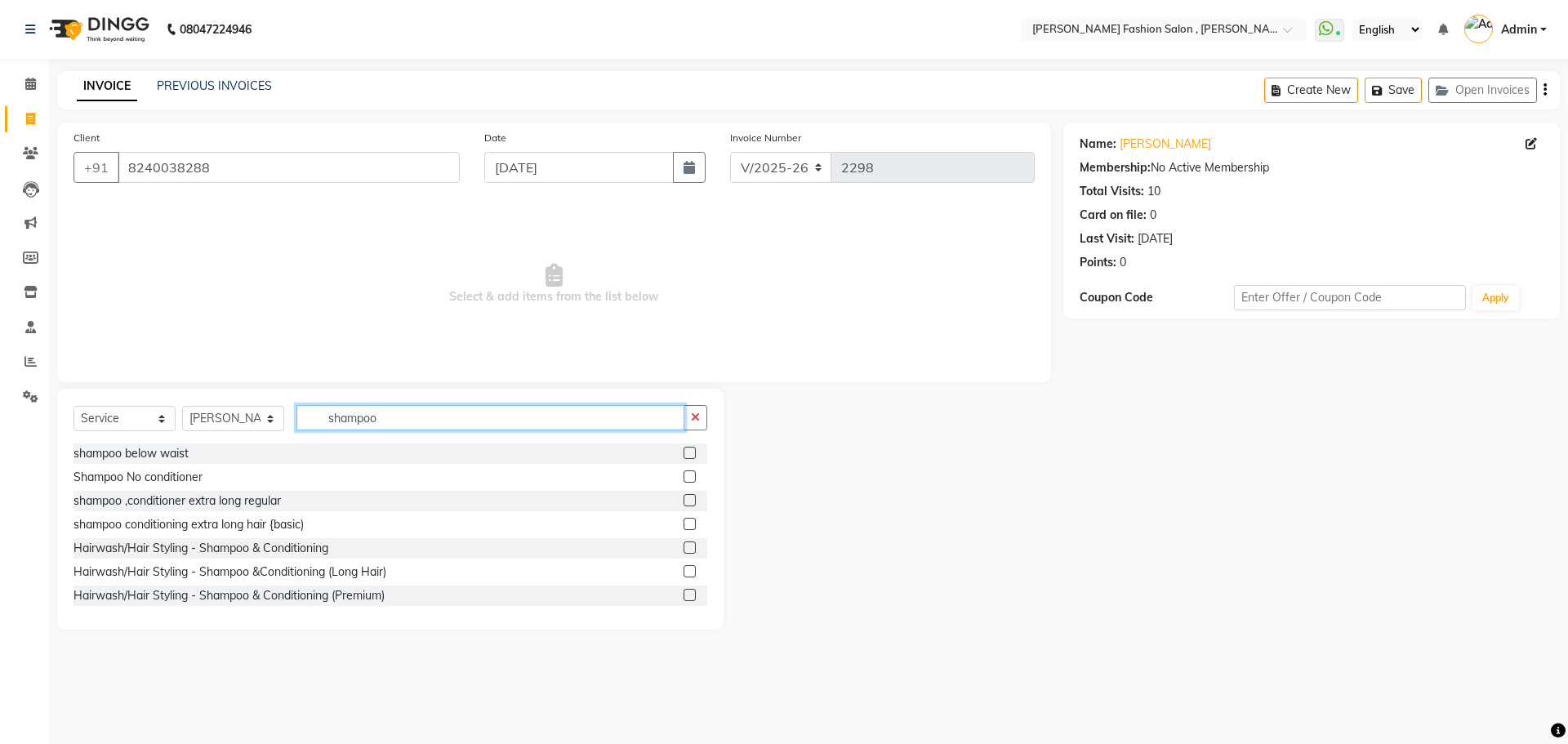
type input "shampoo"
click at [683, 592] on label at bounding box center [689, 595] width 12 height 12
click at [683, 592] on input "checkbox" at bounding box center [689, 596] width 11 height 11
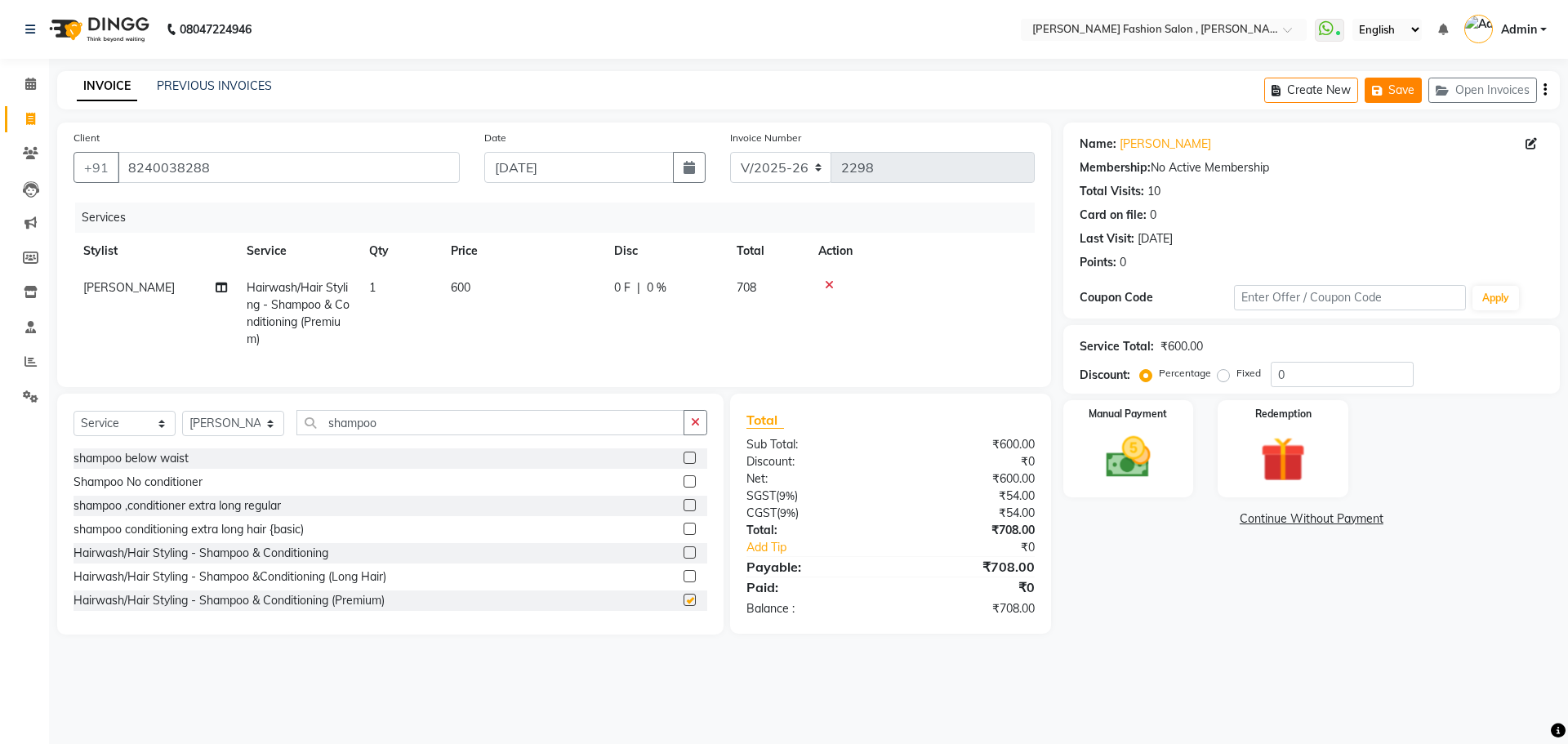
checkbox input "false"
click at [1152, 455] on img at bounding box center [1127, 457] width 76 height 53
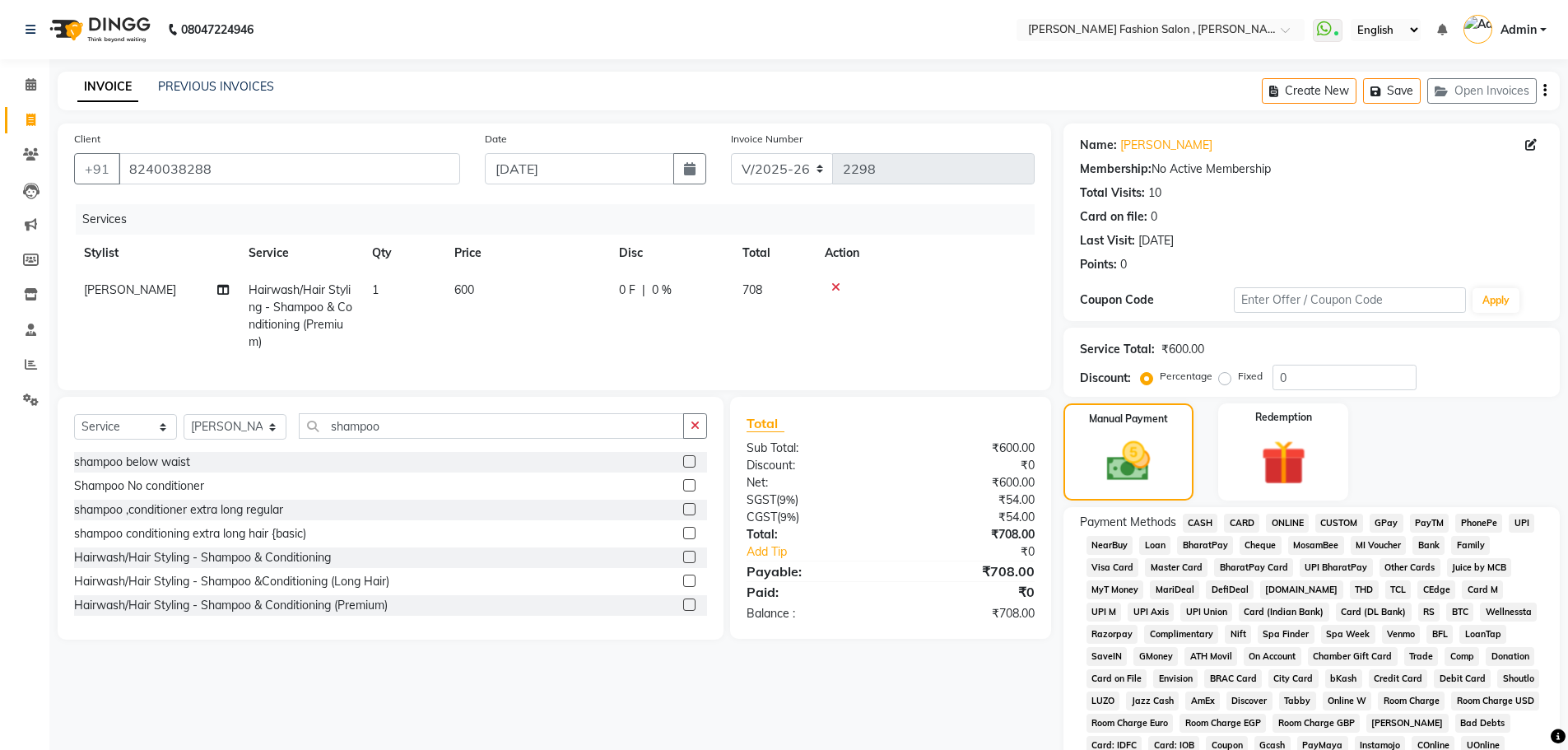
click at [1238, 521] on span "CARD" at bounding box center [1242, 523] width 35 height 19
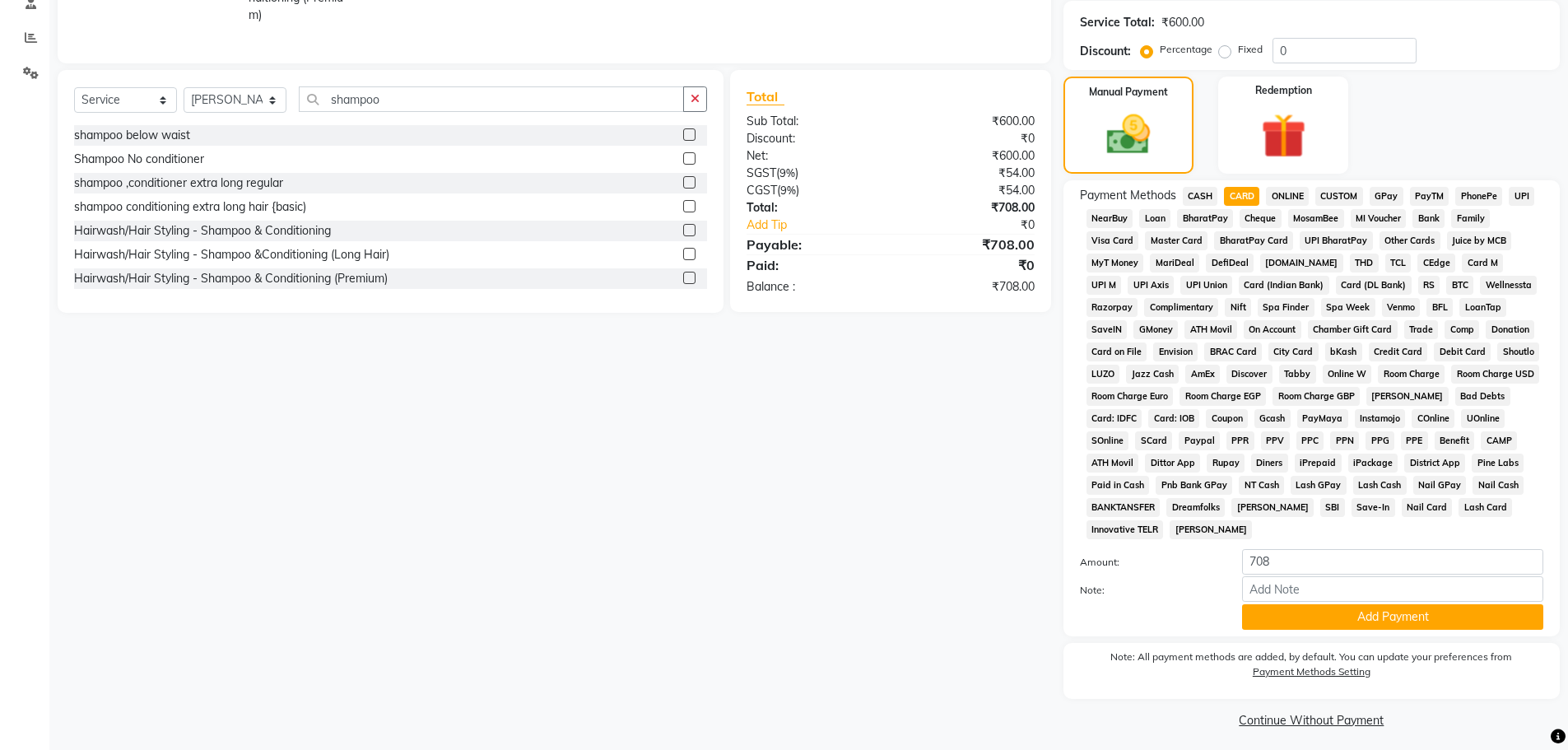
scroll to position [335, 0]
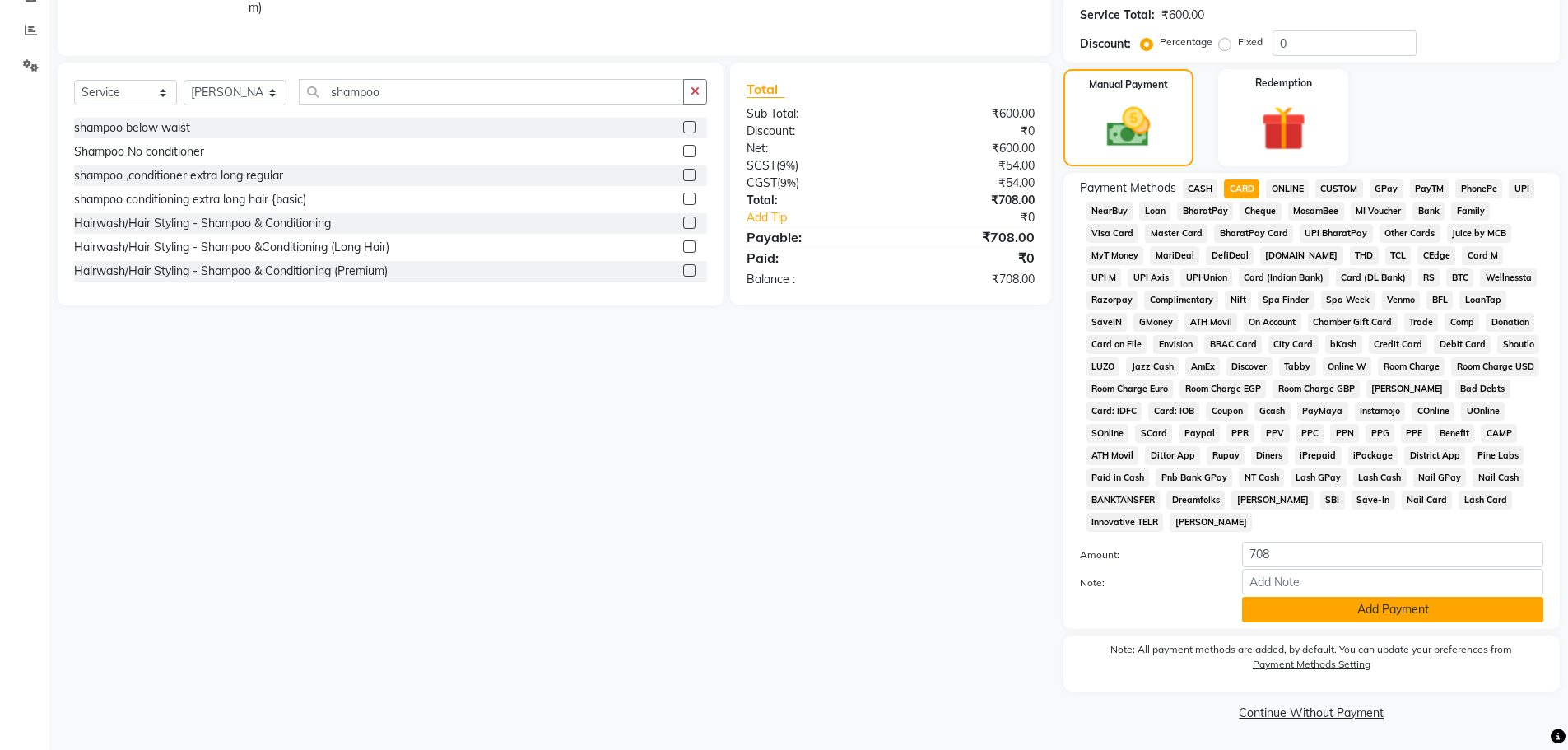
click at [1425, 607] on button "Add Payment" at bounding box center [1393, 609] width 301 height 25
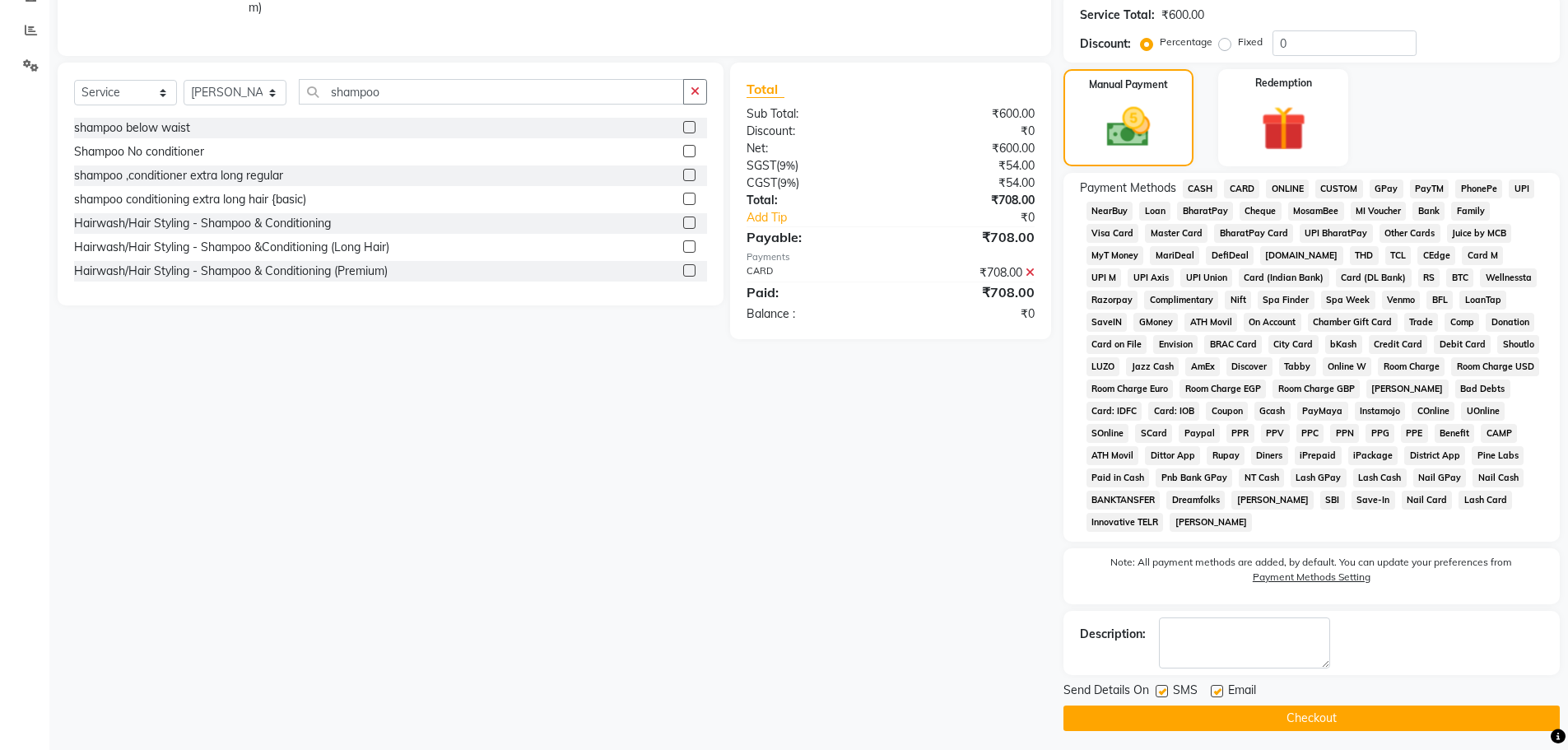
click at [1420, 727] on button "Checkout" at bounding box center [1311, 717] width 496 height 25
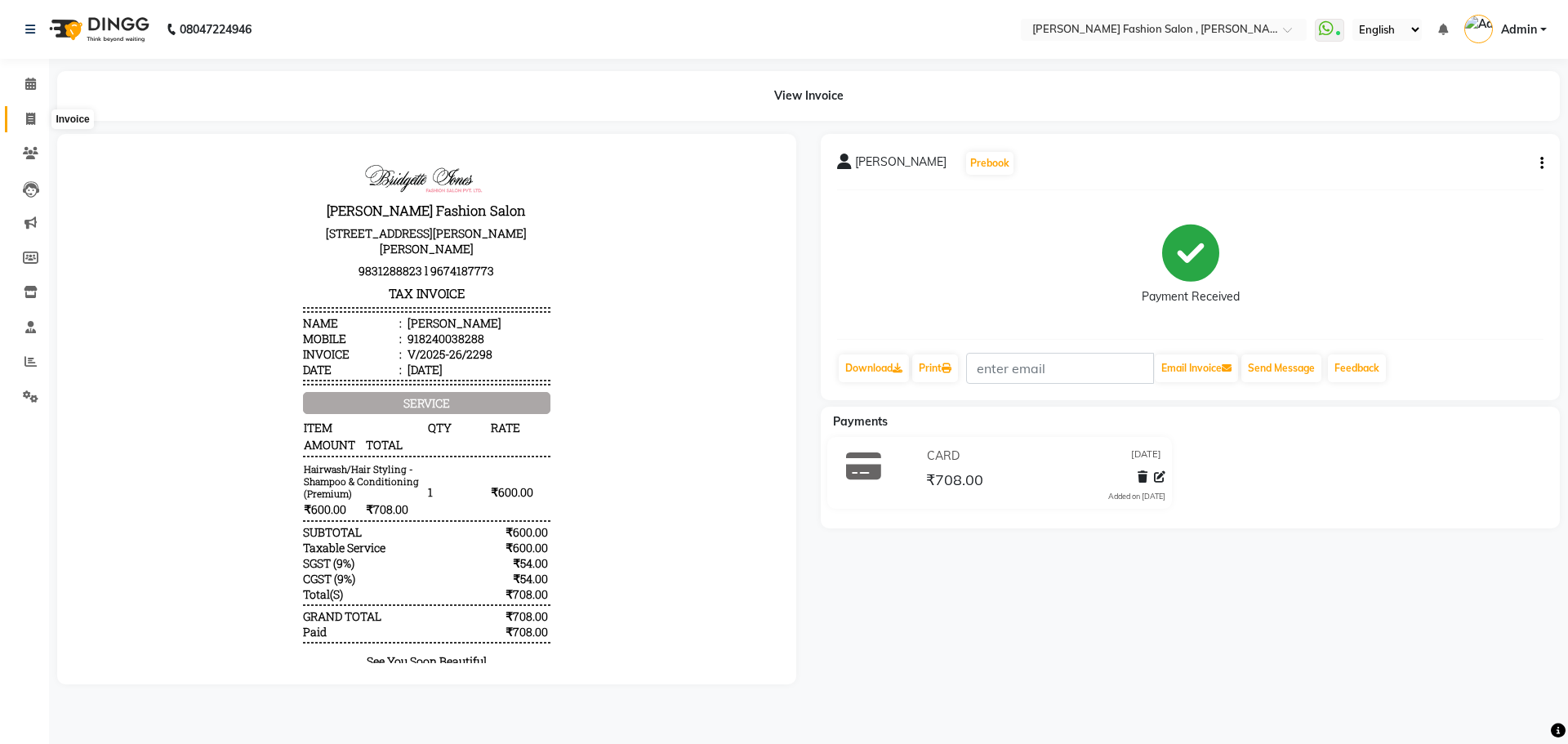
click at [27, 117] on icon at bounding box center [30, 118] width 9 height 12
select select "service"
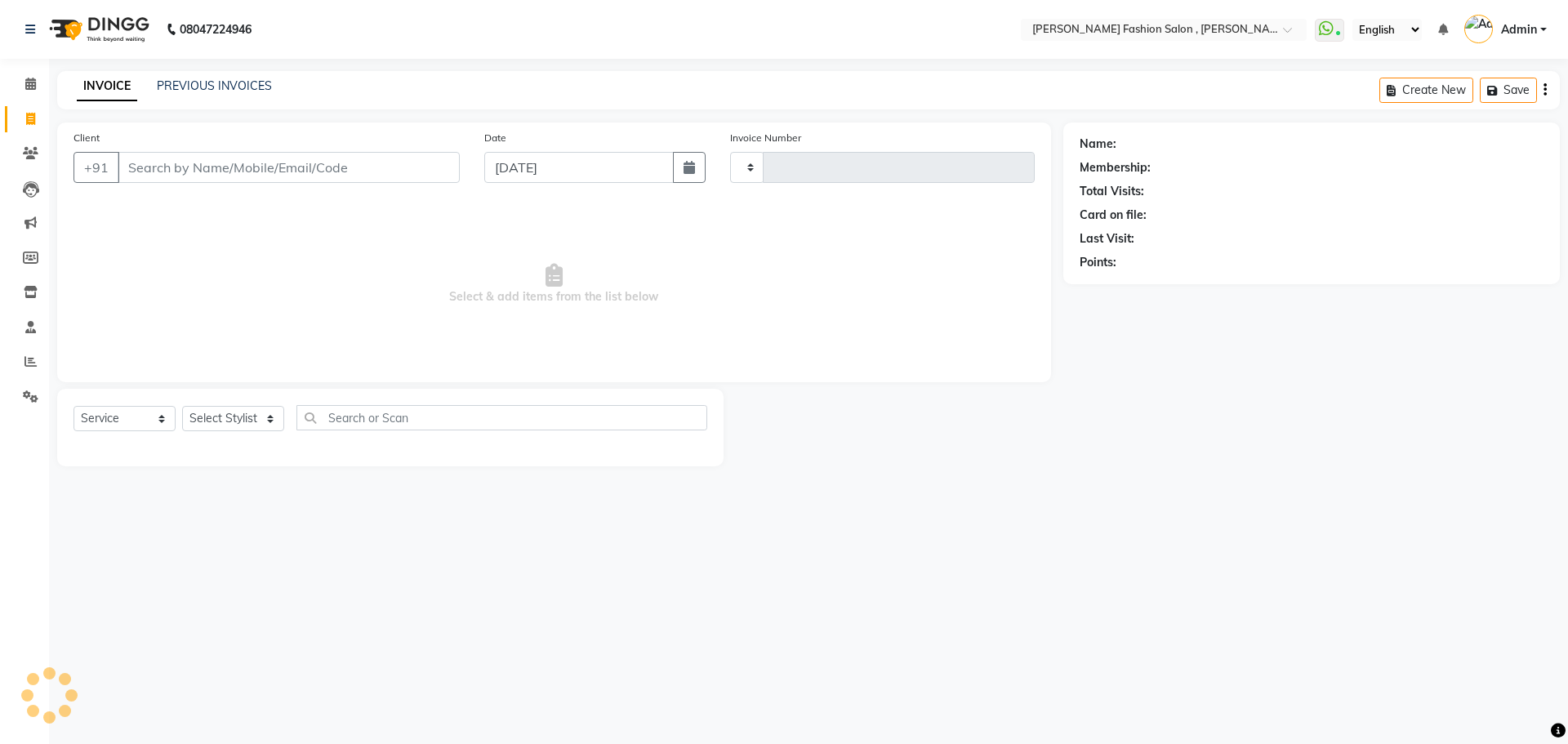
type input "2299"
select select "5233"
click at [177, 170] on input "Client" at bounding box center [289, 168] width 342 height 31
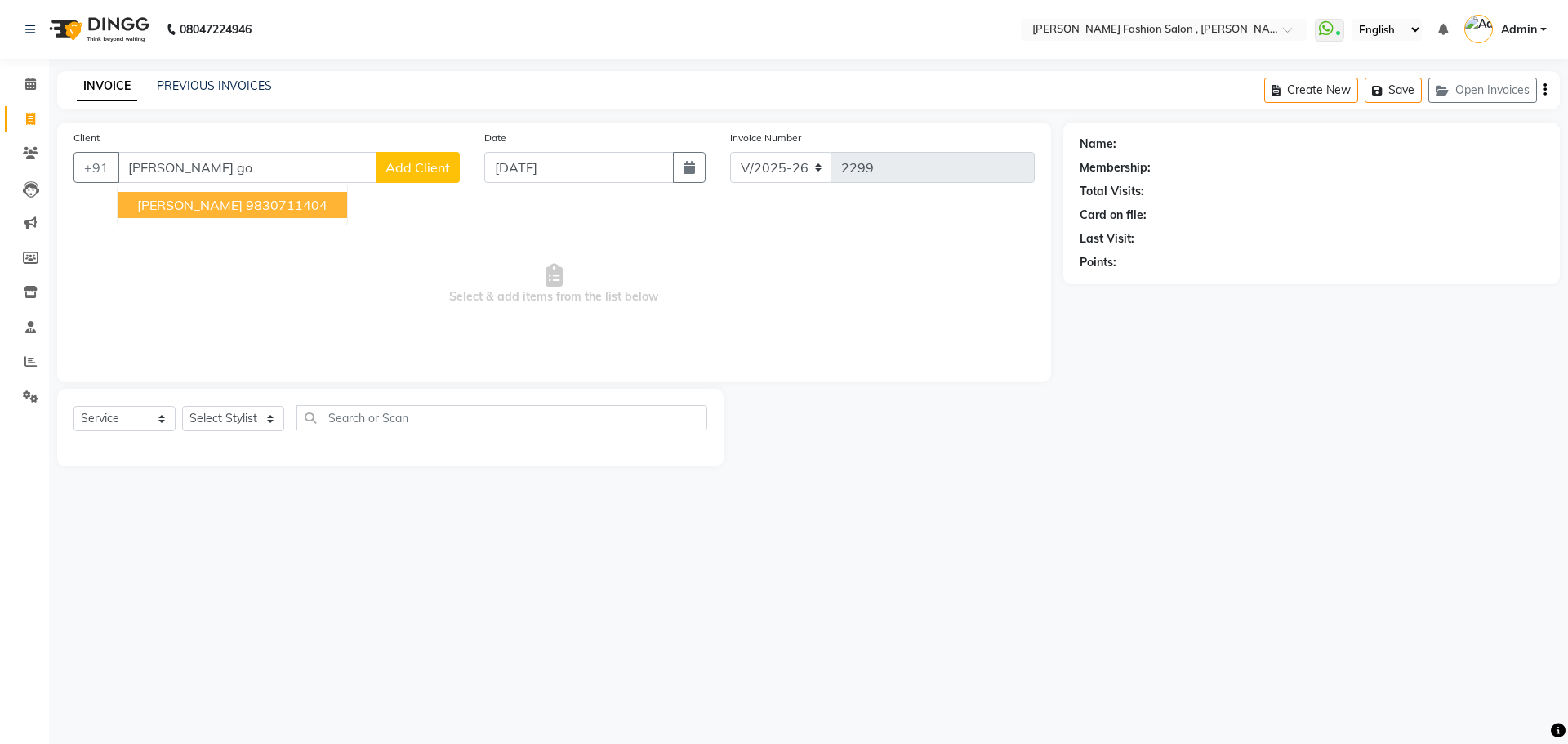
click at [323, 204] on ngb-highlight "9830711404" at bounding box center [287, 205] width 82 height 17
type input "9830711404"
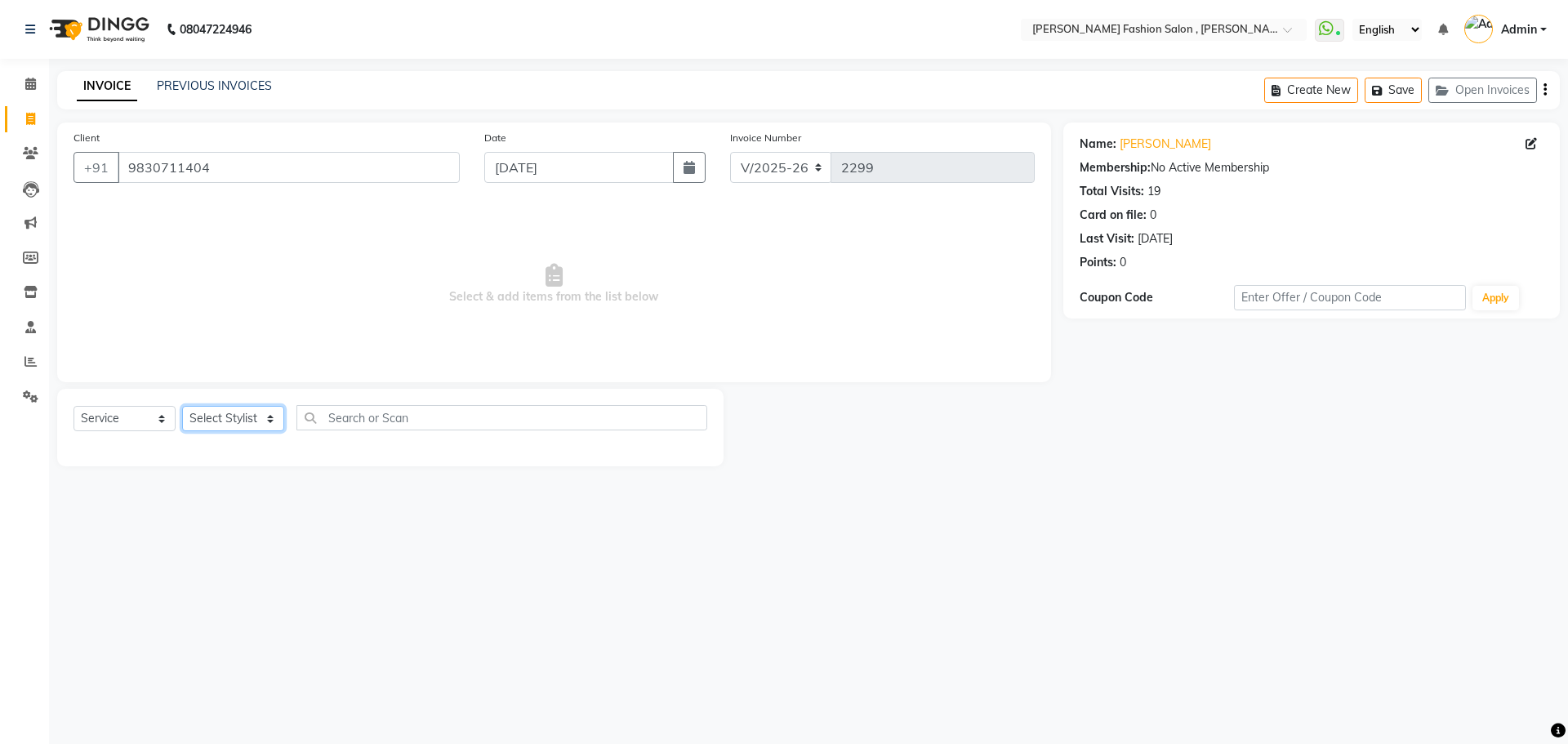
click at [262, 419] on select "Select Stylist Alice Anita Archana Minni Babu Das Bindu Bridgette Jones Daniell…" at bounding box center [233, 418] width 102 height 25
select select "33868"
click at [183, 406] on select "Select Stylist Alice Anita Archana Minni Babu Das Bindu Bridgette Jones Daniell…" at bounding box center [233, 418] width 102 height 25
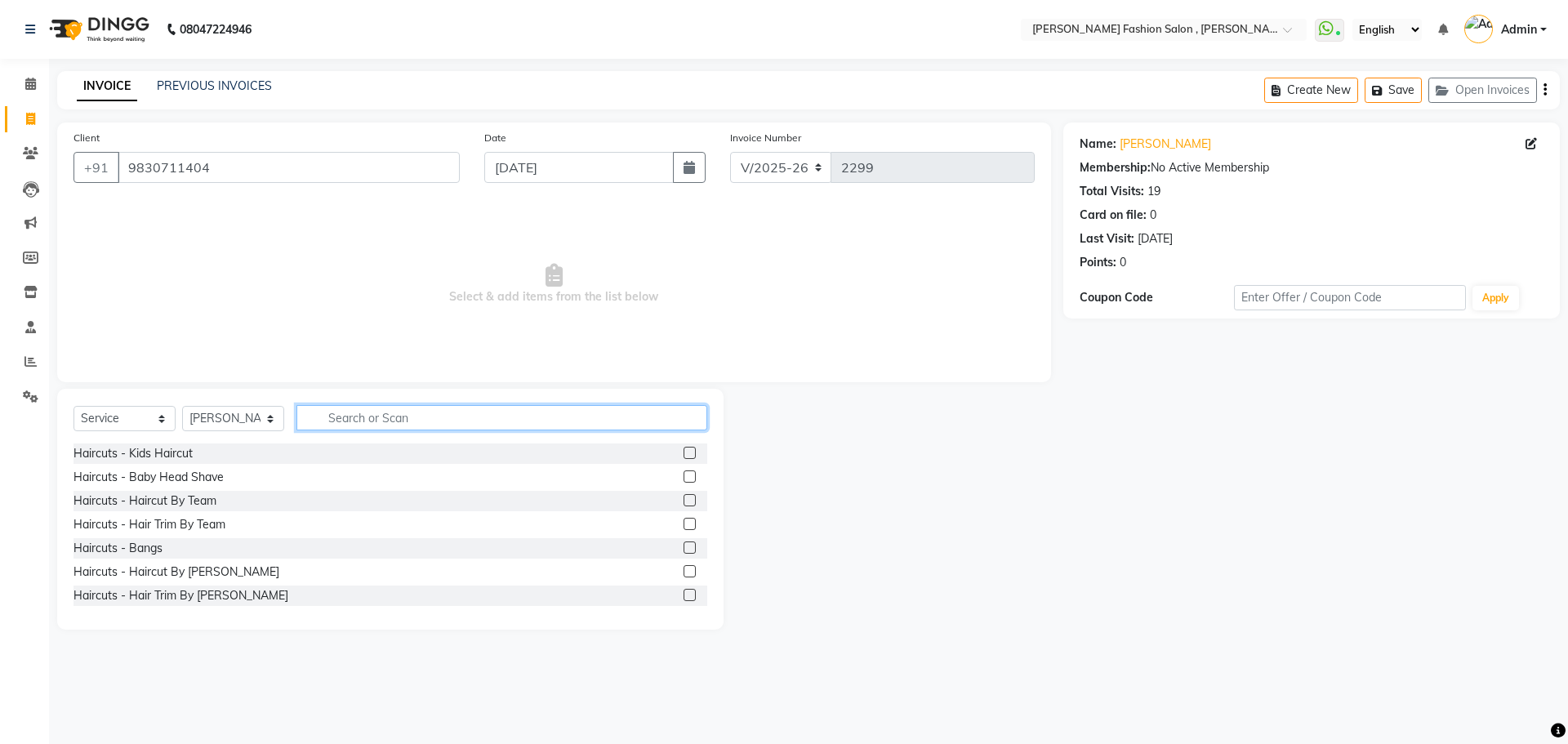
click at [334, 413] on input "text" at bounding box center [502, 417] width 411 height 25
type input "shampoo"
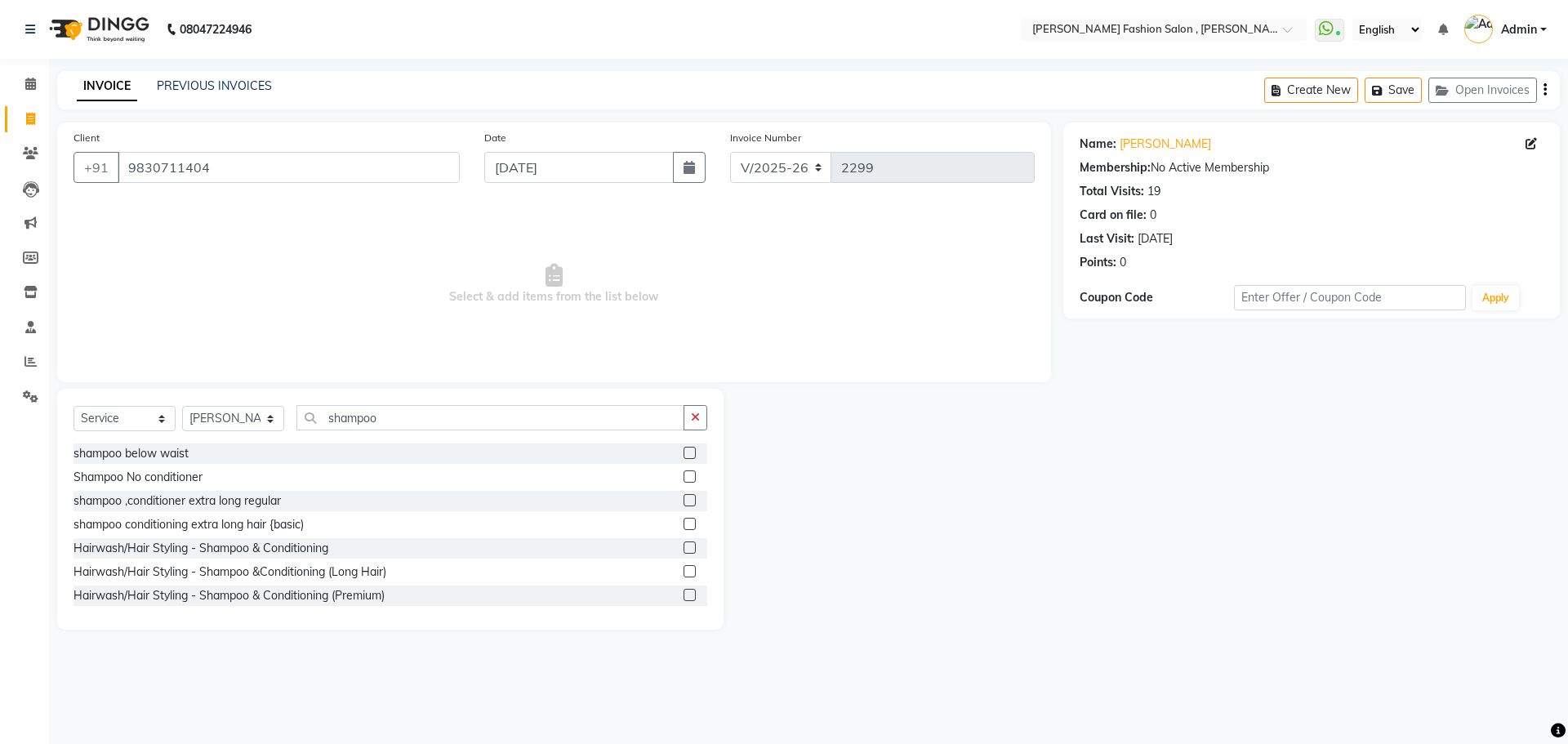
click at [683, 550] on label at bounding box center [689, 547] width 12 height 12
click at [683, 550] on input "checkbox" at bounding box center [689, 549] width 11 height 11
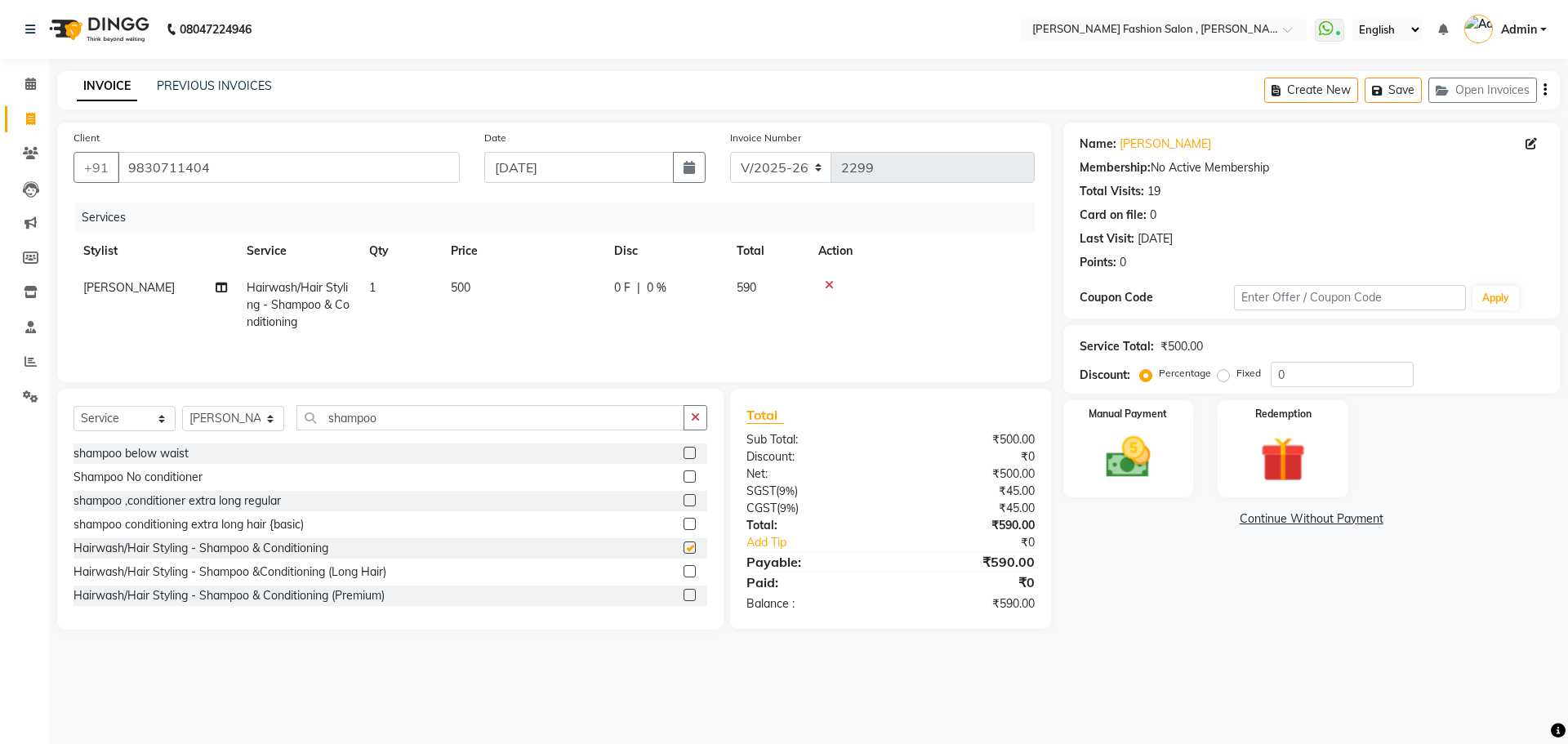
checkbox input "false"
drag, startPoint x: 394, startPoint y: 416, endPoint x: 257, endPoint y: 464, distance: 145.2
click at [257, 464] on div "Select Service Product Membership Package Voucher Prepaid Gift Card Select Styl…" at bounding box center [390, 509] width 666 height 241
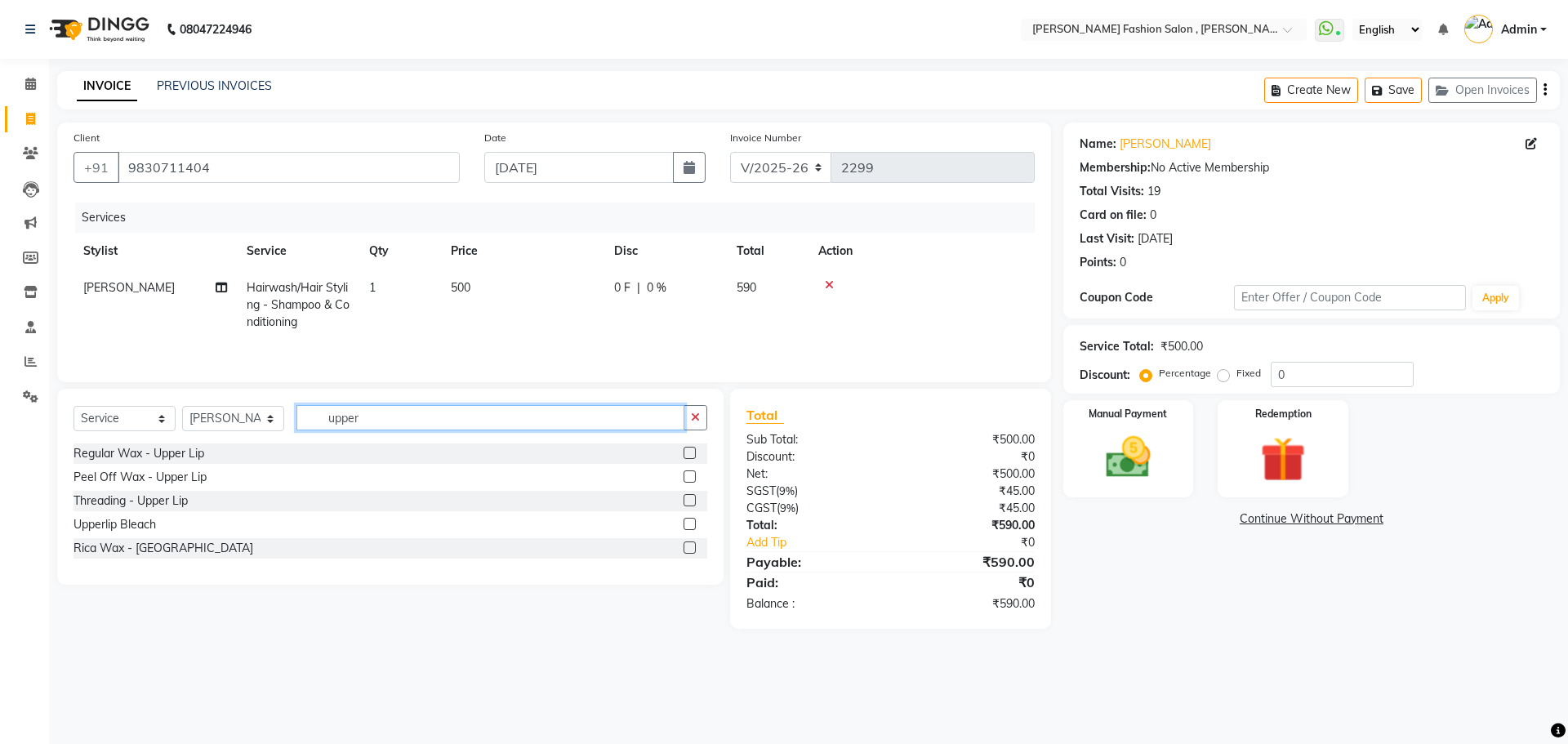
type input "upper"
click at [690, 499] on label at bounding box center [689, 500] width 12 height 12
click at [690, 499] on input "checkbox" at bounding box center [689, 502] width 11 height 11
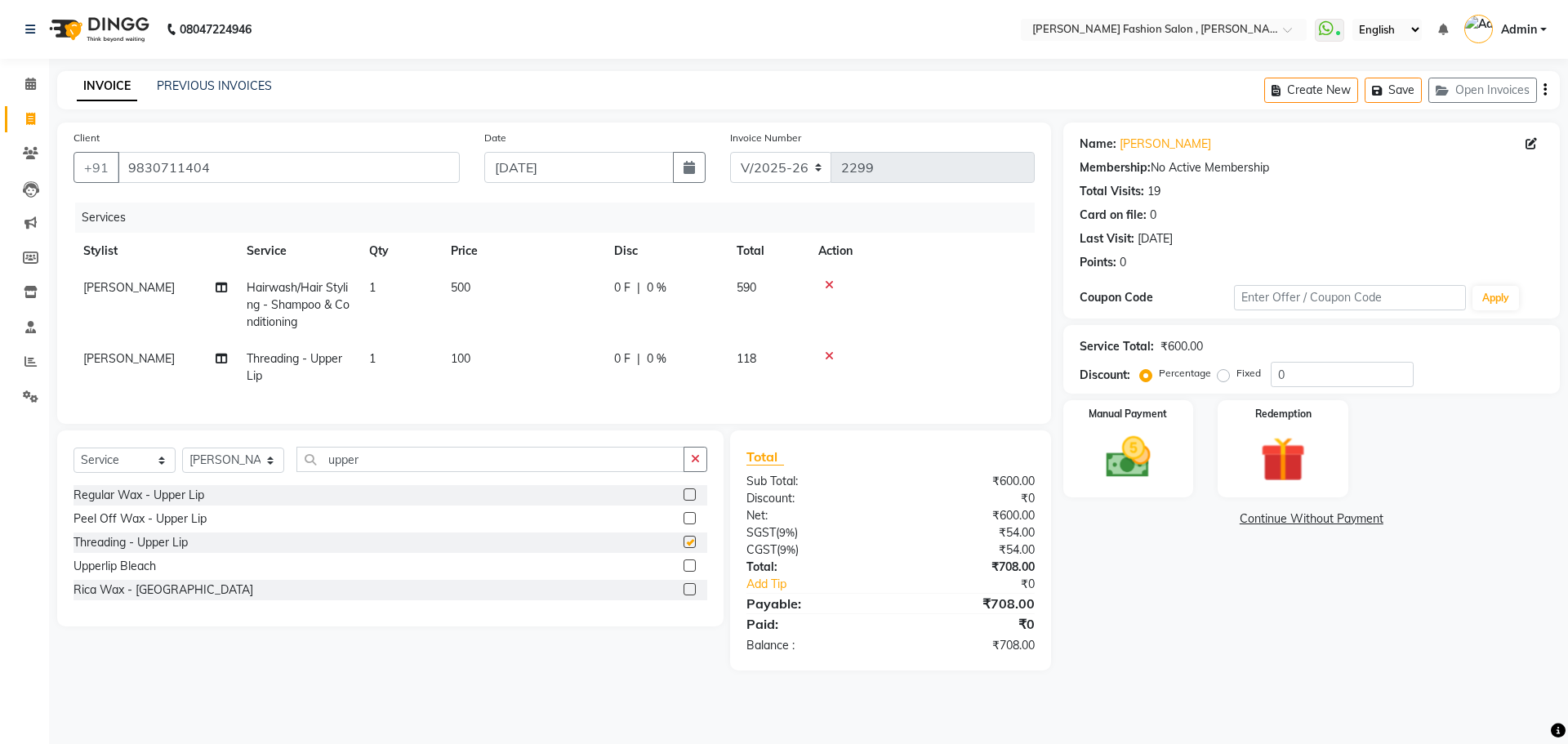
checkbox input "false"
click at [1079, 426] on div "Manual Payment" at bounding box center [1127, 448] width 136 height 100
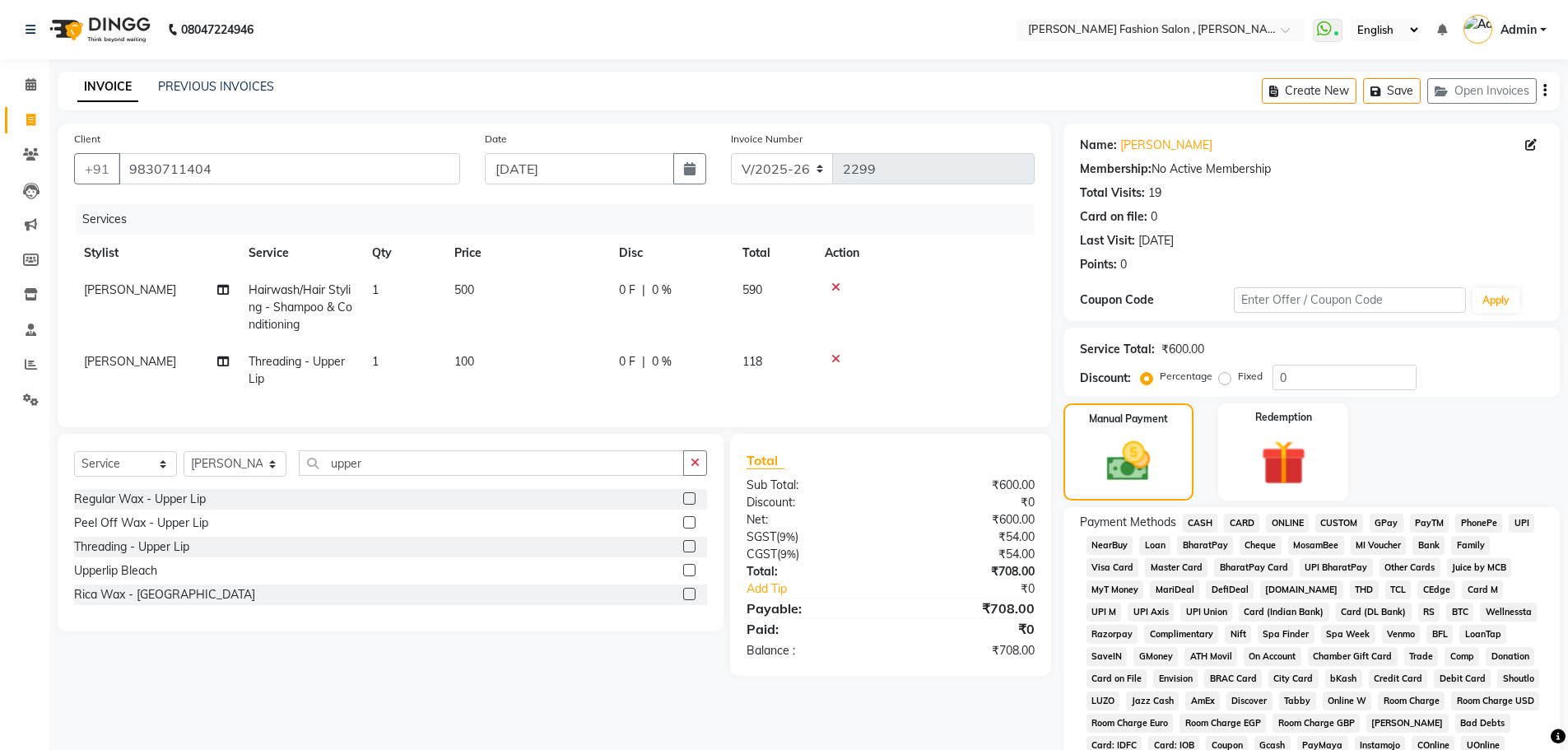
click at [1192, 519] on span "CASH" at bounding box center [1201, 523] width 35 height 19
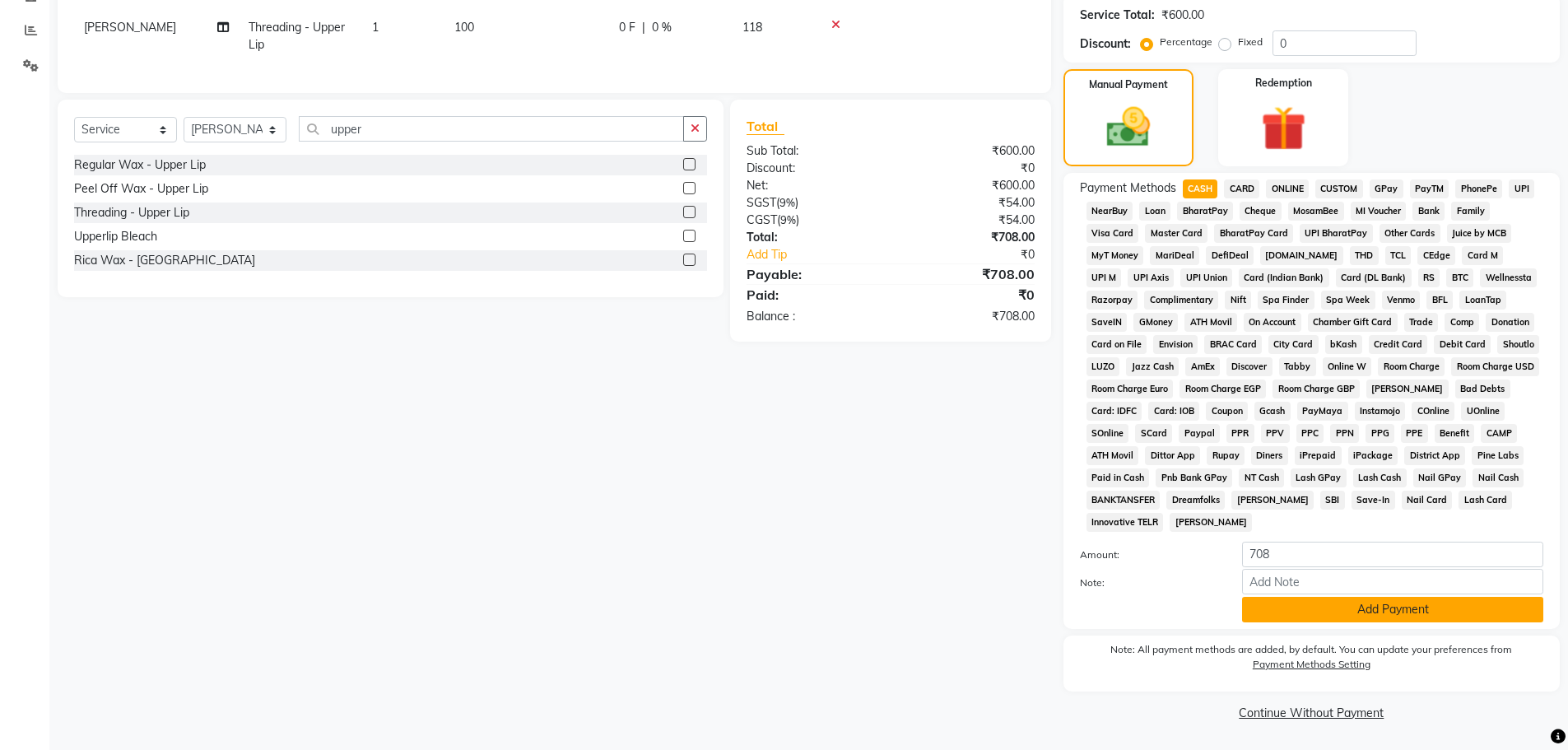
click at [1464, 604] on button "Add Payment" at bounding box center [1393, 609] width 301 height 25
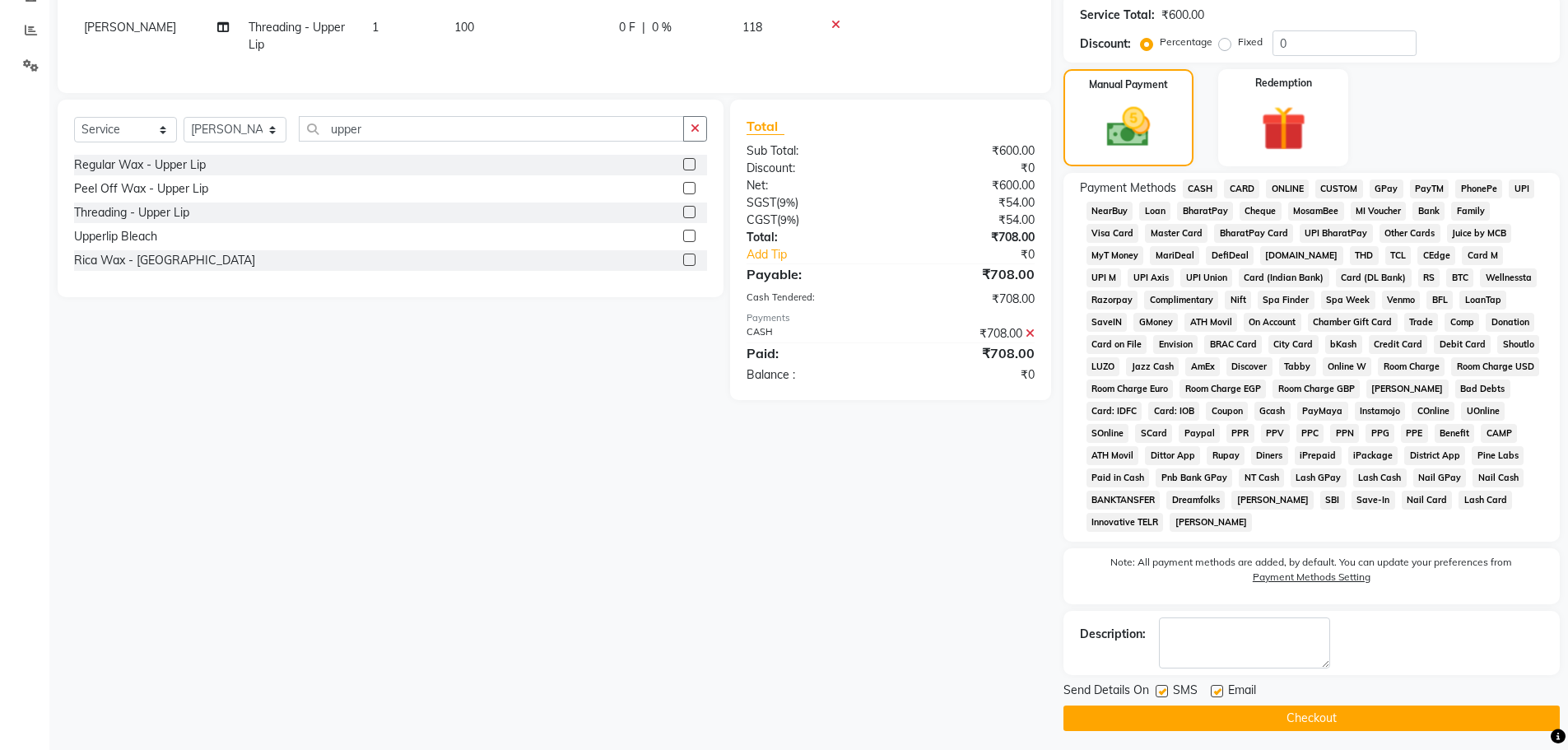
click at [1449, 721] on button "Checkout" at bounding box center [1311, 717] width 496 height 25
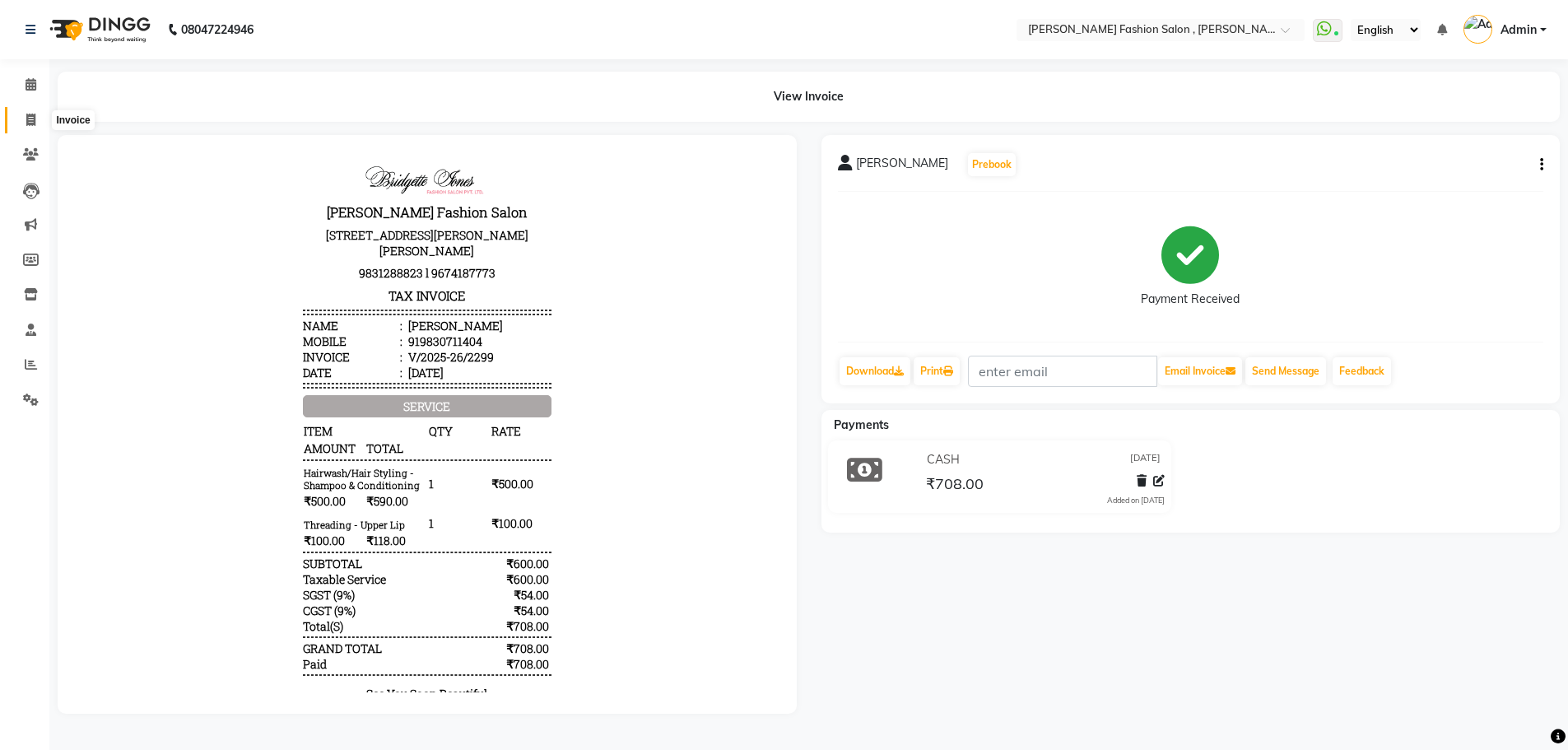
click at [28, 121] on icon at bounding box center [31, 119] width 9 height 12
select select "5233"
select select "service"
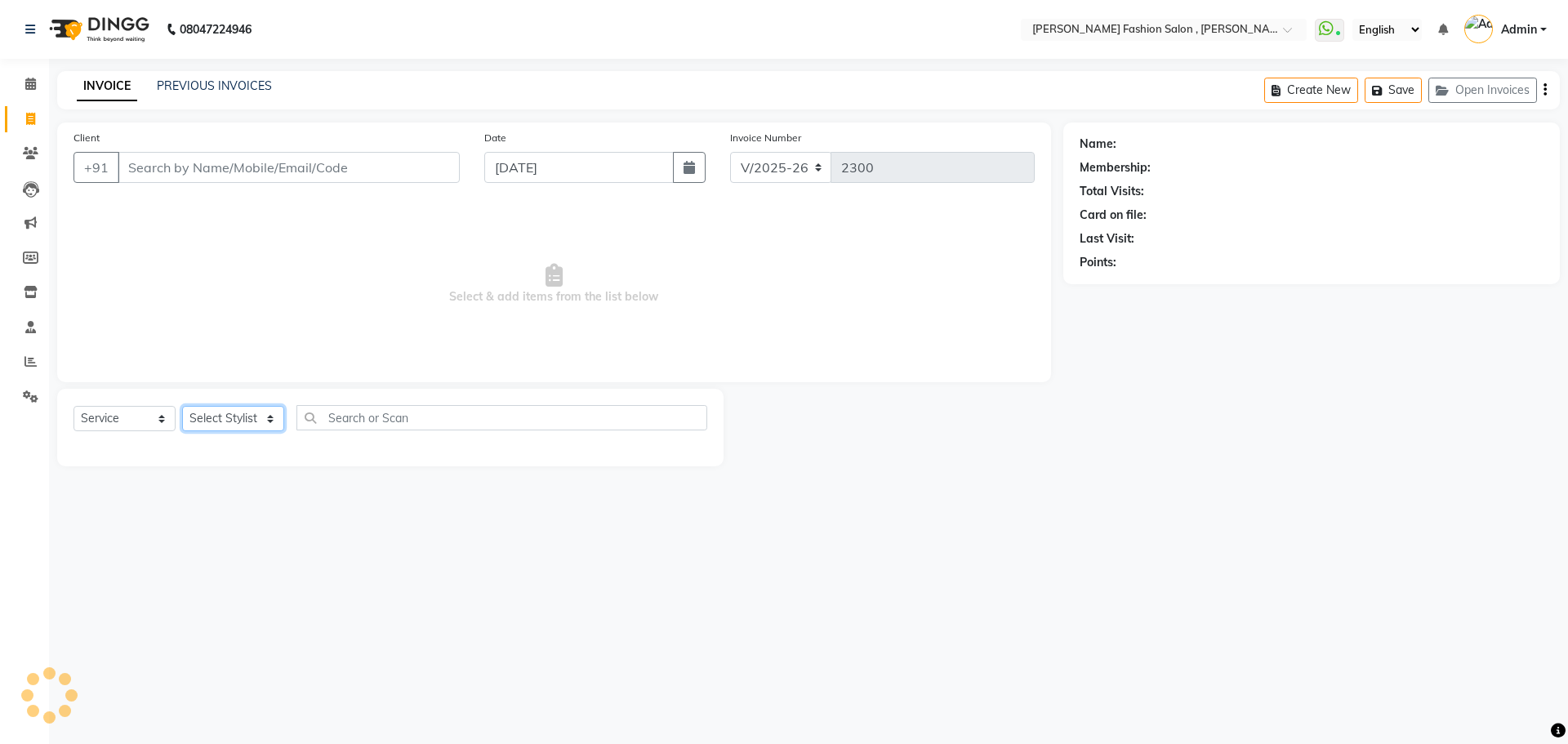
click at [261, 422] on select "Select Stylist" at bounding box center [233, 418] width 102 height 25
select select "33870"
click at [183, 406] on select "Select Stylist Alice Anita Archana Minni Babu Das Bindu Bridgette Jones Daniell…" at bounding box center [233, 418] width 102 height 25
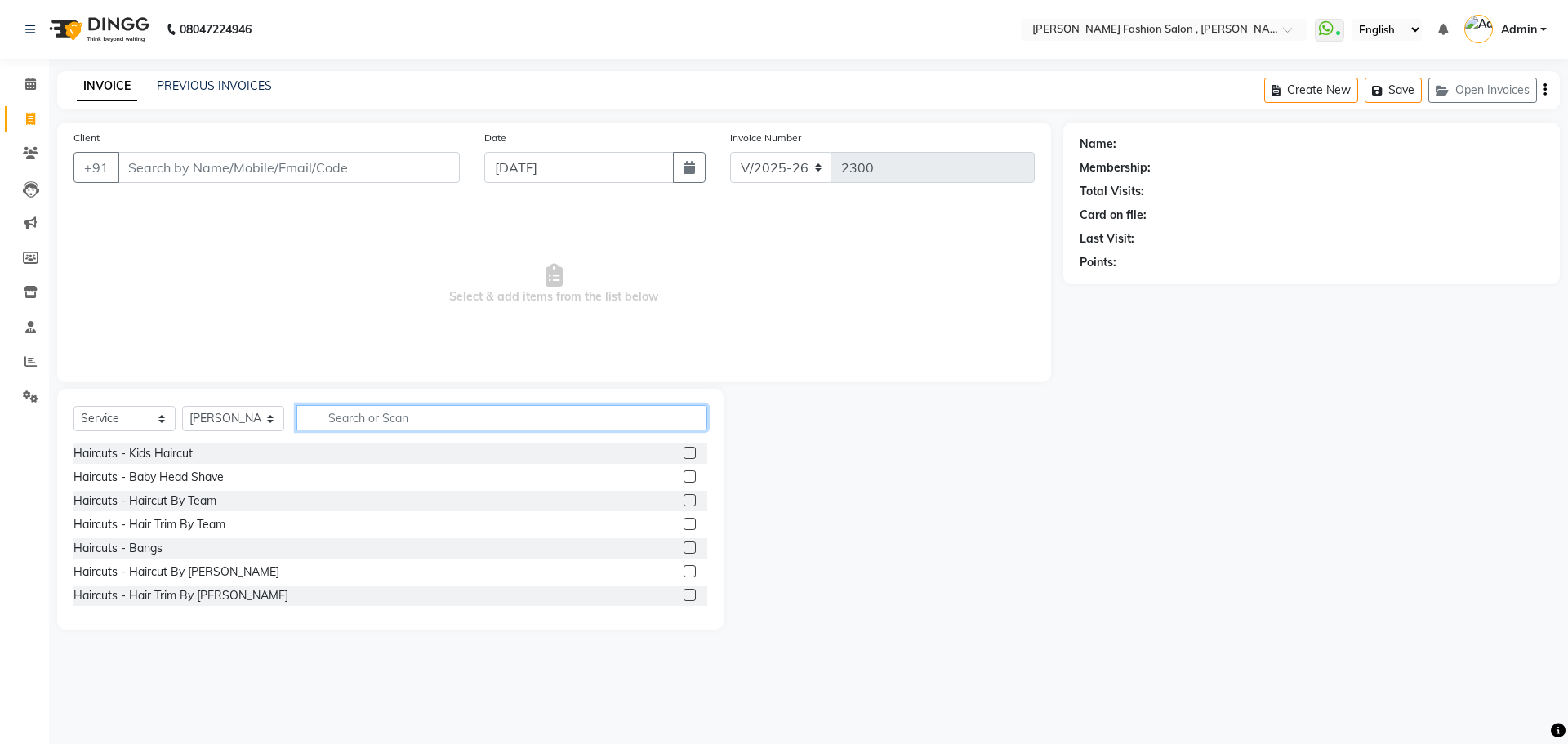
click at [393, 409] on input "text" at bounding box center [502, 417] width 411 height 25
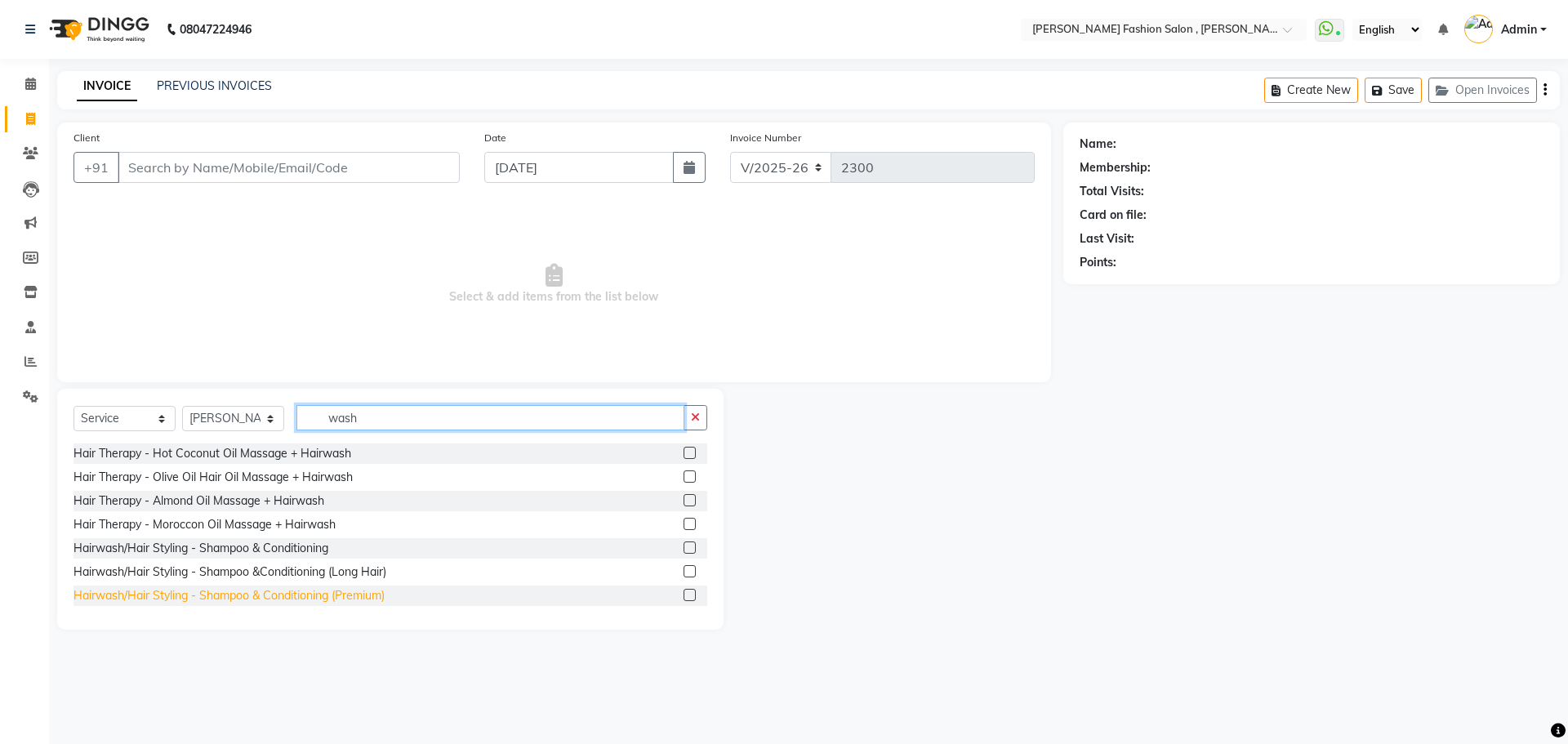
type input "wash"
click at [263, 603] on div "Hairwash/Hair Styling - Shampoo & Conditioning (Premium)" at bounding box center [229, 596] width 311 height 18
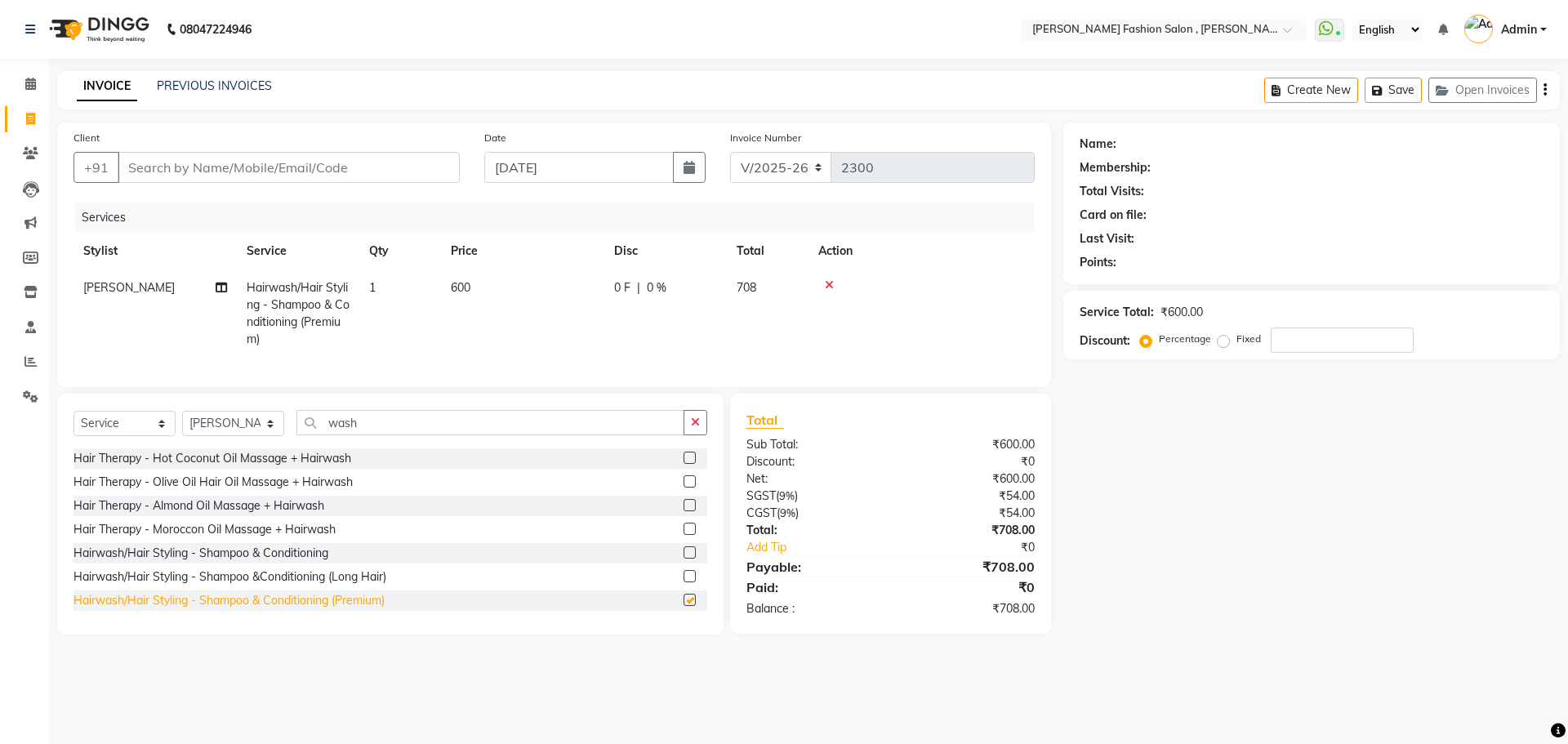
checkbox input "false"
click at [274, 436] on select "Select Stylist Alice Anita Archana Minni Babu Das Bindu Bridgette Jones Daniell…" at bounding box center [233, 423] width 102 height 25
select select "33882"
click at [183, 423] on select "Select Stylist Alice Anita Archana Minni Babu Das Bindu Bridgette Jones Daniell…" at bounding box center [233, 423] width 102 height 25
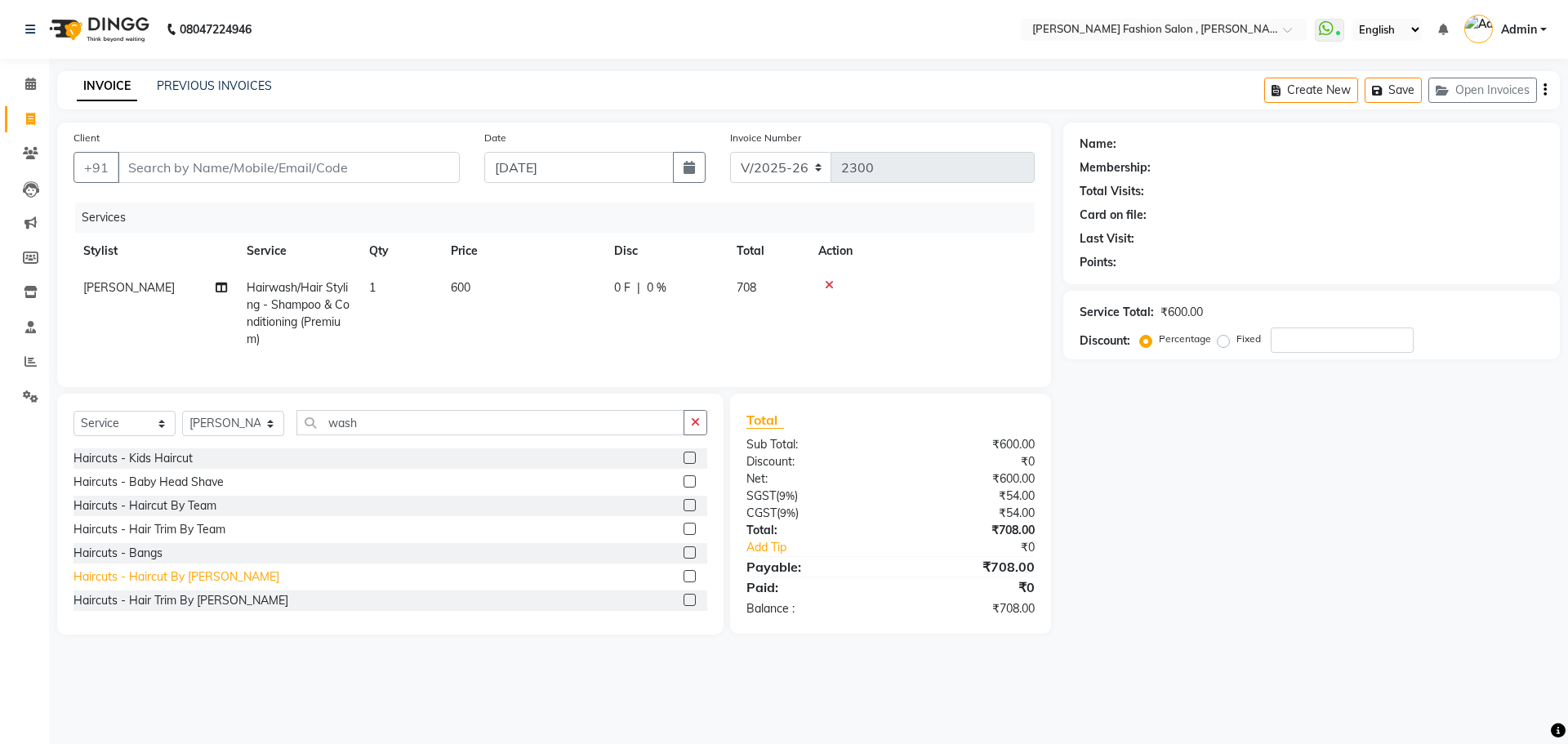
click at [215, 585] on div "Haircuts - Haircut By Bridgette Jones" at bounding box center [176, 576] width 206 height 18
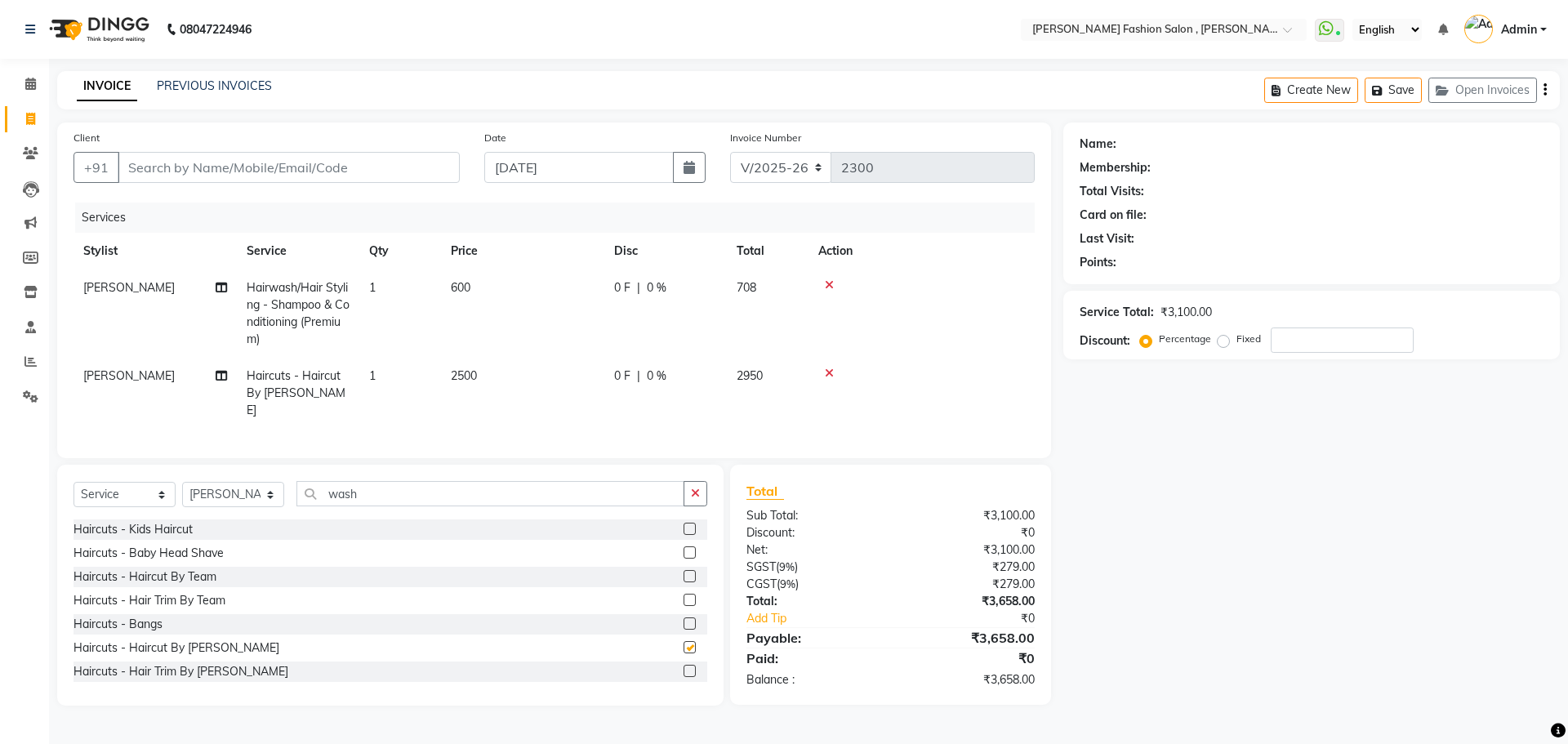
checkbox input "false"
click at [259, 174] on input "Client" at bounding box center [289, 168] width 342 height 31
type input "a"
type input "0"
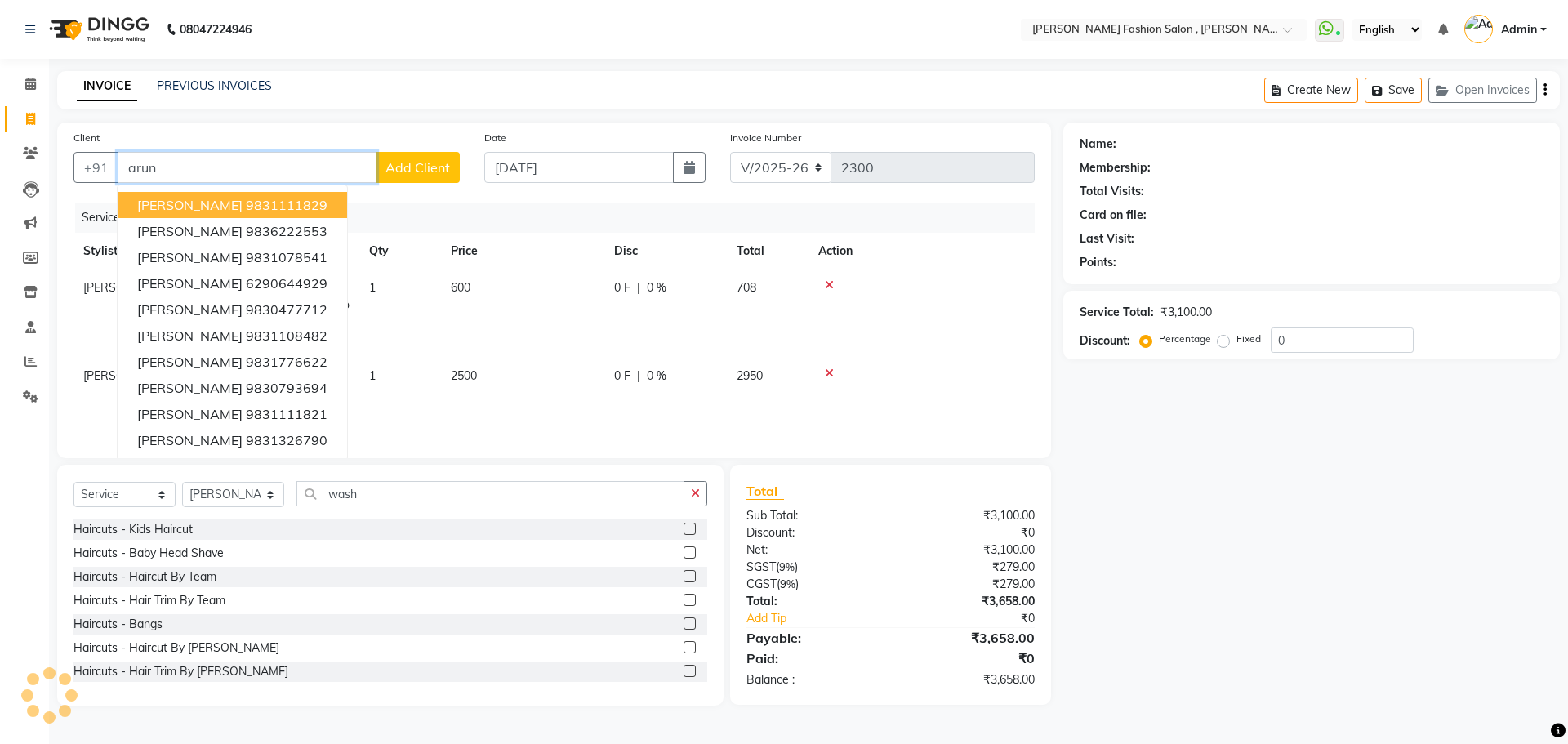
type input "aruna"
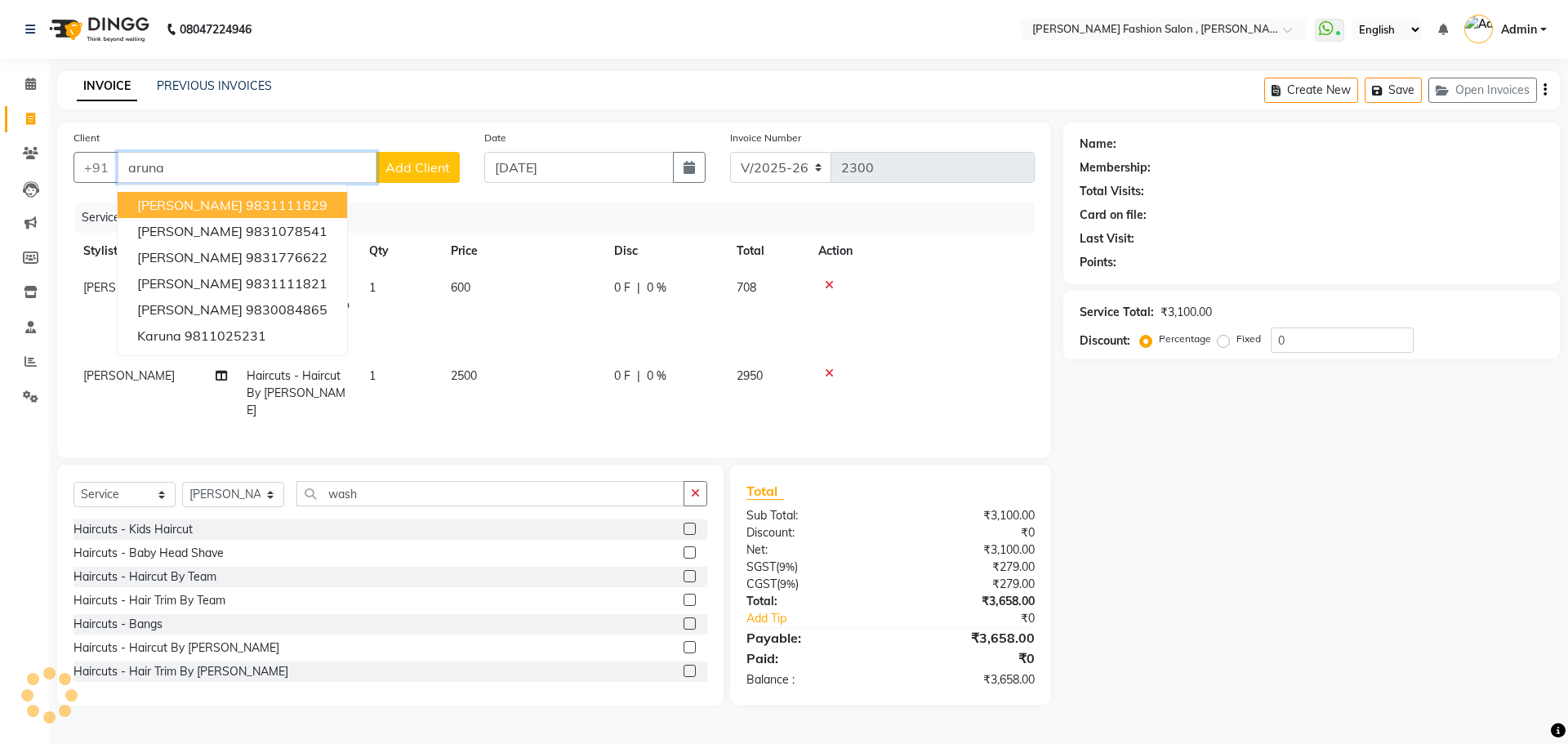
drag, startPoint x: 182, startPoint y: 159, endPoint x: 0, endPoint y: 160, distance: 182.0
click at [0, 160] on app-home "08047224946 Select Location × Bridgette Jones Fashion Salon , Sarat Bose Road, …" at bounding box center [784, 365] width 1568 height 730
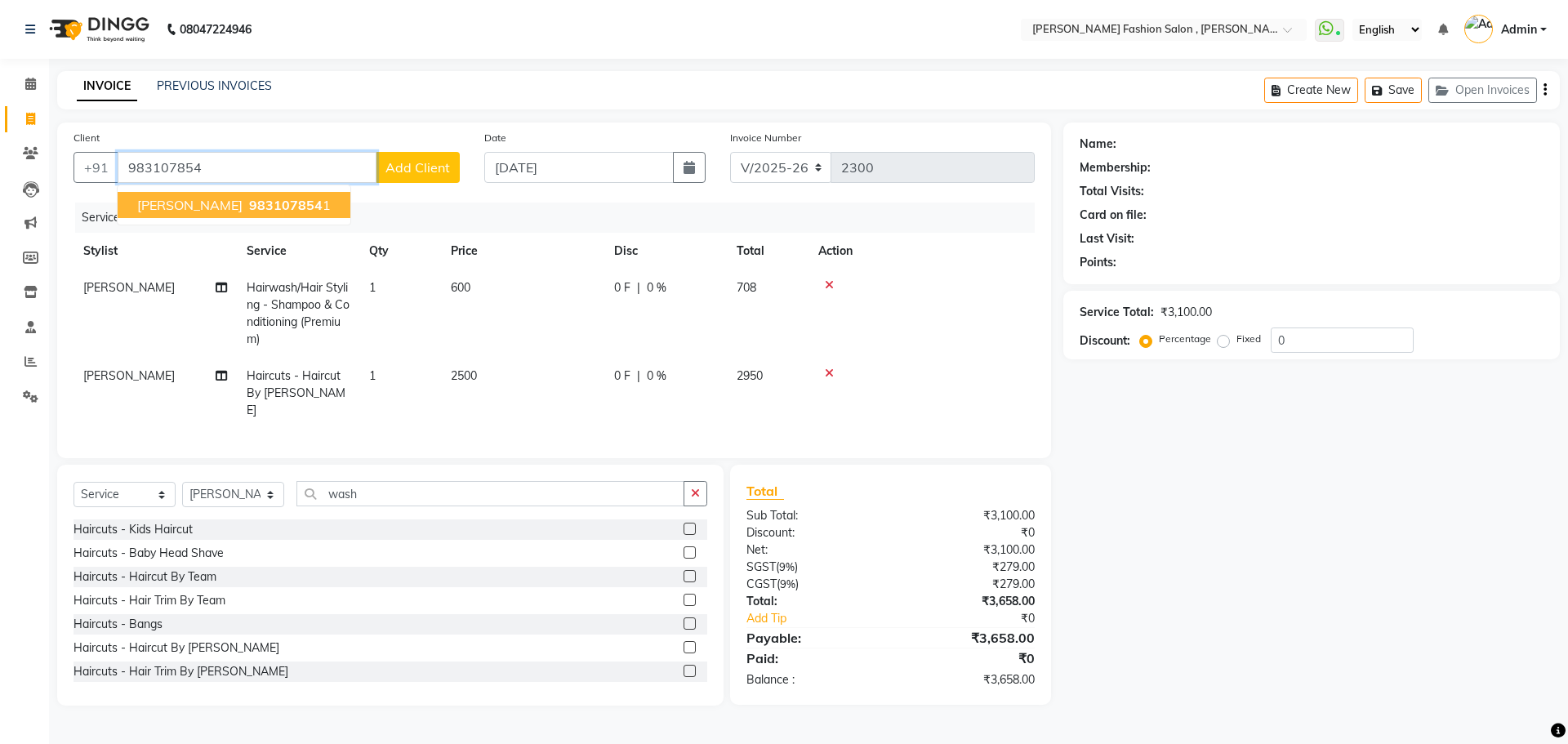
click at [274, 216] on button "aruna Jhunjhunwala 983107854 1" at bounding box center [234, 205] width 232 height 26
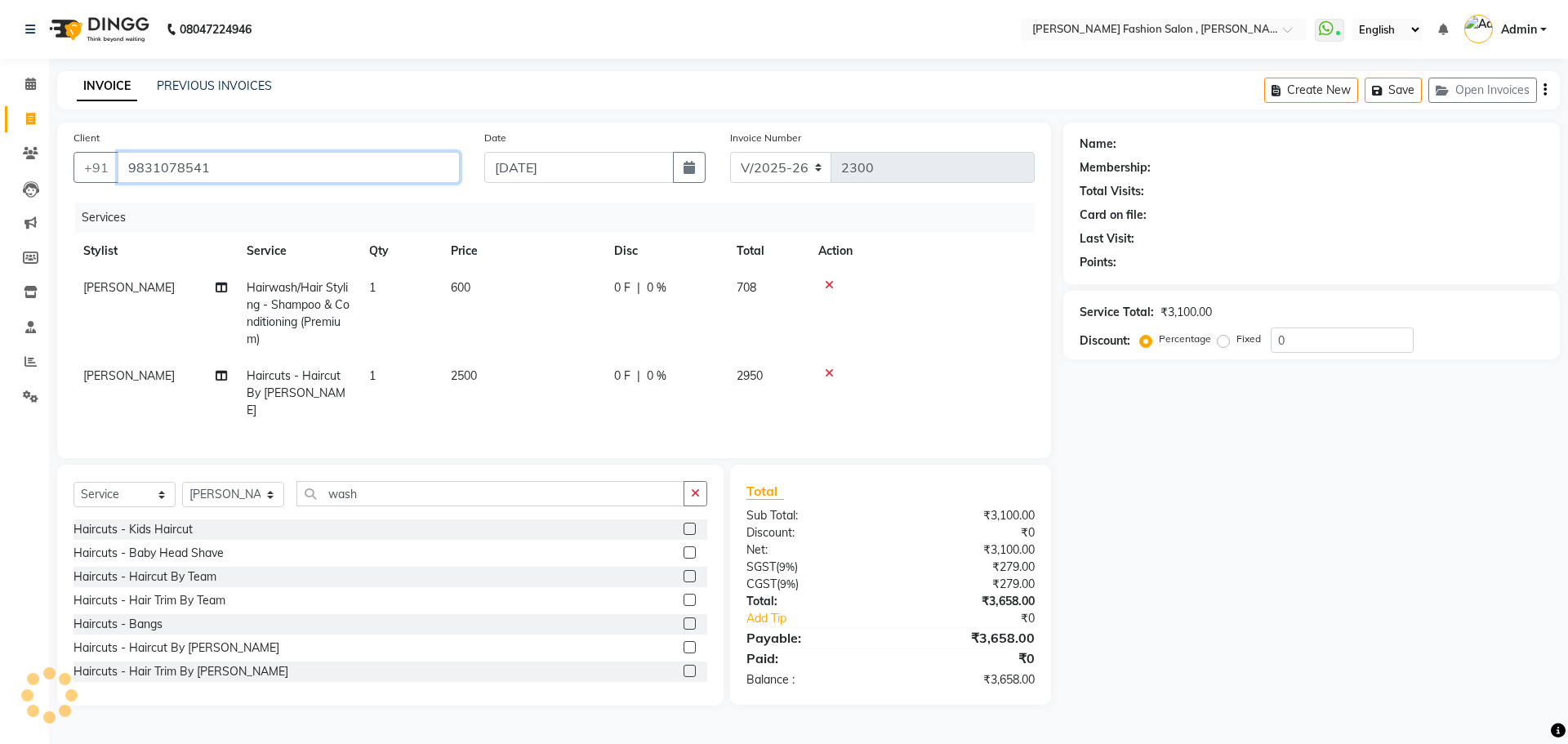
type input "9831078541"
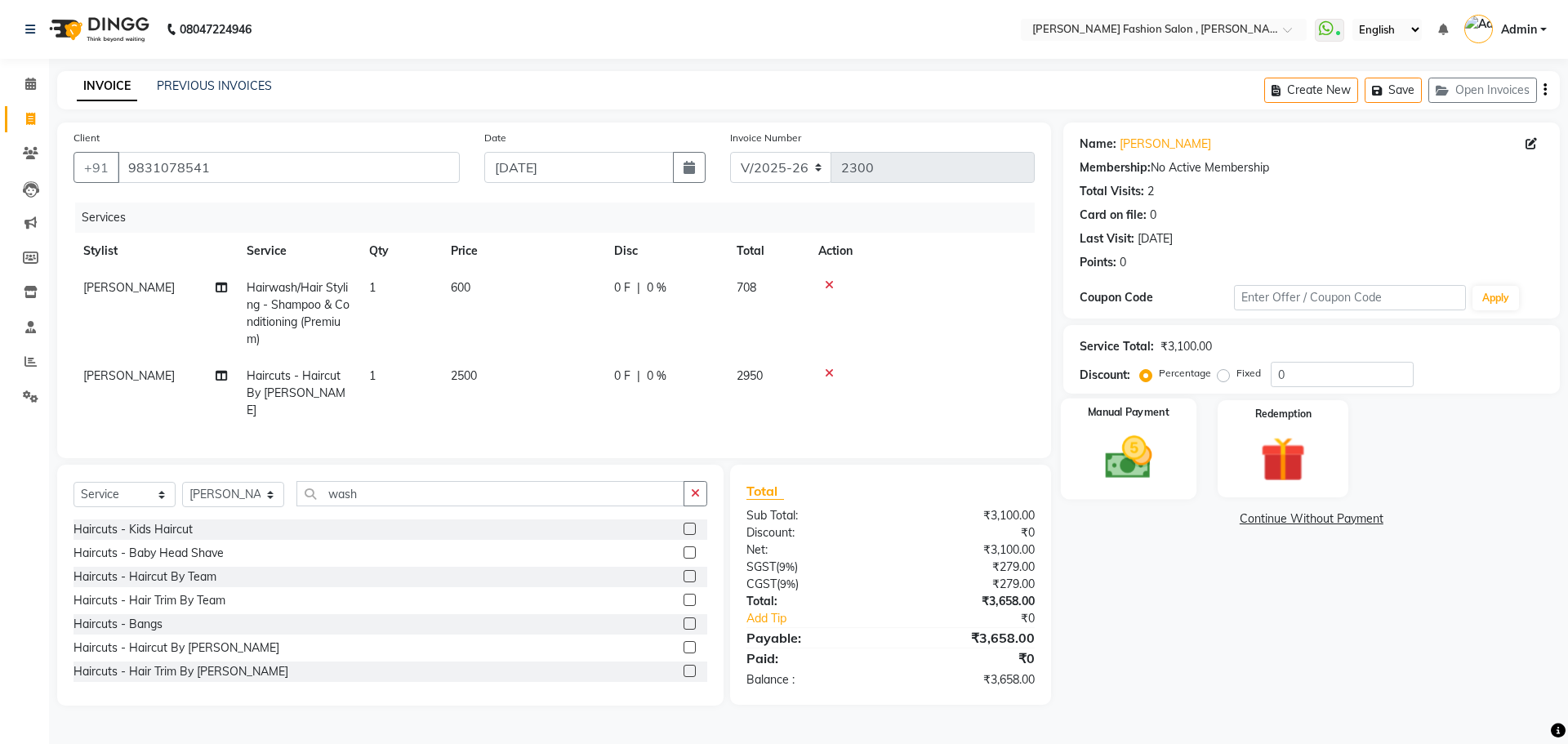
click at [1134, 429] on div "Manual Payment" at bounding box center [1127, 448] width 136 height 100
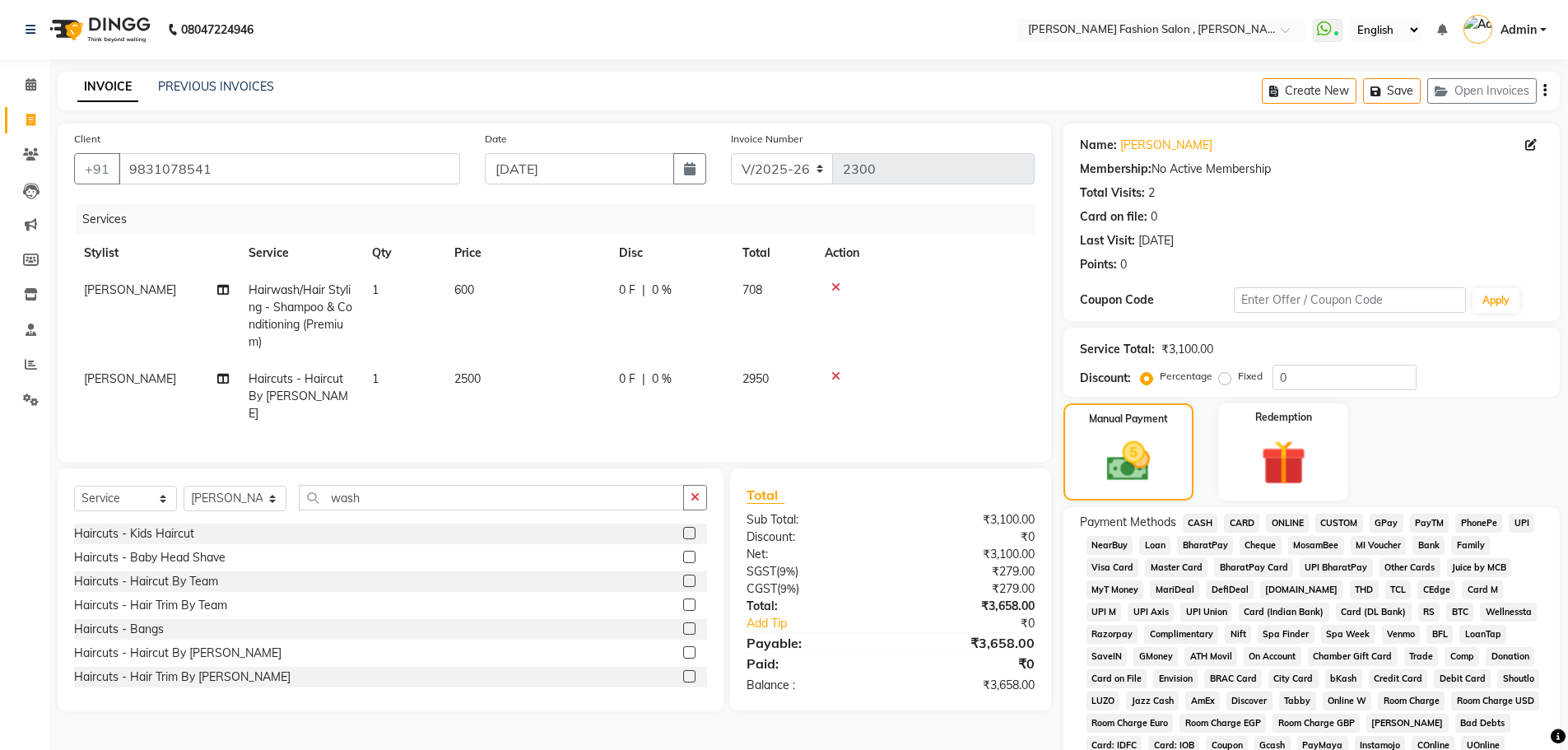
click at [1205, 517] on span "CASH" at bounding box center [1201, 523] width 35 height 19
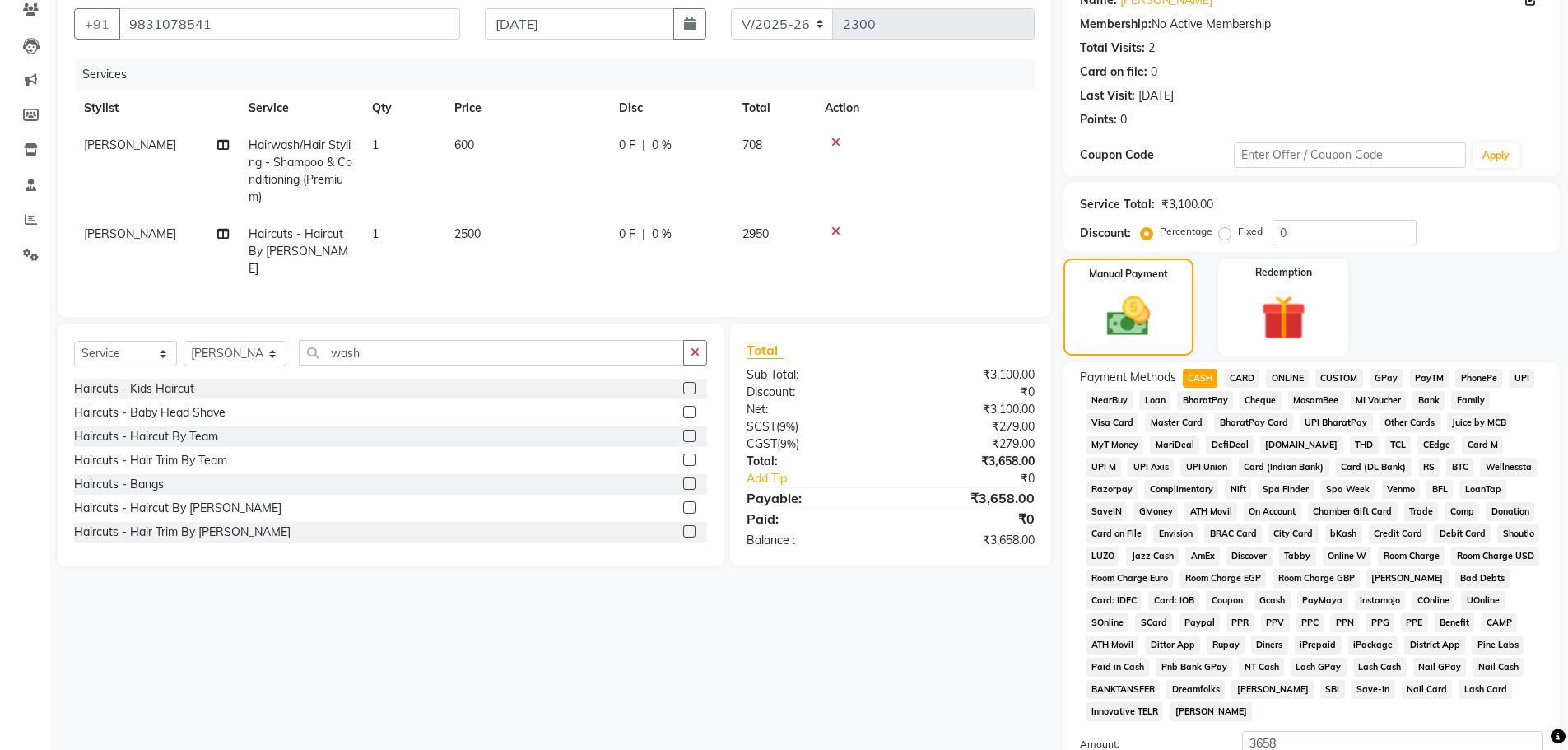
scroll to position [335, 0]
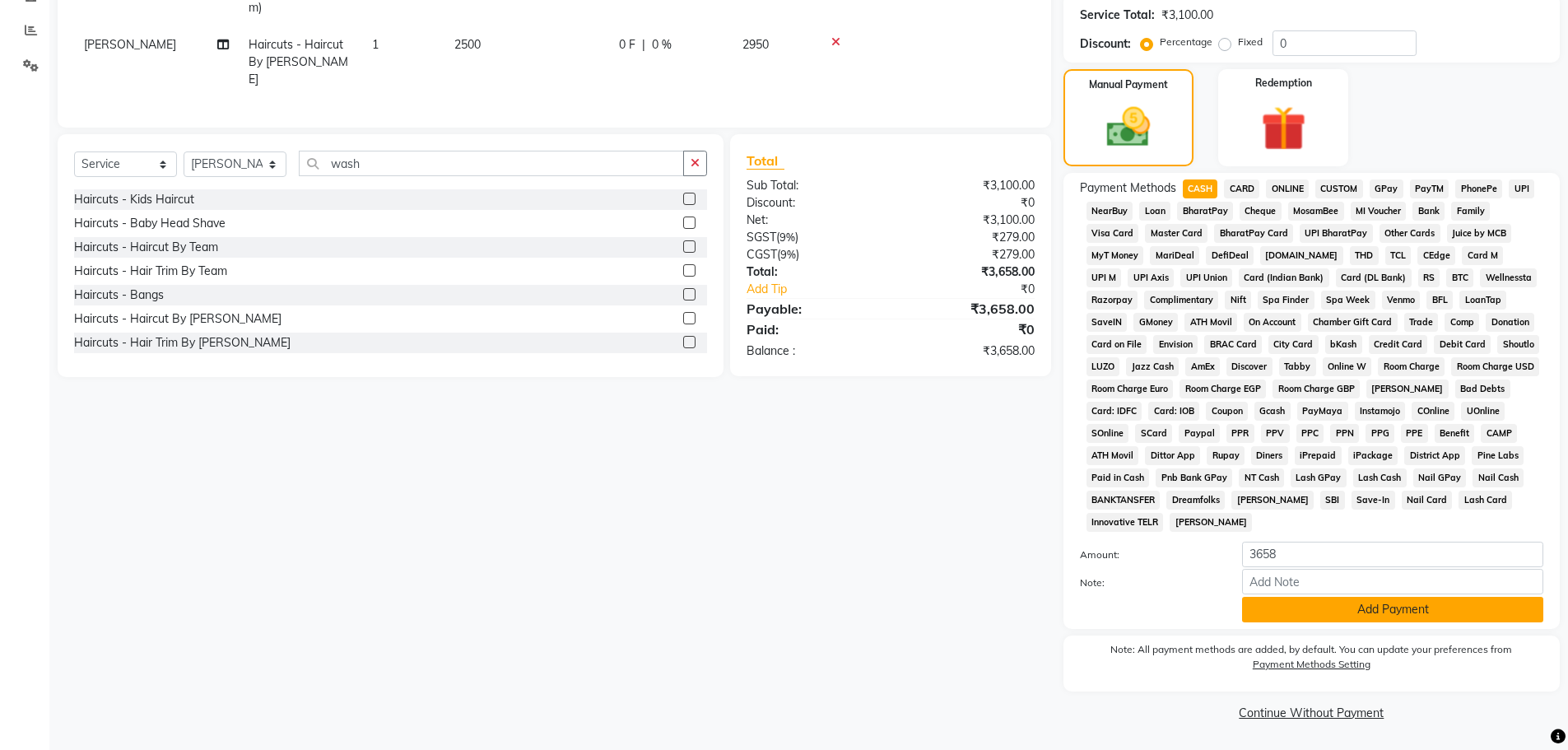
click at [1257, 607] on button "Add Payment" at bounding box center [1393, 609] width 301 height 25
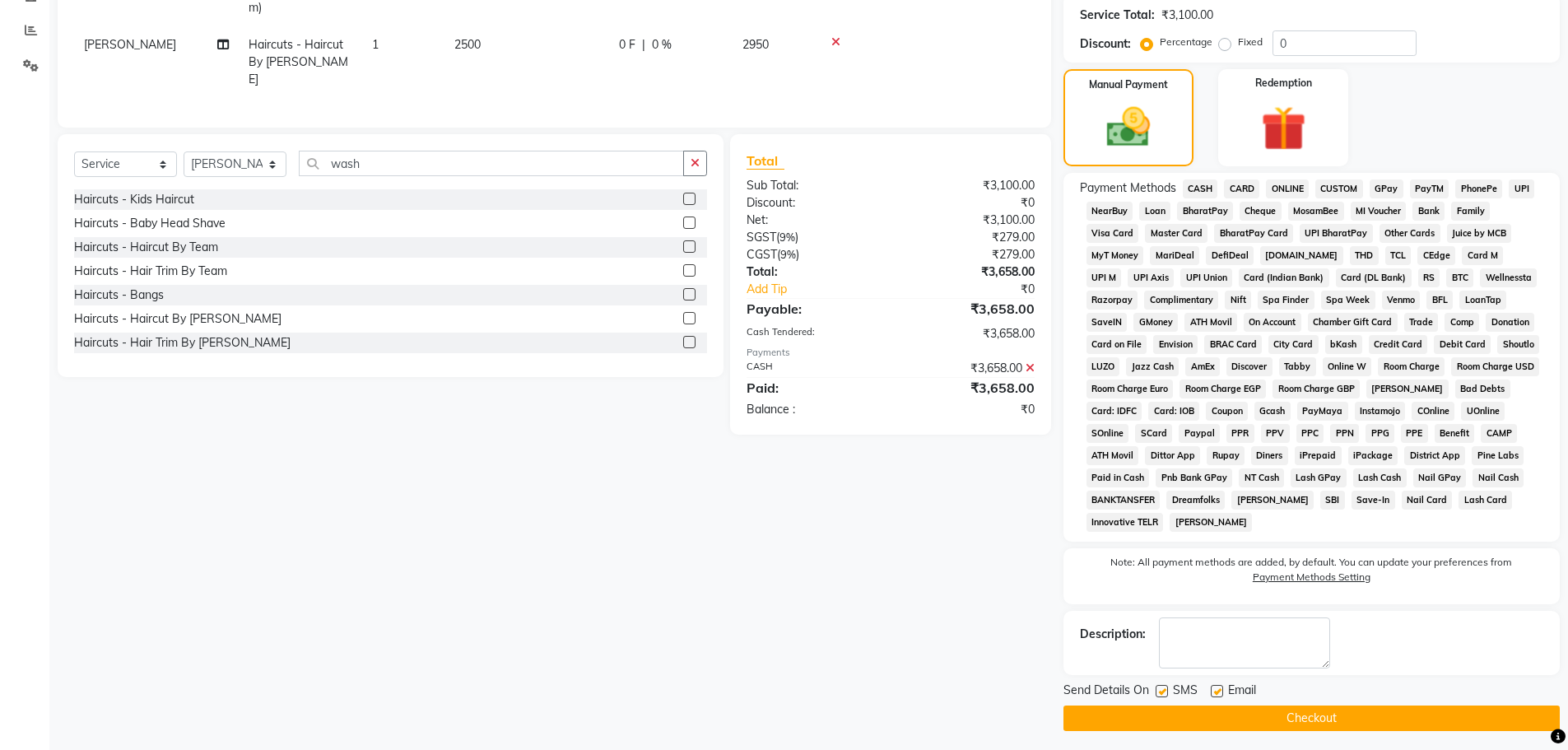
click at [1270, 725] on button "Checkout" at bounding box center [1311, 717] width 496 height 25
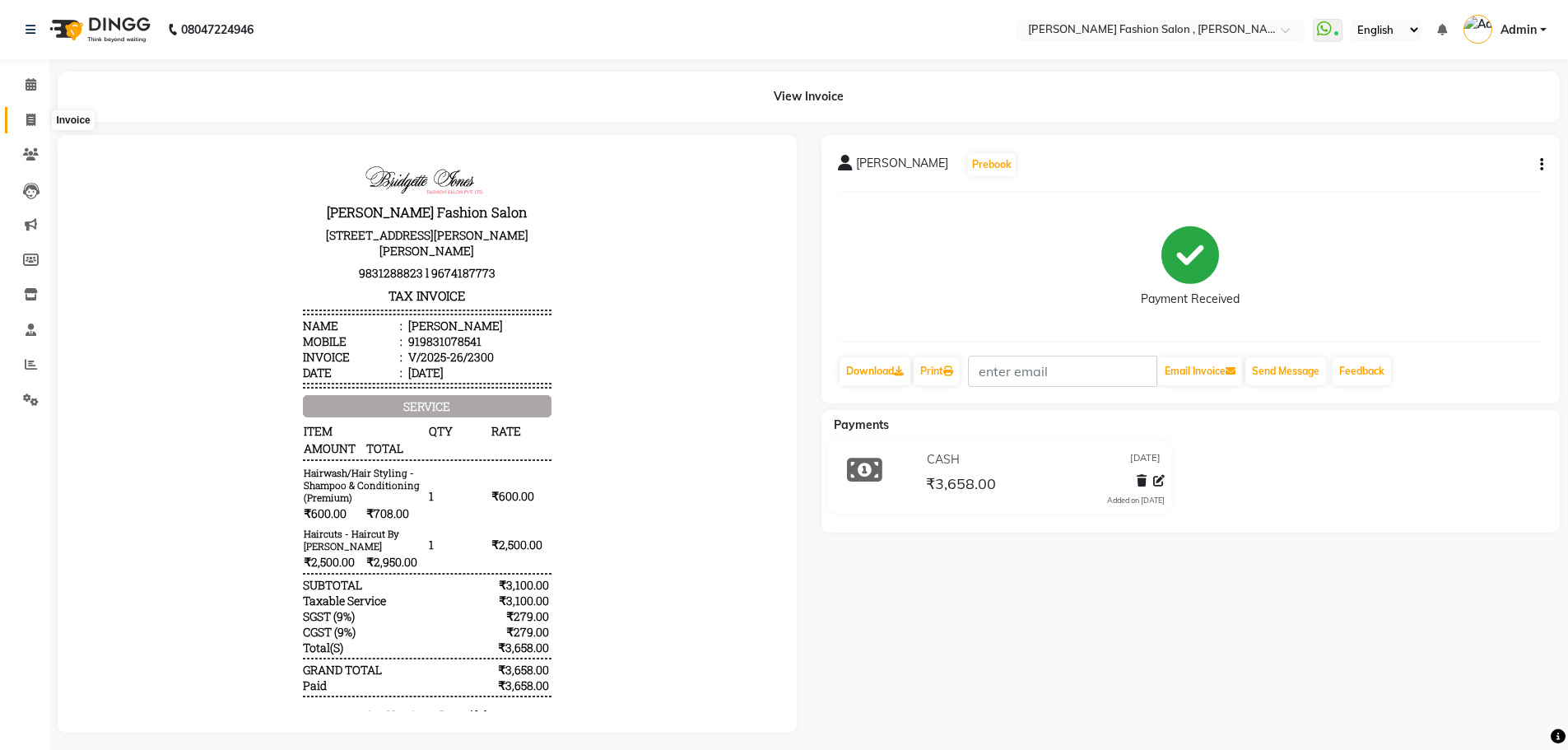
click at [33, 119] on icon at bounding box center [31, 119] width 9 height 12
select select "5233"
select select "service"
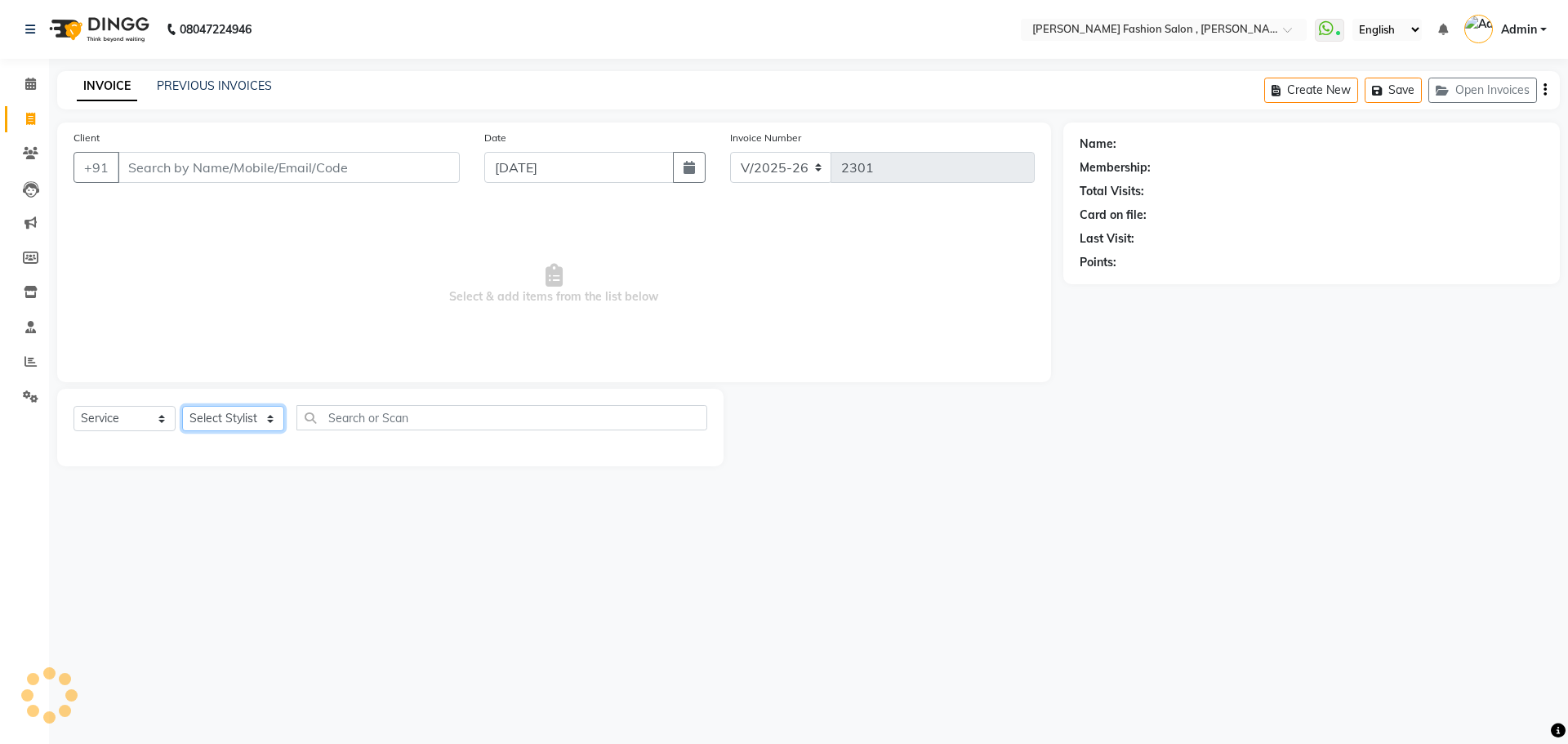
click at [265, 418] on select "Select Stylist" at bounding box center [233, 418] width 102 height 25
click at [183, 406] on select "Select Stylist Alice Anita Archana Minni Babu Das Bindu Bridgette Jones Daniell…" at bounding box center [233, 418] width 102 height 25
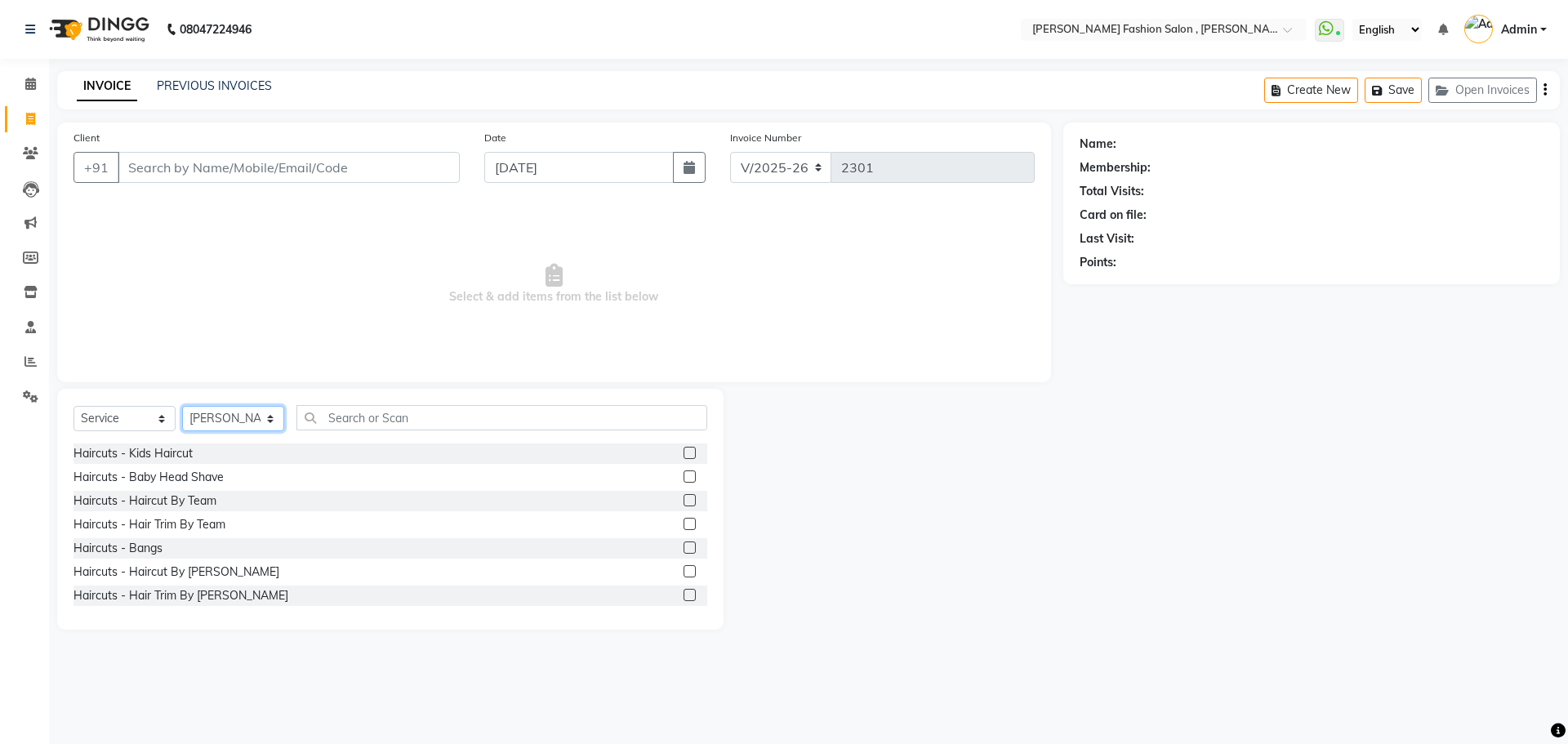
drag, startPoint x: 212, startPoint y: 419, endPoint x: 208, endPoint y: 409, distance: 10.8
click at [212, 419] on select "Select Stylist Alice Anita Archana Minni Babu Das Bindu Bridgette Jones Daniell…" at bounding box center [233, 418] width 102 height 25
select select "33871"
click at [183, 406] on select "Select Stylist Alice Anita Archana Minni Babu Das Bindu Bridgette Jones Daniell…" at bounding box center [233, 418] width 102 height 25
click at [151, 416] on select "Select Service Product Membership Package Voucher Prepaid Gift Card" at bounding box center [124, 418] width 102 height 25
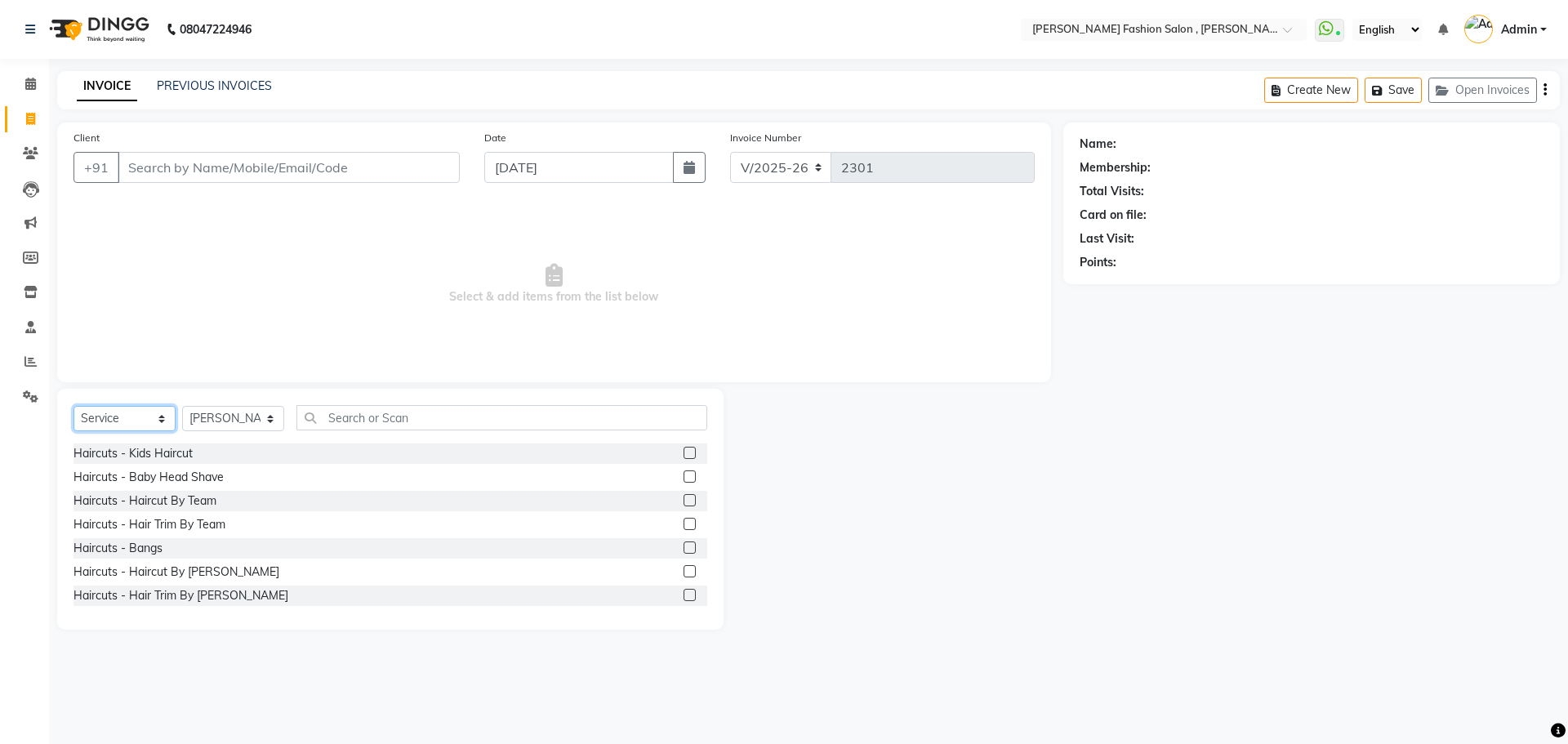
select select "product"
click at [74, 406] on select "Select Service Product Membership Package Voucher Prepaid Gift Card" at bounding box center [124, 418] width 102 height 25
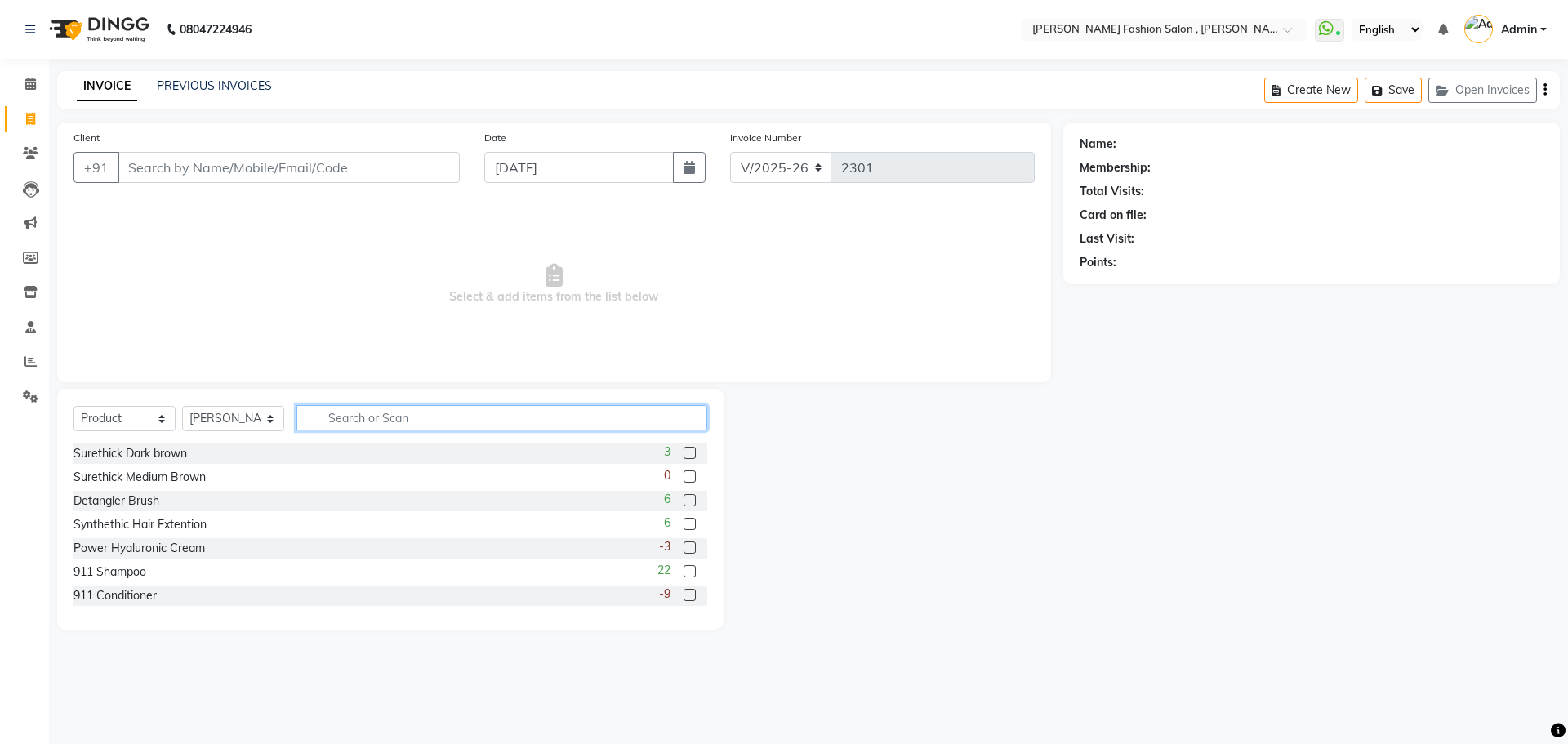
click at [336, 421] on input "text" at bounding box center [502, 417] width 411 height 25
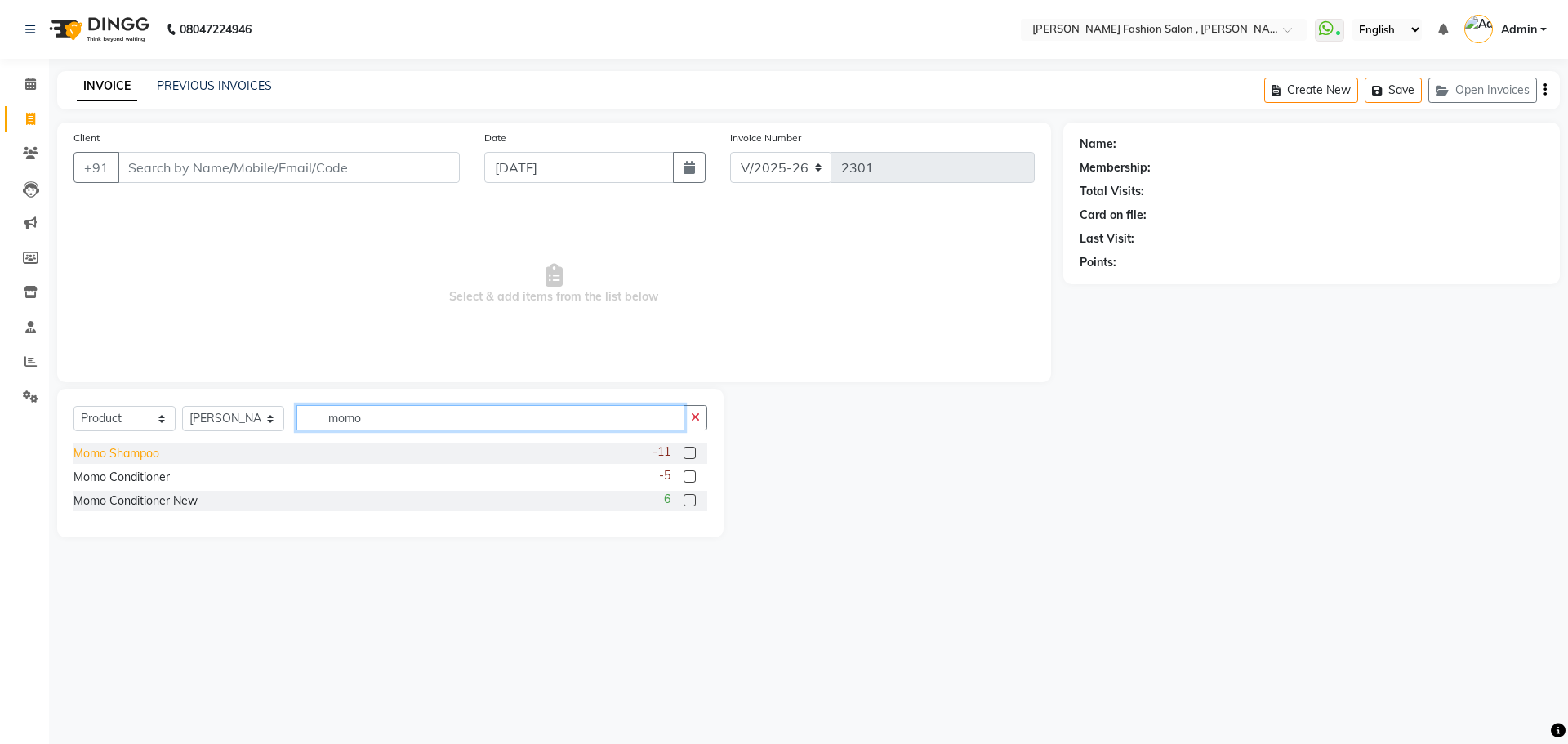
type input "momo"
click at [109, 446] on div "Momo Shampoo" at bounding box center [116, 454] width 86 height 18
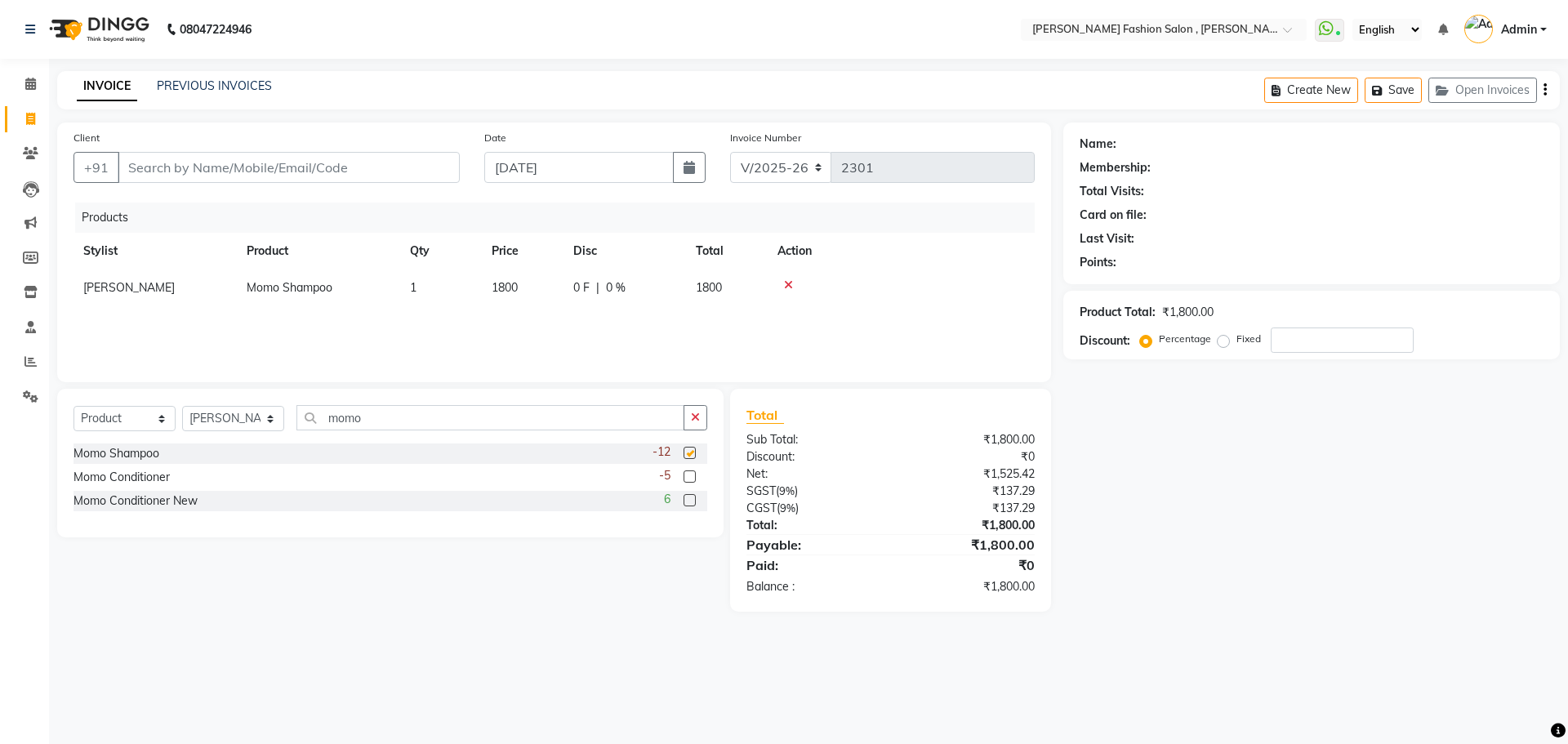
checkbox input "false"
click at [333, 162] on input "Client" at bounding box center [289, 168] width 342 height 31
type input "m"
type input "0"
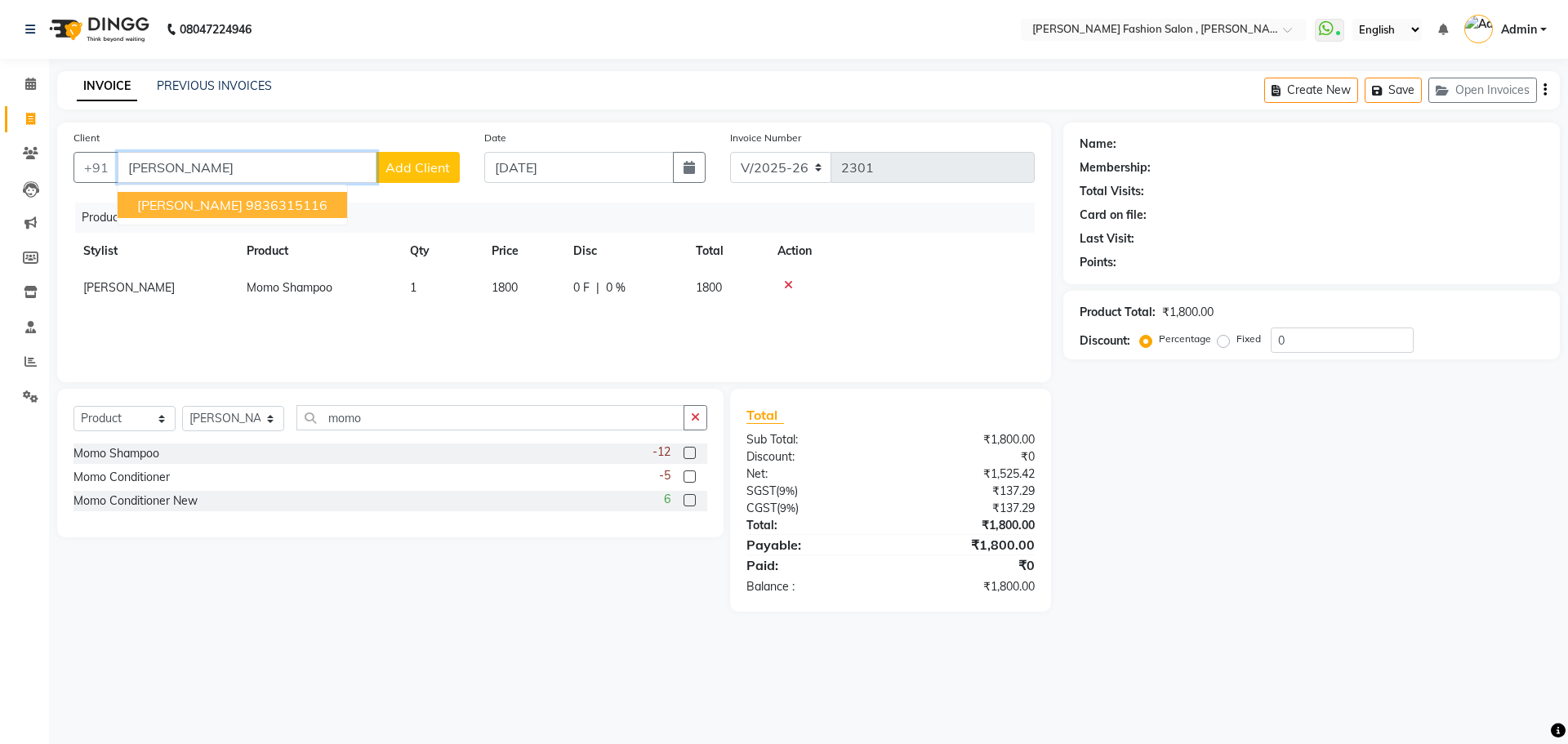
click at [246, 200] on ngb-highlight "9836315116" at bounding box center [287, 205] width 82 height 17
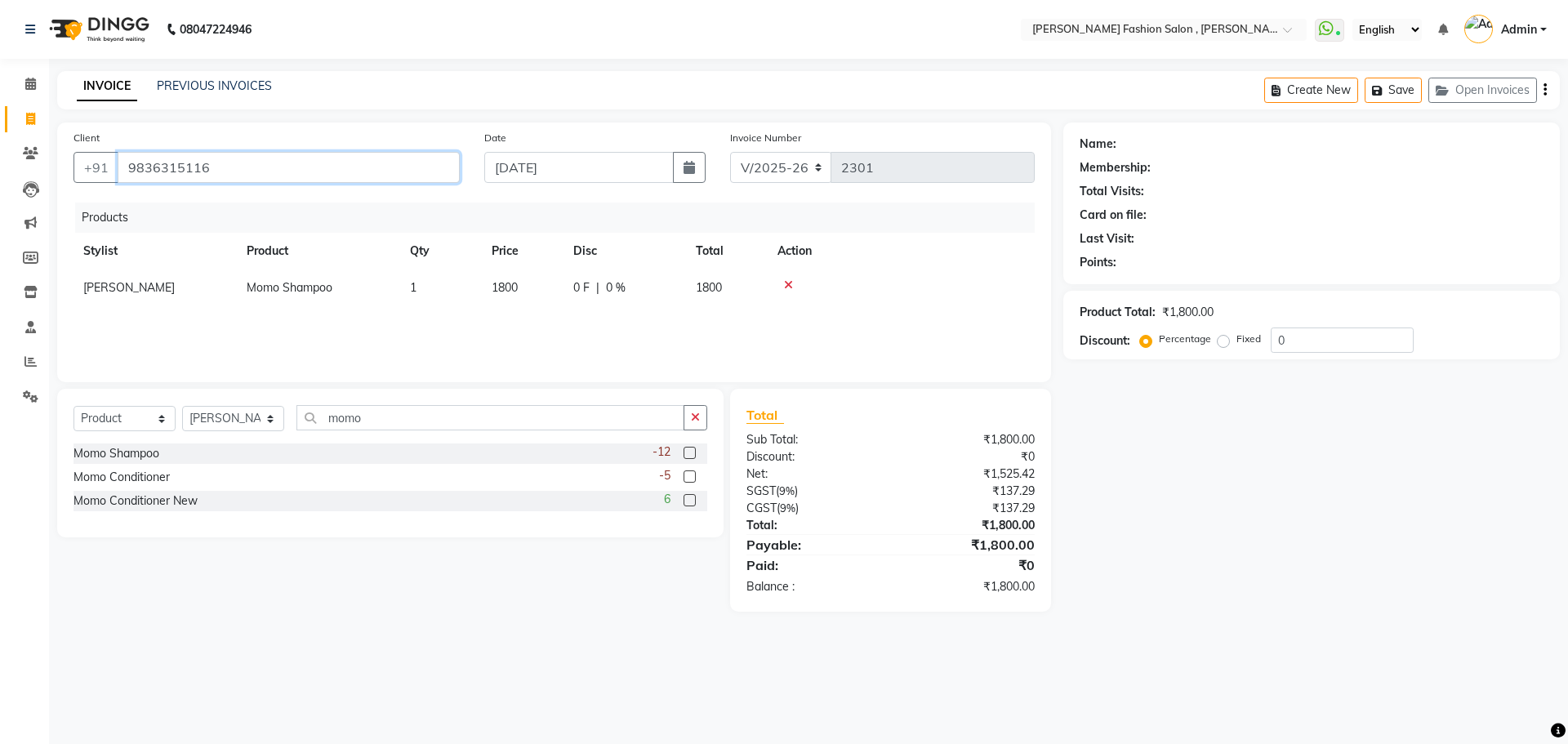
type input "9836315116"
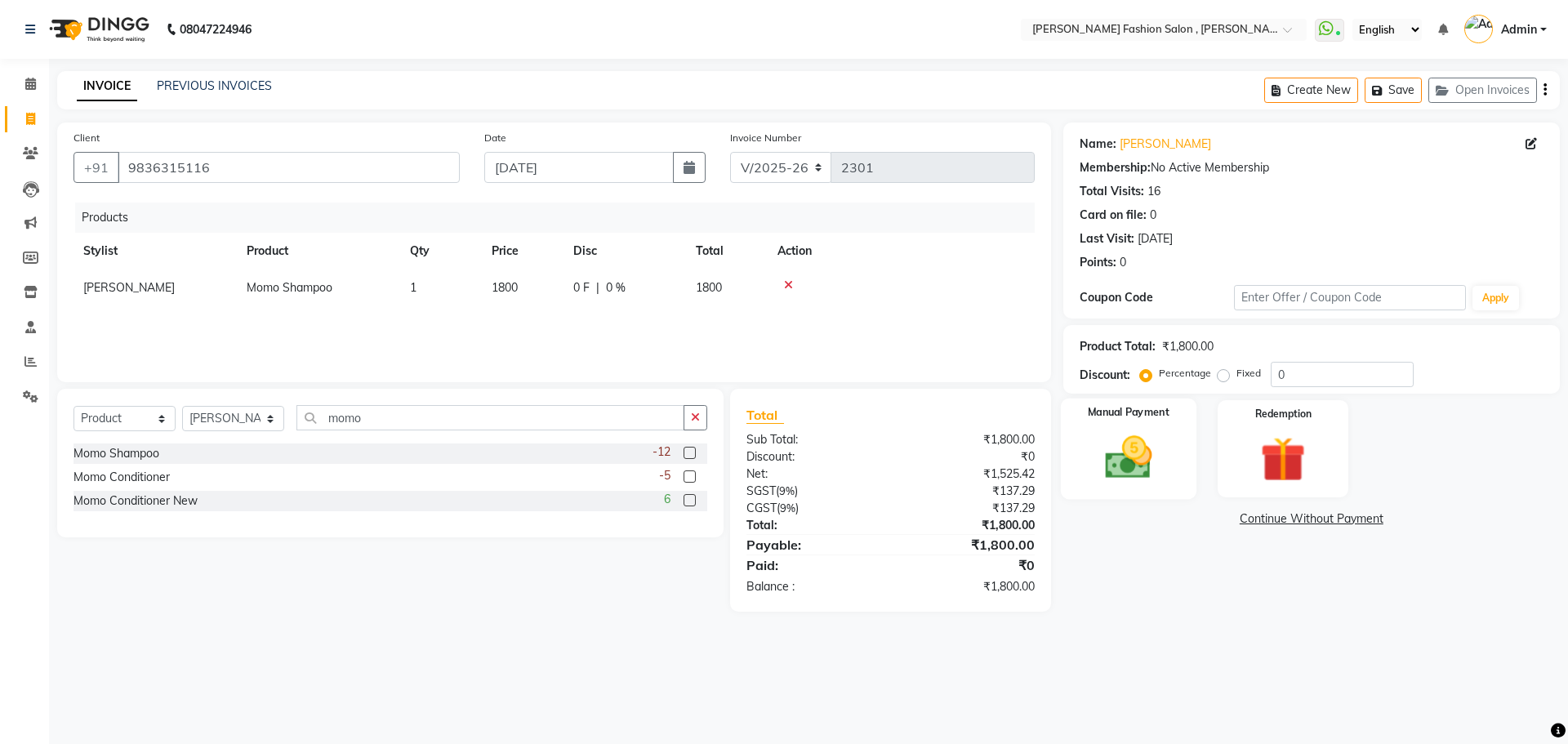
click at [1135, 446] on img at bounding box center [1127, 457] width 76 height 53
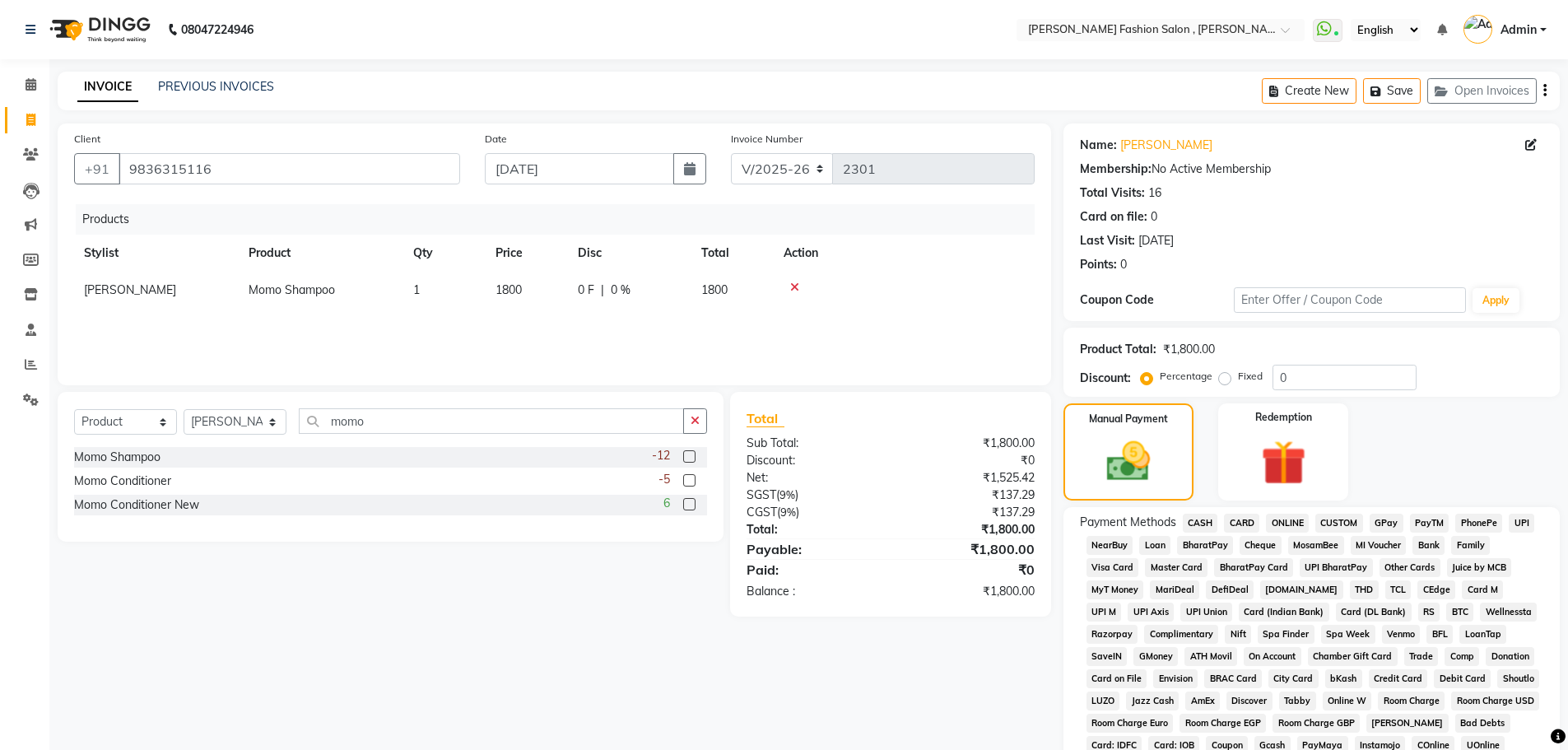
click at [1207, 521] on span "CASH" at bounding box center [1201, 523] width 35 height 19
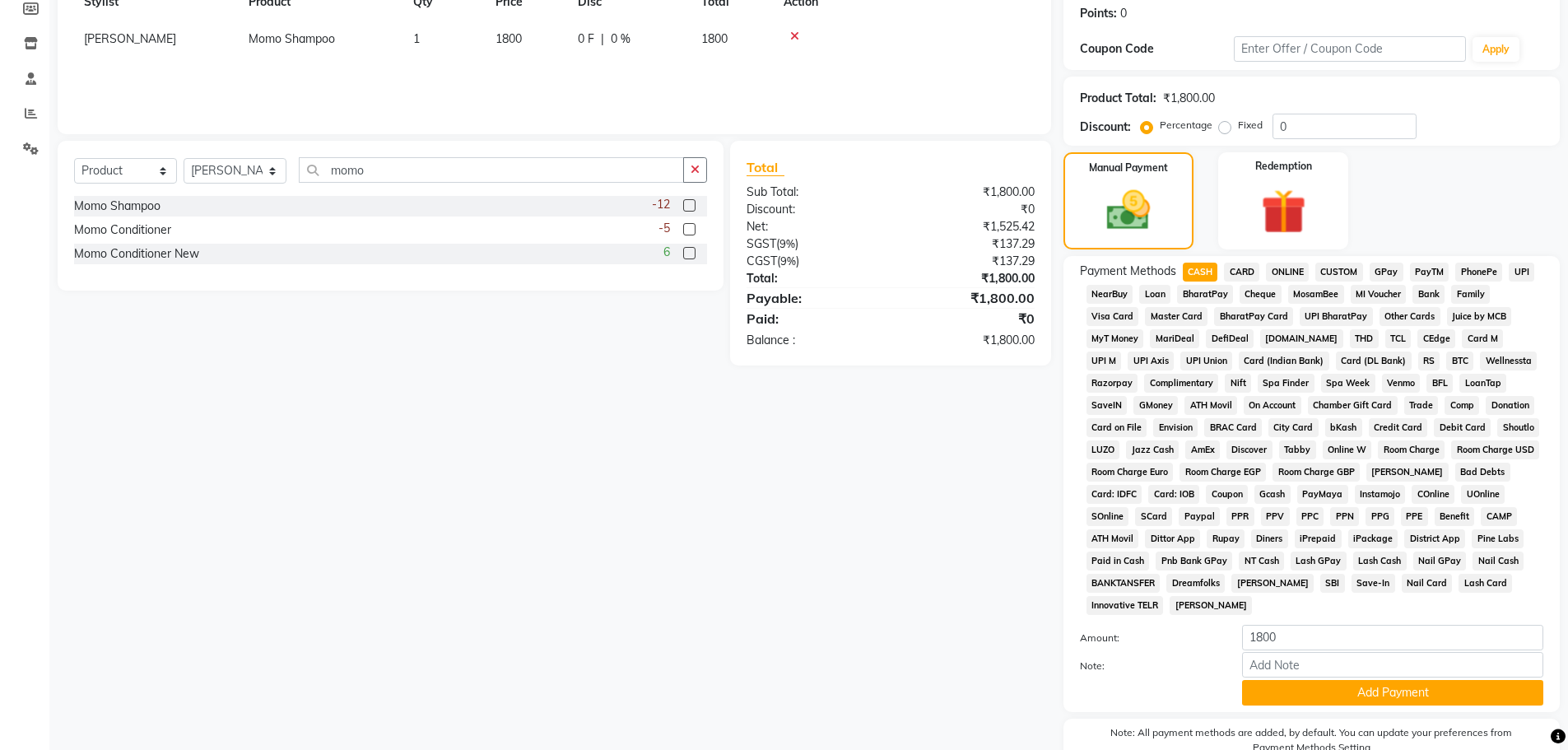
scroll to position [335, 0]
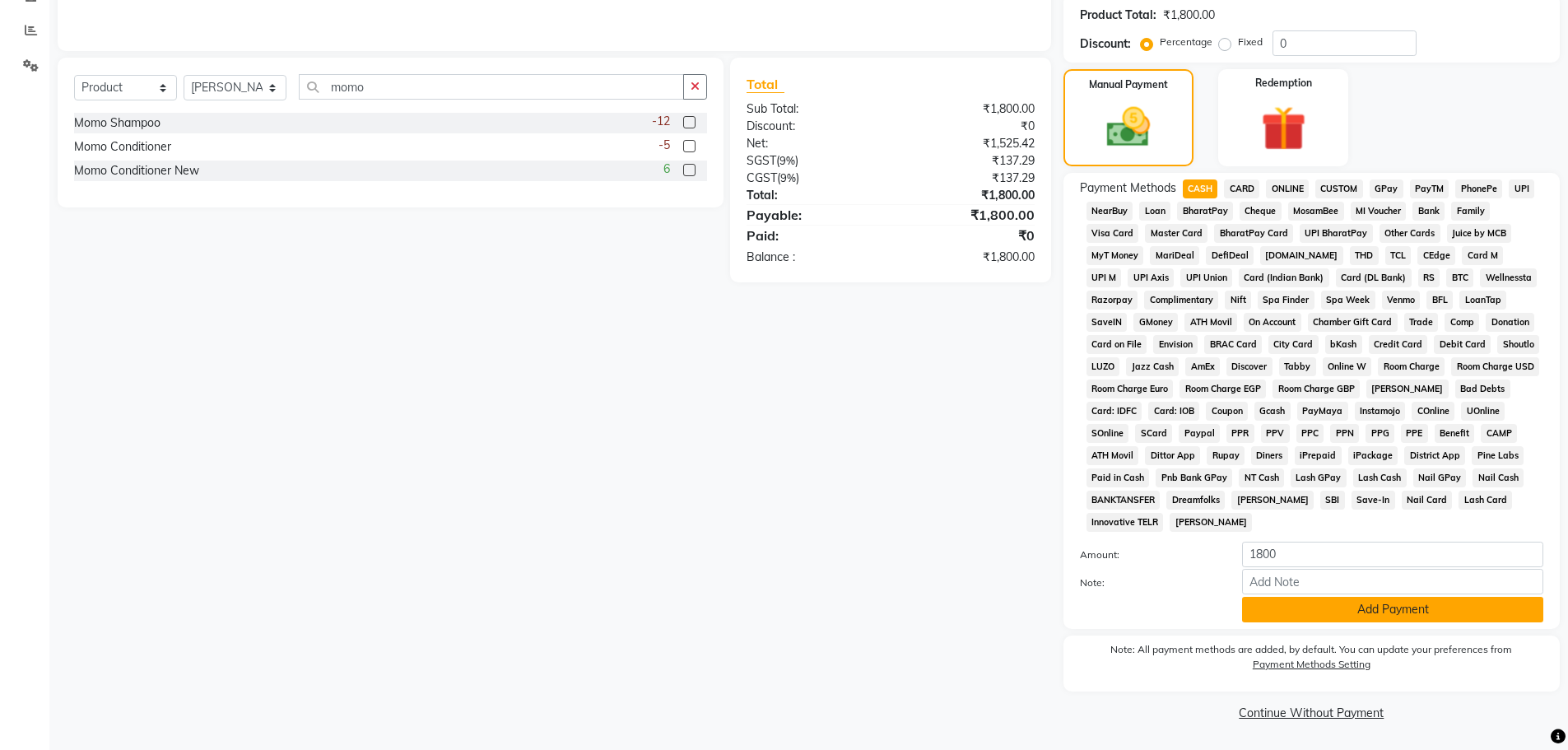
click at [1311, 612] on button "Add Payment" at bounding box center [1393, 609] width 301 height 25
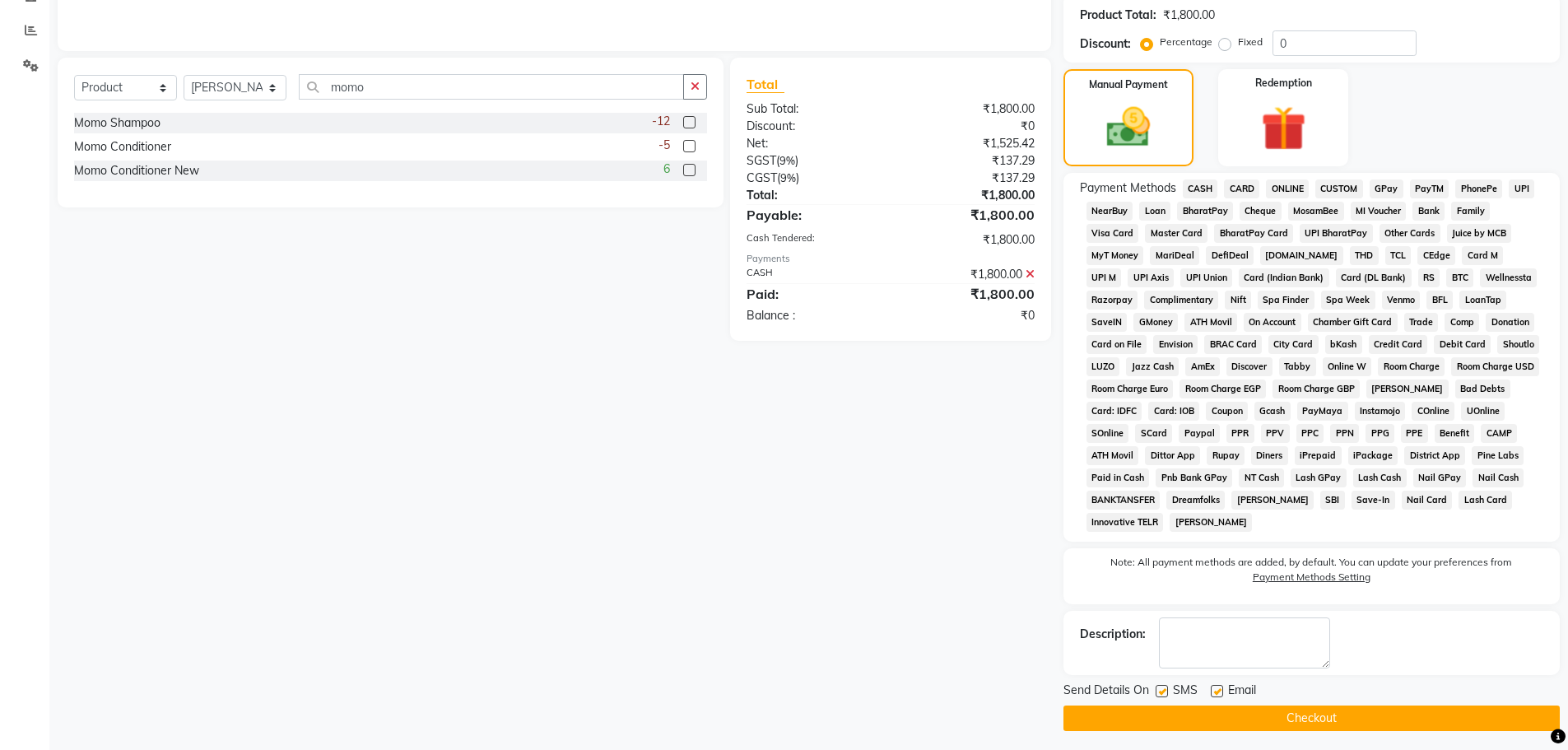
click at [1307, 722] on button "Checkout" at bounding box center [1311, 717] width 496 height 25
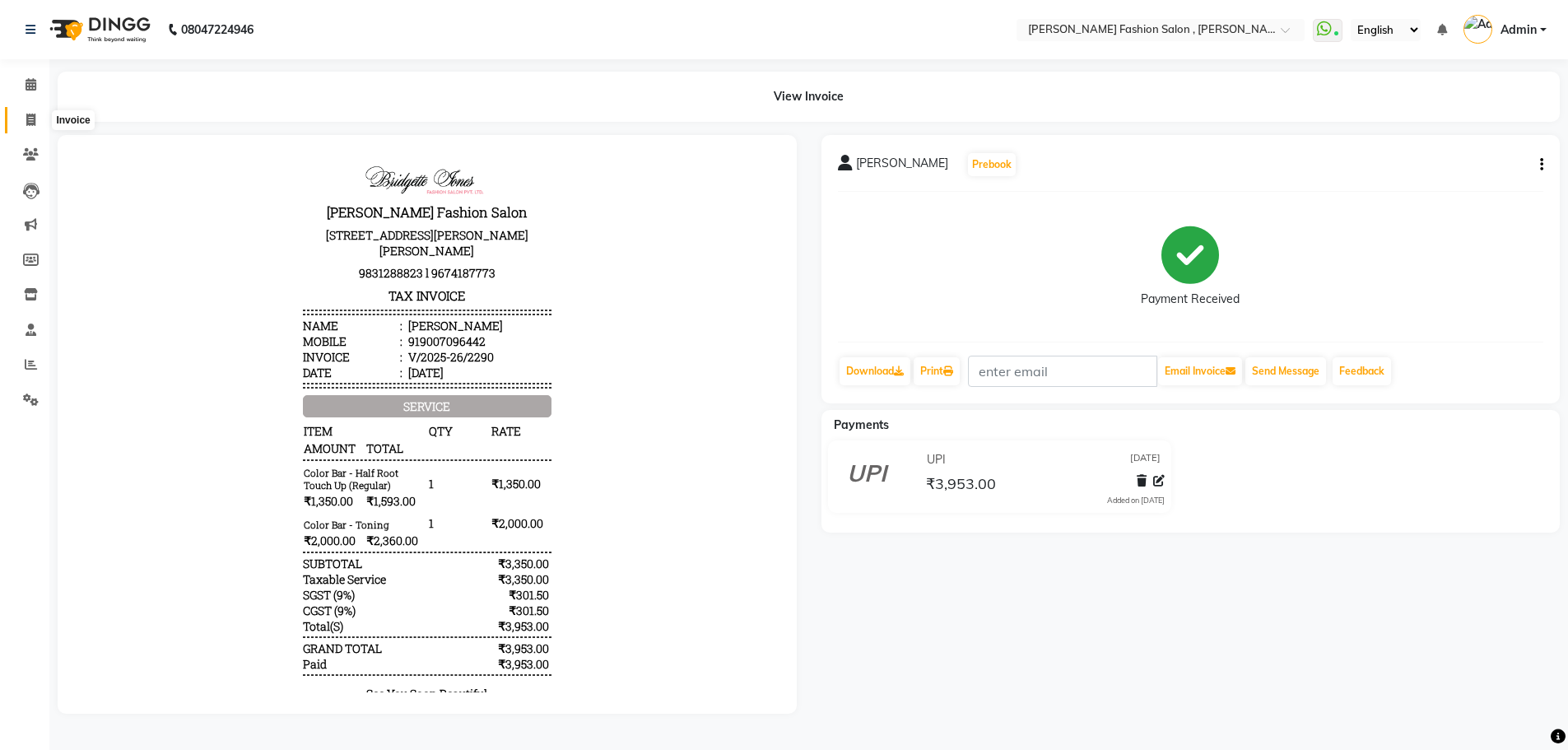
click at [33, 124] on icon at bounding box center [31, 119] width 9 height 12
select select "service"
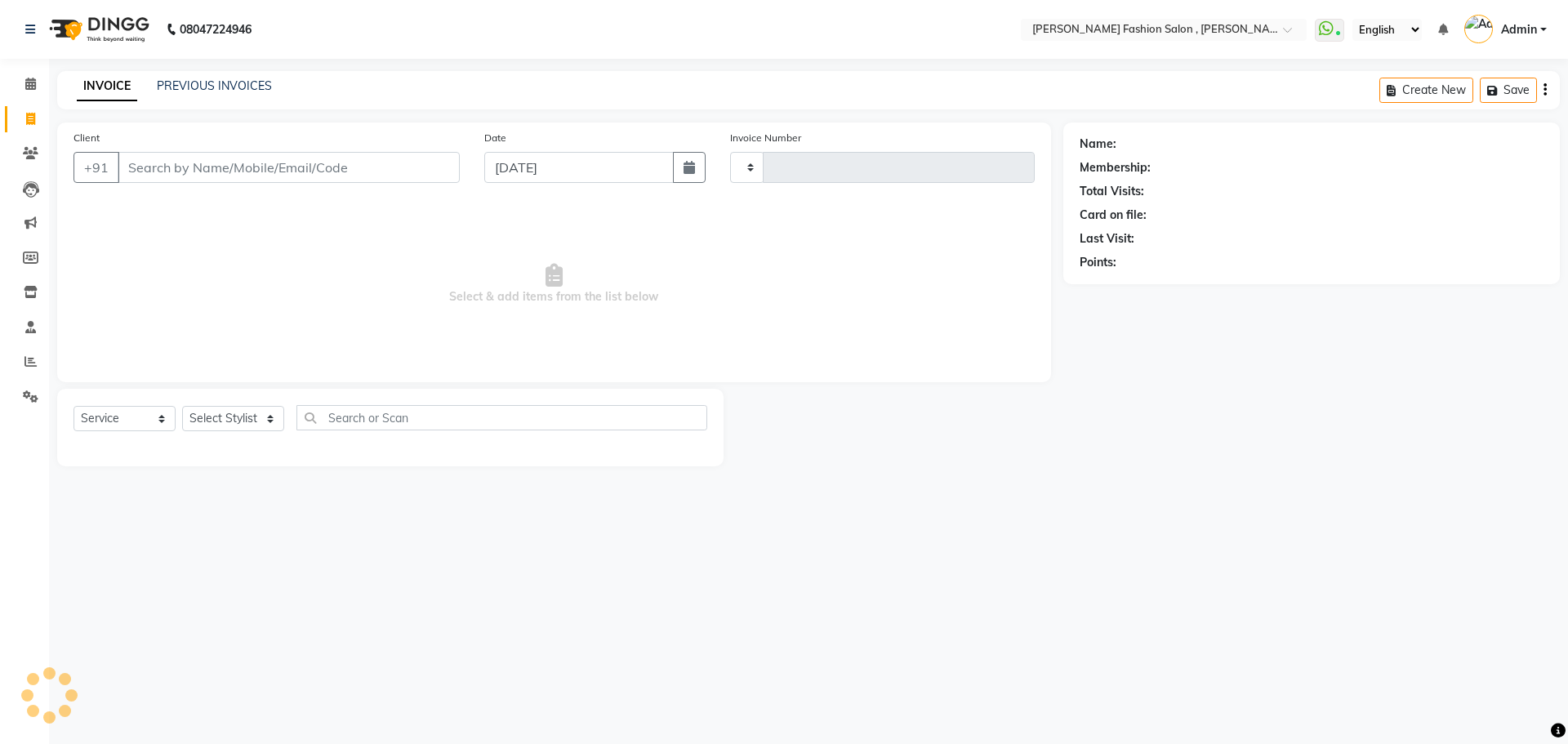
type input "2295"
select select "5233"
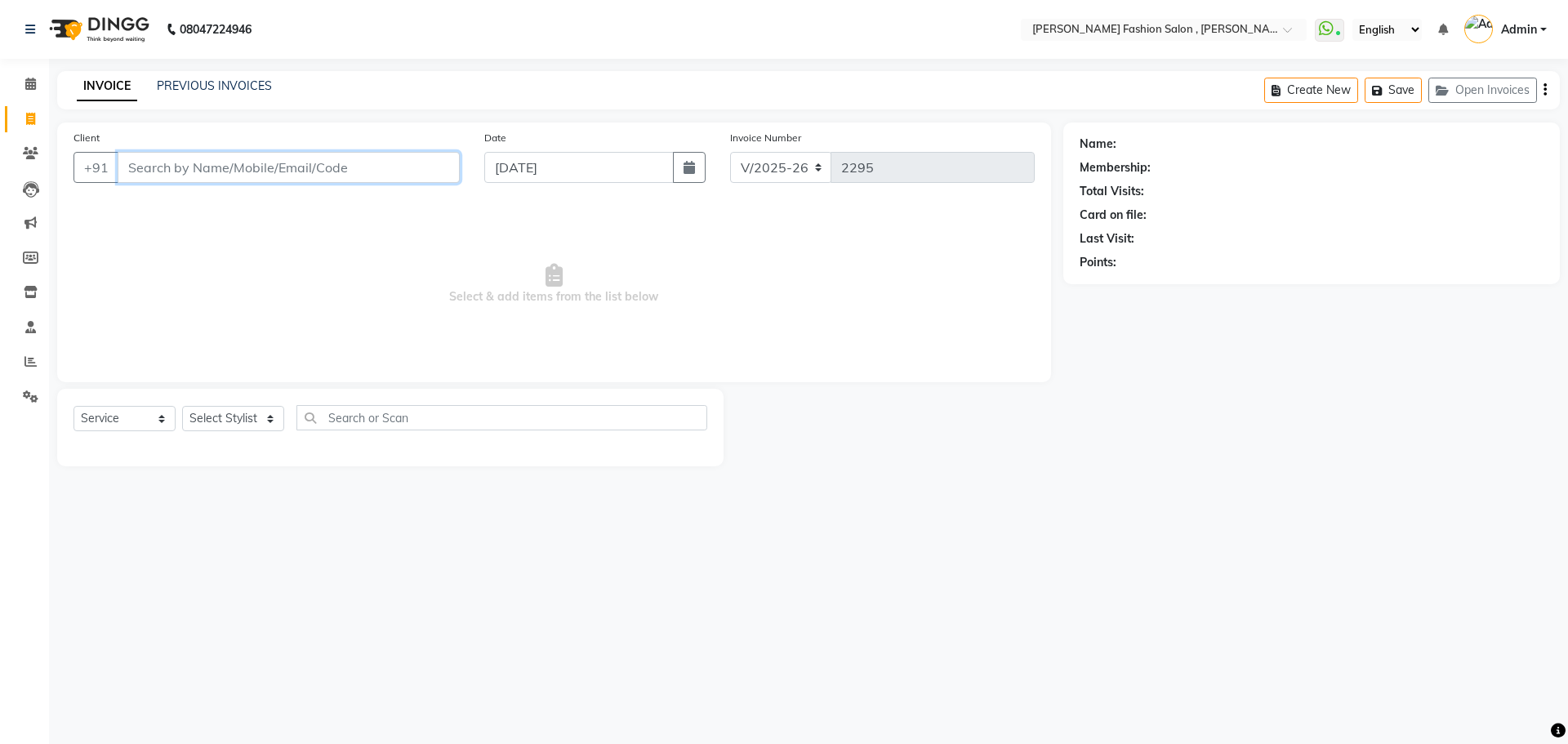
click at [265, 166] on input "Client" at bounding box center [289, 168] width 342 height 31
click at [268, 415] on select "Select Stylist [PERSON_NAME] [PERSON_NAME] [PERSON_NAME] Babu [PERSON_NAME] [PE…" at bounding box center [233, 418] width 102 height 25
click at [161, 173] on input "s" at bounding box center [289, 168] width 342 height 31
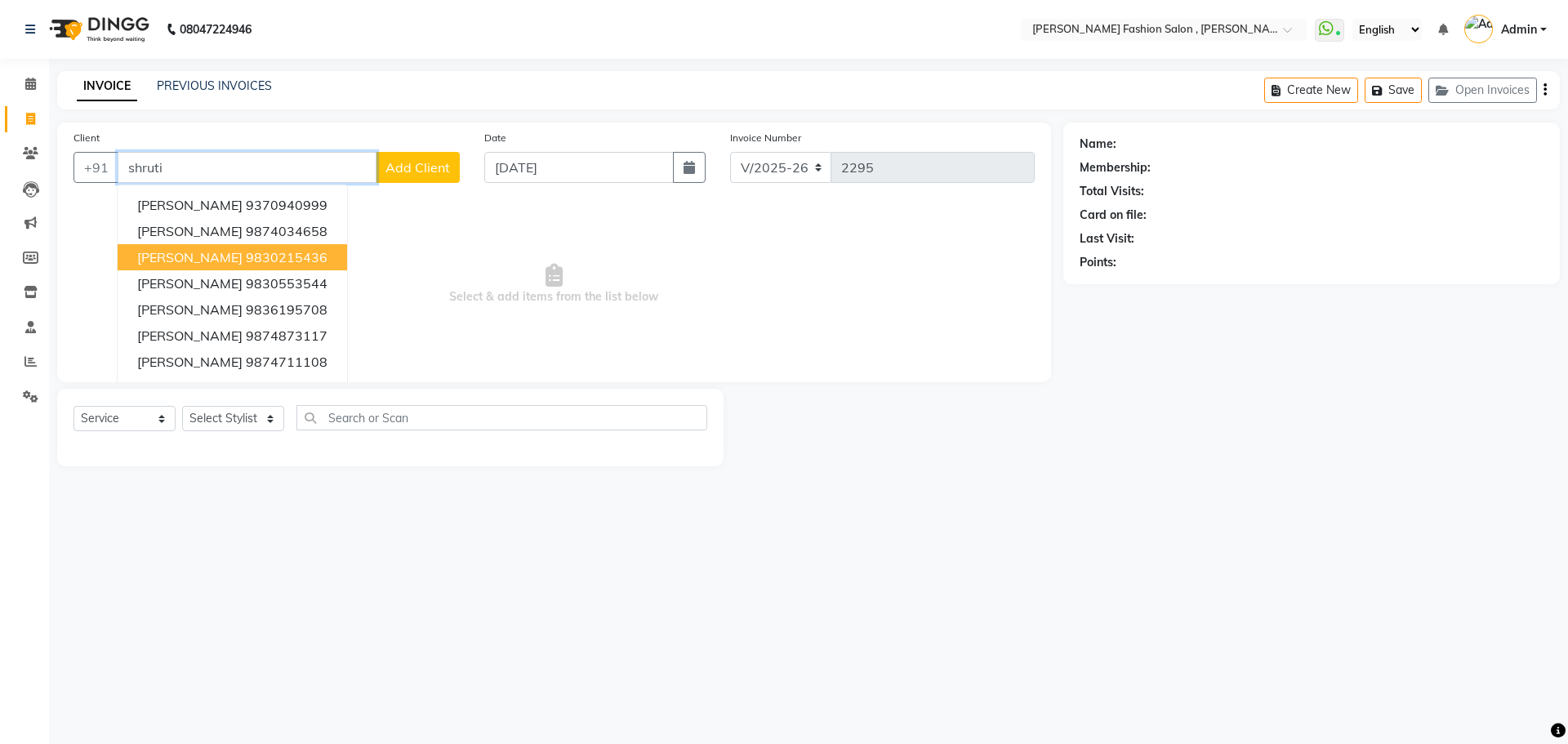
click at [246, 257] on ngb-highlight "9830215436" at bounding box center [287, 257] width 82 height 17
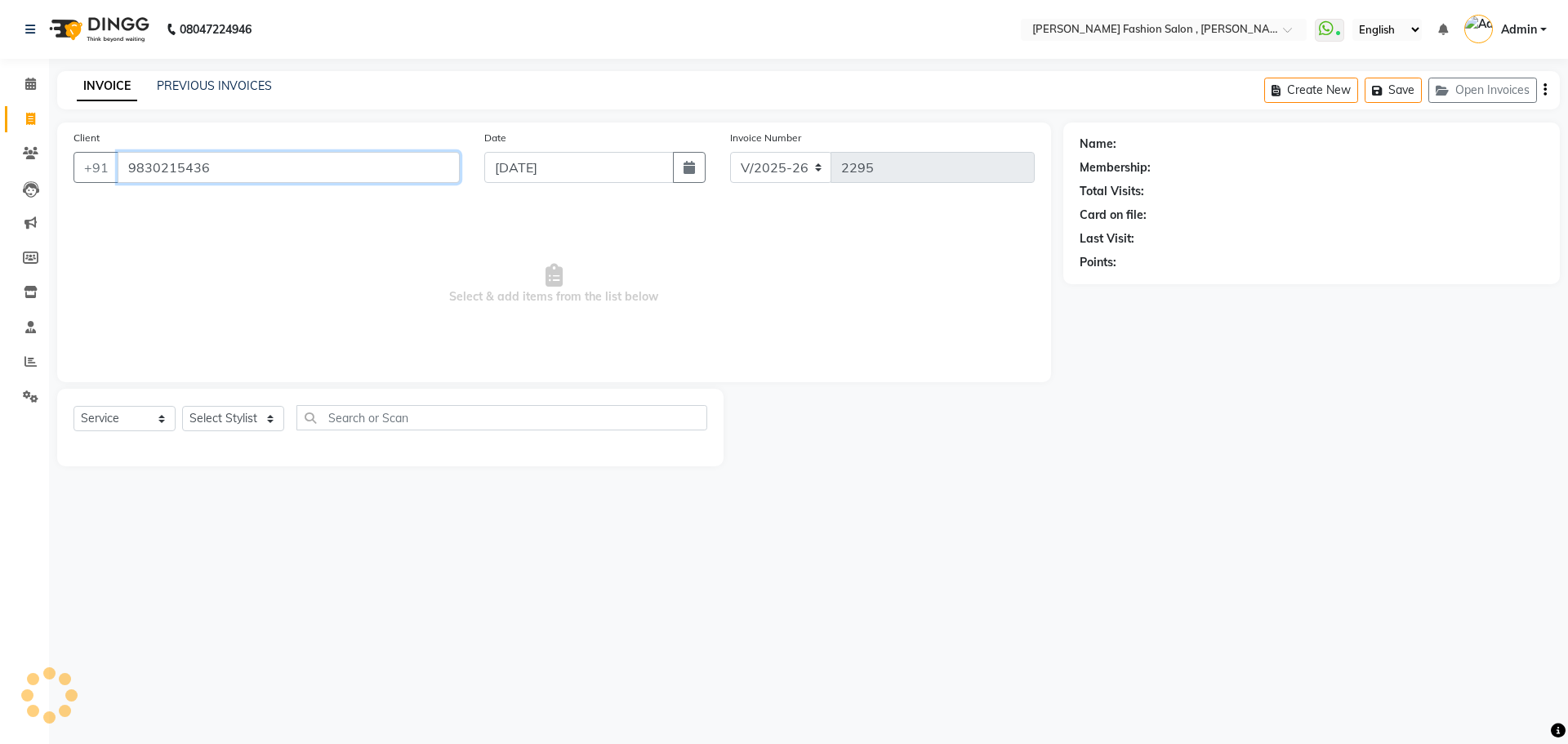
type input "9830215436"
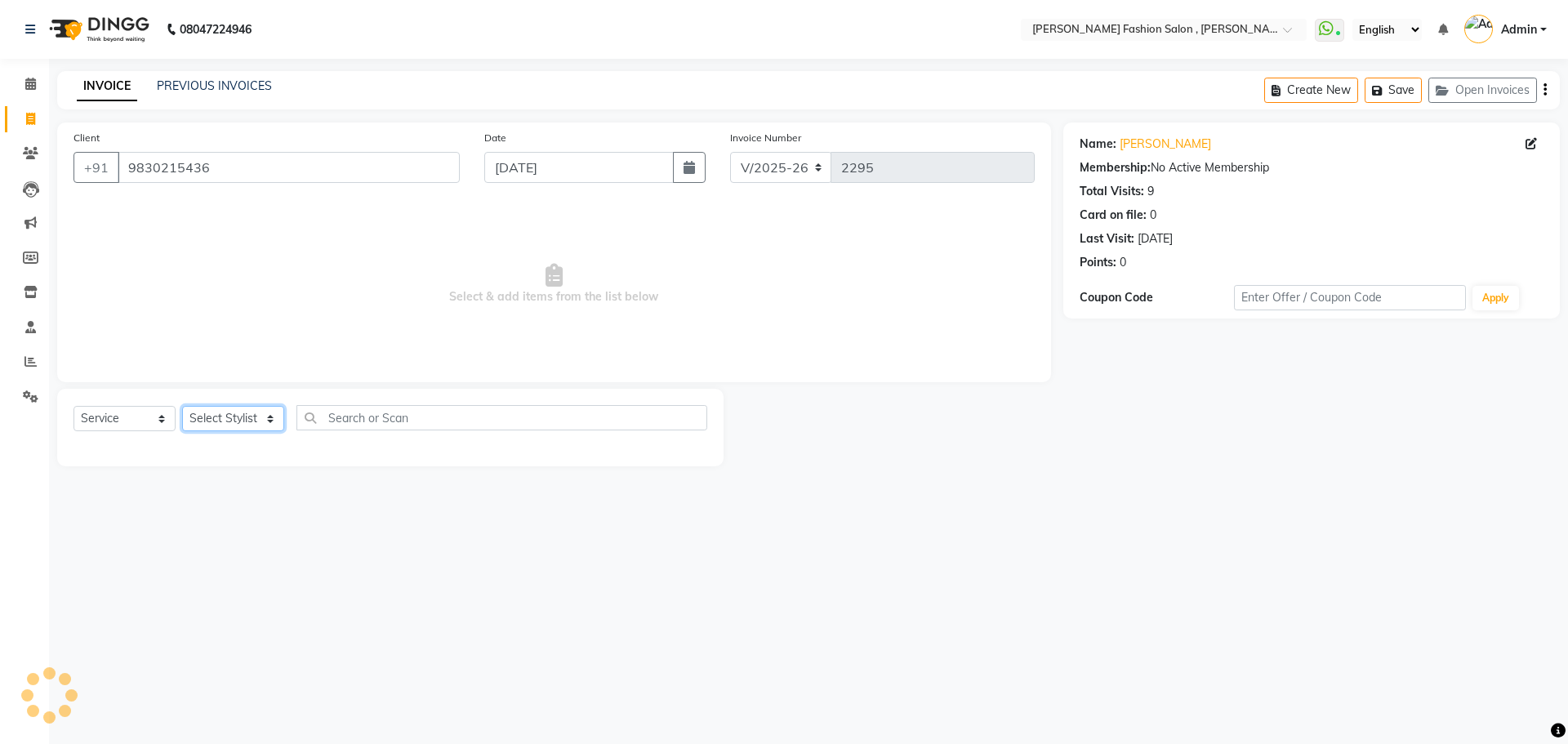
click at [265, 418] on select "Select Stylist [PERSON_NAME] [PERSON_NAME] [PERSON_NAME] Babu [PERSON_NAME] [PE…" at bounding box center [233, 418] width 102 height 25
select select "33869"
click at [183, 406] on select "Select Stylist [PERSON_NAME] [PERSON_NAME] [PERSON_NAME] Babu [PERSON_NAME] [PE…" at bounding box center [233, 418] width 102 height 25
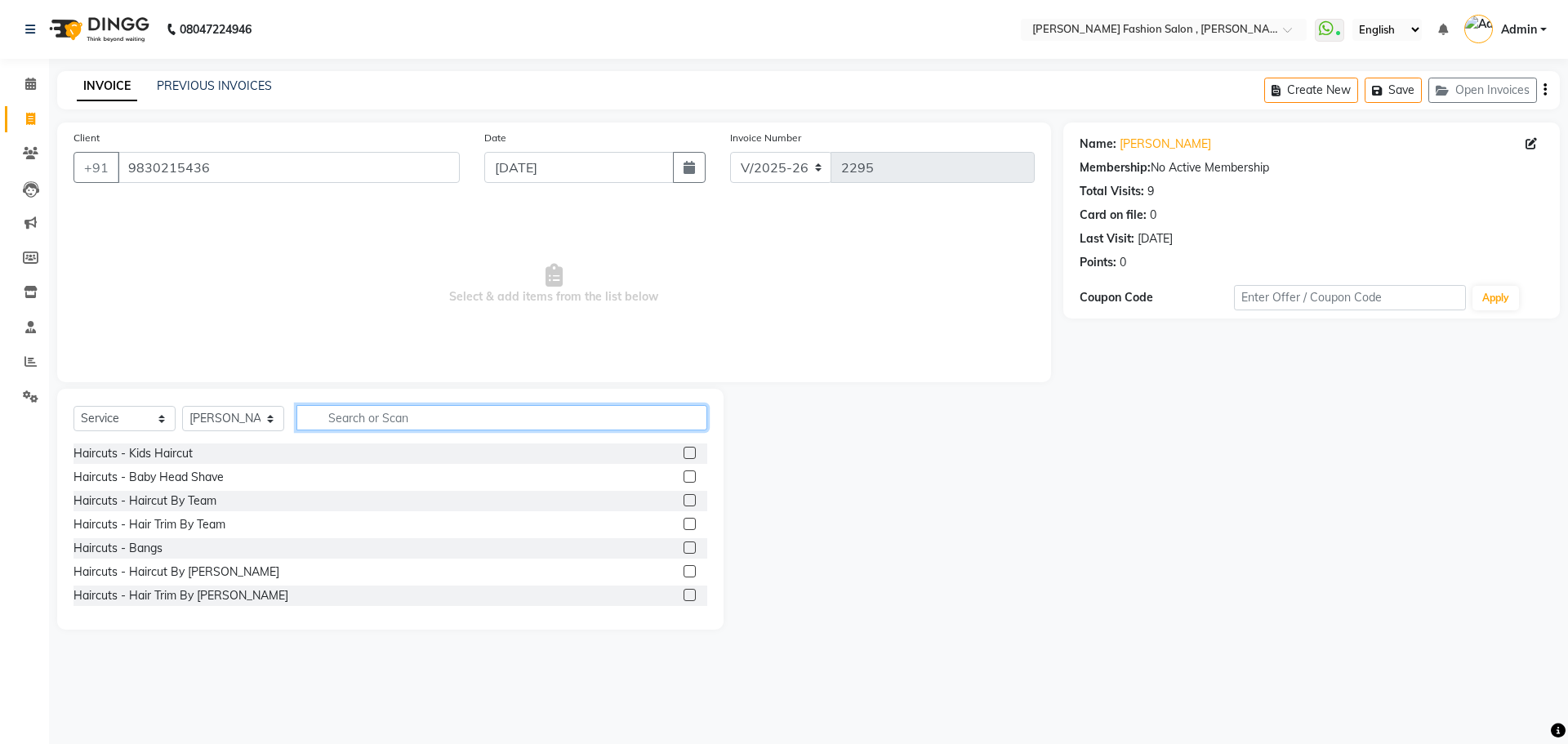
click at [383, 425] on input "text" at bounding box center [502, 417] width 411 height 25
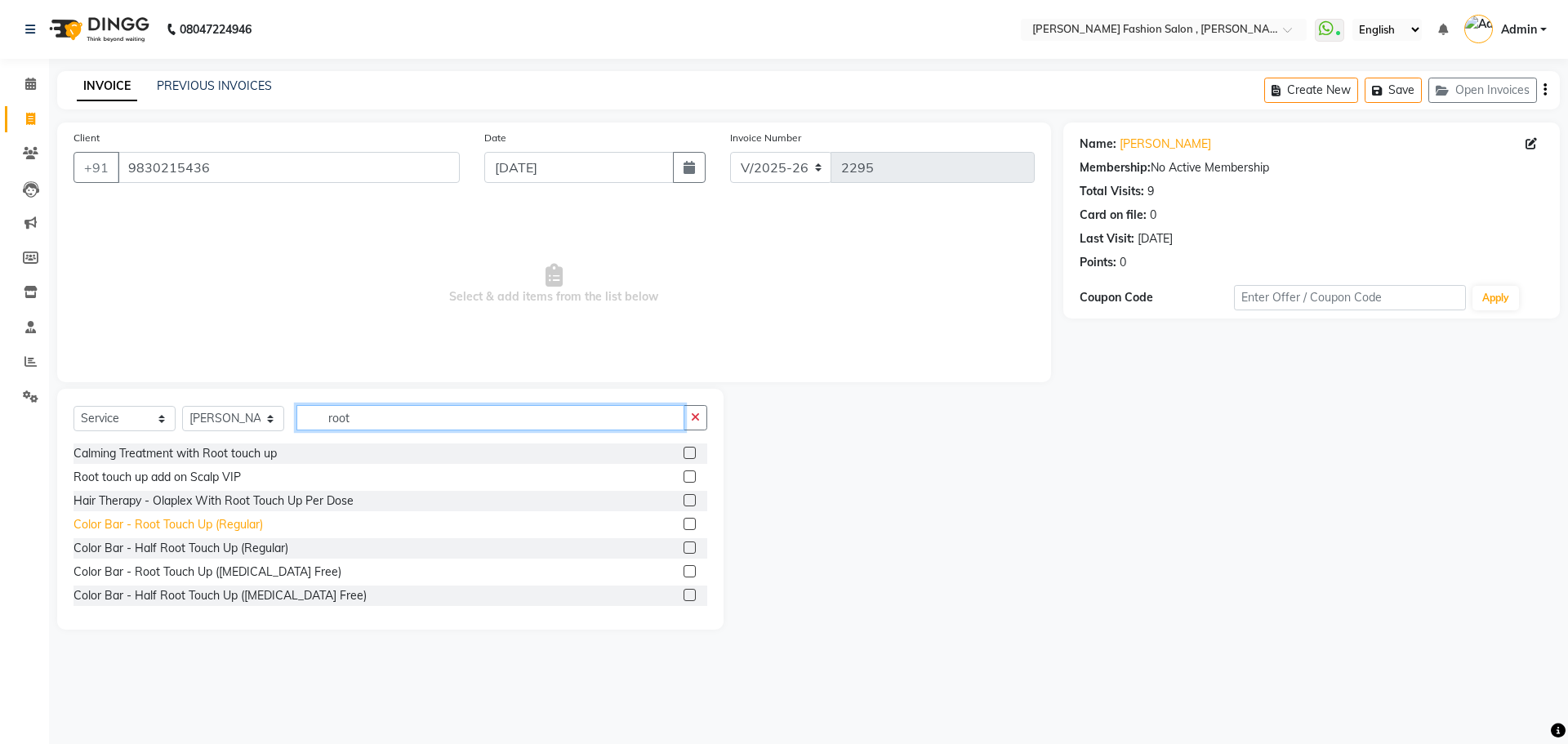
type input "root"
click at [202, 529] on div "Color Bar - Root Touch Up (Regular)" at bounding box center [168, 525] width 189 height 18
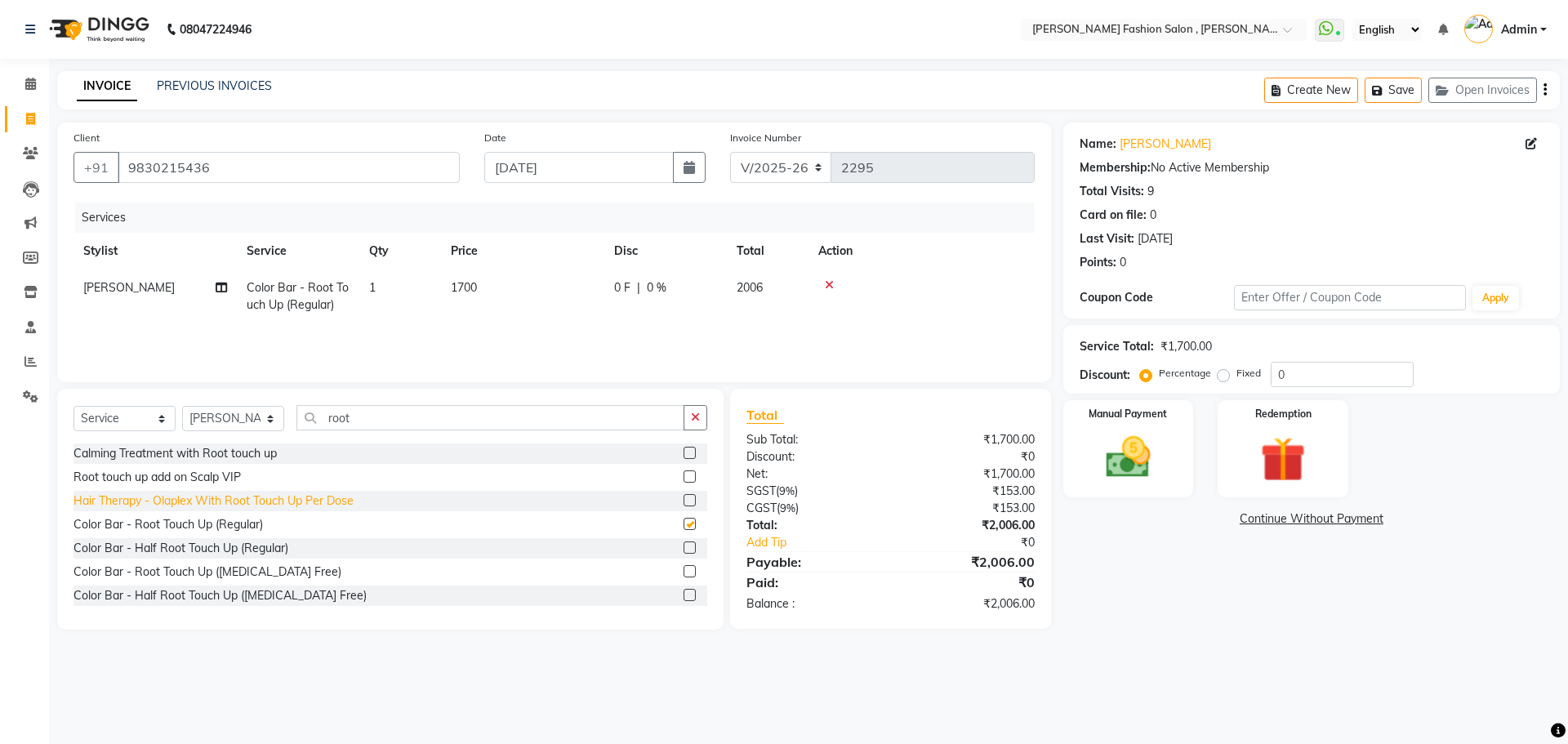
checkbox input "false"
click at [242, 422] on select "Select Stylist [PERSON_NAME] [PERSON_NAME] [PERSON_NAME] Babu [PERSON_NAME] [PE…" at bounding box center [233, 418] width 102 height 25
select select "33868"
click at [183, 406] on select "Select Stylist [PERSON_NAME] [PERSON_NAME] [PERSON_NAME] Babu [PERSON_NAME] [PE…" at bounding box center [233, 418] width 102 height 25
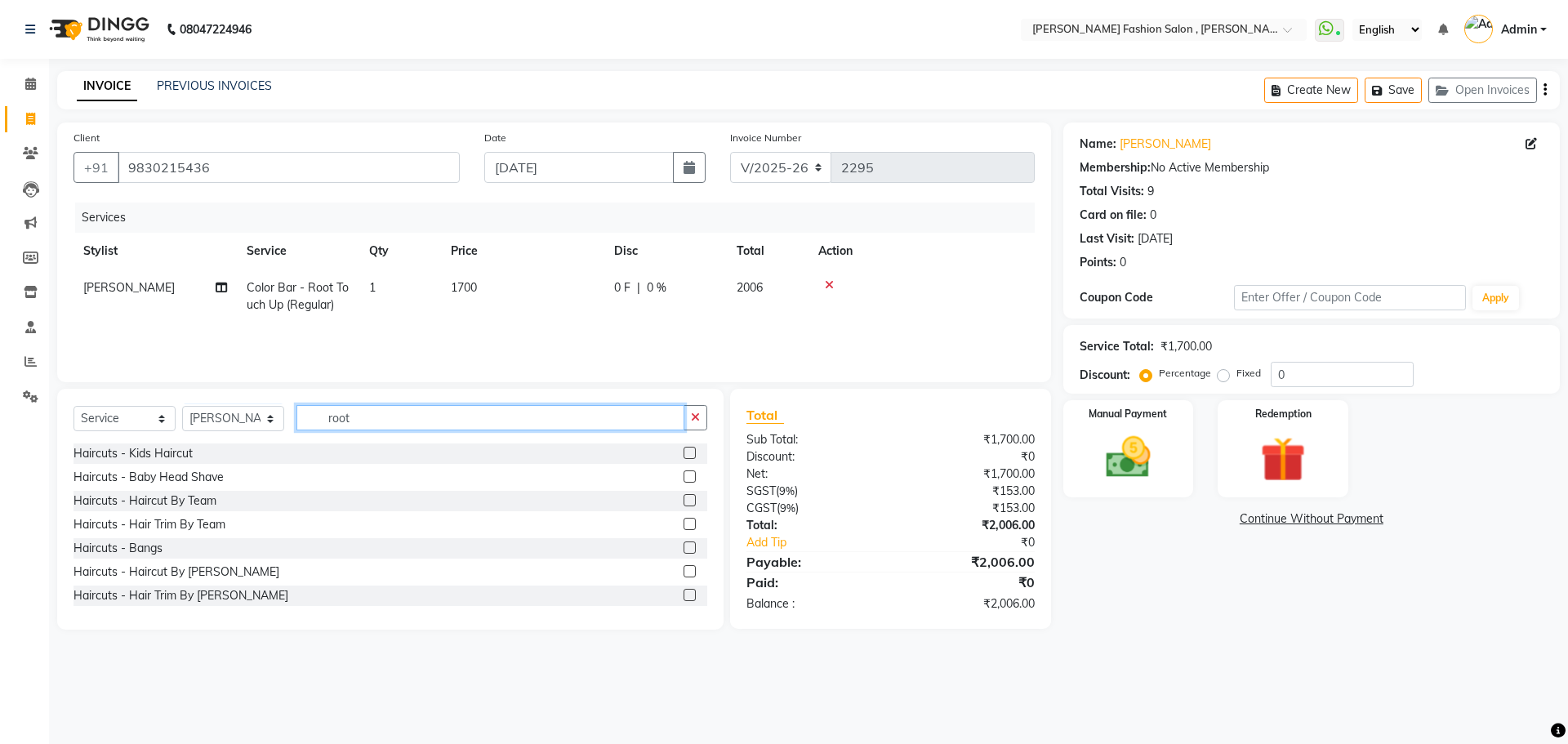
drag, startPoint x: 358, startPoint y: 418, endPoint x: 166, endPoint y: 414, distance: 192.0
click at [166, 414] on div "Select Service Product Membership Package Voucher Prepaid Gift Card Select Styl…" at bounding box center [390, 424] width 633 height 39
type input "threa"
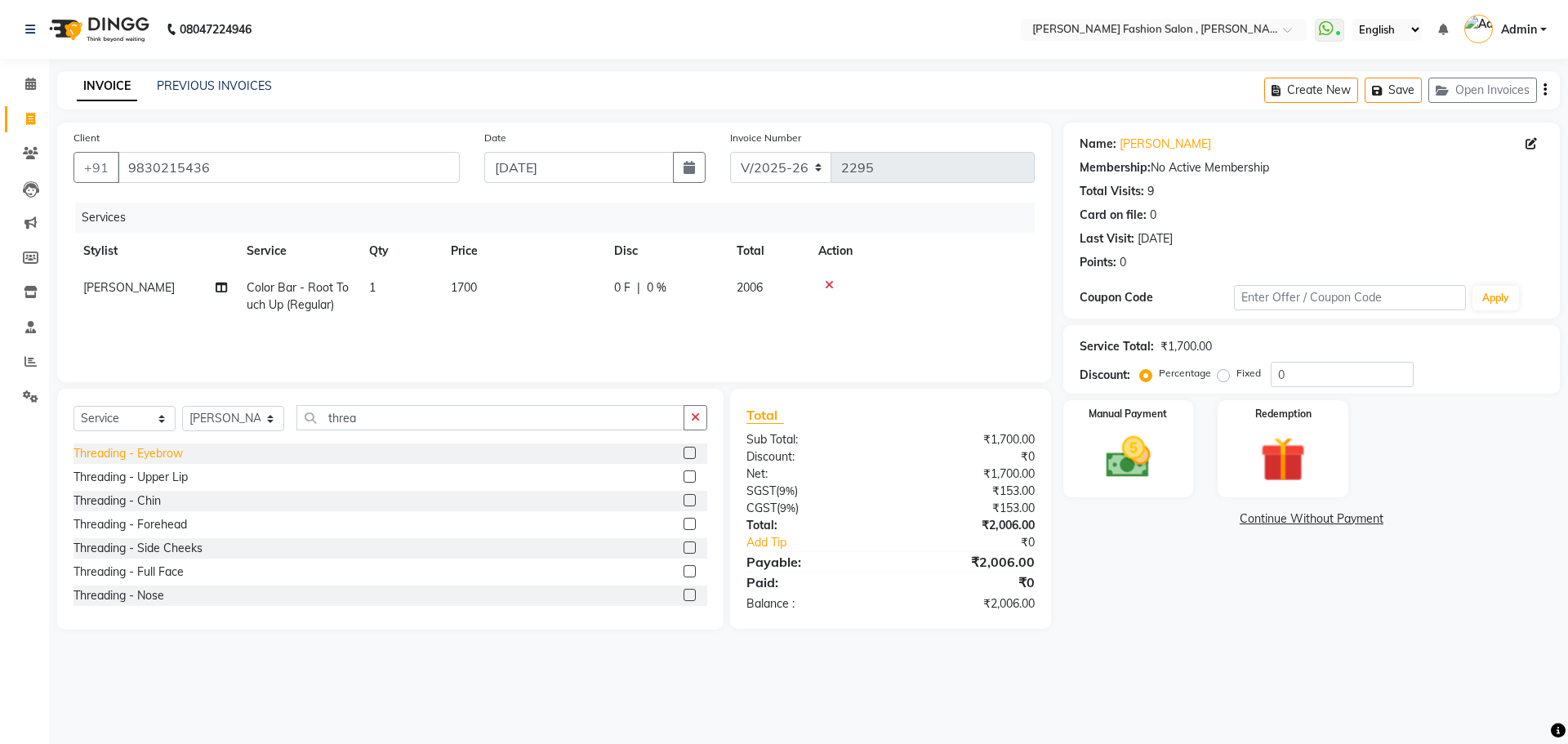
click at [133, 458] on div "Threading - Eyebrow" at bounding box center [128, 454] width 110 height 18
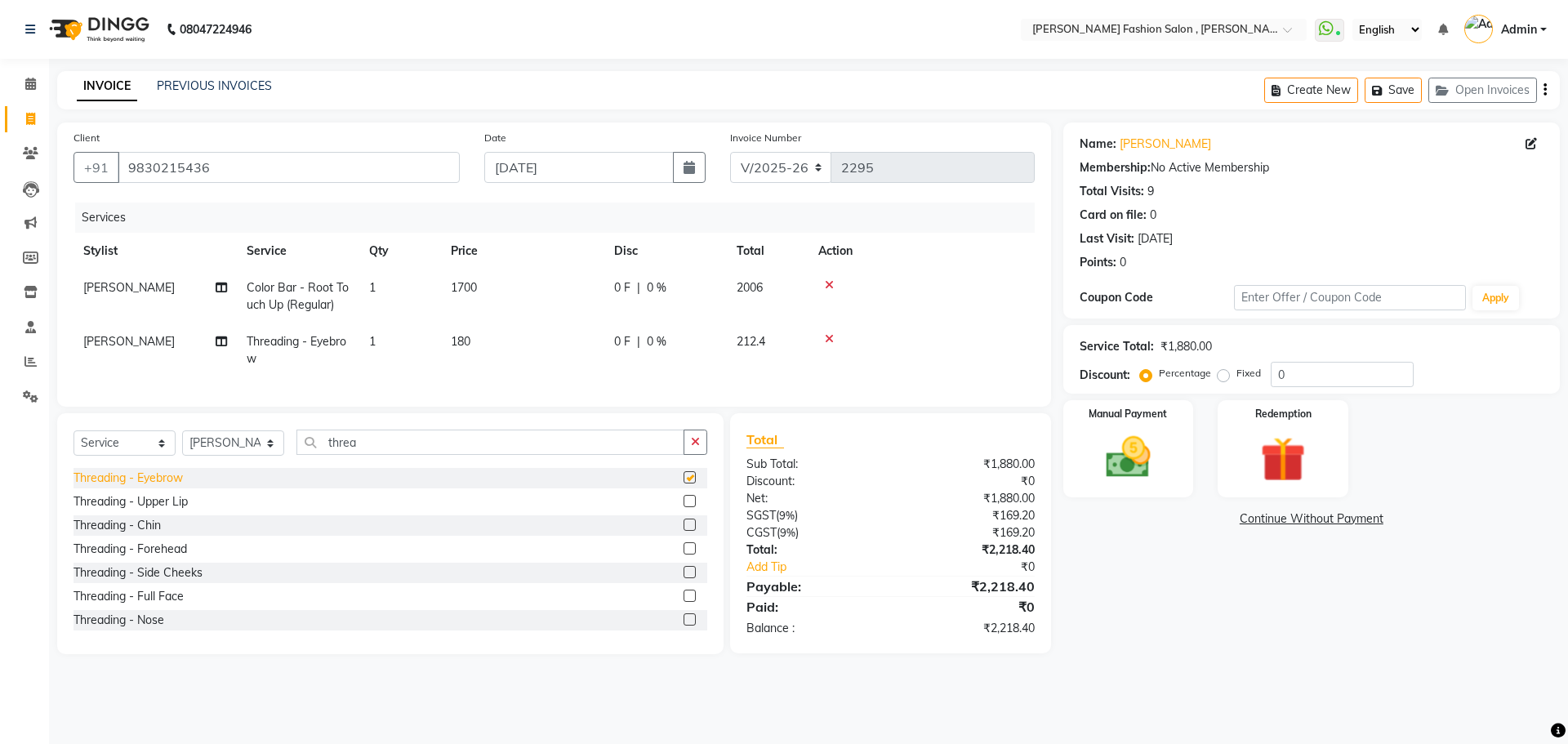
checkbox input "false"
click at [139, 510] on div "Threading - Upper Lip" at bounding box center [131, 502] width 114 height 18
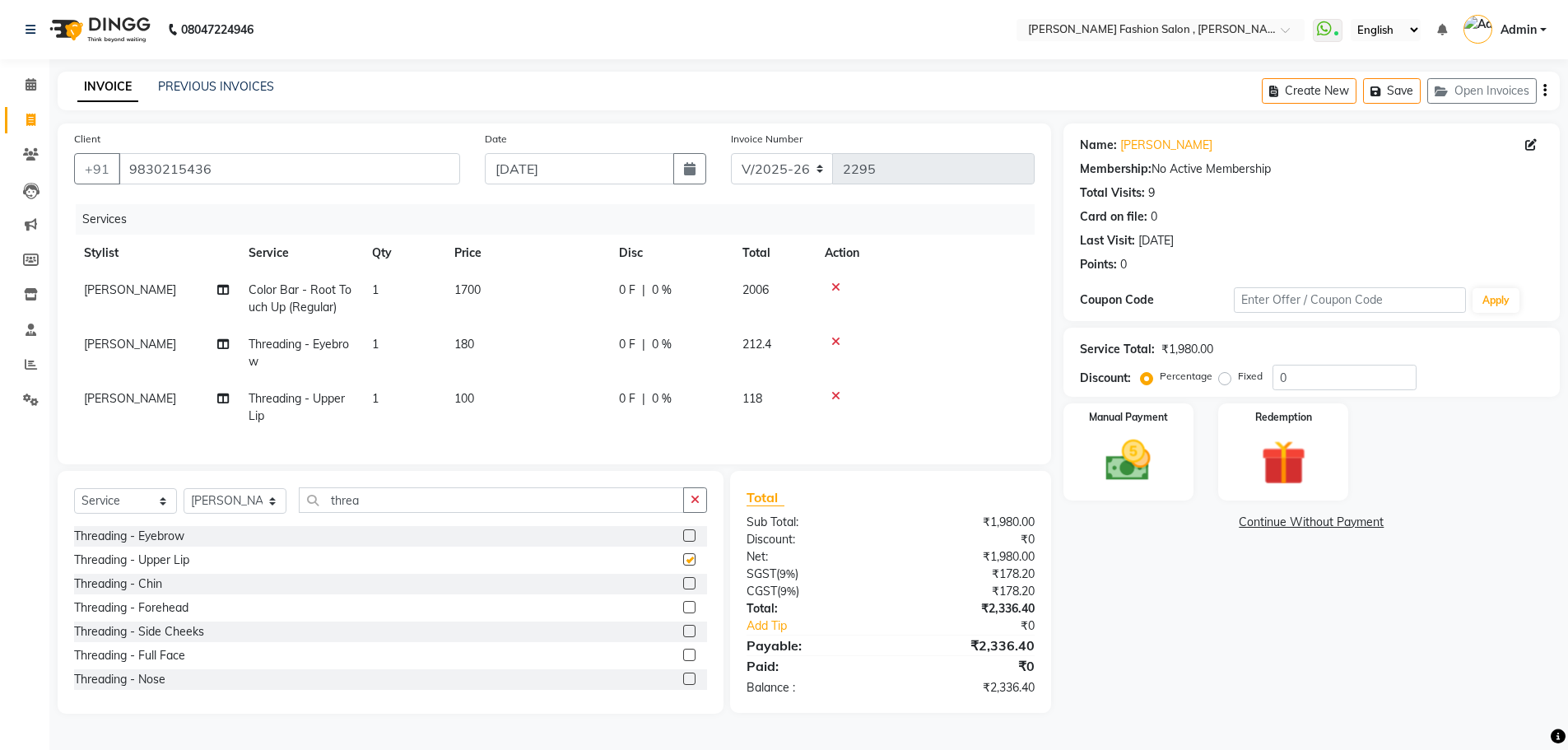
checkbox input "false"
click at [1121, 454] on img at bounding box center [1128, 461] width 75 height 54
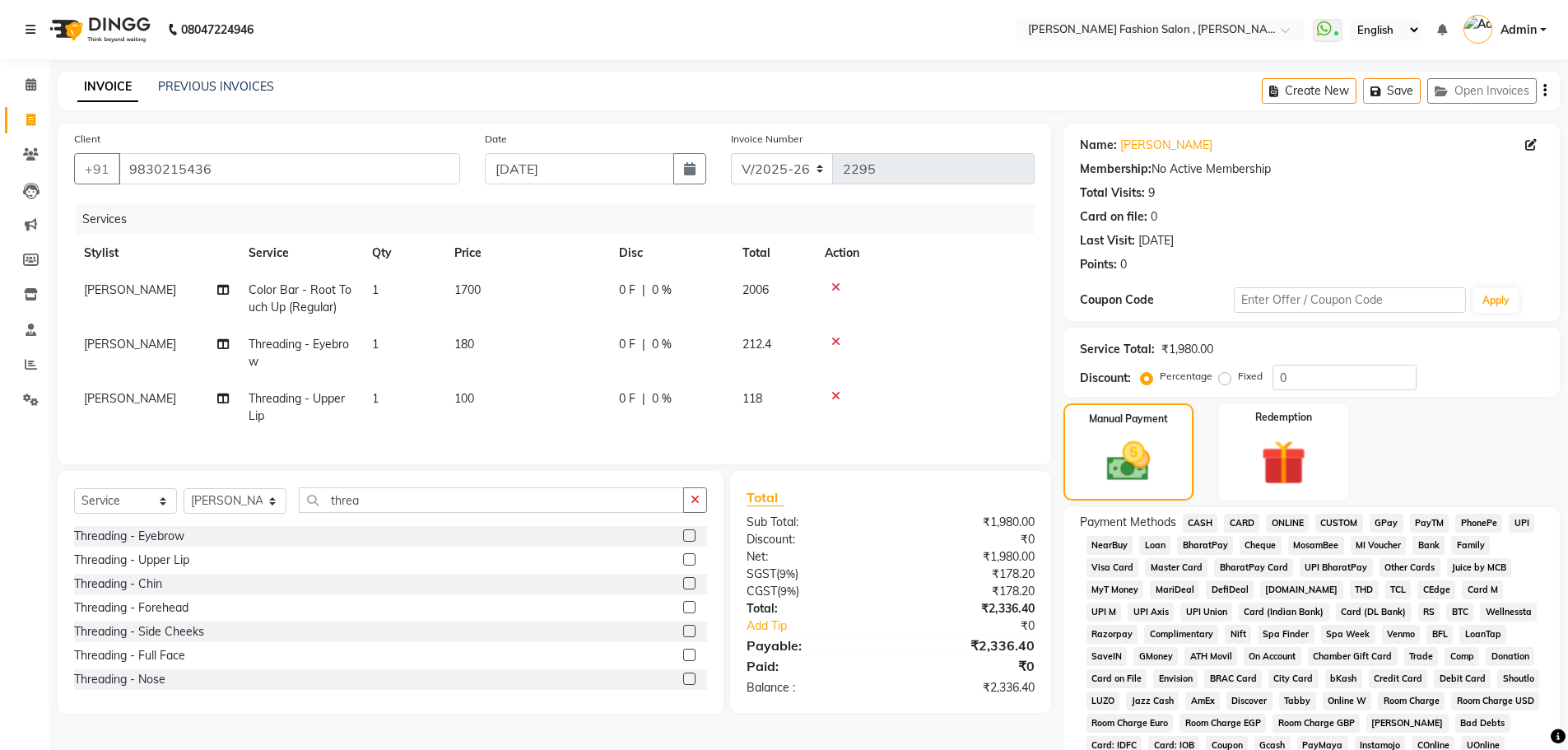
click at [1200, 515] on span "CASH" at bounding box center [1201, 523] width 35 height 19
click at [1246, 527] on span "CARD" at bounding box center [1242, 523] width 35 height 19
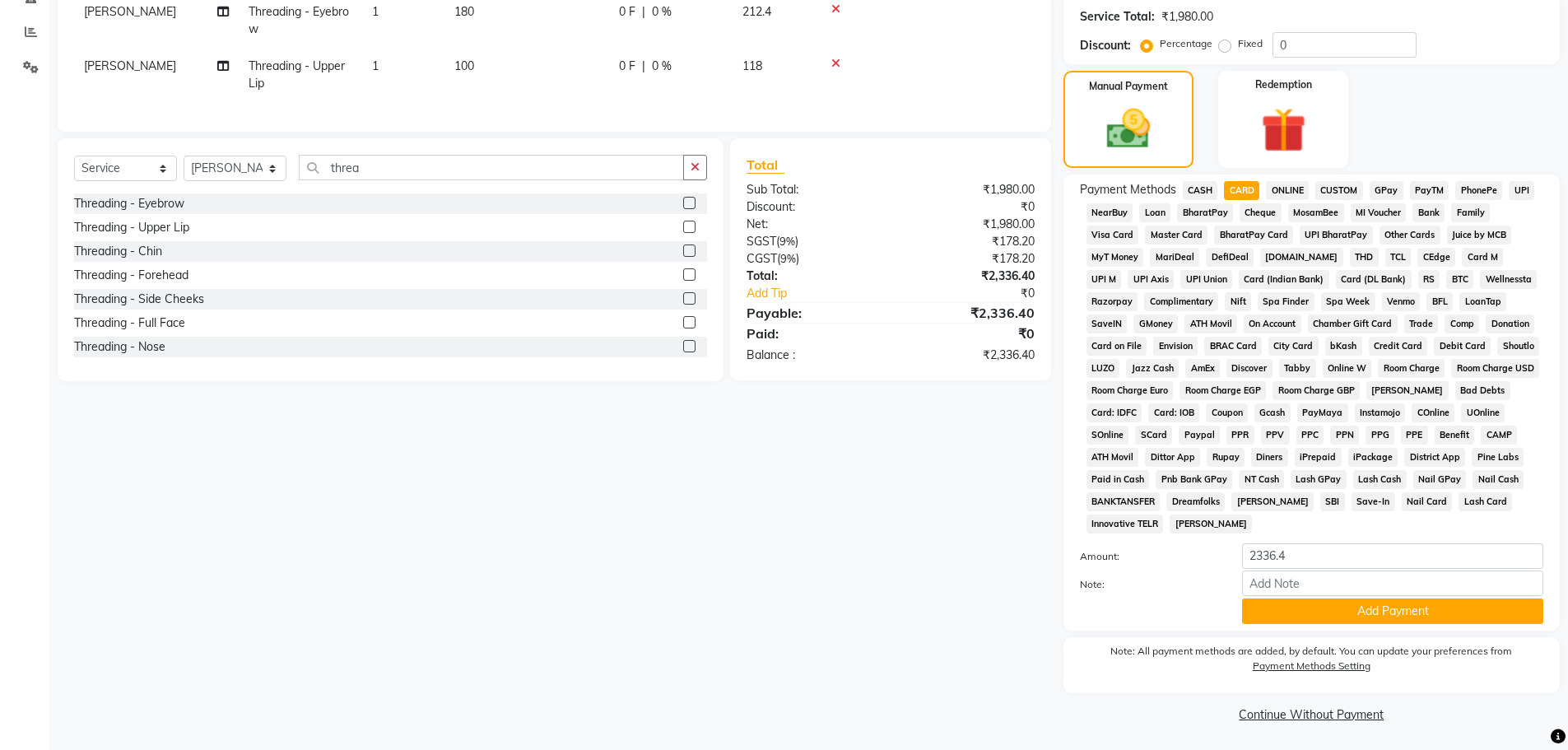
scroll to position [335, 0]
click at [1293, 613] on button "Add Payment" at bounding box center [1393, 609] width 301 height 25
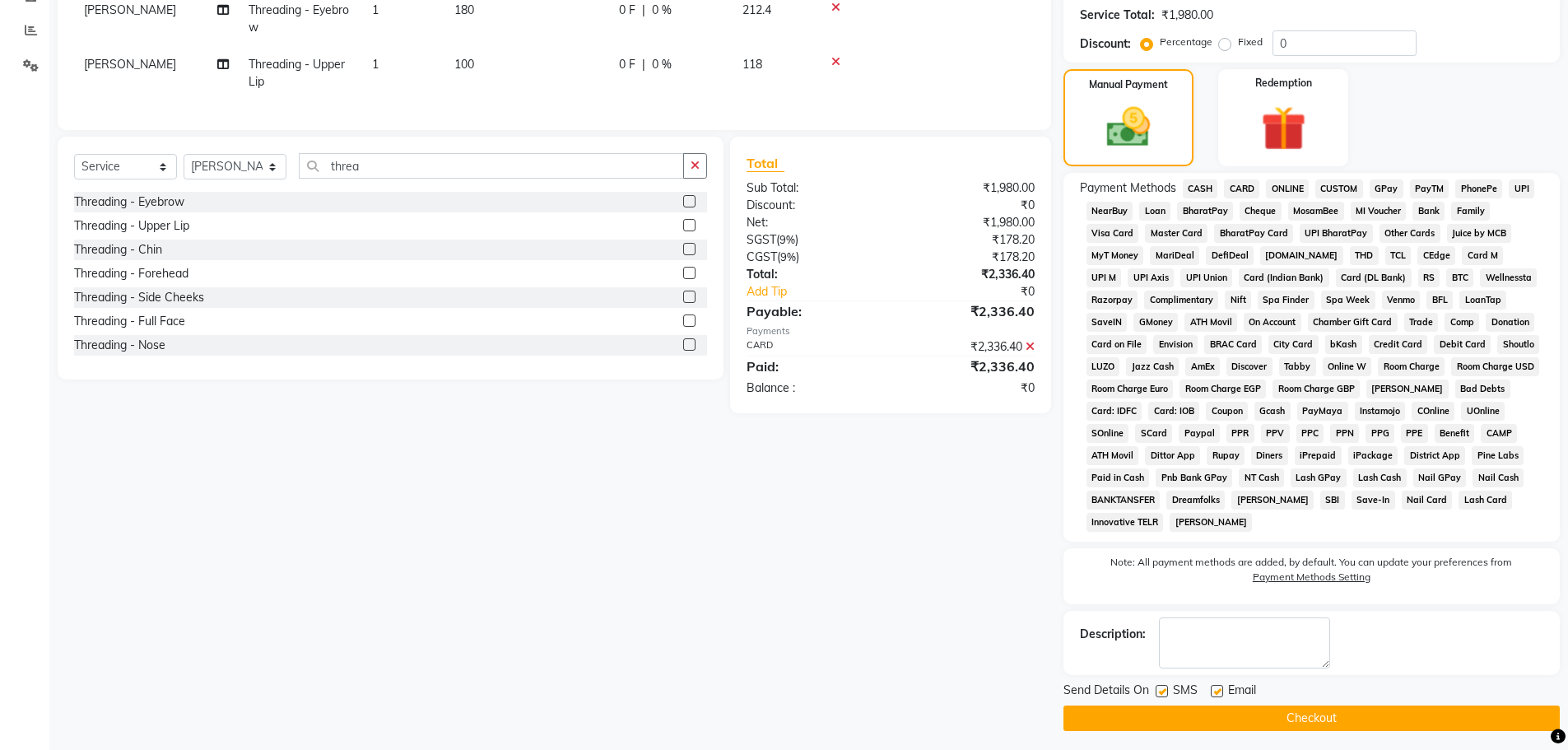
click at [1295, 717] on button "Checkout" at bounding box center [1311, 717] width 496 height 25
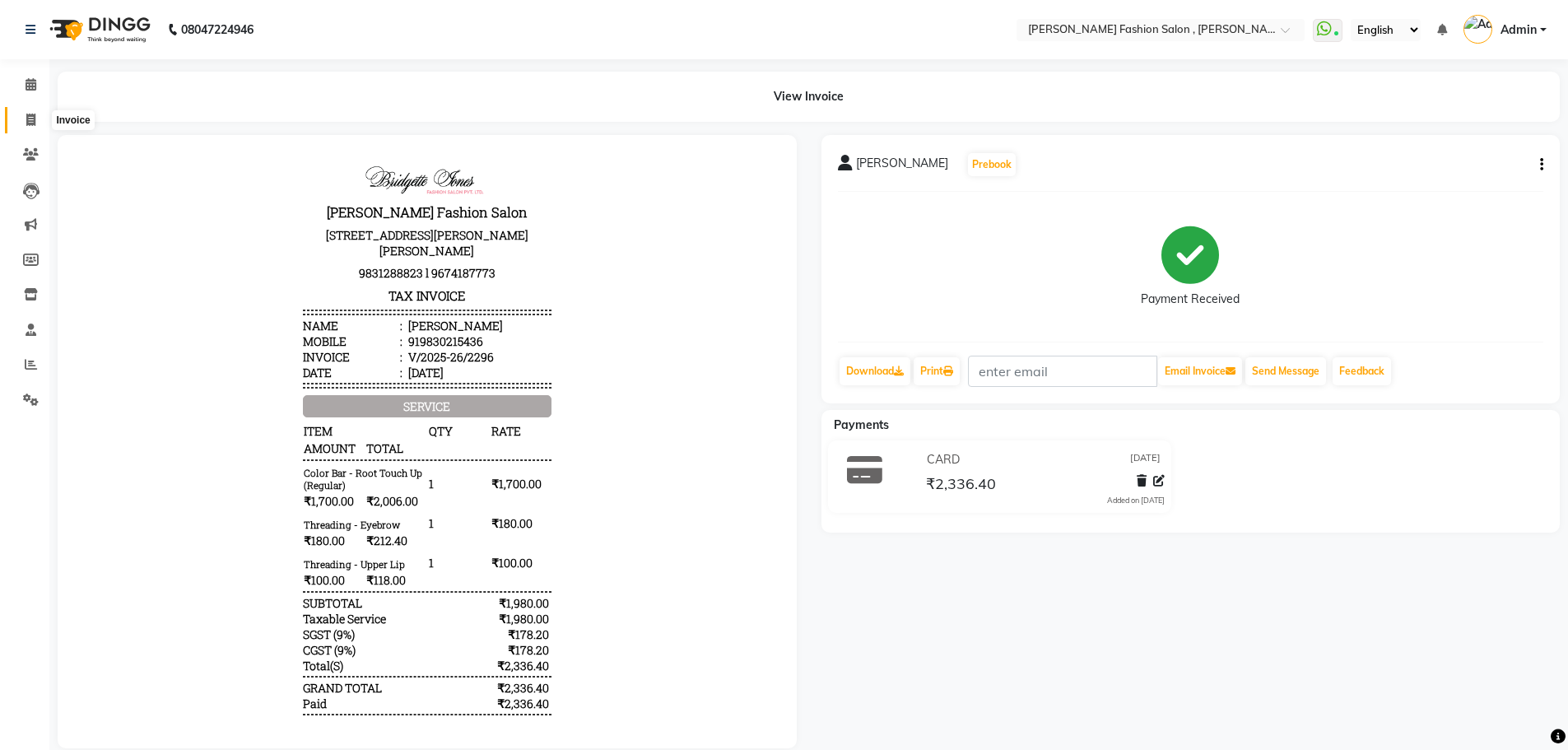
click at [31, 119] on icon at bounding box center [31, 119] width 9 height 12
select select "5233"
select select "service"
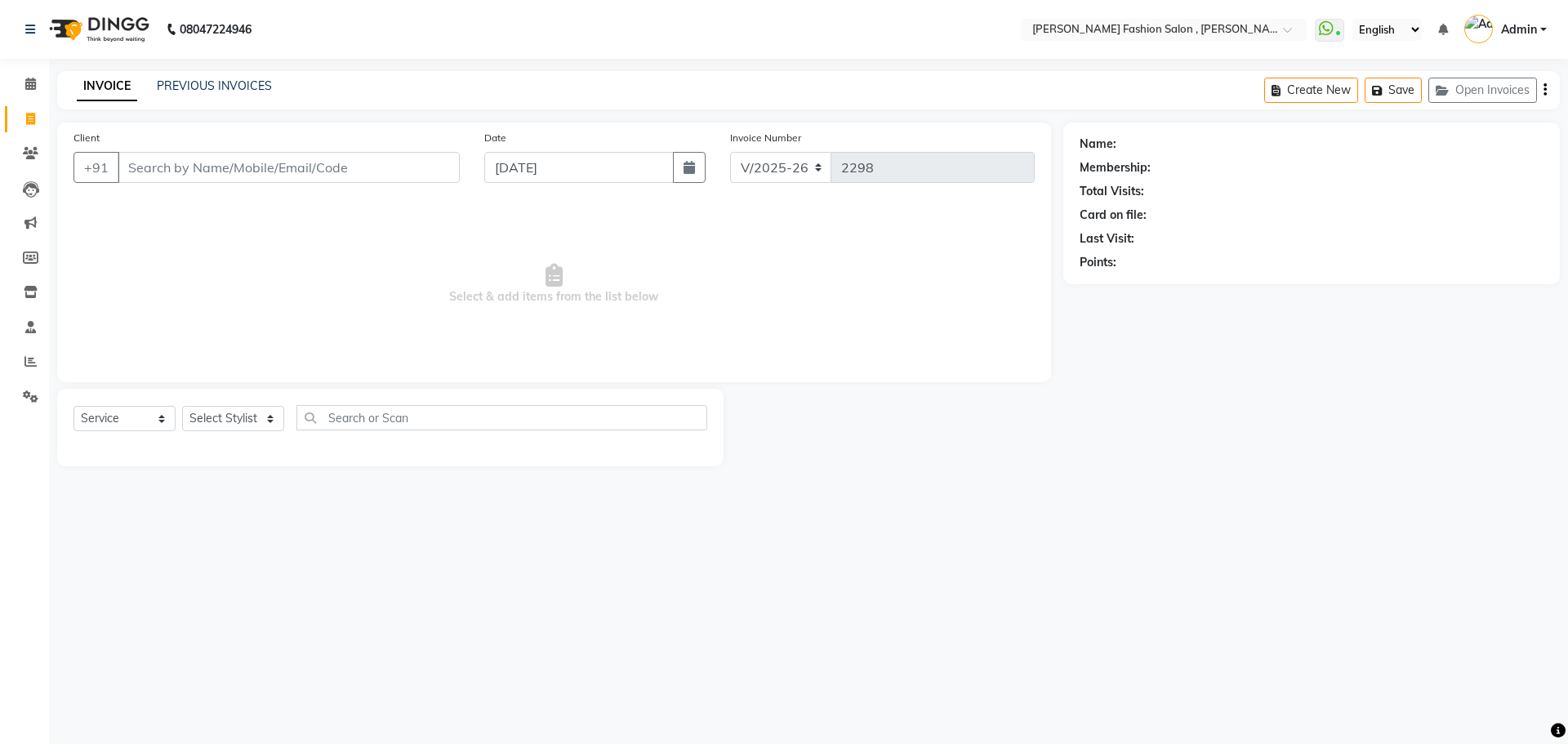
click at [162, 167] on input "Client" at bounding box center [289, 168] width 342 height 31
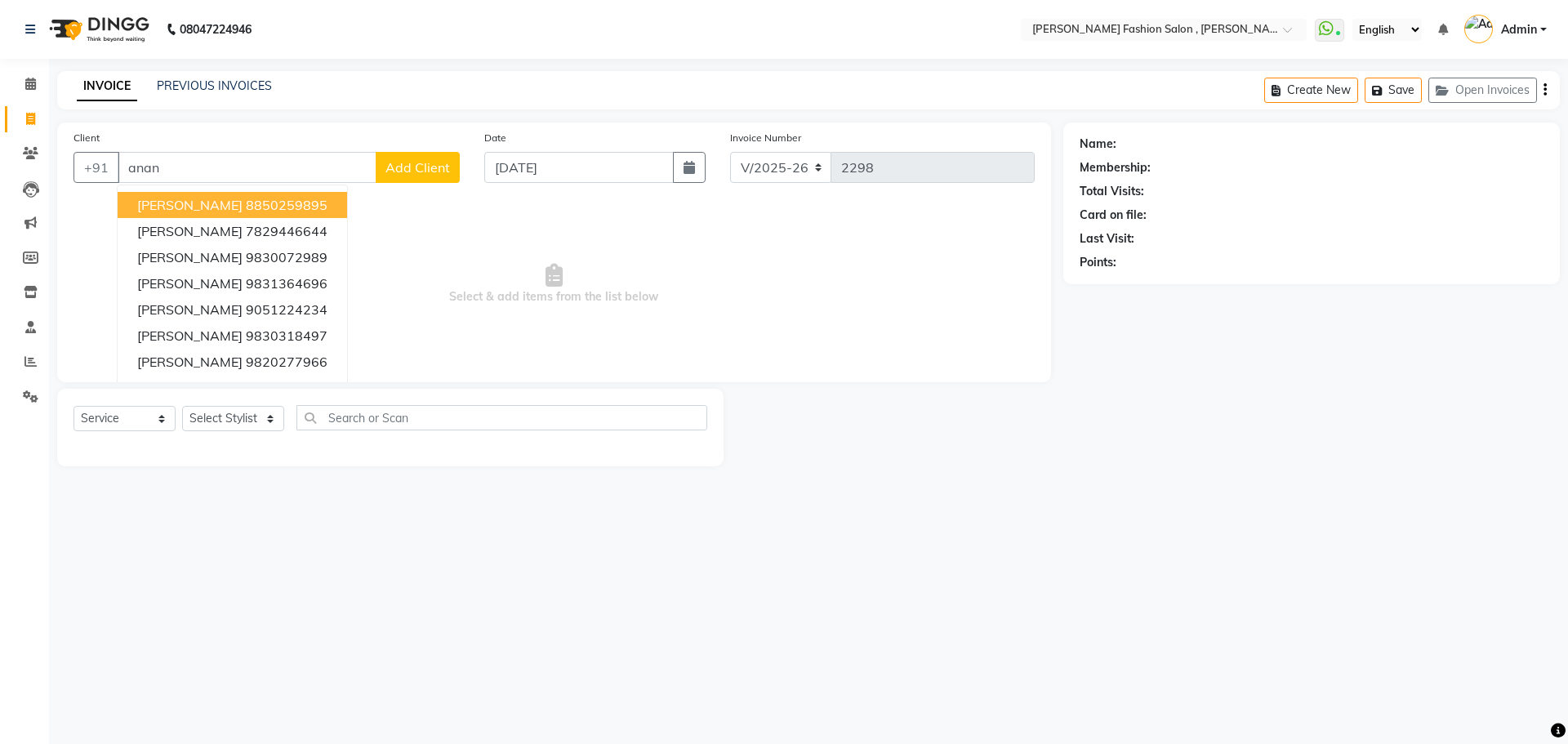
type input "anan"
click at [456, 32] on nav "08047224946 Select Location × [PERSON_NAME] Fashion Salon , [PERSON_NAME][GEOGR…" at bounding box center [784, 30] width 1568 height 59
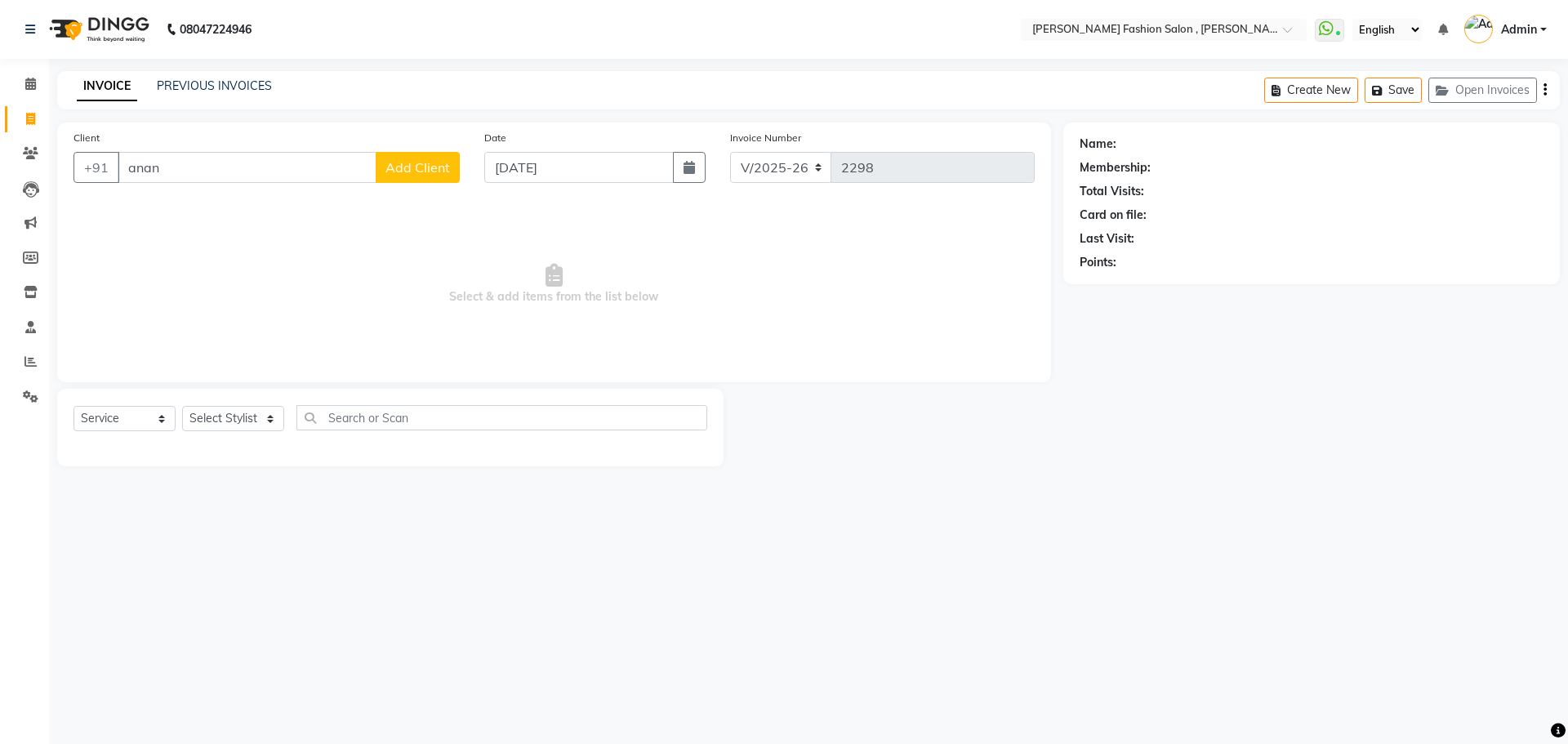
select select "5233"
select select "service"
drag, startPoint x: 166, startPoint y: 171, endPoint x: 30, endPoint y: 184, distance: 136.6
click at [0, 176] on app-home "08047224946 Select Location × [PERSON_NAME] Fashion Salon , [PERSON_NAME][GEOGR…" at bounding box center [784, 245] width 1568 height 490
click at [250, 411] on select "Select Stylist [PERSON_NAME] [PERSON_NAME] [PERSON_NAME] Babu [PERSON_NAME] [PE…" at bounding box center [233, 418] width 102 height 25
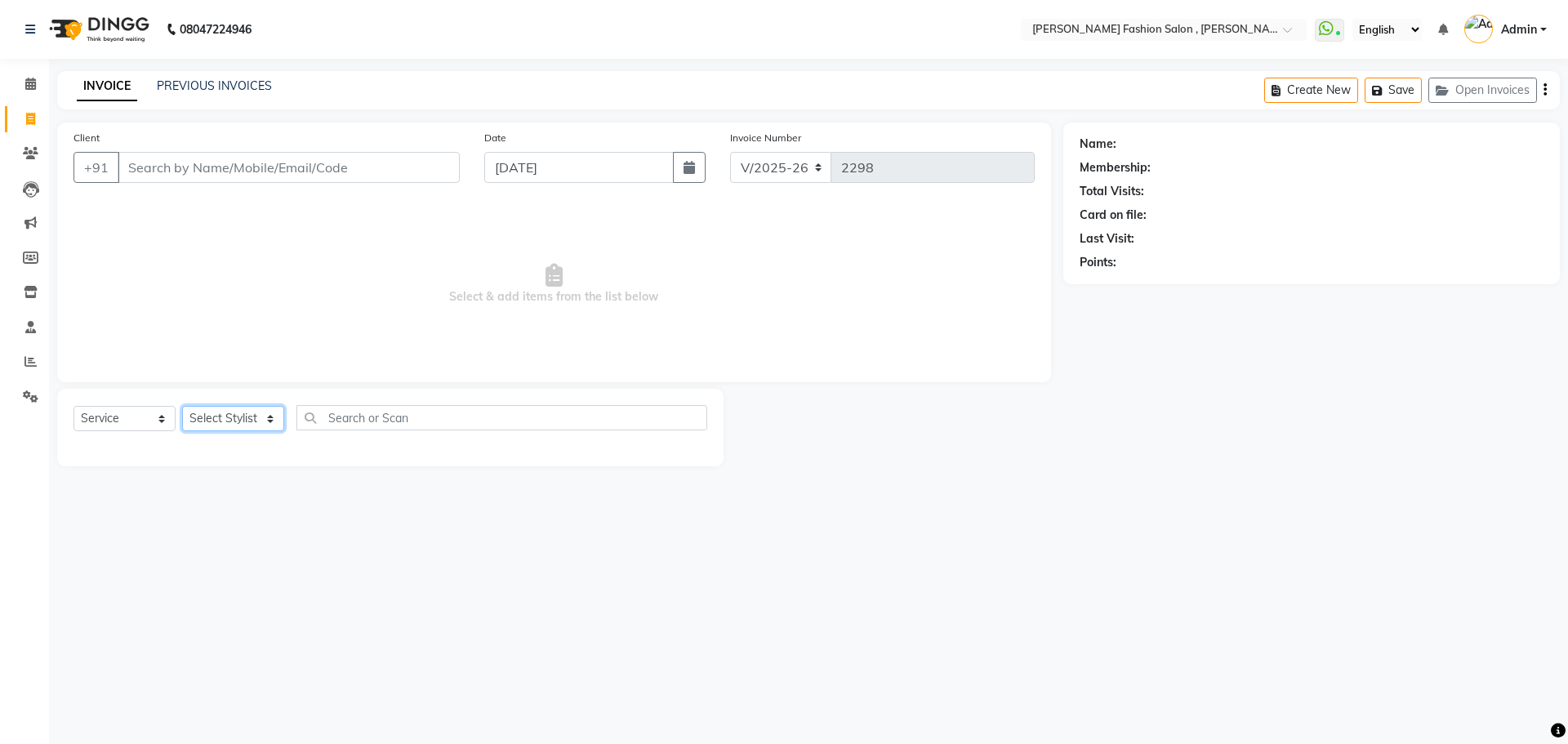
select select "33875"
click at [183, 406] on select "Select Stylist [PERSON_NAME] [PERSON_NAME] [PERSON_NAME] Babu [PERSON_NAME] [PE…" at bounding box center [233, 418] width 102 height 25
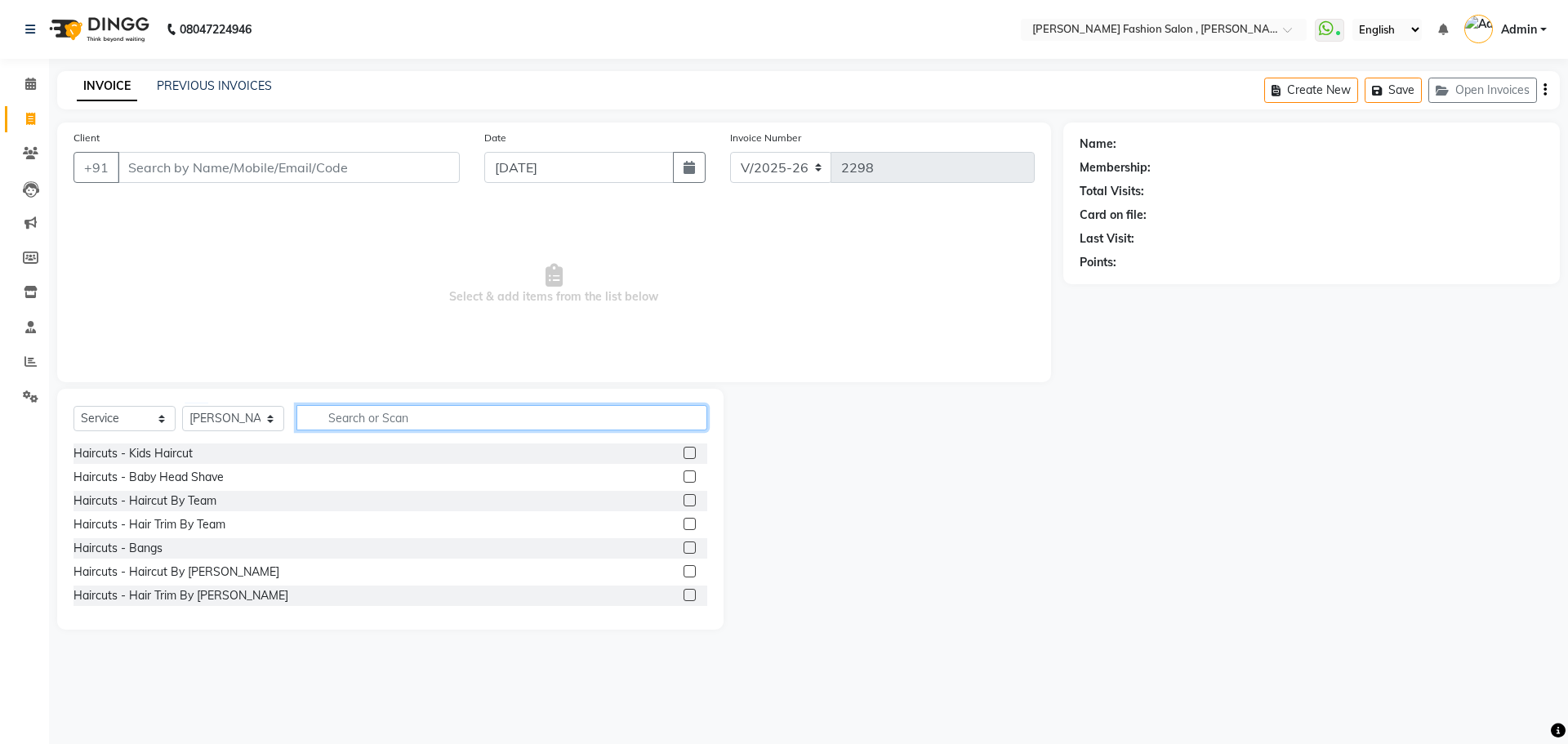
click at [360, 425] on input "text" at bounding box center [502, 417] width 411 height 25
type input "regular"
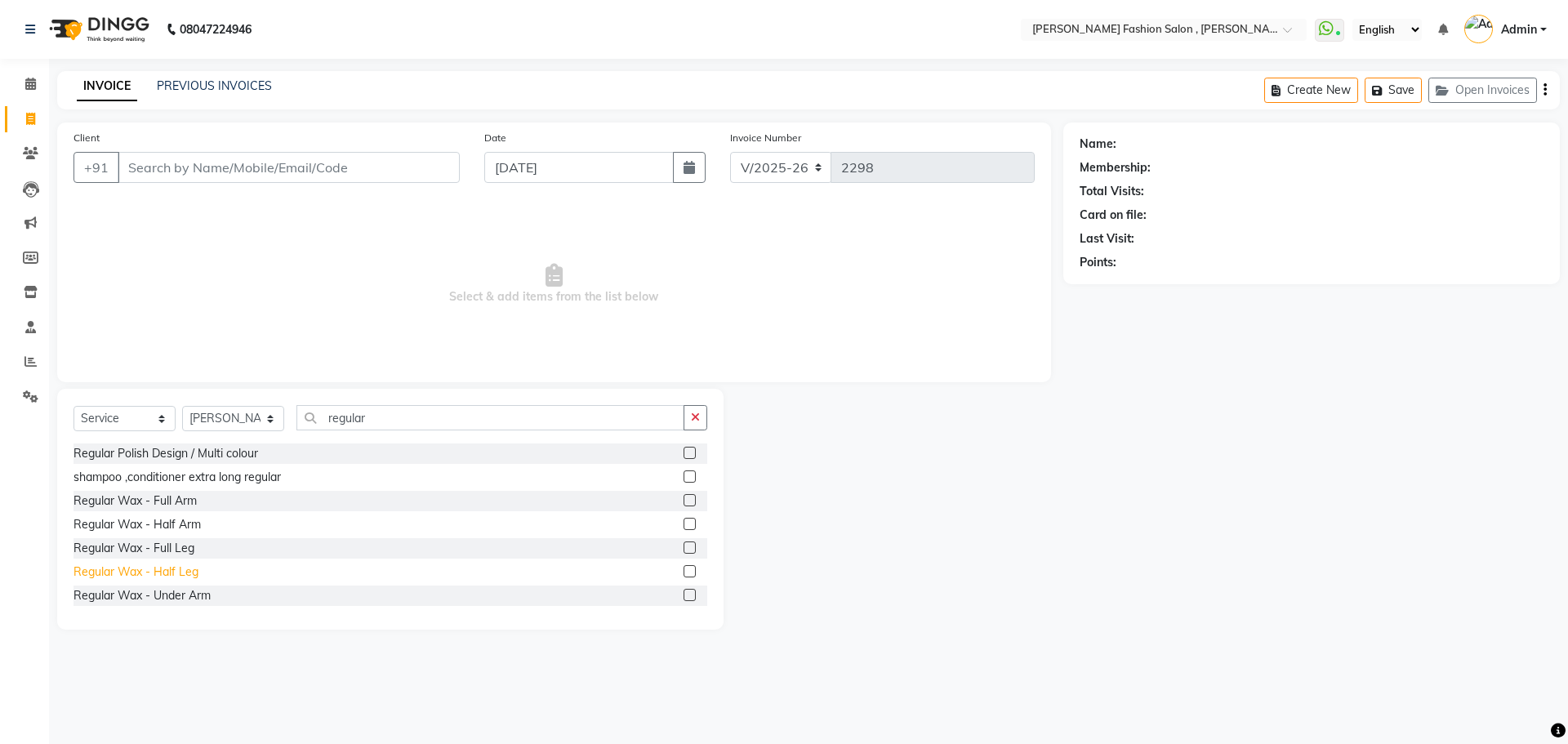
click at [163, 573] on div "Regular Wax - Half Leg" at bounding box center [136, 572] width 125 height 18
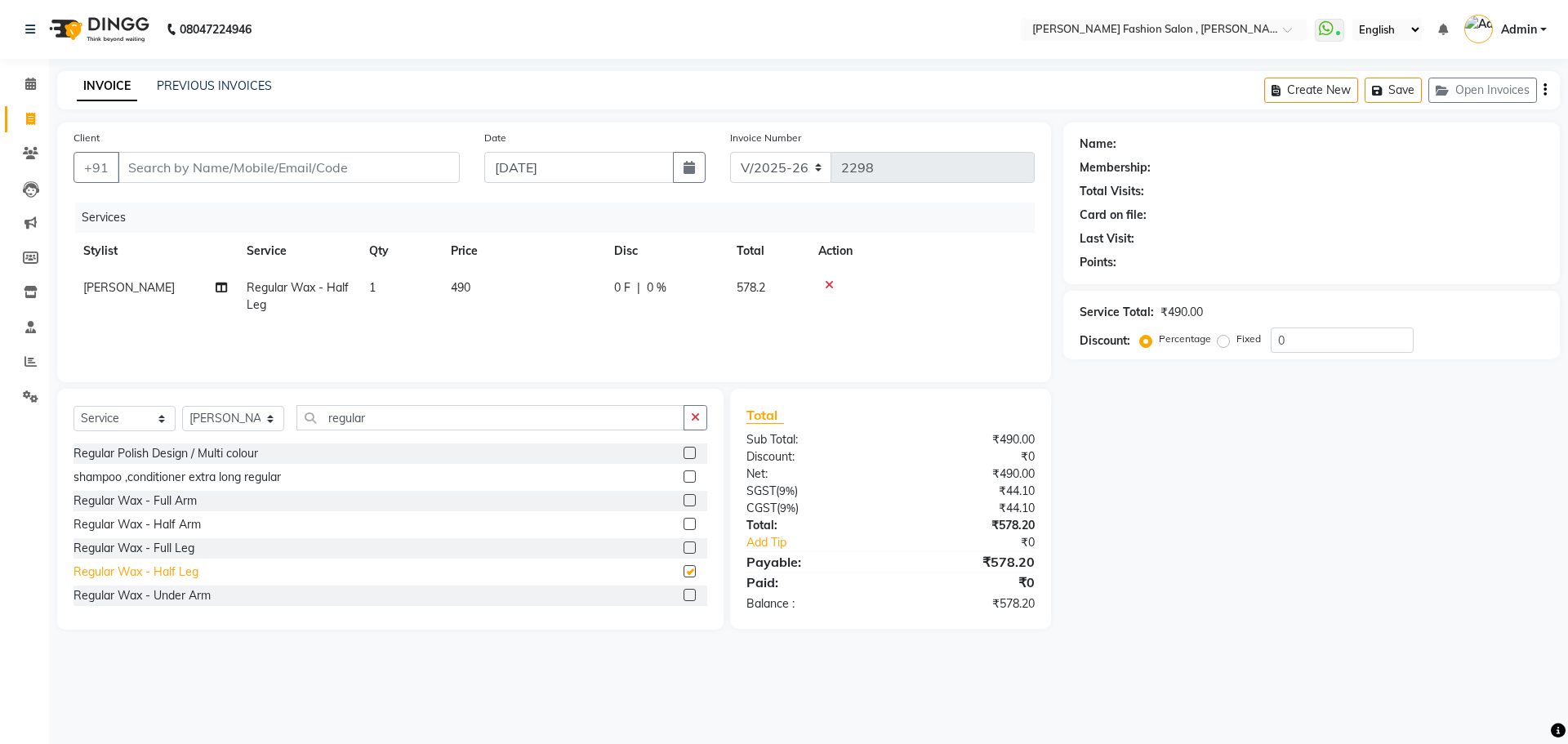
checkbox input "false"
click at [157, 501] on div "Regular Wax - Full Arm" at bounding box center [136, 501] width 124 height 18
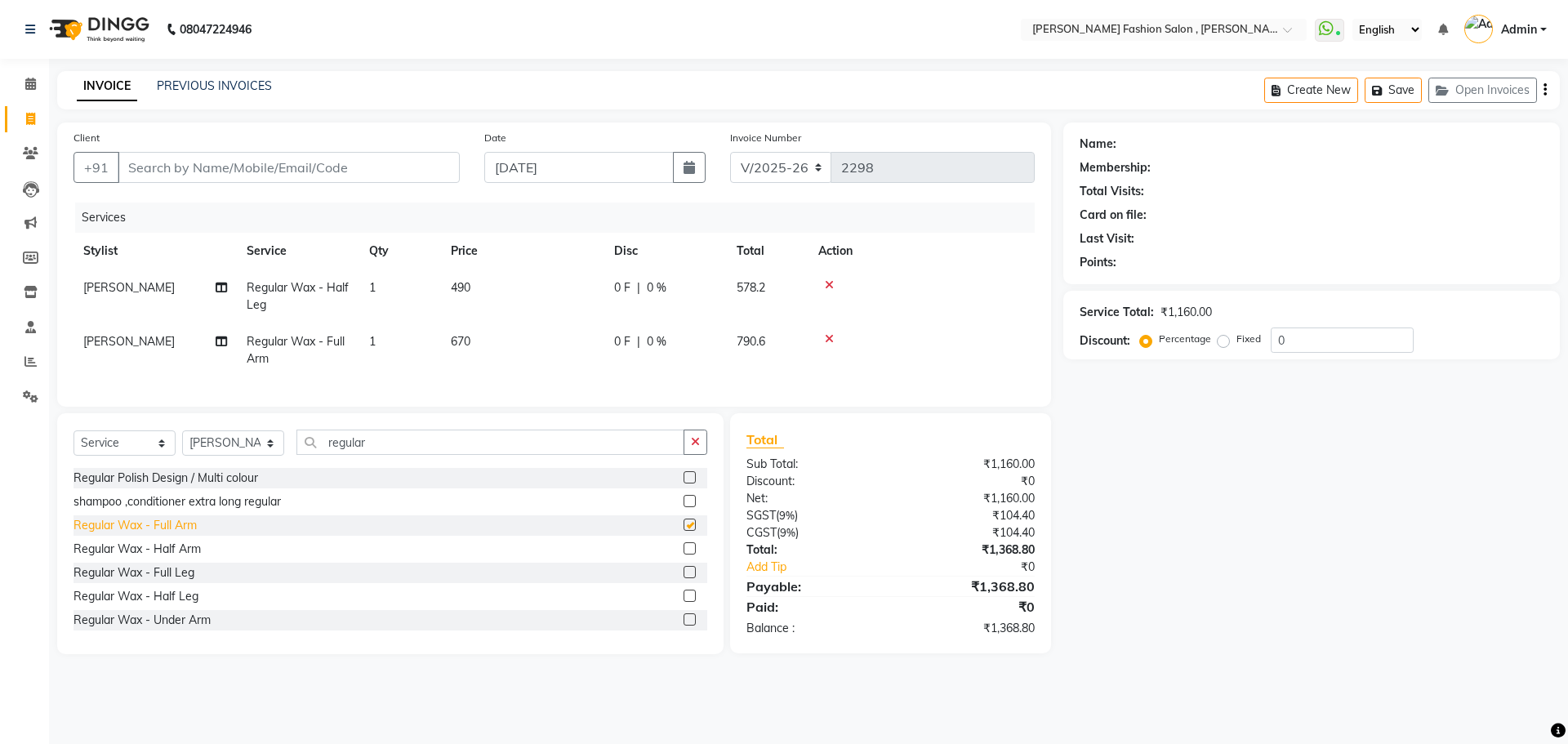
checkbox input "false"
click at [171, 629] on div "Regular Wax - Under Arm" at bounding box center [142, 620] width 137 height 18
checkbox input "false"
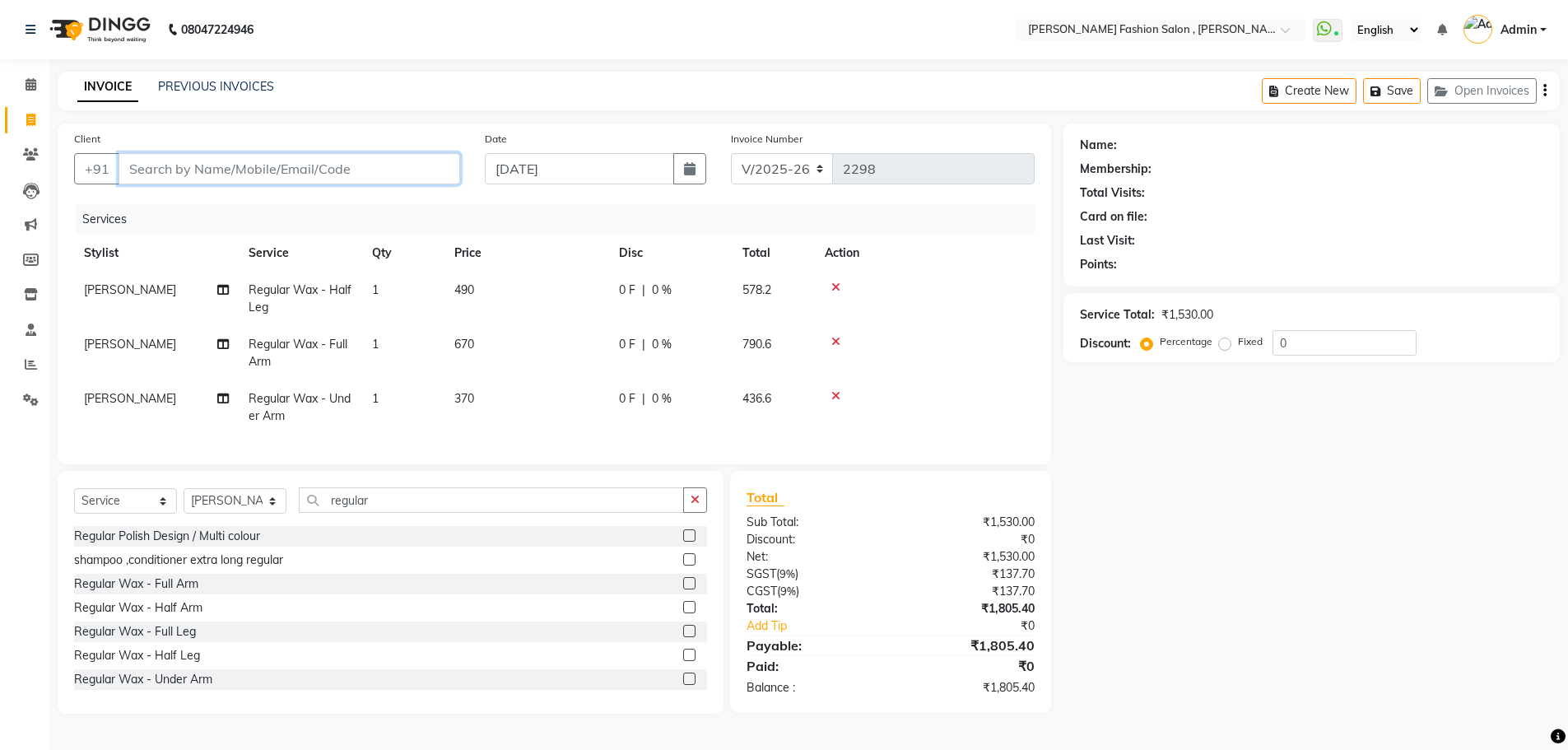
click at [242, 162] on input "Client" at bounding box center [290, 169] width 342 height 32
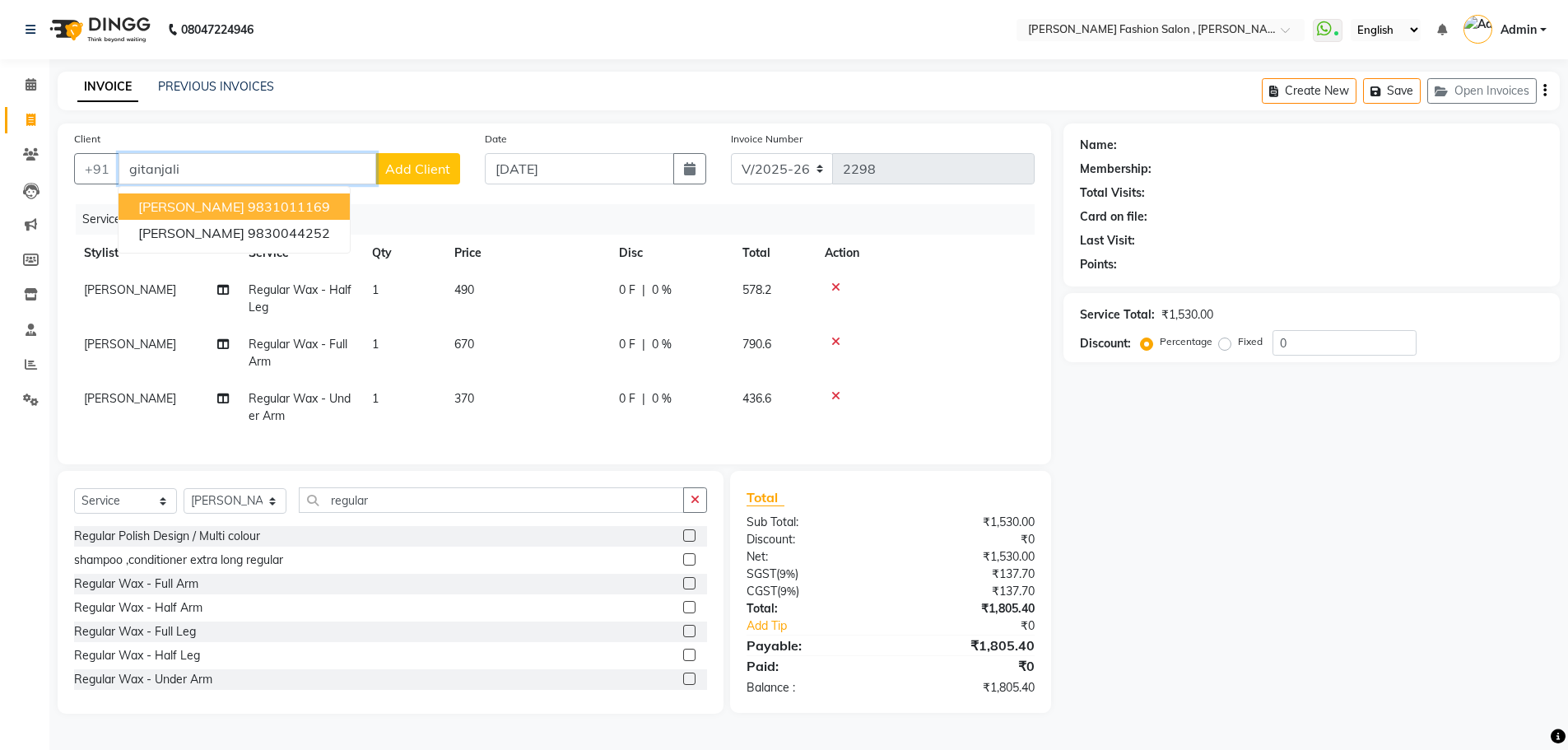
click at [244, 211] on span "Gitanjali Fatehpuria" at bounding box center [191, 206] width 106 height 17
type input "9831011169"
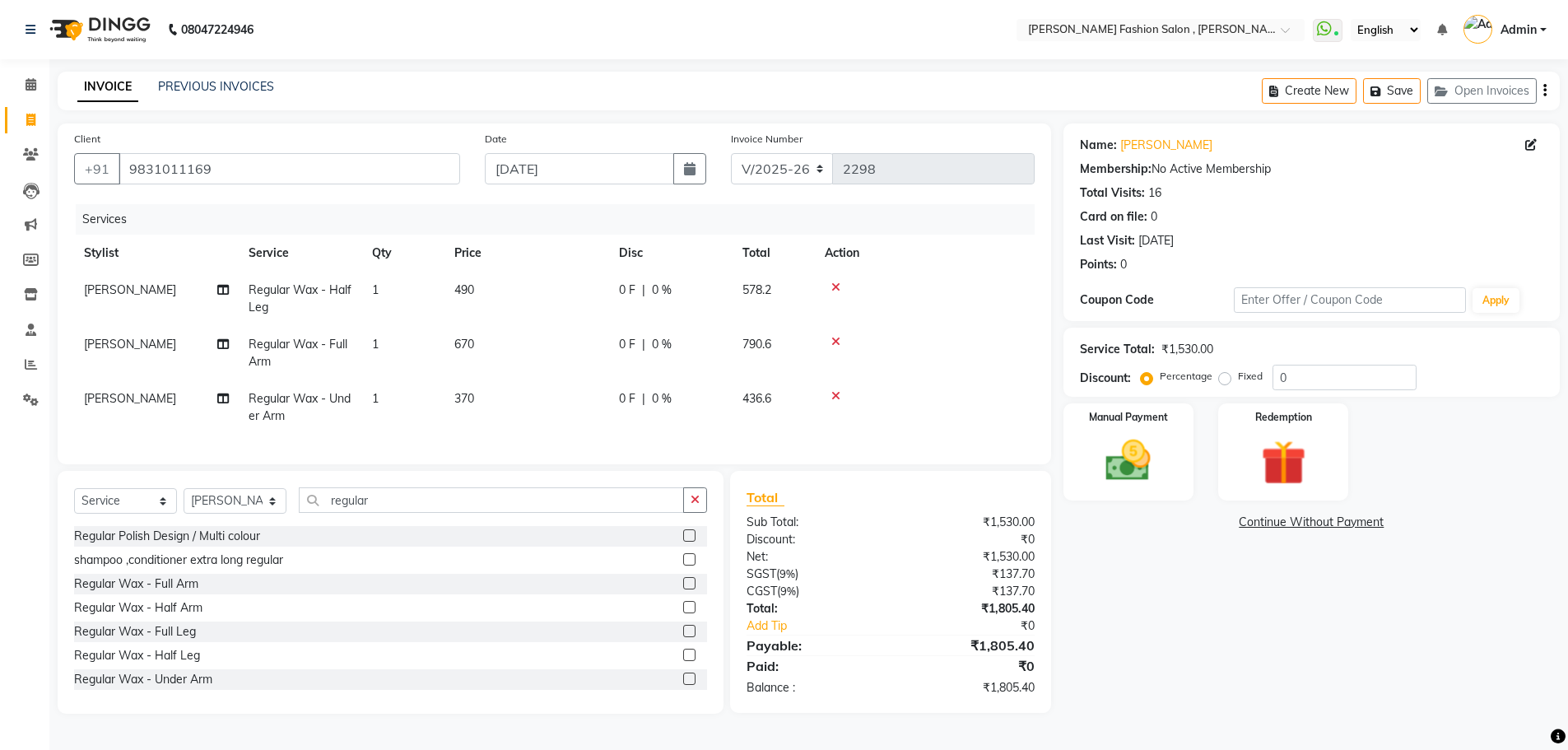
click at [140, 339] on span "[PERSON_NAME]" at bounding box center [129, 344] width 92 height 15
select select "33875"
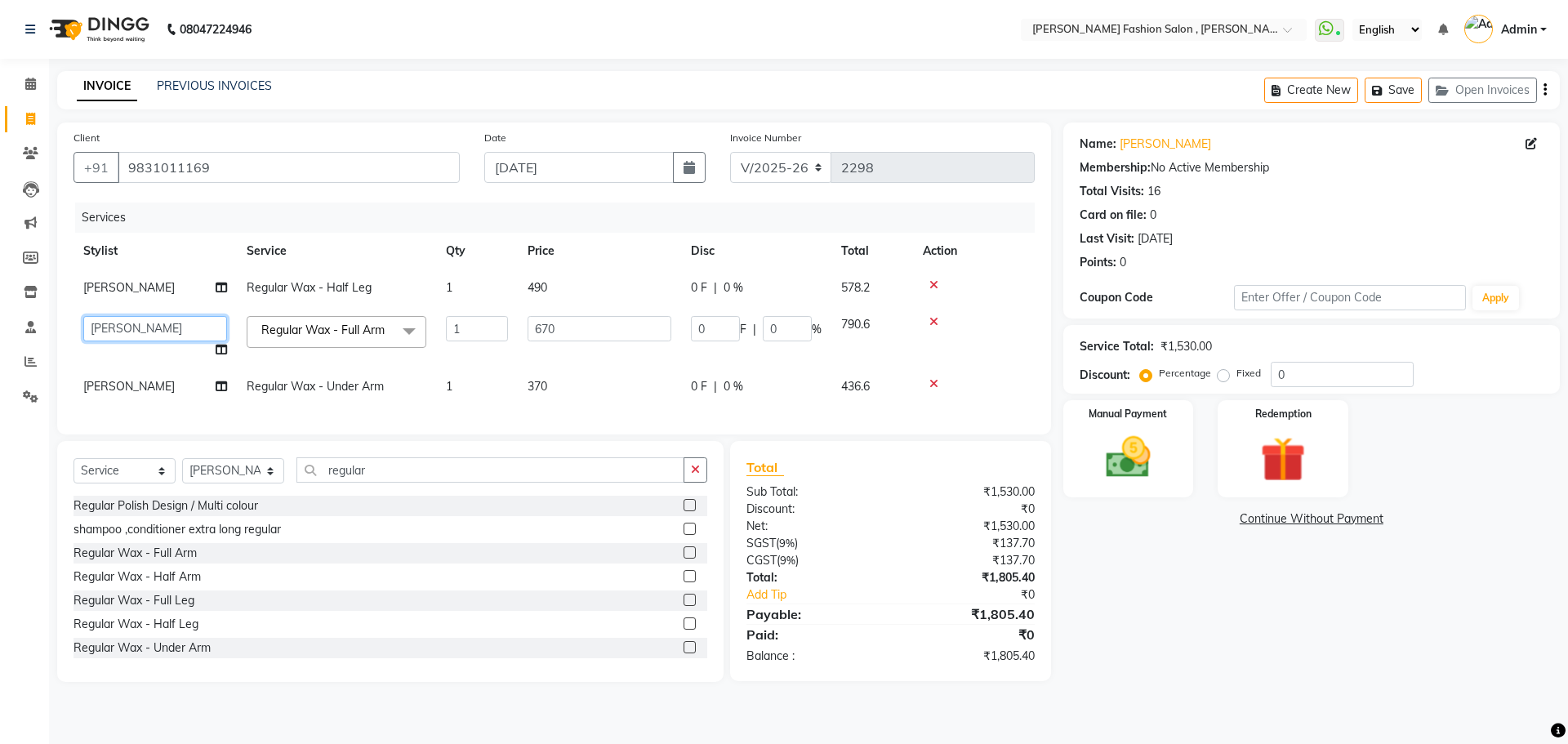
click at [151, 332] on select "Alice Anita Archana Minni Babu Das Bindu Bridgette Jones Danielle Jones Daniell…" at bounding box center [155, 328] width 144 height 25
select select "84147"
click at [154, 319] on select "Alice Anita Archana Minni Babu Das Bindu Bridgette Jones Danielle Jones Daniell…" at bounding box center [155, 328] width 144 height 25
select select "36629"
click at [1096, 468] on img at bounding box center [1127, 457] width 76 height 53
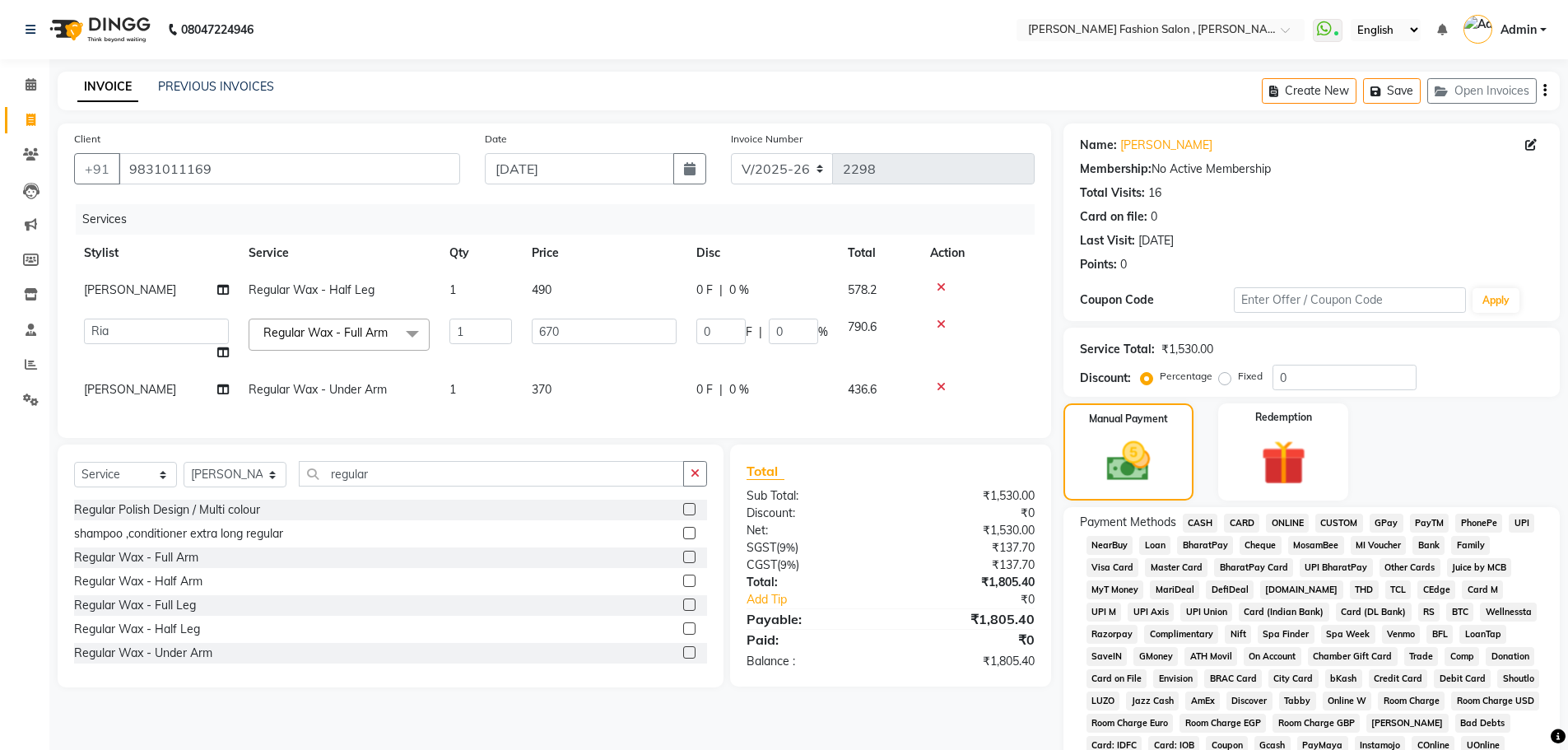
click at [1242, 525] on span "CARD" at bounding box center [1242, 523] width 35 height 19
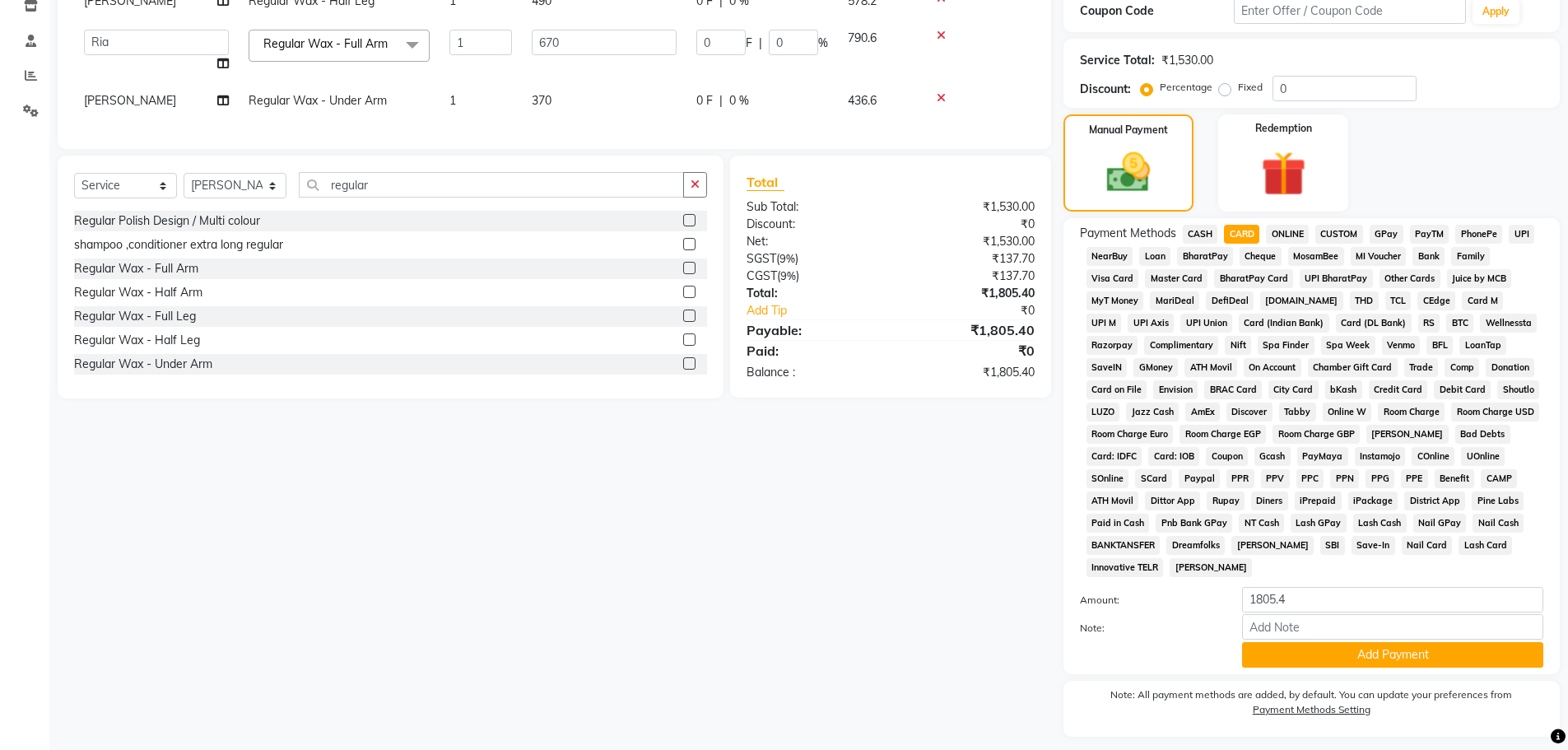
scroll to position [329, 0]
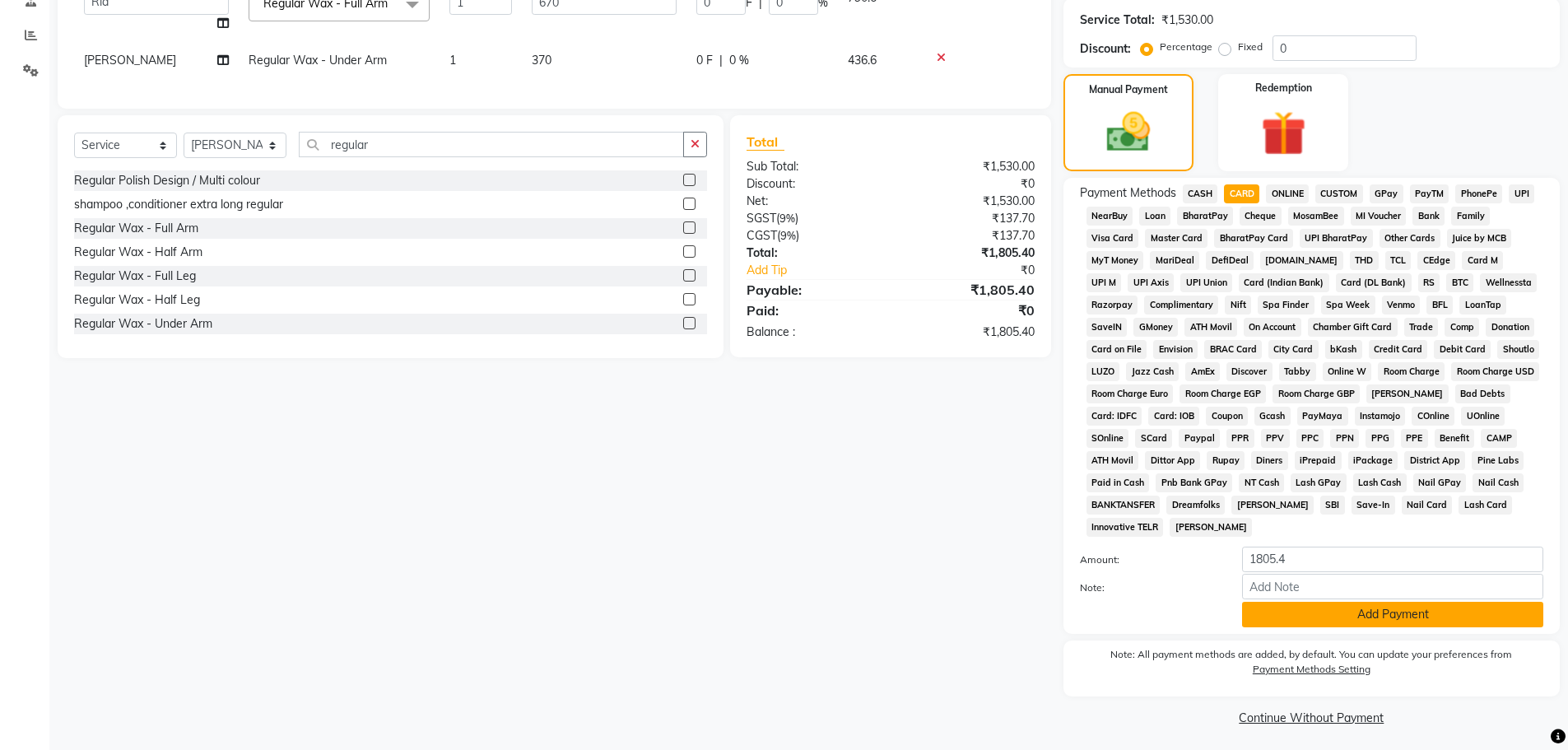
click at [1293, 624] on button "Add Payment" at bounding box center [1393, 613] width 301 height 25
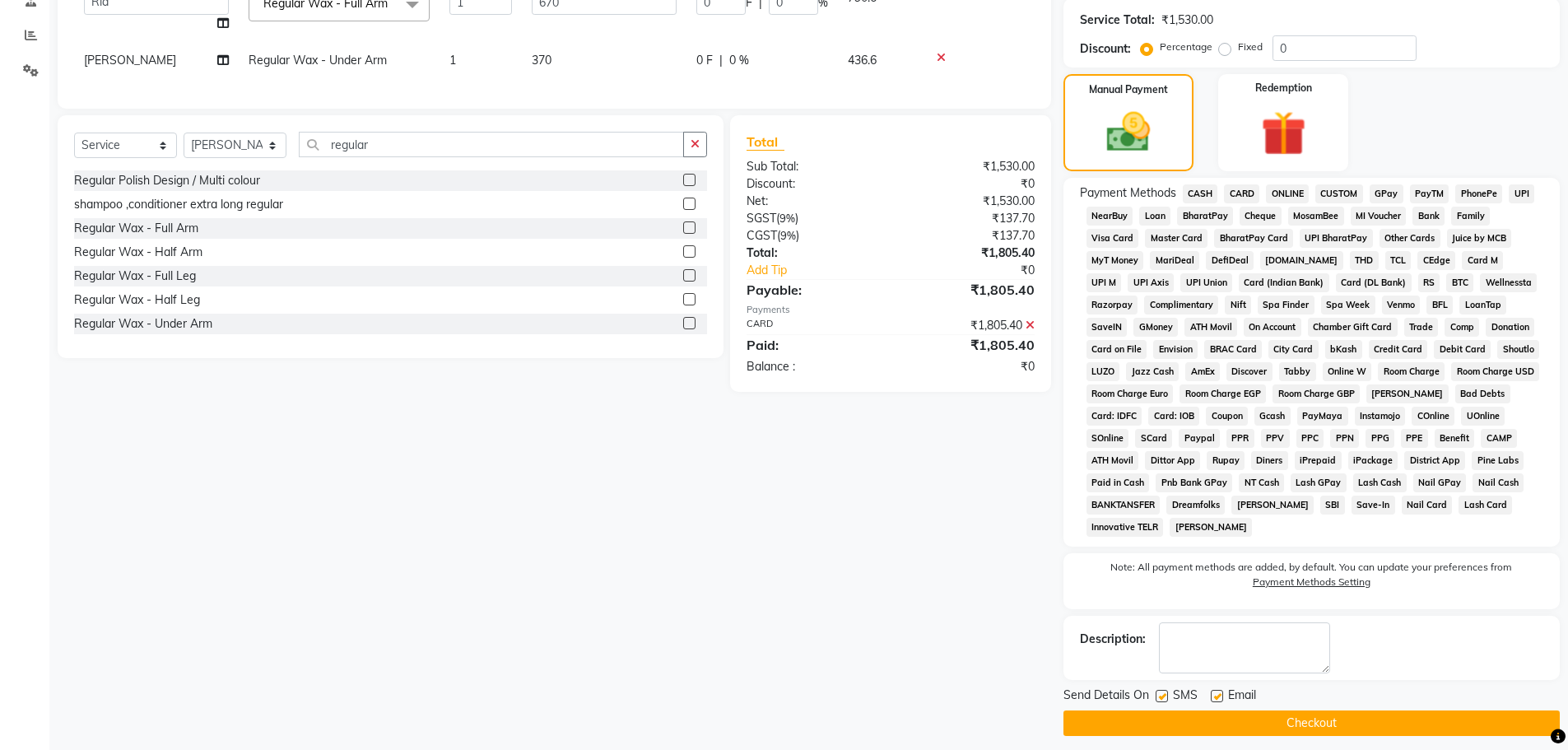
click at [1301, 720] on button "Checkout" at bounding box center [1311, 722] width 496 height 25
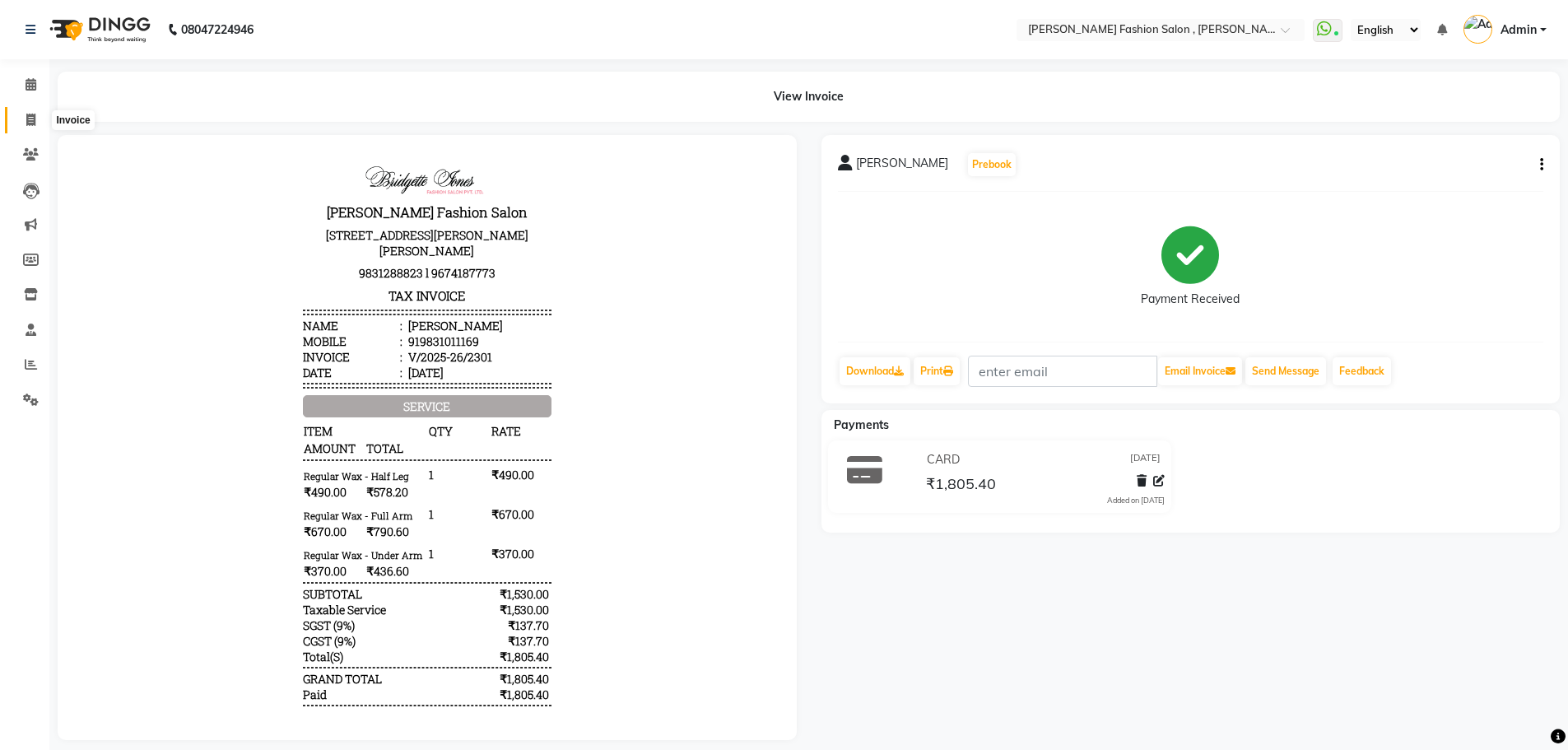
drag, startPoint x: 773, startPoint y: 76, endPoint x: 29, endPoint y: 120, distance: 745.3
click at [29, 119] on icon at bounding box center [31, 119] width 9 height 12
select select "5233"
select select "service"
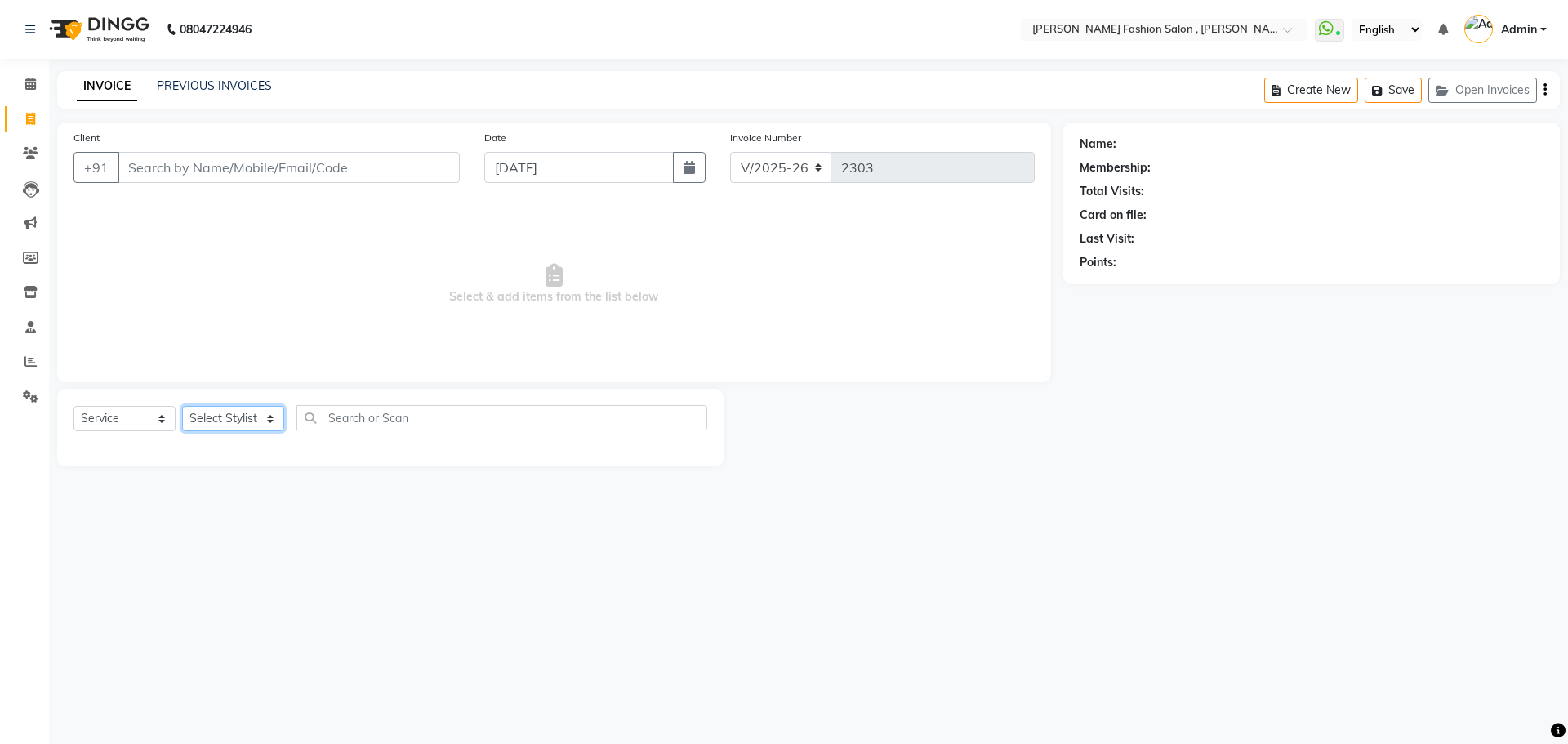
click at [236, 416] on select "Select Stylist" at bounding box center [233, 418] width 102 height 25
select select "75490"
click at [183, 406] on select "Select Stylist Alice Anita Archana Minni Babu Das Bindu Bridgette Jones Daniell…" at bounding box center [233, 418] width 102 height 25
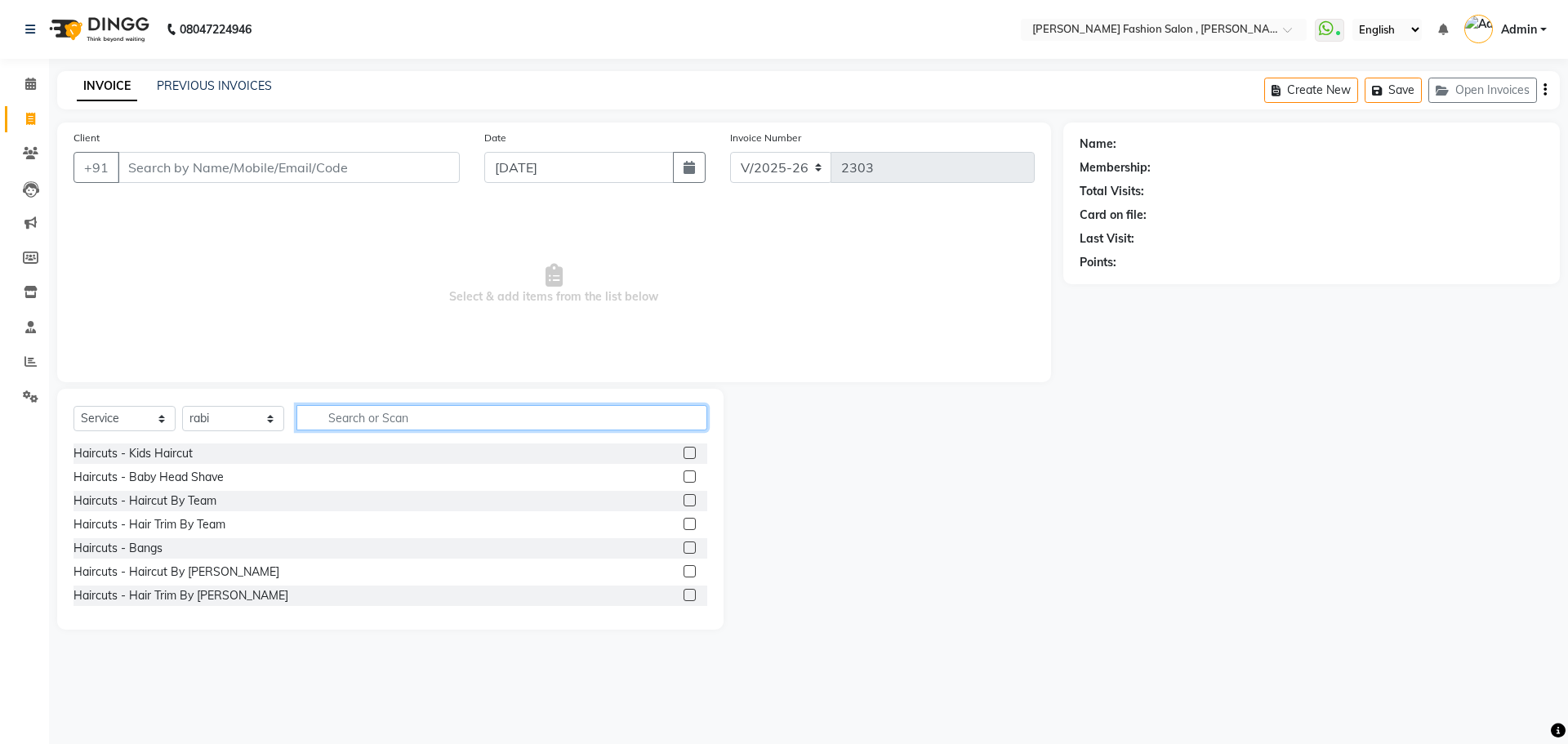
click at [392, 411] on input "text" at bounding box center [502, 417] width 411 height 25
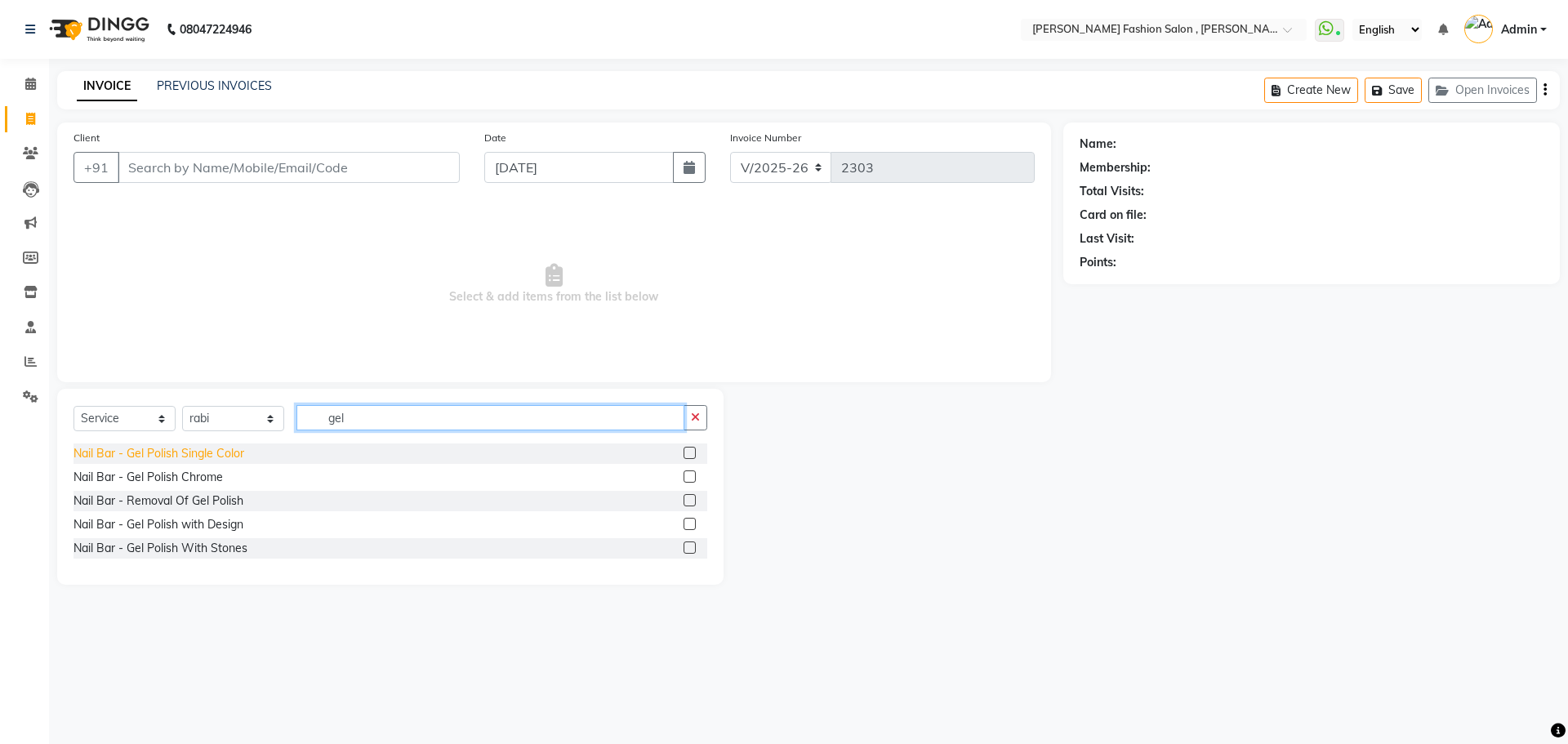
type input "gel"
click at [213, 451] on div "Nail Bar - Gel Polish Single Color" at bounding box center [159, 454] width 171 height 18
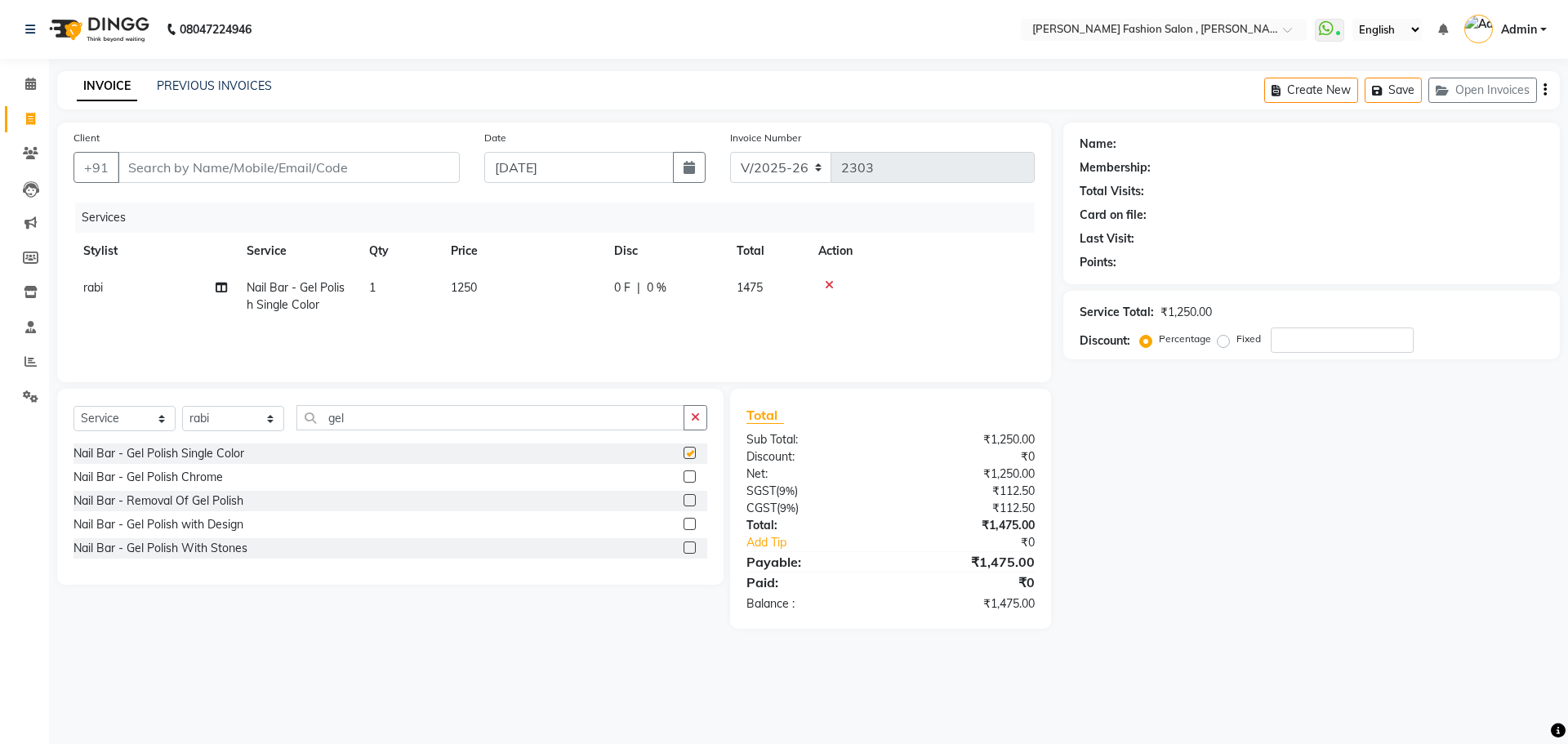
checkbox input "false"
click at [279, 177] on input "Client" at bounding box center [289, 168] width 342 height 31
type input "n"
type input "0"
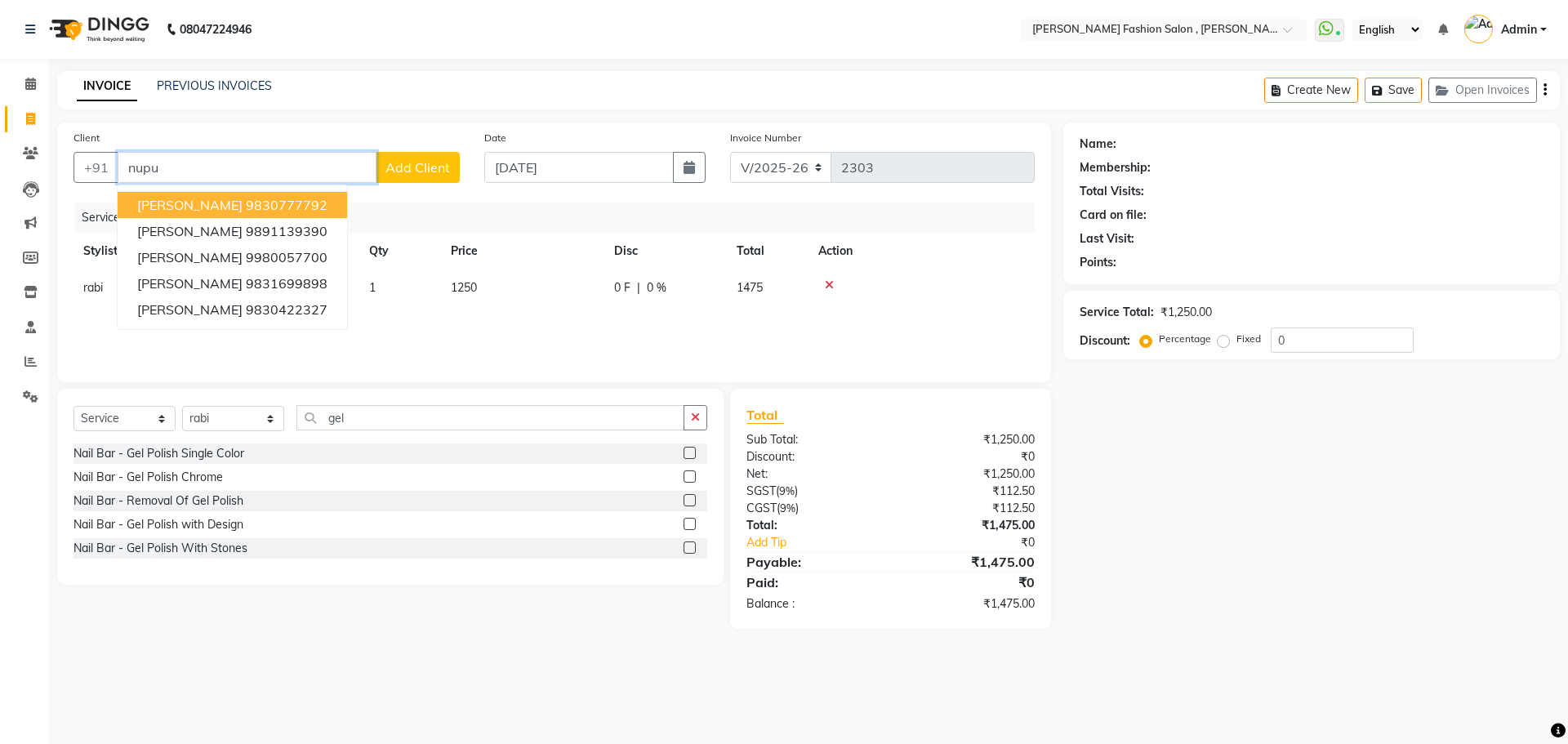
type input "[PERSON_NAME]"
drag, startPoint x: 171, startPoint y: 165, endPoint x: 52, endPoint y: 154, distance: 119.5
click at [52, 154] on div "Client +91 nupur Nupur Tikmani 9830777792 Nupur 9891139390 nupur modi 998005770…" at bounding box center [554, 375] width 1019 height 506
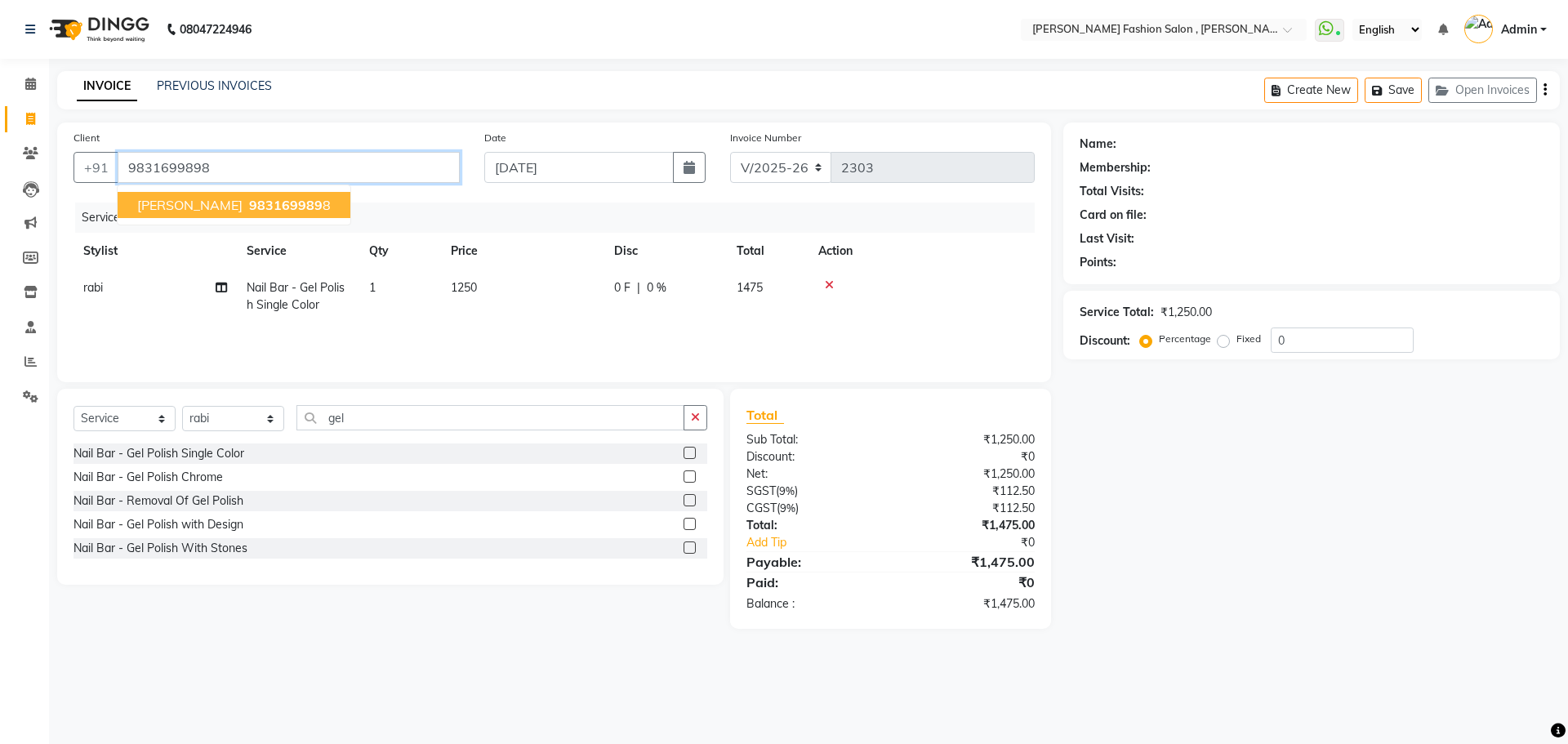
type input "9831699898"
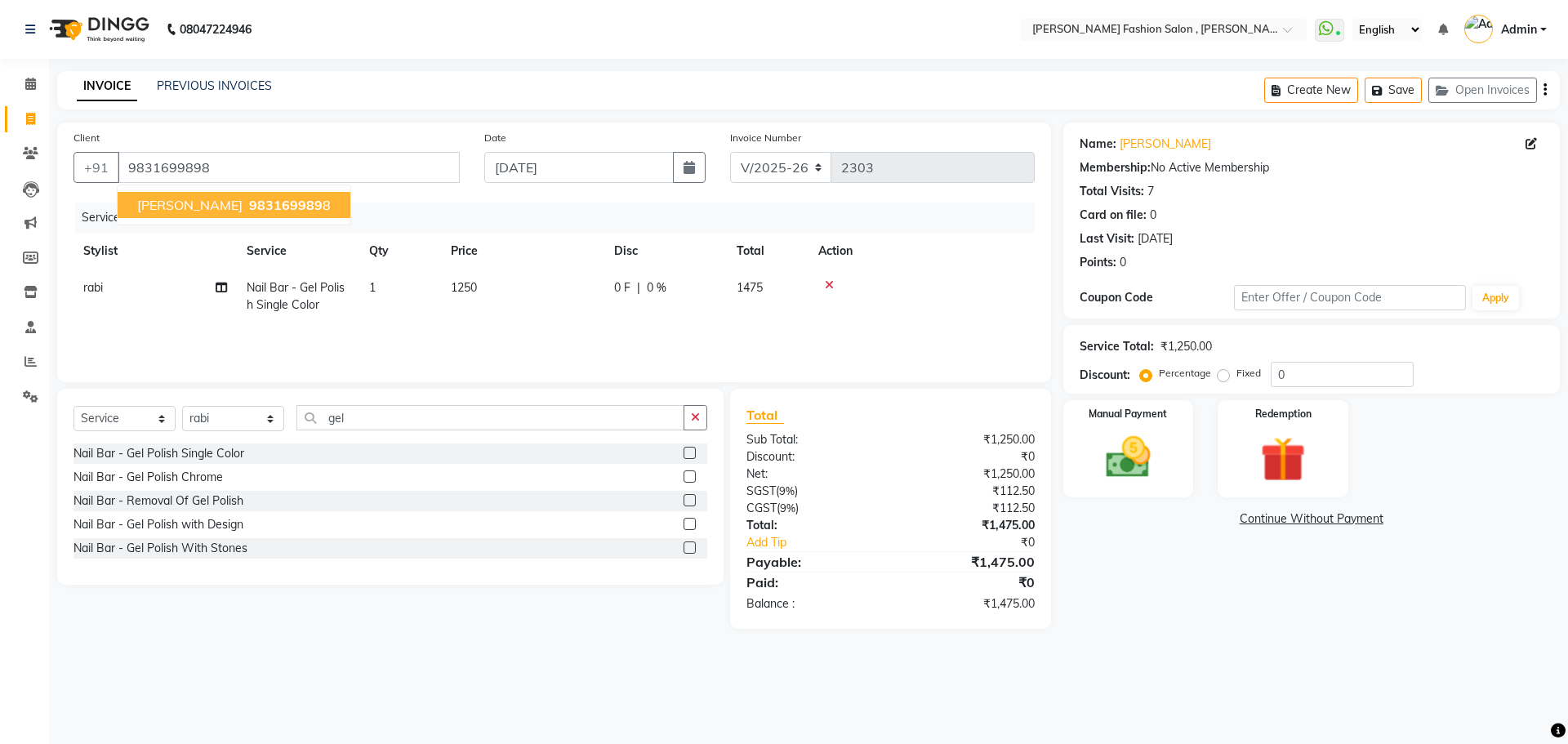
click at [292, 204] on span "983169989" at bounding box center [286, 205] width 74 height 17
click at [1117, 442] on img at bounding box center [1127, 457] width 76 height 53
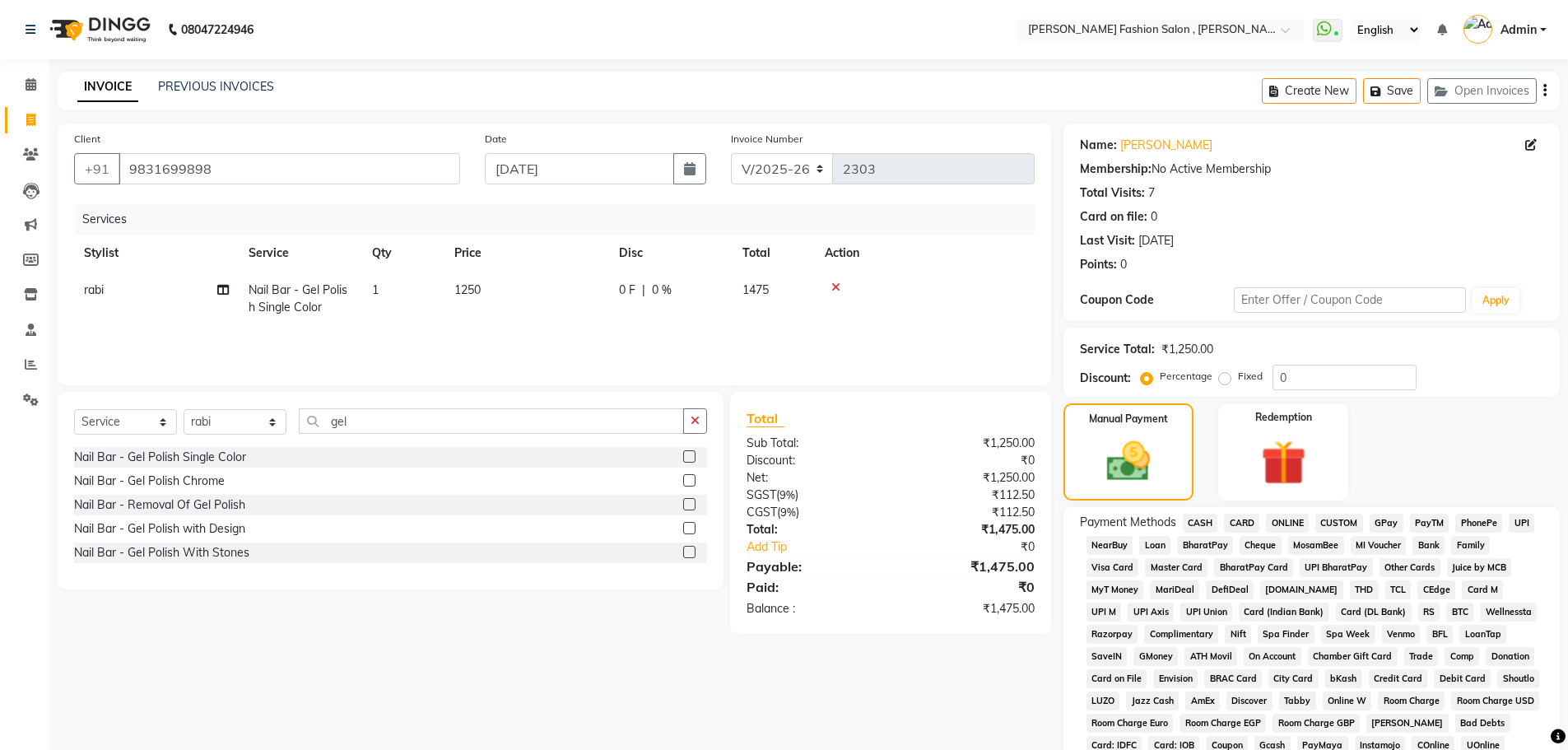
click at [1250, 522] on span "CARD" at bounding box center [1242, 523] width 35 height 19
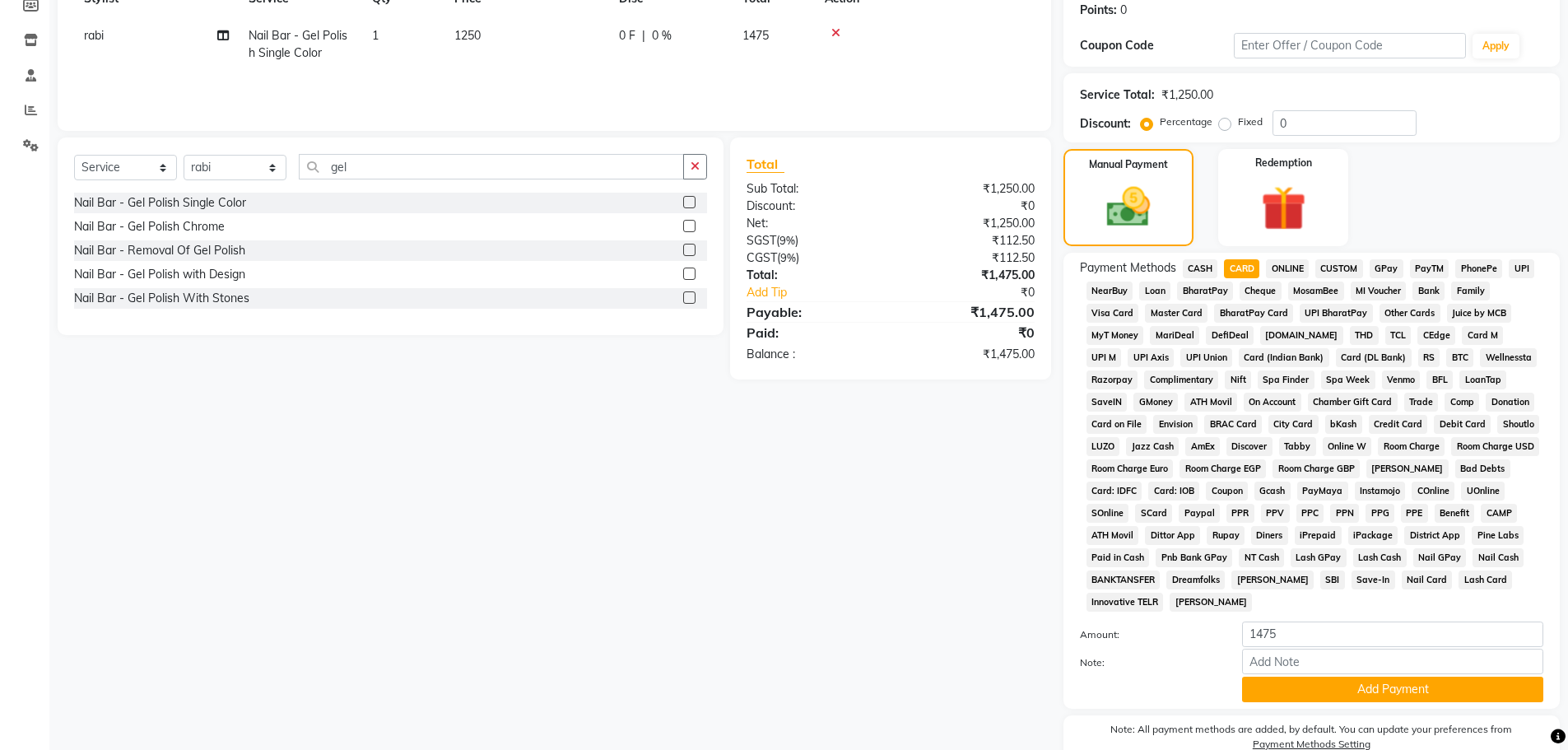
scroll to position [335, 0]
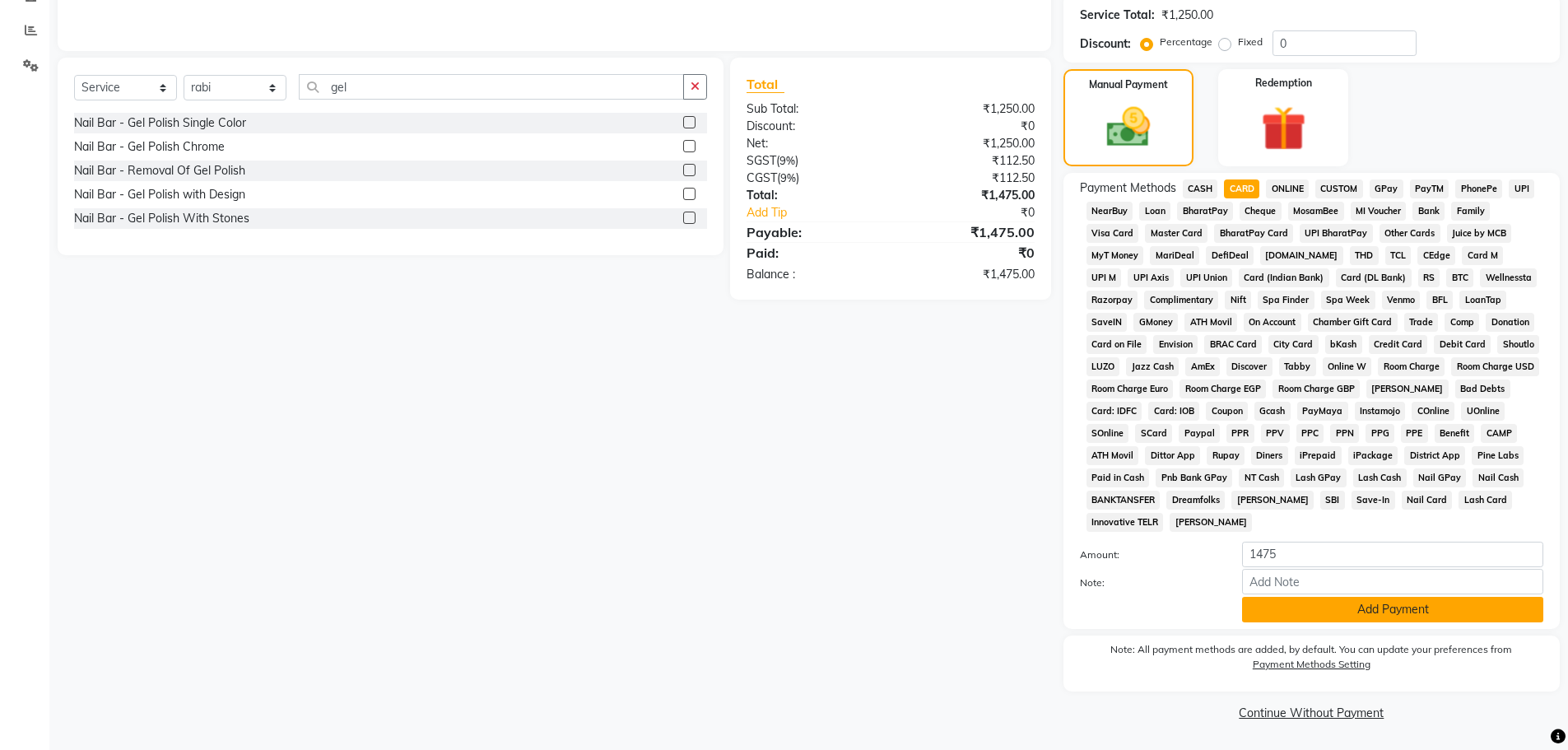
click at [1285, 611] on button "Add Payment" at bounding box center [1393, 609] width 301 height 25
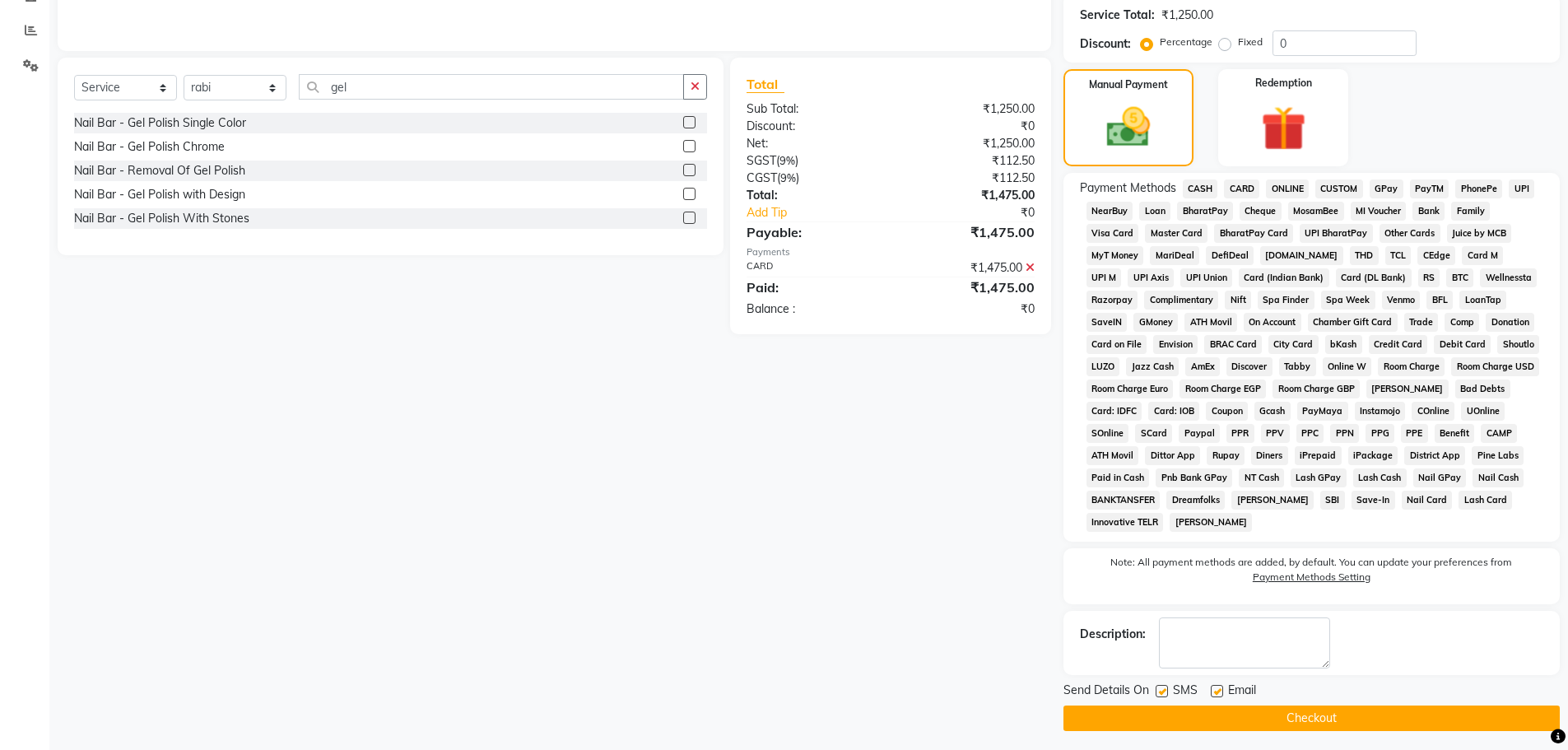
click at [1288, 714] on button "Checkout" at bounding box center [1311, 717] width 496 height 25
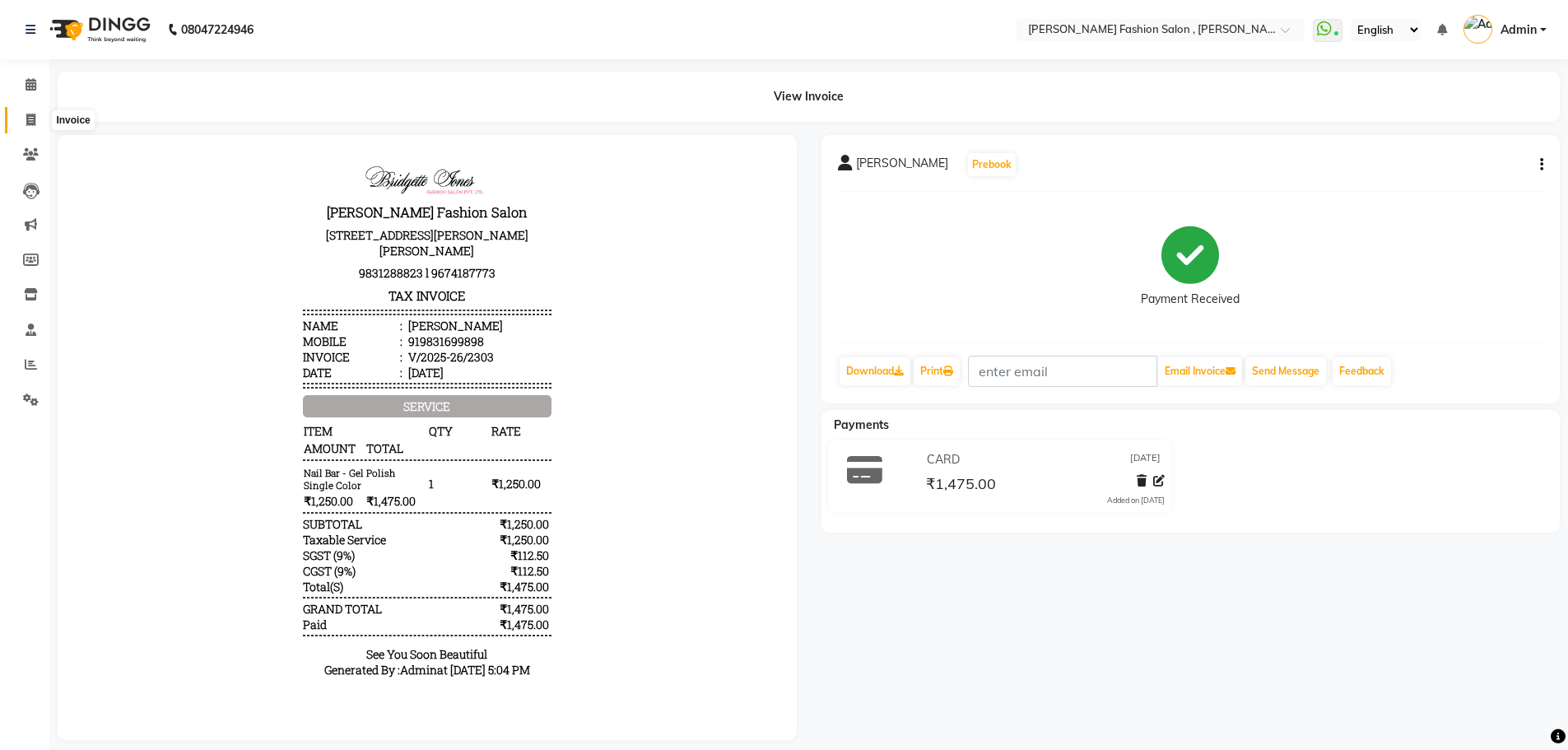
click at [26, 124] on icon at bounding box center [31, 119] width 9 height 12
select select "service"
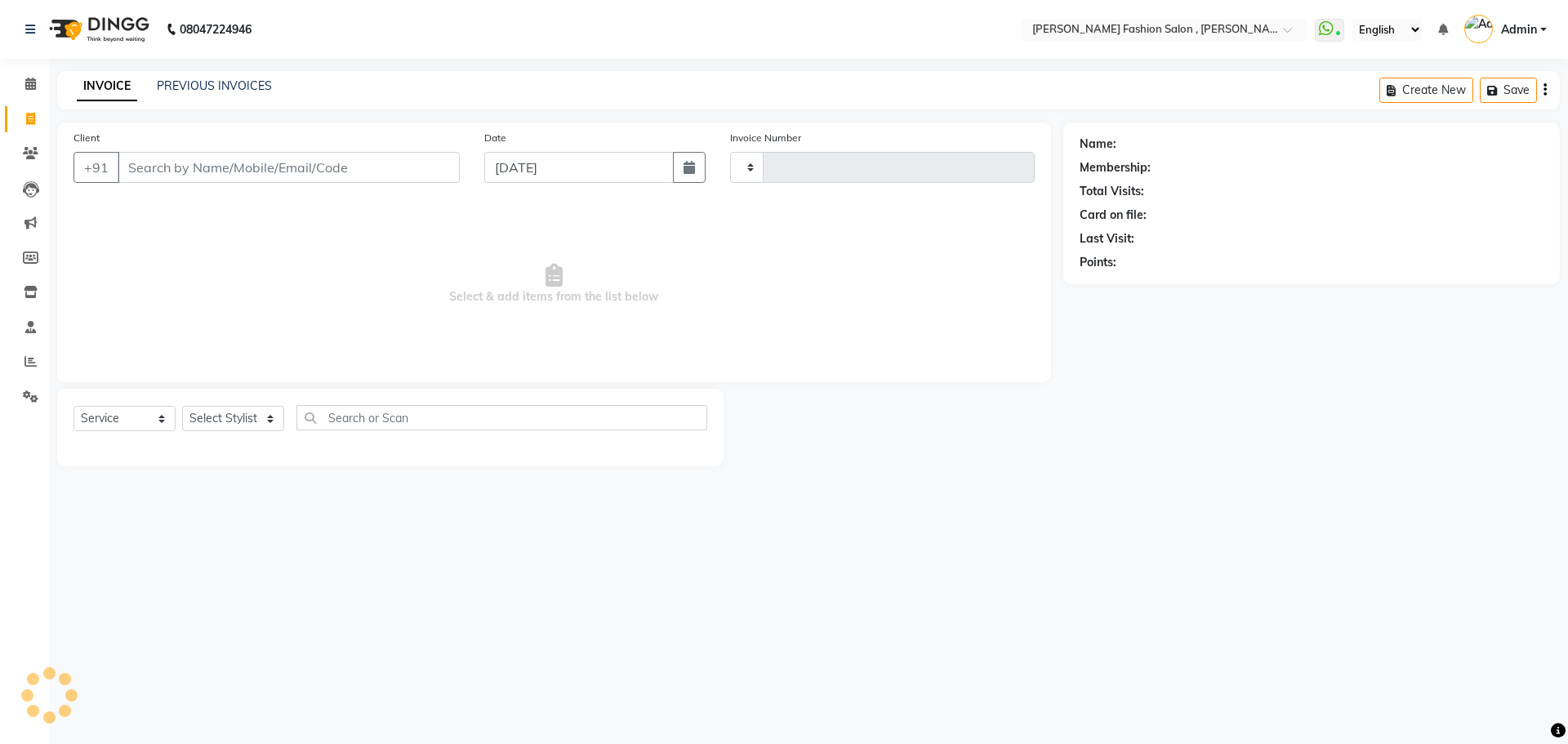
type input "2304"
select select "5233"
click at [171, 169] on input "Client" at bounding box center [289, 168] width 342 height 31
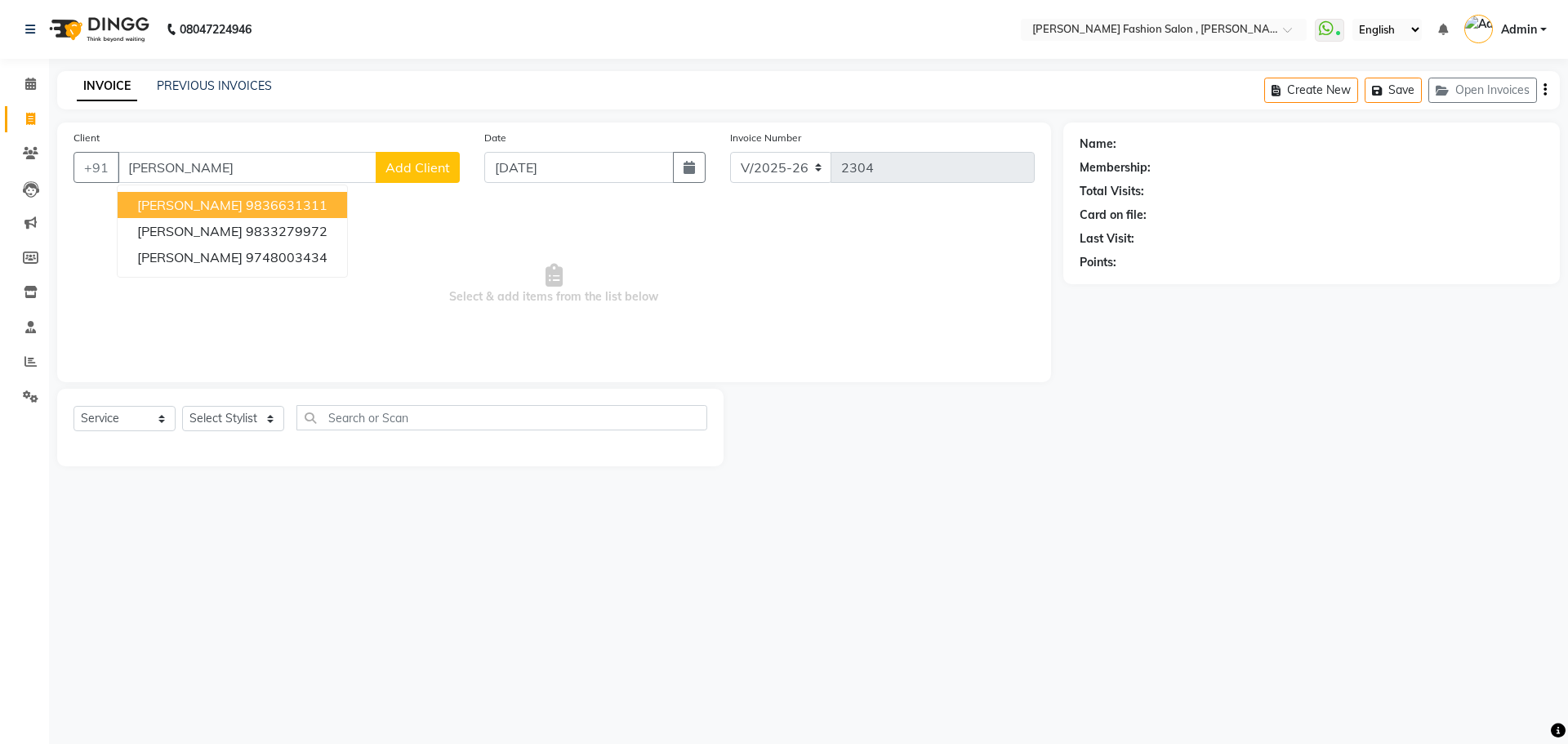
drag, startPoint x: 178, startPoint y: 162, endPoint x: 50, endPoint y: 166, distance: 128.1
click at [50, 166] on div "Client +91 sakshi sakshi sircar 9836631311 Sakshi Hingrani 9833279972 Sakshi Ch…" at bounding box center [554, 294] width 1019 height 344
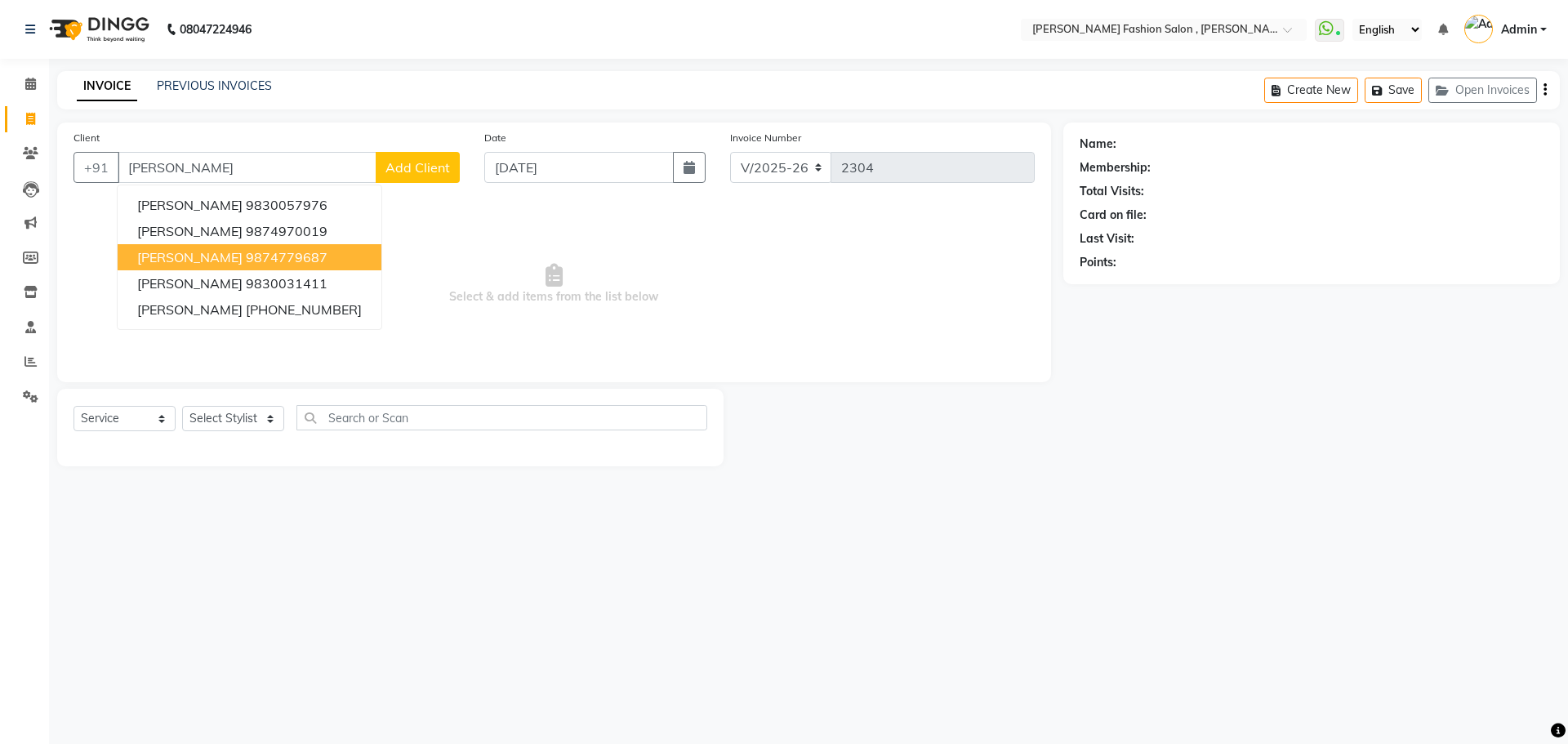
click at [173, 258] on span "saakshi bubna" at bounding box center [190, 257] width 105 height 17
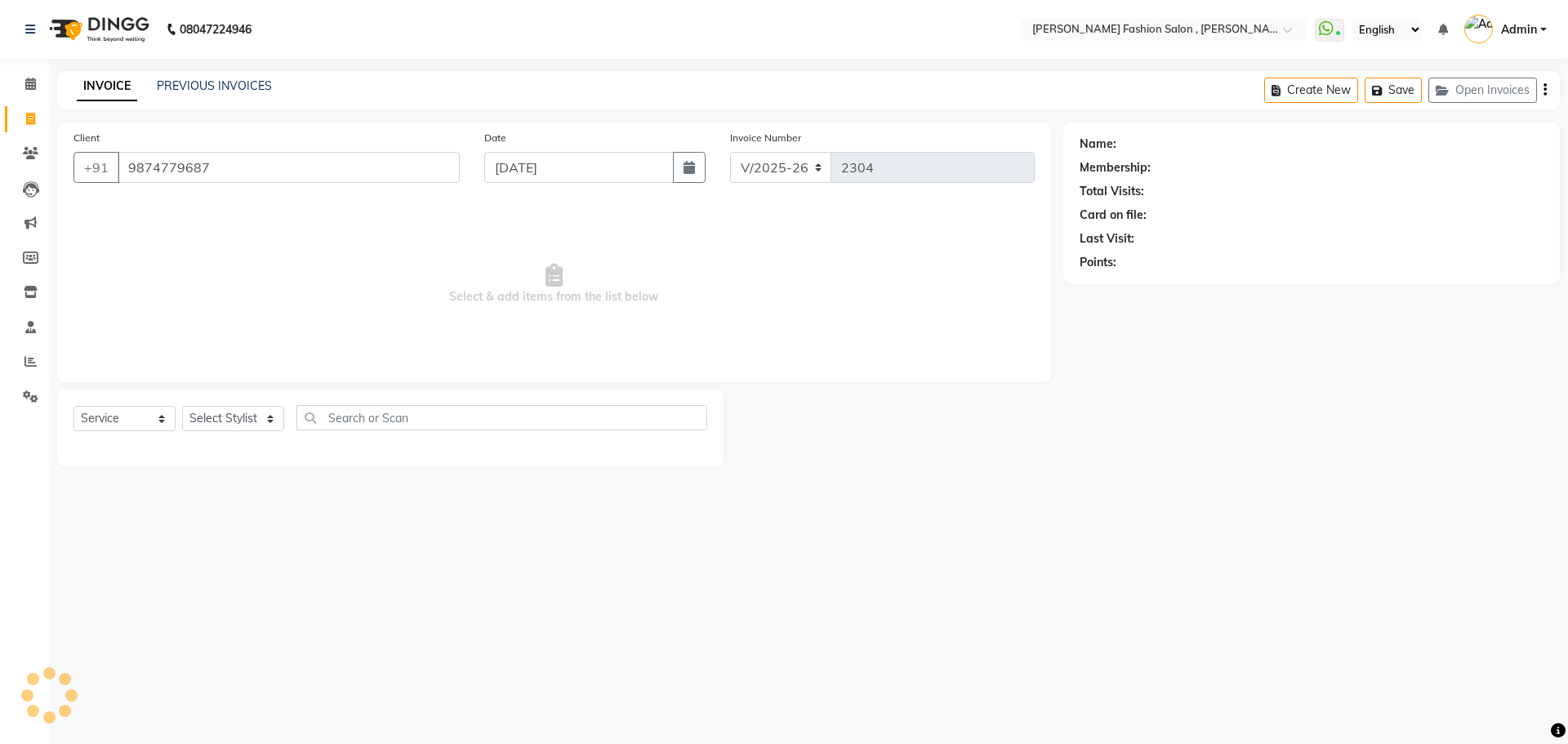
type input "9874779687"
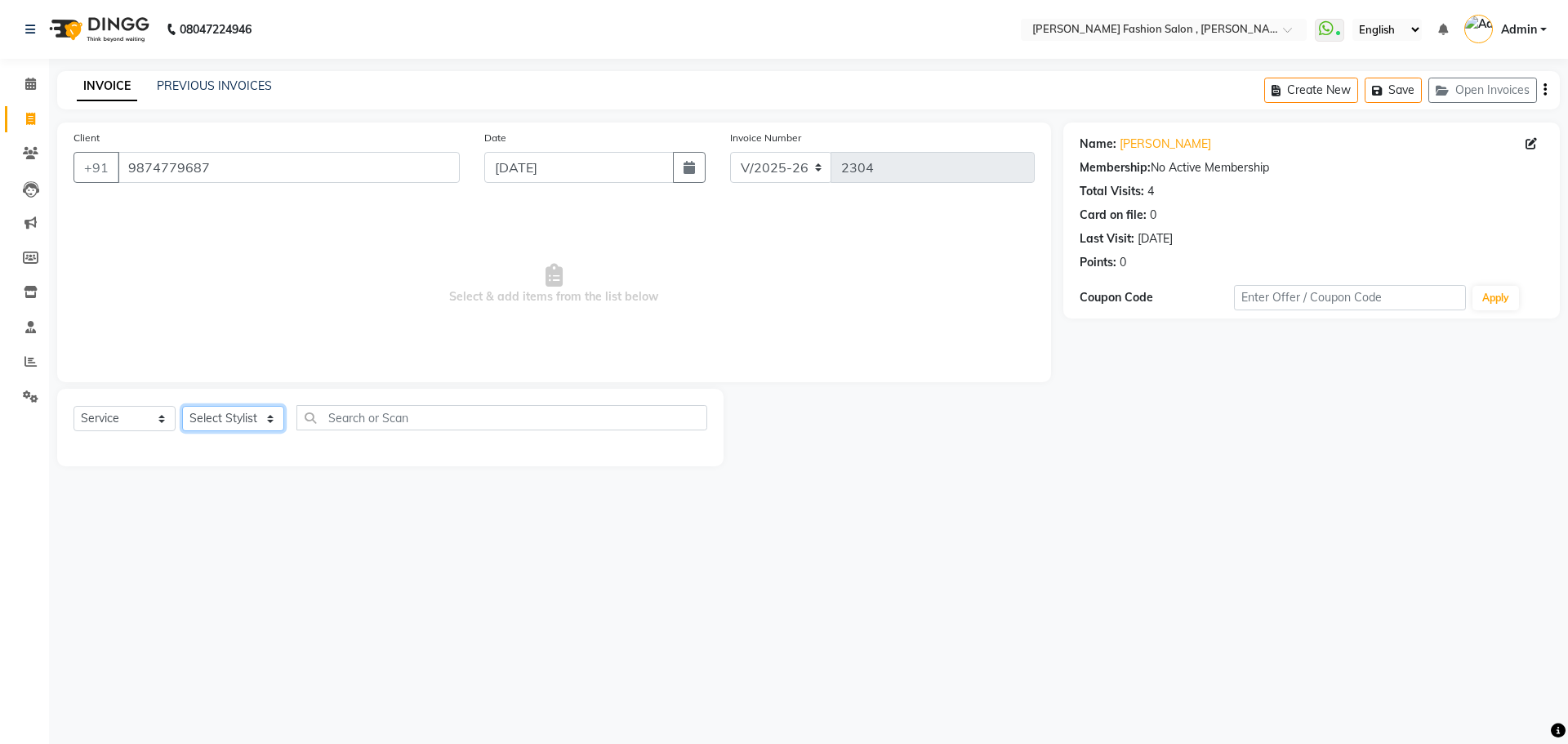
click at [268, 415] on select "Select Stylist Alice Anita Archana Minni Babu Das Bindu Bridgette Jones Daniell…" at bounding box center [233, 418] width 102 height 25
select select "33868"
click at [183, 406] on select "Select Stylist Alice Anita Archana Minni Babu Das Bindu Bridgette Jones Daniell…" at bounding box center [233, 418] width 102 height 25
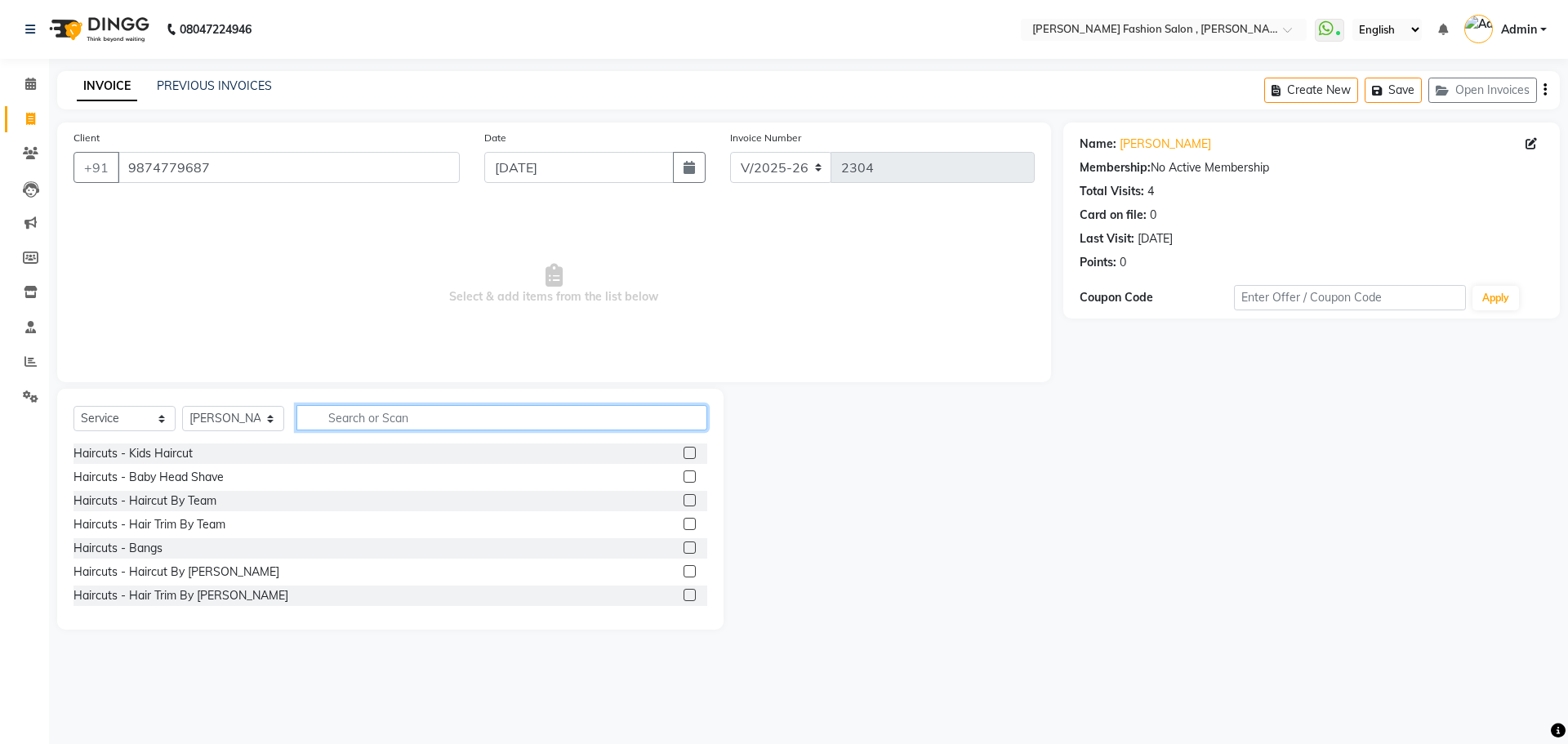
click at [343, 422] on input "text" at bounding box center [502, 417] width 411 height 25
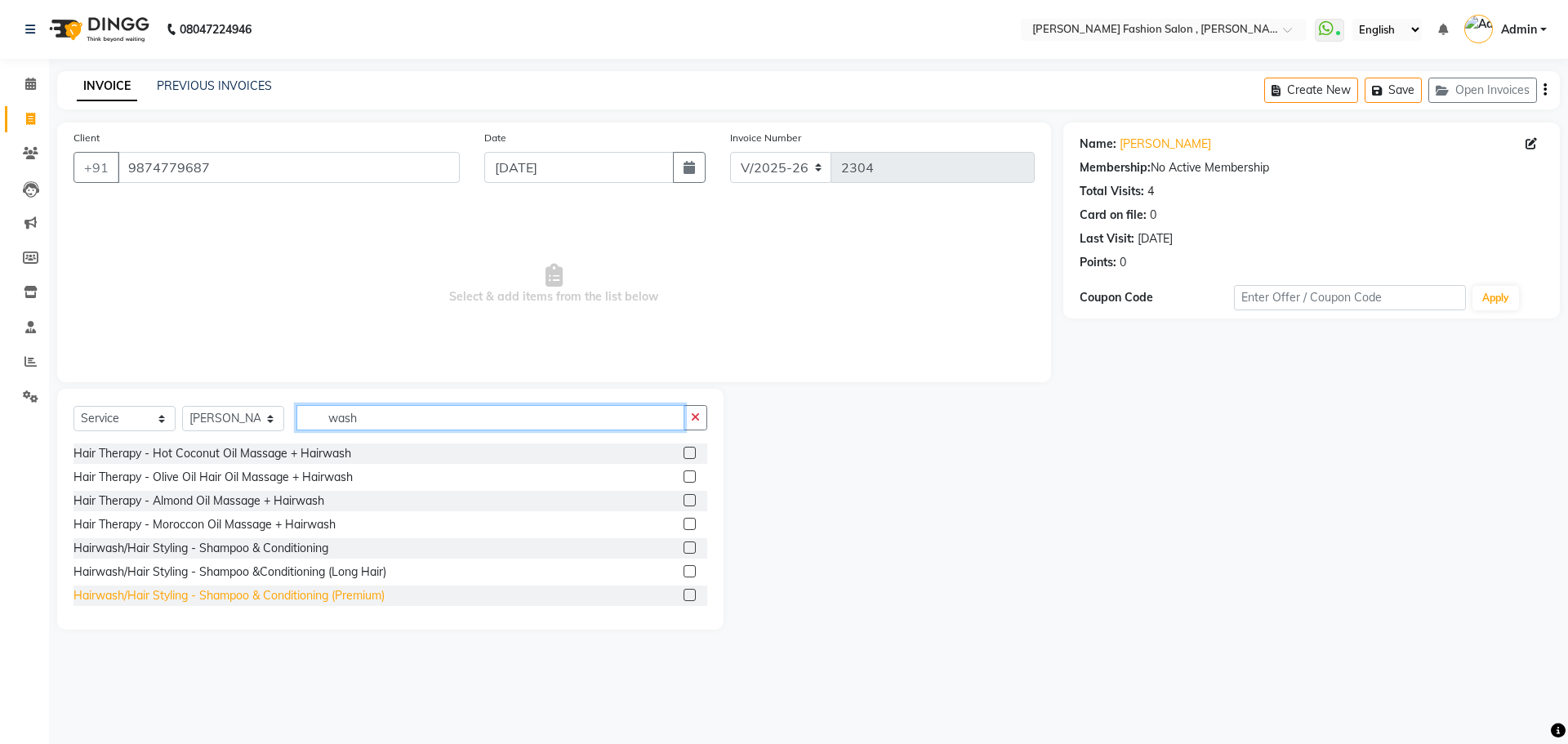
type input "wash"
click at [338, 594] on div "Hairwash/Hair Styling - Shampoo & Conditioning (Premium)" at bounding box center [229, 596] width 311 height 18
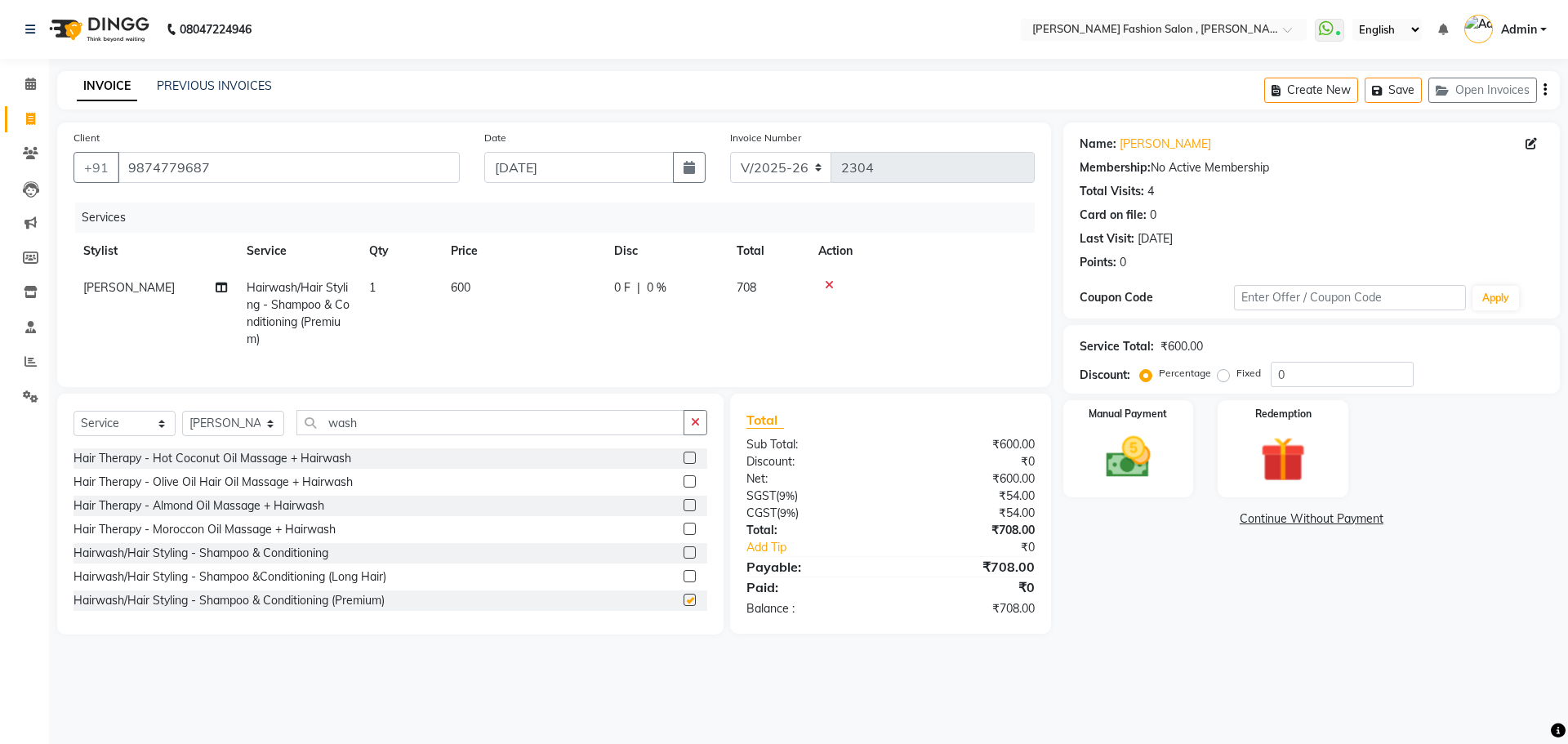
checkbox input "false"
click at [233, 436] on select "Select Stylist Alice Anita Archana Minni Babu Das Bindu Bridgette Jones Daniell…" at bounding box center [233, 423] width 102 height 25
select select "33882"
click at [183, 423] on select "Select Stylist Alice Anita Archana Minni Babu Das Bindu Bridgette Jones Daniell…" at bounding box center [233, 423] width 102 height 25
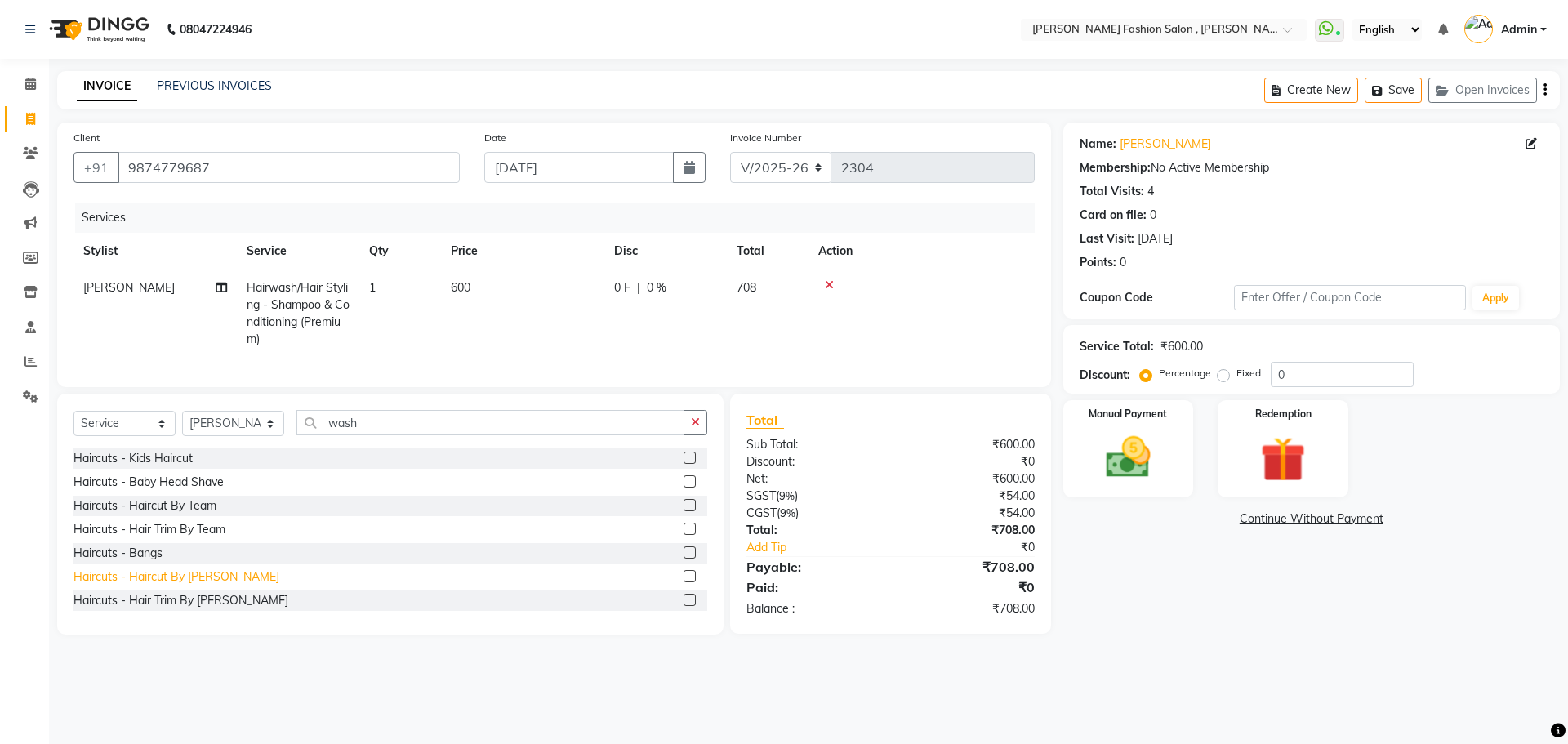
click at [143, 585] on div "Haircuts - Haircut By Bridgette Jones" at bounding box center [176, 576] width 206 height 18
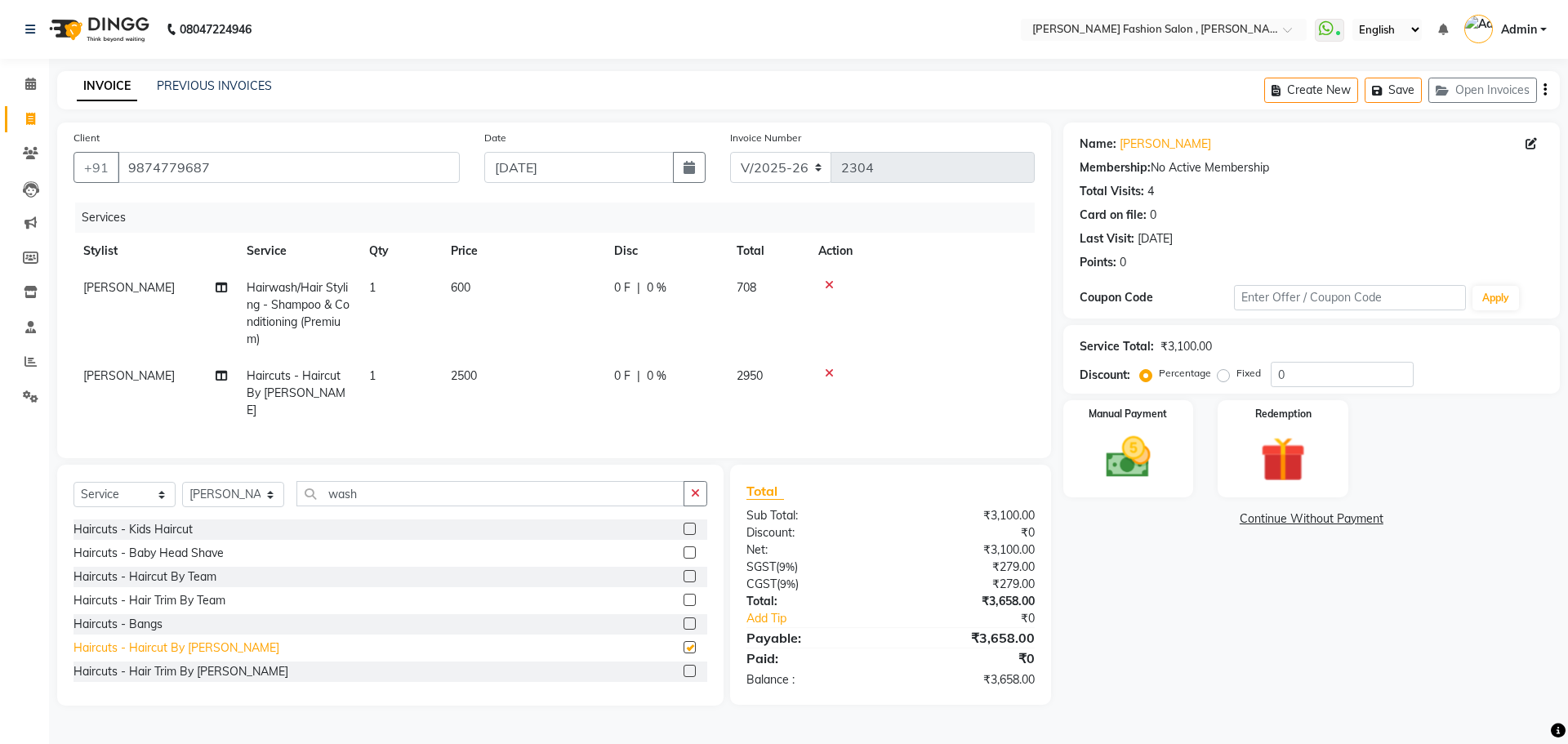
checkbox input "false"
click at [1146, 413] on label "Manual Payment" at bounding box center [1128, 412] width 82 height 16
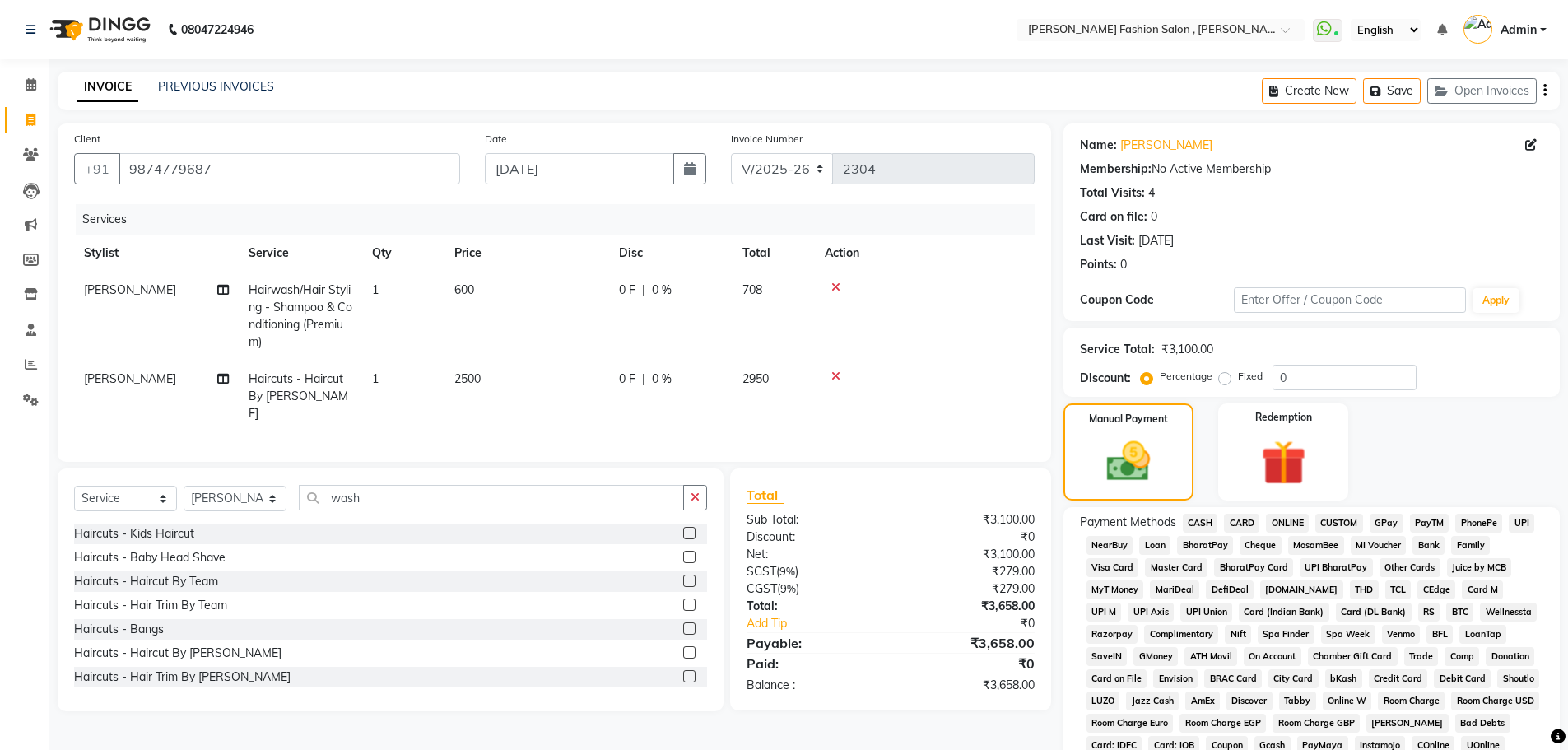
click at [1236, 518] on span "CARD" at bounding box center [1242, 523] width 35 height 19
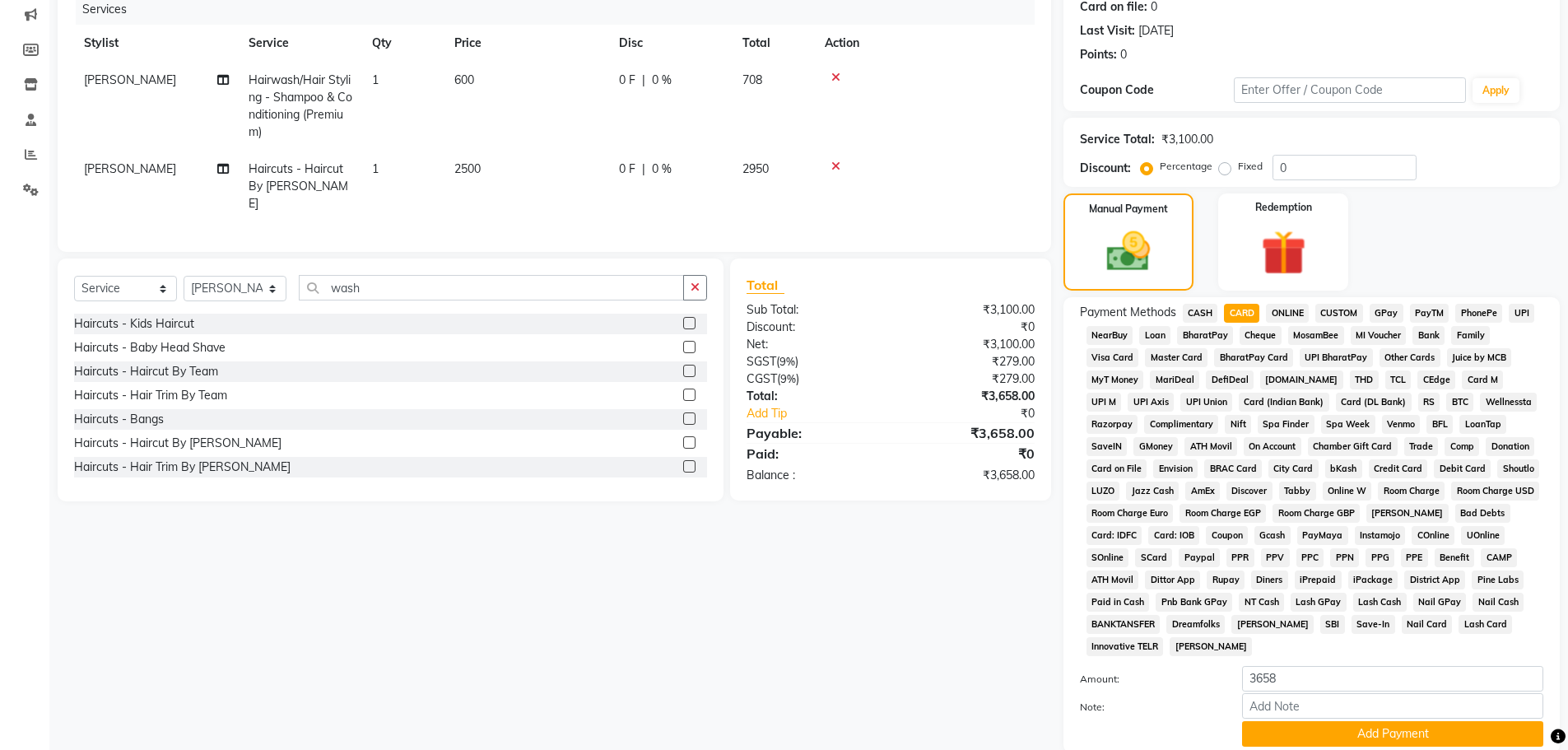
scroll to position [329, 0]
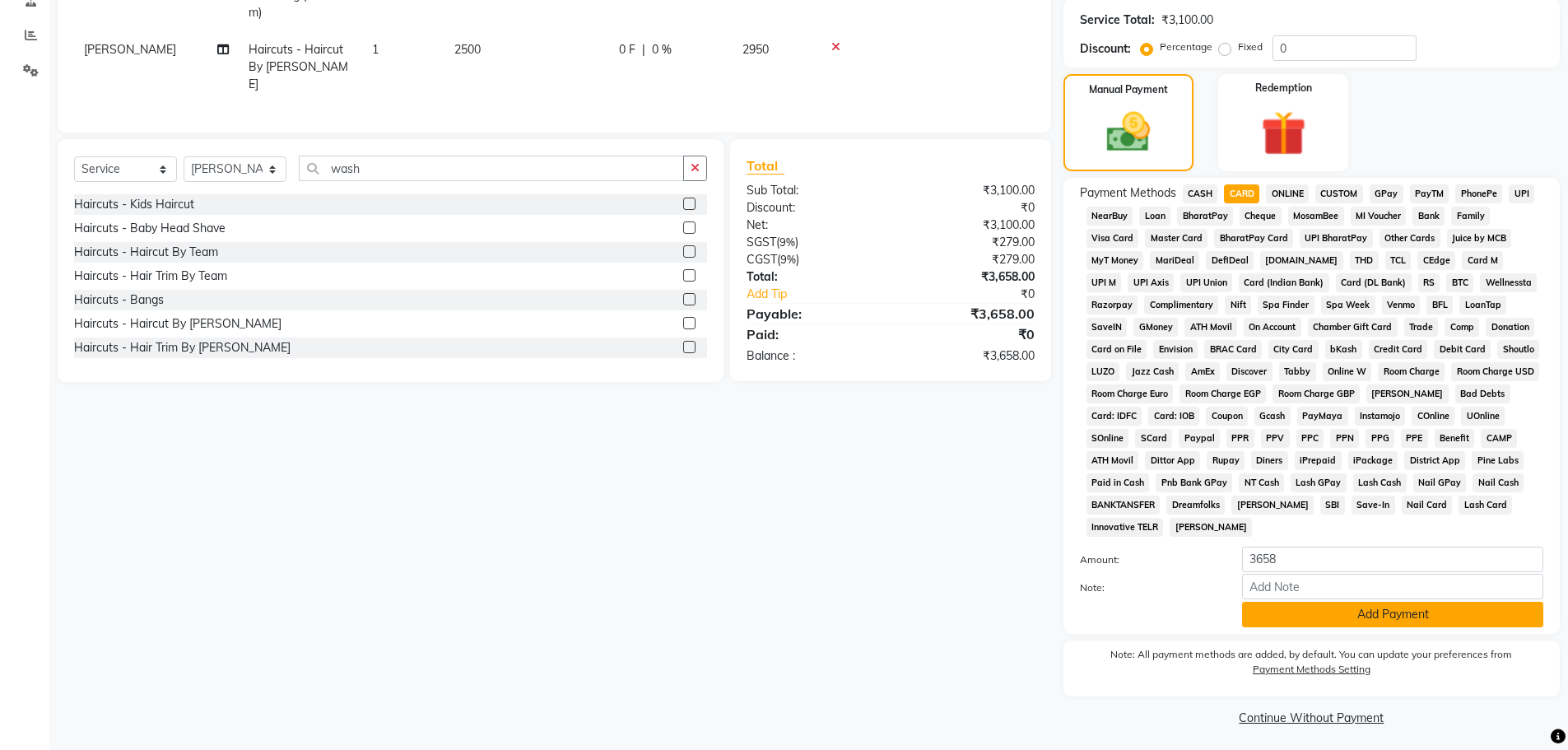
click at [1272, 611] on button "Add Payment" at bounding box center [1393, 613] width 301 height 25
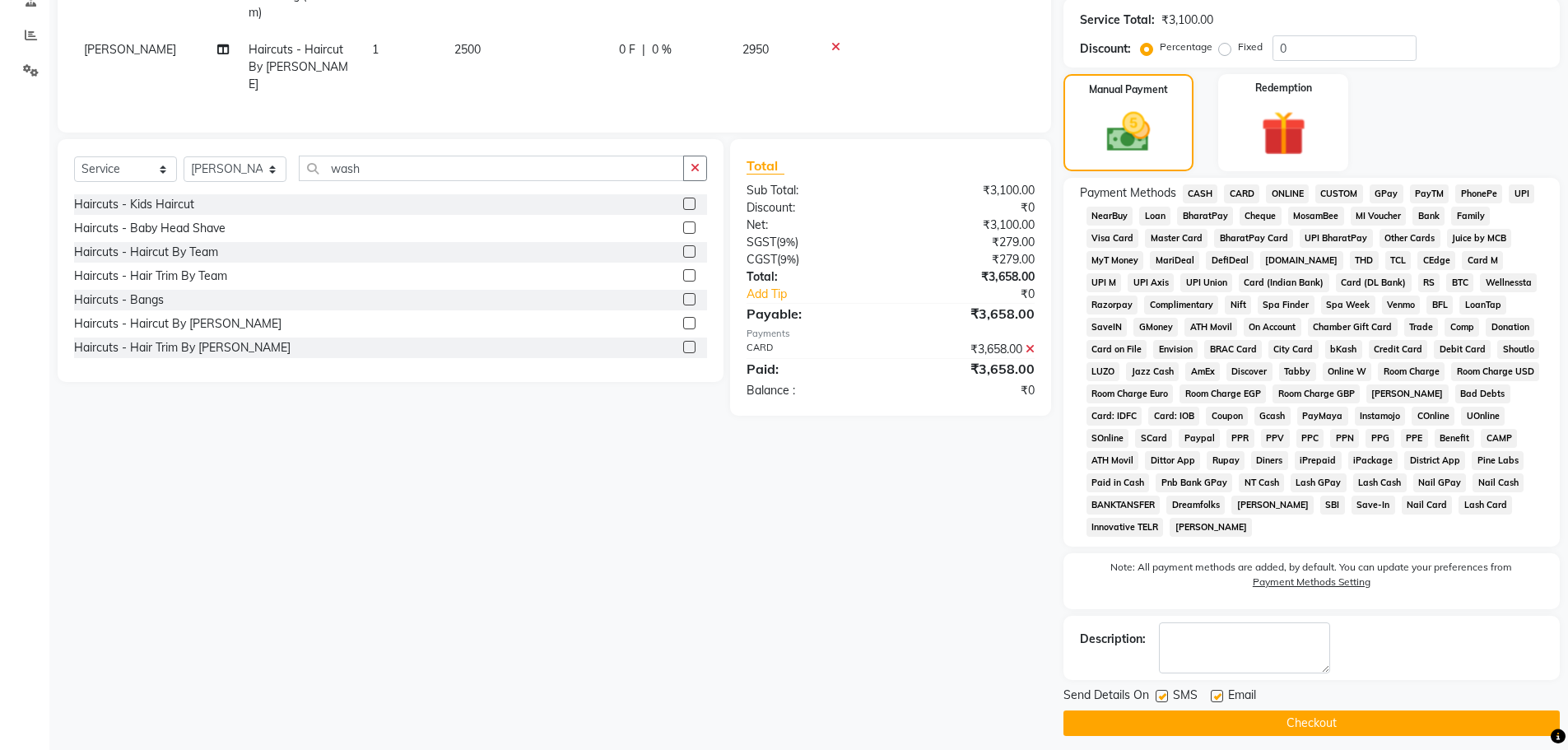
click at [1291, 721] on button "Checkout" at bounding box center [1311, 722] width 496 height 25
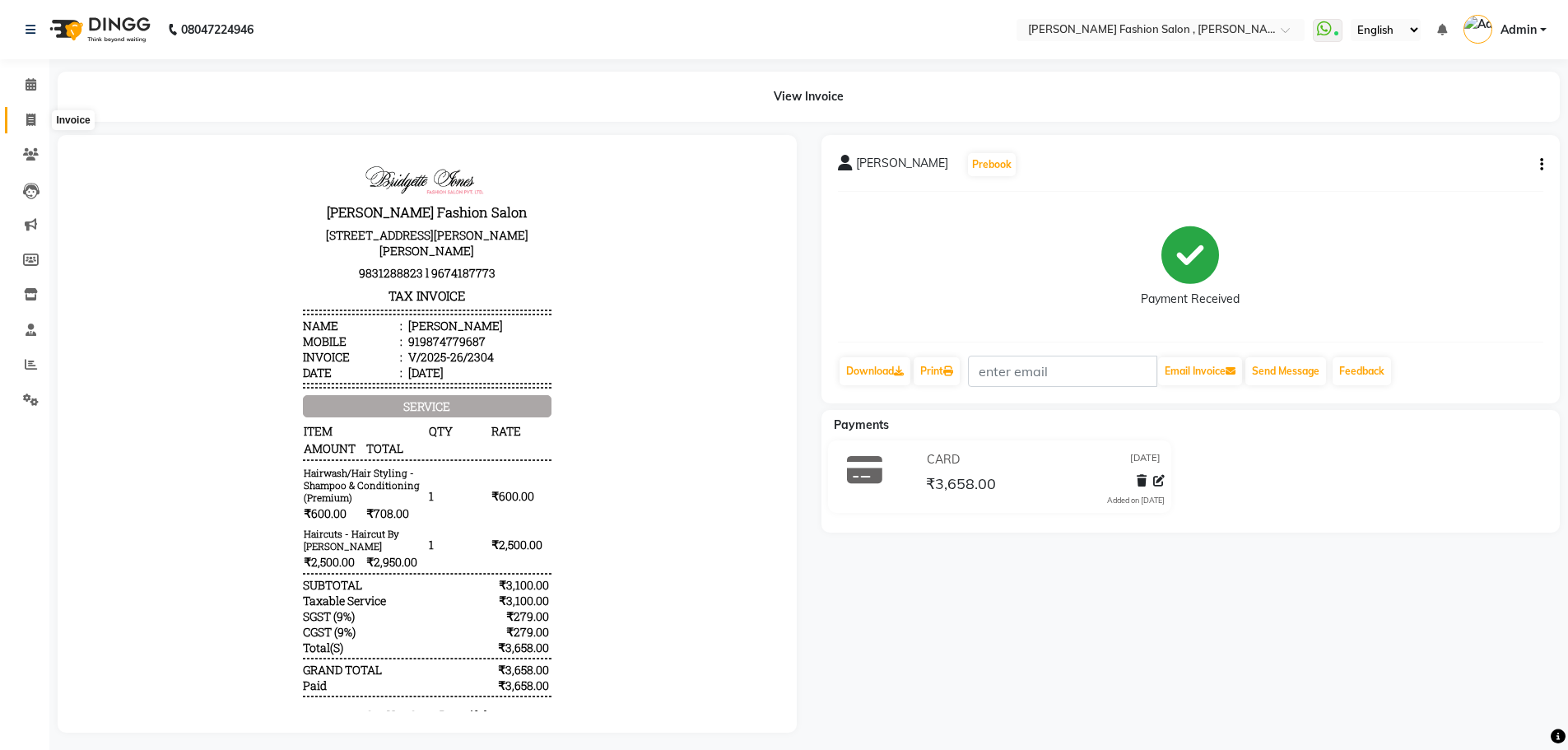
click at [31, 112] on span at bounding box center [31, 121] width 29 height 19
select select "service"
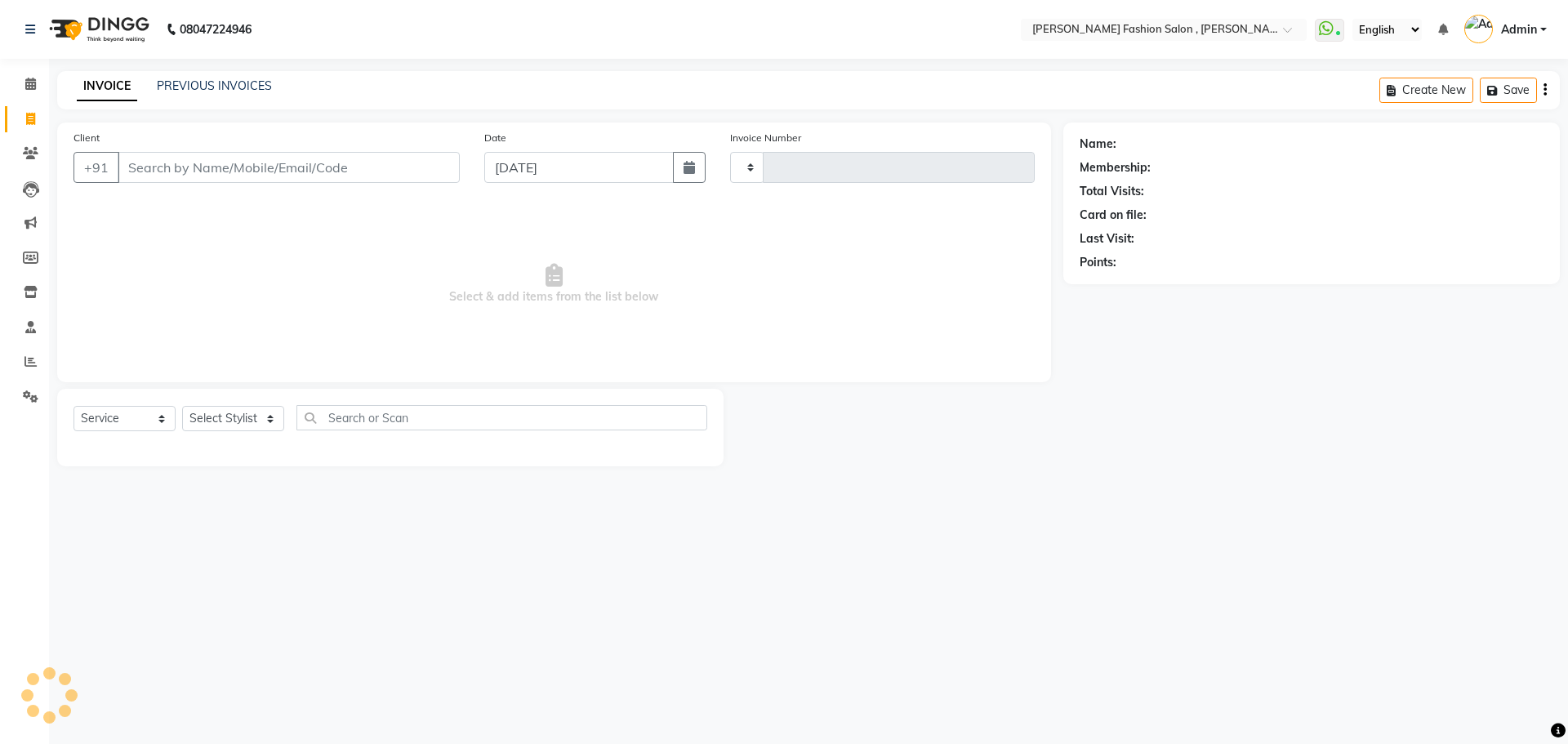
type input "2305"
select select "5233"
click at [281, 166] on input "Client" at bounding box center [289, 168] width 342 height 31
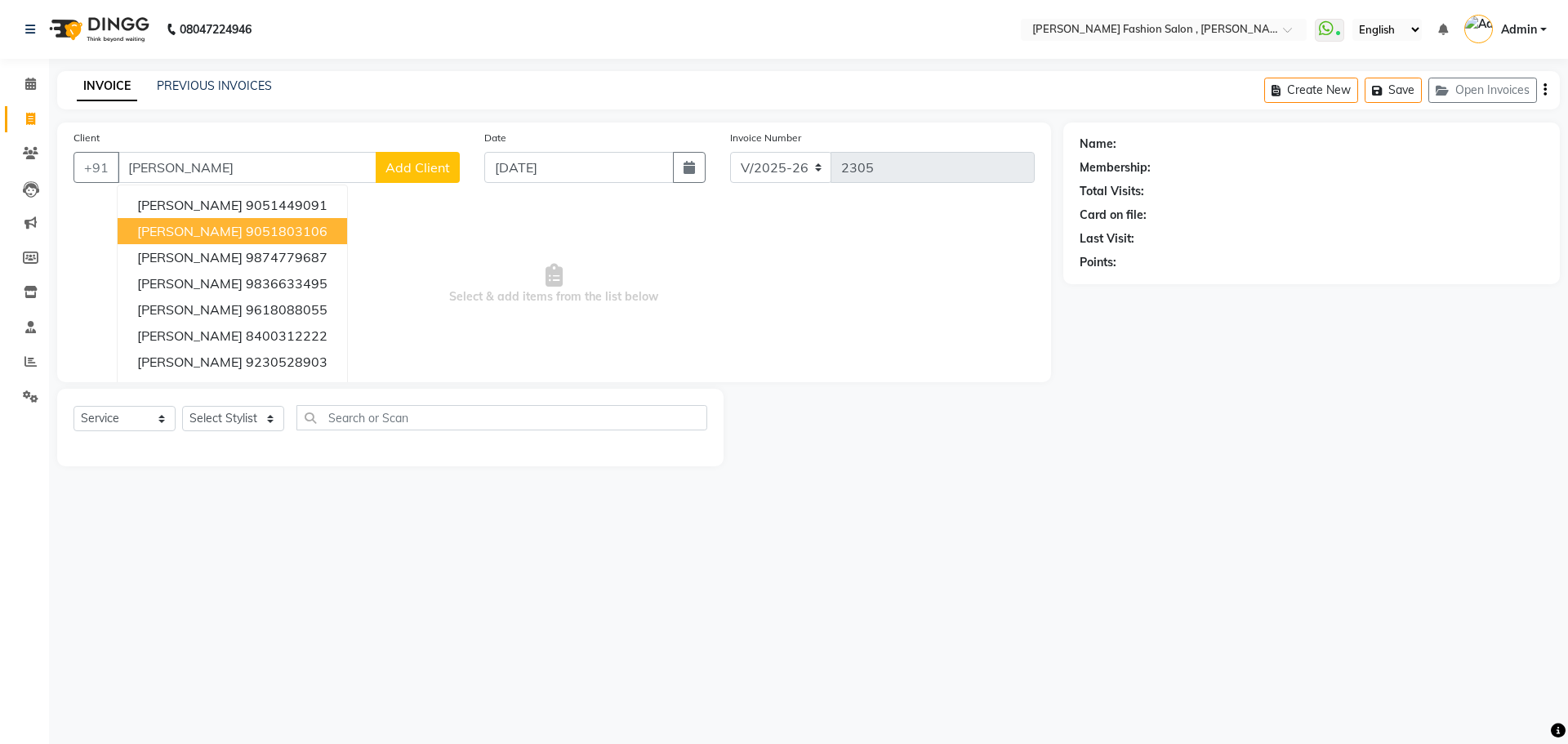
click at [265, 230] on ngb-highlight "9051803106" at bounding box center [287, 231] width 82 height 17
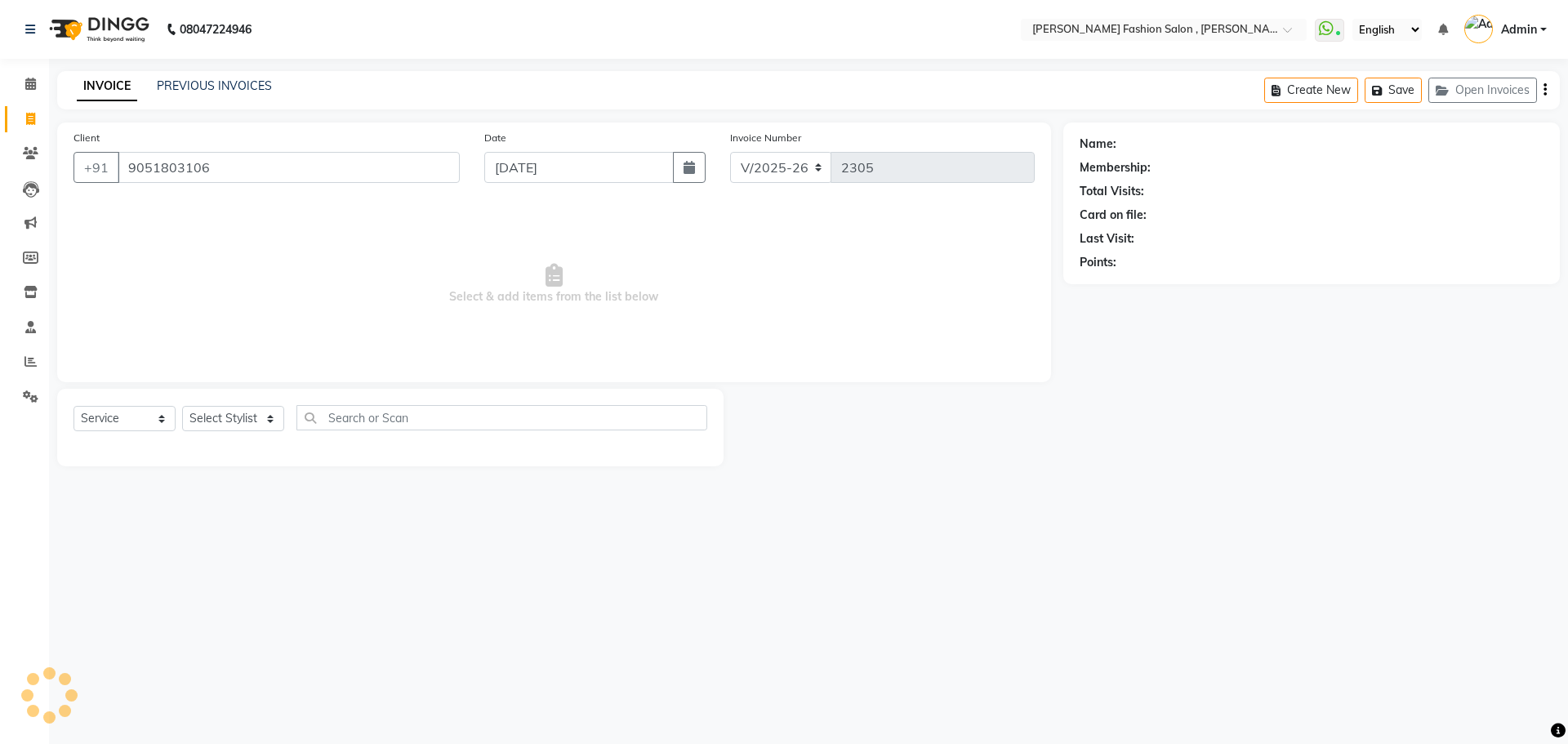
type input "9051803106"
click at [1181, 140] on link "Saakshi Bupna" at bounding box center [1164, 144] width 91 height 18
click at [894, 14] on nav "08047224946 Select Location × Bridgette Jones Fashion Salon , Sarat Bose Road, …" at bounding box center [784, 30] width 1568 height 59
click at [32, 402] on icon at bounding box center [30, 396] width 16 height 12
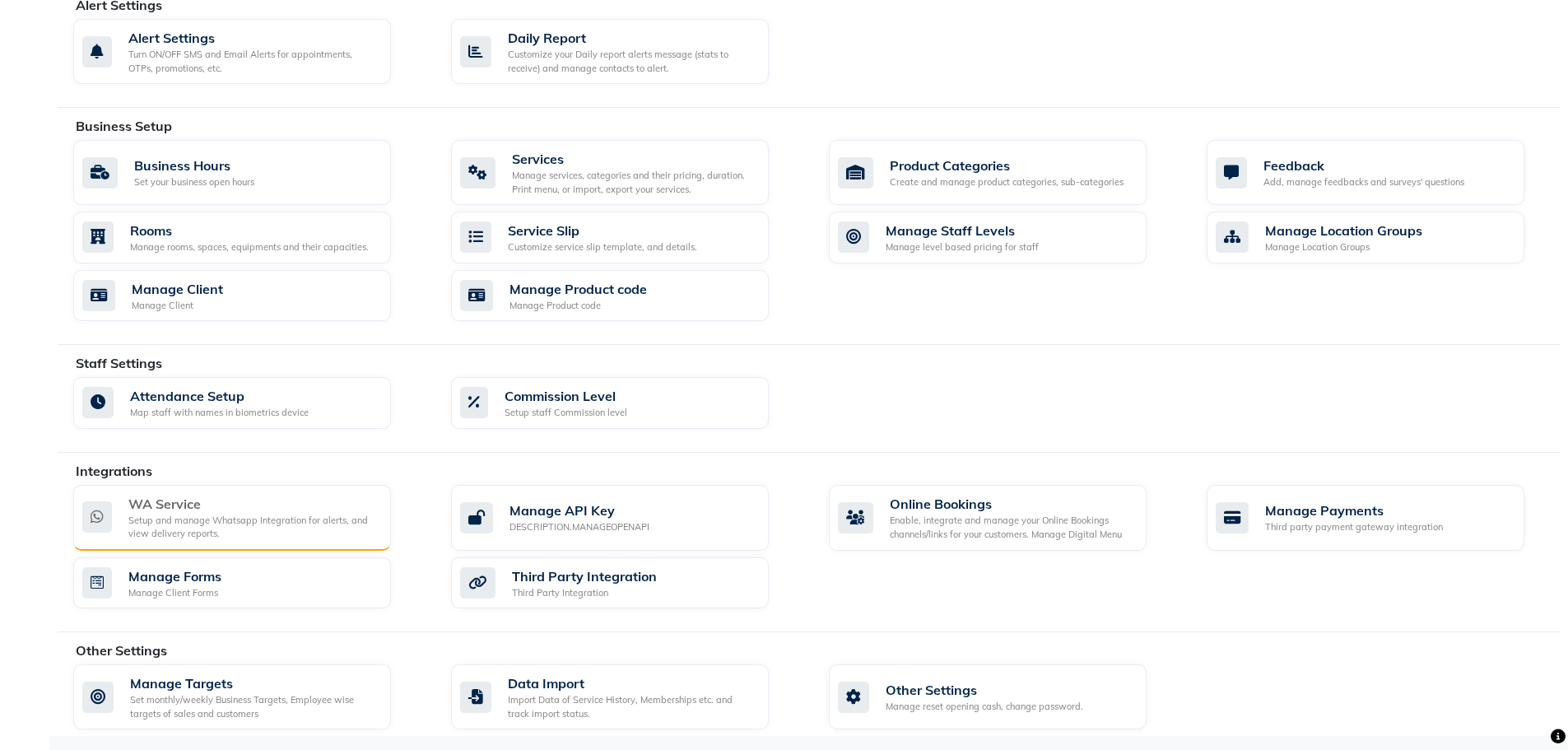
scroll to position [476, 0]
click at [335, 503] on div "WA Service" at bounding box center [253, 501] width 249 height 20
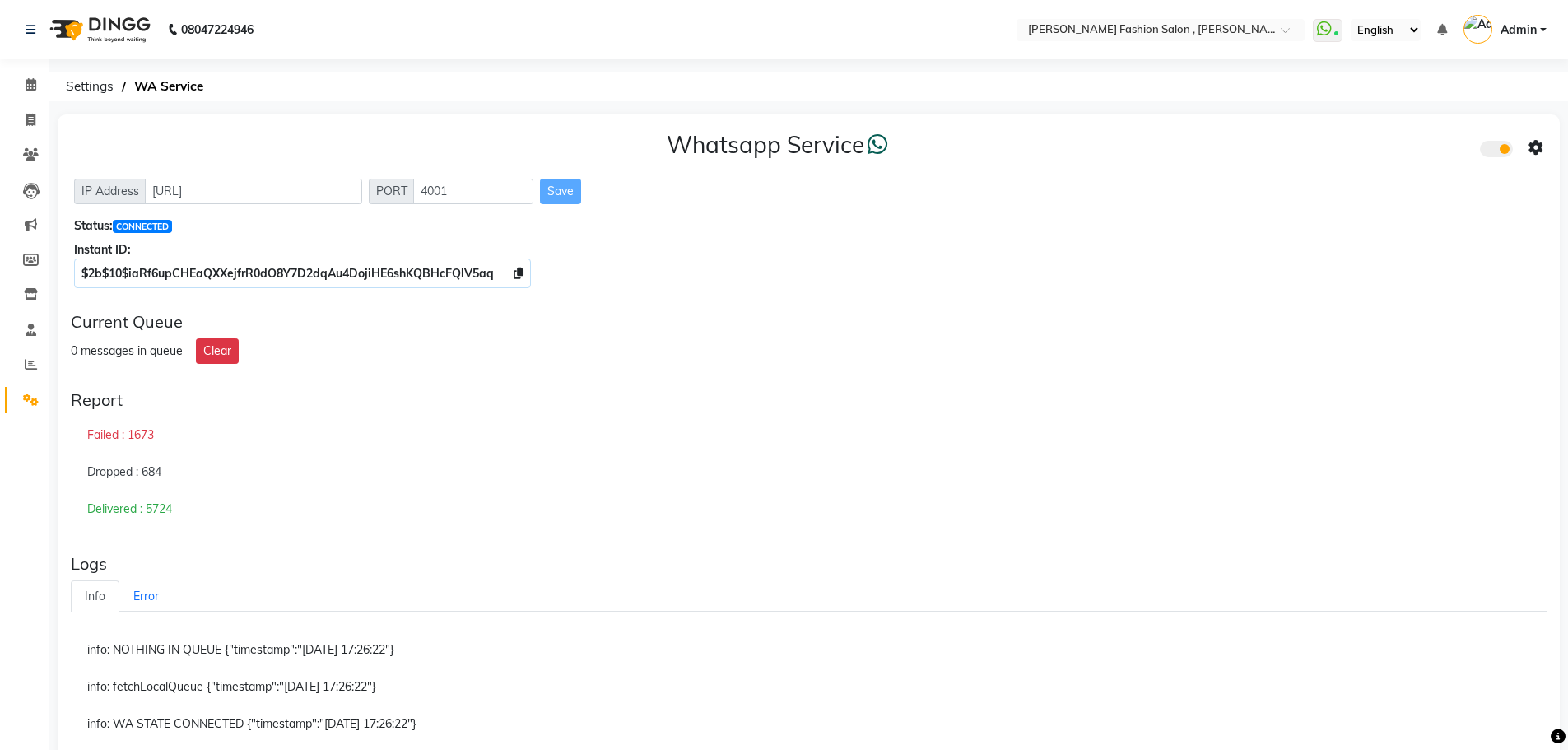
click at [1474, 18] on img at bounding box center [1478, 29] width 29 height 29
click at [1481, 65] on link "Manage Profile" at bounding box center [1463, 66] width 151 height 25
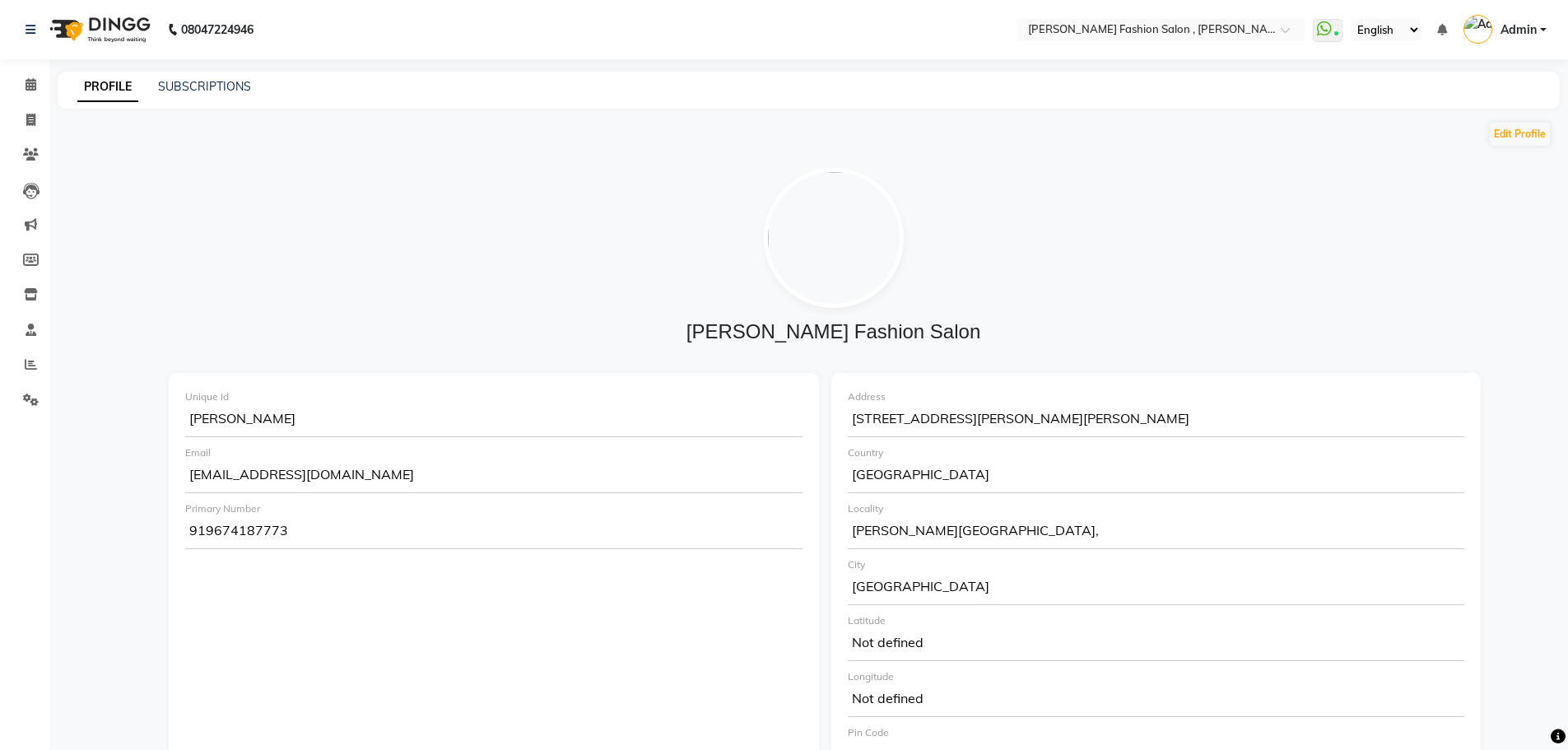
click at [843, 253] on img at bounding box center [834, 238] width 140 height 140
click at [843, 254] on img at bounding box center [834, 238] width 140 height 140
click at [1512, 134] on button "Edit Profile" at bounding box center [1520, 134] width 60 height 23
select select "3"
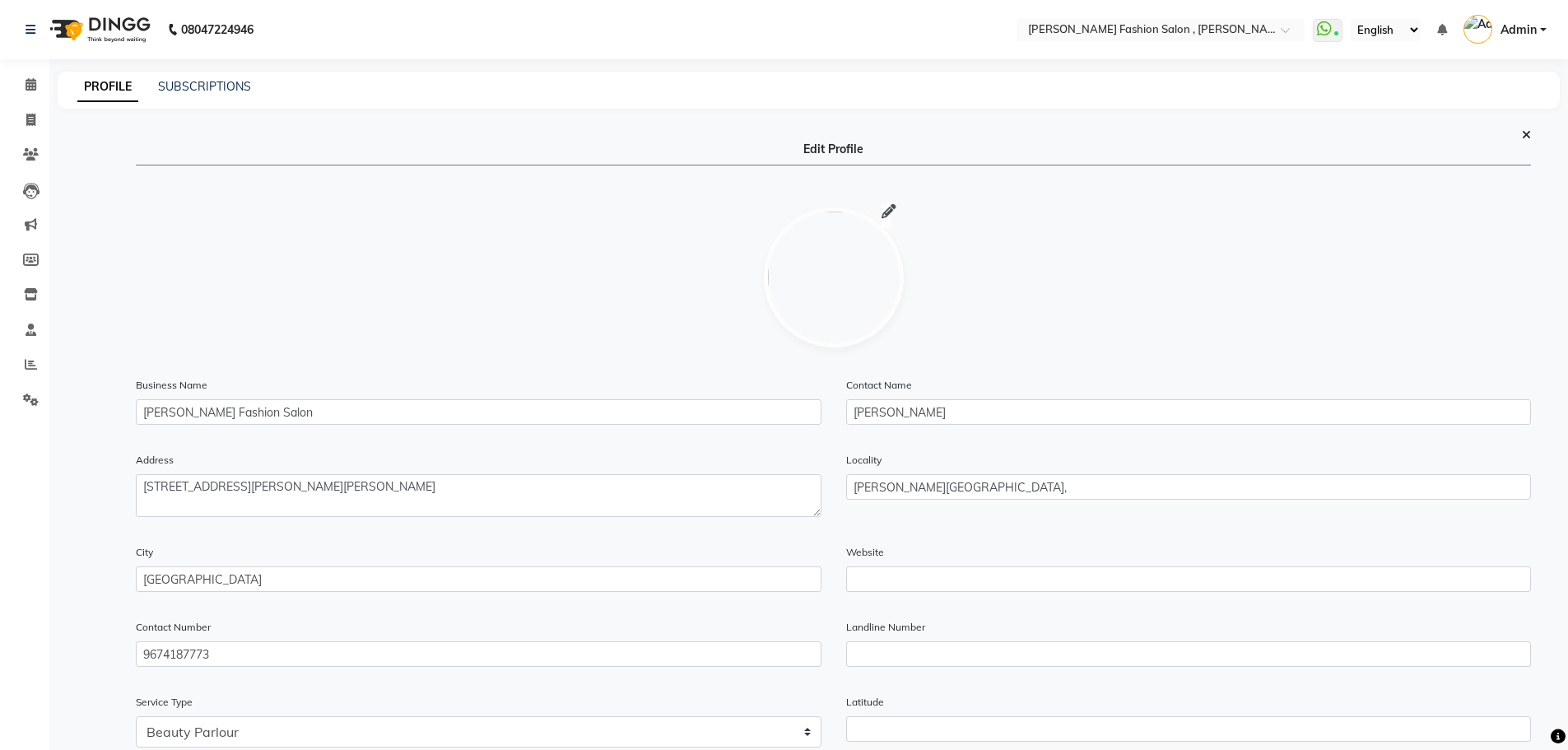
click at [882, 213] on icon at bounding box center [889, 212] width 15 height 1
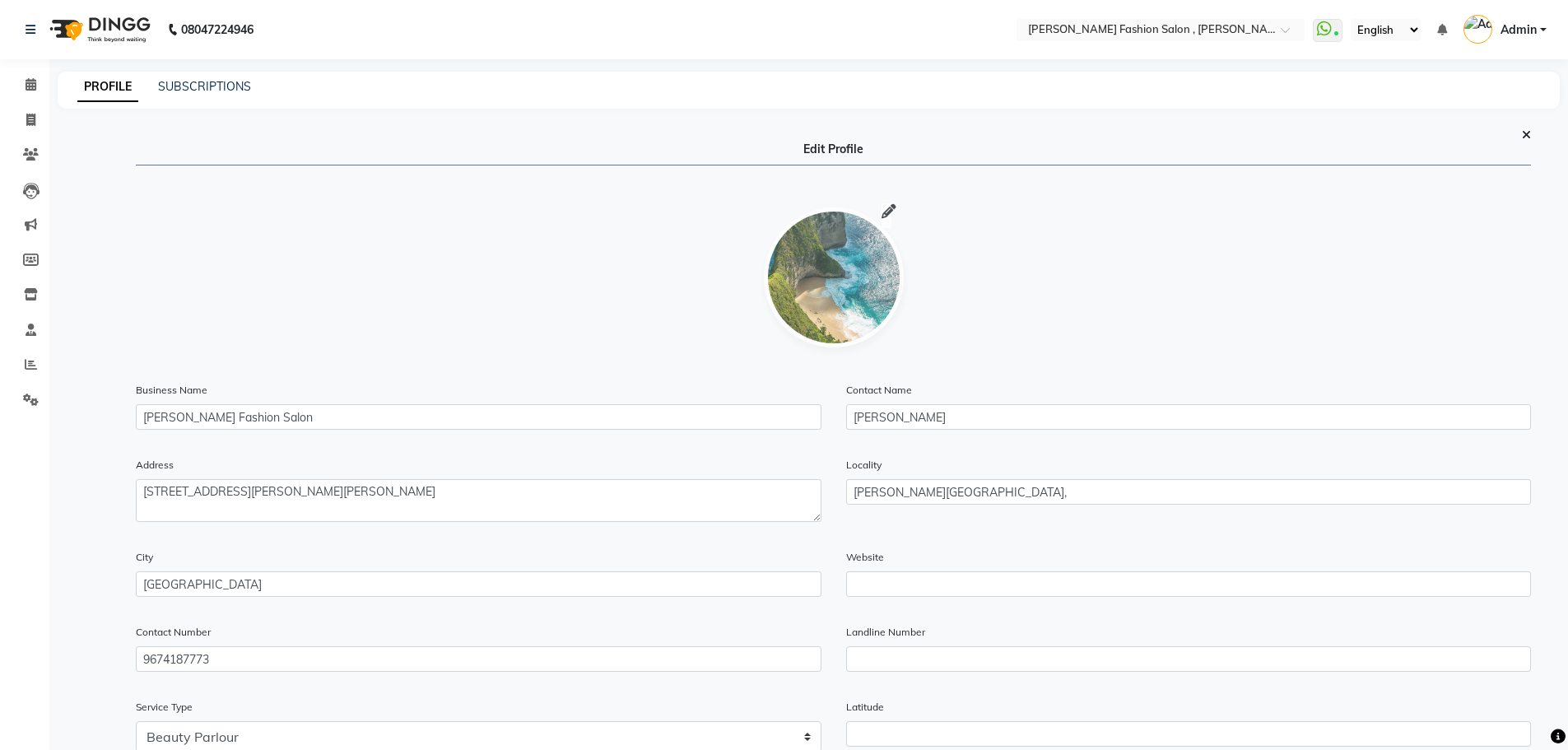
click at [863, 267] on img at bounding box center [834, 277] width 140 height 140
click at [880, 213] on div at bounding box center [834, 277] width 140 height 140
click at [898, 210] on div at bounding box center [834, 277] width 140 height 140
click at [880, 201] on div at bounding box center [834, 277] width 165 height 198
click at [883, 203] on div at bounding box center [834, 277] width 165 height 198
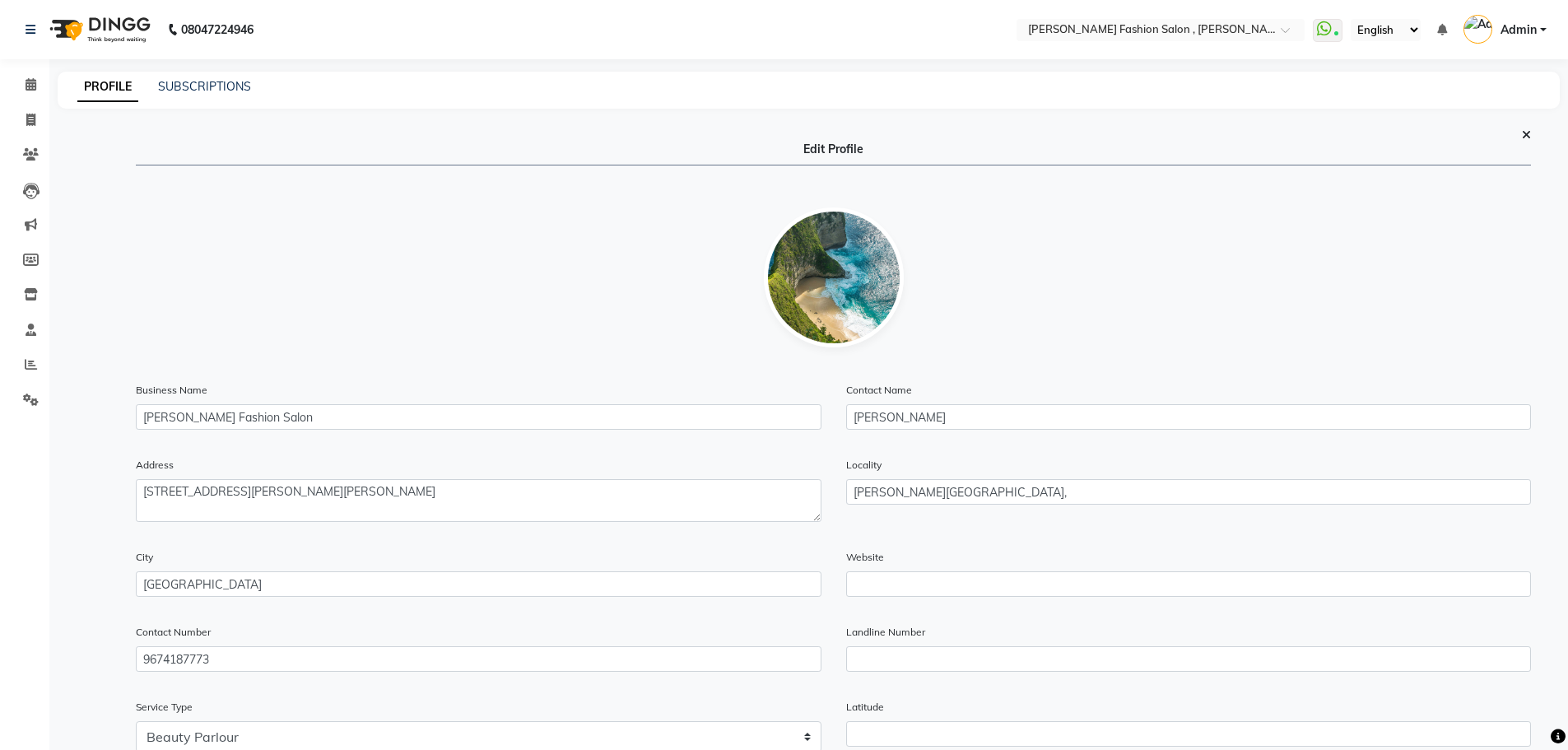
click at [1525, 132] on icon at bounding box center [1527, 135] width 9 height 11
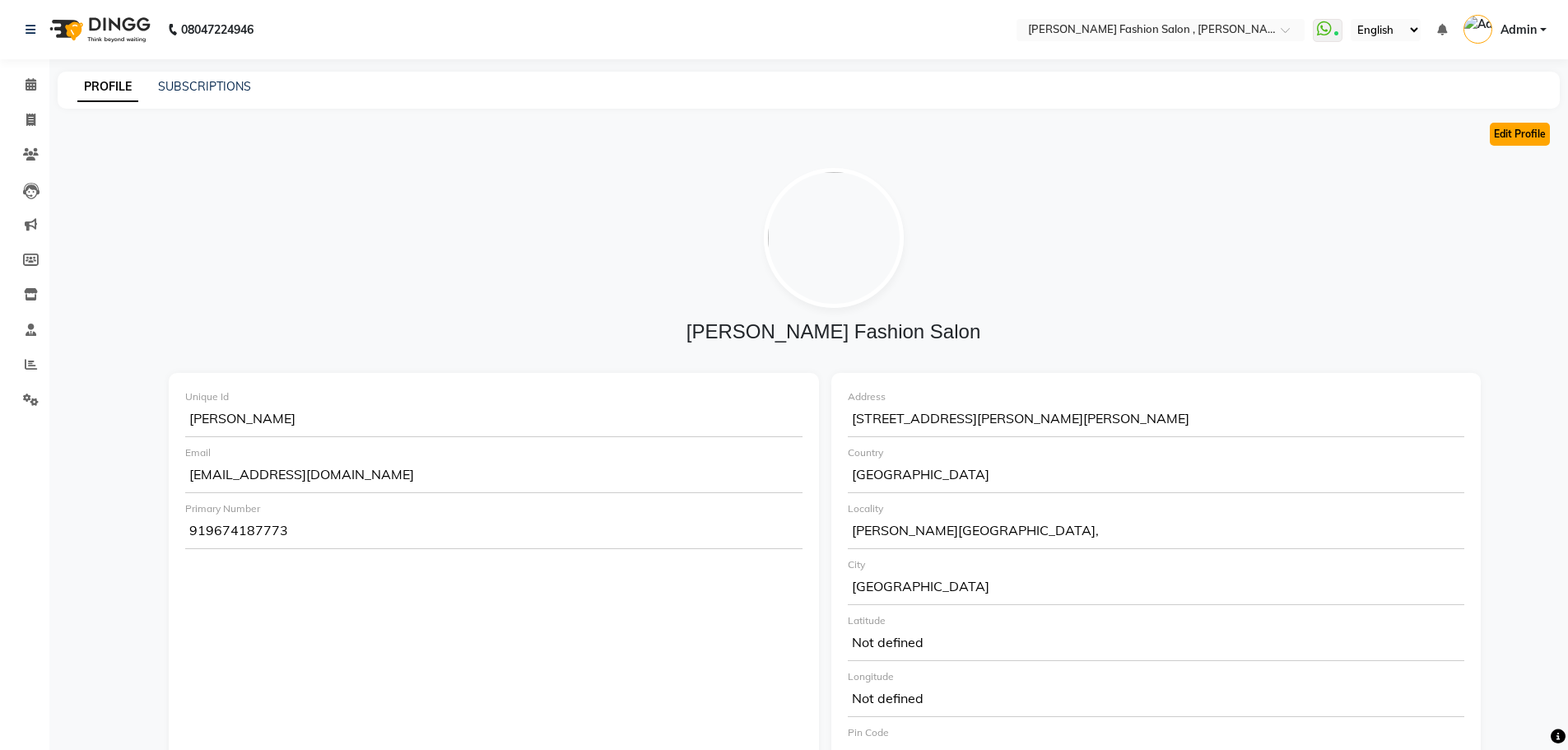
click at [1533, 129] on button "Edit Profile" at bounding box center [1520, 134] width 60 height 23
select select "3"
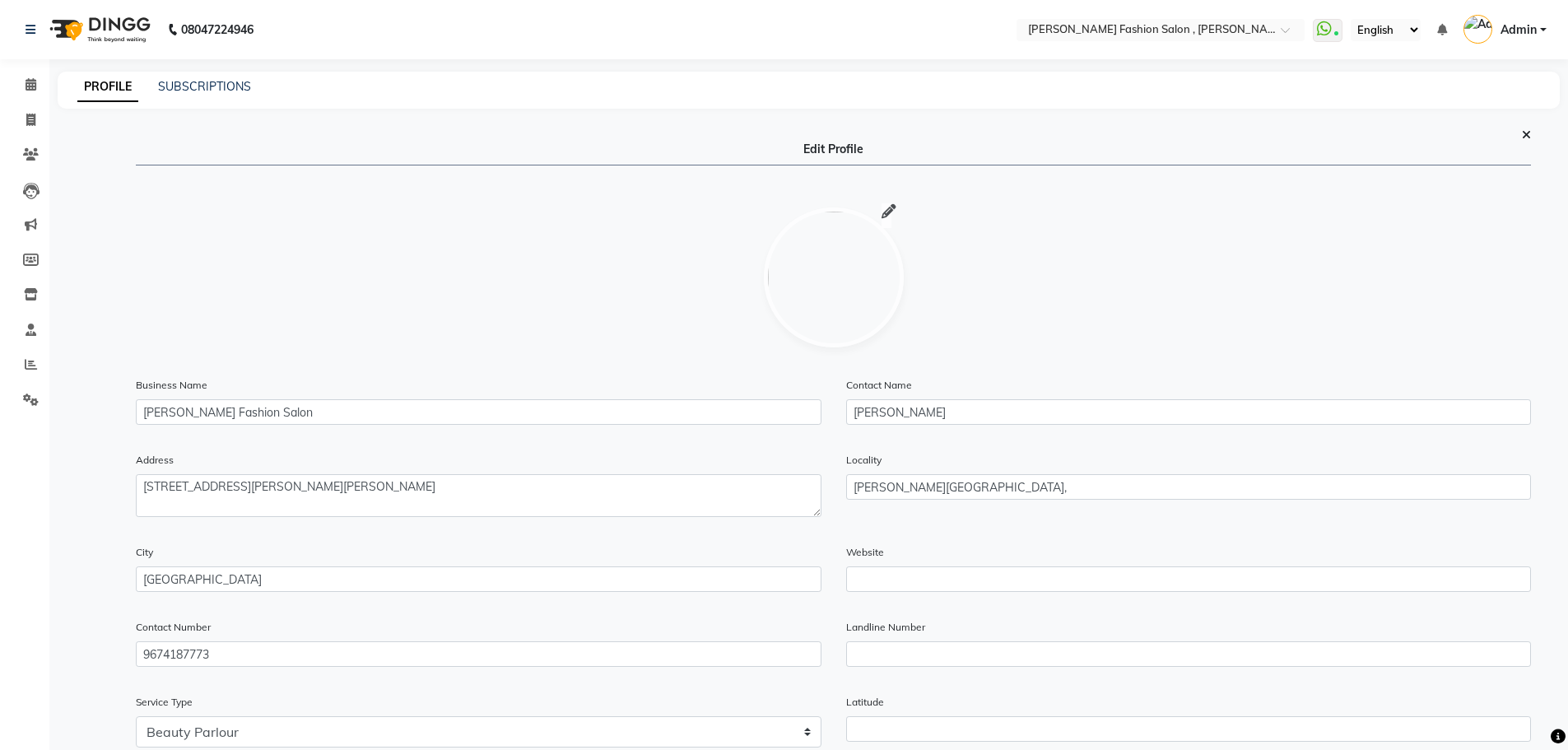
click at [887, 213] on icon at bounding box center [889, 212] width 15 height 1
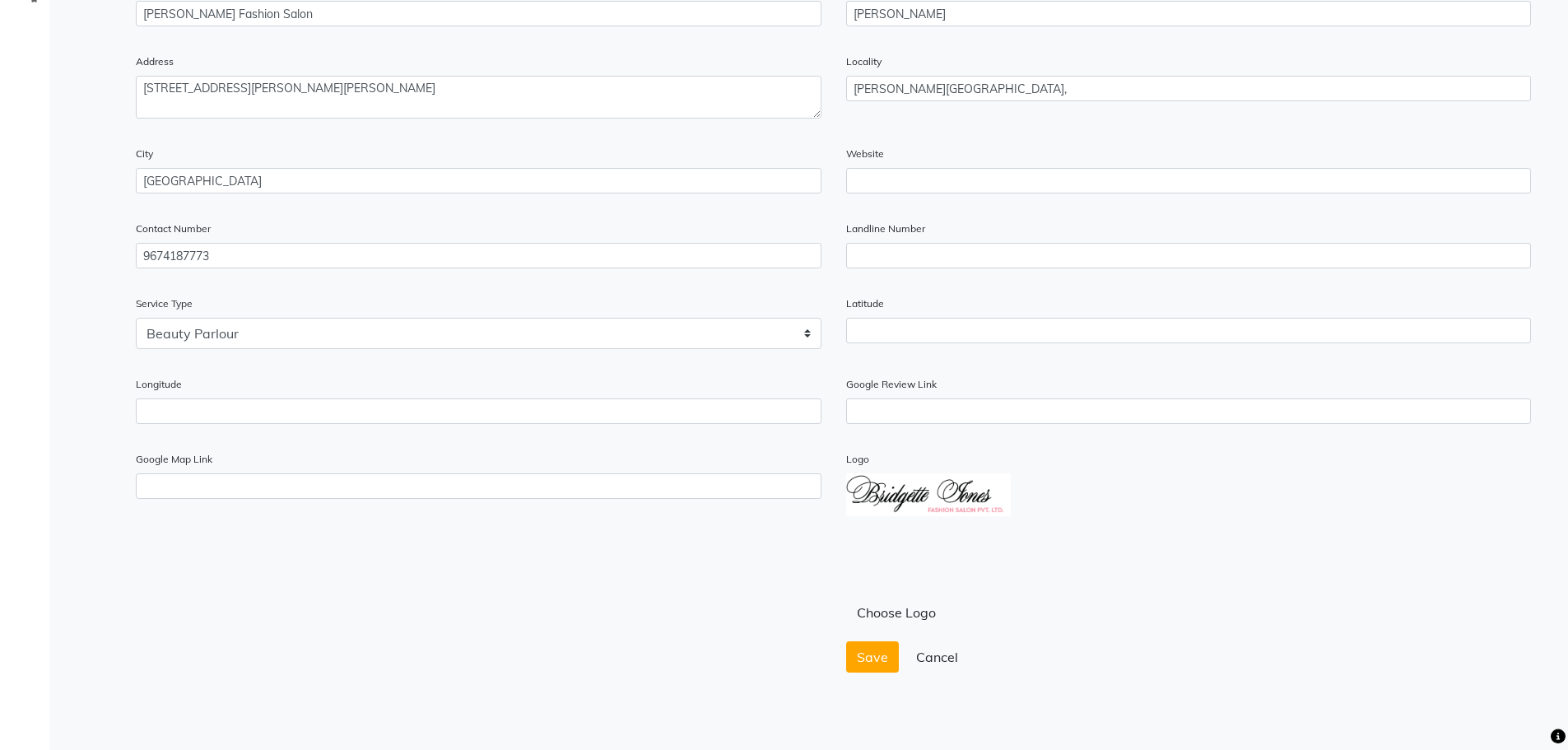
scroll to position [409, 0]
click at [878, 645] on span "Save" at bounding box center [873, 651] width 32 height 17
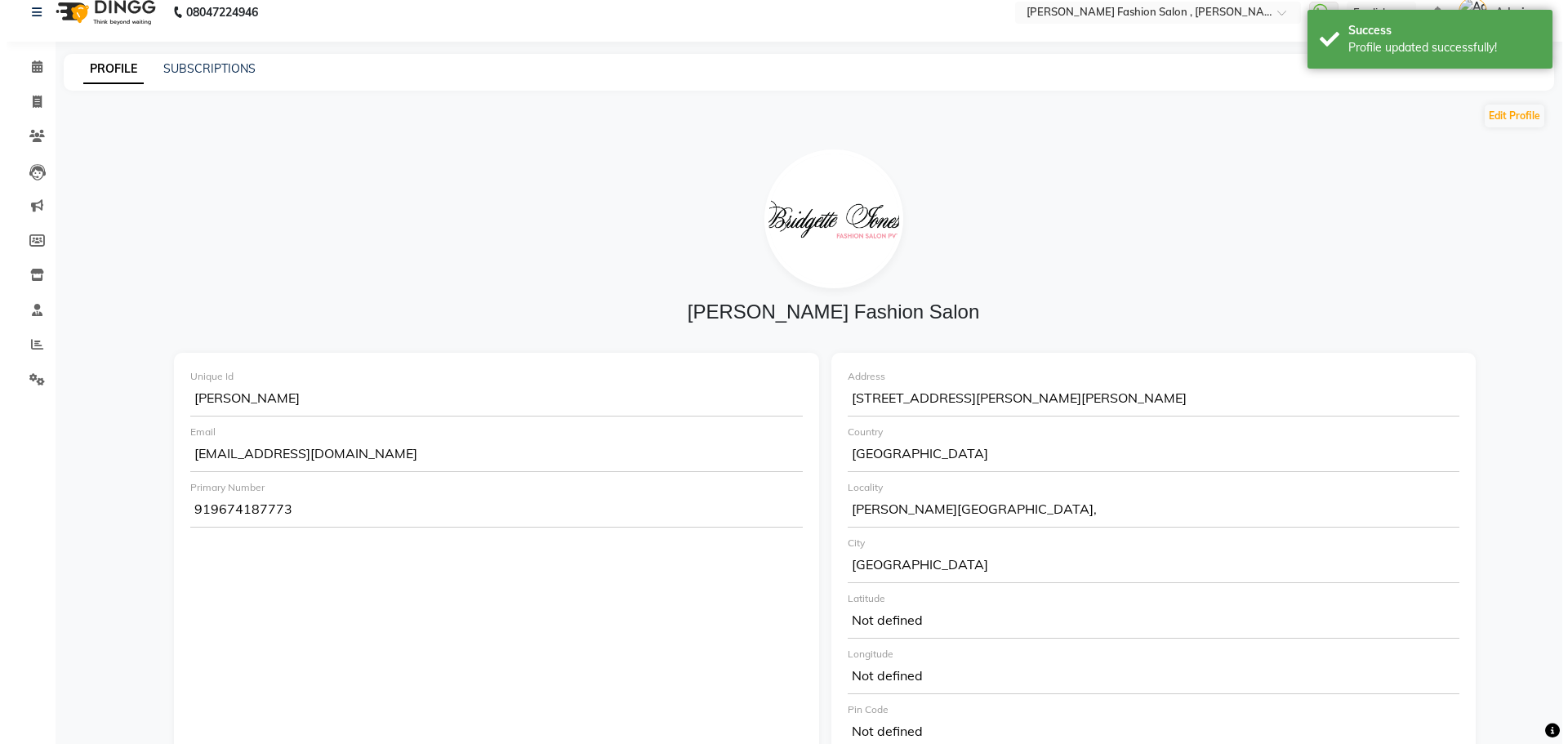
scroll to position [0, 0]
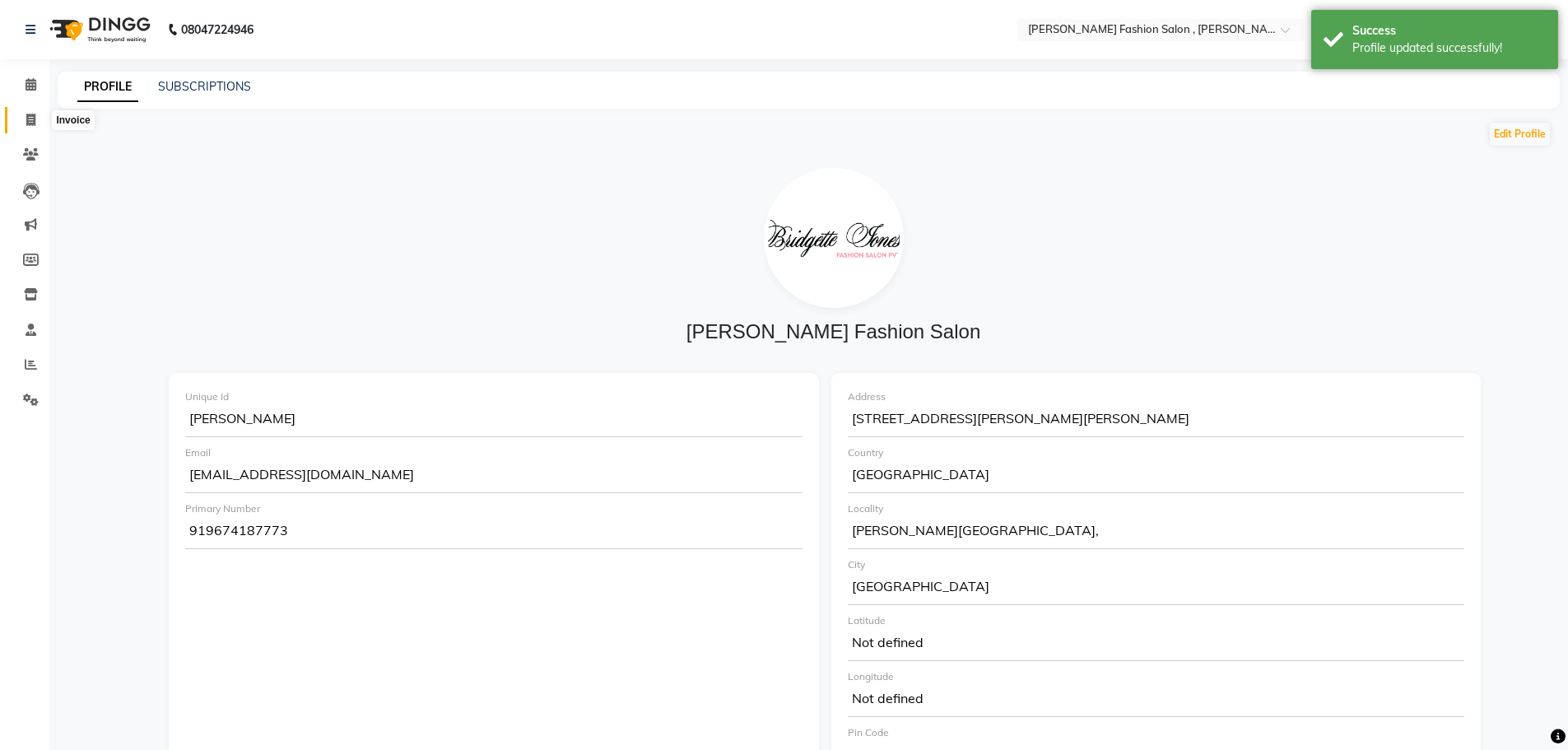
click at [34, 113] on icon at bounding box center [31, 119] width 9 height 12
select select "5233"
select select "service"
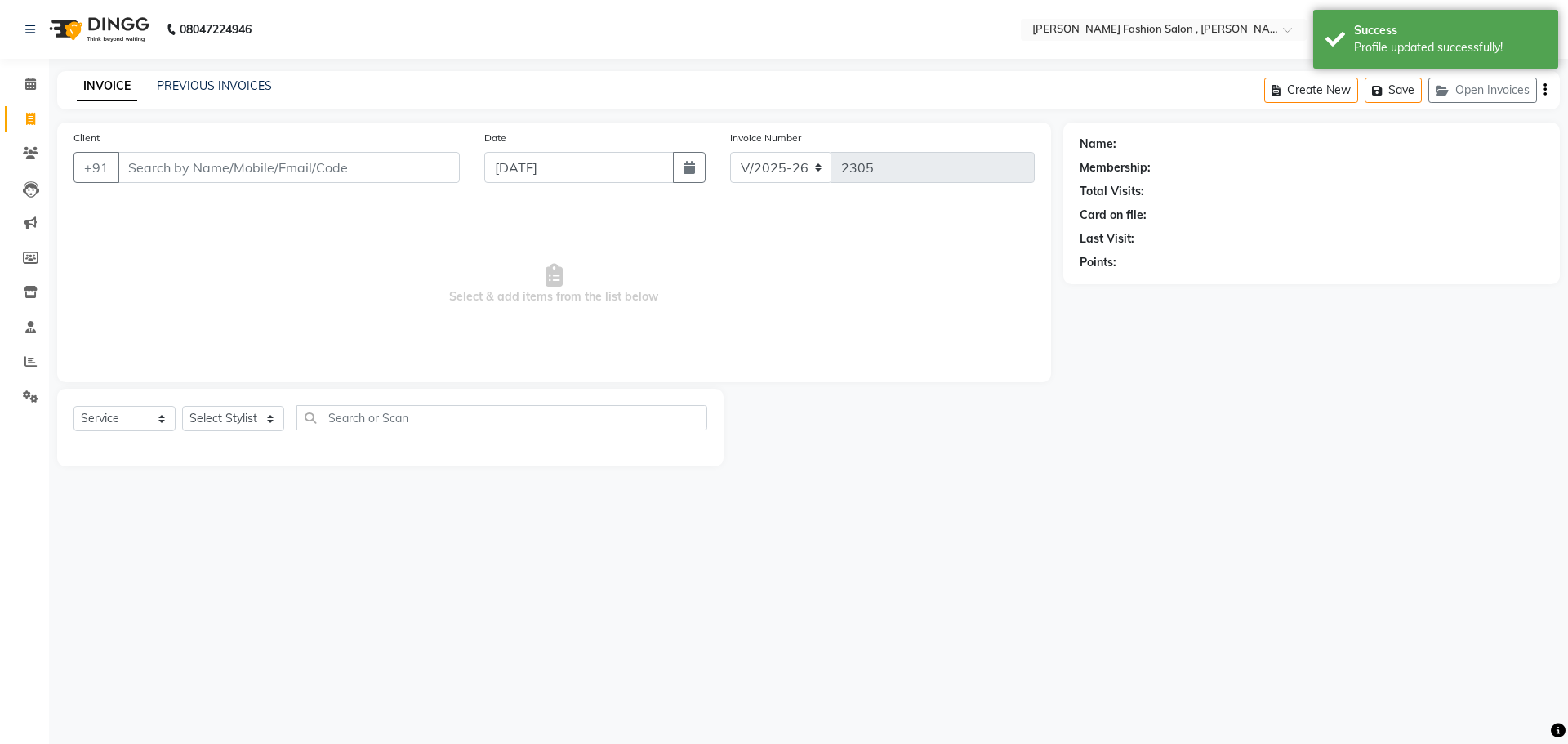
click at [1087, 97] on div "INVOICE PREVIOUS INVOICES Create New Save Open Invoices" at bounding box center [808, 90] width 1503 height 39
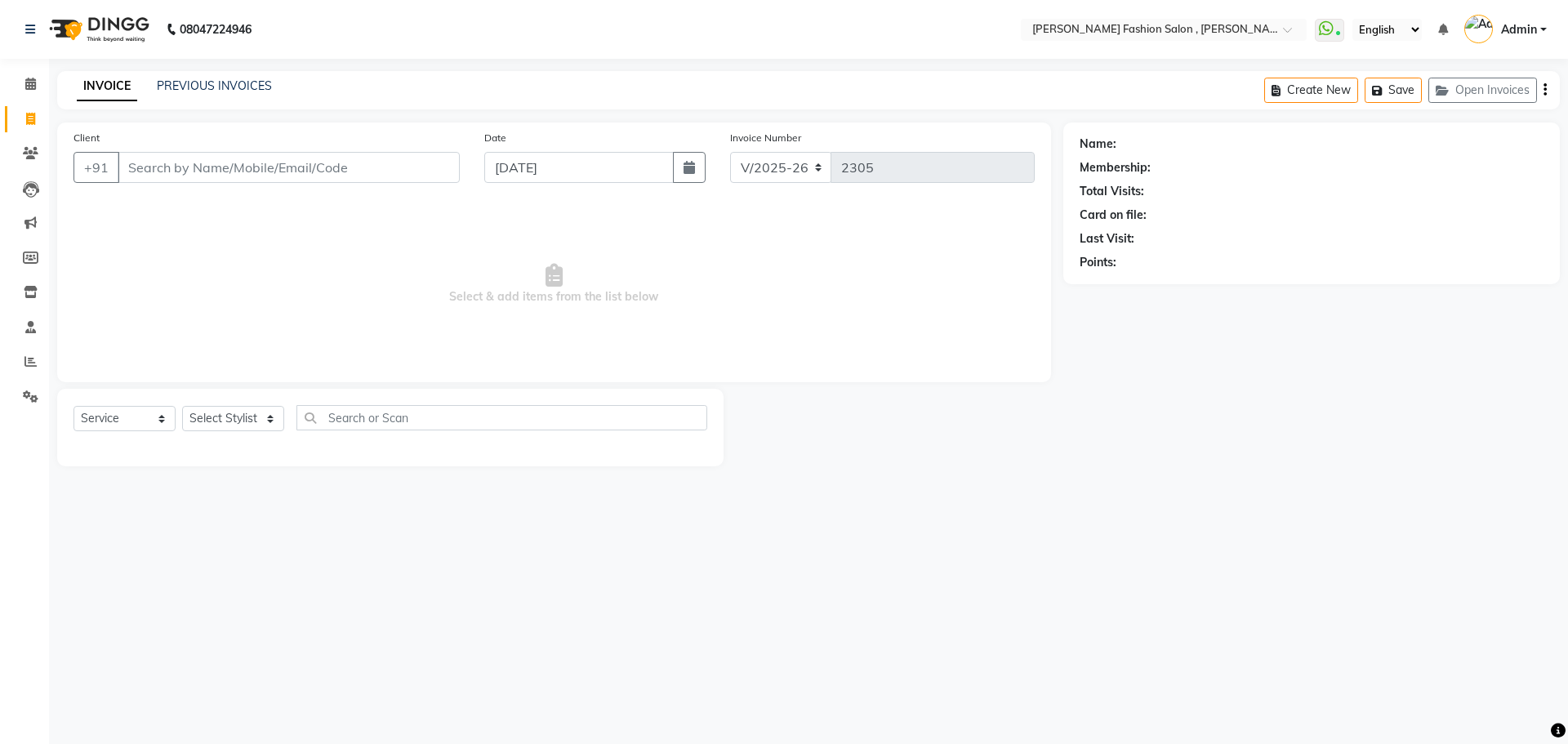
click at [1473, 19] on img at bounding box center [1478, 29] width 29 height 29
click at [154, 160] on input "Client" at bounding box center [289, 168] width 342 height 31
click at [154, 168] on input "Client" at bounding box center [289, 168] width 342 height 31
click at [197, 168] on input "Client" at bounding box center [289, 168] width 342 height 31
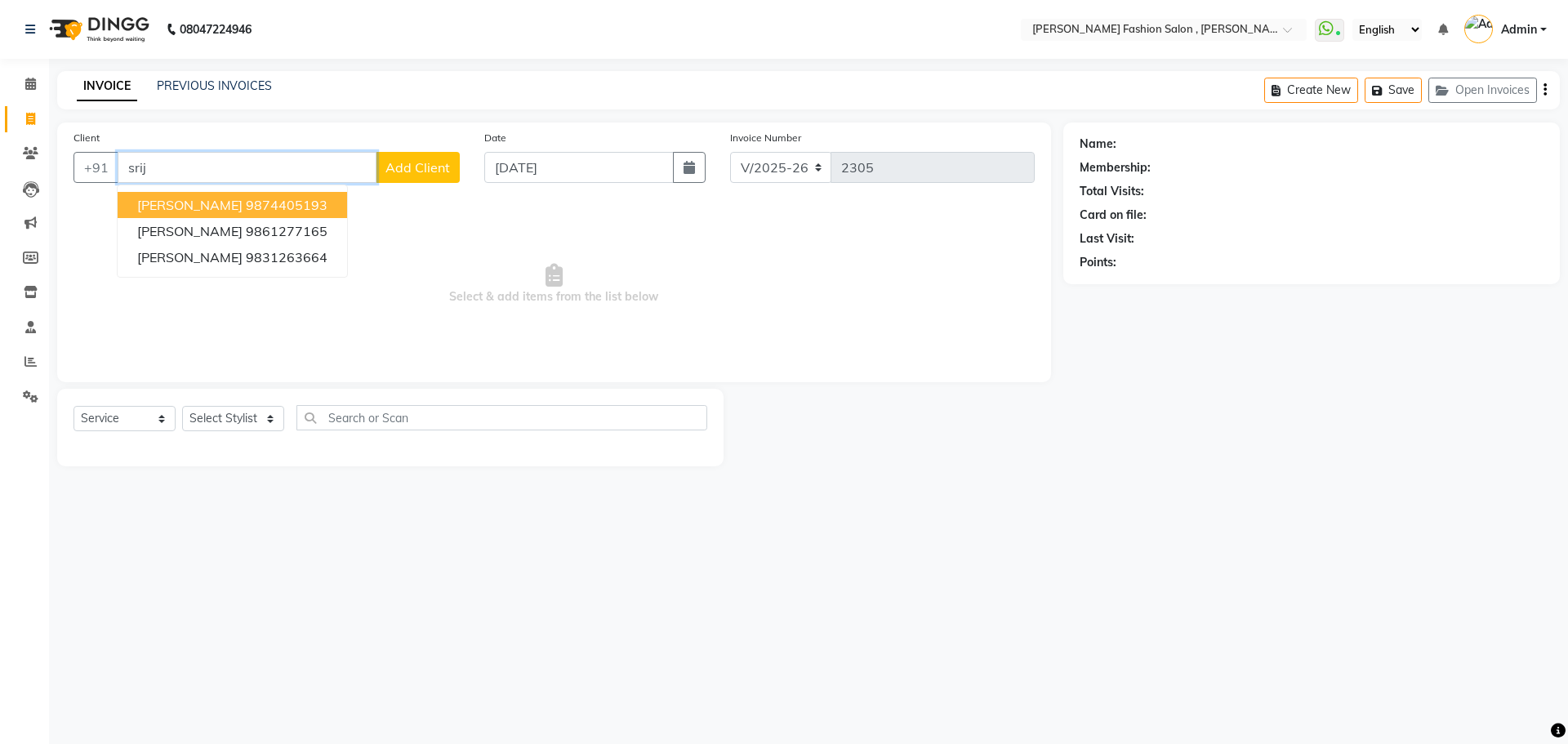
click at [298, 206] on ngb-highlight "9874405193" at bounding box center [287, 205] width 82 height 17
type input "9874405193"
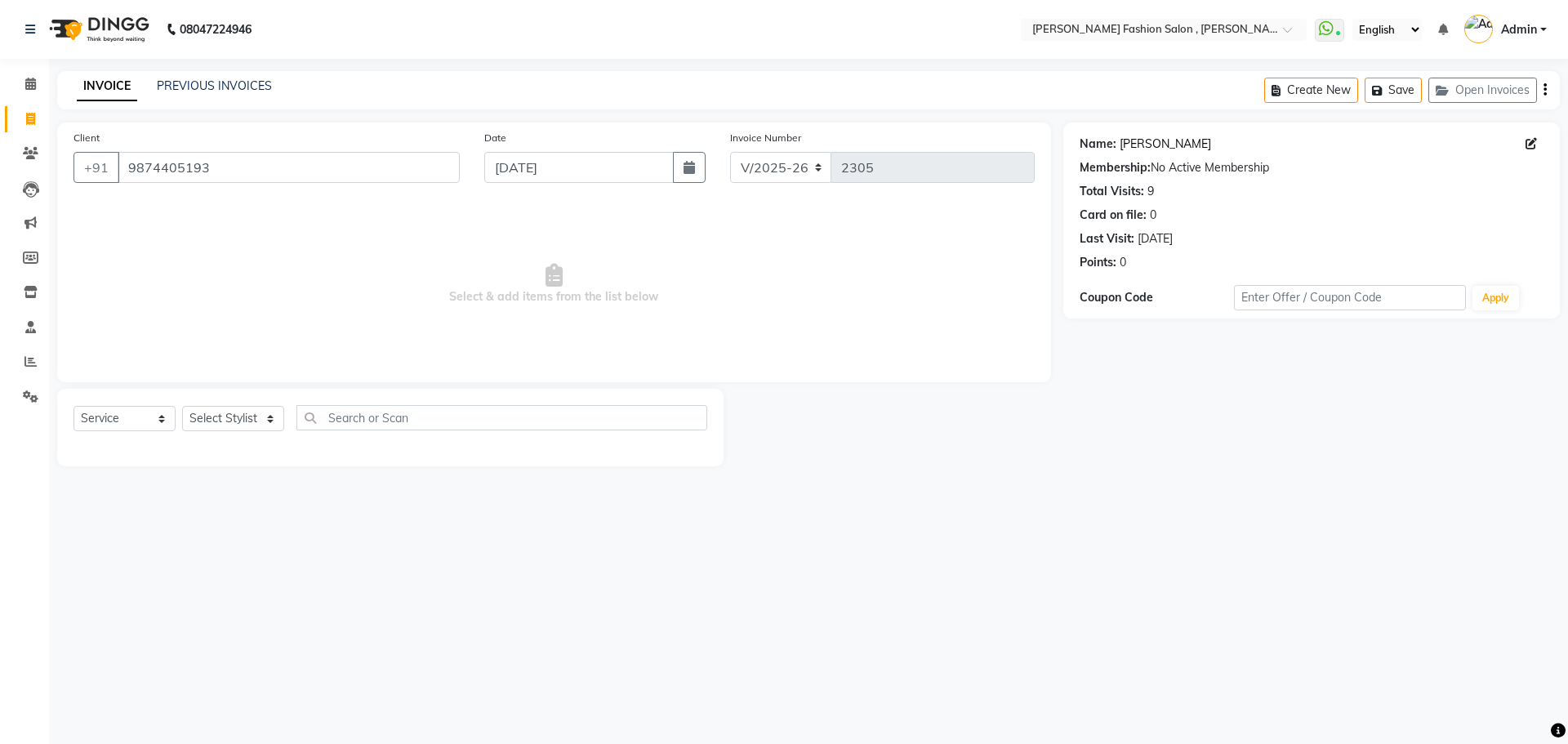
click at [1121, 141] on link "[PERSON_NAME]" at bounding box center [1164, 144] width 91 height 18
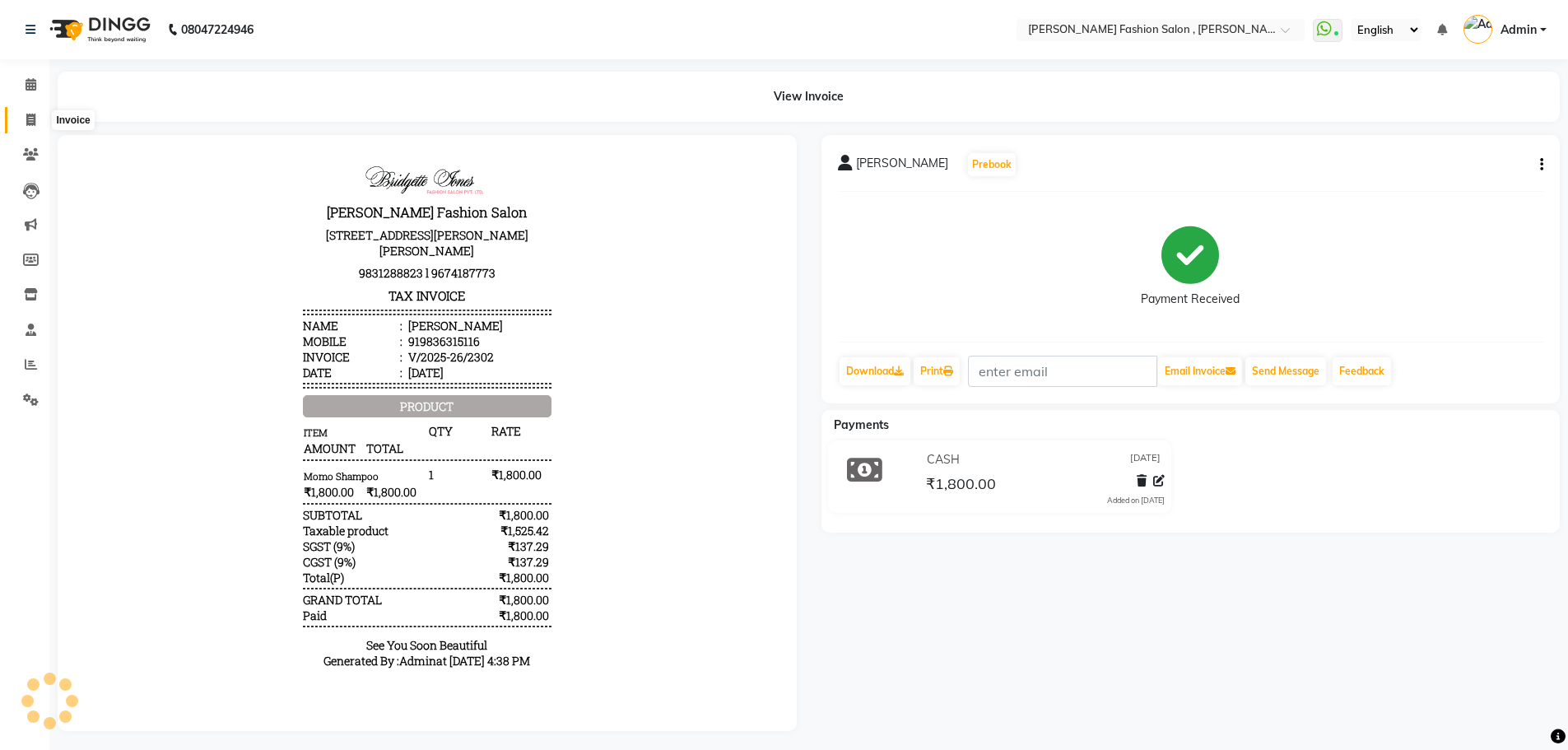
click at [33, 118] on icon at bounding box center [31, 119] width 9 height 12
select select "5233"
select select "service"
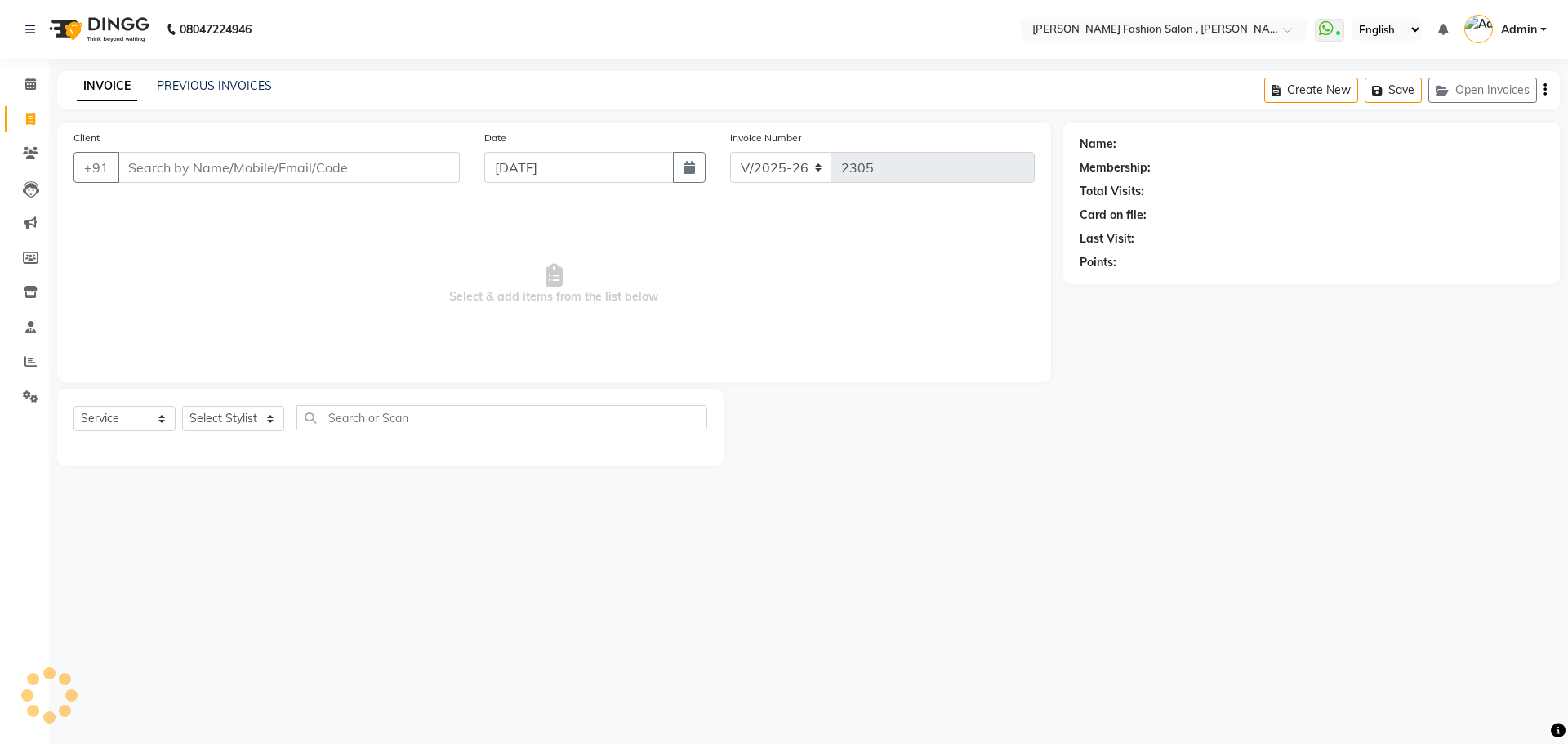
click at [171, 178] on input "Client" at bounding box center [289, 168] width 342 height 31
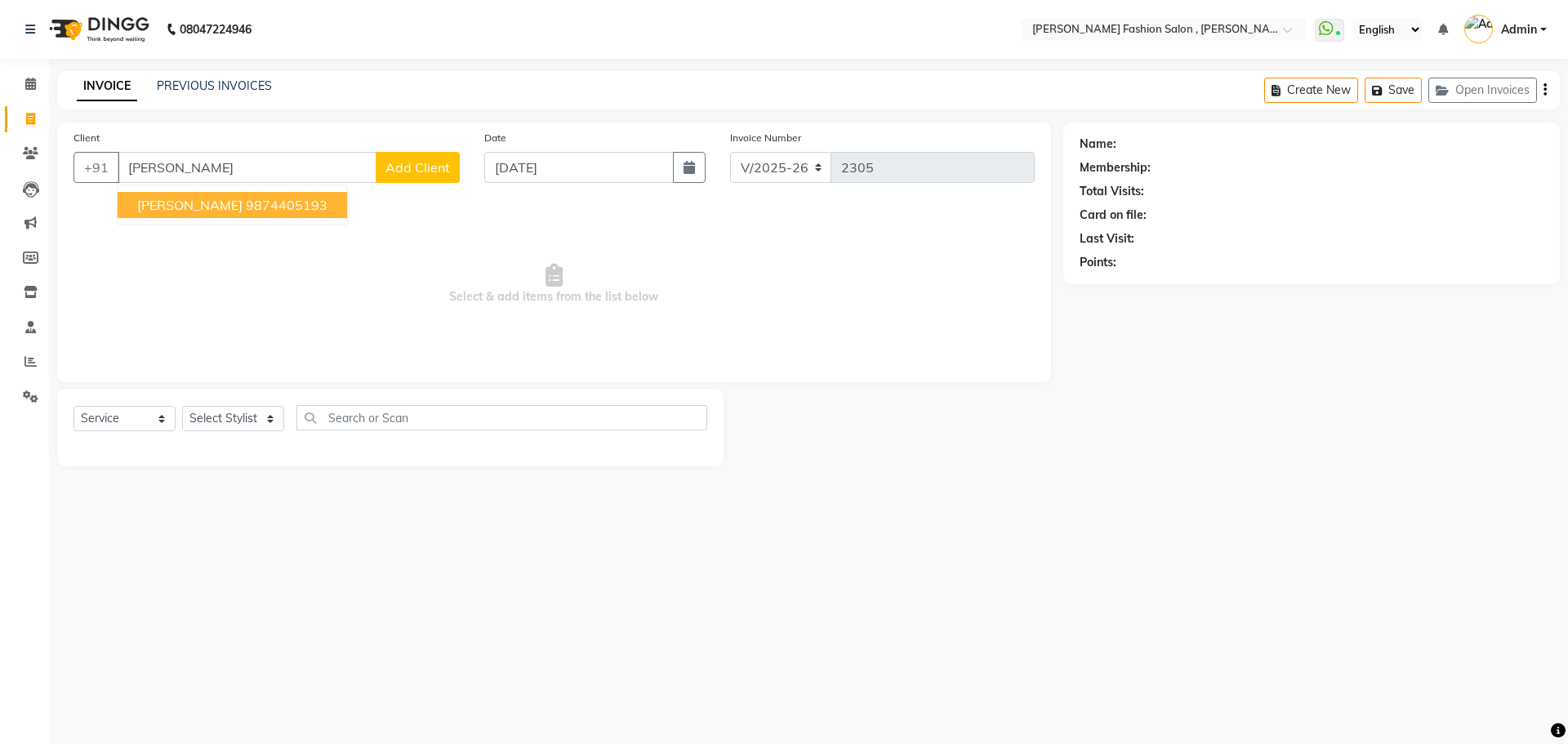
click at [183, 207] on span "[PERSON_NAME]" at bounding box center [190, 205] width 105 height 17
type input "9874405193"
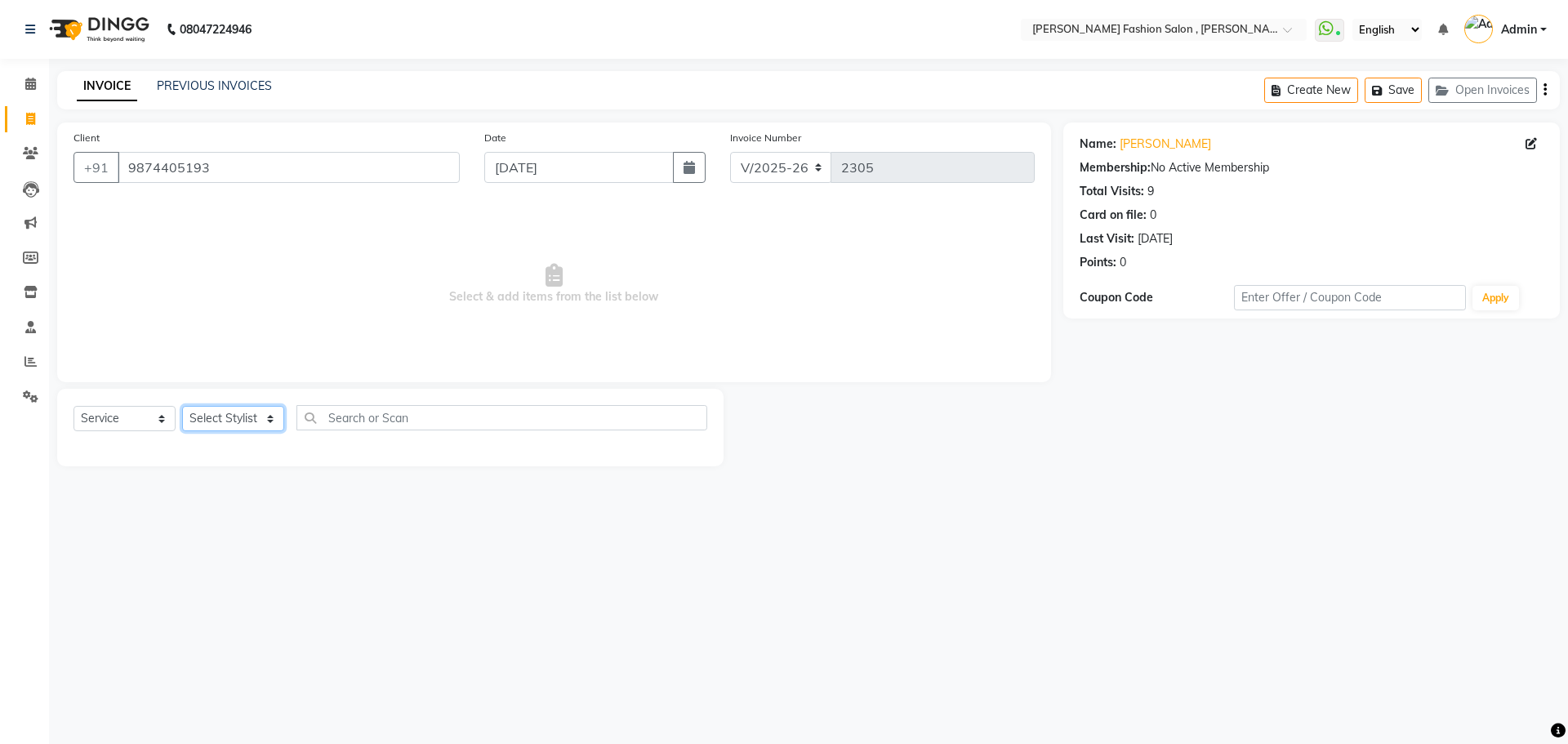
click at [272, 419] on select "Select Stylist [PERSON_NAME] [PERSON_NAME] [PERSON_NAME] Babu [PERSON_NAME] [PE…" at bounding box center [233, 418] width 102 height 25
select select "33868"
click at [183, 406] on select "Select Stylist [PERSON_NAME] [PERSON_NAME] [PERSON_NAME] Babu [PERSON_NAME] [PE…" at bounding box center [233, 418] width 102 height 25
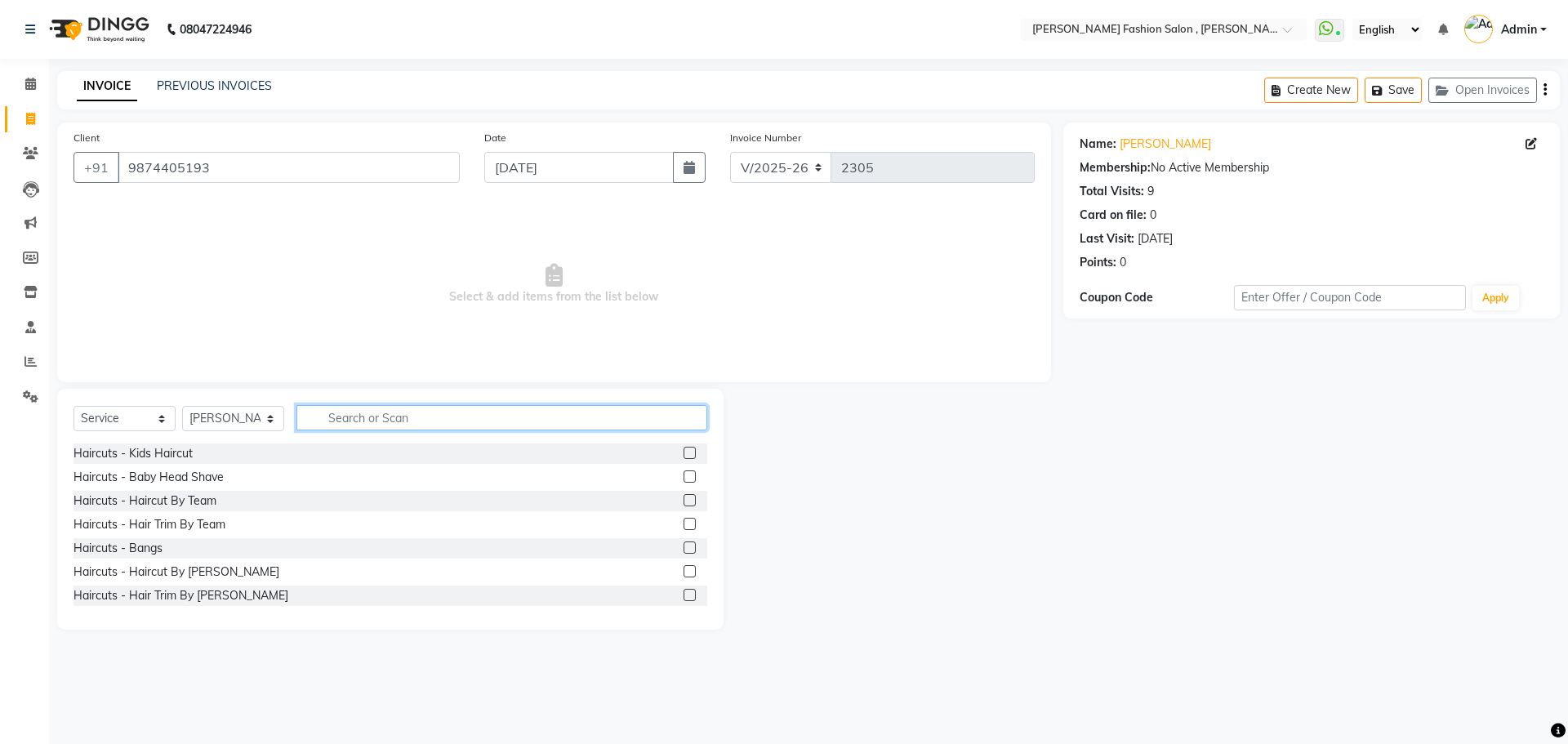
click at [390, 412] on input "text" at bounding box center [502, 417] width 411 height 25
type input "upper"
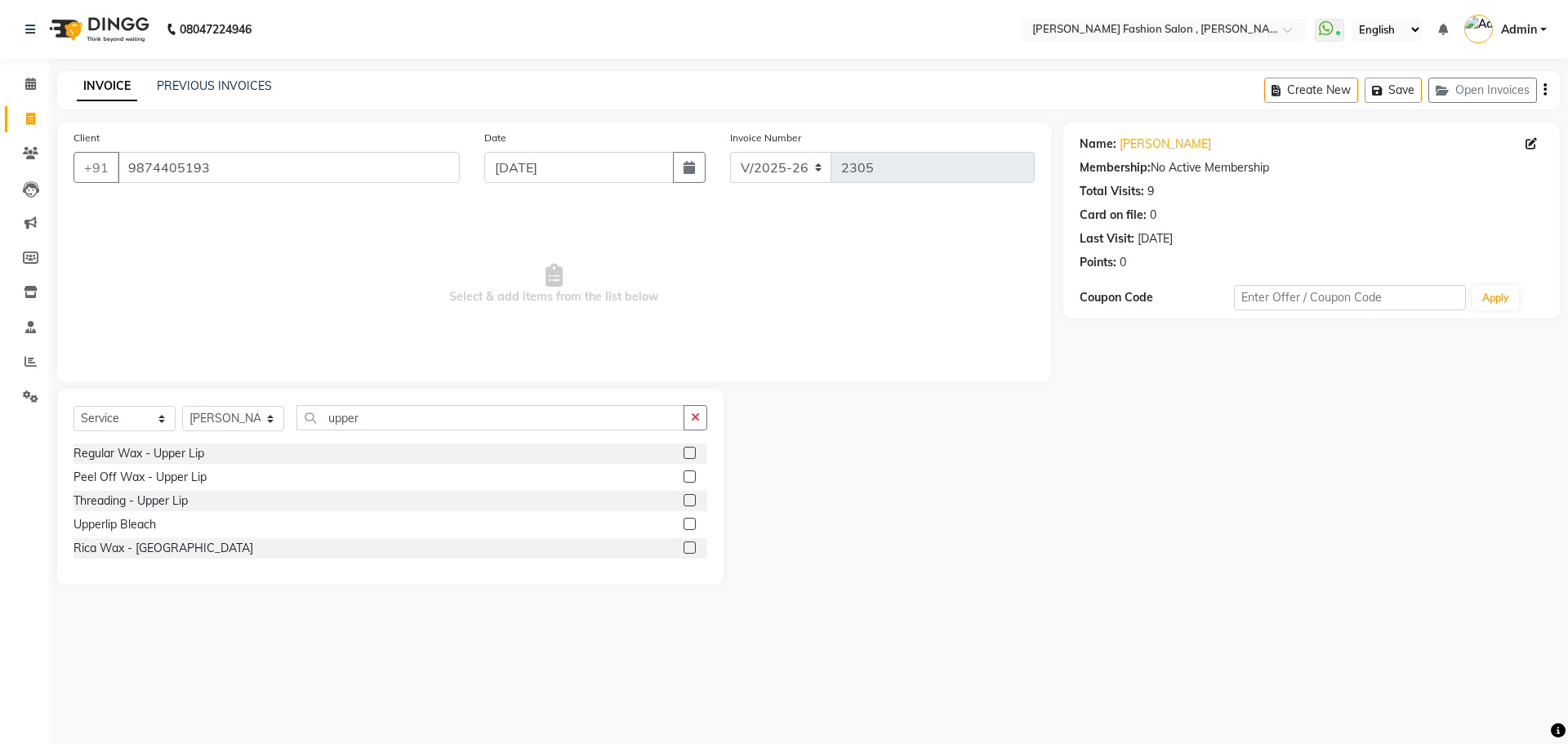
click at [683, 549] on label at bounding box center [689, 547] width 12 height 12
click at [683, 549] on input "checkbox" at bounding box center [689, 549] width 11 height 11
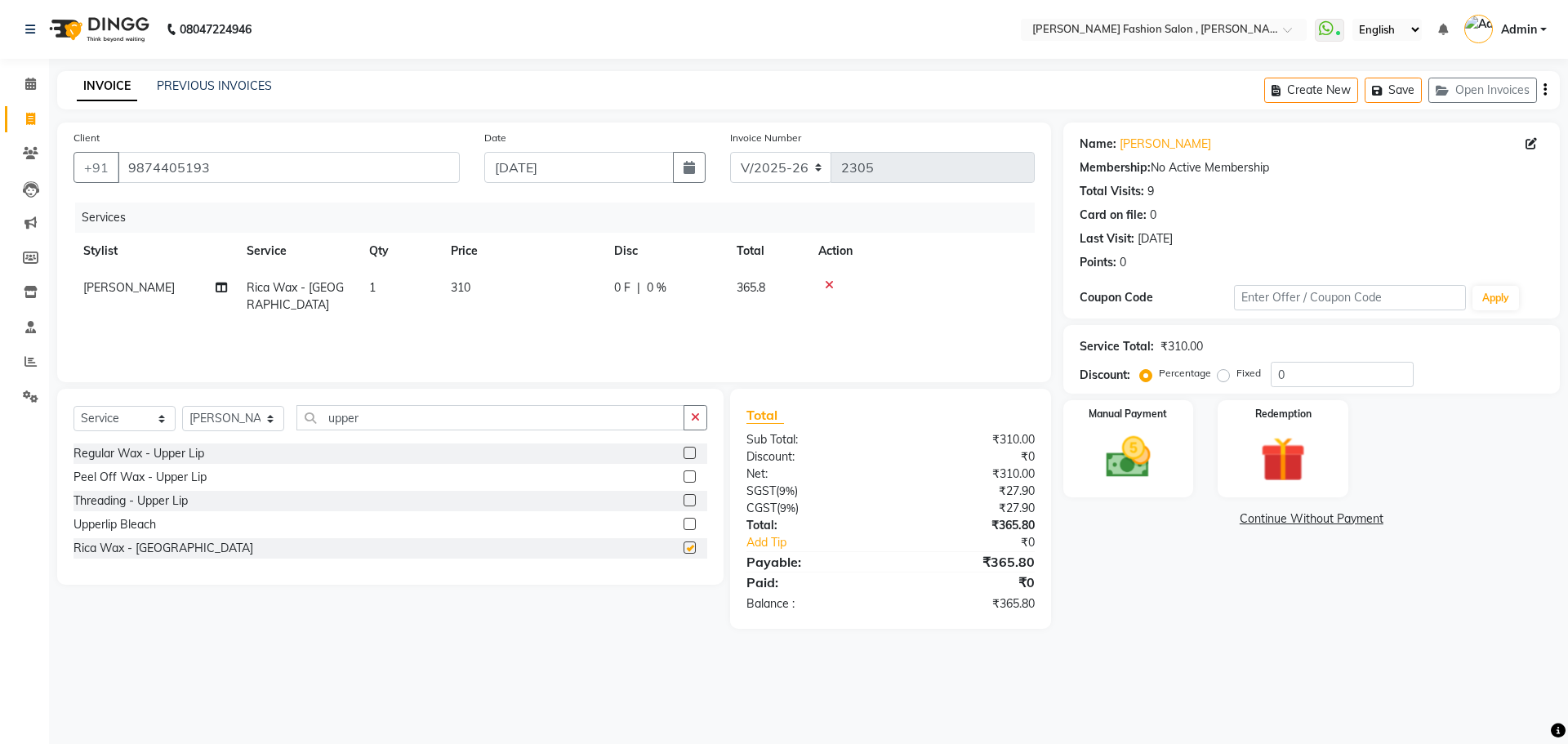
checkbox input "false"
click at [1120, 454] on img at bounding box center [1127, 457] width 76 height 53
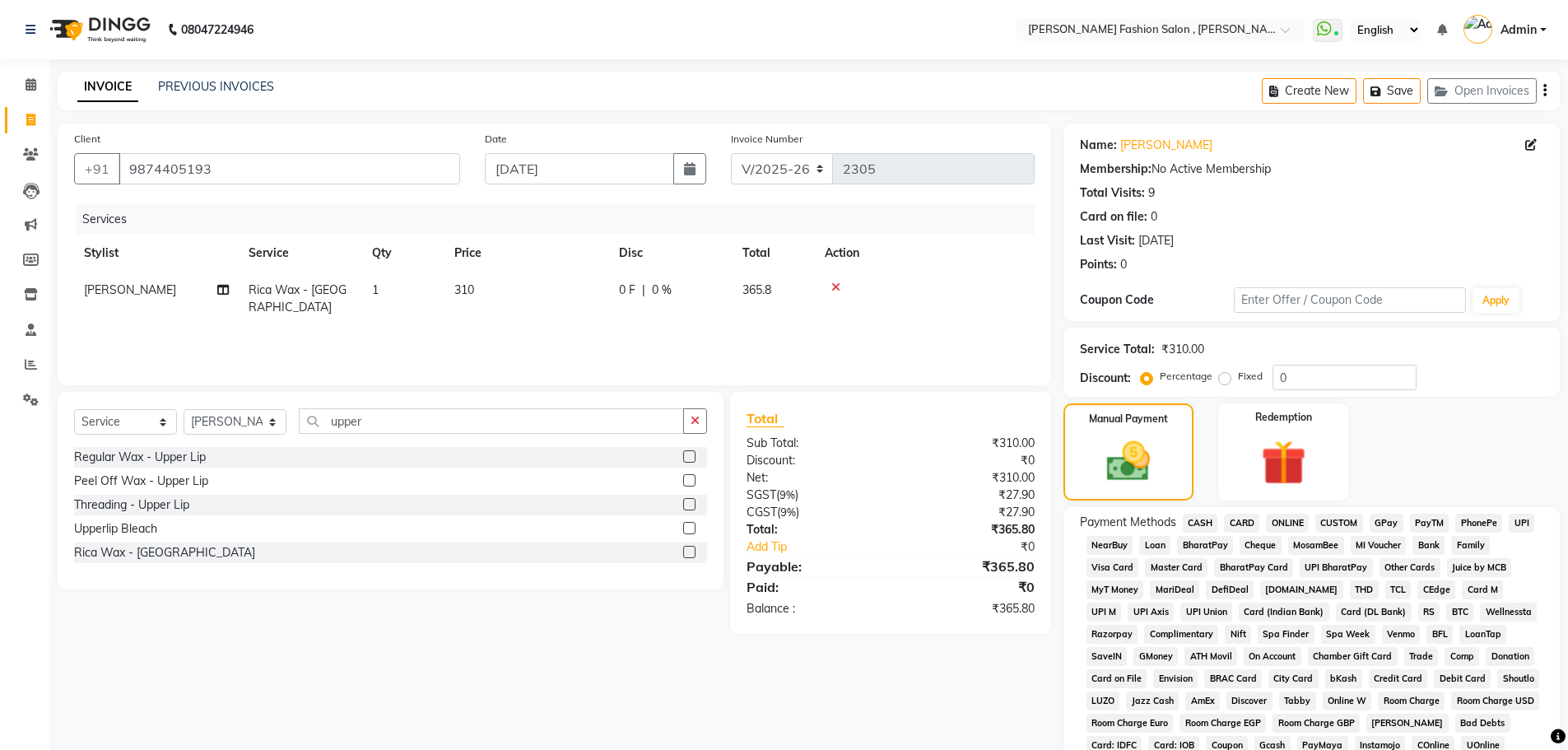
click at [1281, 520] on span "ONLINE" at bounding box center [1287, 523] width 43 height 19
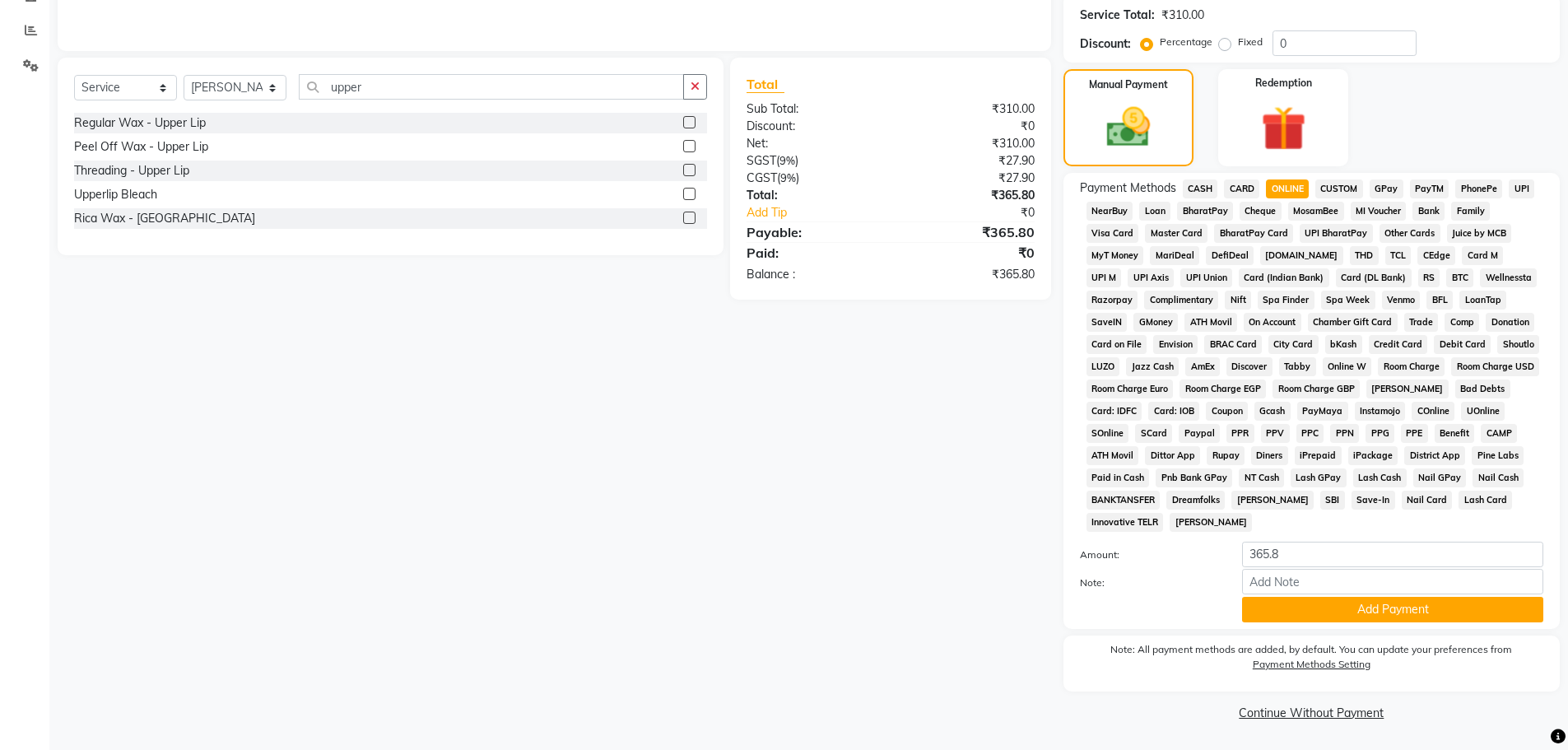
click at [1457, 601] on button "Add Payment" at bounding box center [1393, 609] width 301 height 25
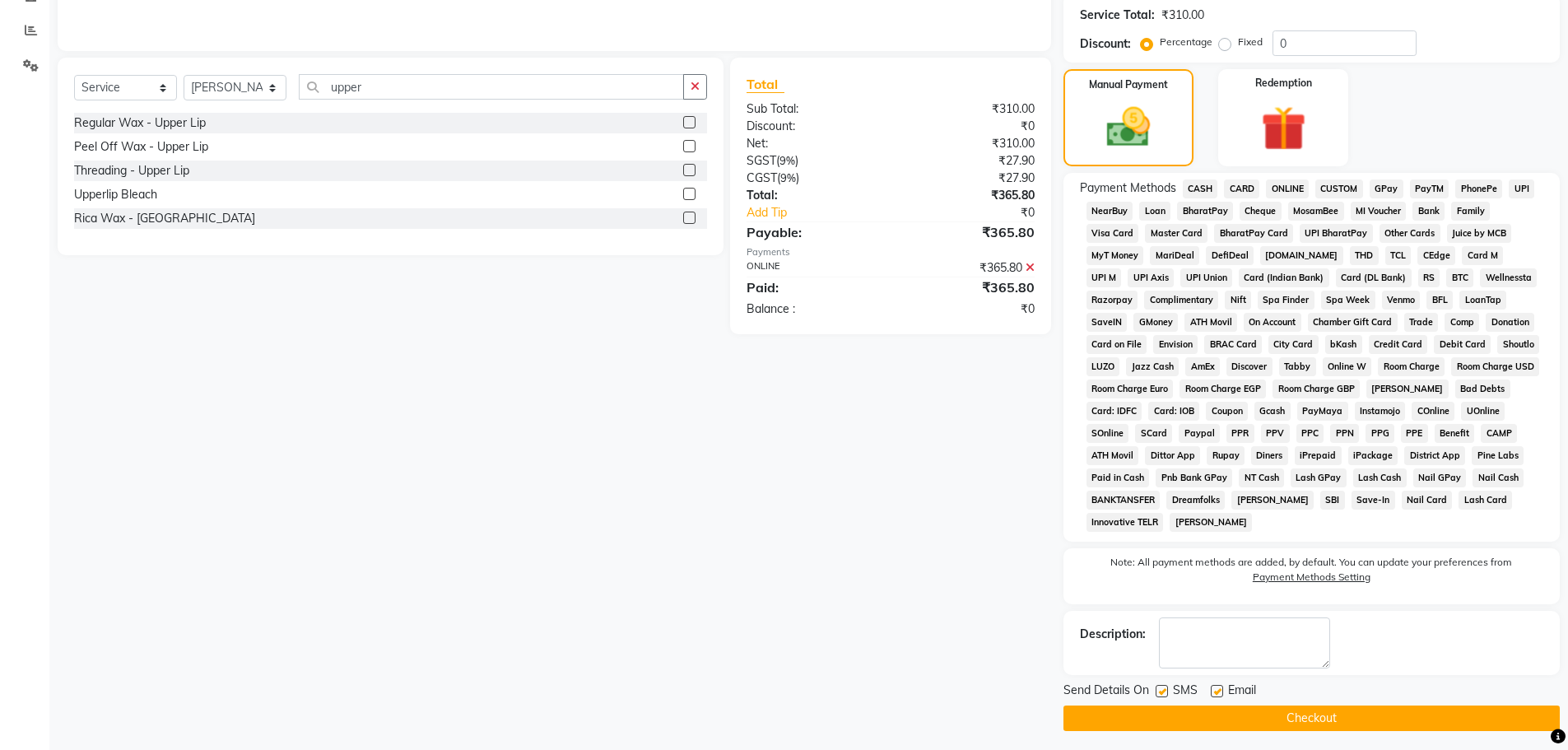
click at [1416, 712] on button "Checkout" at bounding box center [1311, 717] width 496 height 25
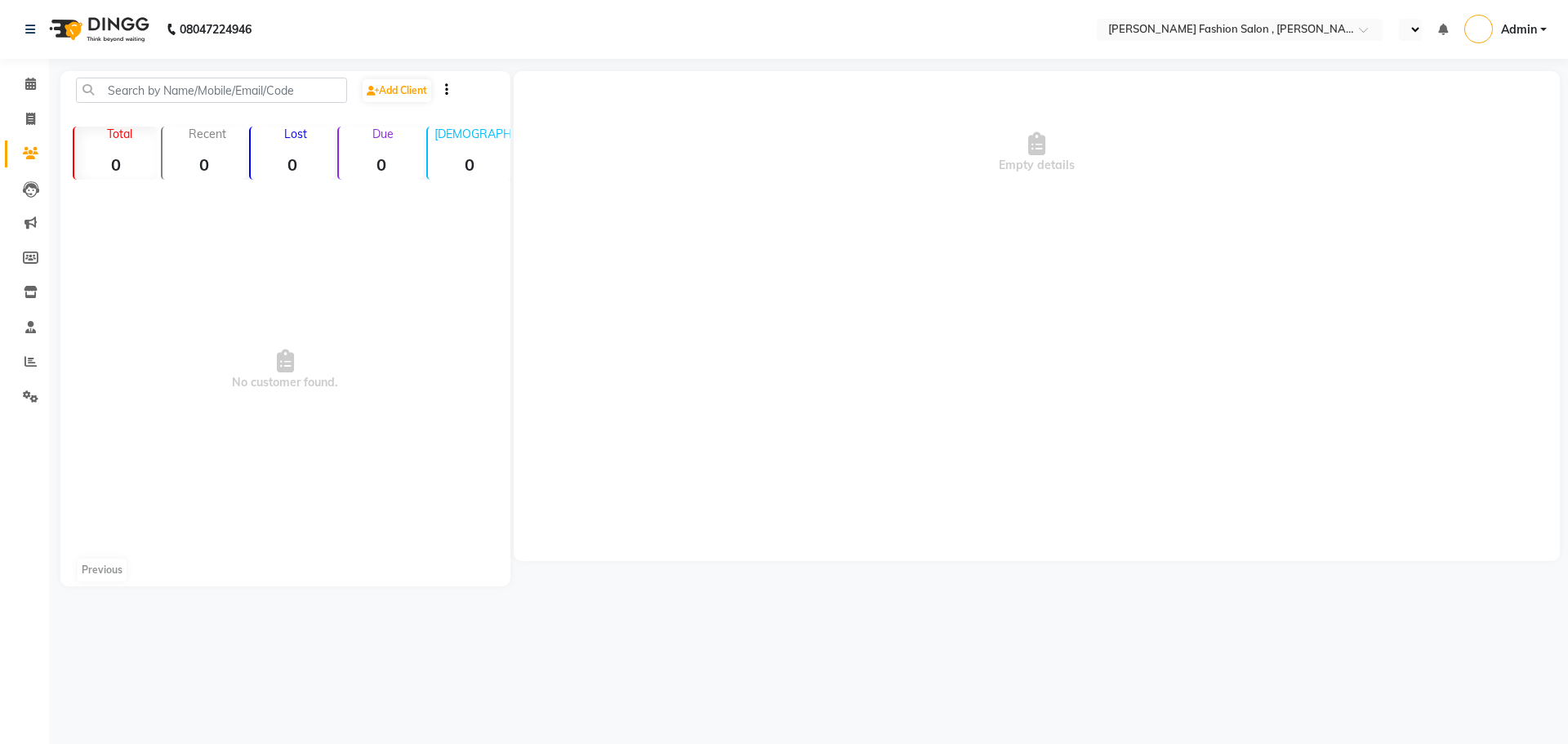
select select "en"
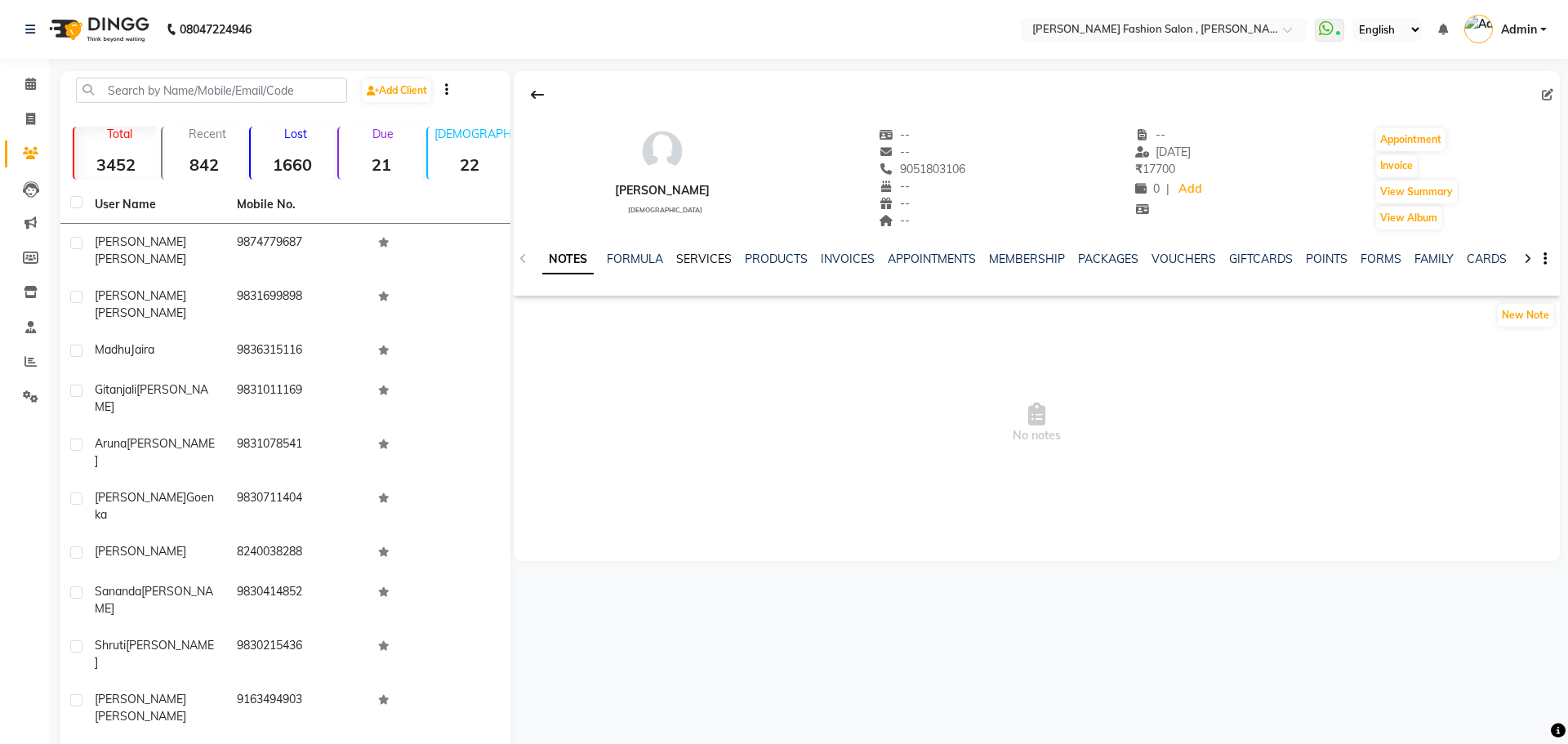
click at [682, 263] on link "SERVICES" at bounding box center [703, 259] width 55 height 15
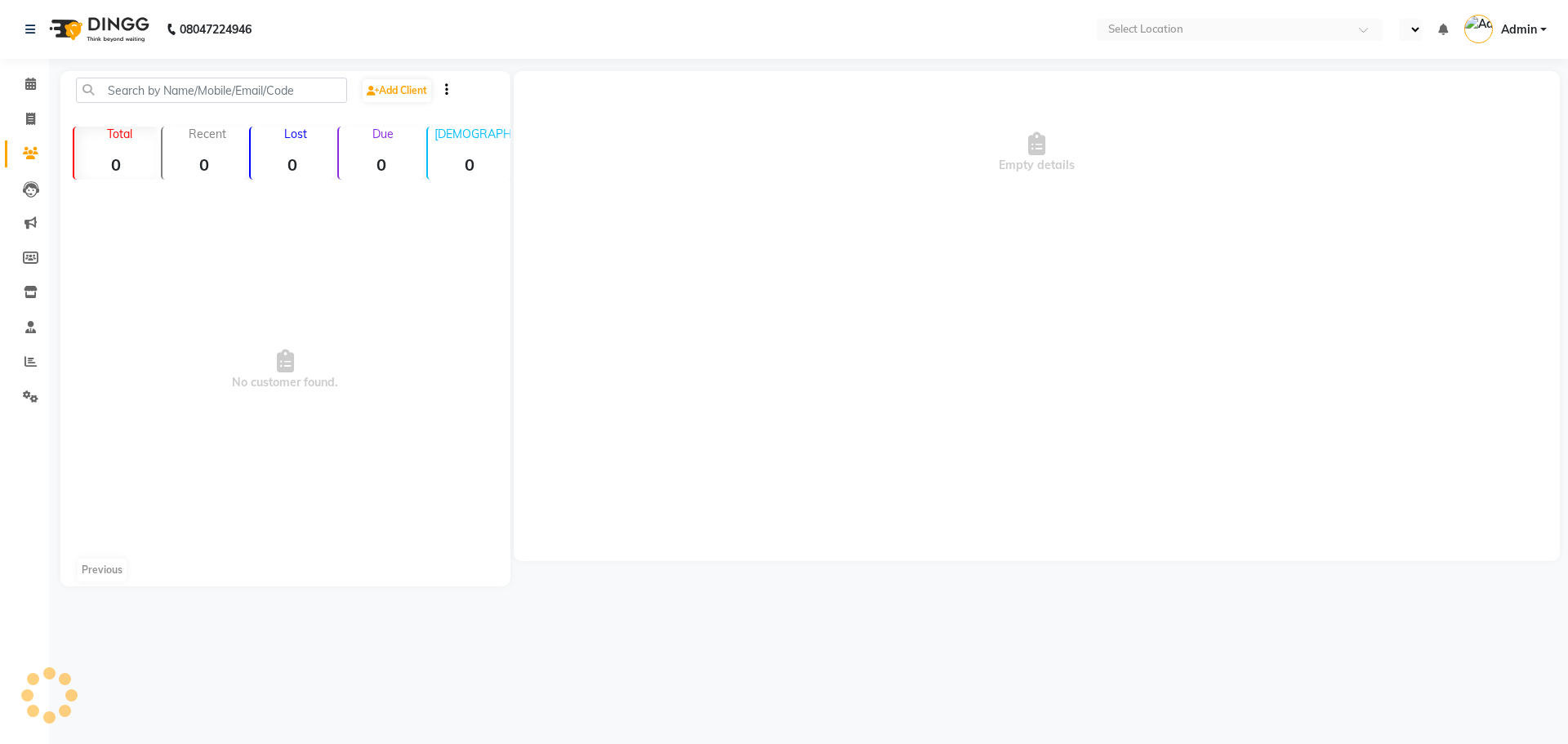
select select "en"
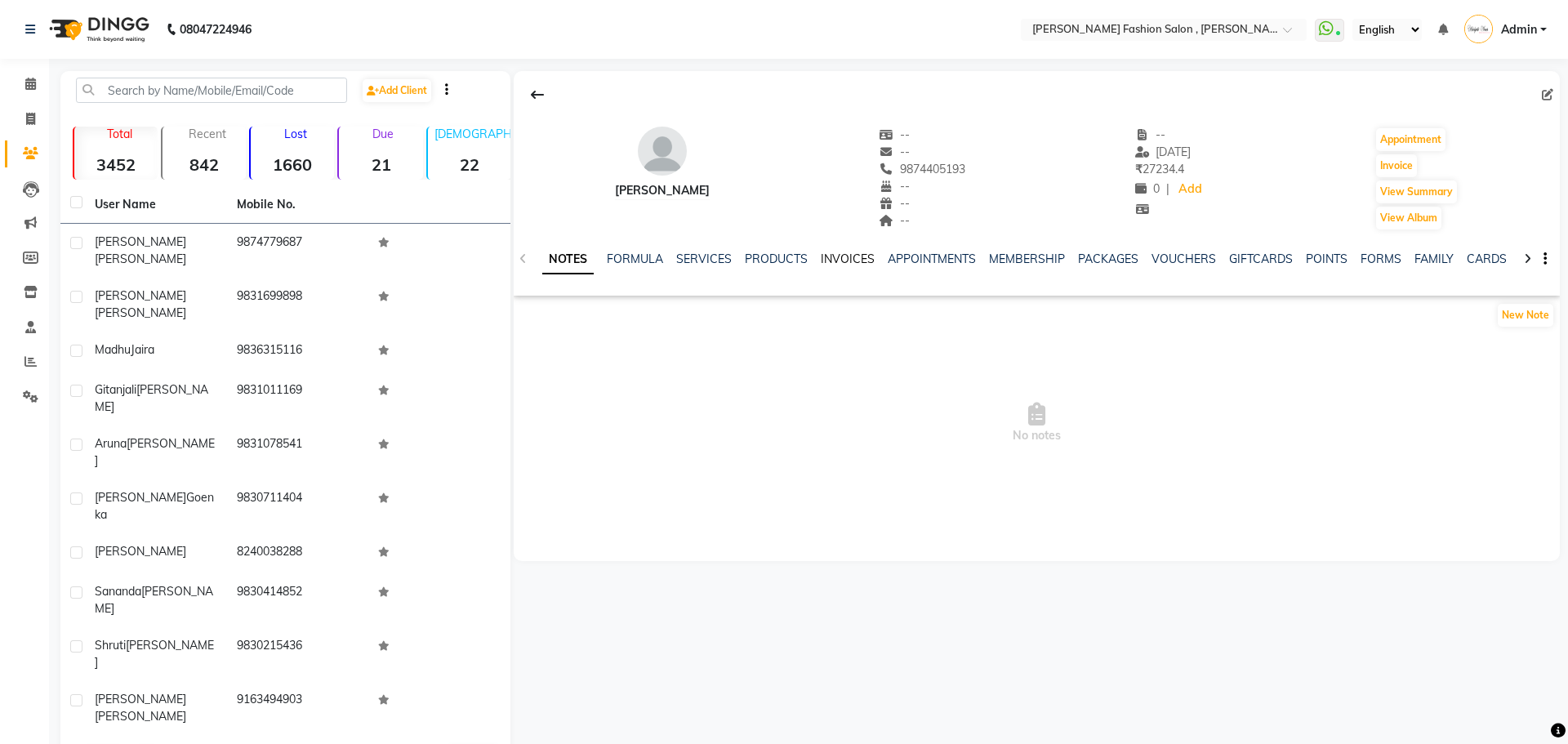
click at [837, 259] on link "INVOICES" at bounding box center [847, 259] width 53 height 15
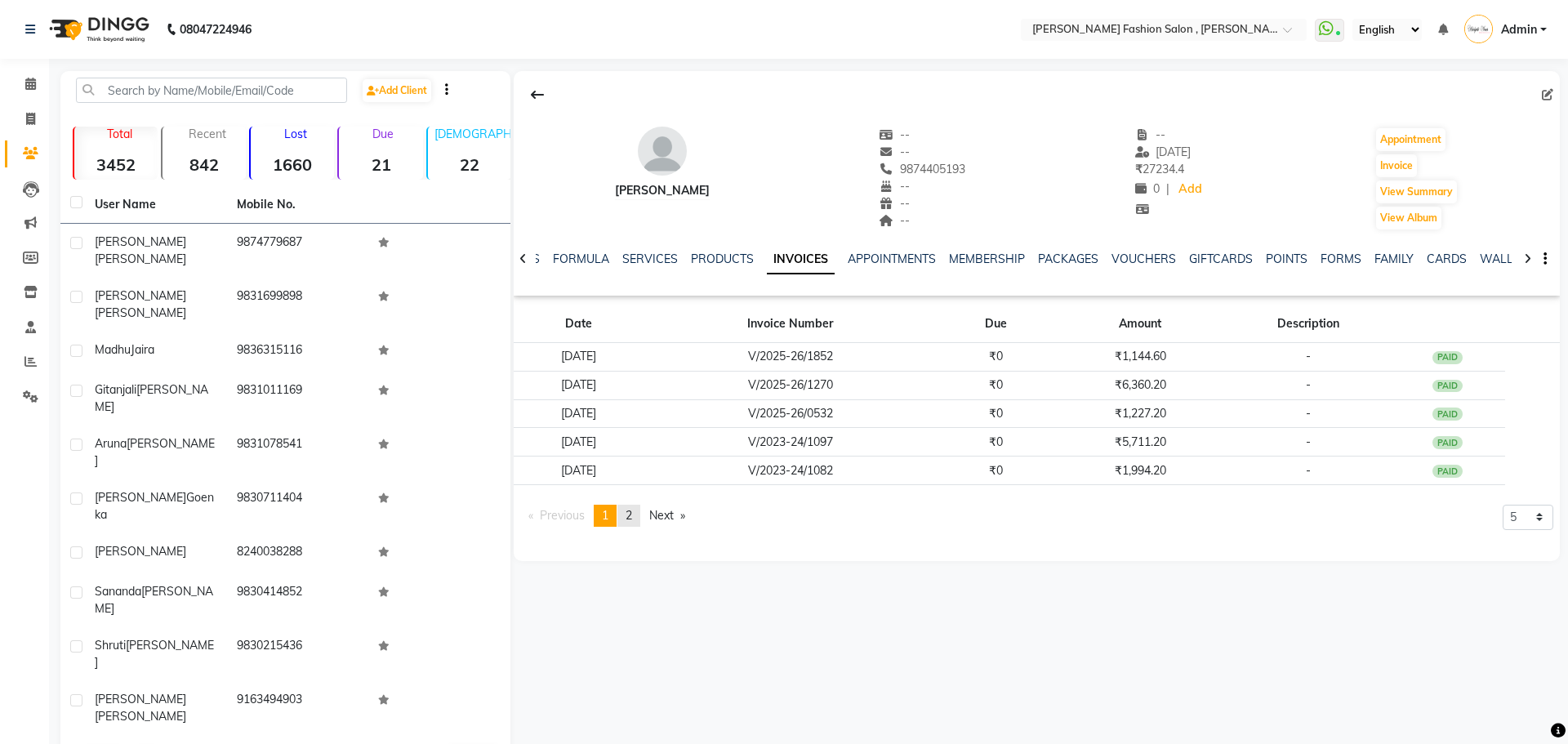
click at [632, 515] on span "2" at bounding box center [628, 515] width 6 height 15
